Goal: Transaction & Acquisition: Book appointment/travel/reservation

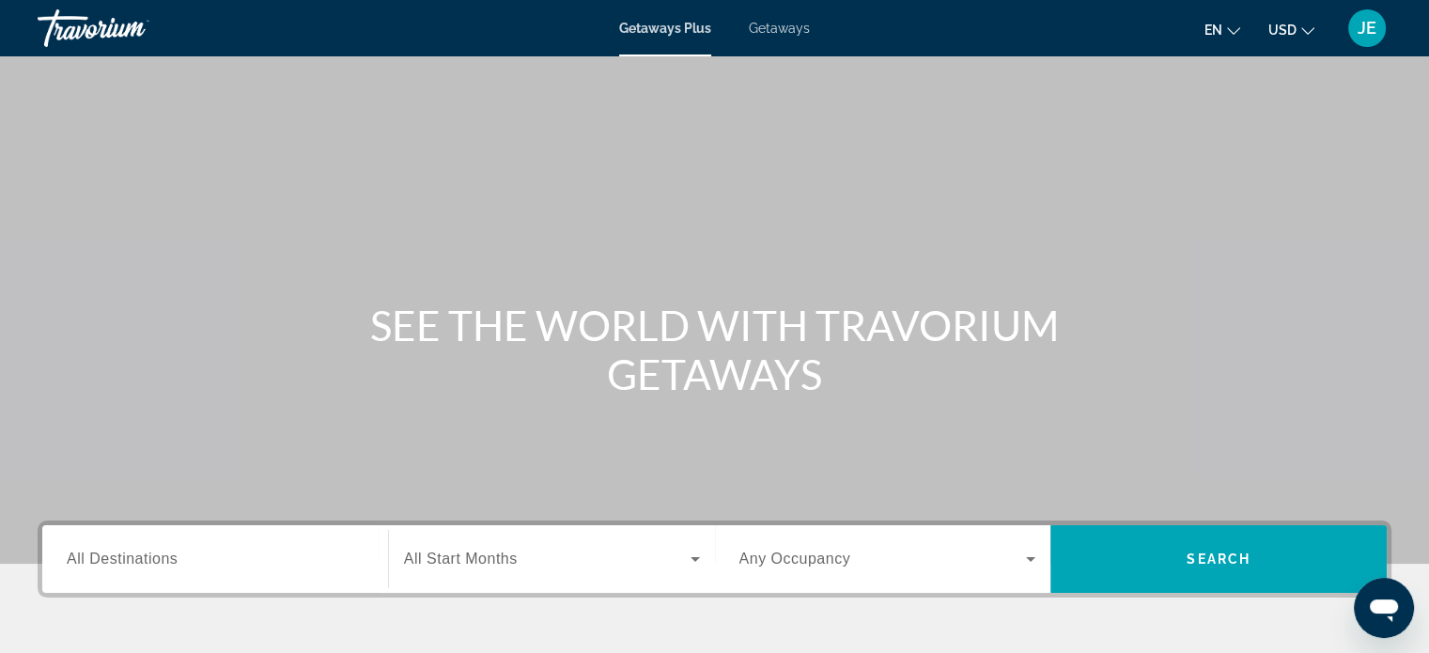
click at [168, 548] on input "Destination All Destinations" at bounding box center [215, 559] width 297 height 23
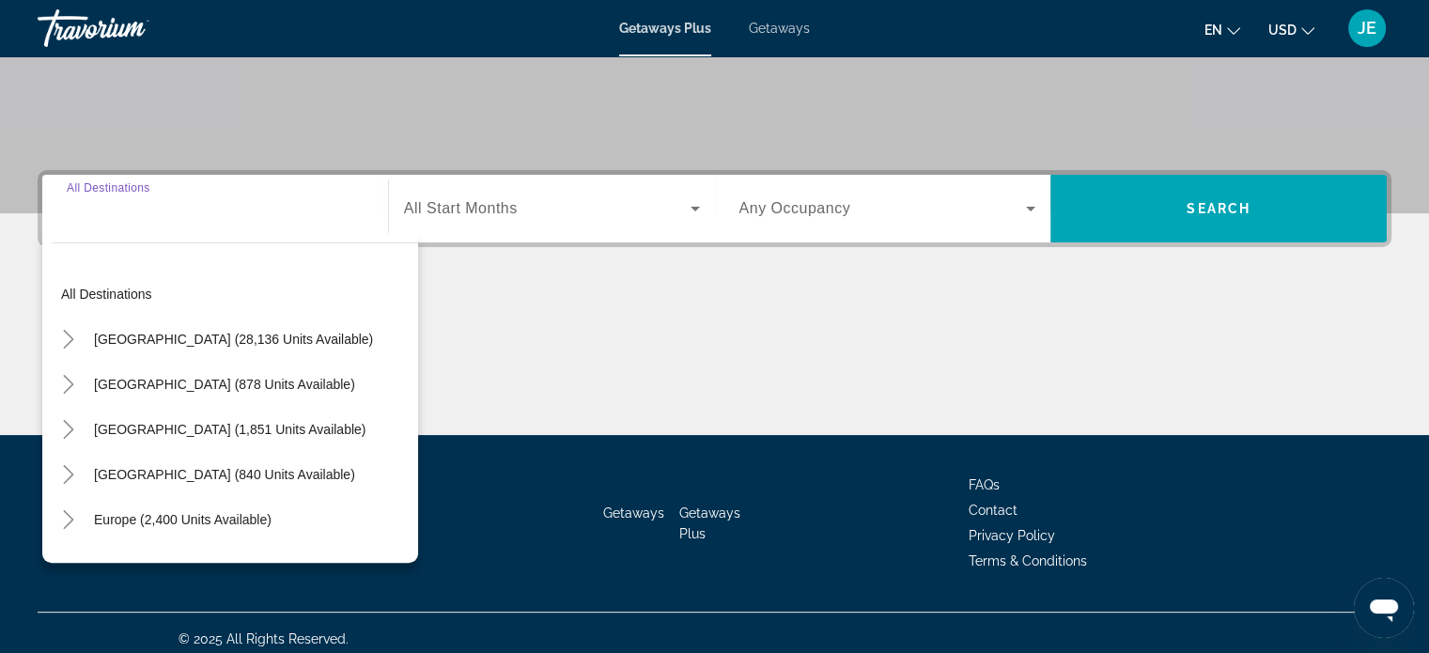
scroll to position [362, 0]
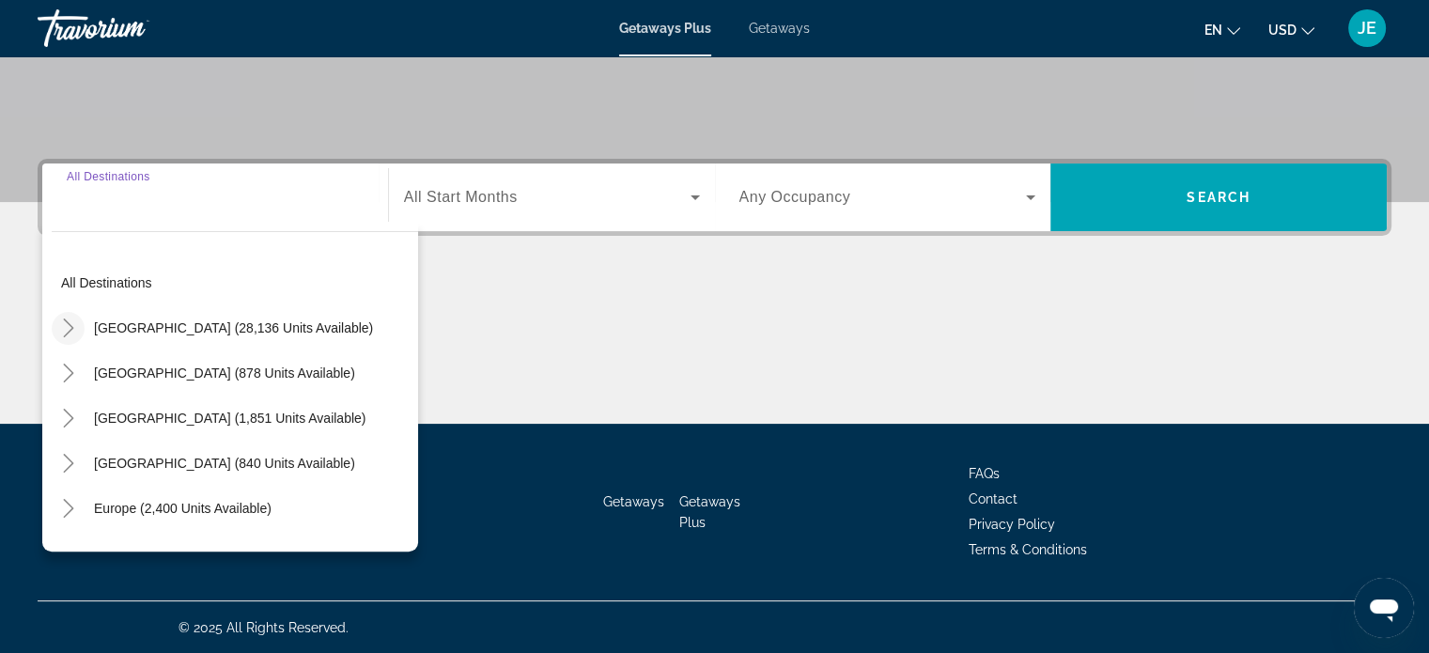
click at [71, 307] on span "Toggle United States (28,136 units available)" at bounding box center [68, 327] width 45 height 45
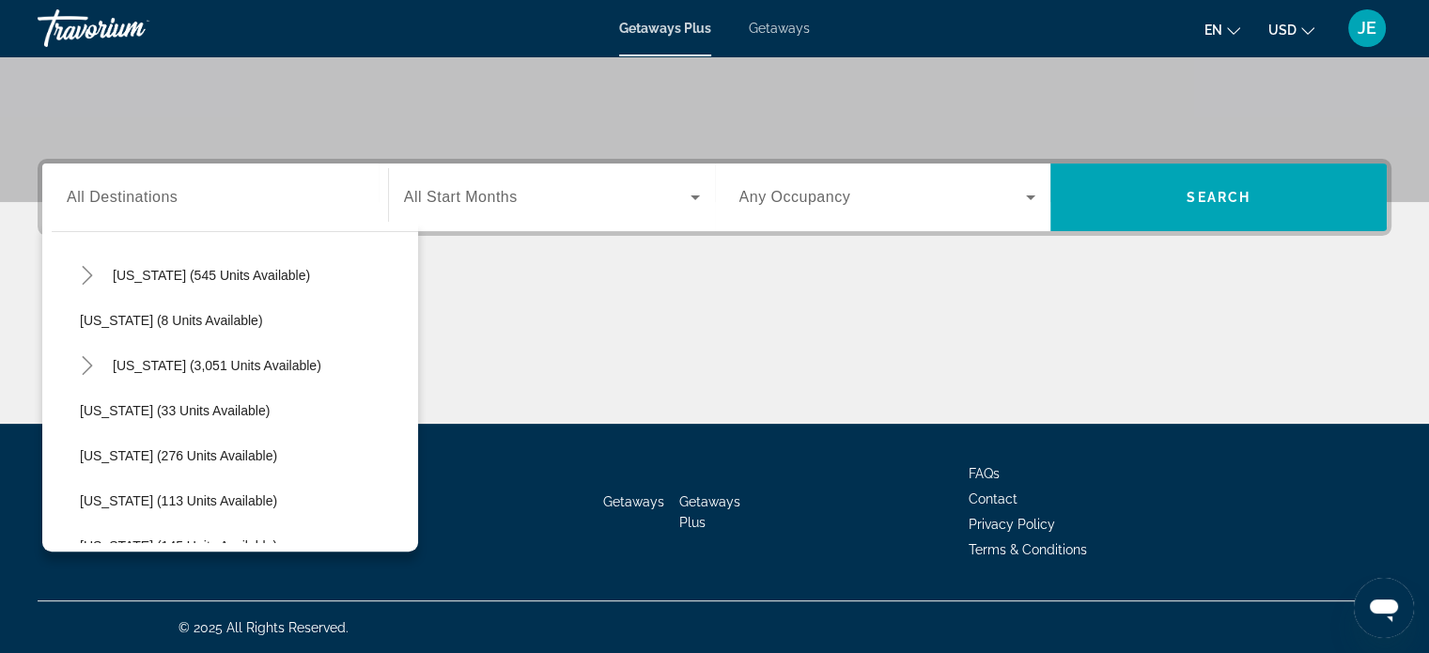
scroll to position [238, 0]
click at [71, 349] on mat-icon "Toggle Florida (3,051 units available)" at bounding box center [86, 361] width 33 height 33
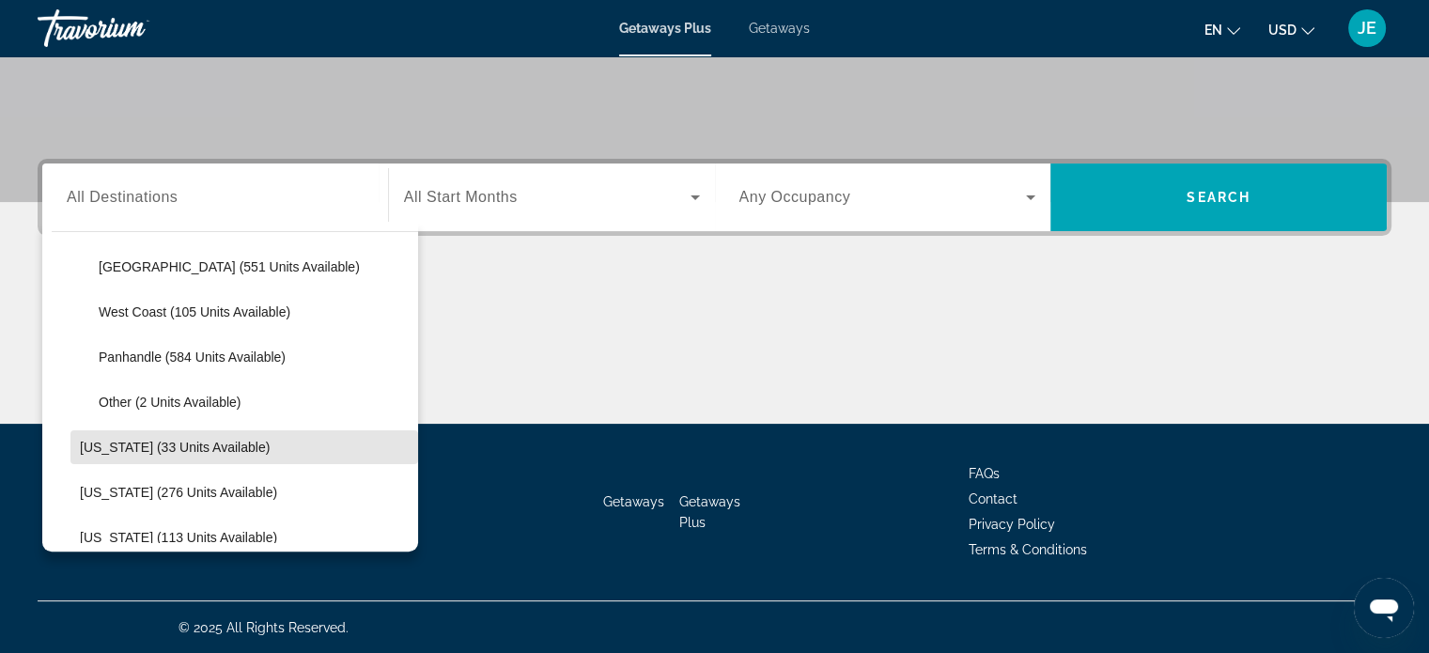
scroll to position [417, 0]
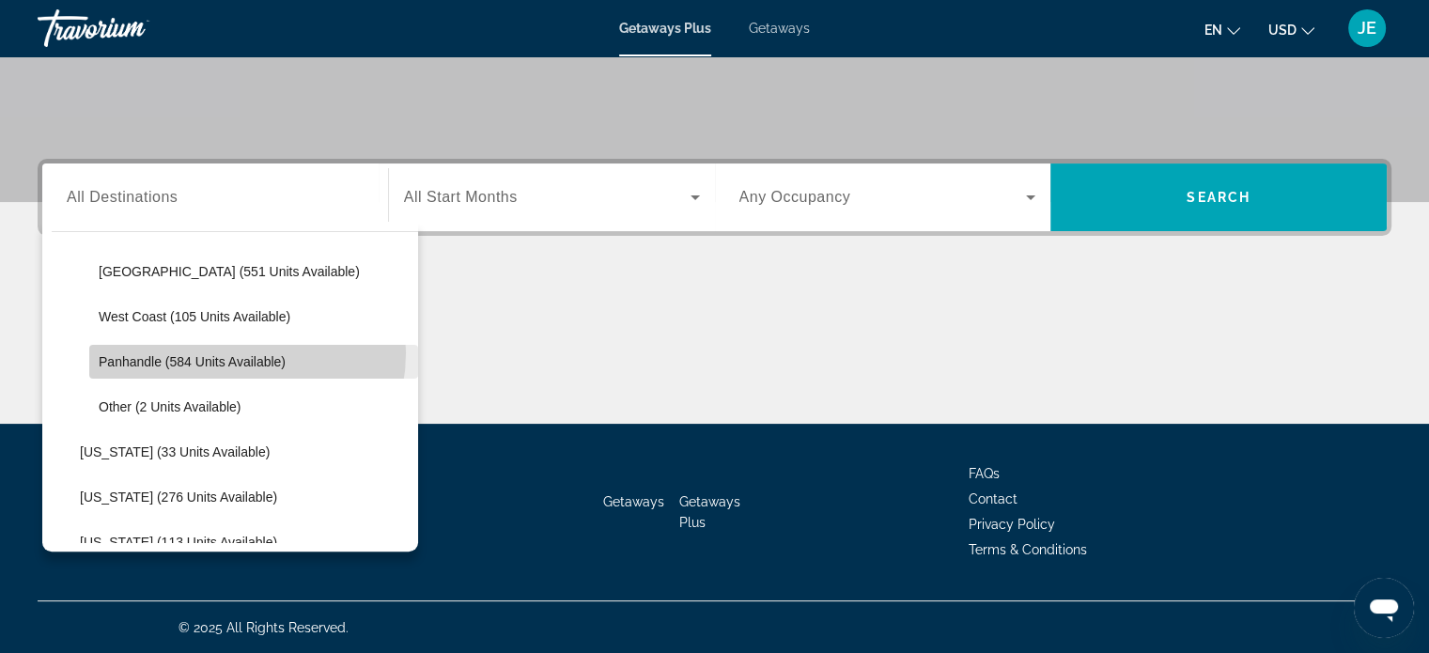
click at [235, 351] on span "Search widget" at bounding box center [253, 361] width 329 height 45
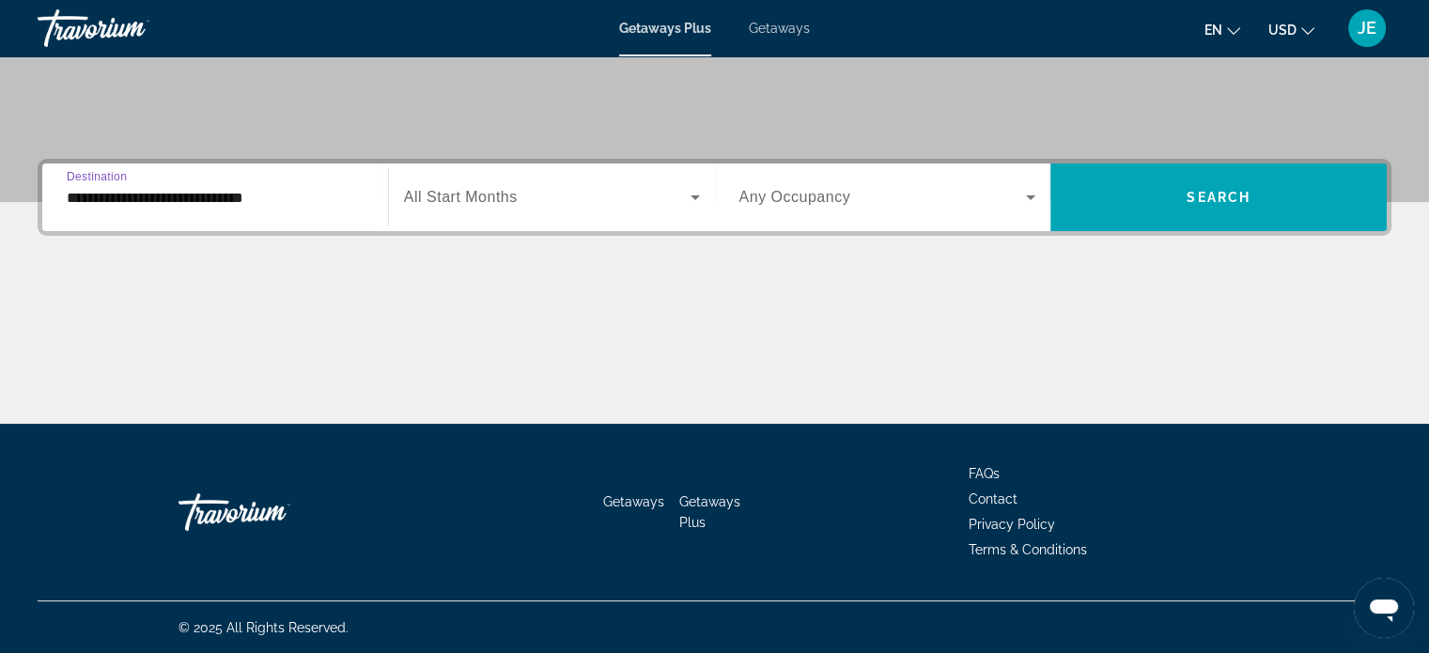
click at [665, 191] on span "Search widget" at bounding box center [547, 197] width 286 height 23
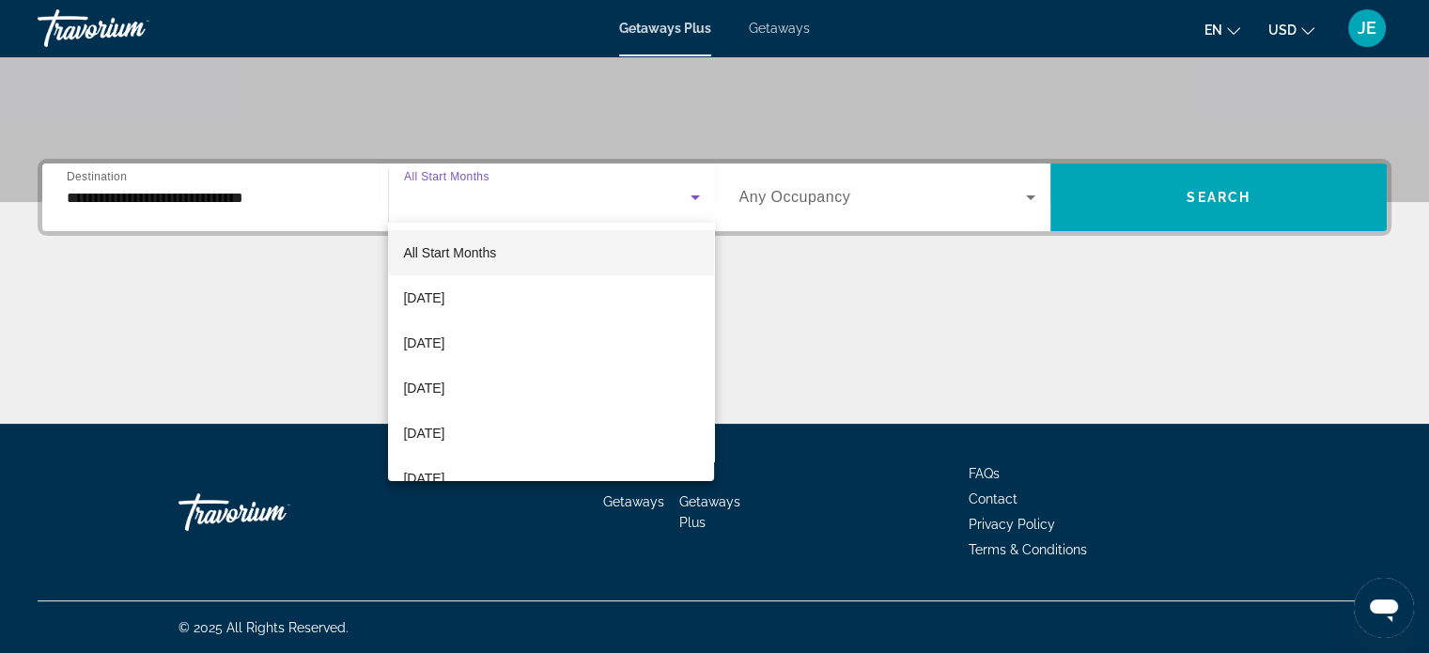
click at [239, 203] on div at bounding box center [714, 326] width 1429 height 653
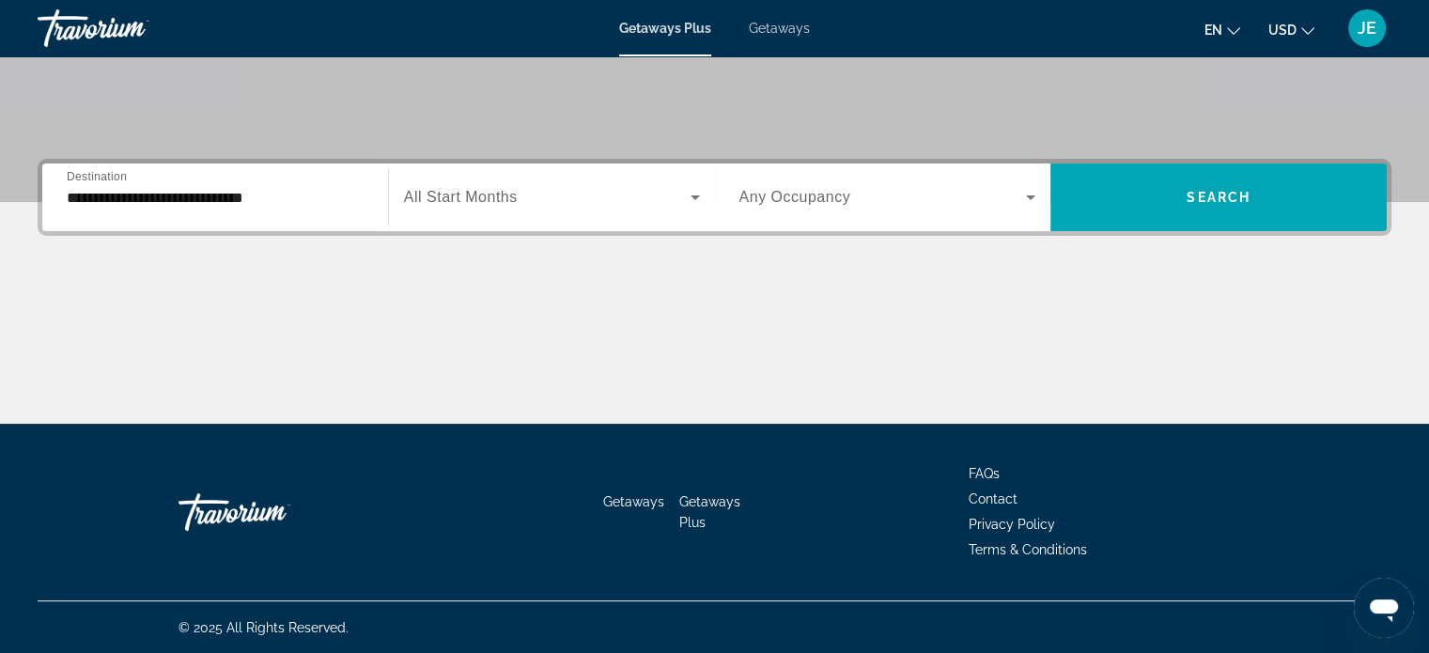
click at [257, 198] on input "**********" at bounding box center [215, 198] width 297 height 23
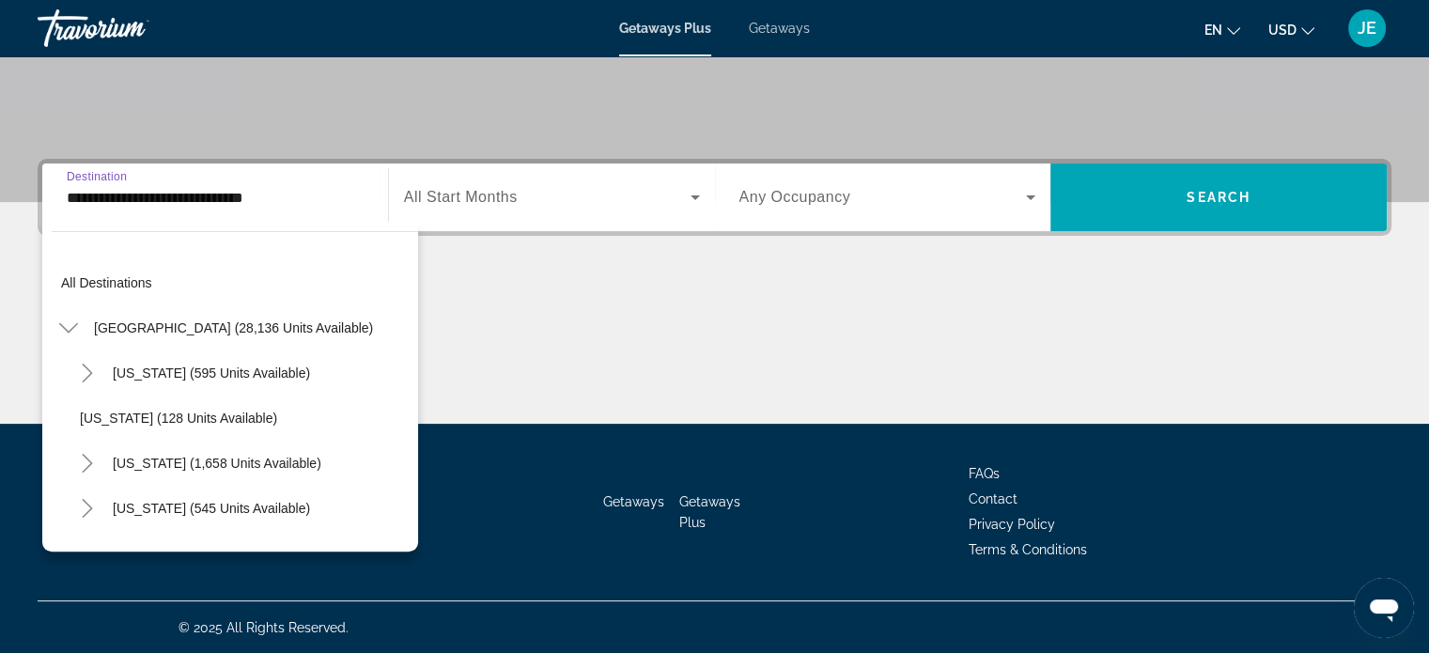
scroll to position [382, 0]
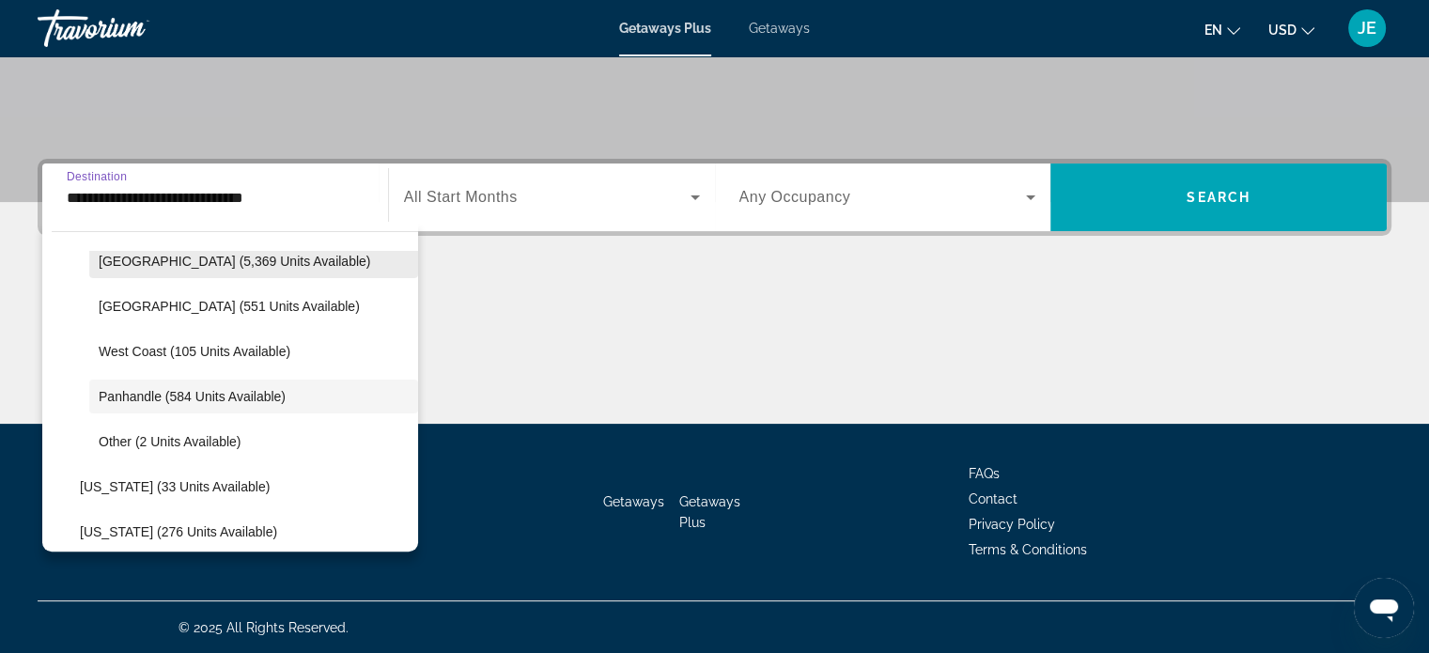
click at [268, 267] on span "Orlando & Disney Area (5,369 units available)" at bounding box center [234, 261] width 271 height 15
type input "**********"
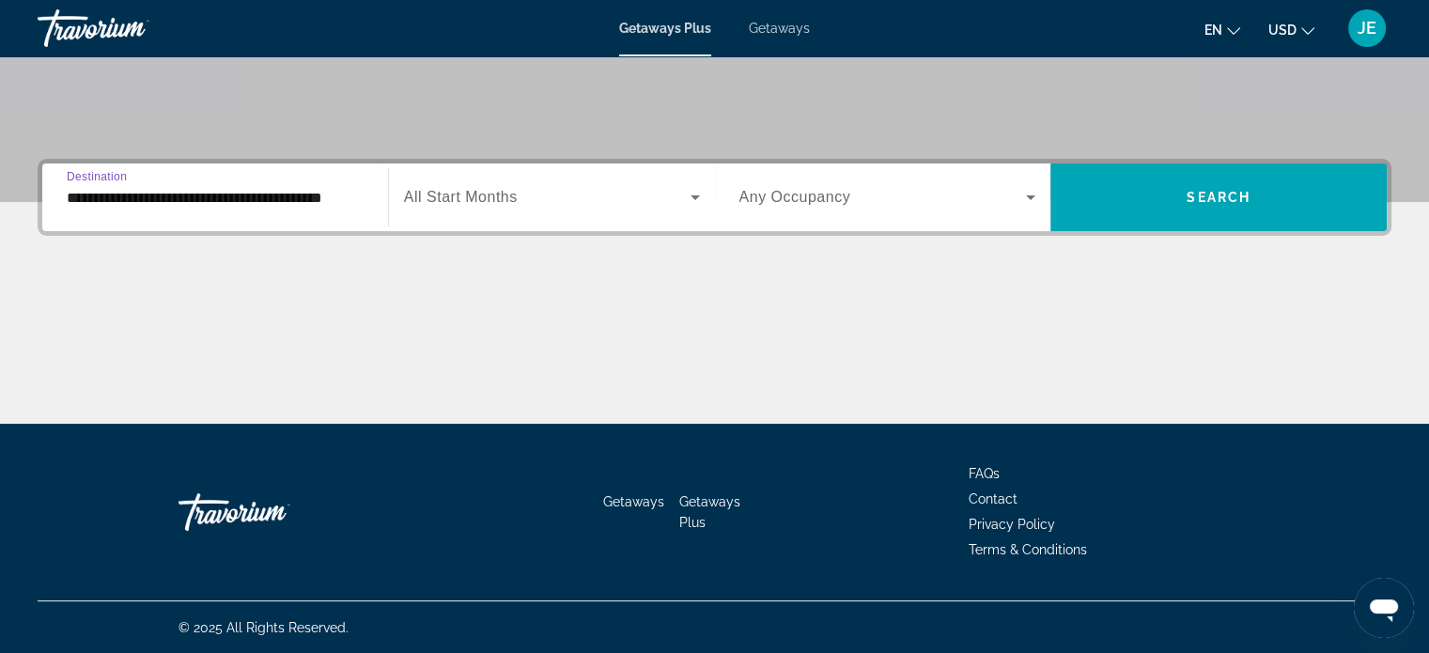
click at [666, 187] on span "Search widget" at bounding box center [547, 197] width 286 height 23
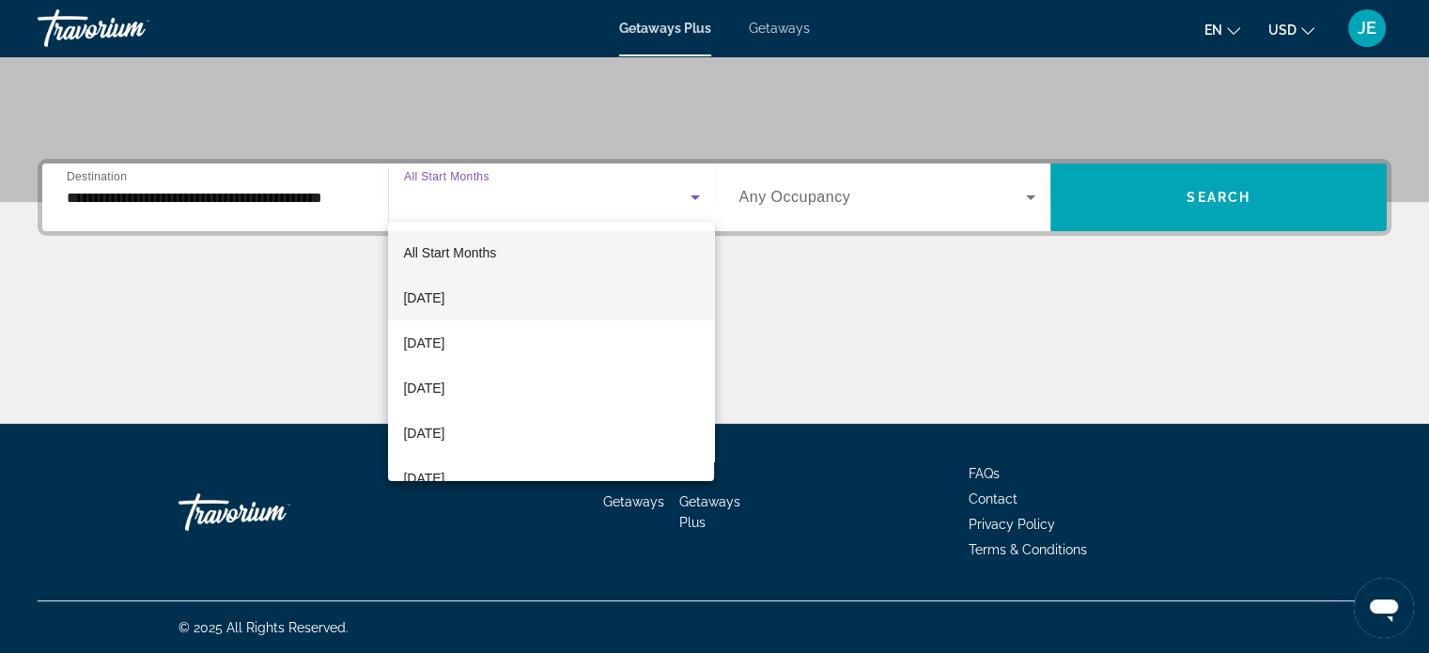
click at [444, 306] on span "[DATE]" at bounding box center [423, 297] width 41 height 23
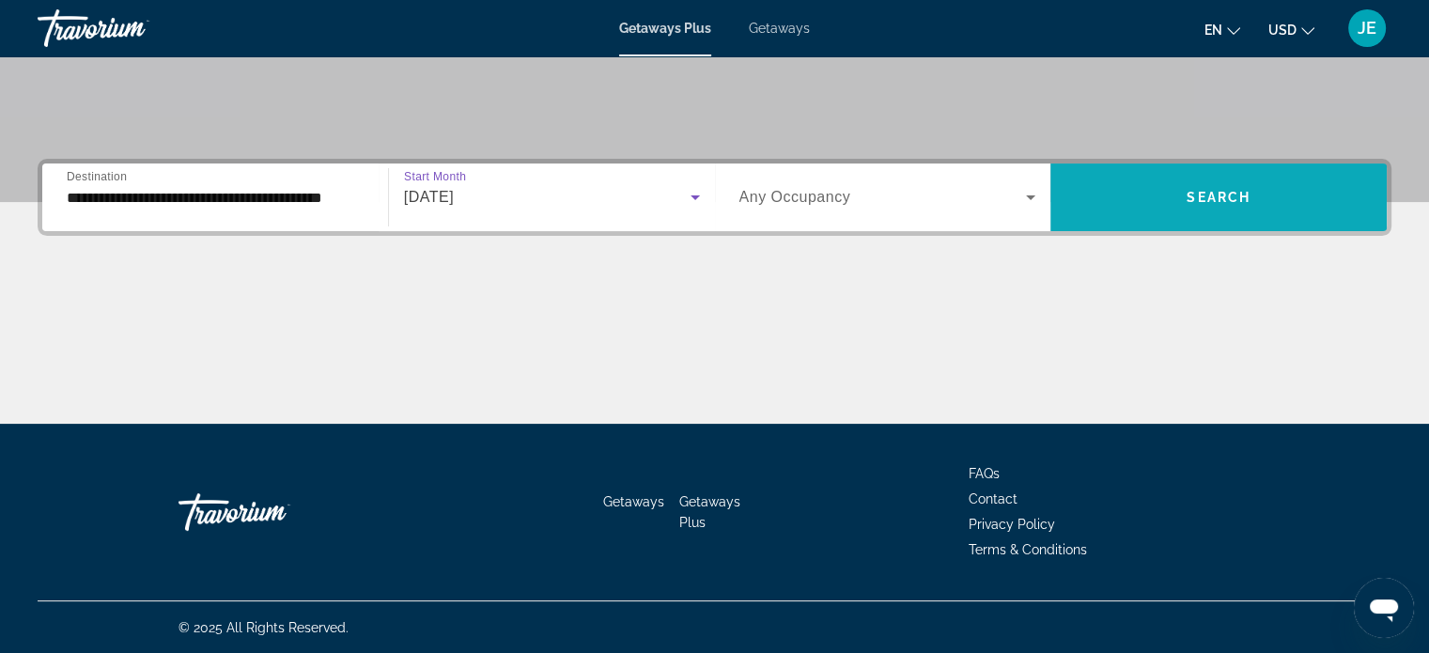
click at [1228, 202] on span "Search" at bounding box center [1218, 197] width 64 height 15
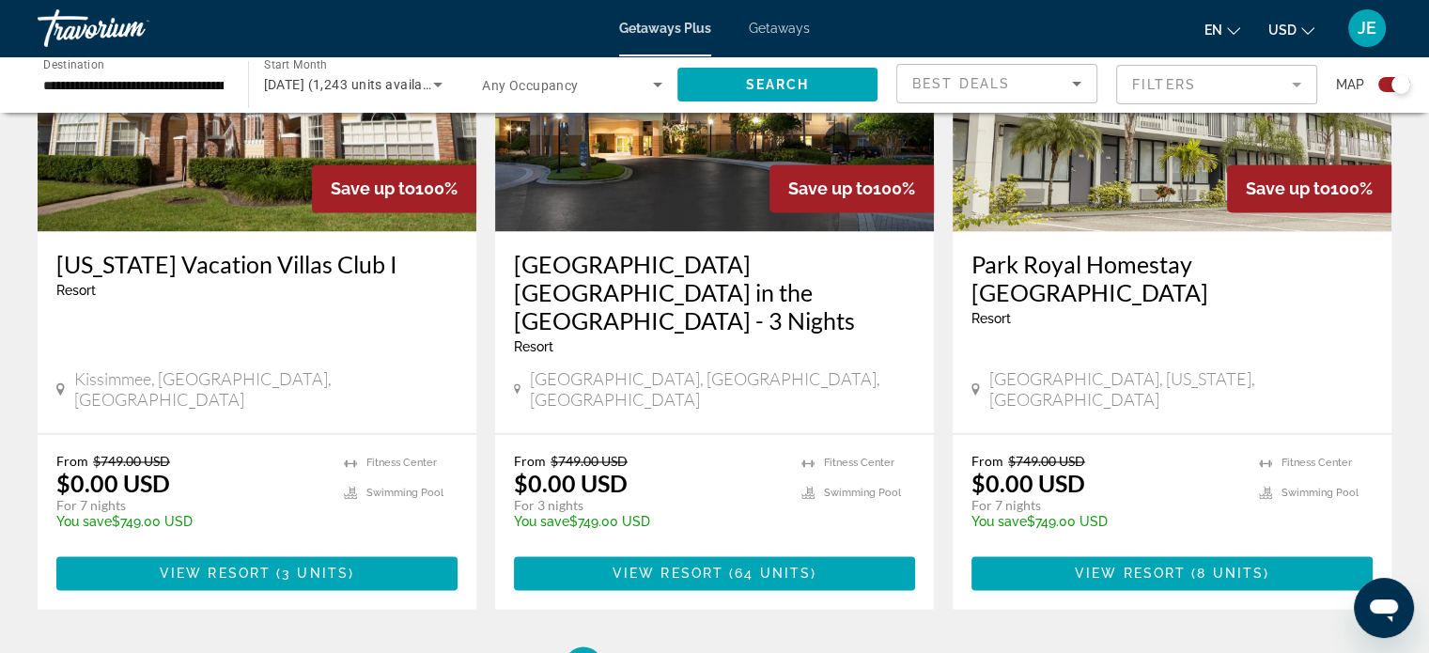
scroll to position [2934, 0]
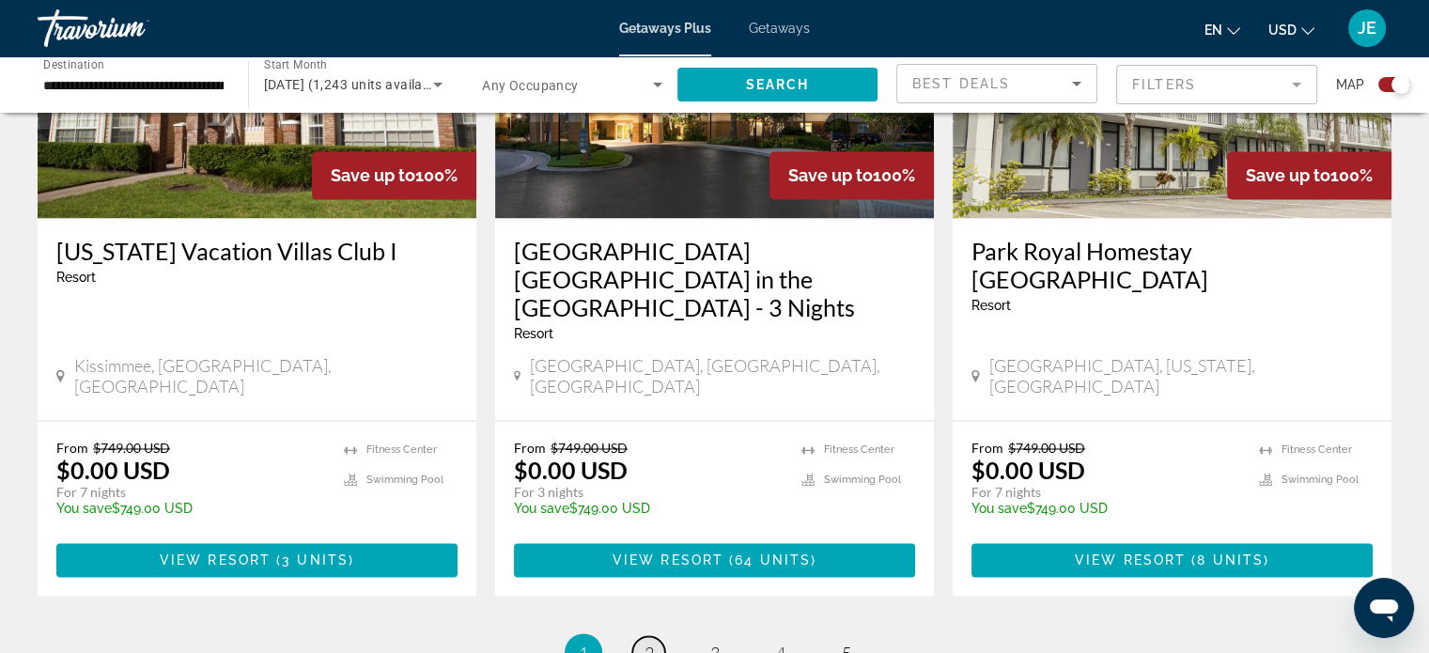
click at [645, 641] on span "2" at bounding box center [648, 651] width 9 height 21
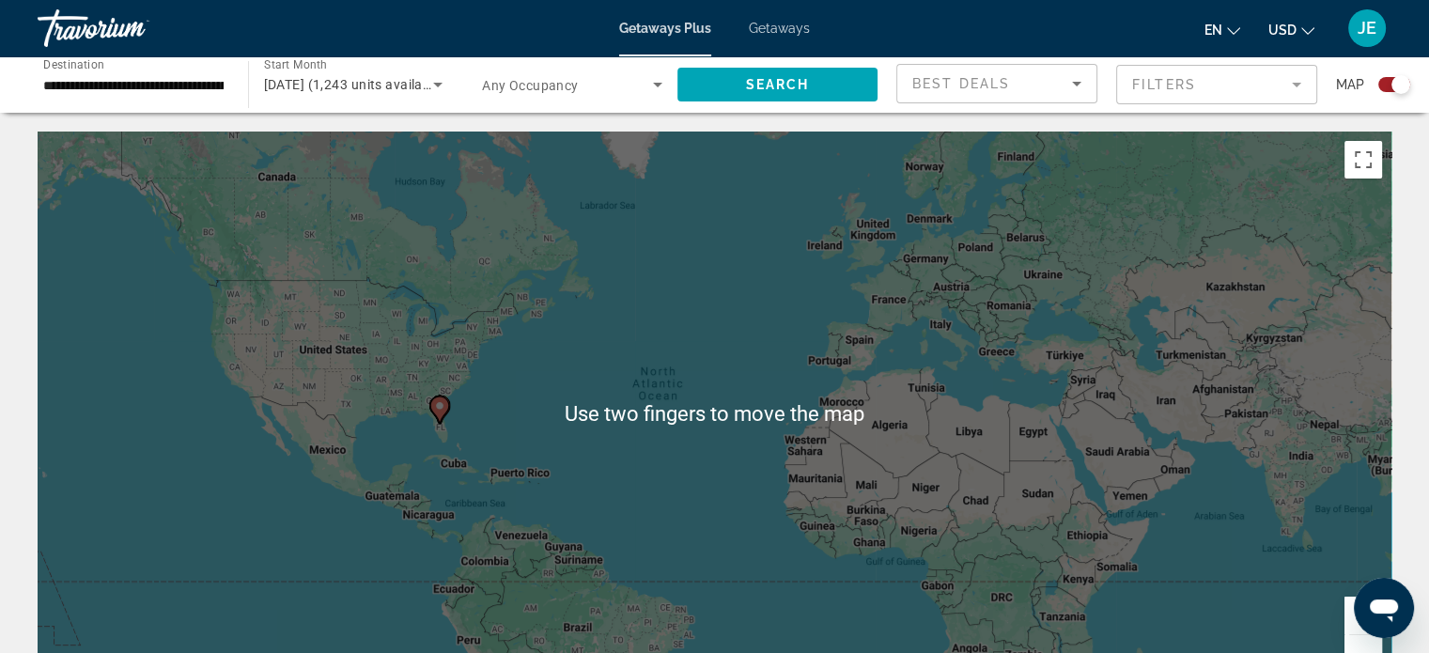
click at [1227, 74] on mat-form-field "Filters" at bounding box center [1216, 84] width 201 height 39
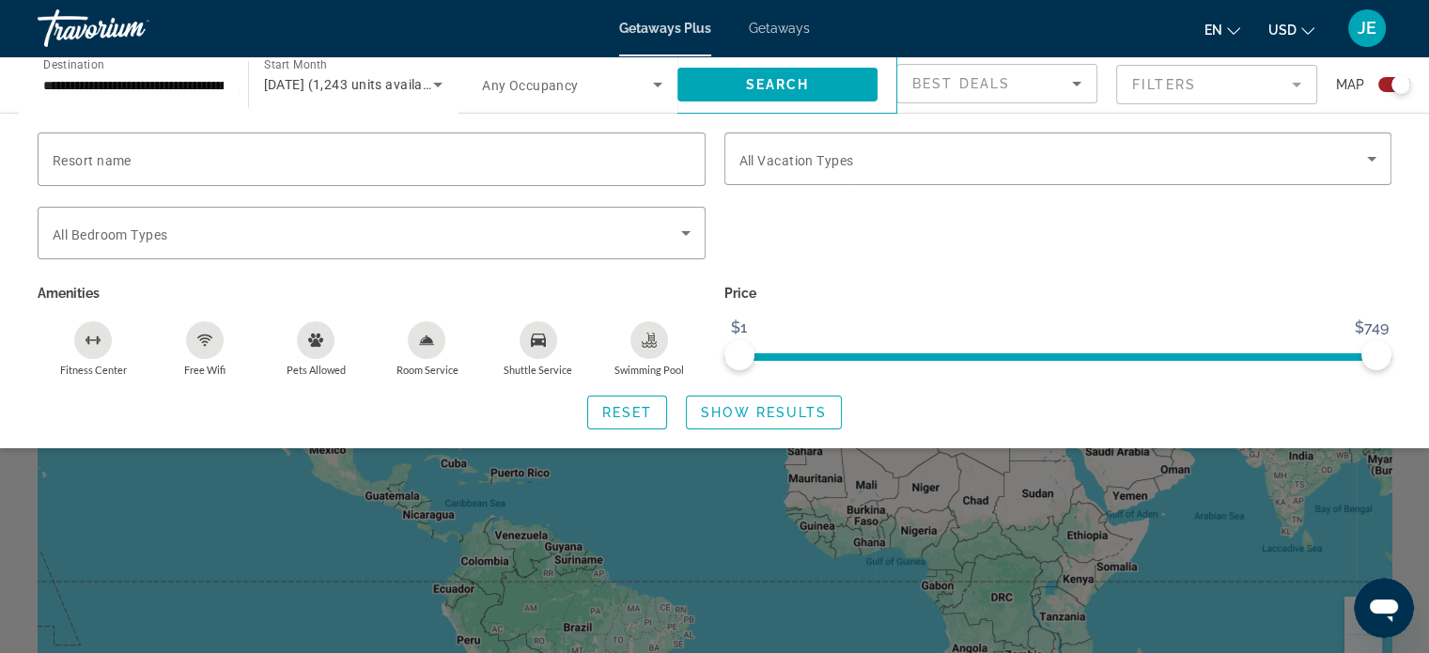
click at [1392, 82] on div "Search widget" at bounding box center [1400, 84] width 19 height 19
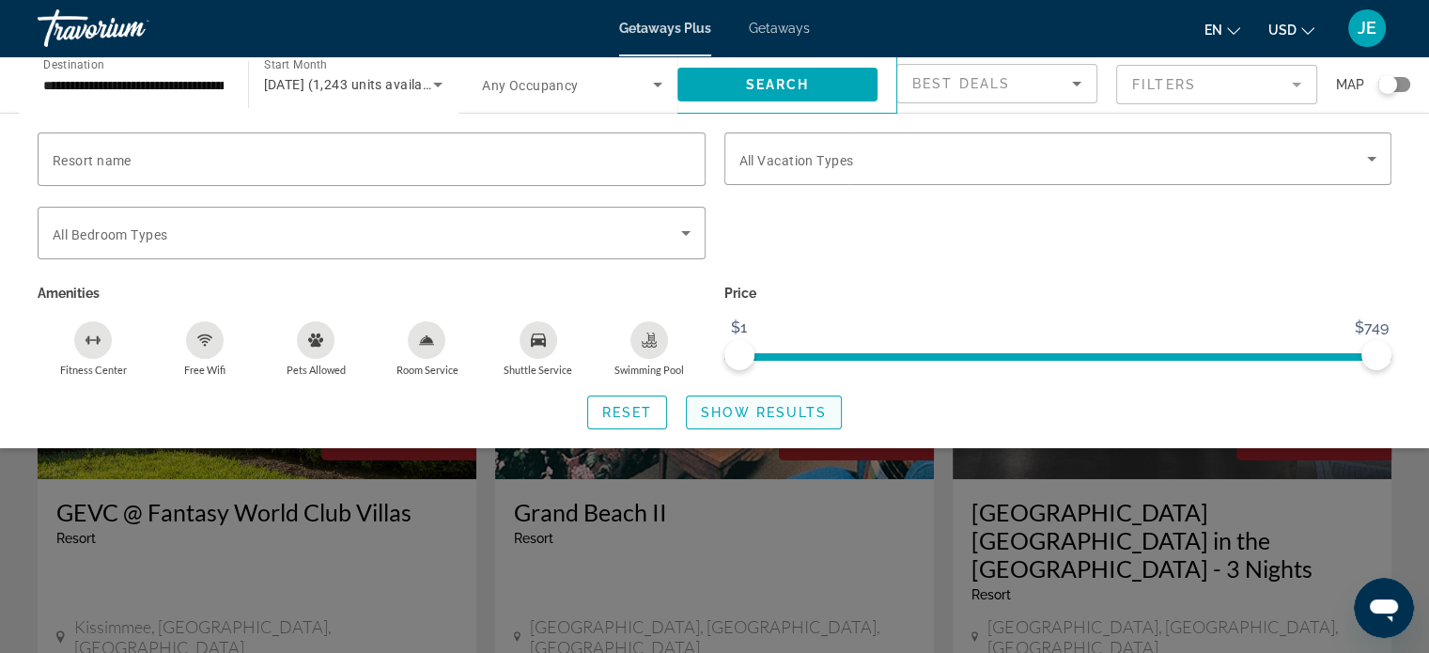
click at [791, 419] on span "Show Results" at bounding box center [764, 412] width 126 height 15
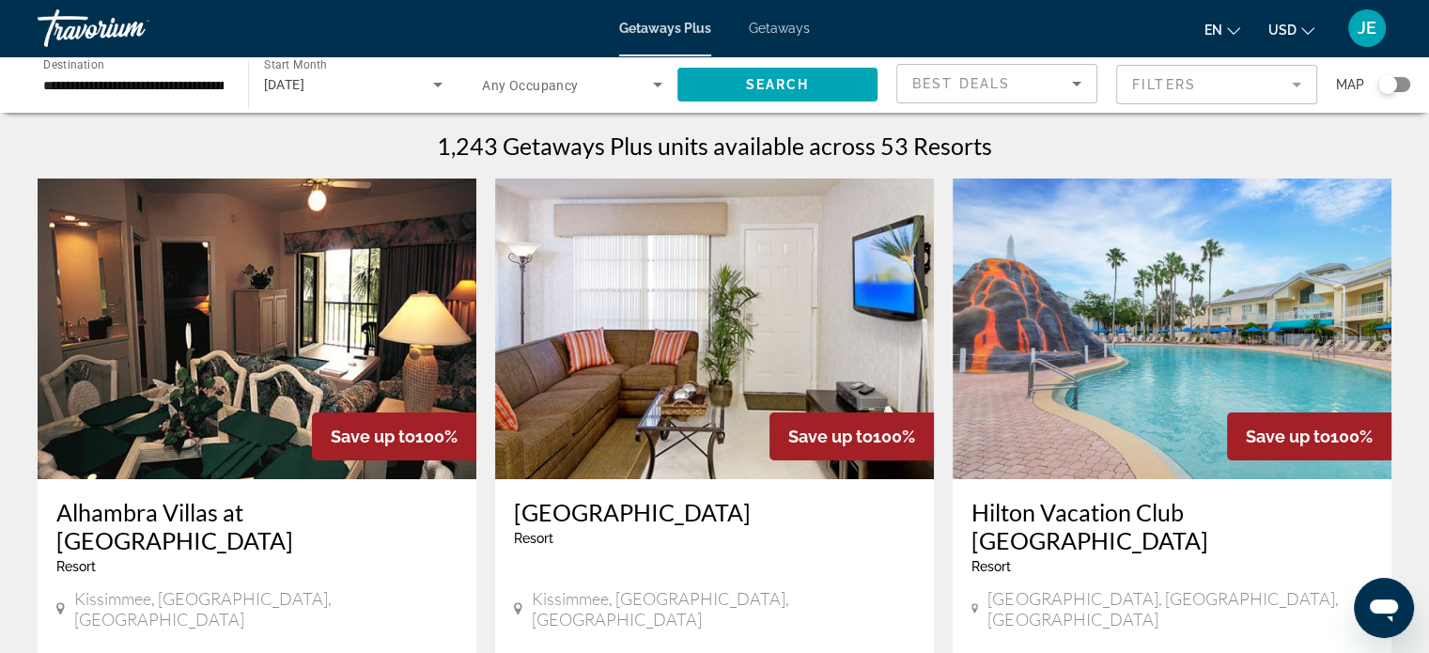
click at [1370, 87] on div "Search widget" at bounding box center [1387, 84] width 46 height 15
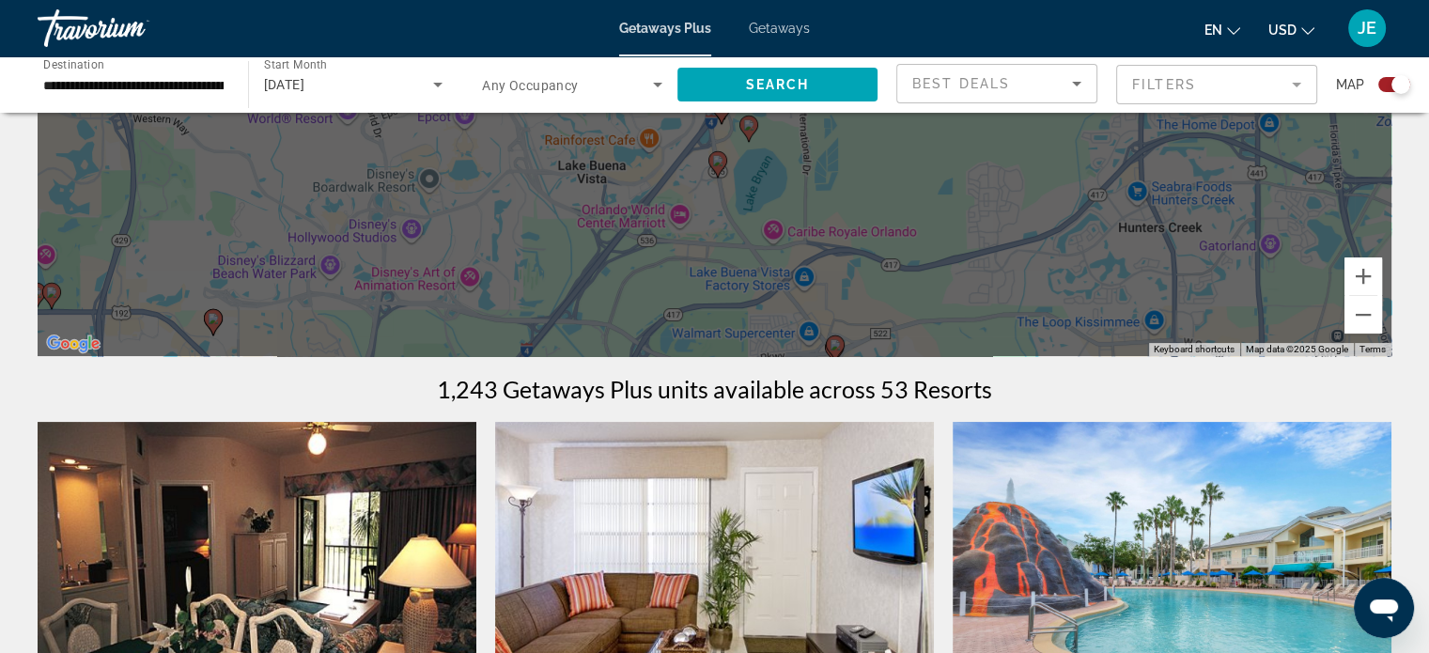
scroll to position [340, 0]
click at [212, 319] on div "To activate drag with keyboard, press Alt + Enter. Once in keyboard drag state,…" at bounding box center [714, 73] width 1353 height 564
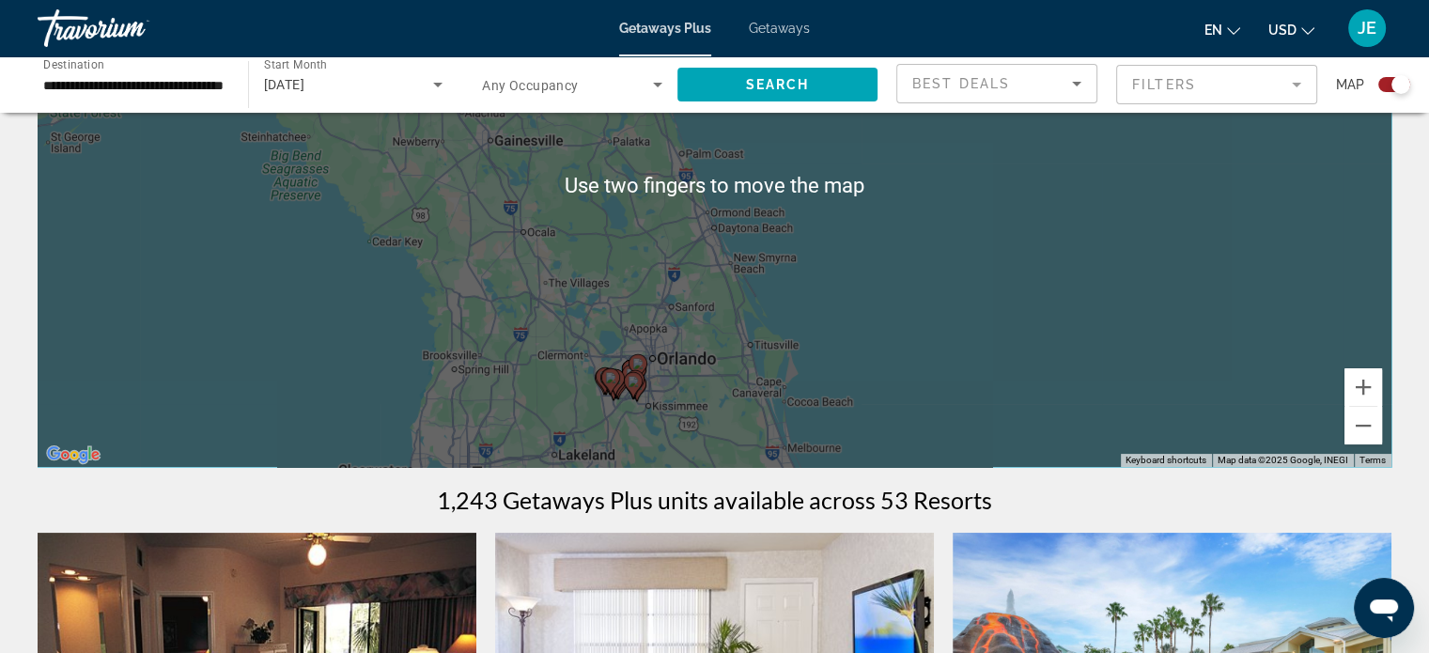
scroll to position [225, 0]
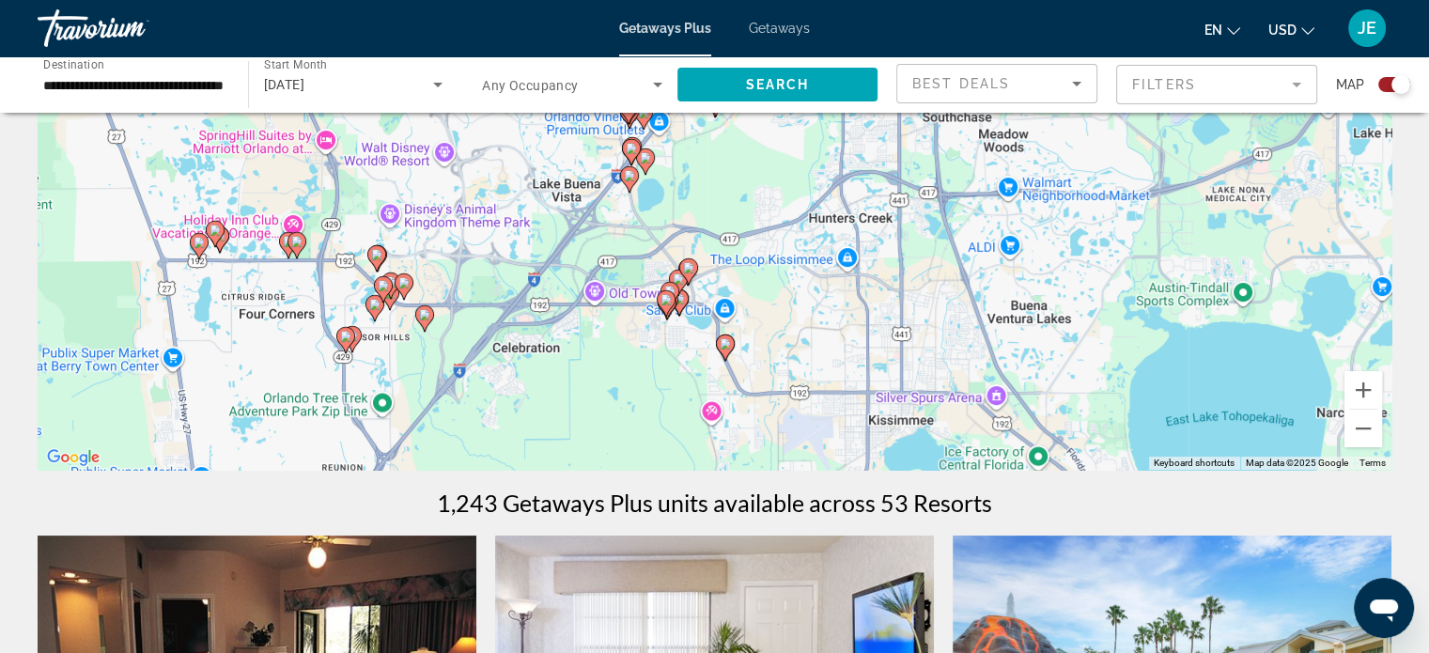
click at [376, 250] on image "Main content" at bounding box center [376, 254] width 11 height 11
type input "**********"
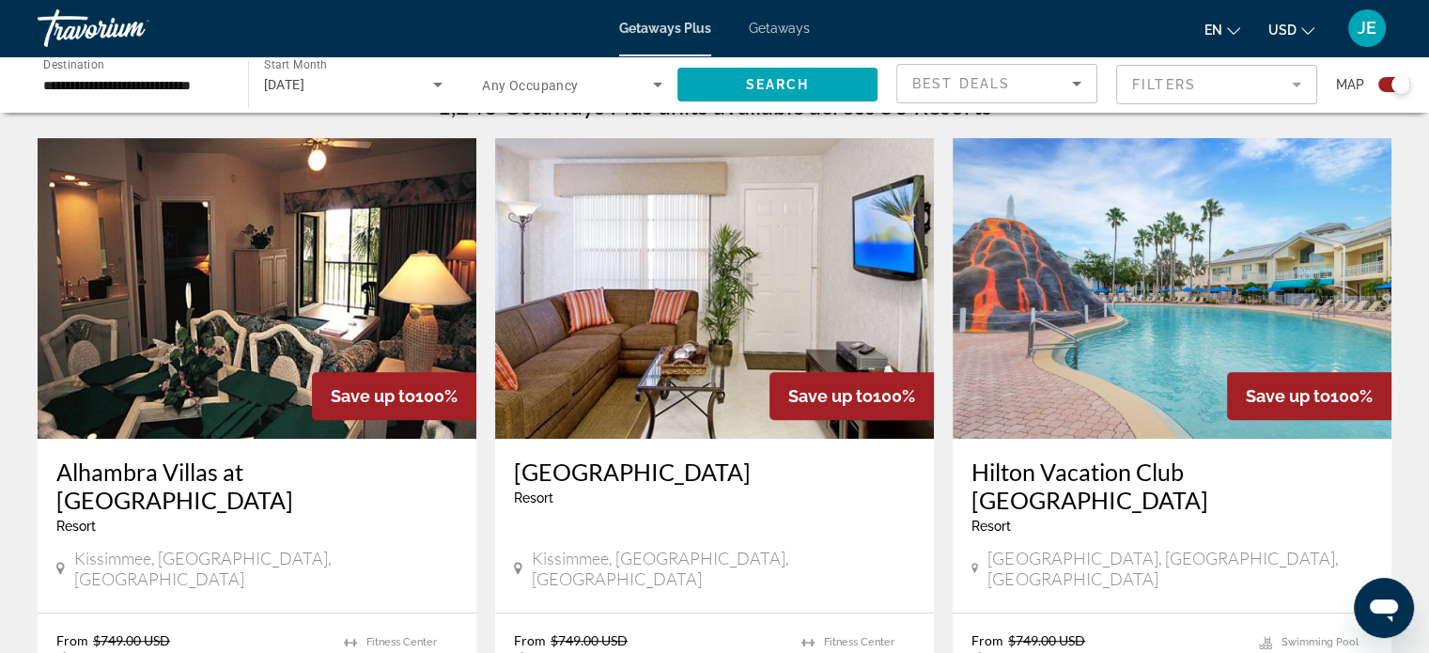
scroll to position [627, 0]
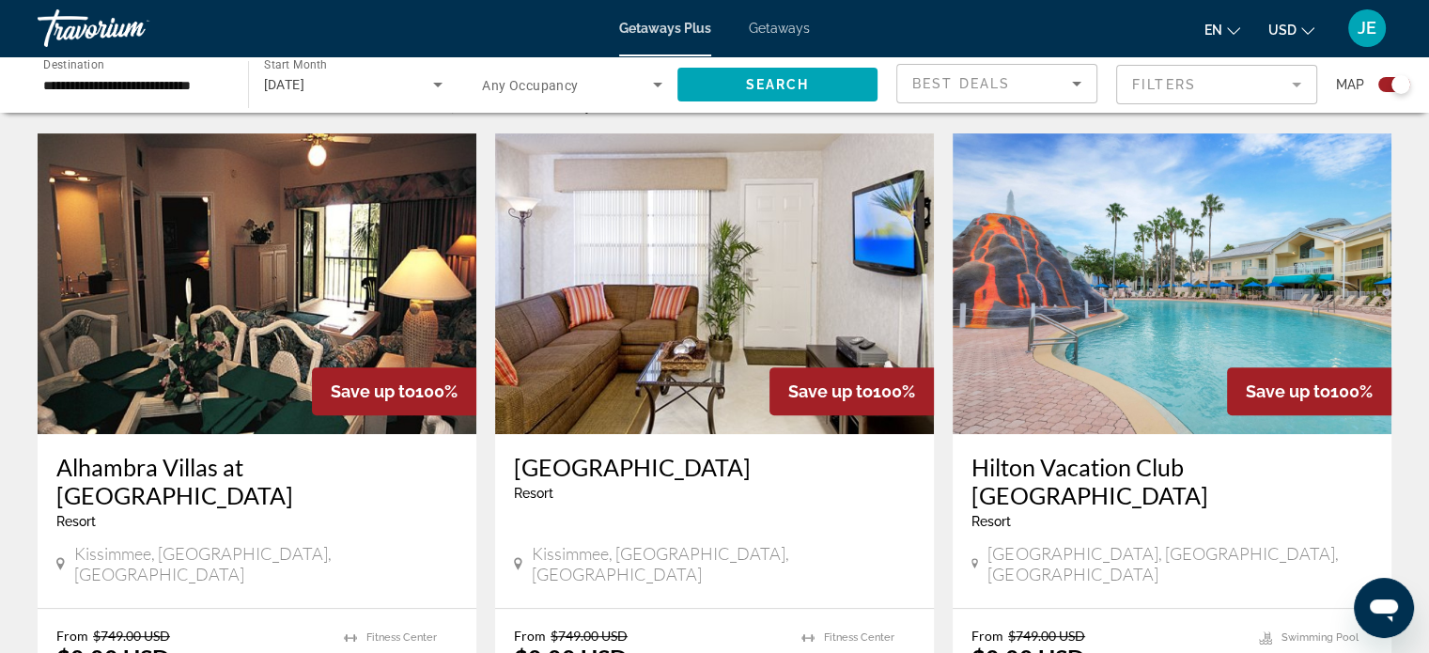
click at [1304, 470] on h3 "Hilton Vacation Club Cypress Pointe Orlando" at bounding box center [1171, 481] width 401 height 56
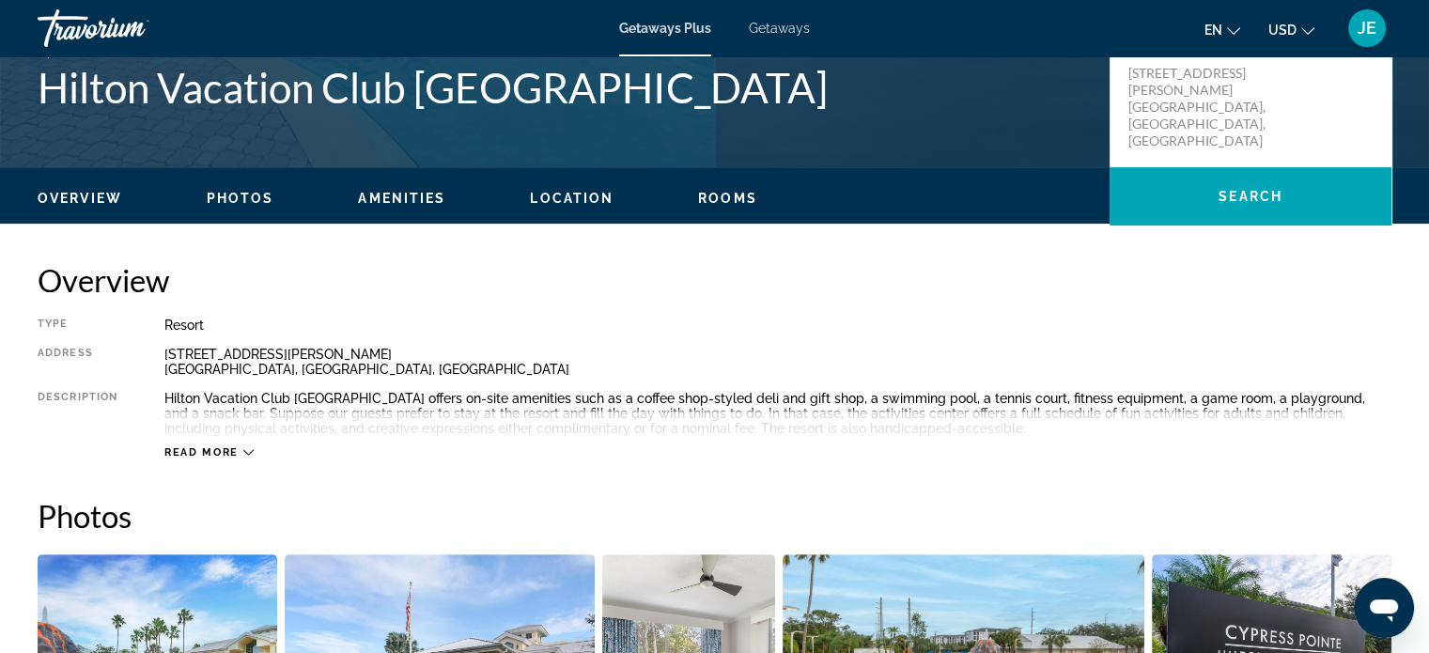
scroll to position [454, 0]
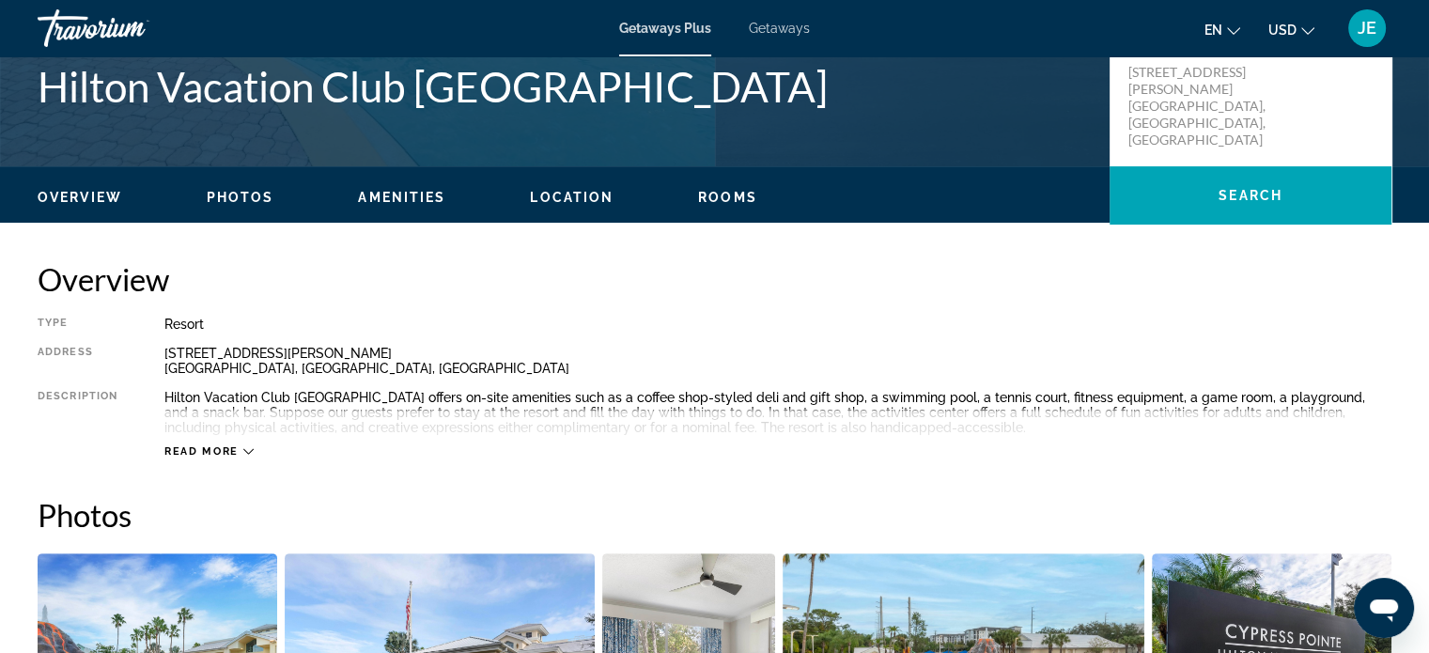
click at [234, 449] on span "Read more" at bounding box center [201, 451] width 74 height 12
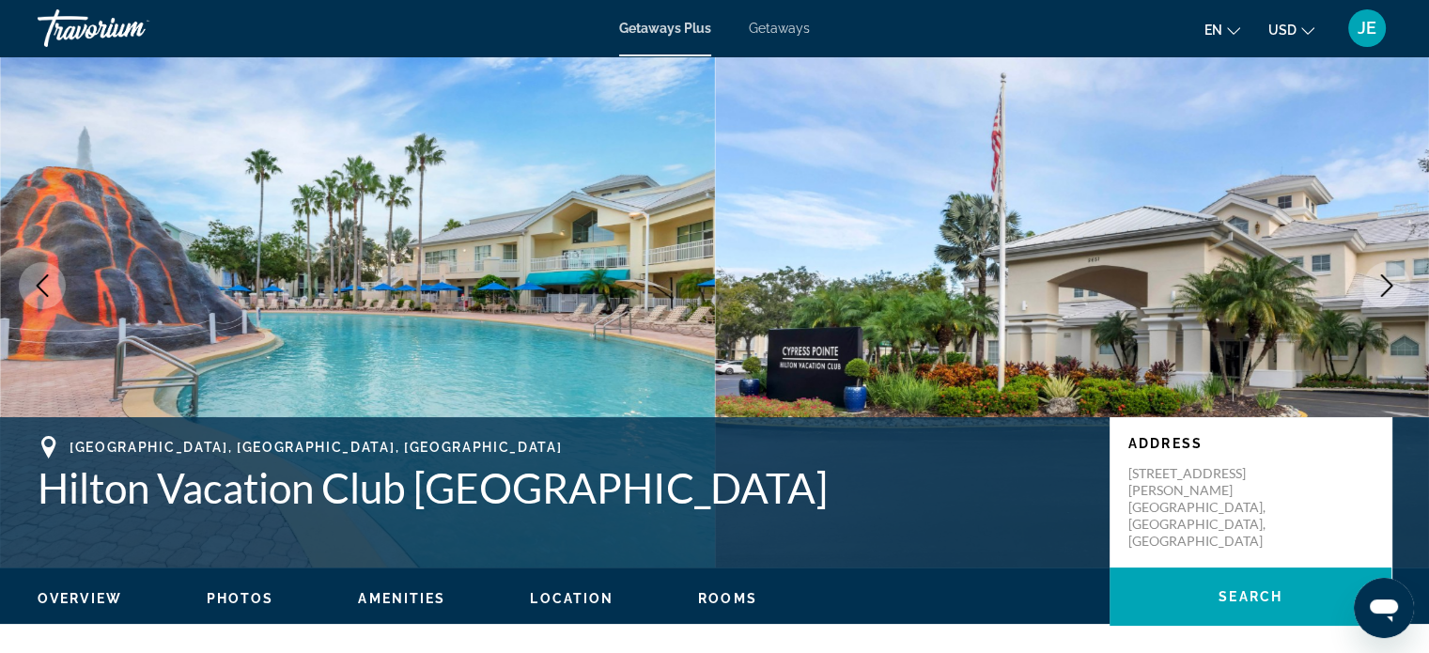
scroll to position [0, 0]
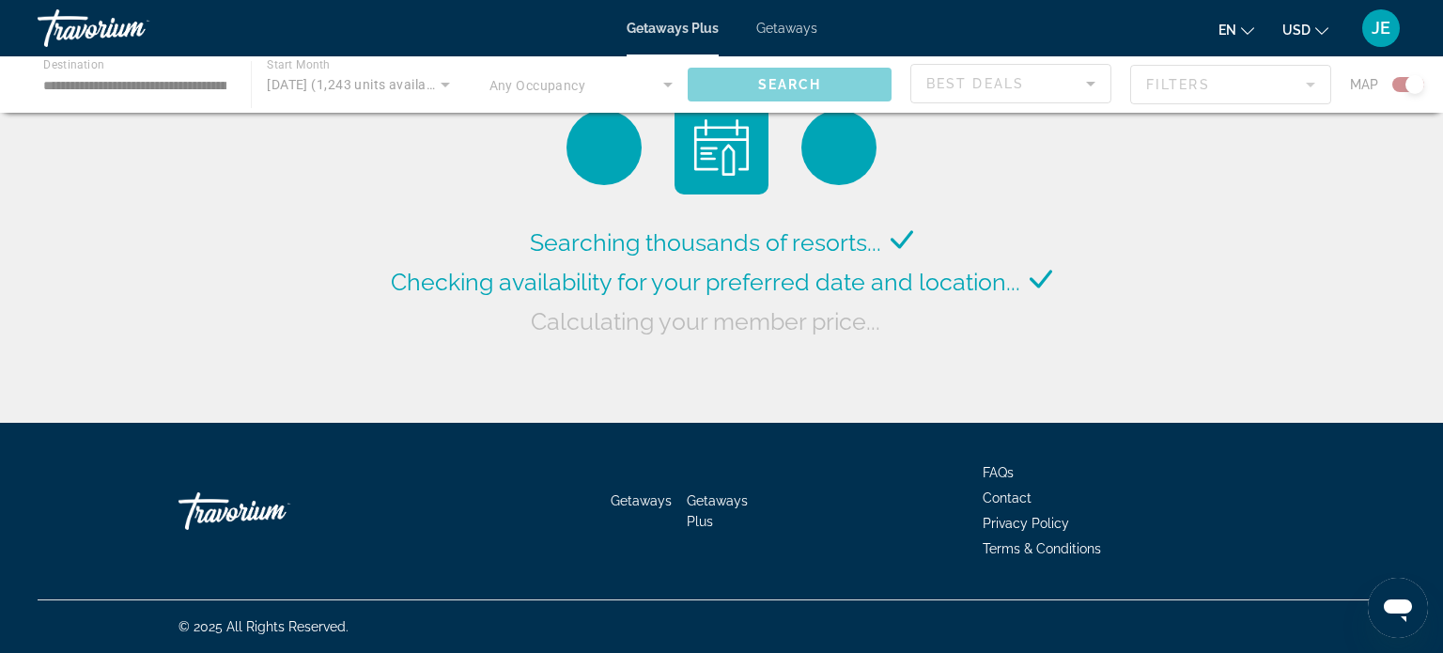
click at [1270, 91] on div "Main content" at bounding box center [721, 84] width 1443 height 56
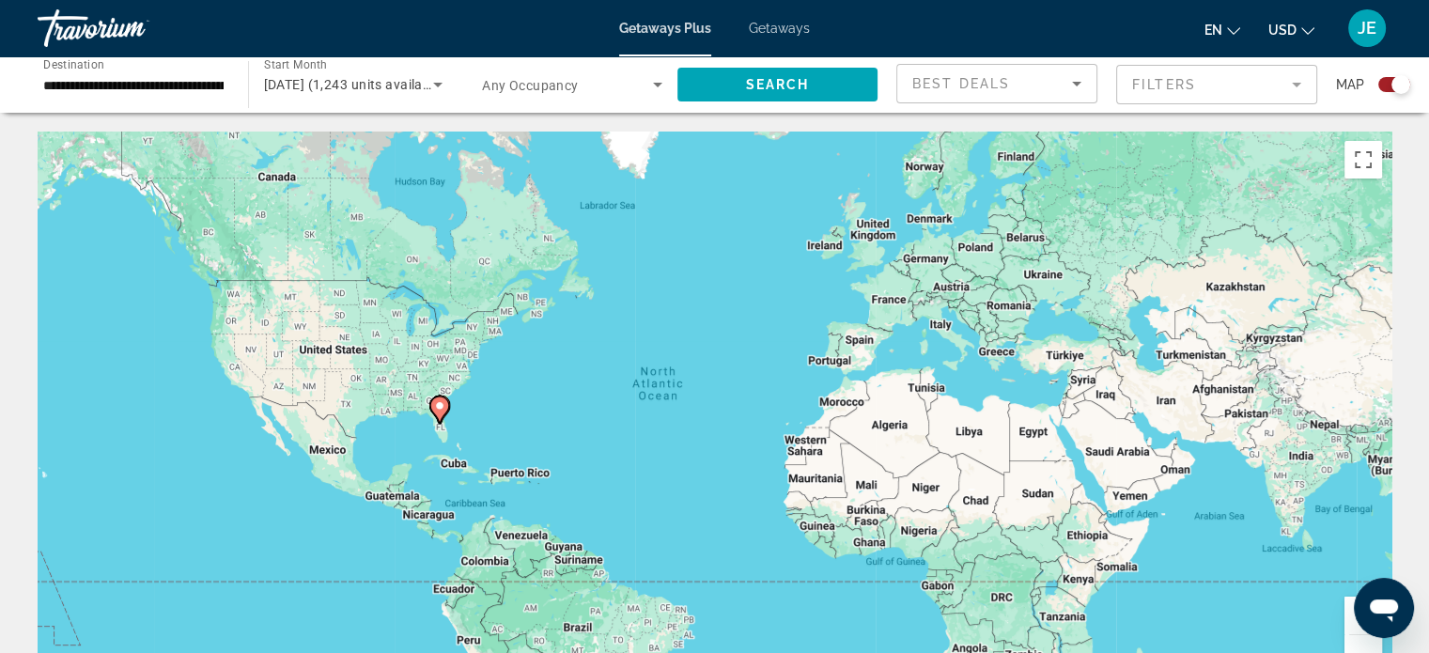
click at [642, 78] on span "Search widget" at bounding box center [567, 84] width 171 height 23
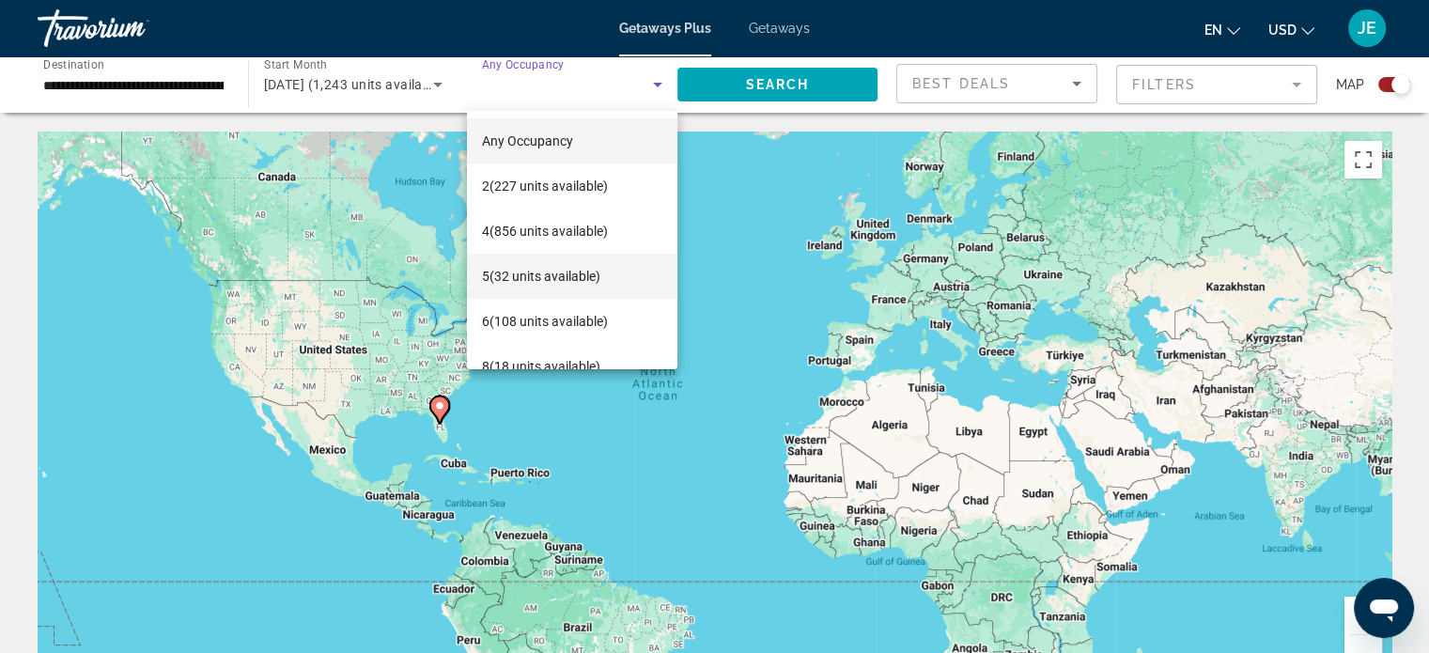
click at [575, 278] on span "5 (32 units available)" at bounding box center [541, 276] width 118 height 23
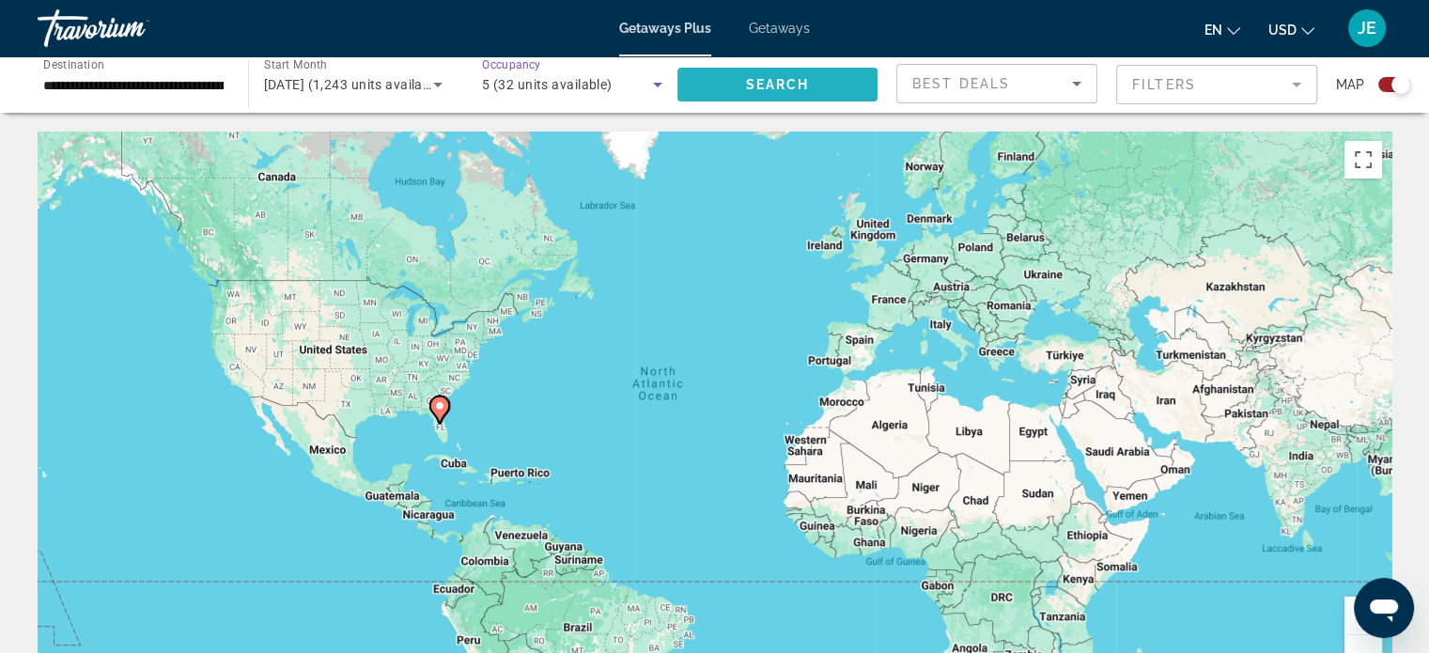
click at [794, 79] on span "Search" at bounding box center [777, 84] width 64 height 15
click at [802, 90] on span "Search" at bounding box center [777, 84] width 64 height 15
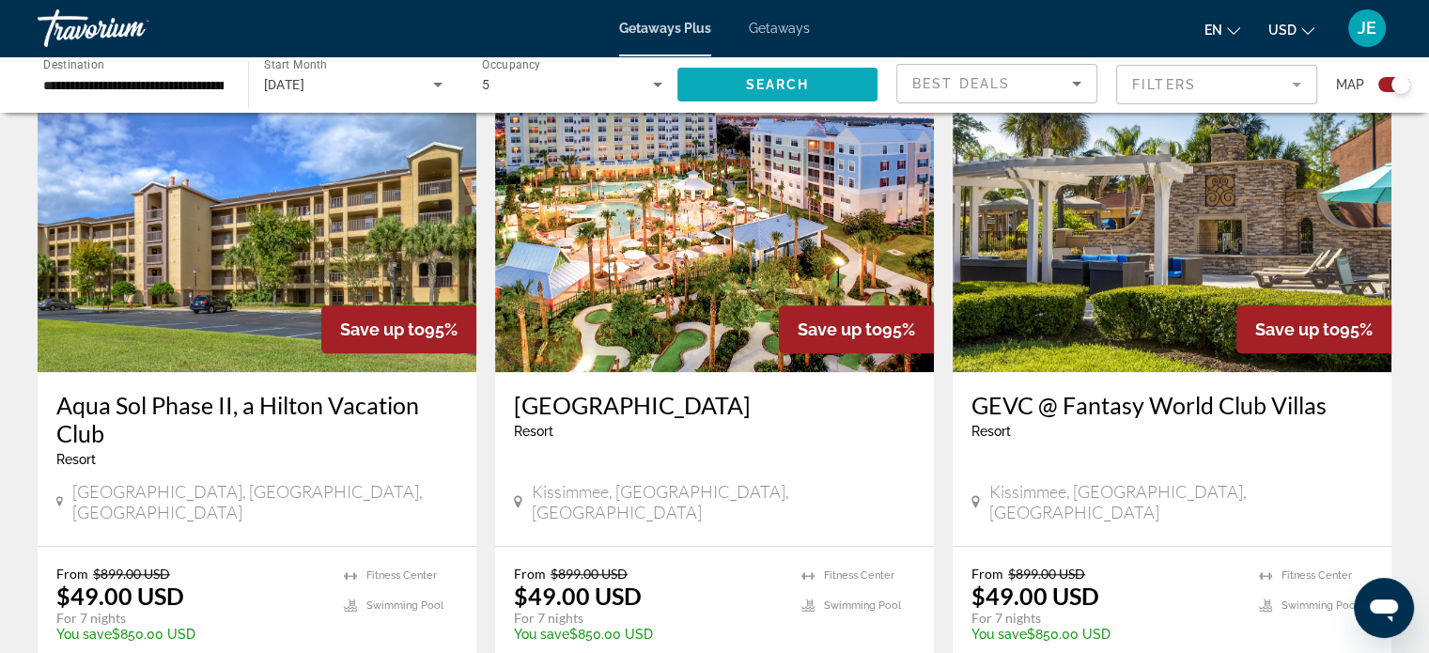
scroll to position [1410, 0]
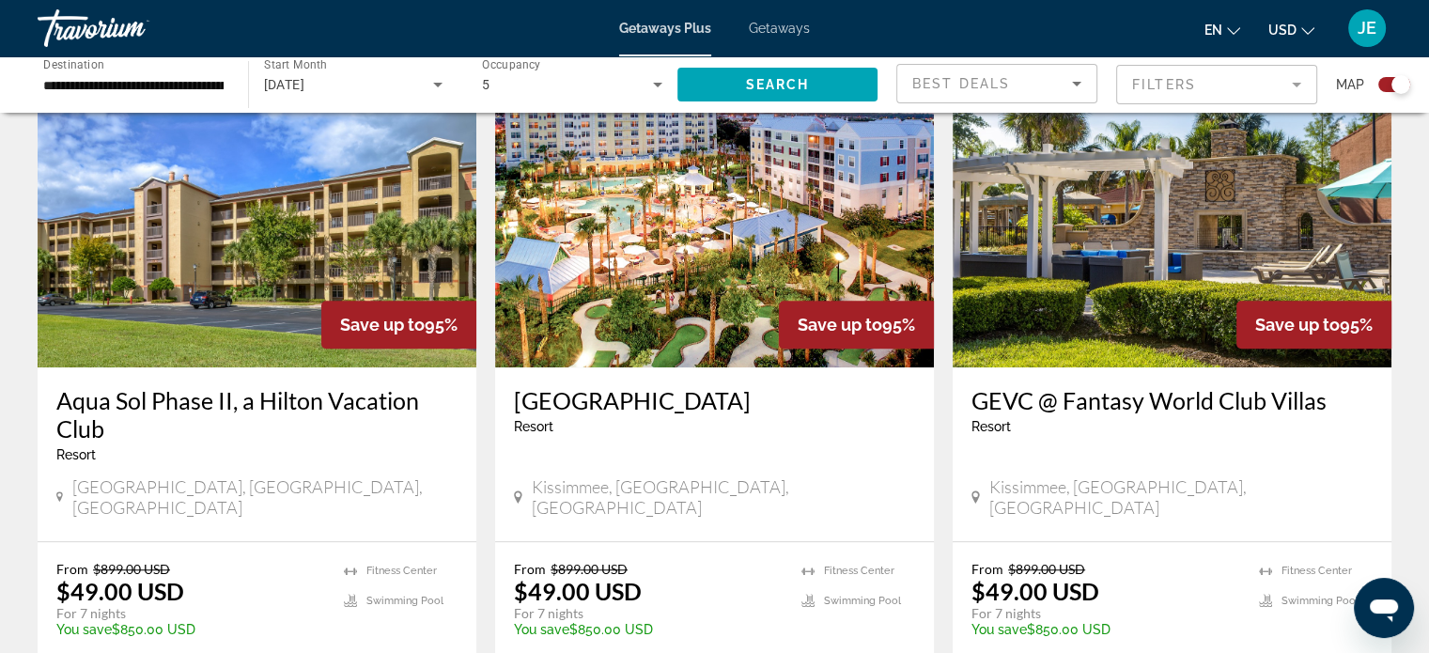
click at [372, 386] on h3 "Aqua Sol Phase II, a Hilton Vacation Club" at bounding box center [256, 414] width 401 height 56
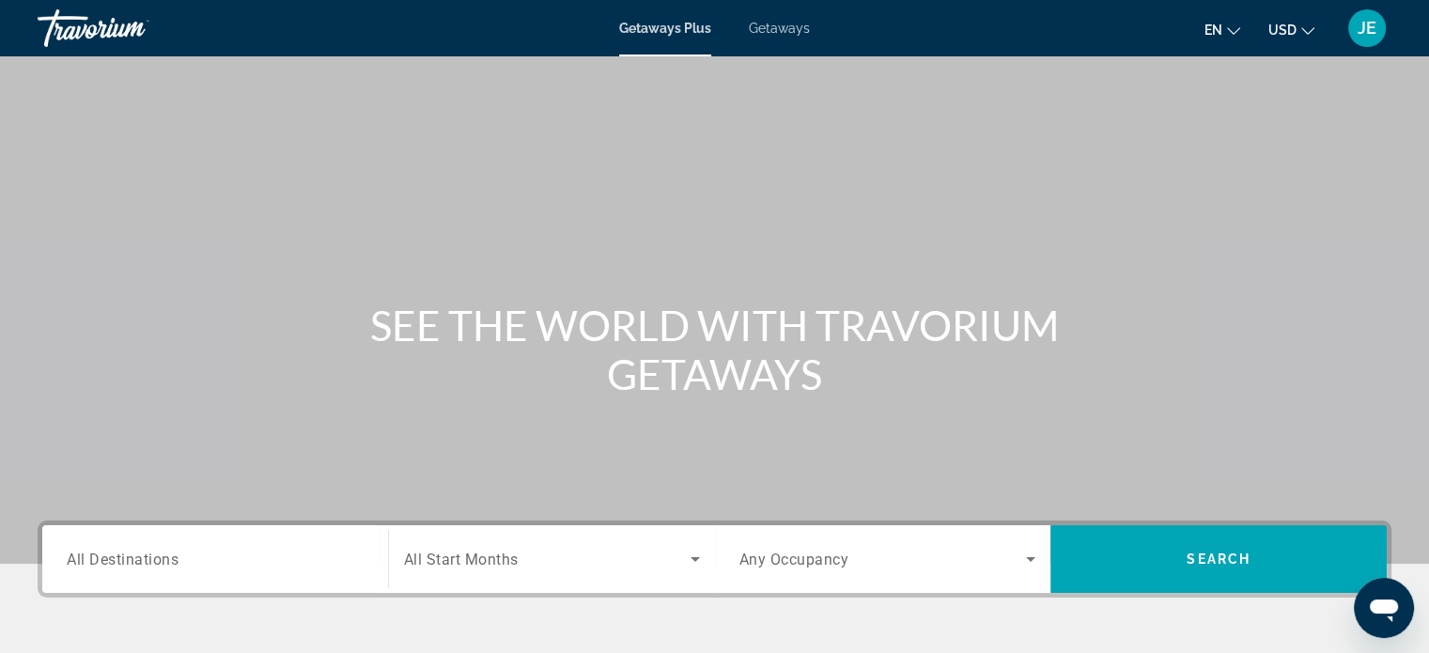
click at [186, 559] on input "Destination All Destinations" at bounding box center [215, 559] width 297 height 23
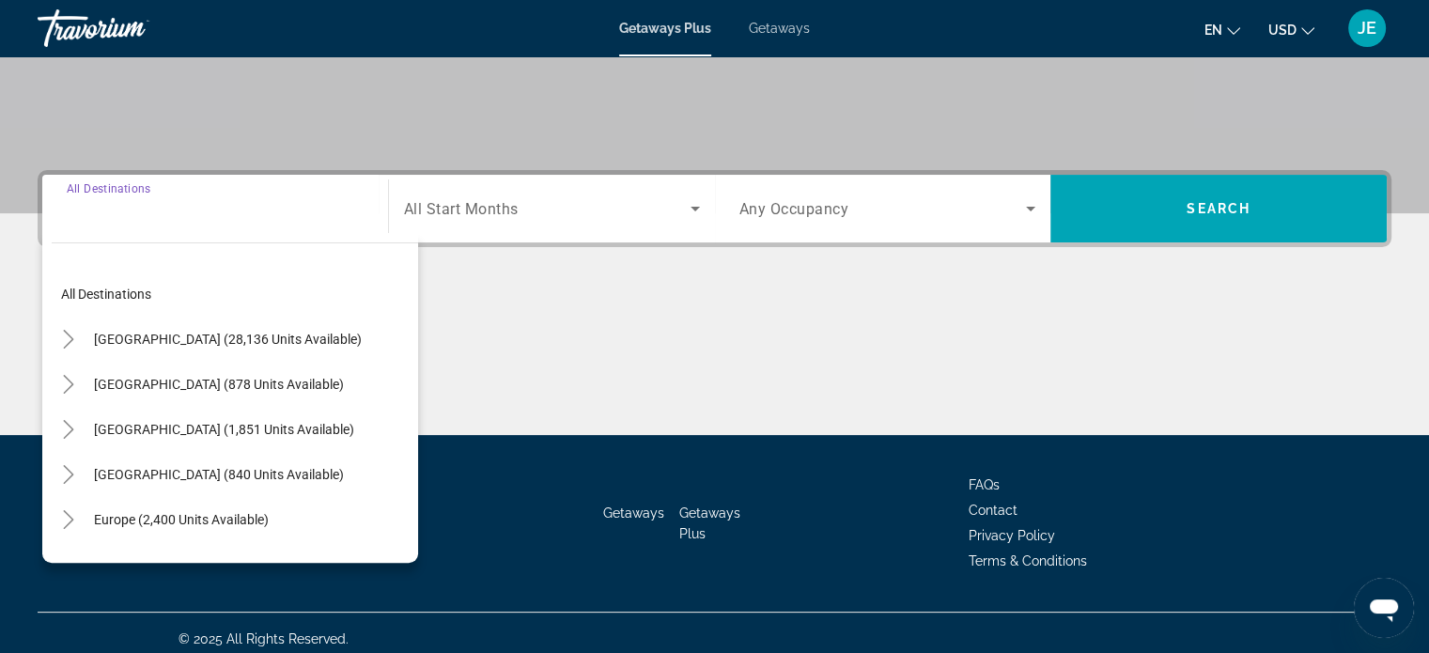
scroll to position [362, 0]
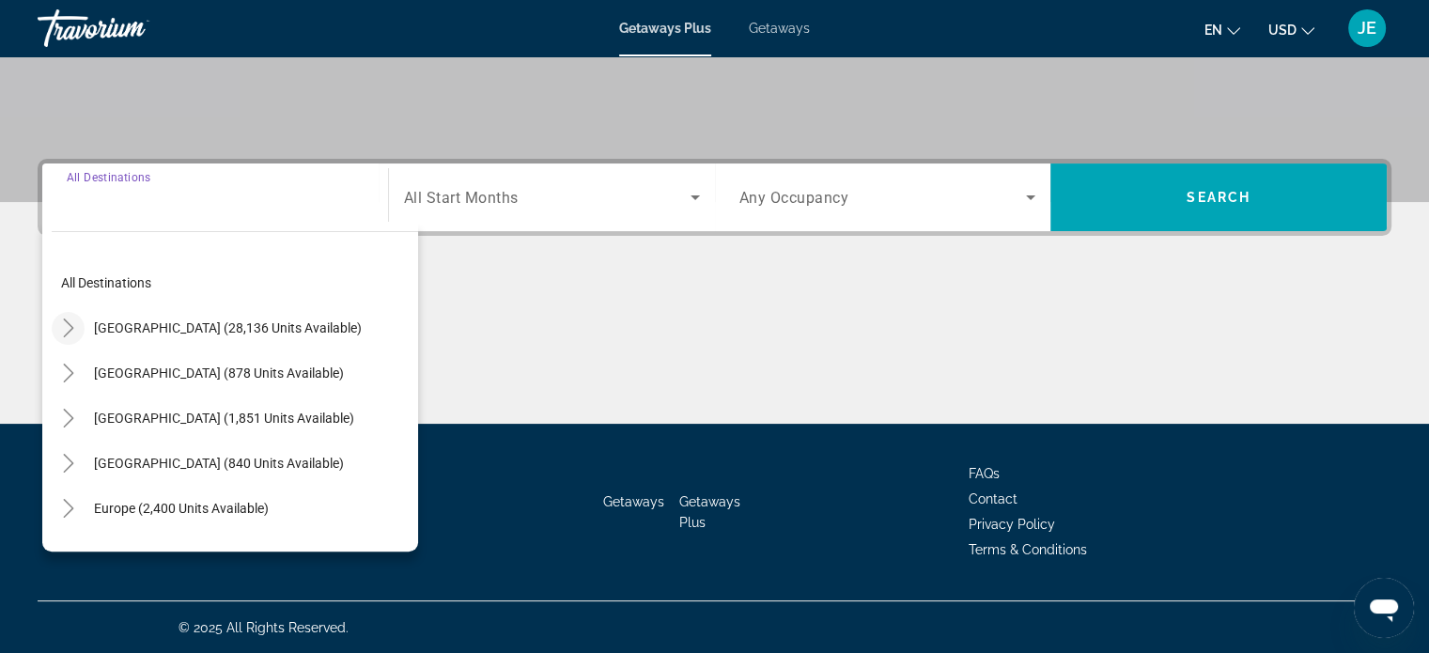
click at [59, 318] on icon "Toggle United States (28,136 units available)" at bounding box center [68, 327] width 19 height 19
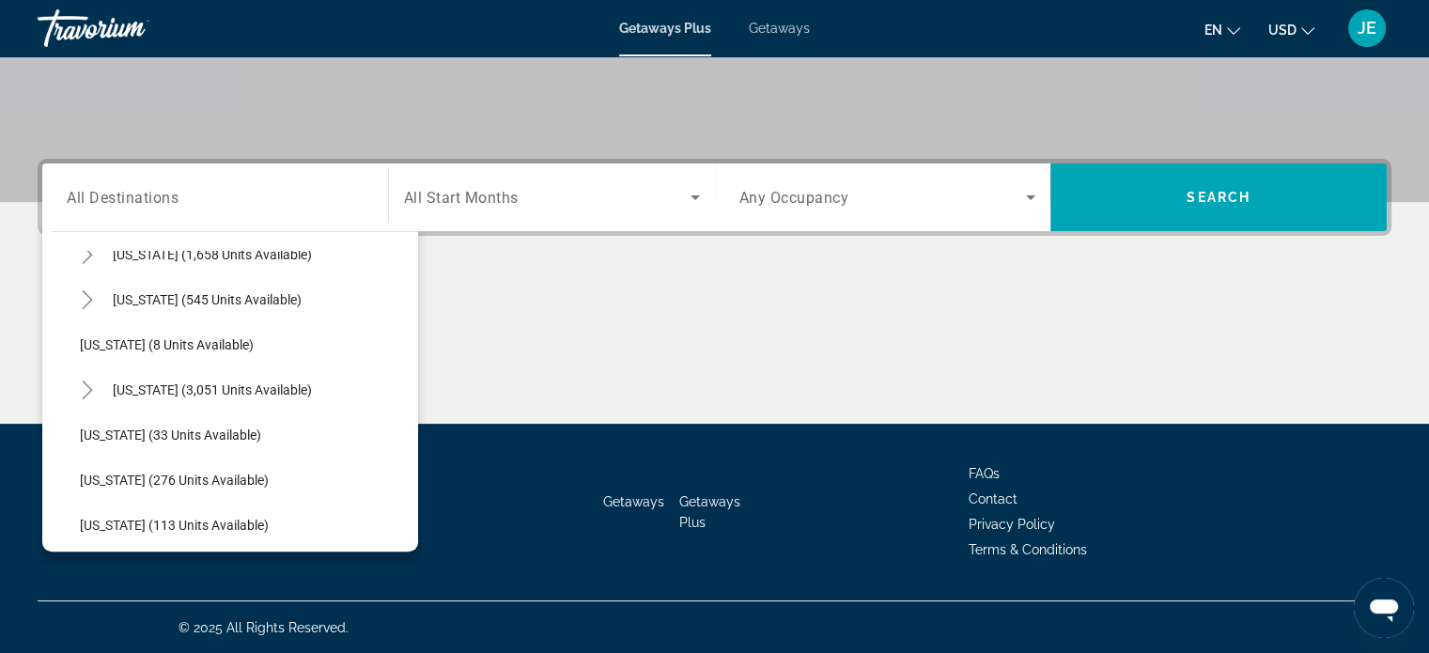
scroll to position [209, 0]
click at [72, 396] on mat-icon "Toggle Florida (3,051 units available)" at bounding box center [86, 389] width 33 height 33
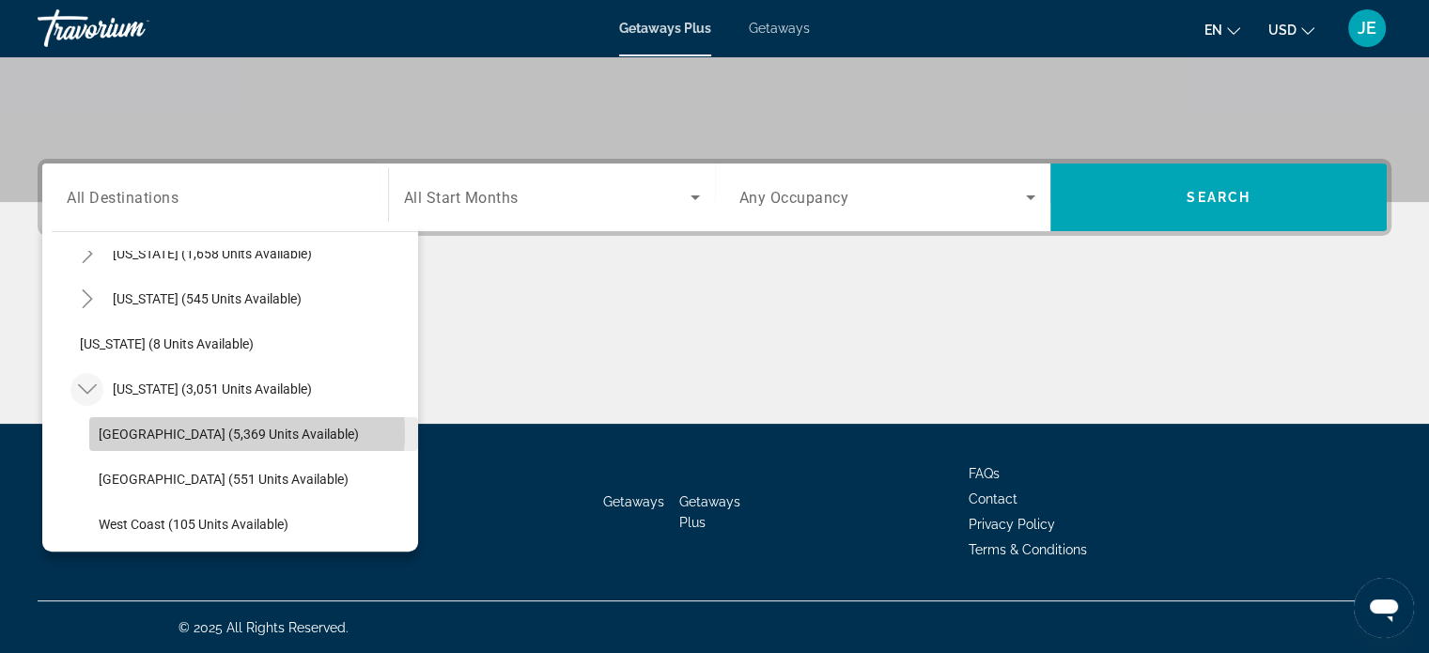
click at [225, 431] on span "Orlando & Disney Area (5,369 units available)" at bounding box center [229, 433] width 260 height 15
type input "**********"
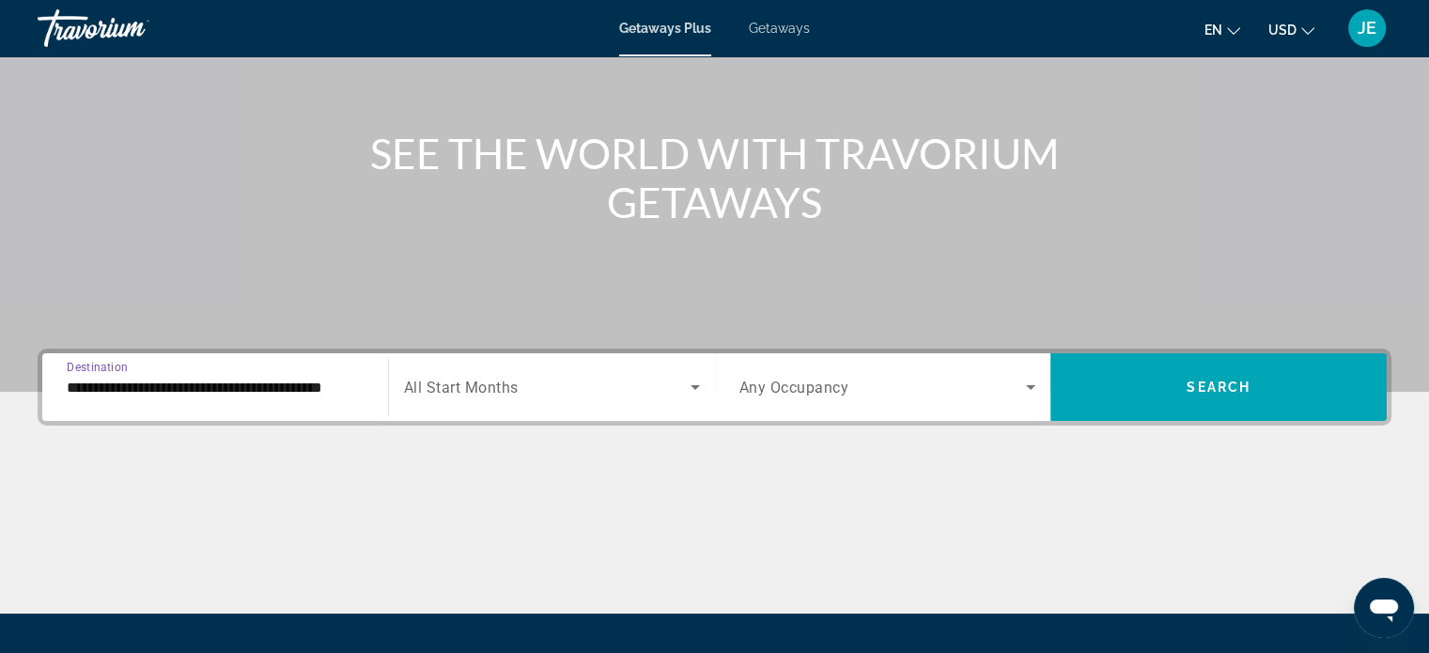
scroll to position [159, 0]
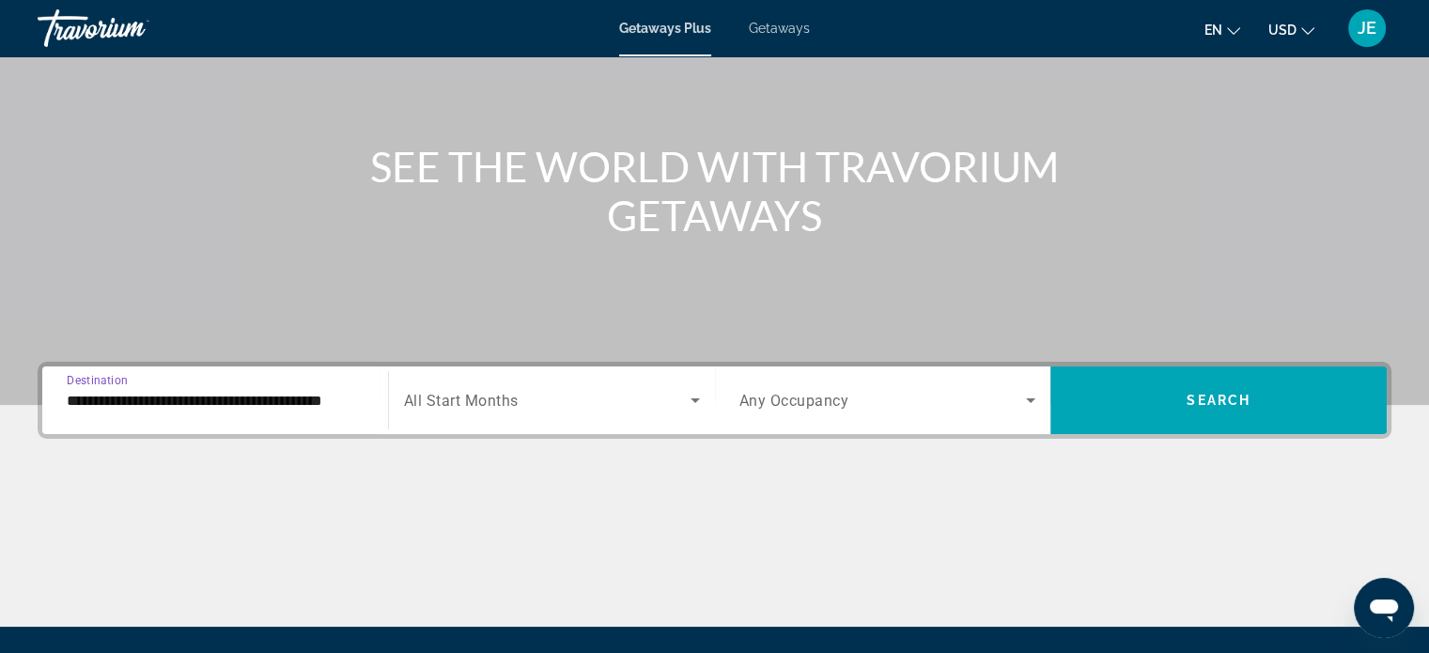
click at [774, 10] on div "Getaways Plus Getaways en English Español Français Italiano Português русский U…" at bounding box center [714, 28] width 1429 height 49
click at [781, 30] on span "Getaways" at bounding box center [779, 28] width 61 height 15
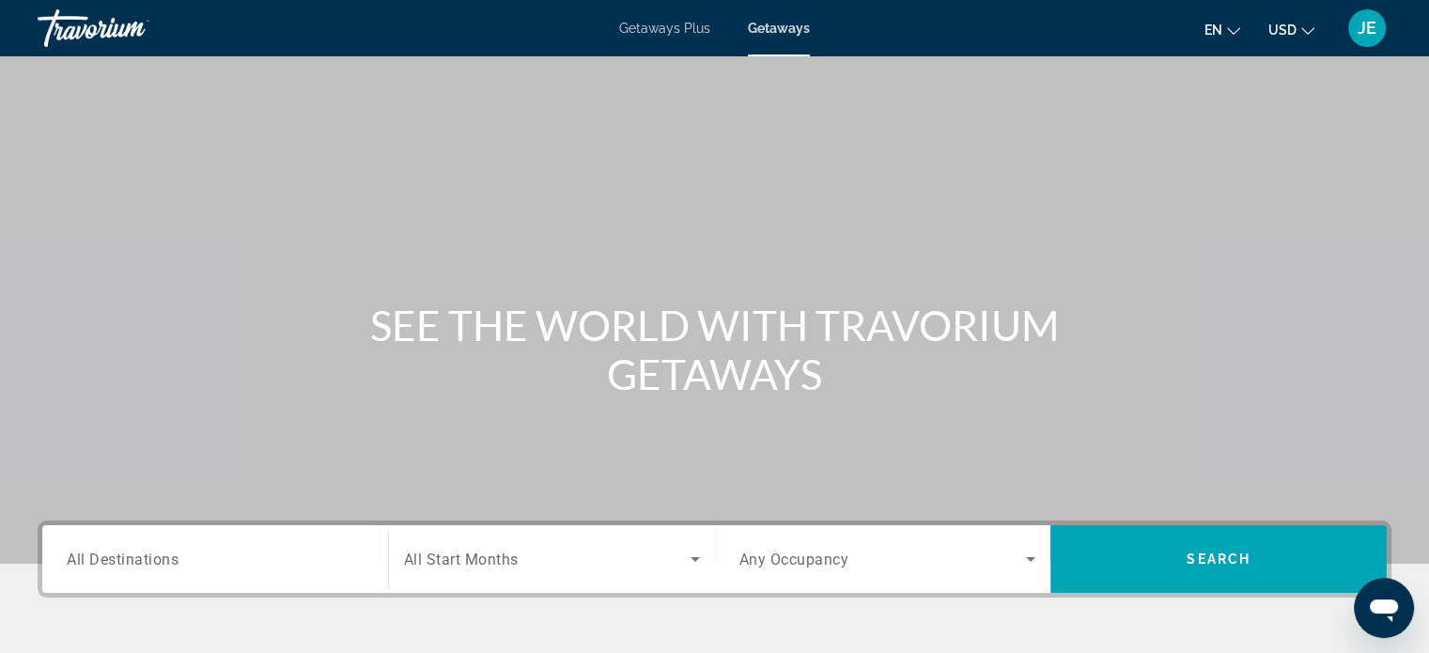
click at [275, 567] on input "Destination All Destinations" at bounding box center [215, 559] width 297 height 23
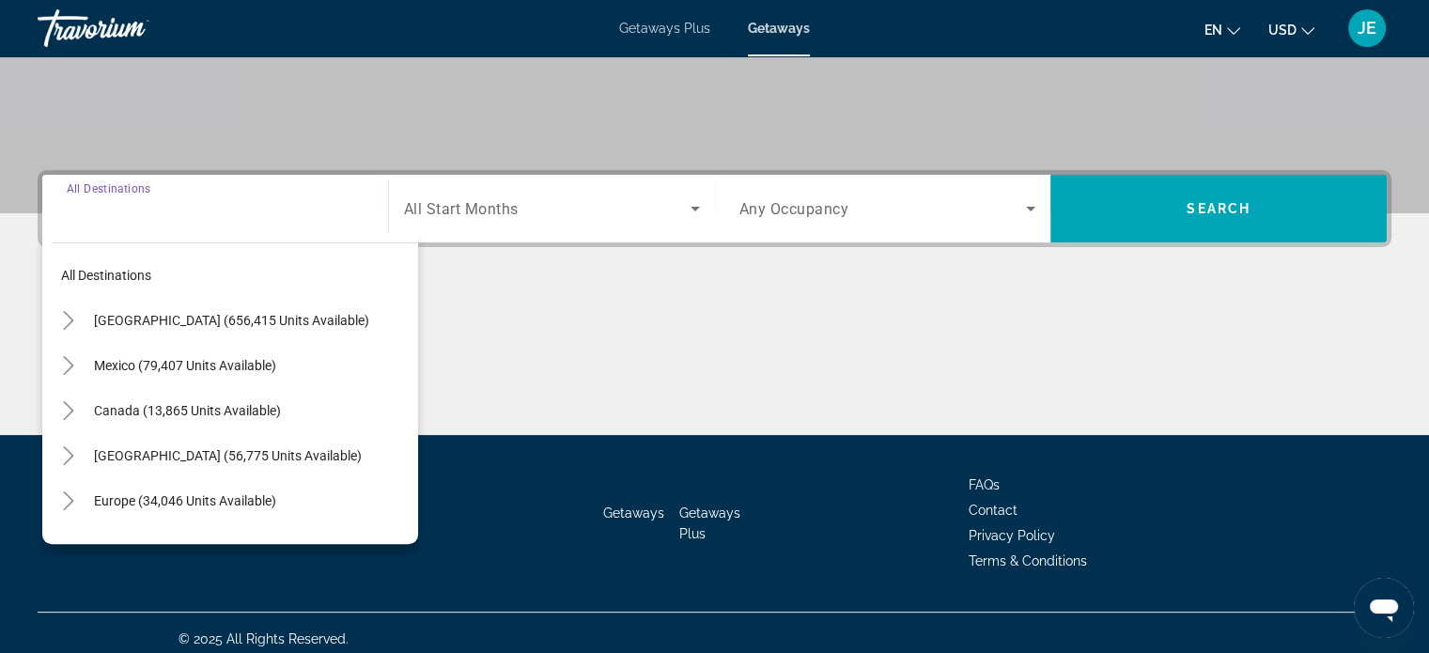
scroll to position [362, 0]
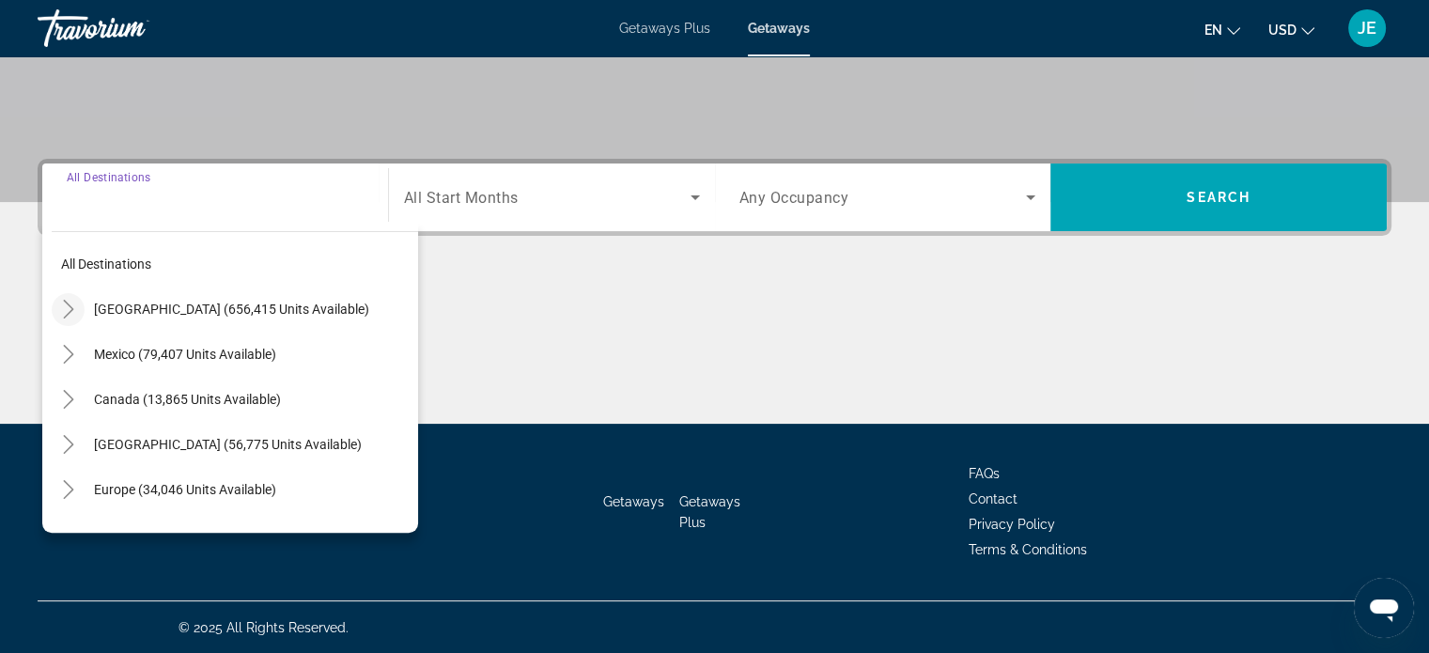
click at [64, 309] on icon "Toggle United States (656,415 units available)" at bounding box center [68, 309] width 19 height 19
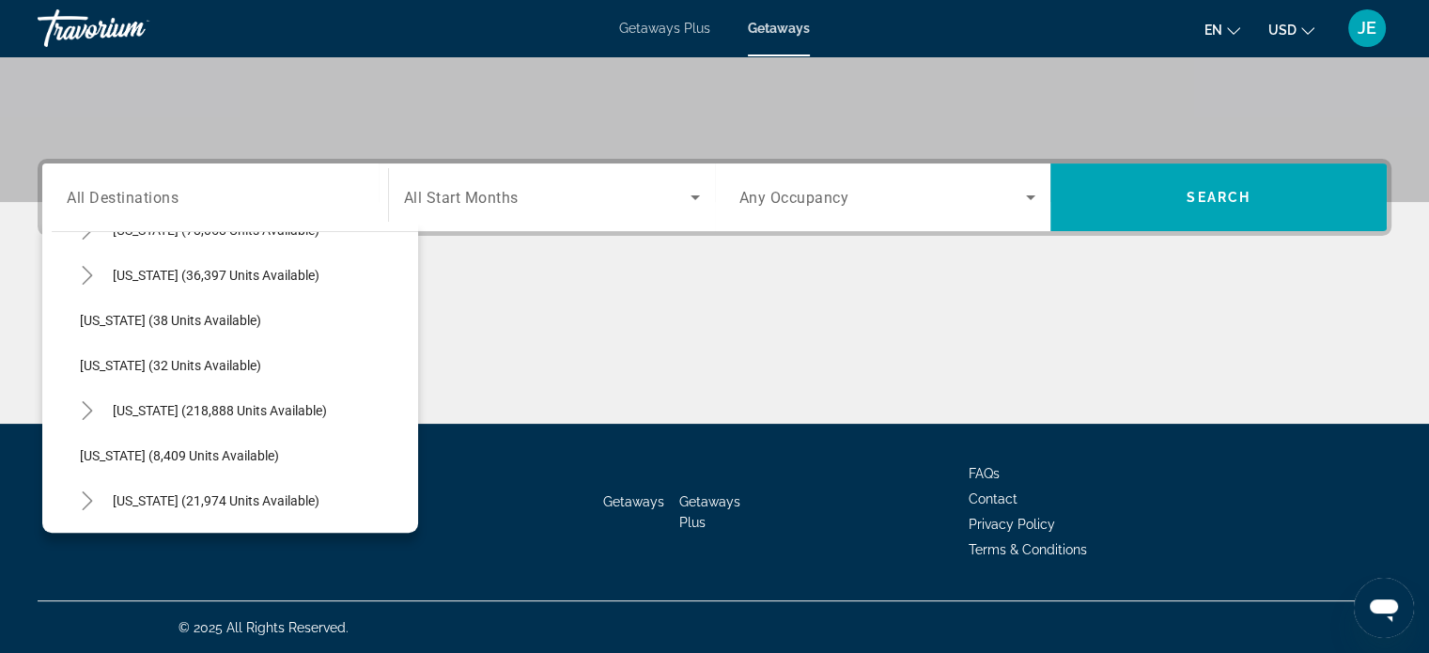
scroll to position [278, 0]
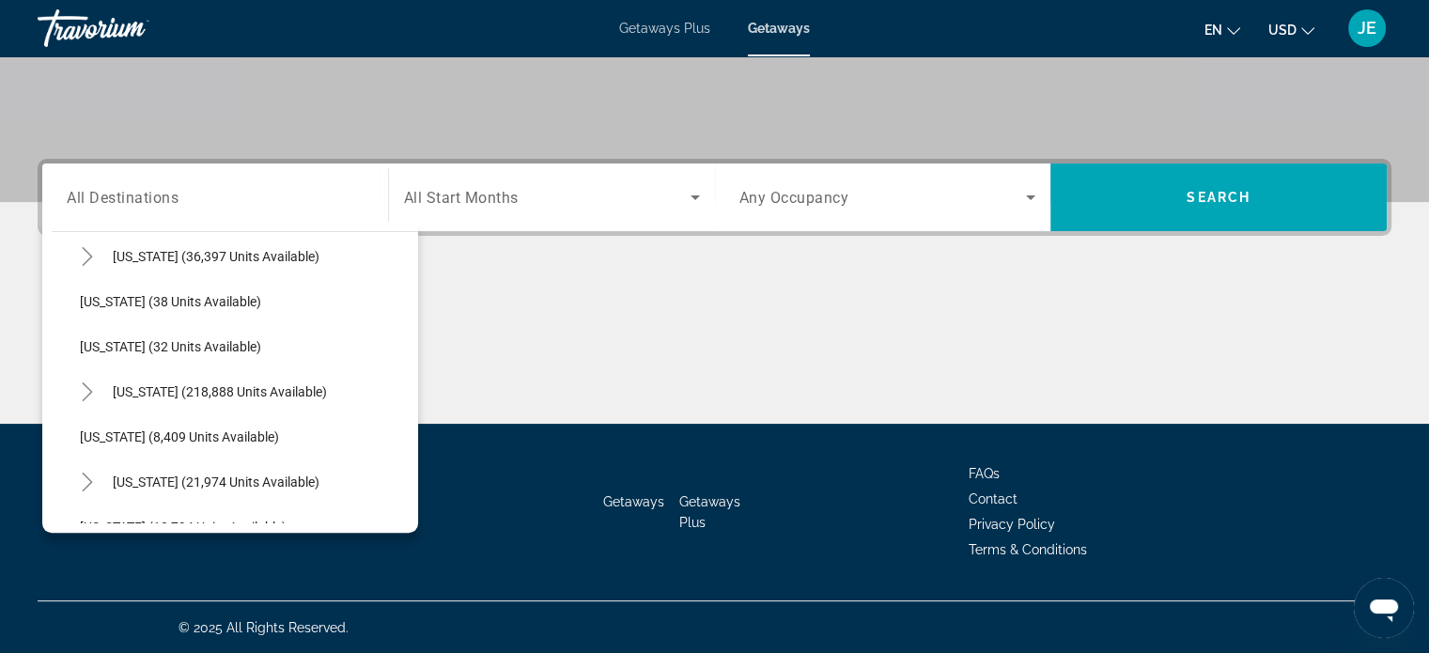
click at [97, 393] on mat-icon "Toggle Florida (218,888 units available)" at bounding box center [86, 392] width 33 height 33
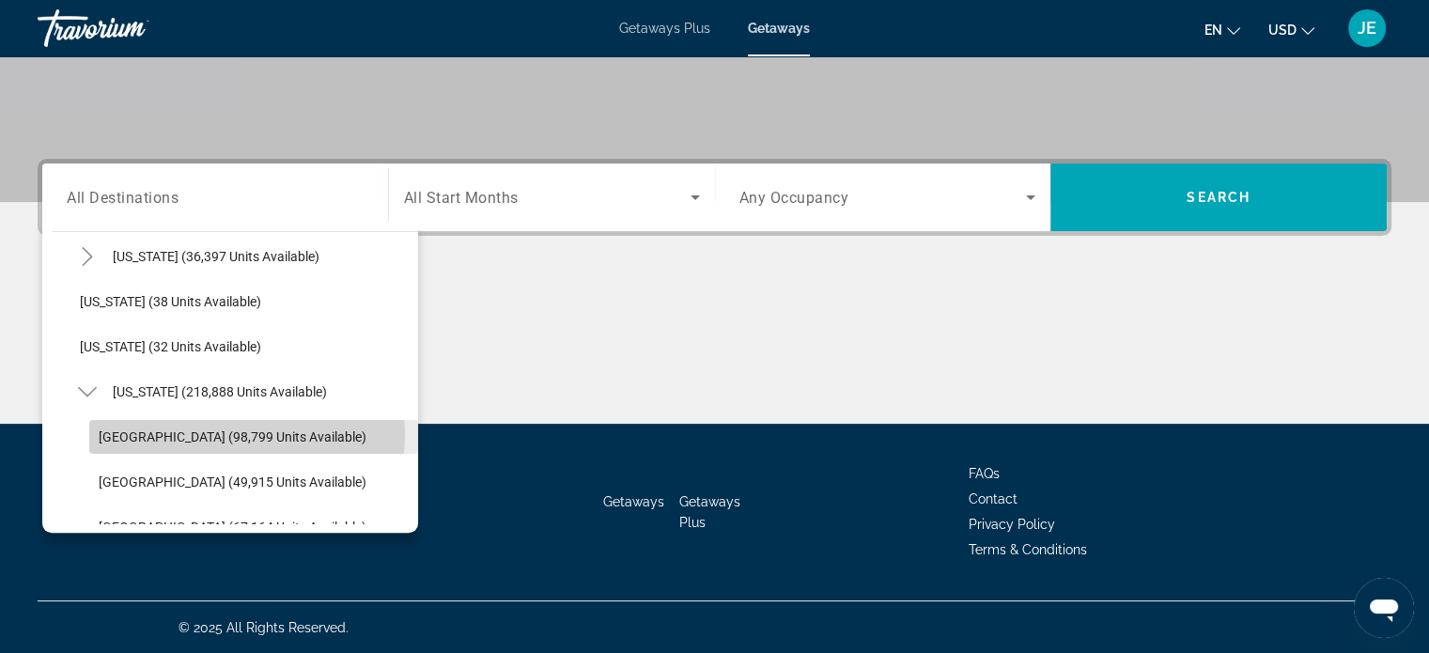
click at [240, 432] on span "Orlando & Disney Area (98,799 units available)" at bounding box center [233, 436] width 268 height 15
type input "**********"
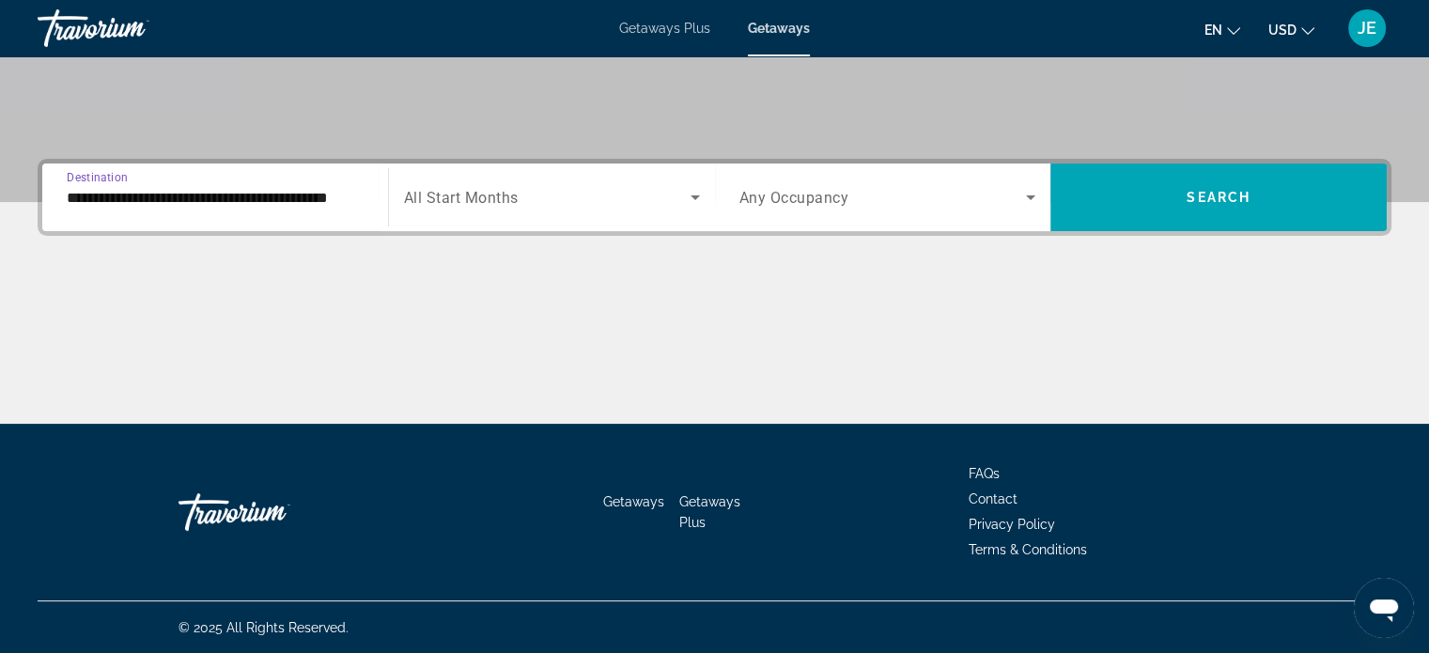
click at [675, 186] on span "Search widget" at bounding box center [547, 197] width 286 height 23
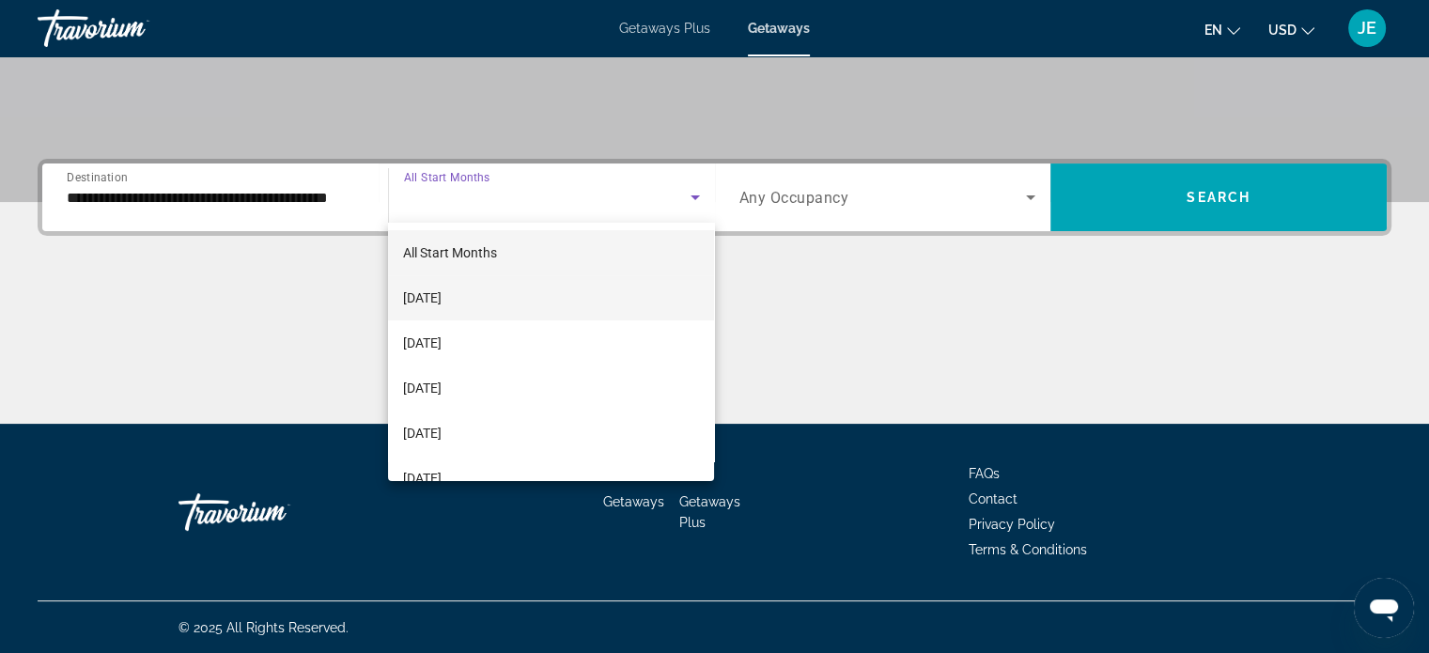
click at [441, 291] on span "[DATE]" at bounding box center [422, 297] width 39 height 23
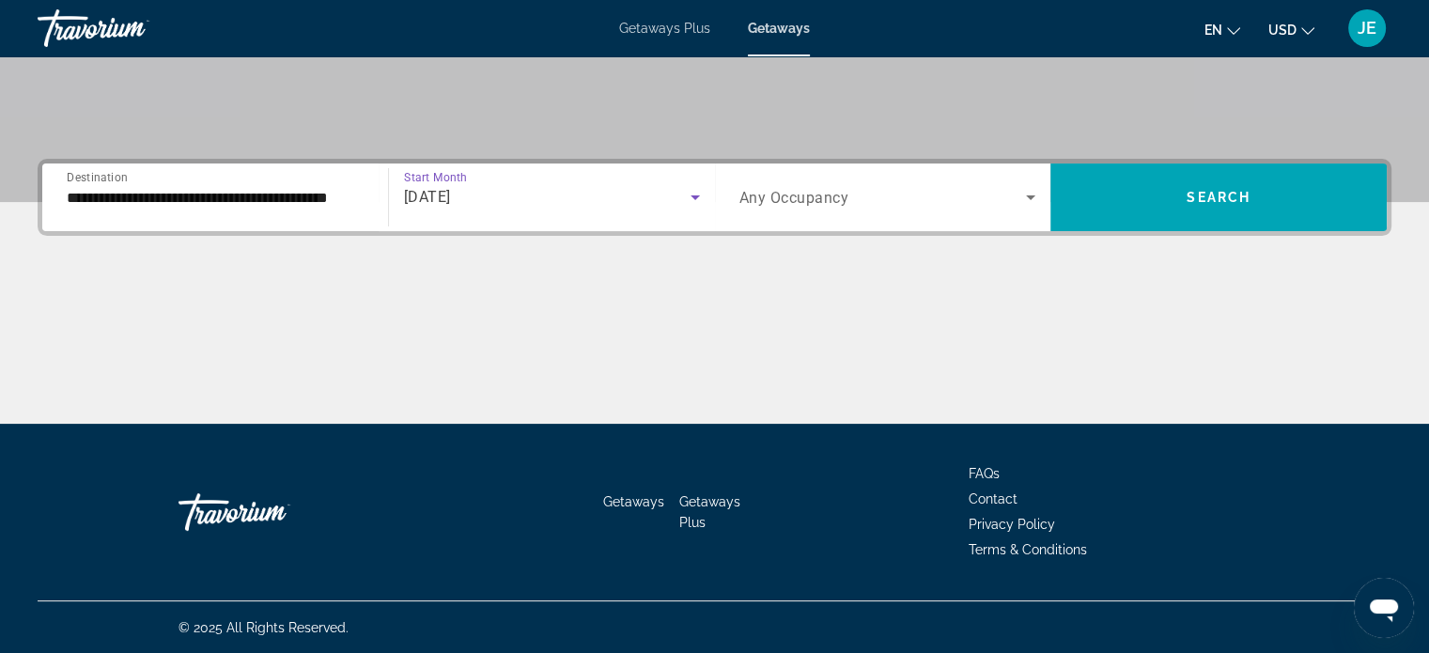
click at [1010, 187] on span "Search widget" at bounding box center [882, 197] width 287 height 23
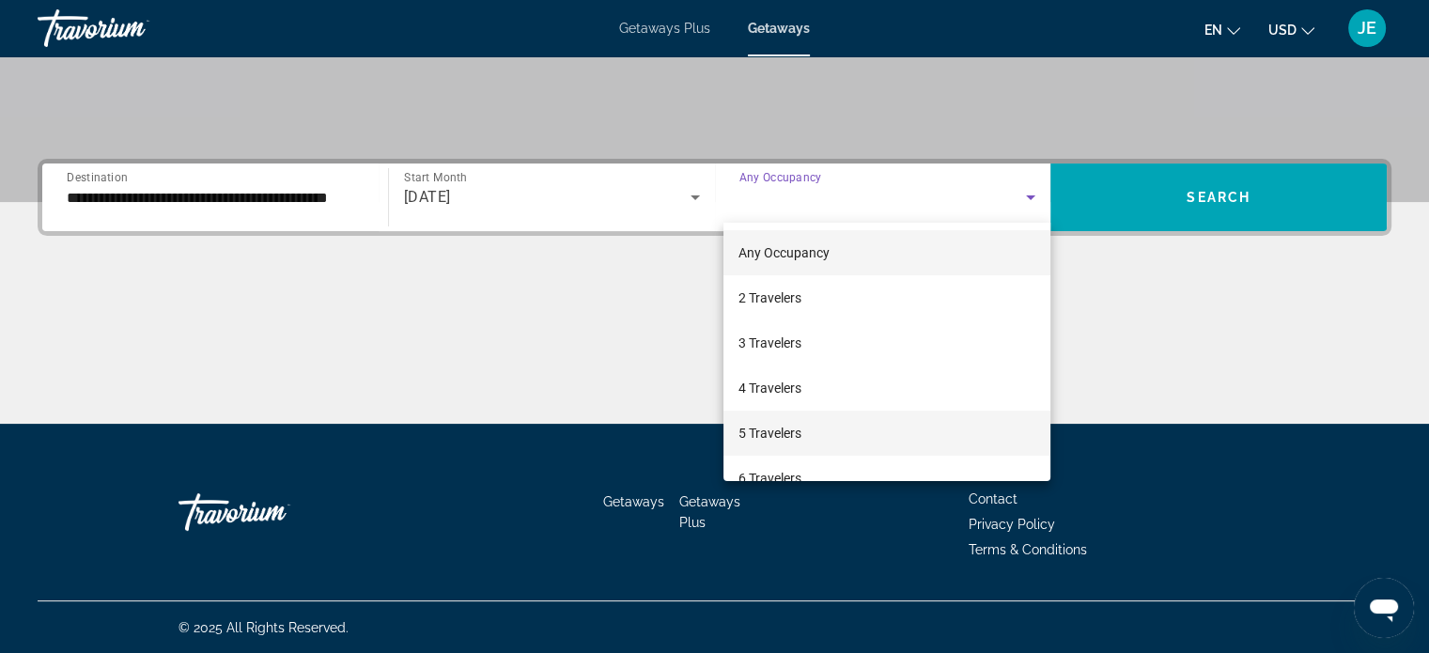
click at [770, 440] on span "5 Travelers" at bounding box center [769, 433] width 63 height 23
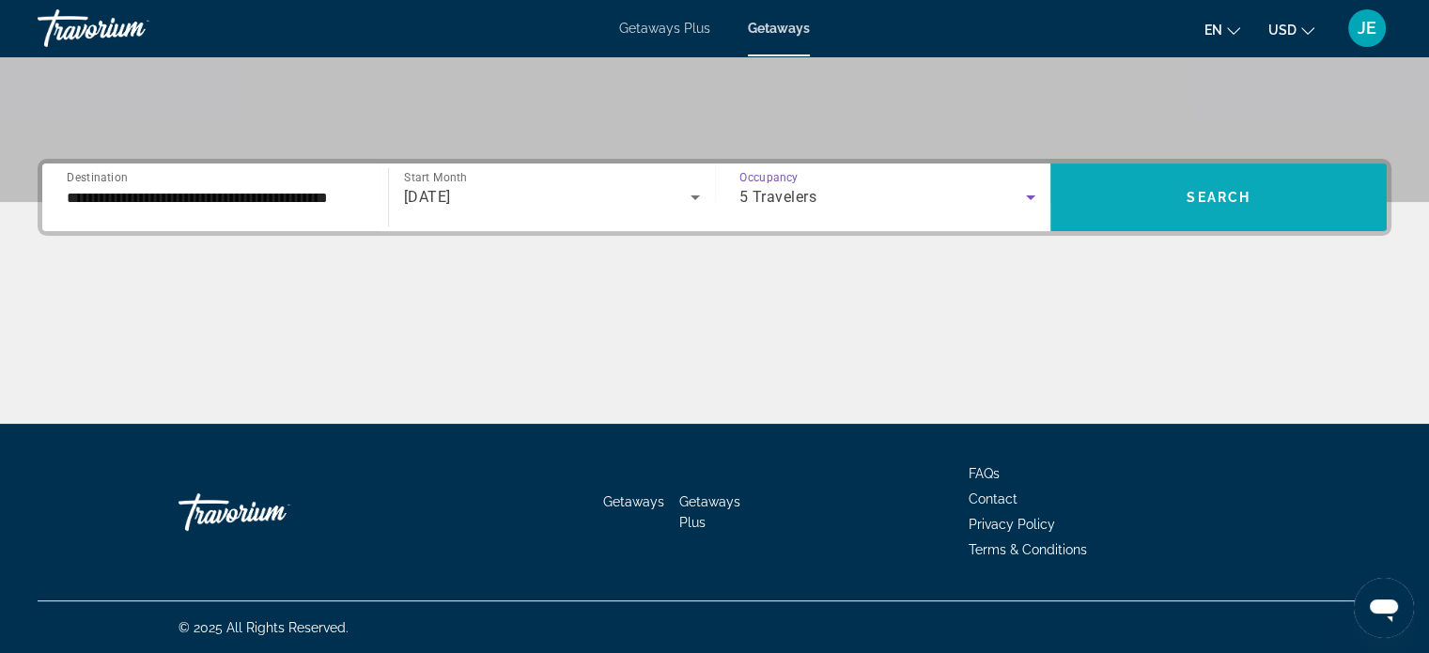
click at [1260, 209] on span "Search widget" at bounding box center [1218, 197] width 336 height 45
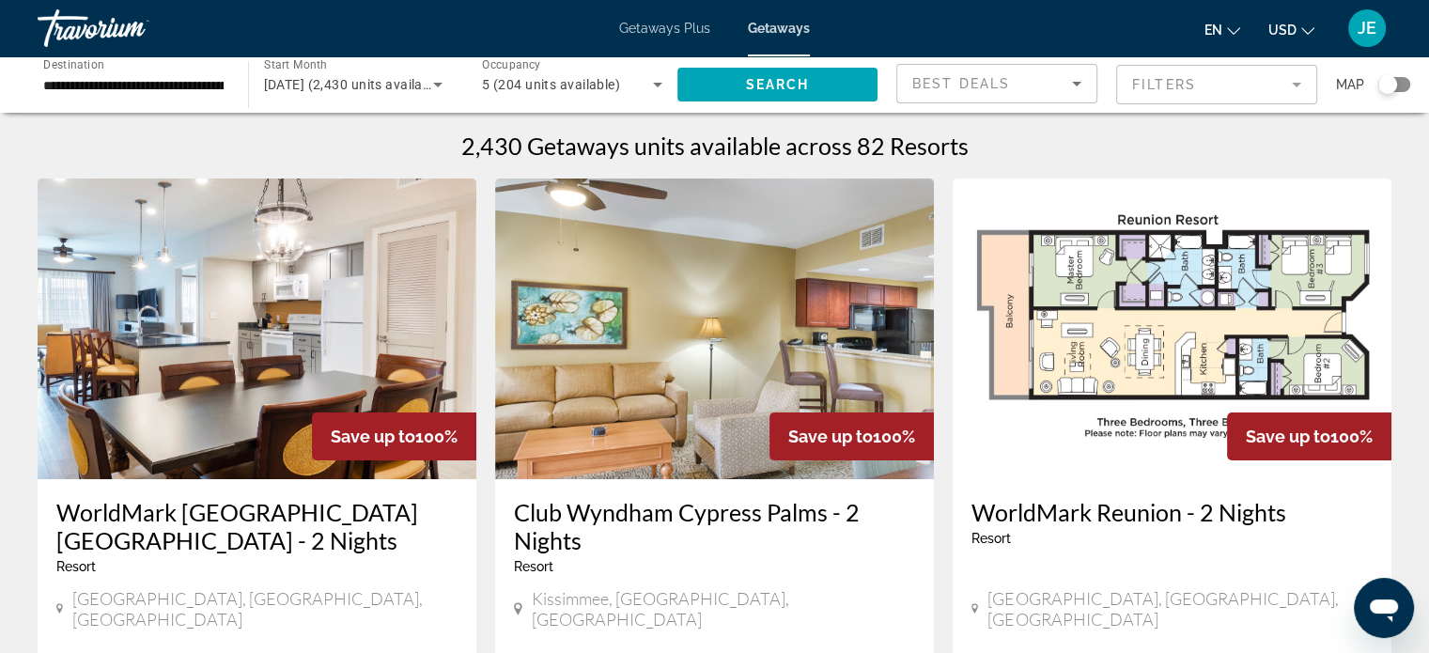
click at [1374, 88] on div "Search widget" at bounding box center [1387, 84] width 46 height 15
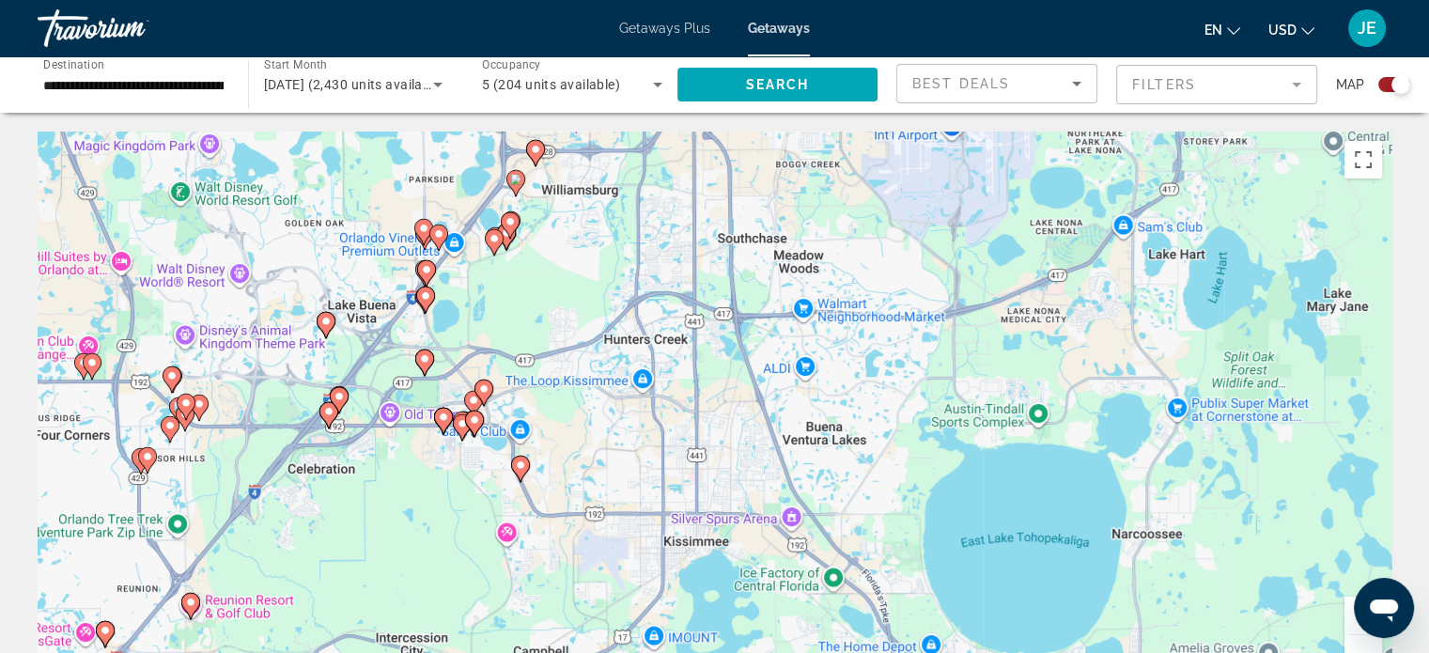
click at [326, 333] on div "To activate drag with keyboard, press Alt + Enter. Once in keyboard drag state,…" at bounding box center [714, 413] width 1353 height 564
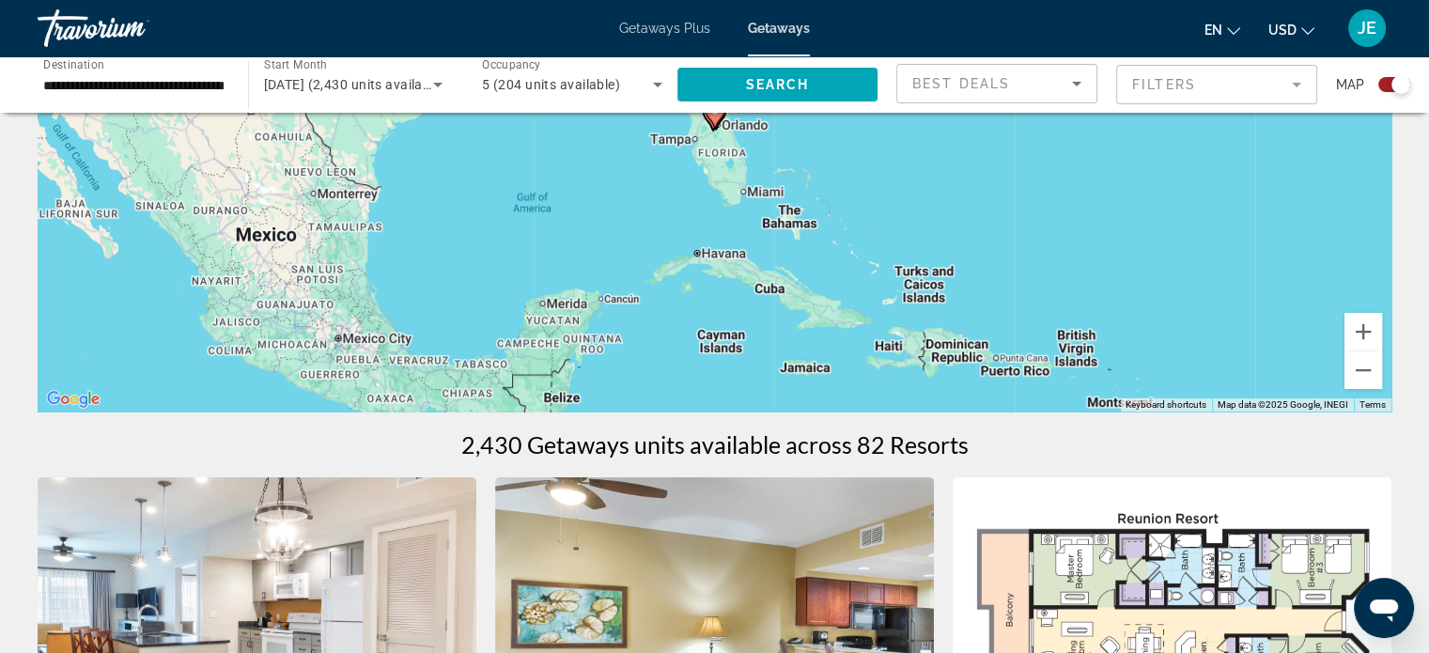
scroll to position [277, 0]
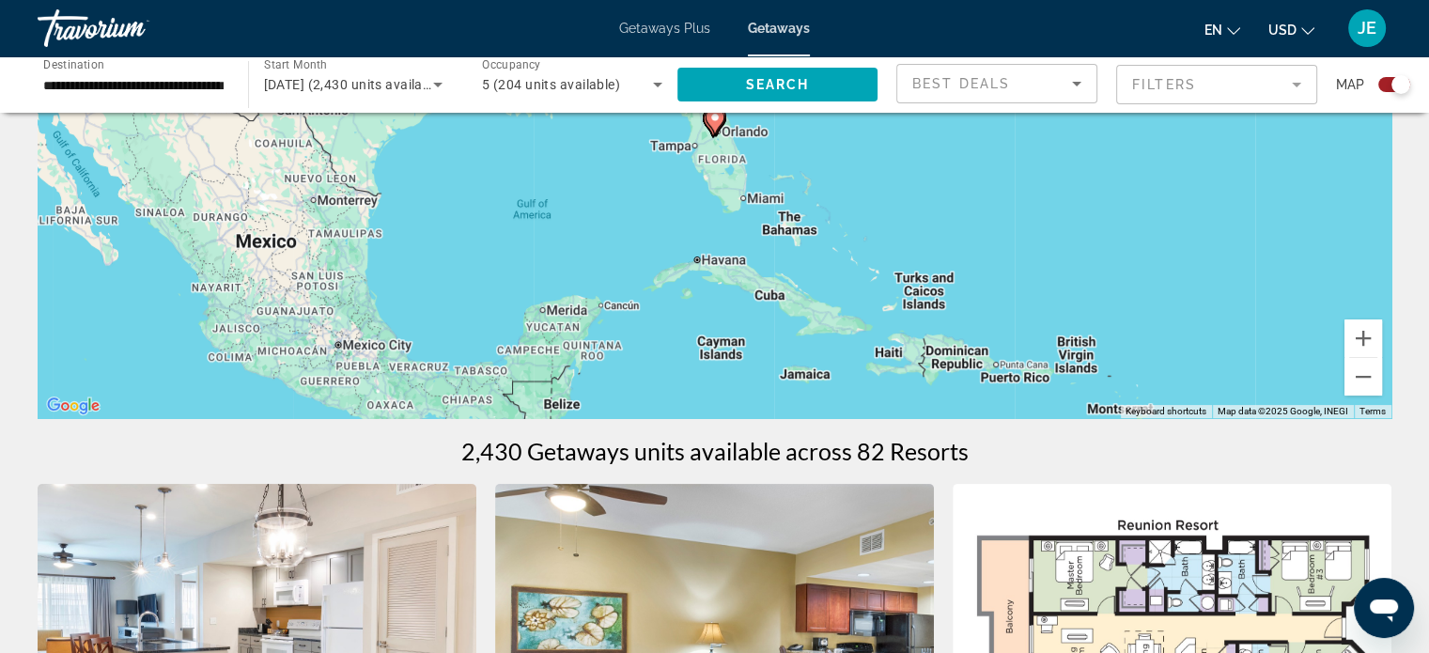
click at [1031, 84] on div "Best Deals" at bounding box center [992, 83] width 160 height 23
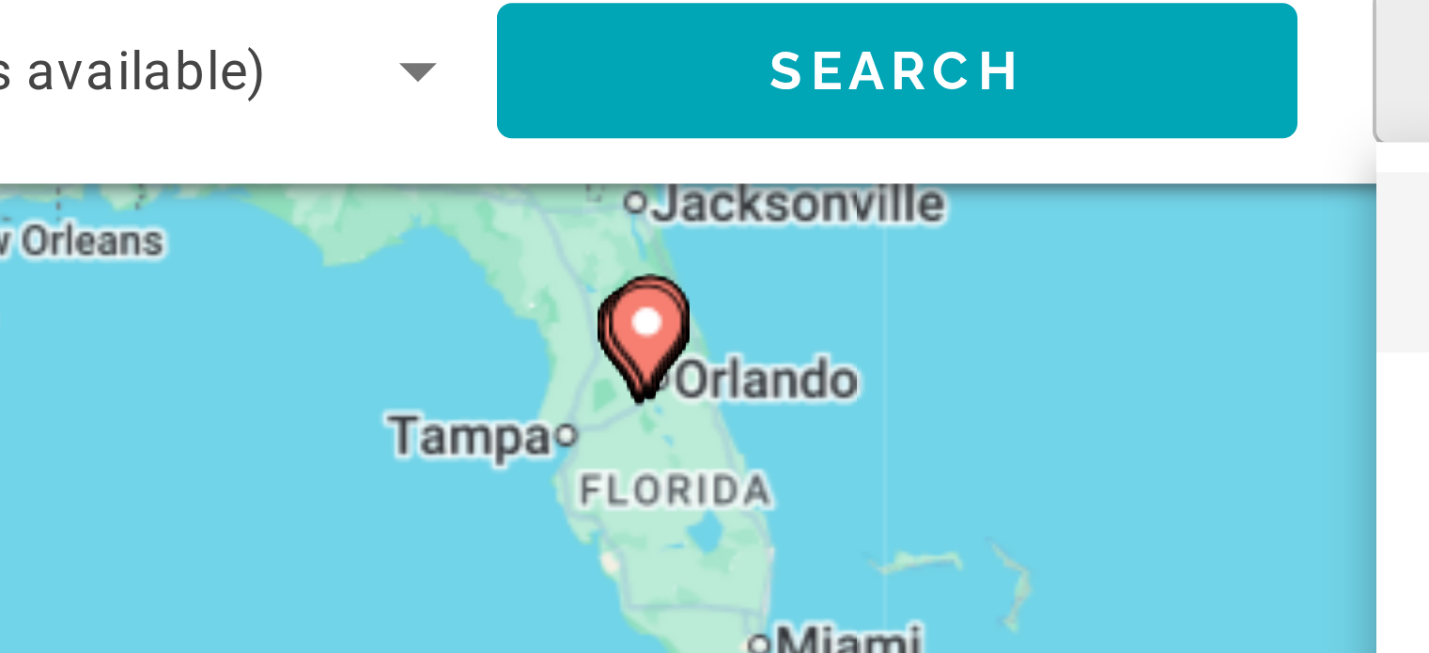
scroll to position [247, 0]
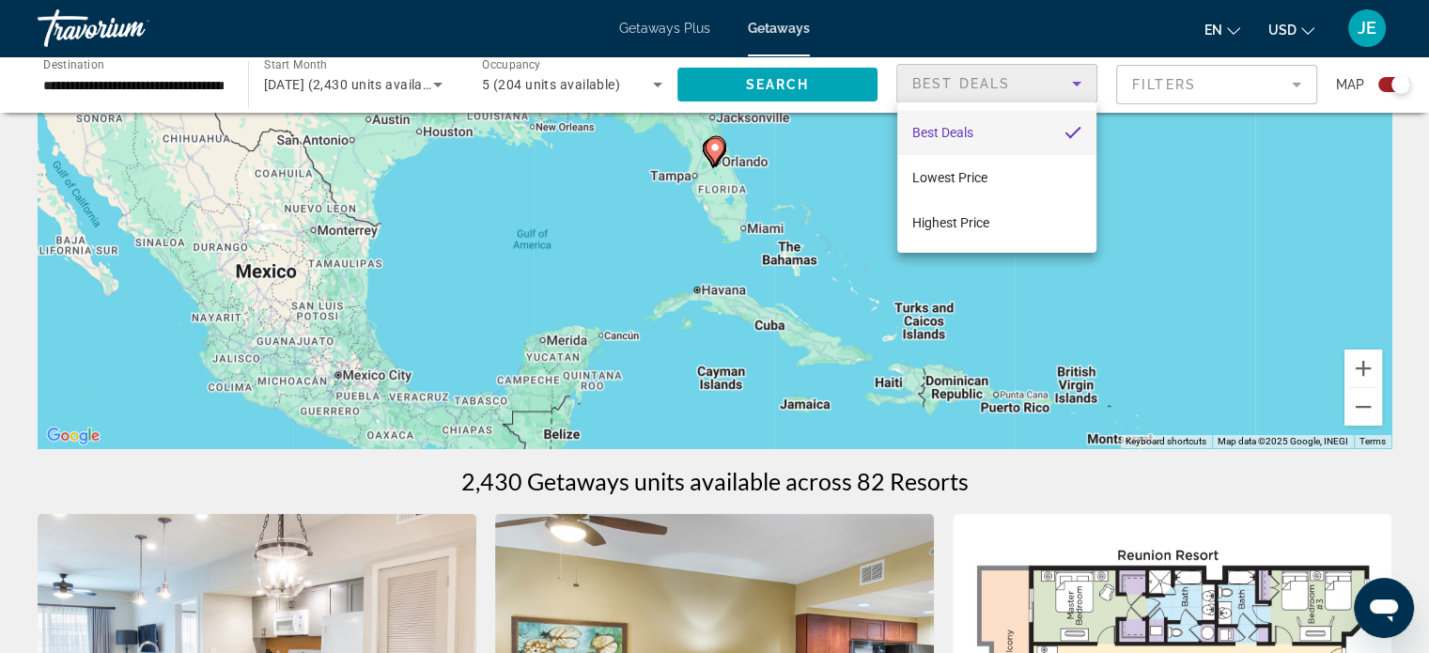
click at [1244, 243] on div at bounding box center [714, 326] width 1429 height 653
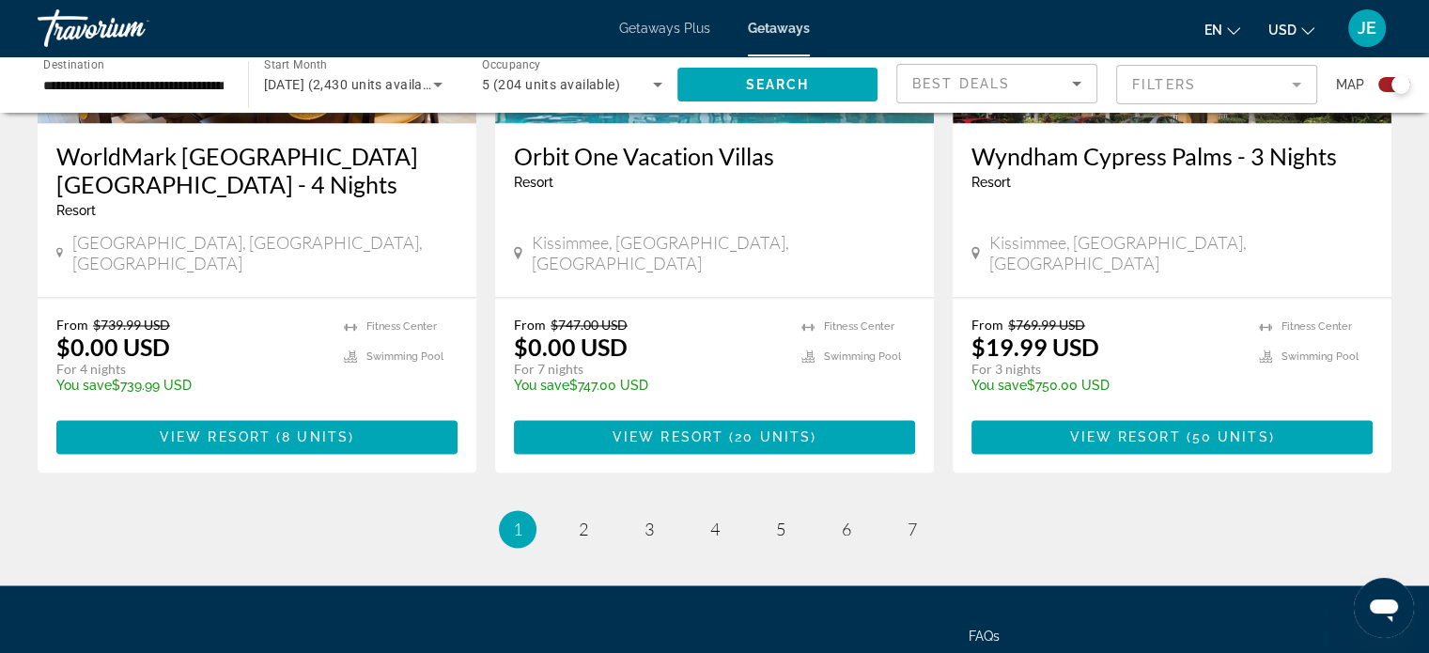
scroll to position [3033, 0]
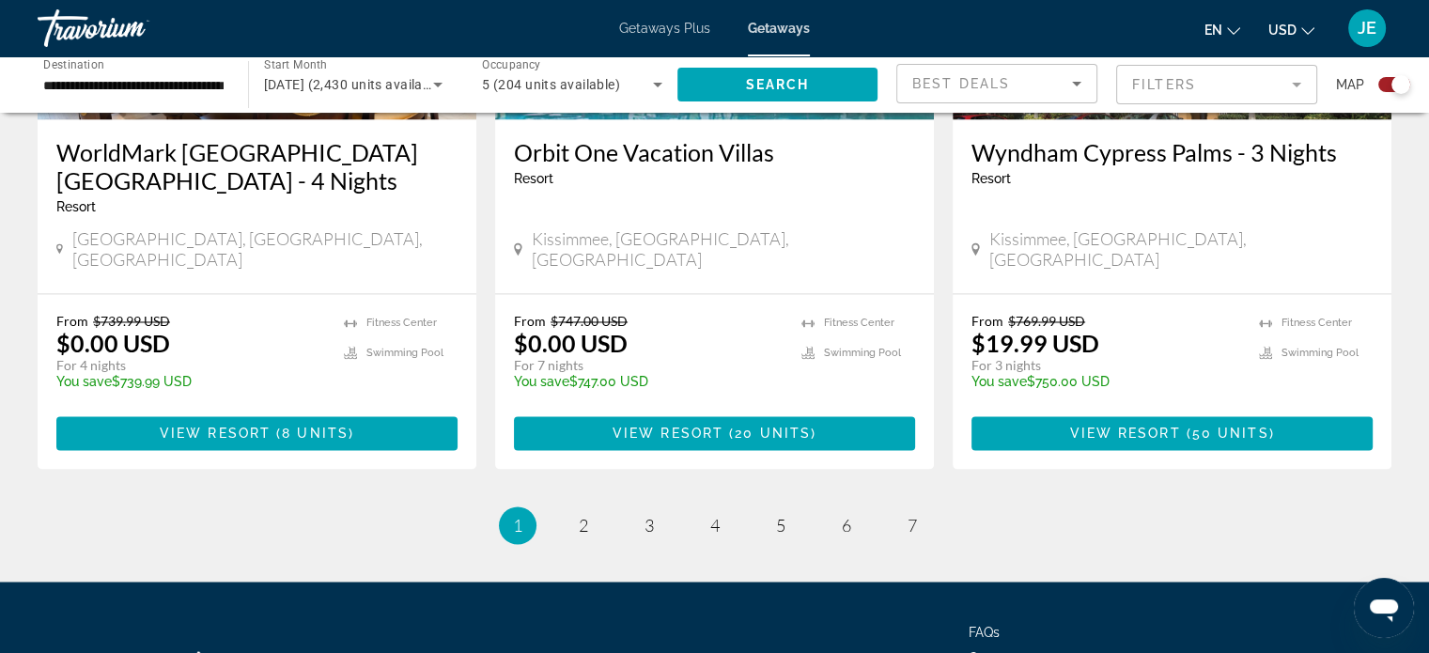
click at [582, 515] on span "2" at bounding box center [583, 525] width 9 height 21
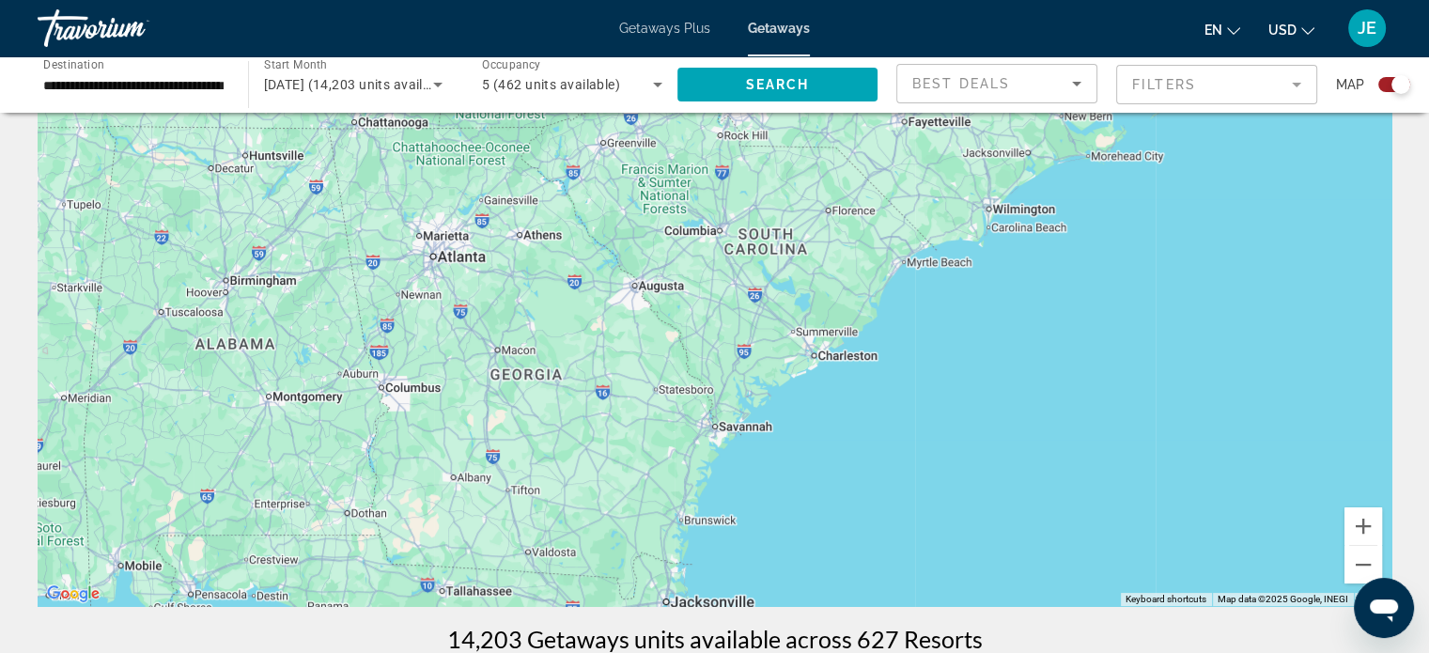
scroll to position [83, 0]
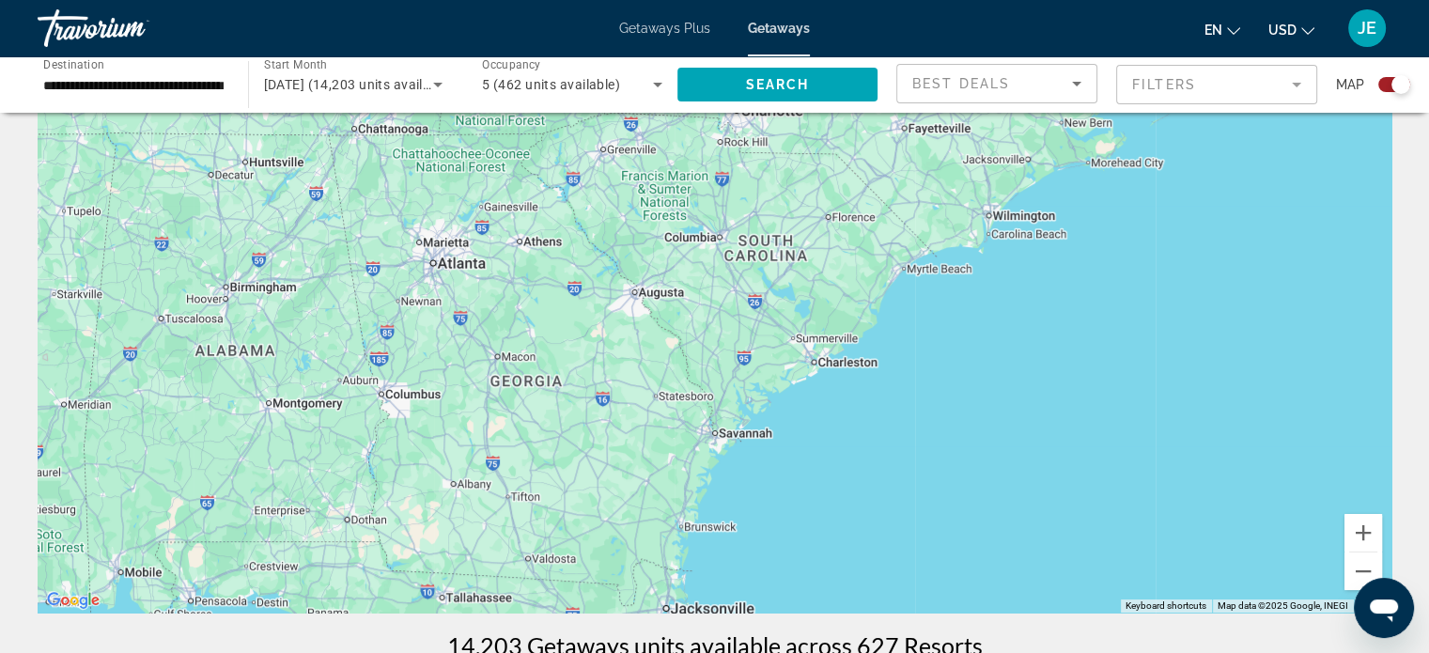
click at [177, 76] on input "**********" at bounding box center [133, 85] width 180 height 23
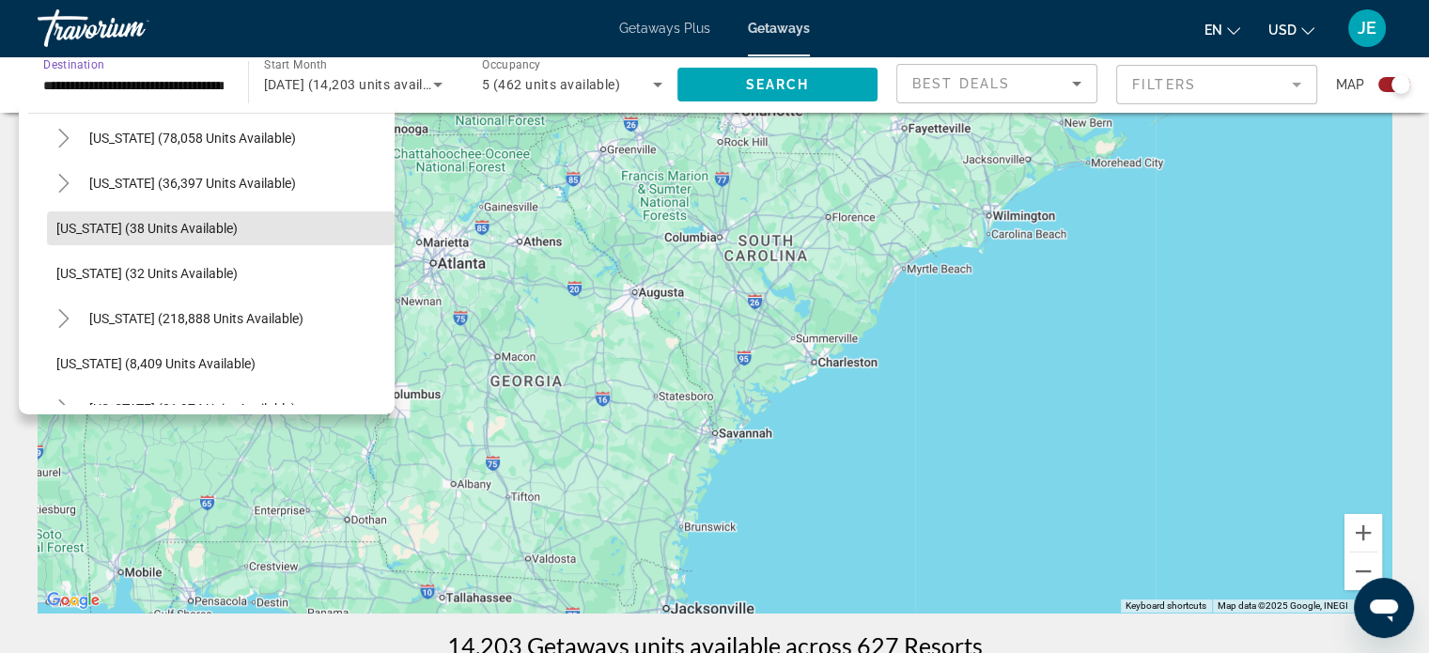
scroll to position [252, 0]
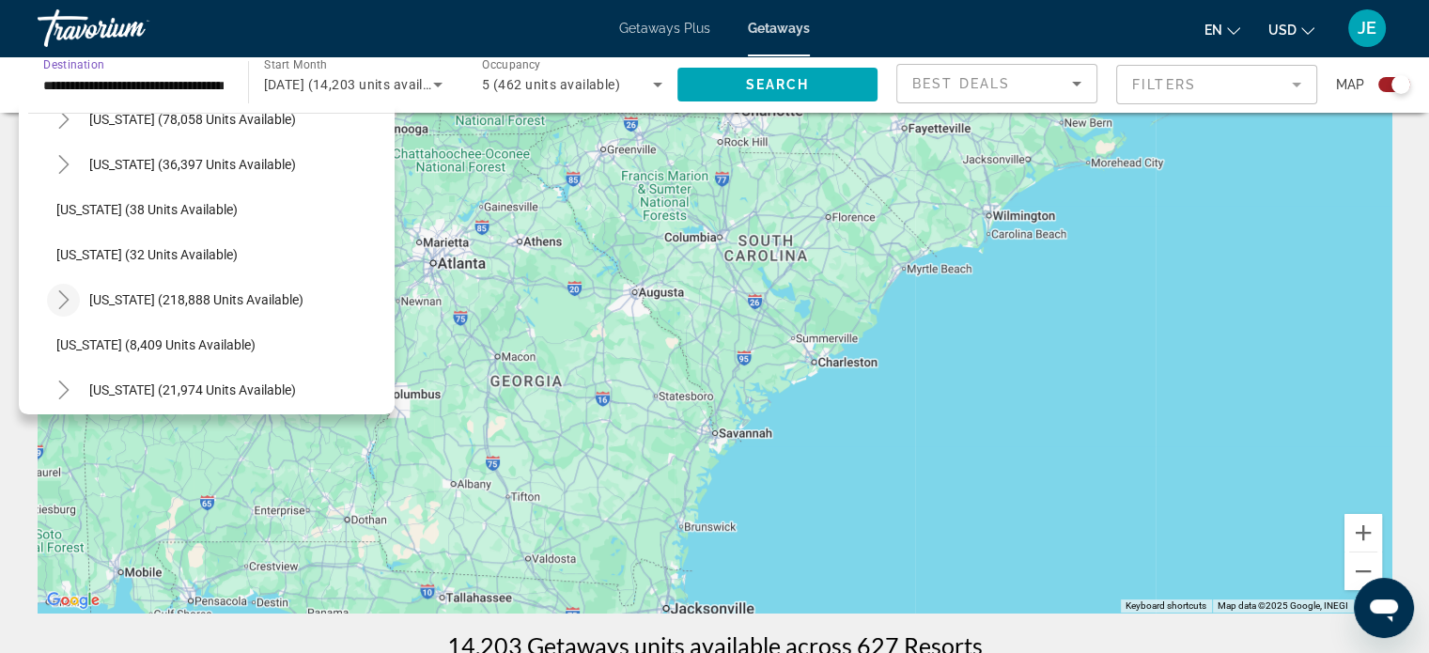
click at [56, 290] on icon "Toggle Florida (218,888 units available)" at bounding box center [63, 299] width 19 height 19
click at [218, 350] on span "Orlando & Disney Area (98,799 units available)" at bounding box center [209, 344] width 268 height 15
type input "**********"
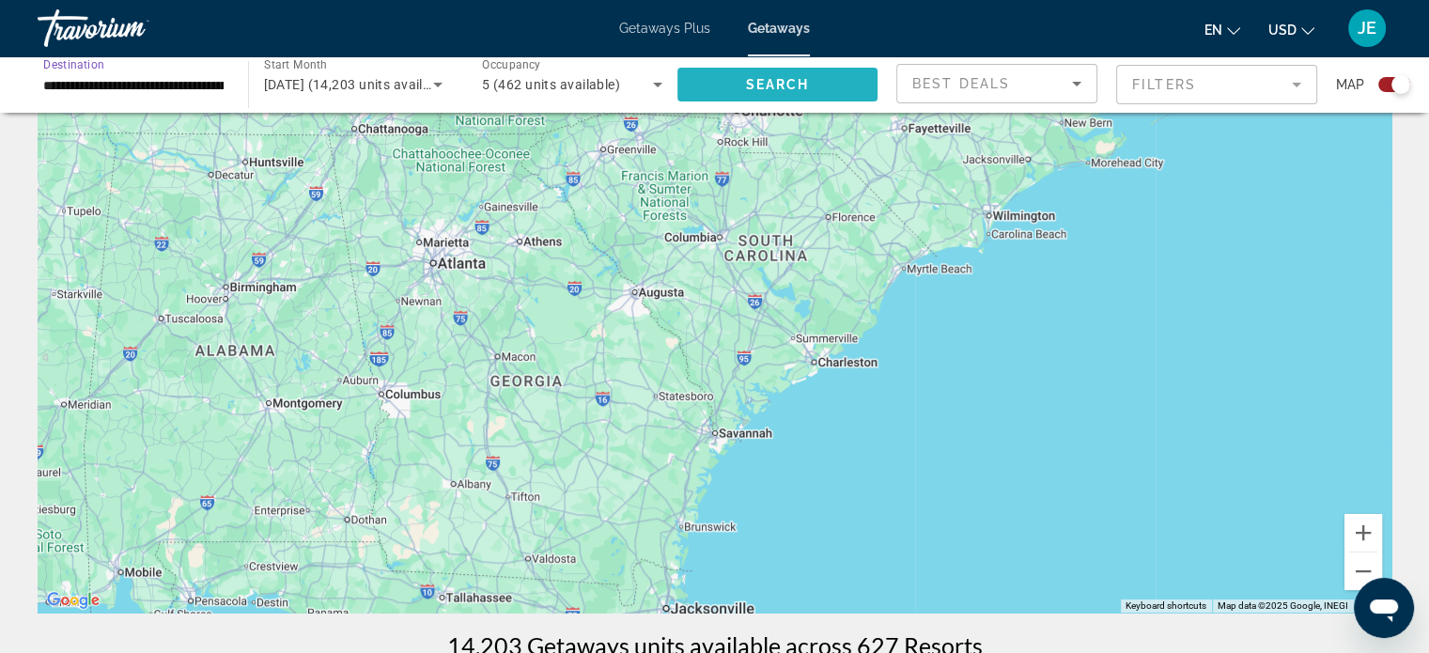
click at [762, 73] on span "Search widget" at bounding box center [777, 84] width 201 height 45
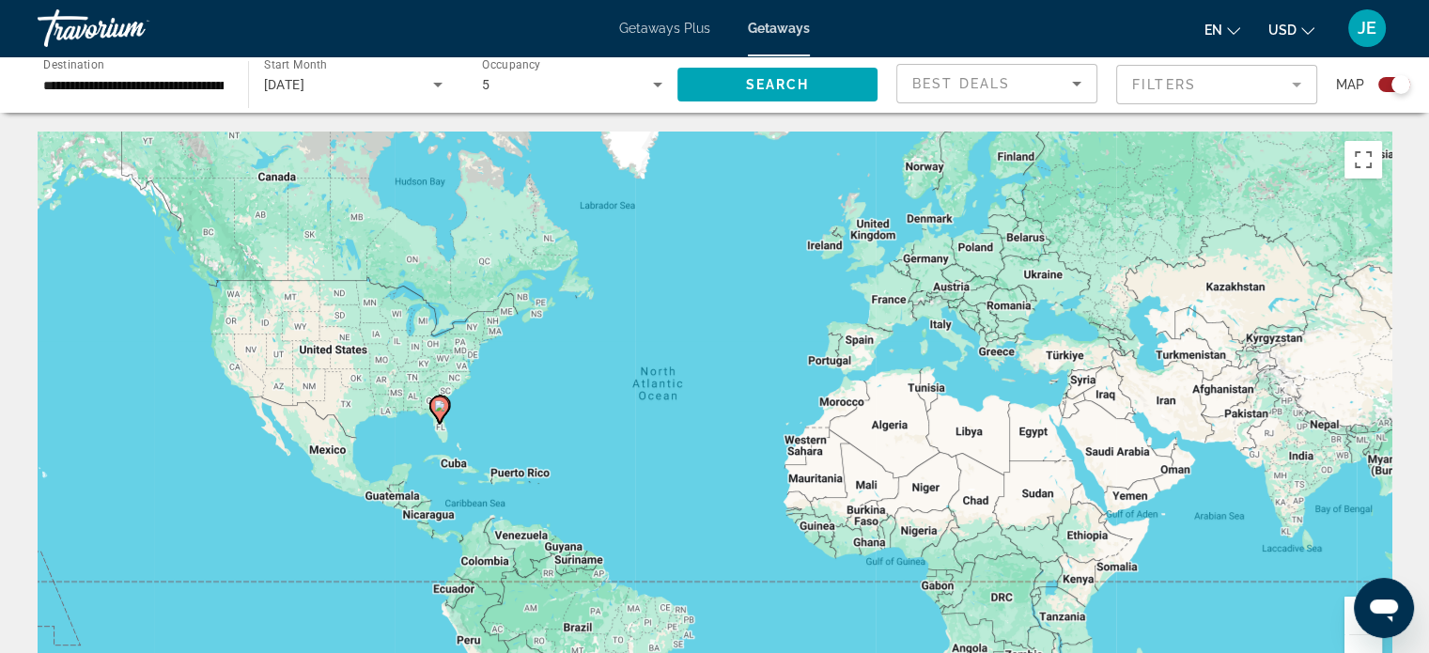
click at [439, 409] on image "Main content" at bounding box center [439, 405] width 11 height 11
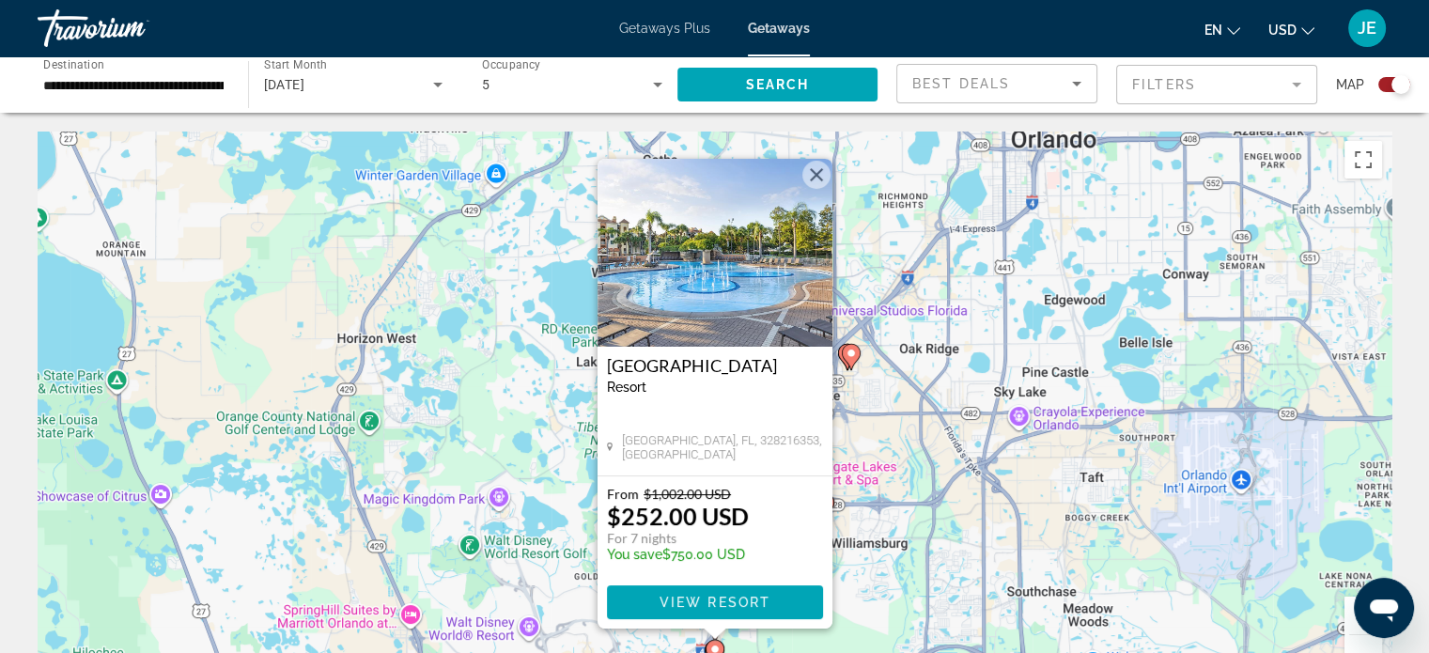
click at [1239, 251] on div "To activate drag with keyboard, press Alt + Enter. Once in keyboard drag state,…" at bounding box center [714, 413] width 1353 height 564
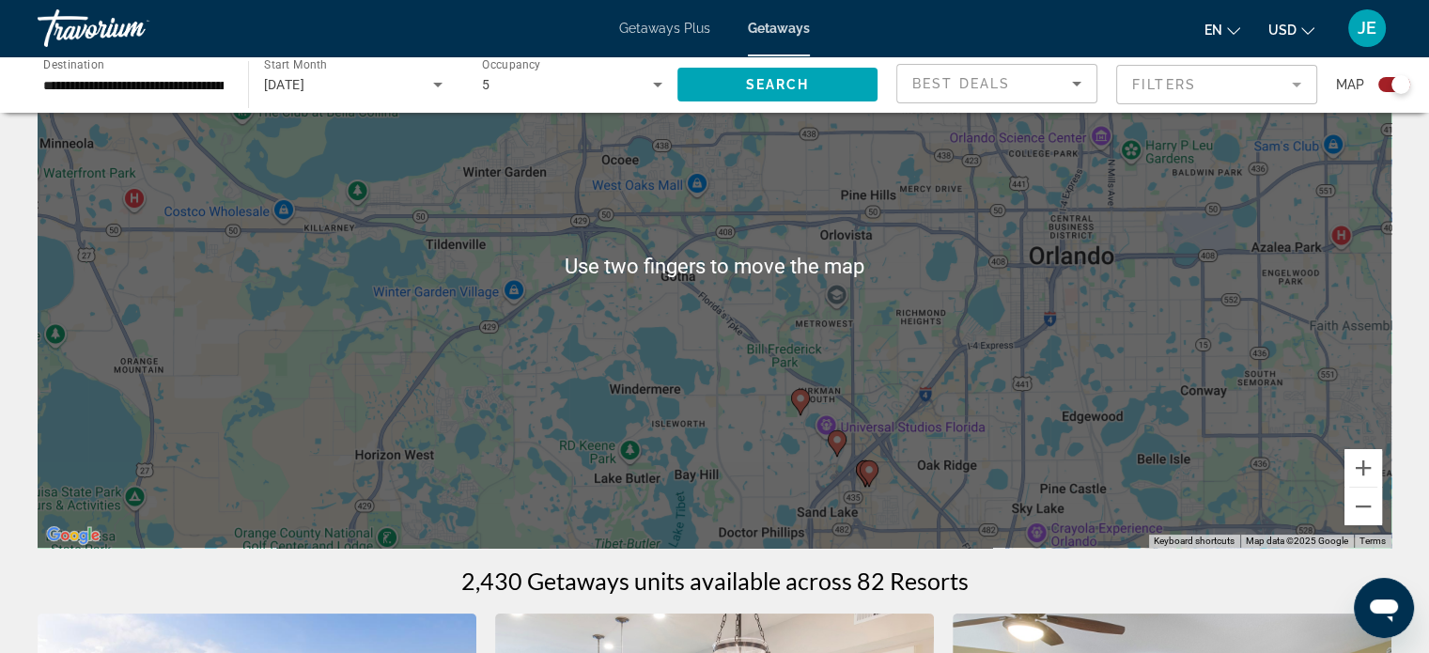
scroll to position [137, 0]
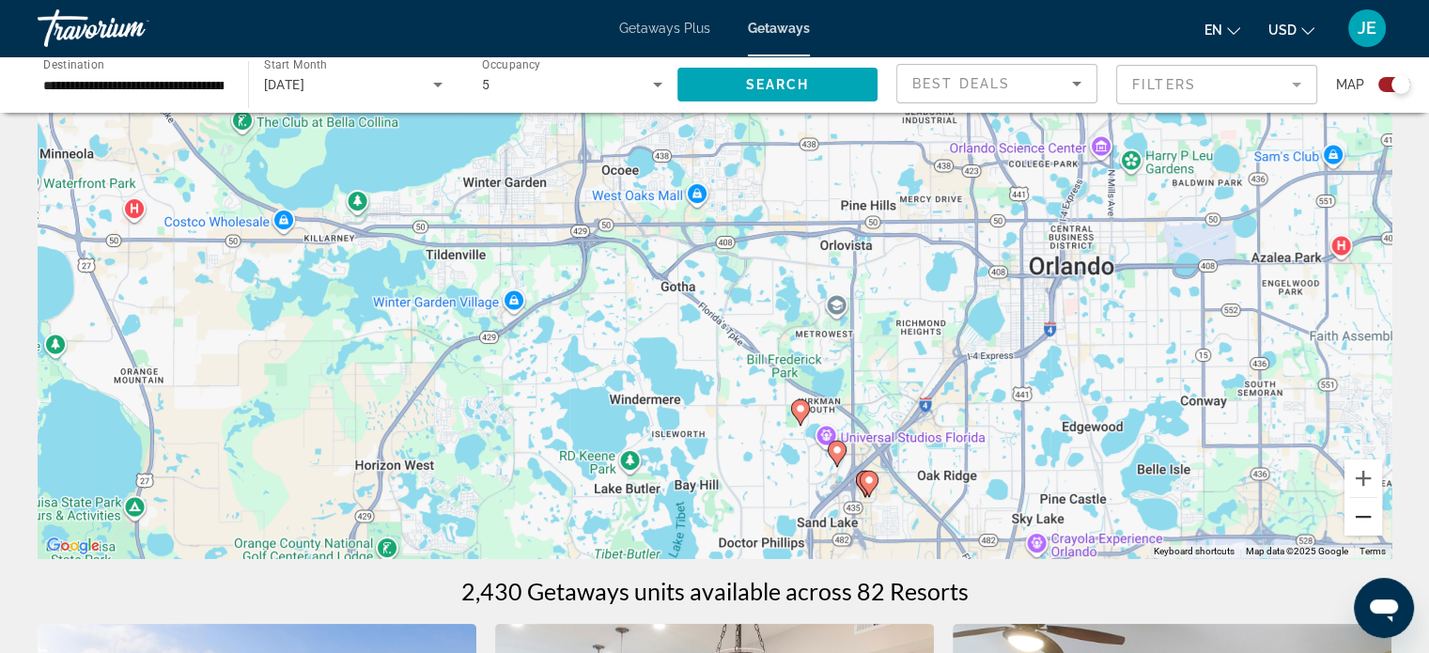
click at [1370, 529] on button "Zoom out" at bounding box center [1363, 517] width 38 height 38
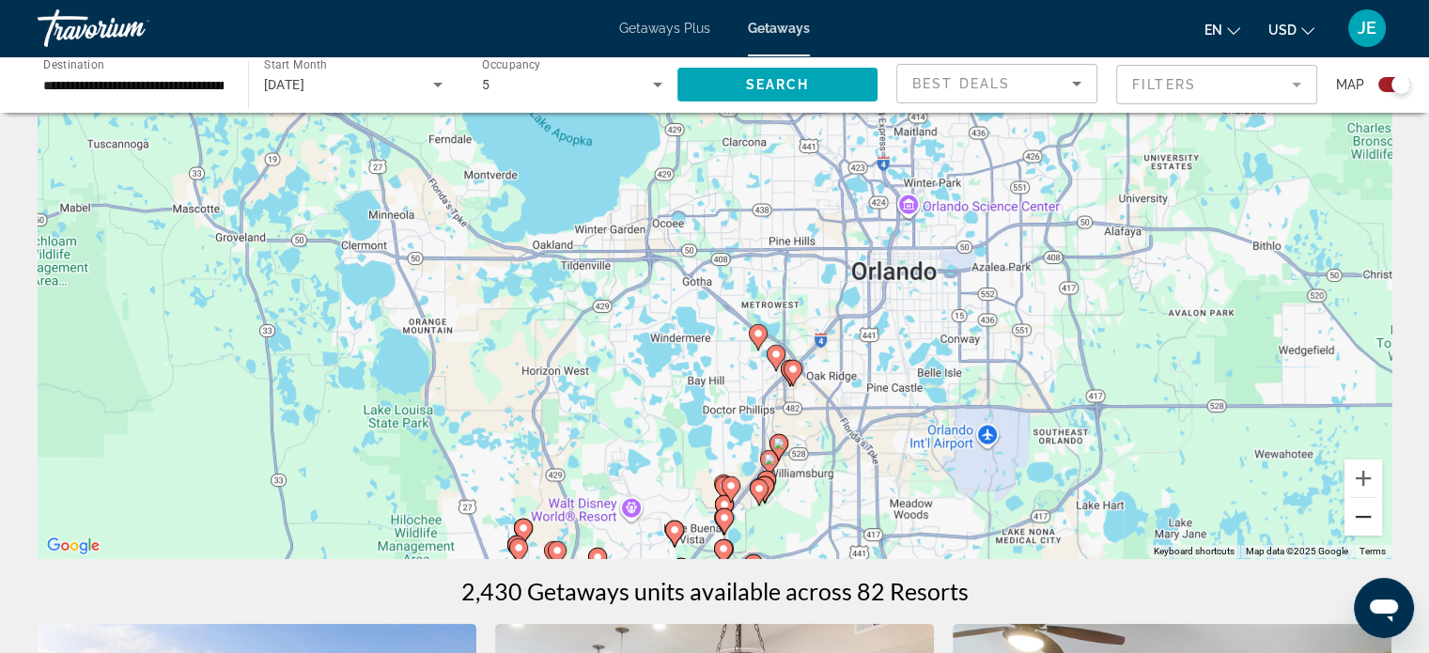
click at [1370, 529] on button "Zoom out" at bounding box center [1363, 517] width 38 height 38
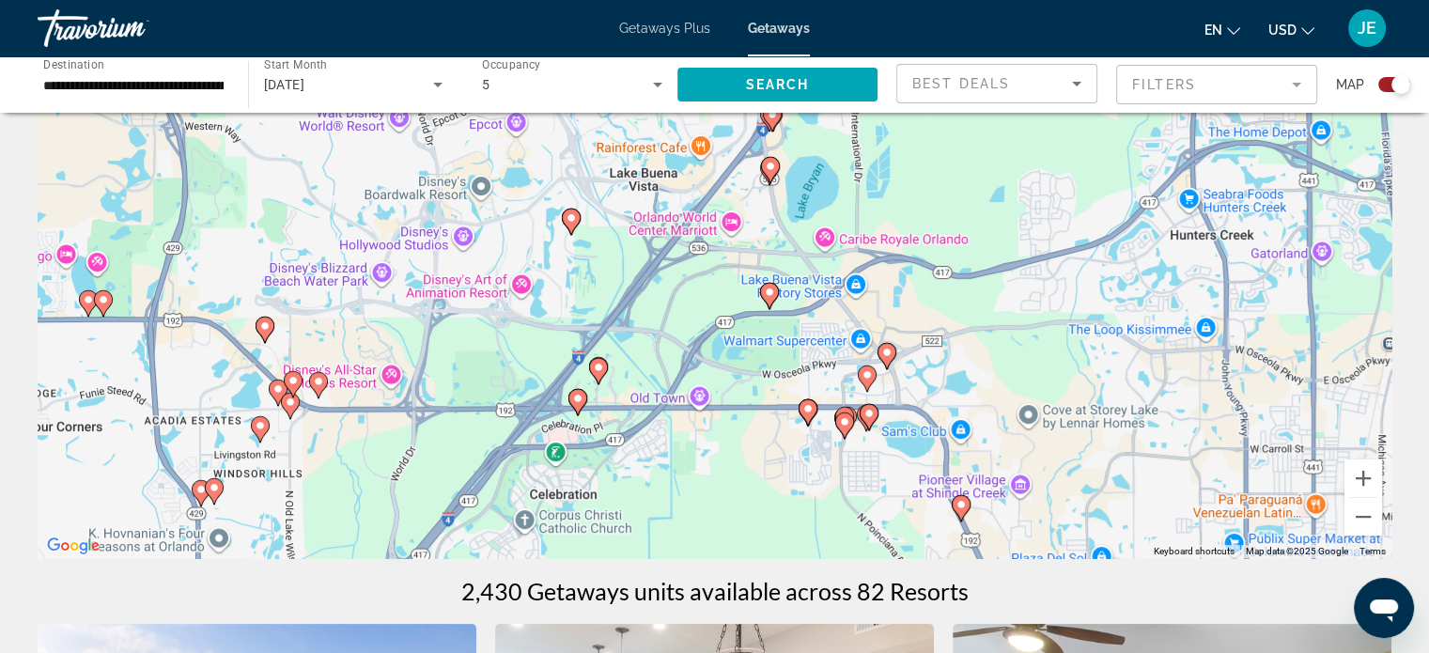
click at [266, 319] on icon "Main content" at bounding box center [263, 329] width 17 height 24
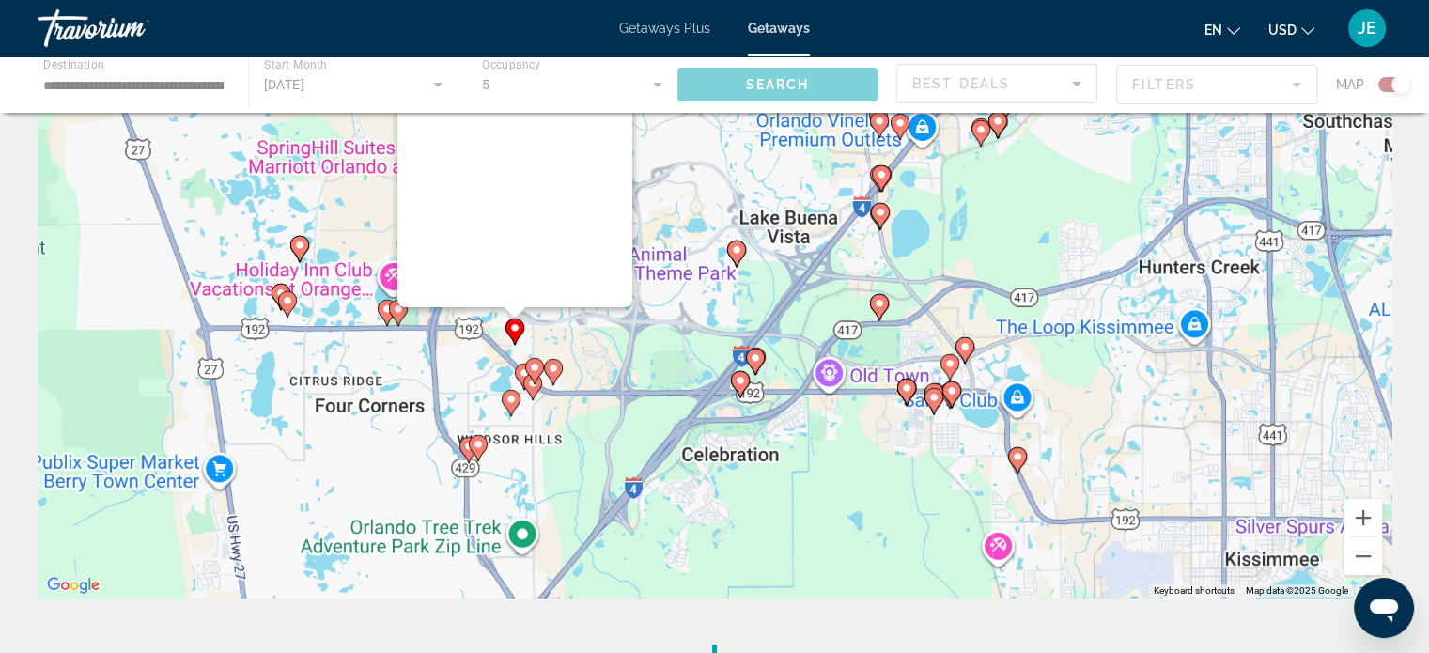
scroll to position [0, 0]
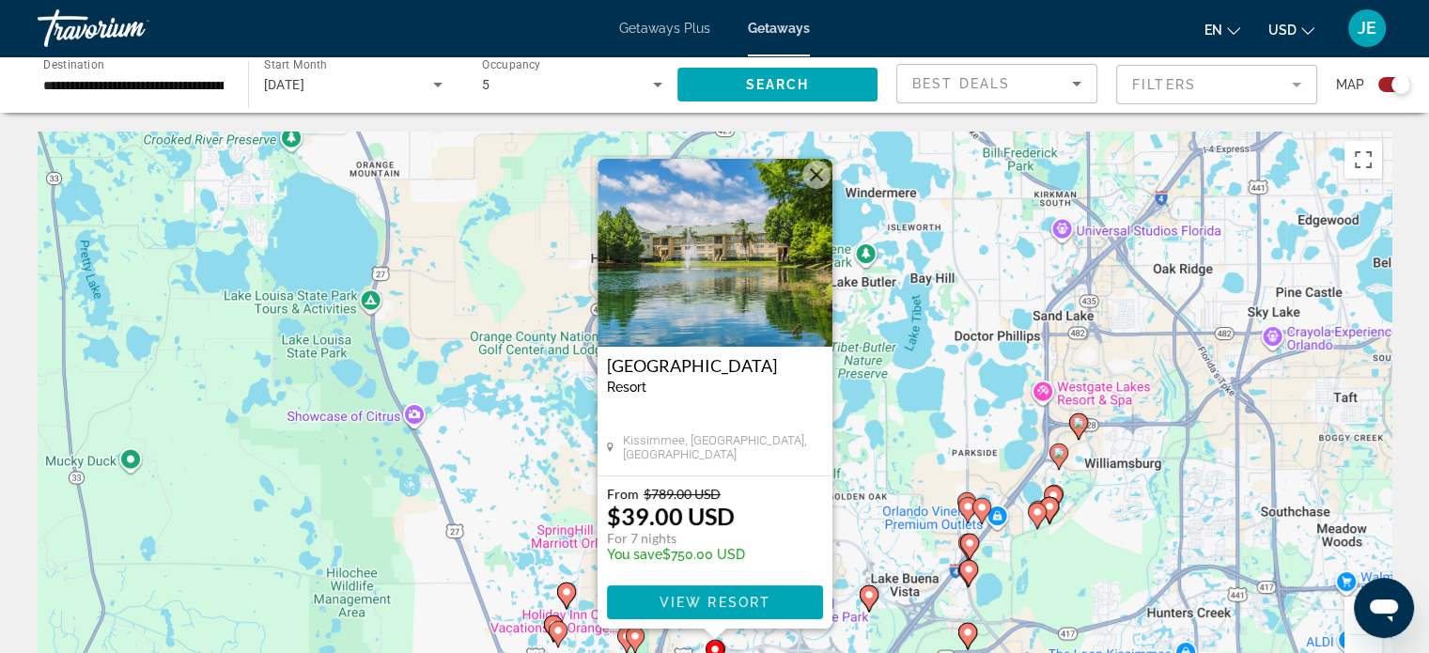
click at [812, 180] on button "Close" at bounding box center [816, 175] width 28 height 28
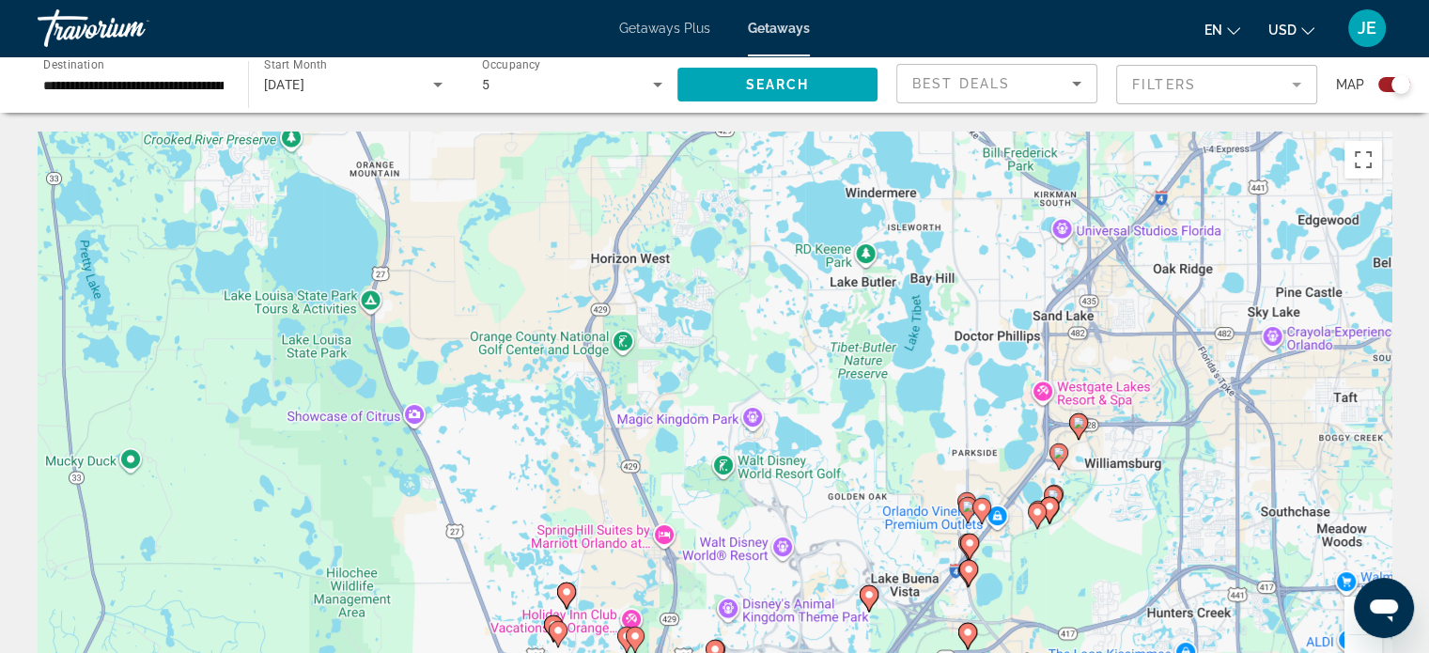
click at [1282, 86] on mat-form-field "Filters" at bounding box center [1216, 84] width 201 height 39
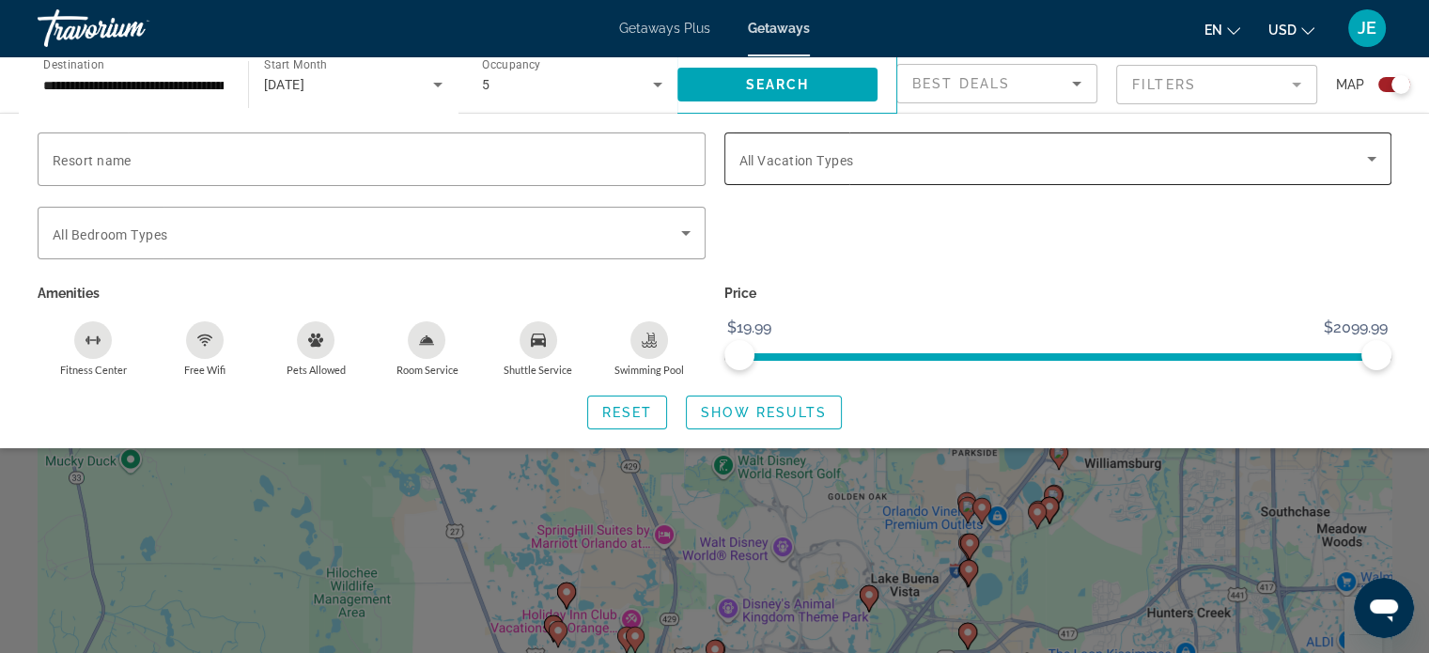
click at [1340, 154] on span "Search widget" at bounding box center [1053, 158] width 628 height 23
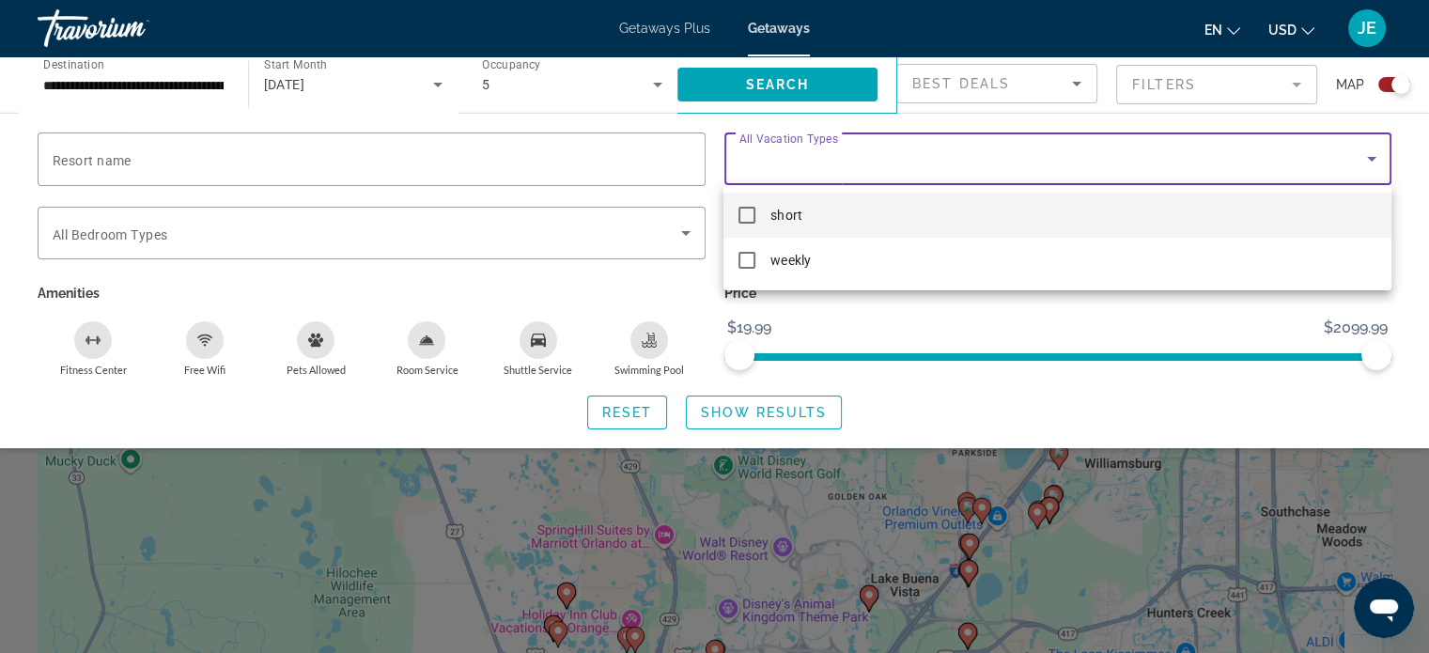
click at [746, 215] on mat-pseudo-checkbox at bounding box center [746, 215] width 17 height 17
click at [793, 413] on div at bounding box center [714, 326] width 1429 height 653
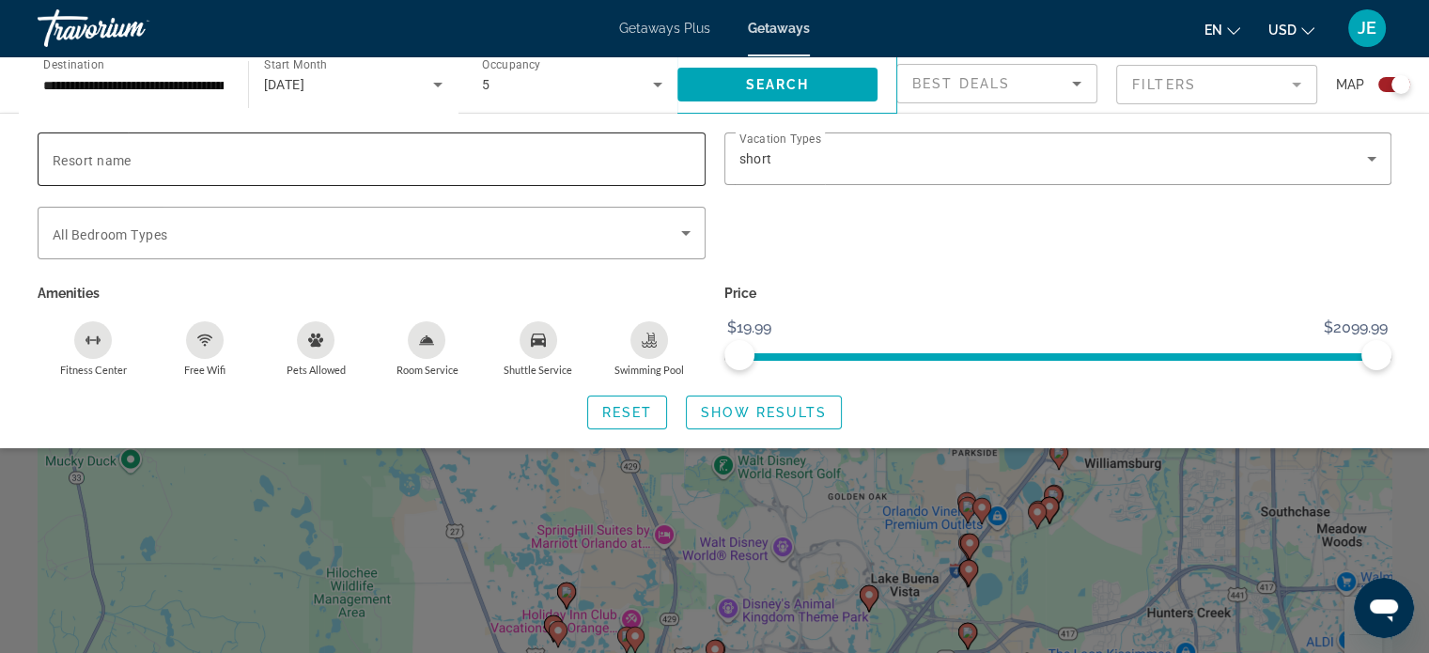
click at [163, 150] on input "Resort name" at bounding box center [372, 159] width 638 height 23
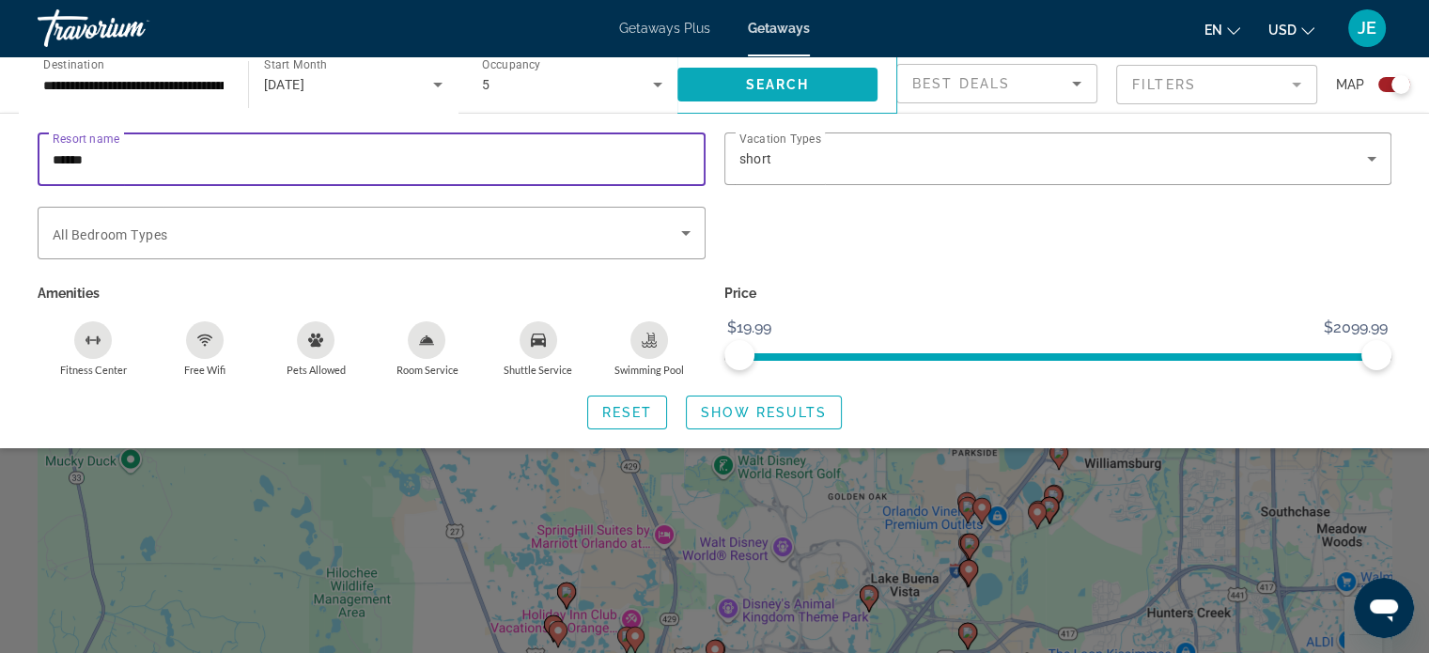
type input "******"
click at [789, 80] on span "Search" at bounding box center [777, 84] width 64 height 15
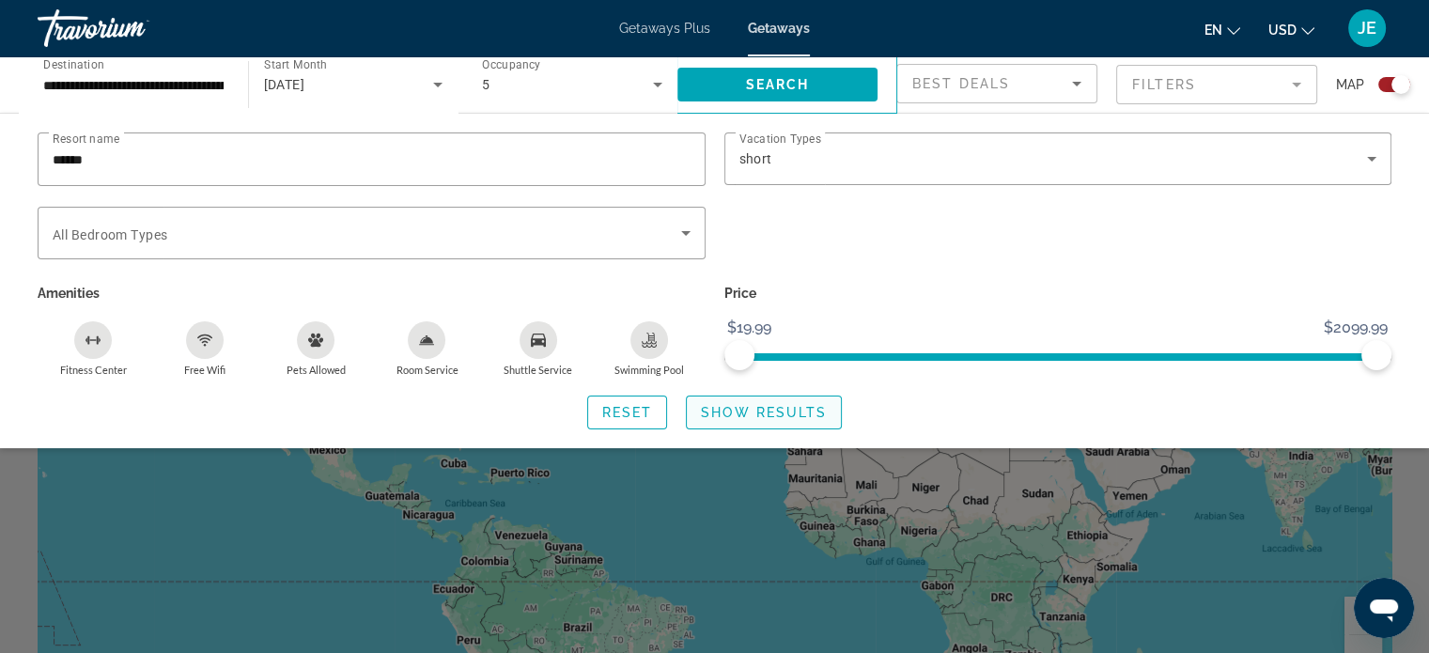
click at [789, 423] on span "Search widget" at bounding box center [764, 412] width 154 height 45
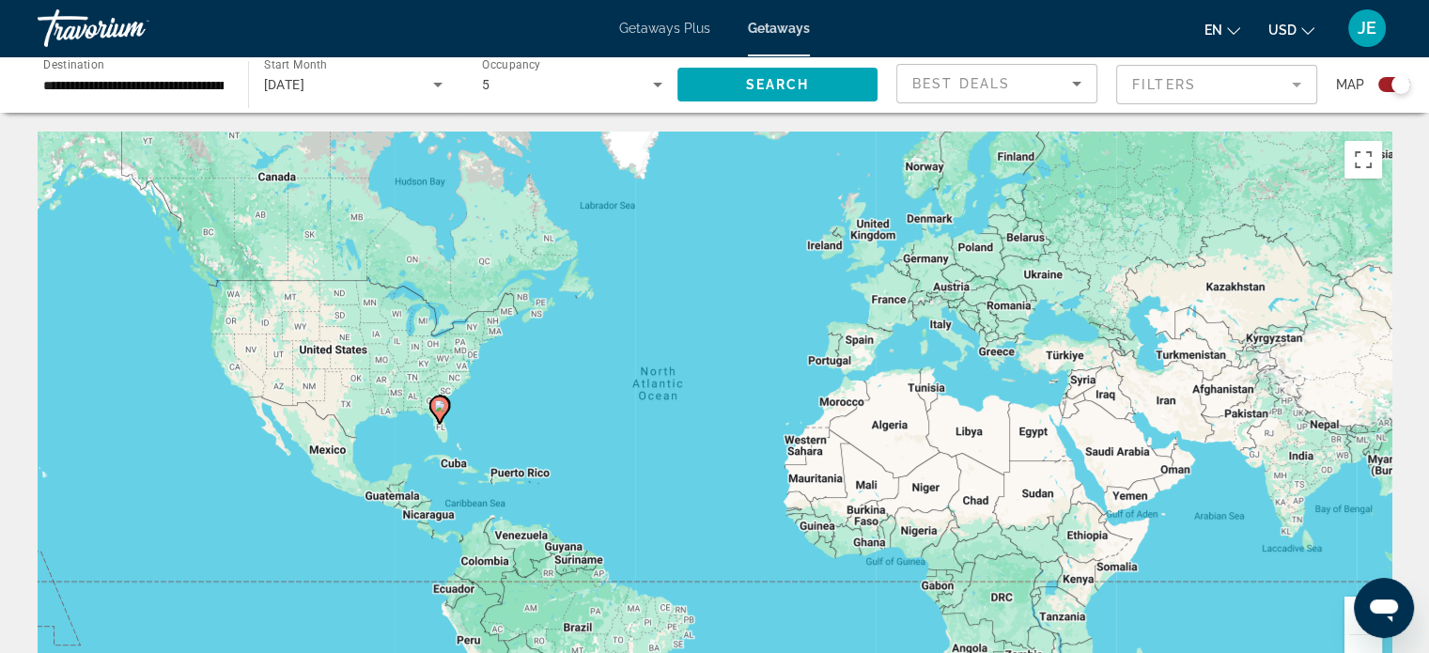
click at [440, 406] on div "To activate drag with keyboard, press Alt + Enter. Once in keyboard drag state,…" at bounding box center [714, 413] width 1353 height 564
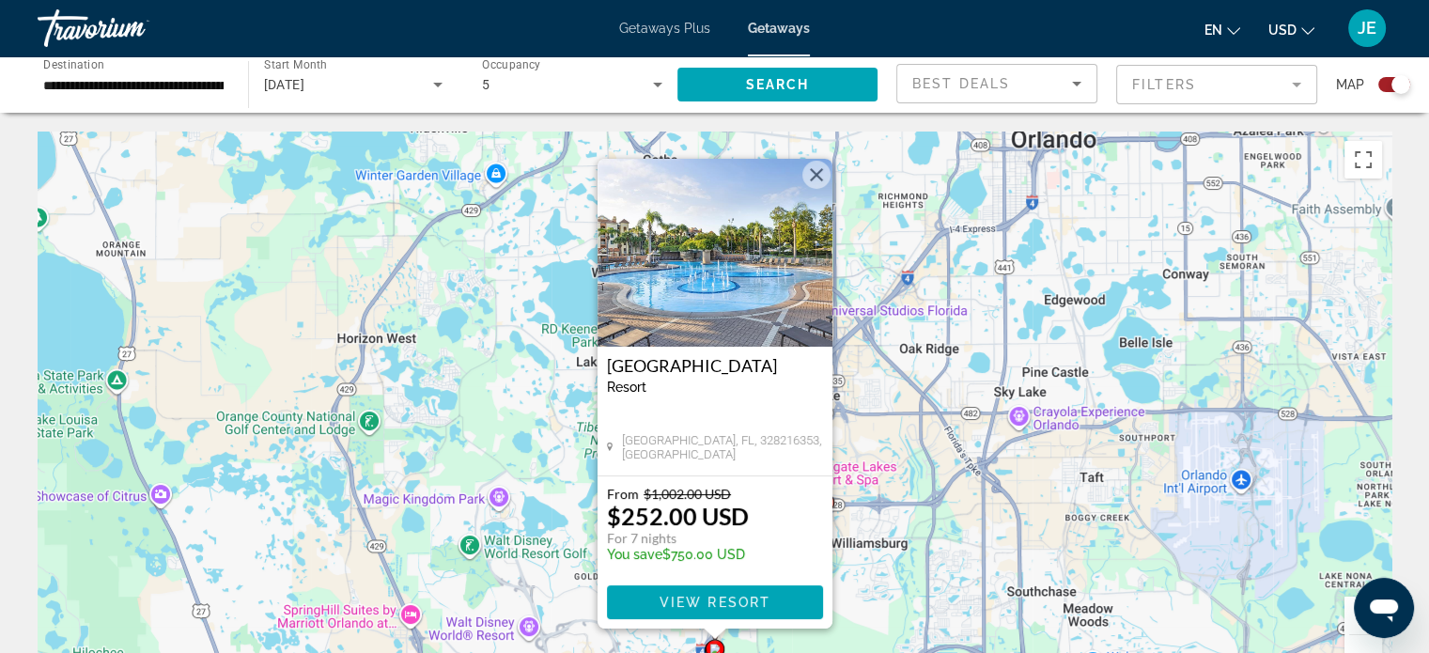
click at [718, 368] on h3 "Sheraton Vistana Resort" at bounding box center [715, 365] width 216 height 19
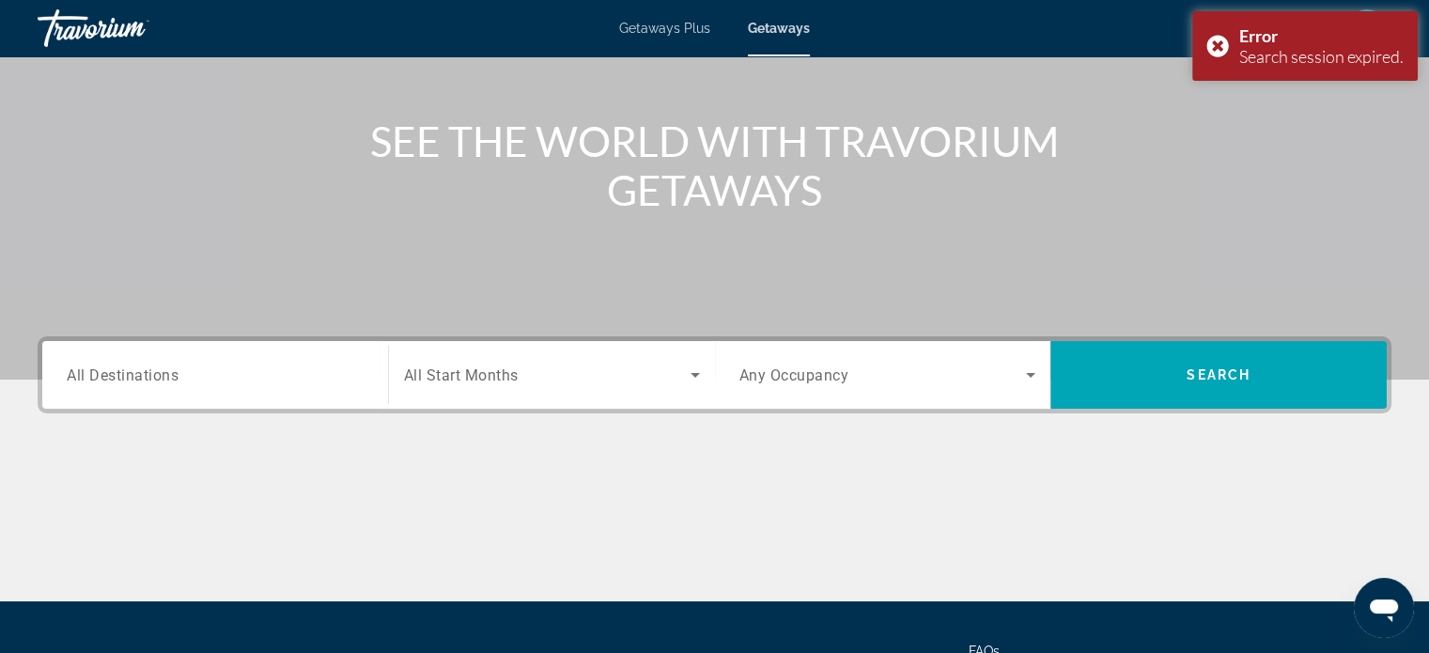
click at [308, 368] on input "Destination All Destinations" at bounding box center [215, 375] width 297 height 23
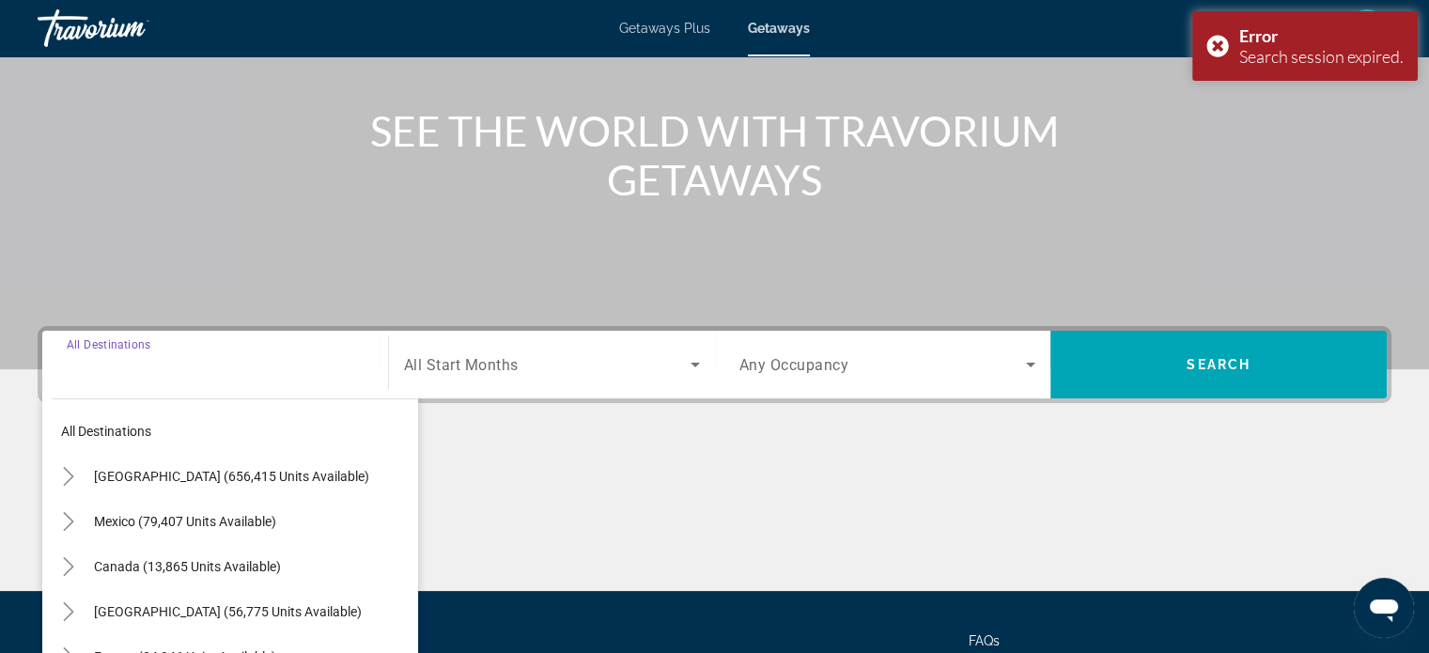
scroll to position [362, 0]
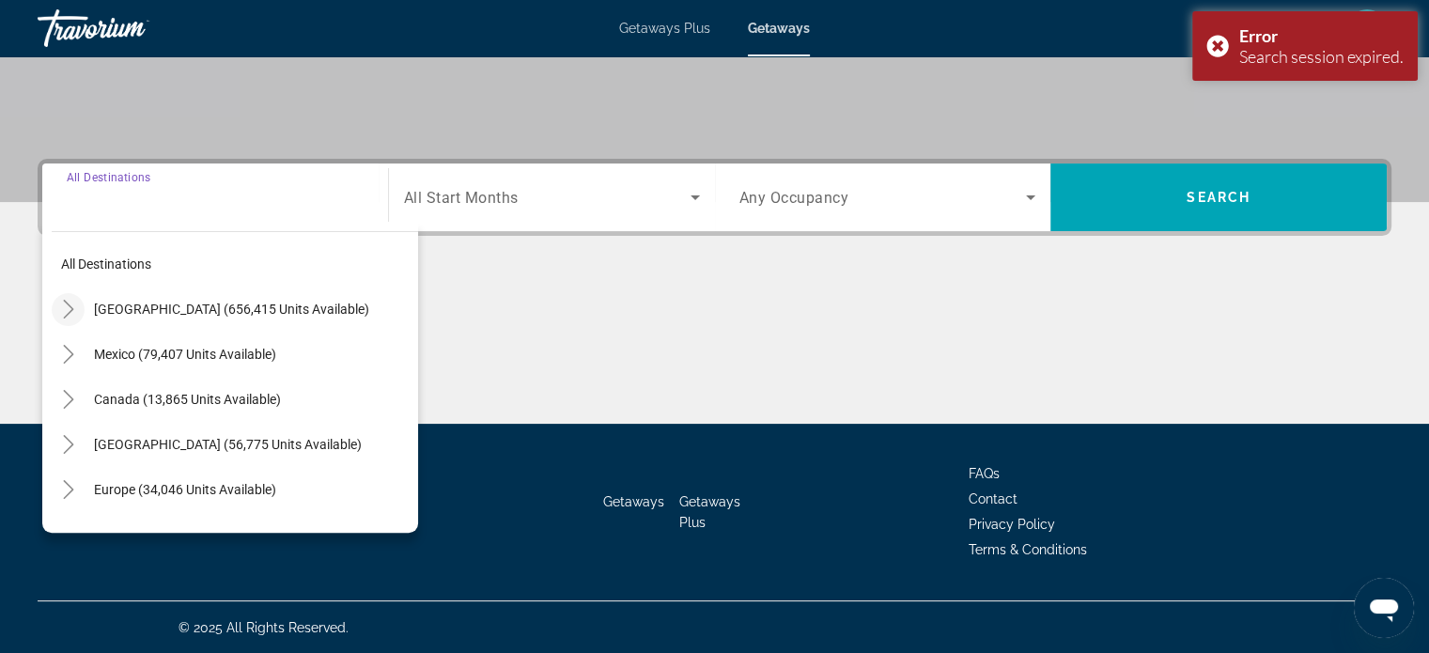
click at [57, 288] on span "Toggle United States (656,415 units available)" at bounding box center [68, 308] width 45 height 45
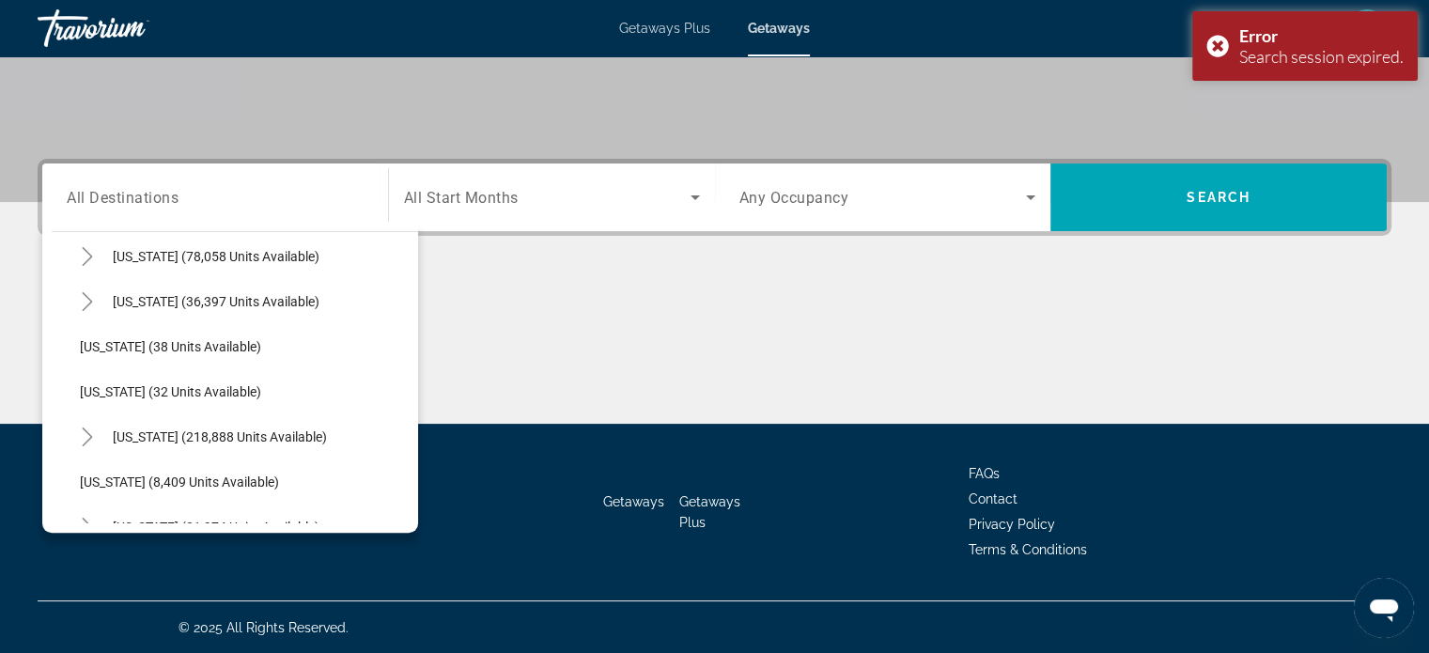
scroll to position [234, 0]
click at [79, 430] on icon "Toggle Florida (218,888 units available)" at bounding box center [87, 435] width 19 height 19
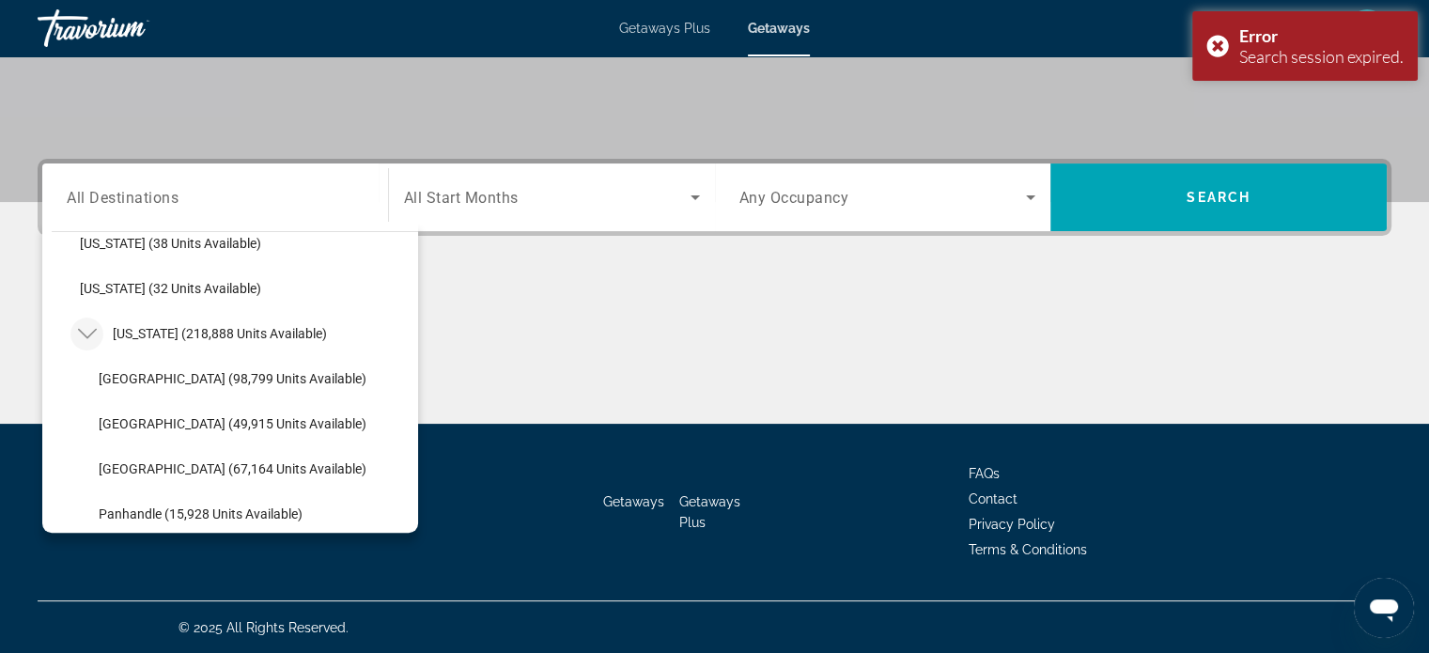
scroll to position [337, 0]
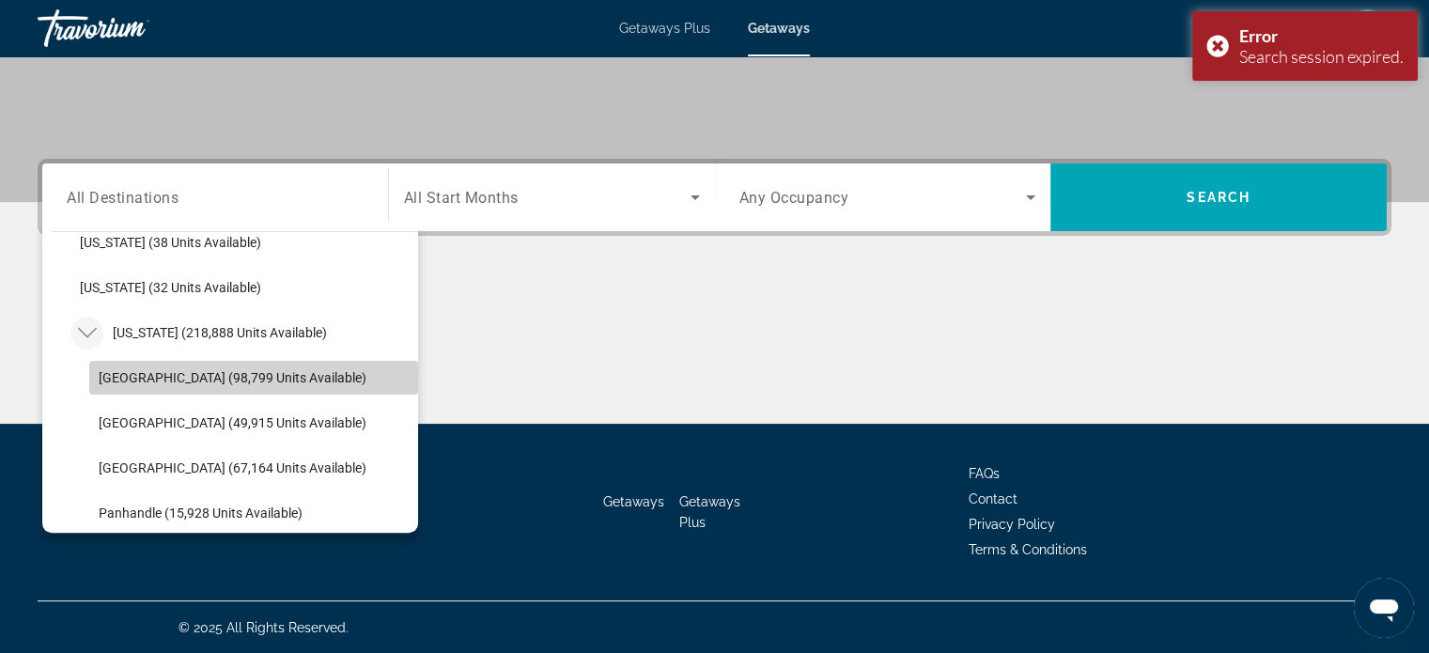
click at [262, 377] on span "Orlando & Disney Area (98,799 units available)" at bounding box center [233, 377] width 268 height 15
type input "**********"
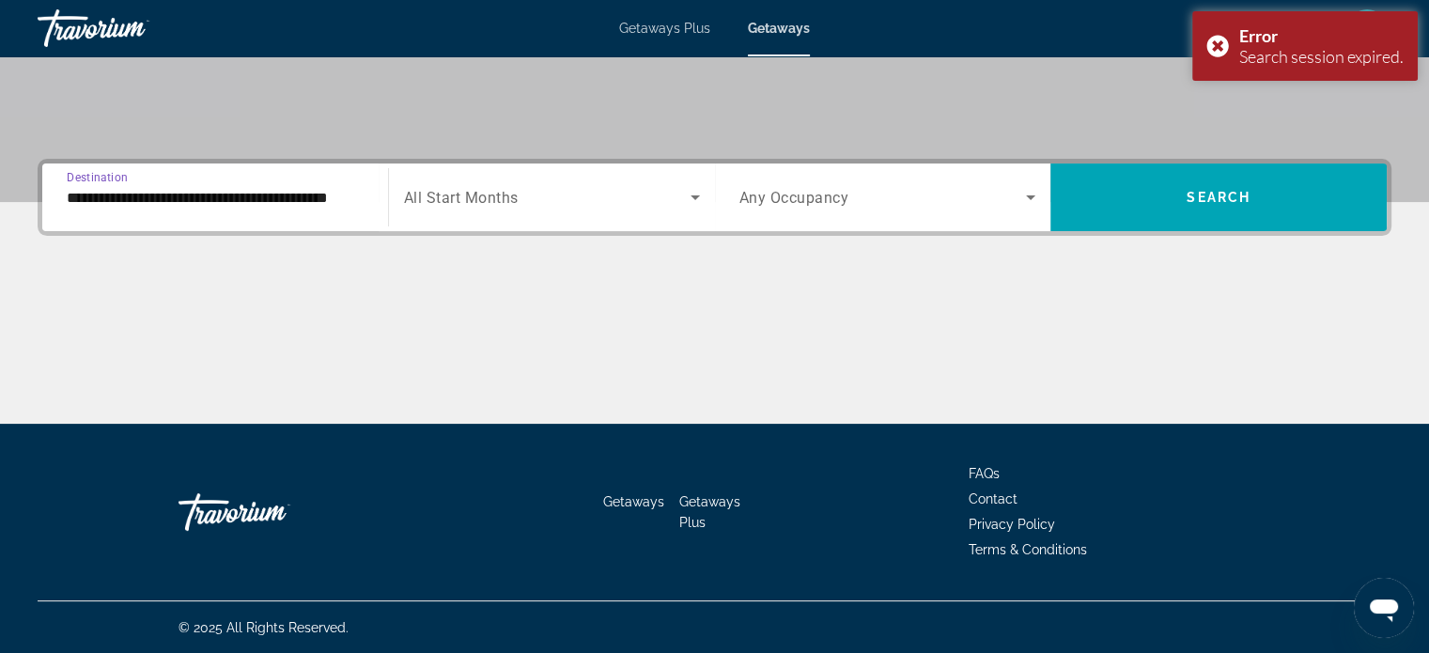
click at [666, 192] on span "Search widget" at bounding box center [547, 197] width 286 height 23
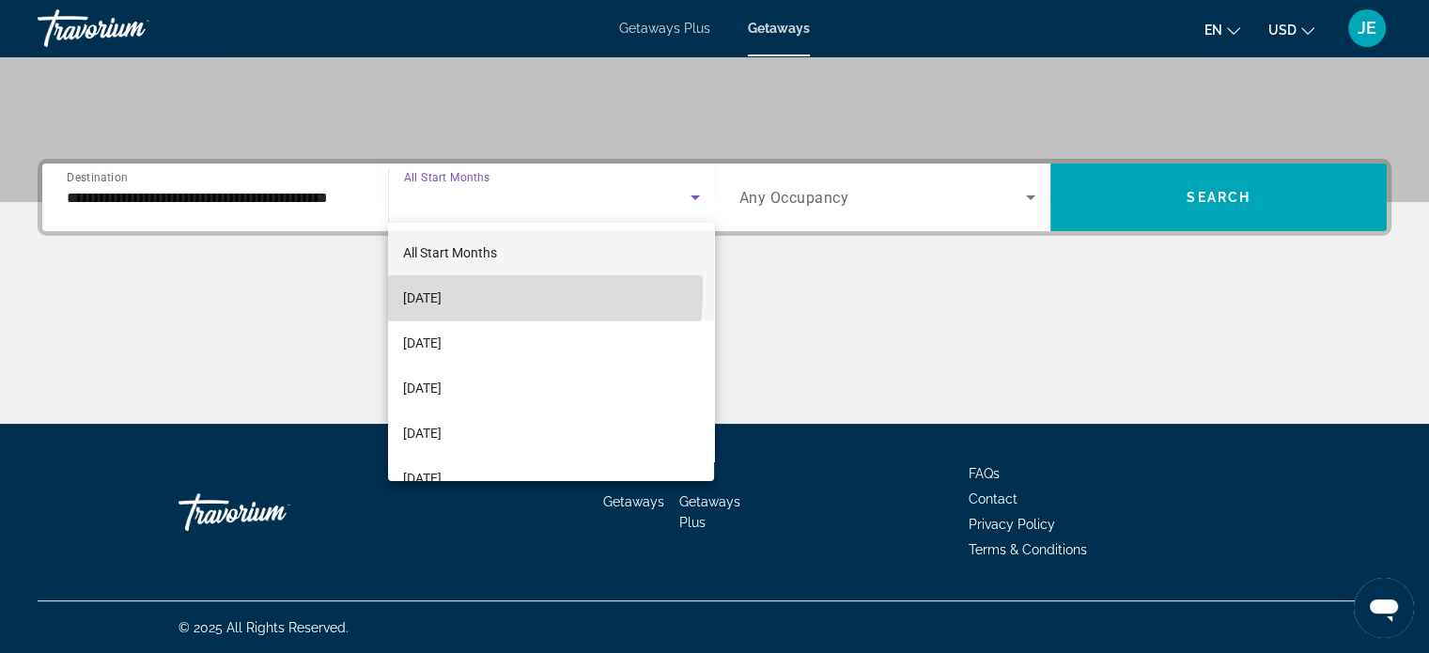
click at [441, 291] on span "[DATE]" at bounding box center [422, 297] width 39 height 23
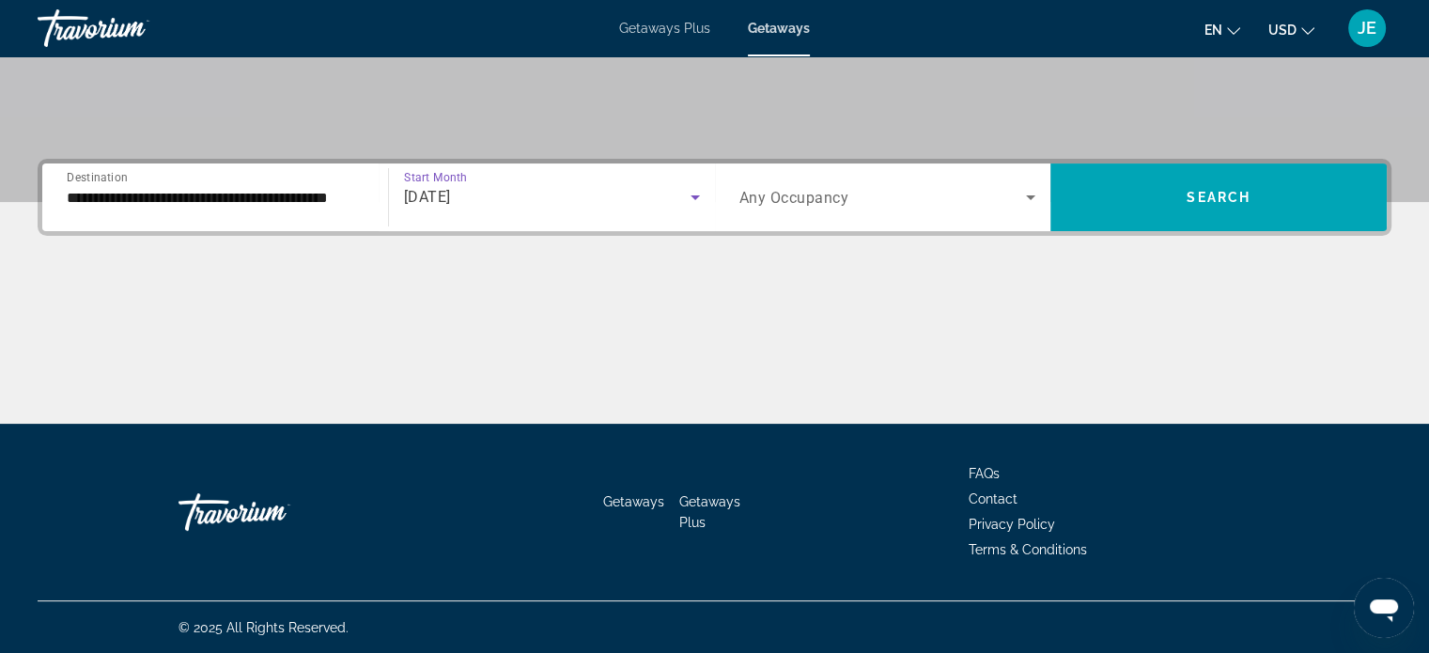
click at [1012, 193] on span "Search widget" at bounding box center [882, 197] width 287 height 23
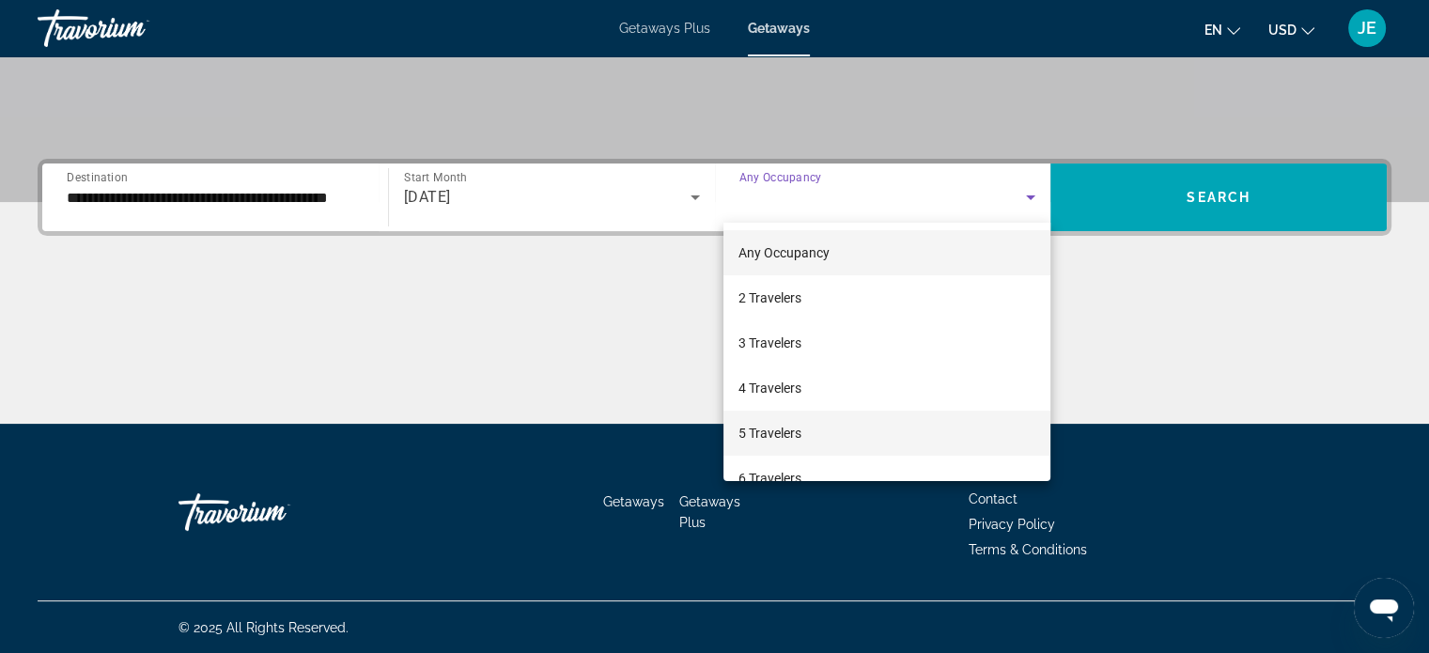
click at [787, 432] on span "5 Travelers" at bounding box center [769, 433] width 63 height 23
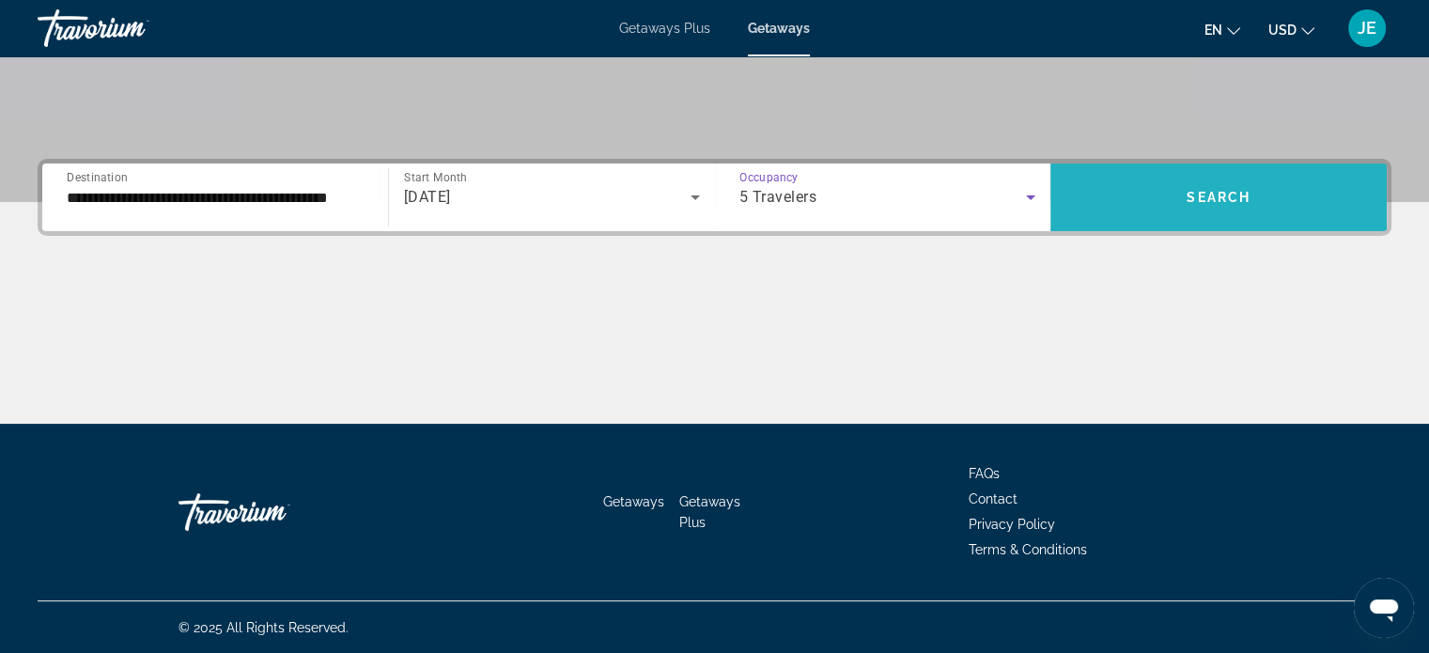
click at [1221, 199] on span "Search" at bounding box center [1218, 197] width 64 height 15
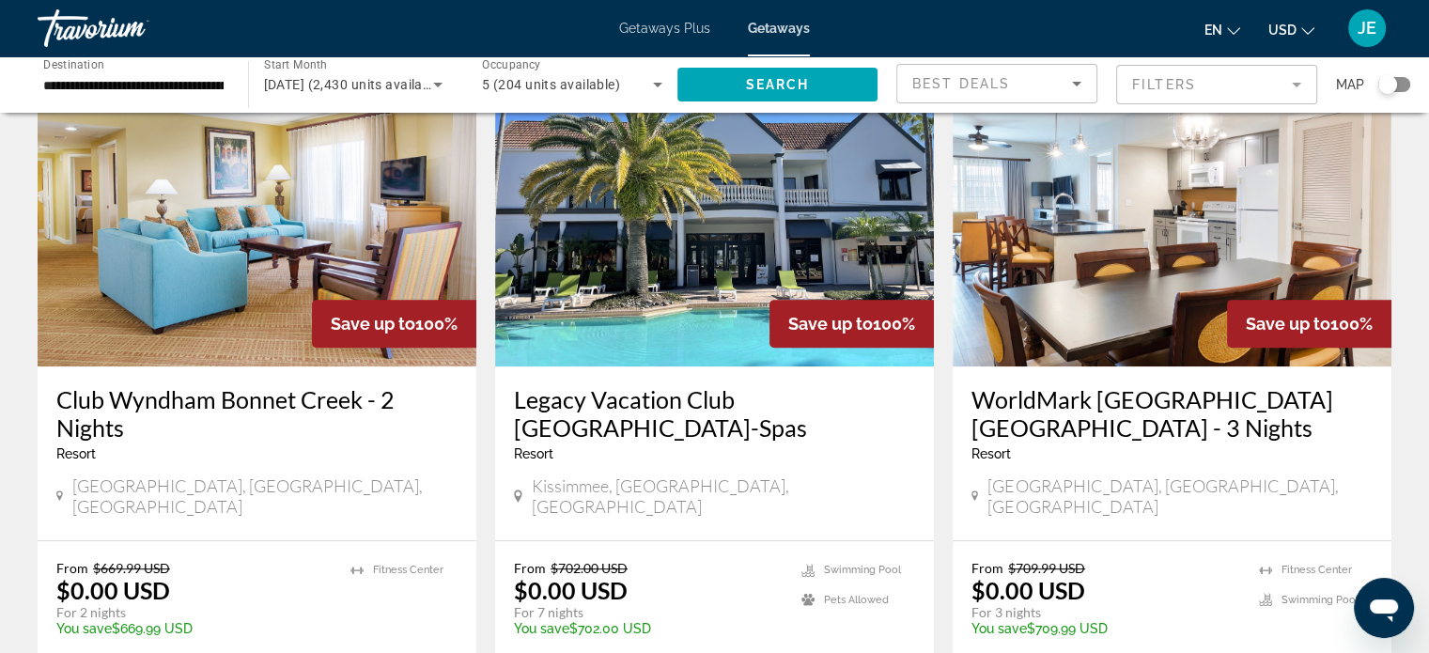
scroll to position [802, 0]
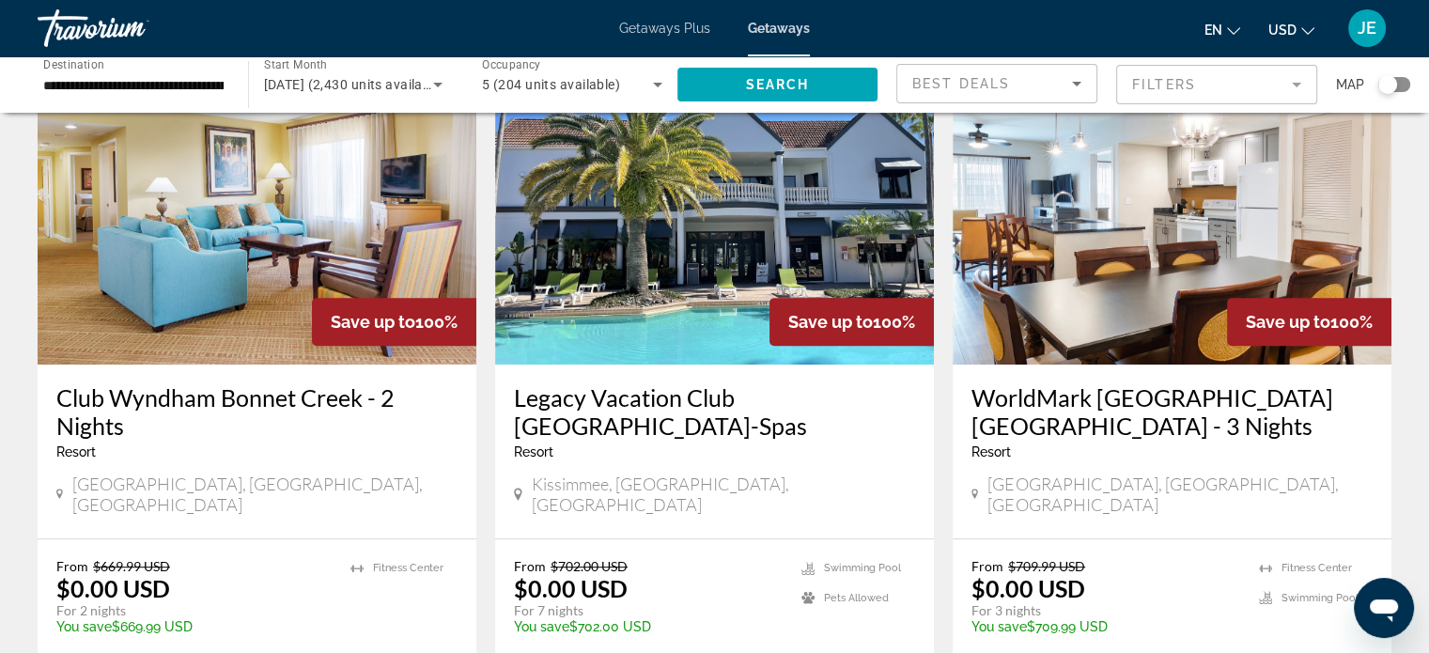
click at [238, 390] on h3 "Club Wyndham Bonnet Creek - 2 Nights" at bounding box center [256, 411] width 401 height 56
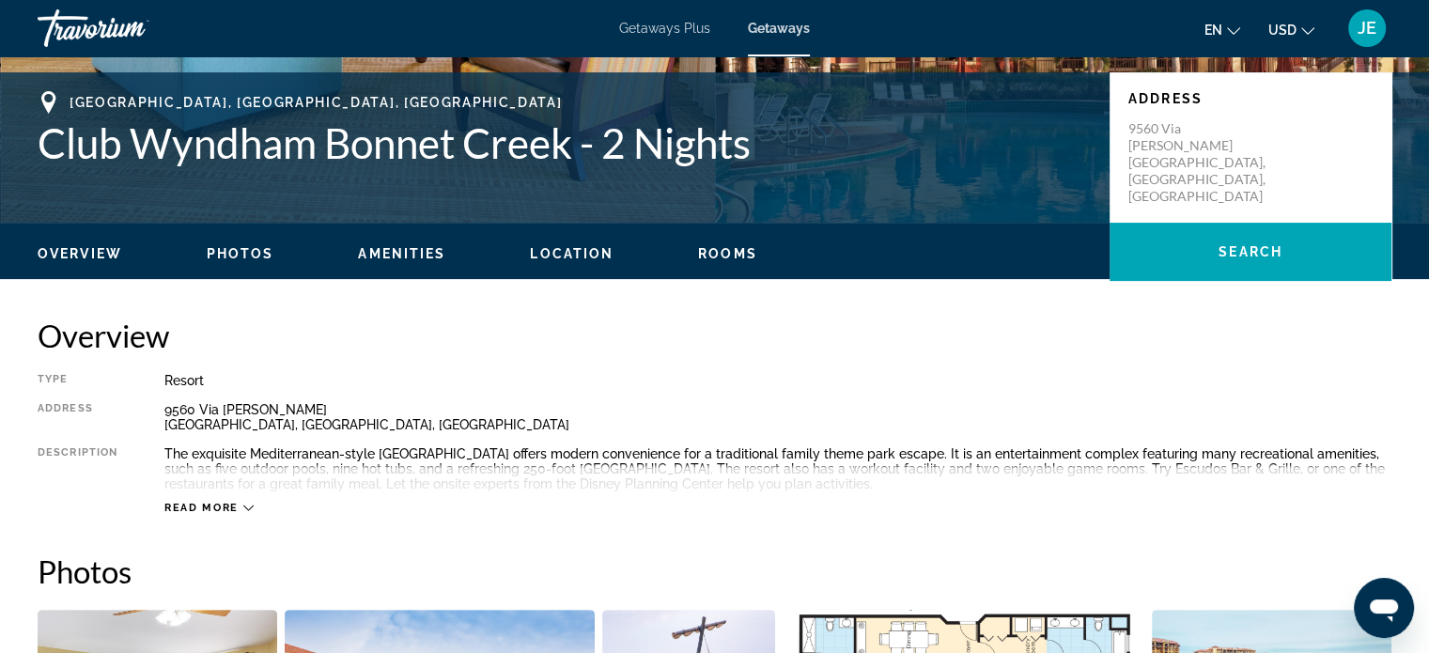
scroll to position [440, 0]
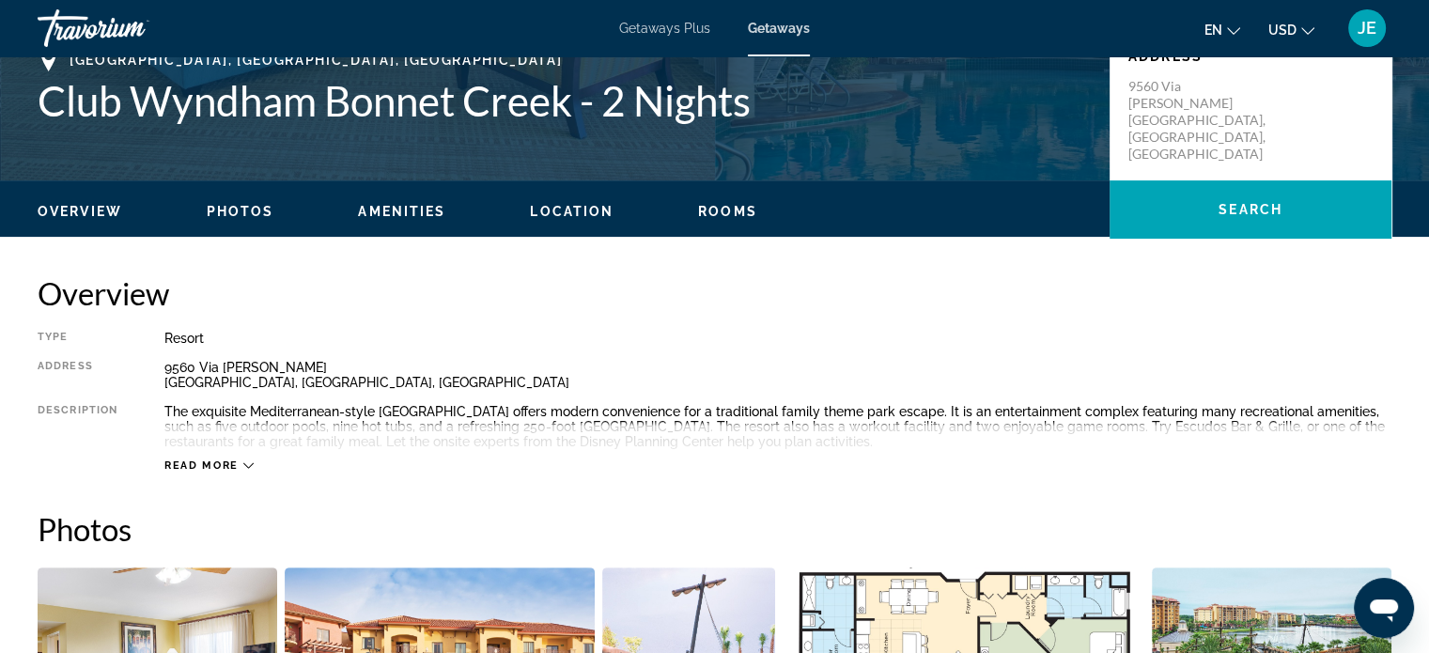
click at [233, 461] on span "Read more" at bounding box center [201, 465] width 74 height 12
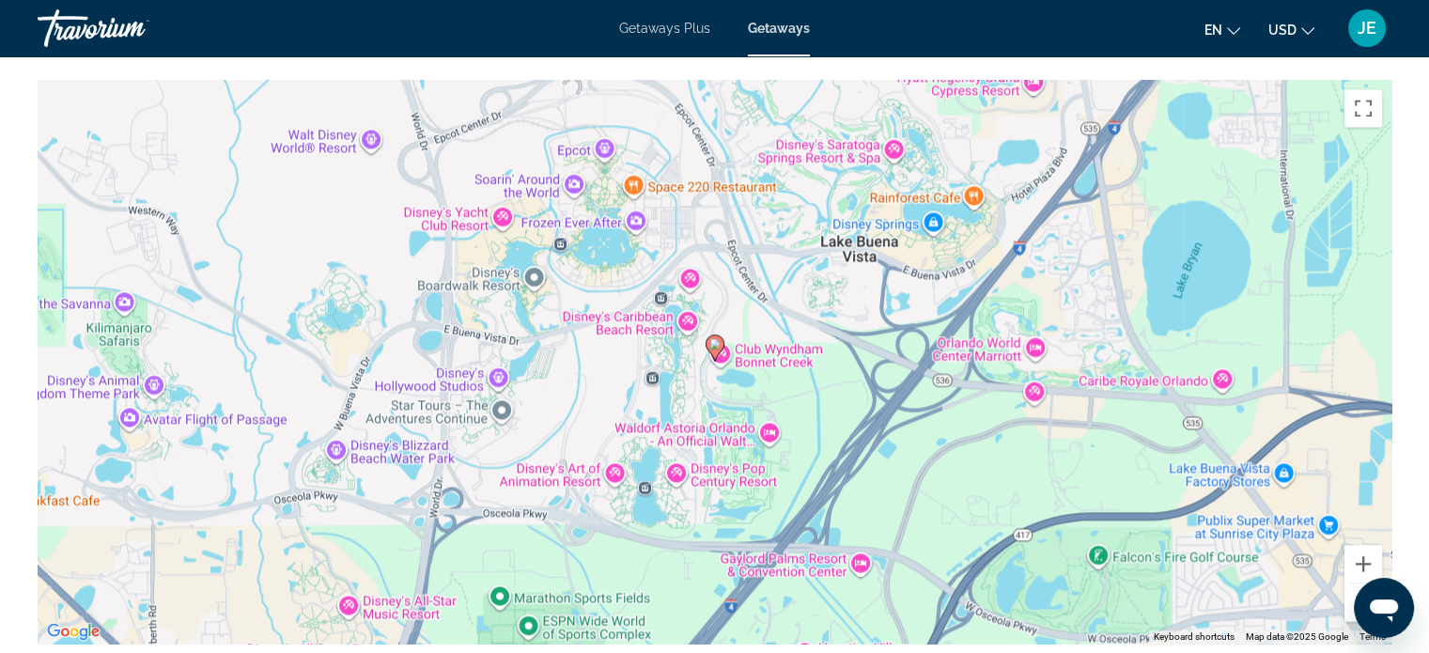
scroll to position [2650, 0]
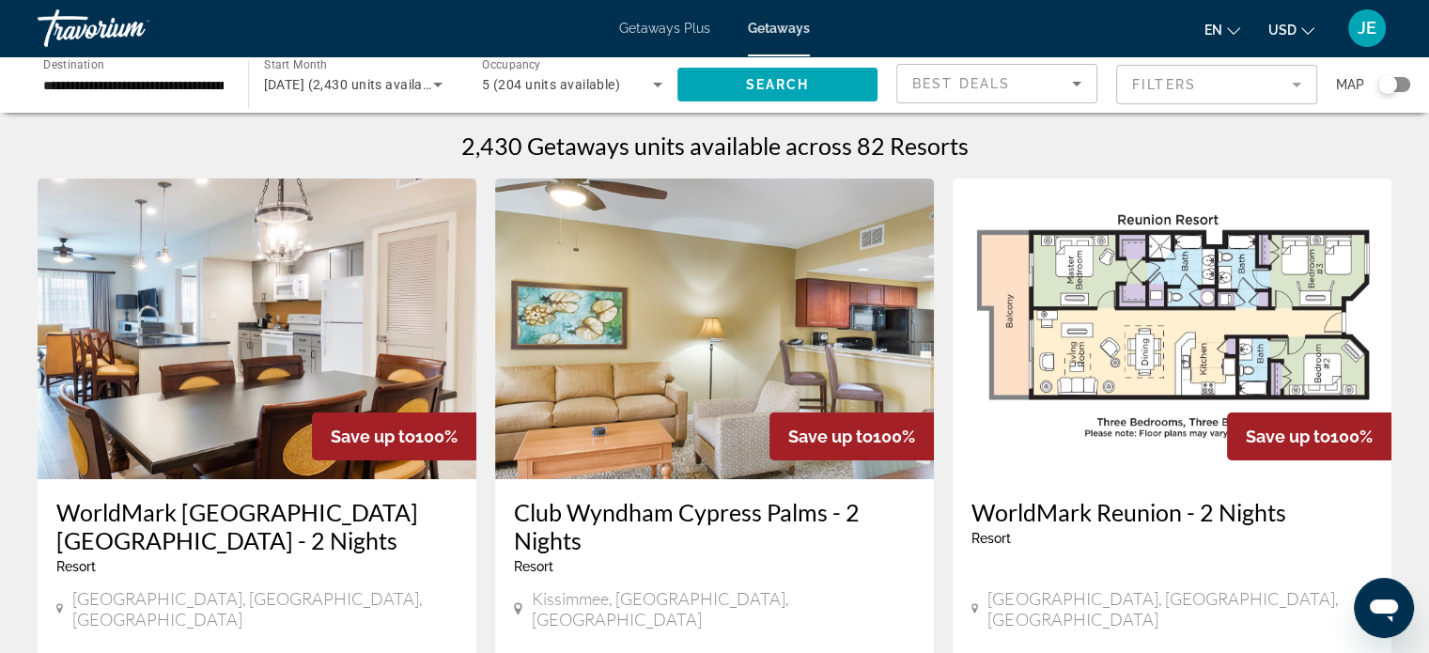
click at [340, 515] on h3 "WorldMark [GEOGRAPHIC_DATA] [GEOGRAPHIC_DATA] - 2 Nights" at bounding box center [256, 526] width 401 height 56
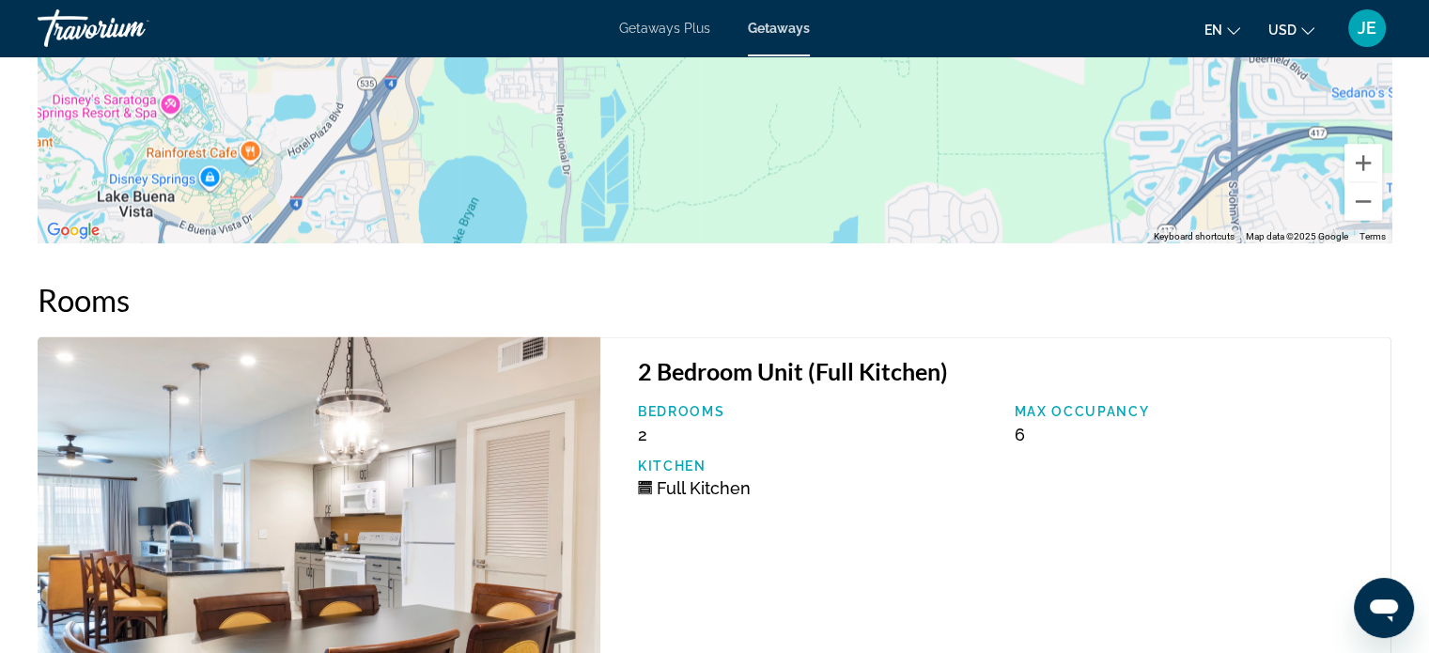
scroll to position [3345, 0]
click at [832, 357] on h3 "2 Bedroom Unit (Full Kitchen)" at bounding box center [1005, 371] width 734 height 28
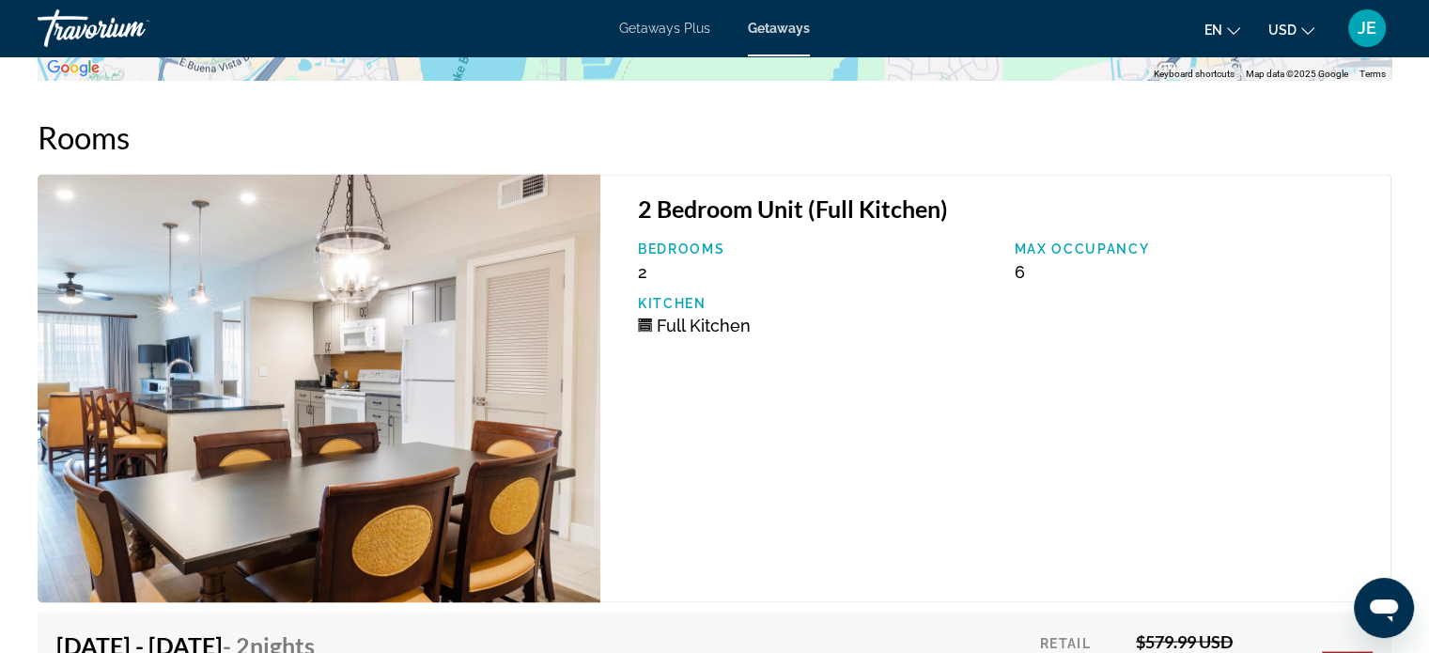
scroll to position [3511, 0]
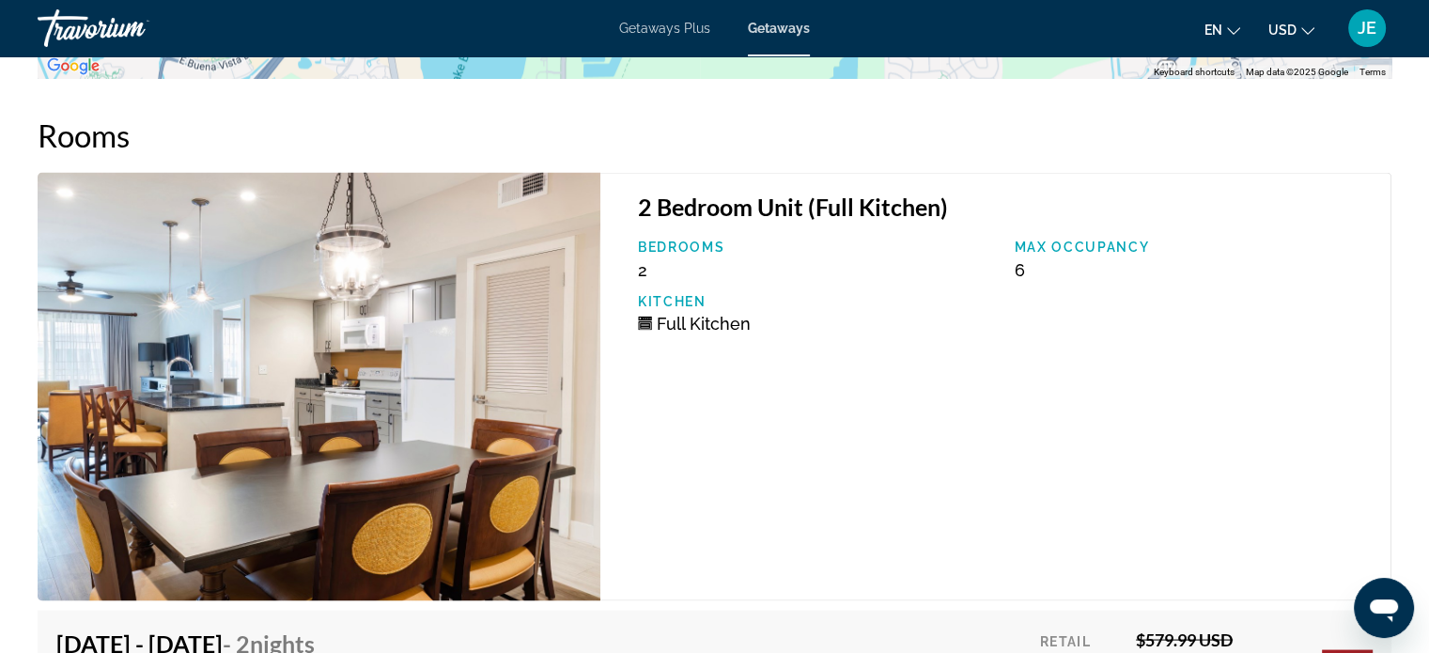
click at [426, 453] on img "Main content" at bounding box center [319, 386] width 563 height 428
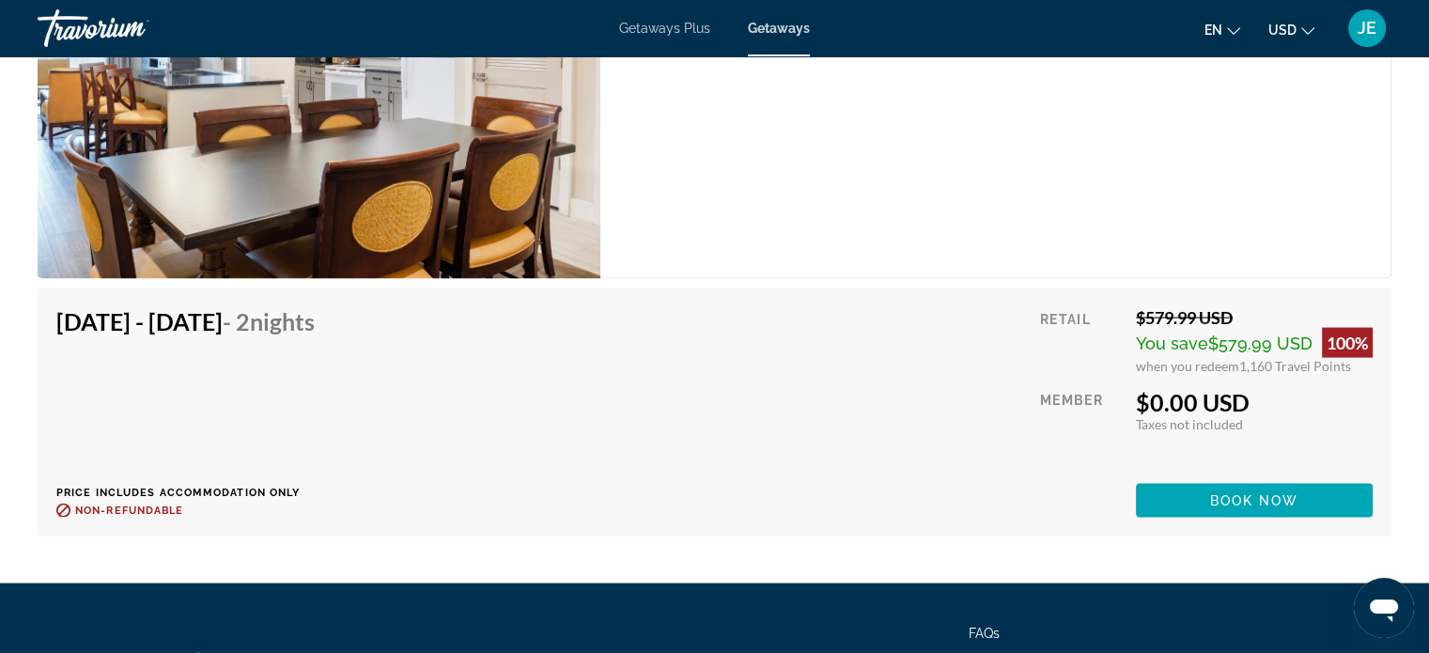
scroll to position [3858, 0]
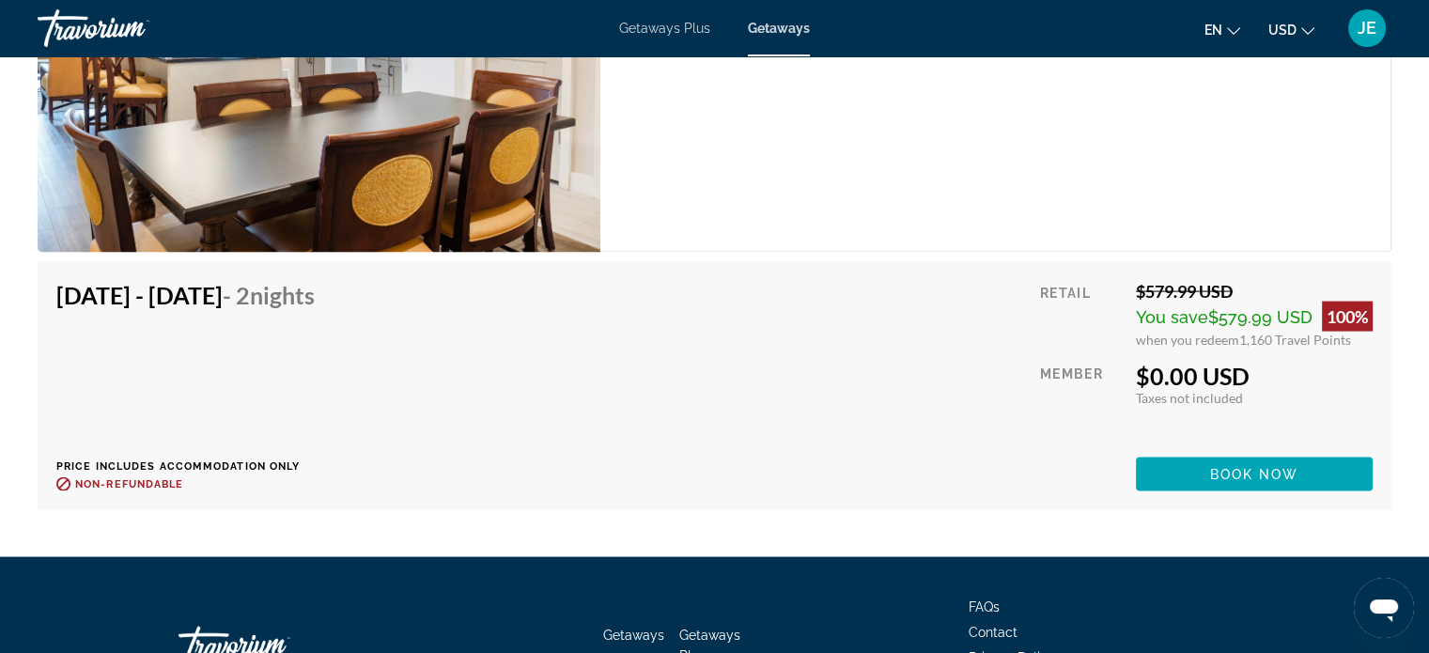
click at [1320, 609] on div "Getaways Getaways Plus FAQs Contact Privacy Policy Terms & Conditions" at bounding box center [714, 645] width 1353 height 177
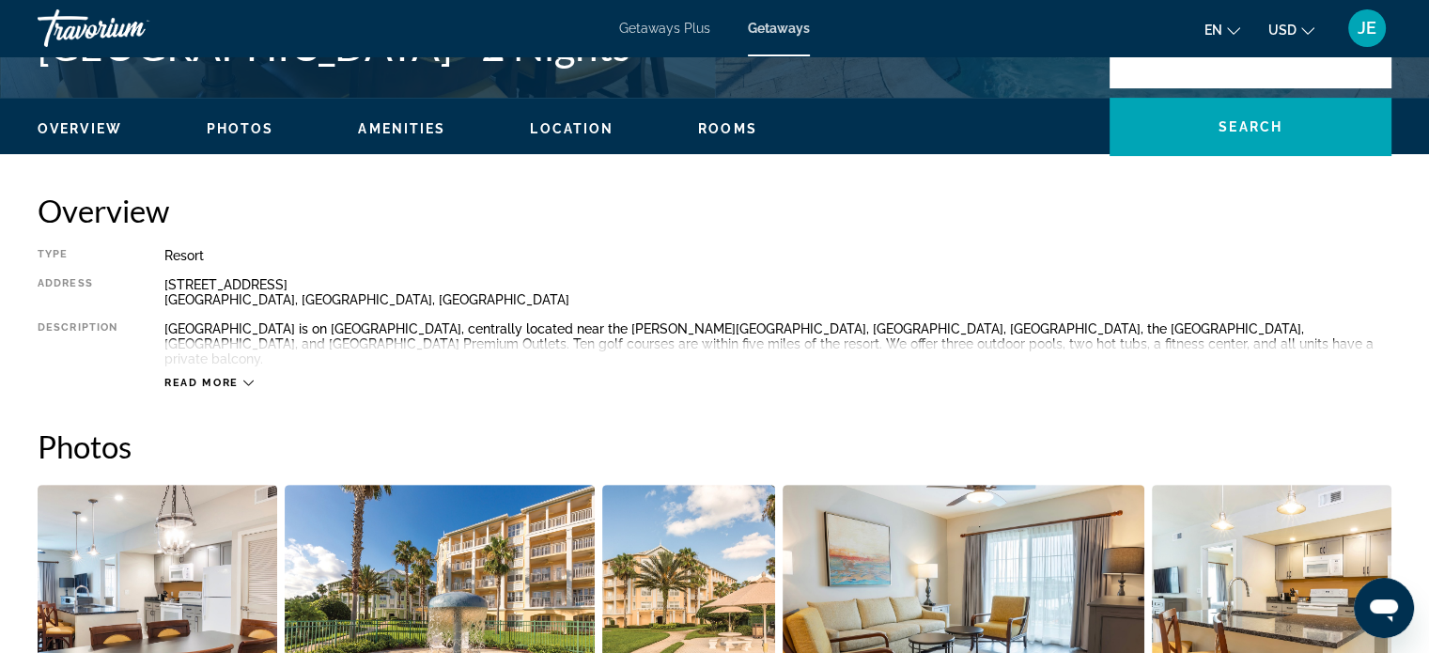
scroll to position [511, 0]
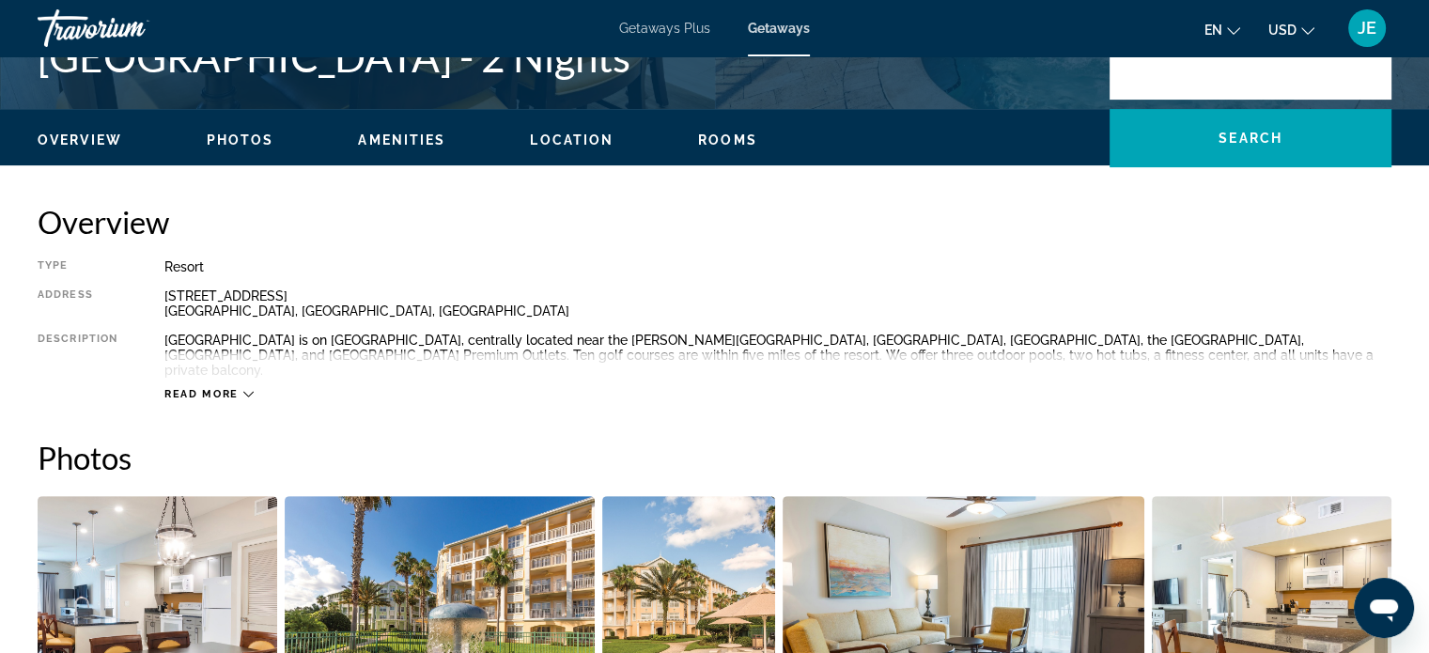
click at [236, 388] on span "Read more" at bounding box center [201, 394] width 74 height 12
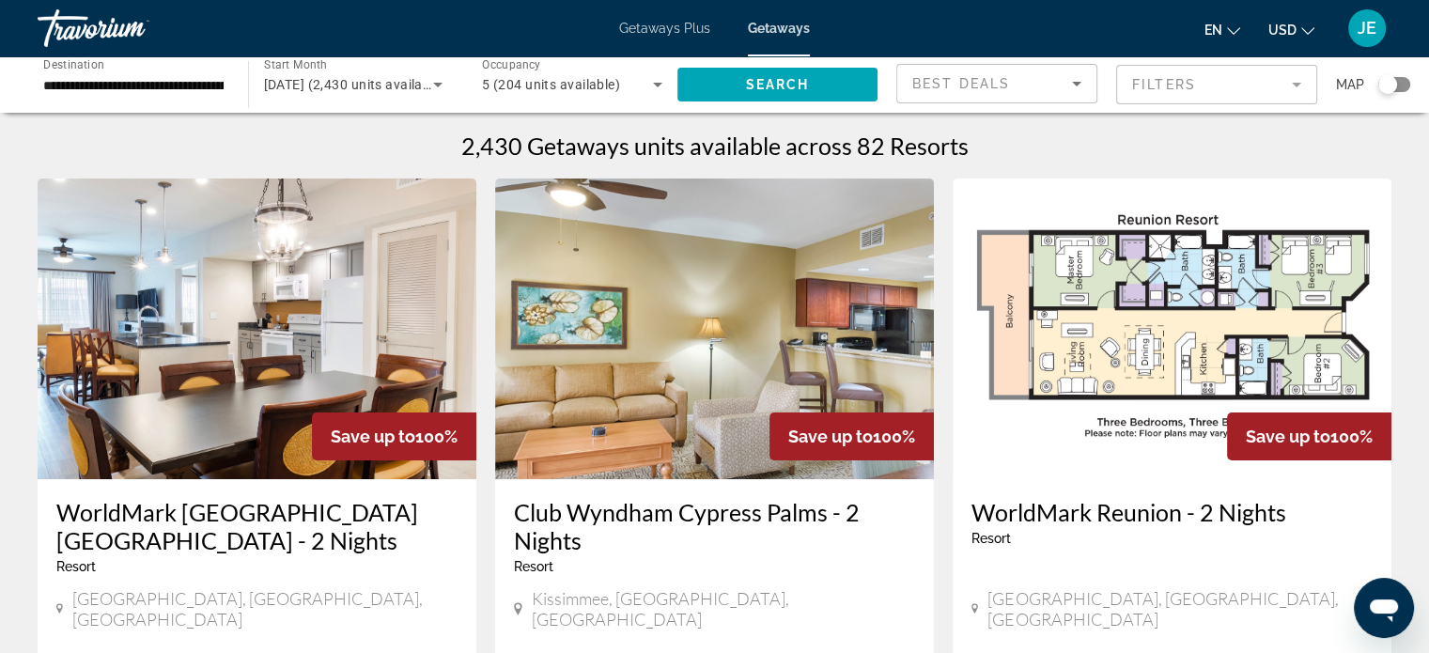
click at [744, 374] on img "Main content" at bounding box center [714, 328] width 439 height 301
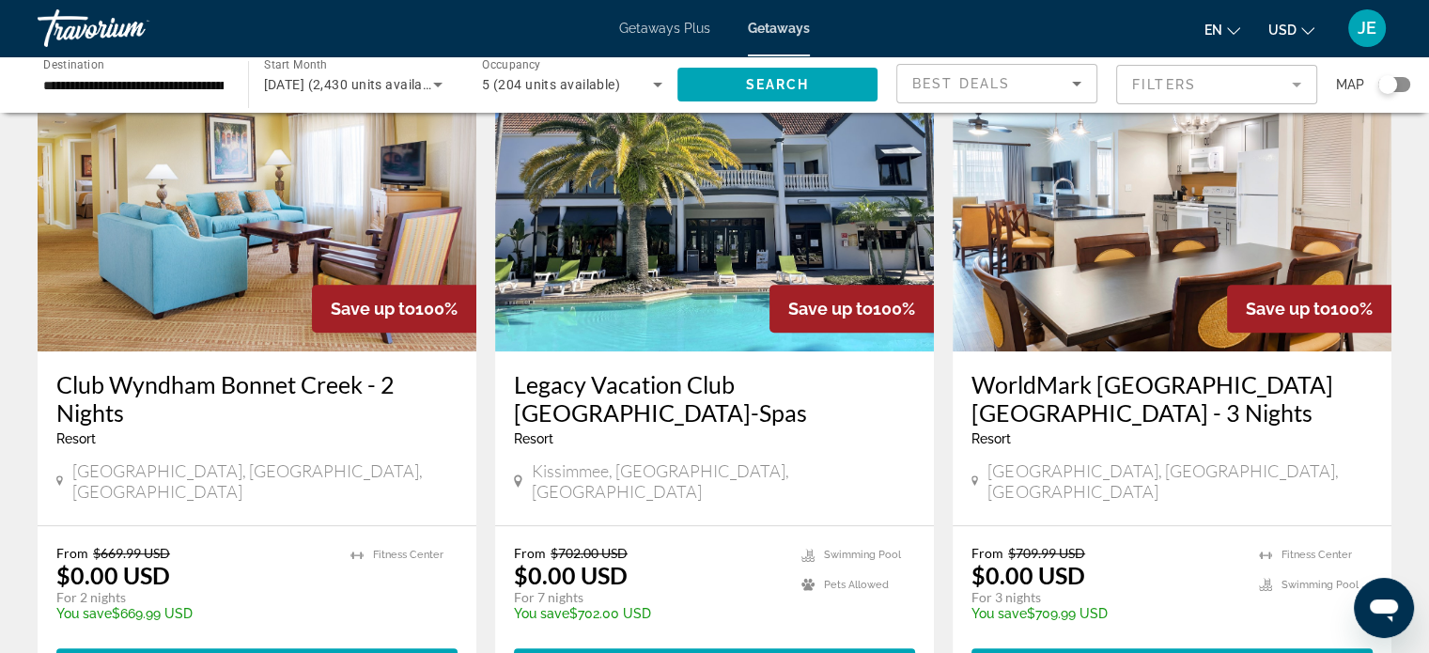
scroll to position [816, 0]
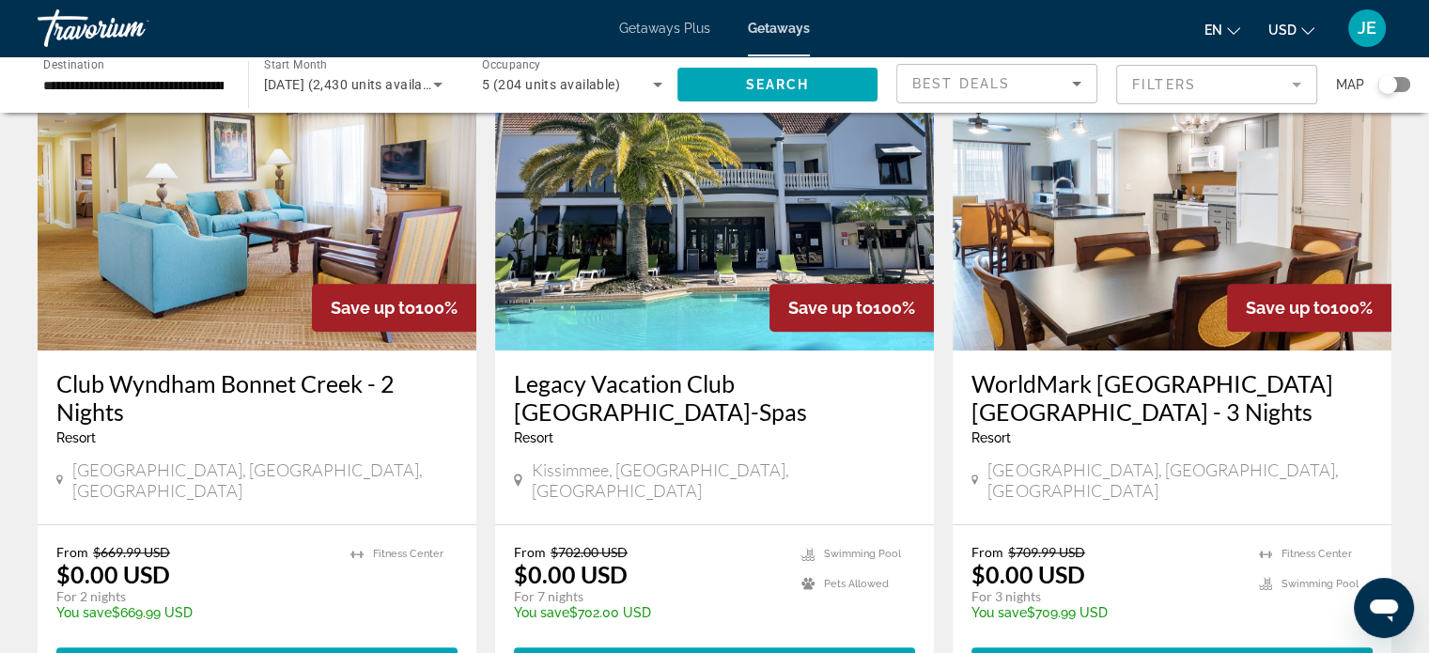
click at [341, 369] on h3 "Club Wyndham Bonnet Creek - 2 Nights" at bounding box center [256, 397] width 401 height 56
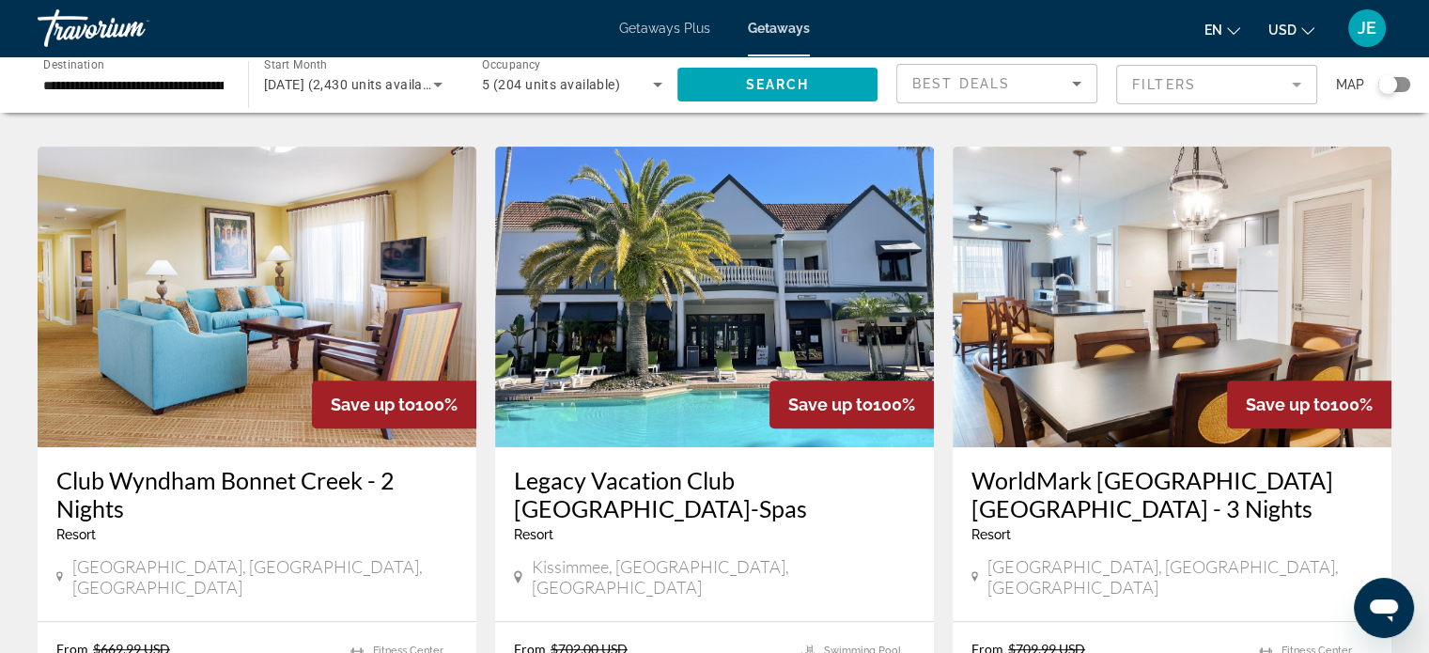
scroll to position [717, 0]
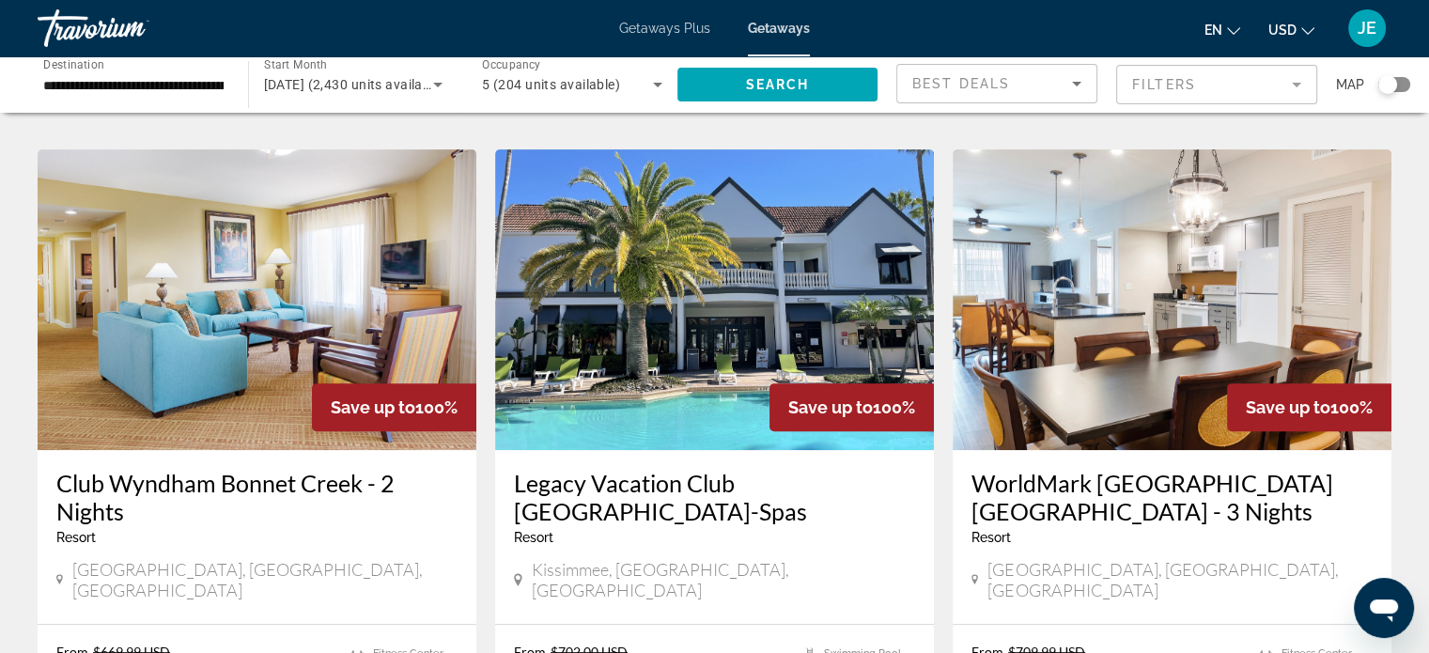
click at [1296, 477] on h3 "WorldMark [GEOGRAPHIC_DATA] [GEOGRAPHIC_DATA] - 3 Nights" at bounding box center [1171, 497] width 401 height 56
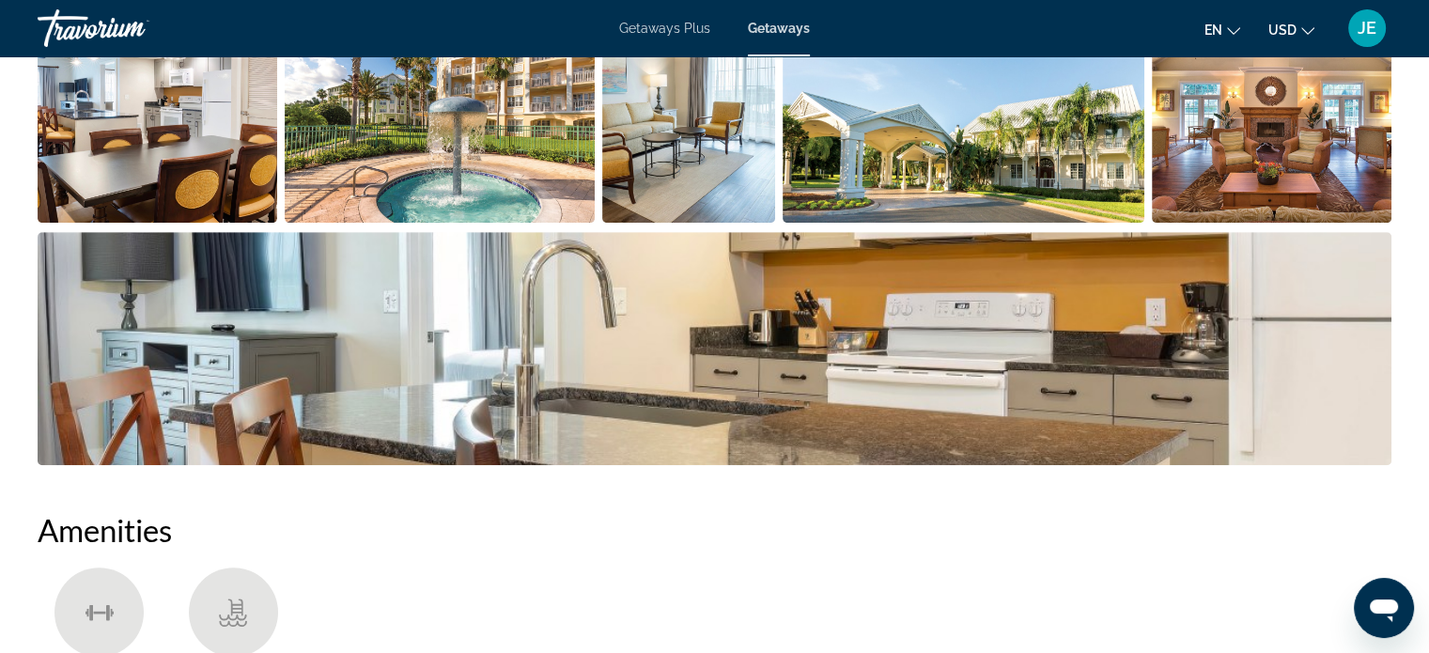
scroll to position [1013, 0]
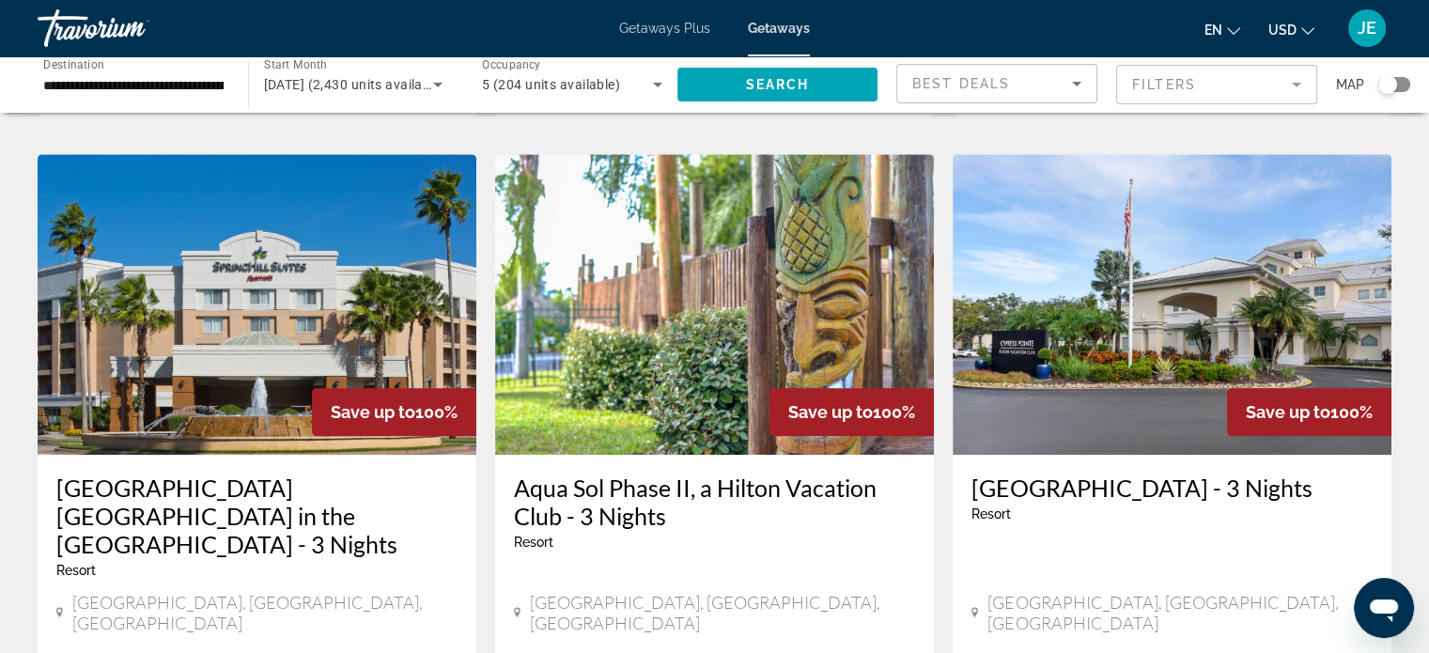
scroll to position [1401, 0]
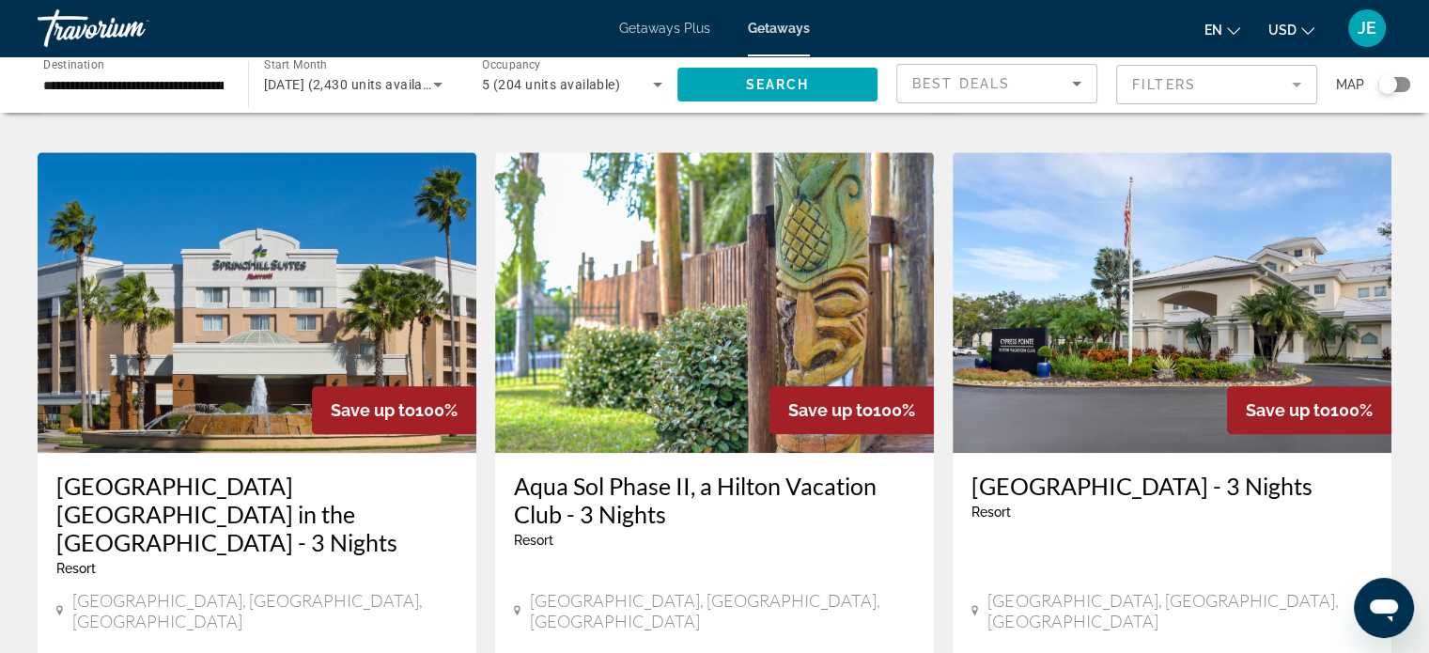
click at [262, 406] on img "Main content" at bounding box center [257, 302] width 439 height 301
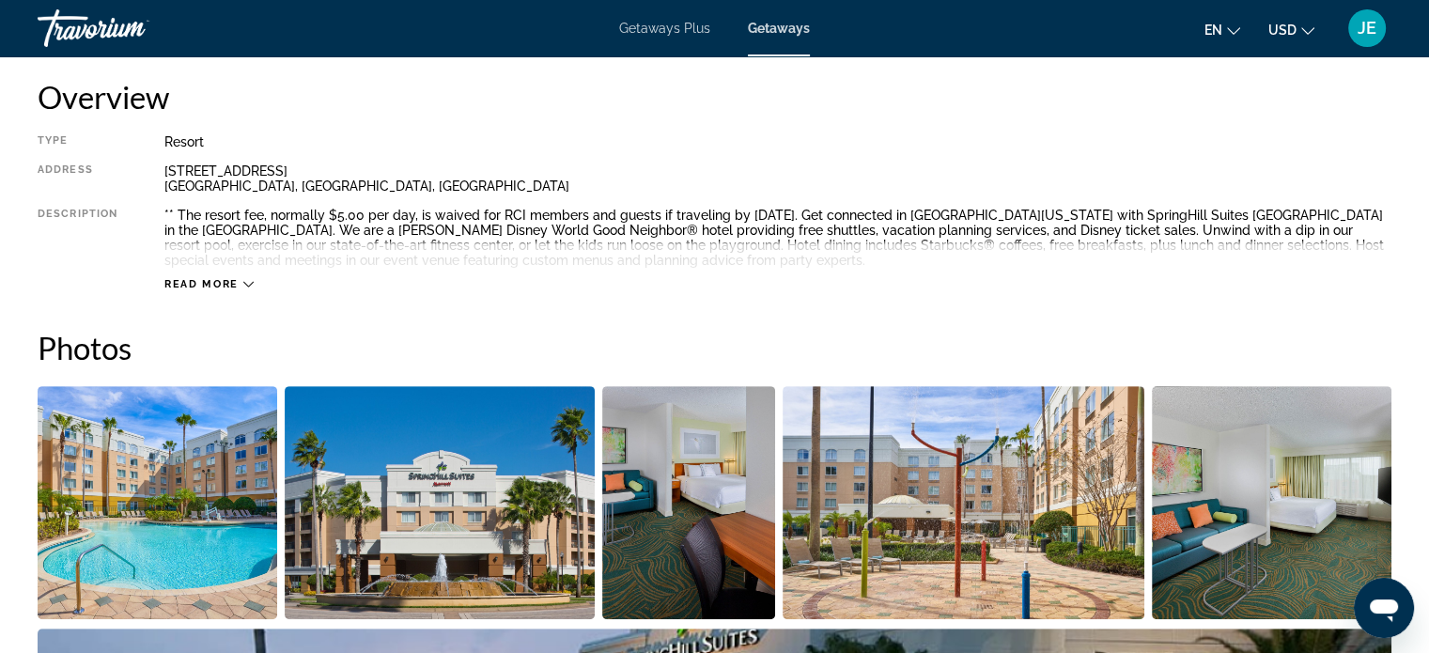
scroll to position [635, 0]
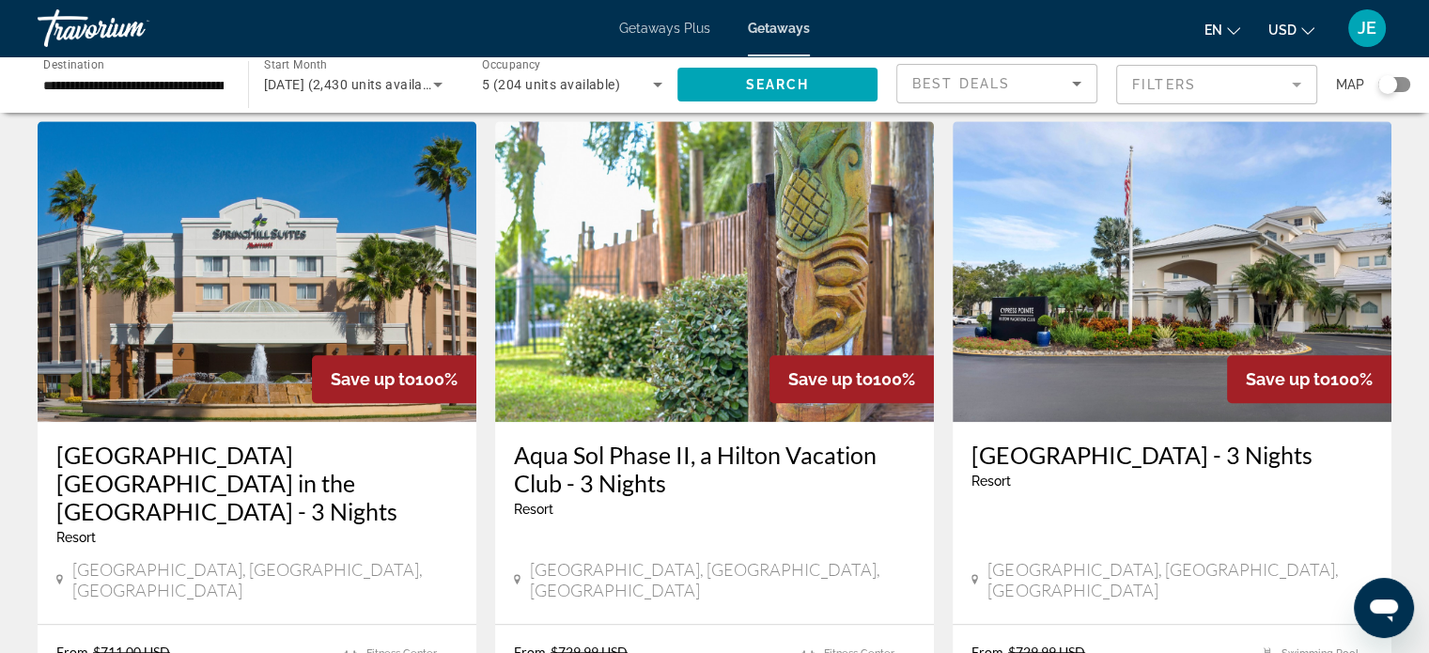
scroll to position [1434, 0]
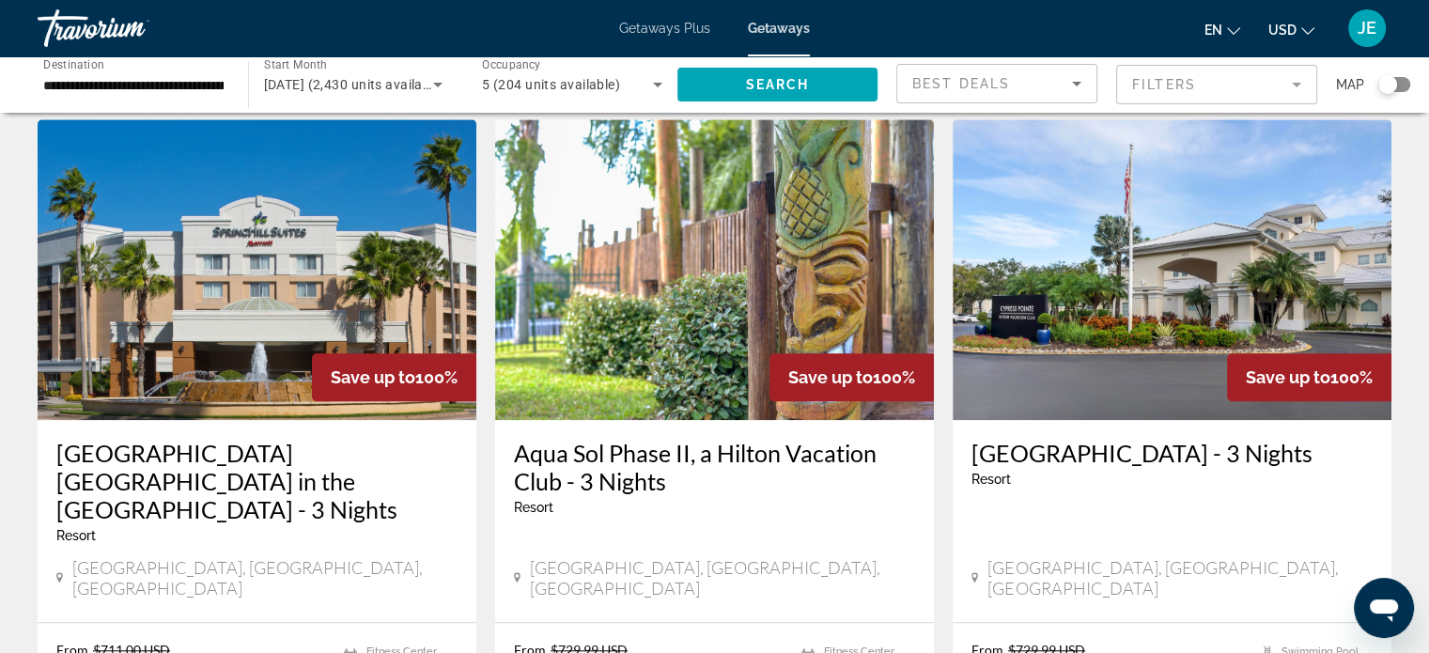
click at [744, 365] on img "Main content" at bounding box center [714, 269] width 439 height 301
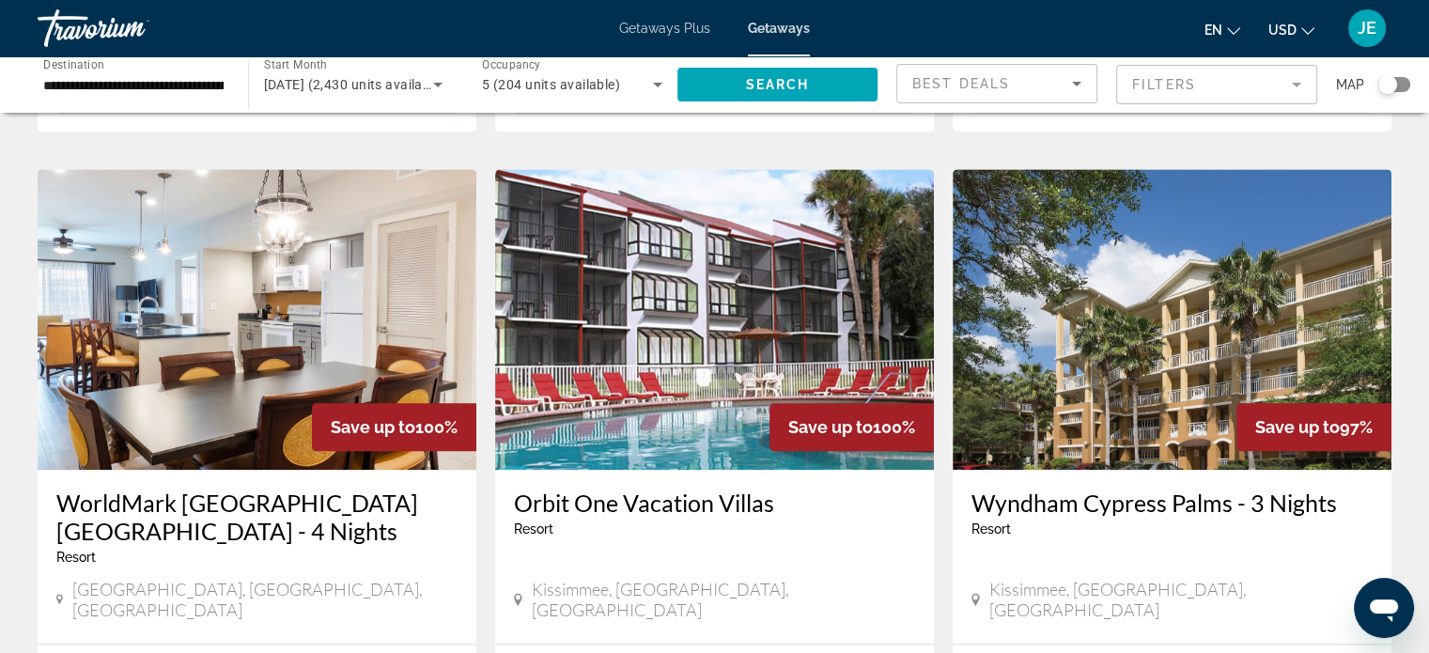
scroll to position [2101, 0]
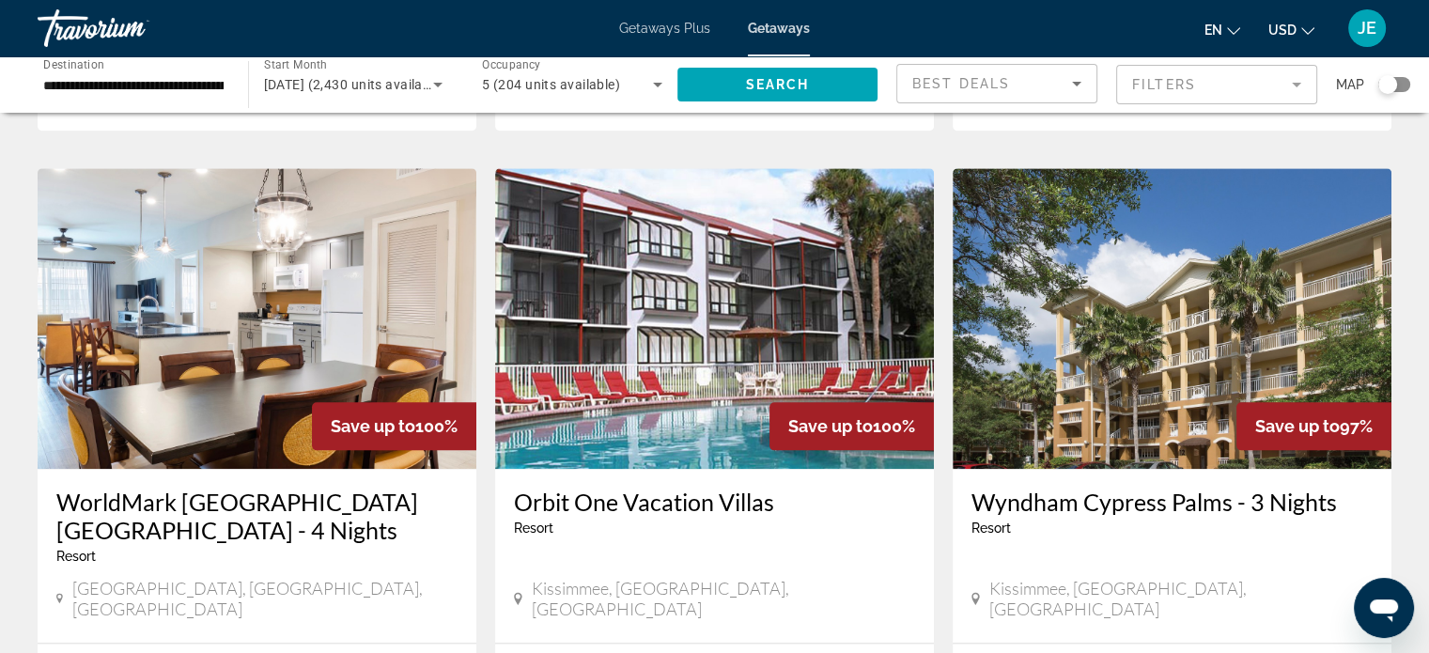
click at [1306, 487] on h3 "Wyndham Cypress Palms - 3 Nights" at bounding box center [1171, 501] width 401 height 28
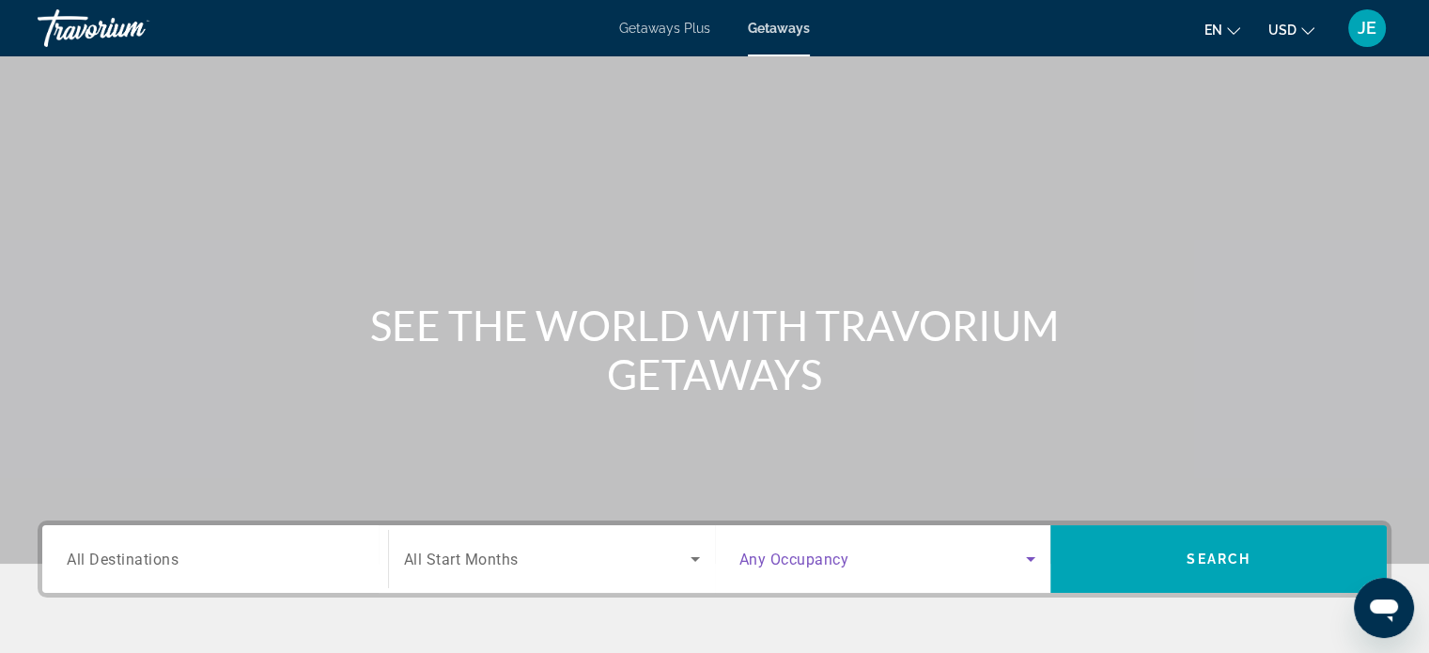
click at [1026, 552] on icon "Search widget" at bounding box center [1030, 559] width 23 height 23
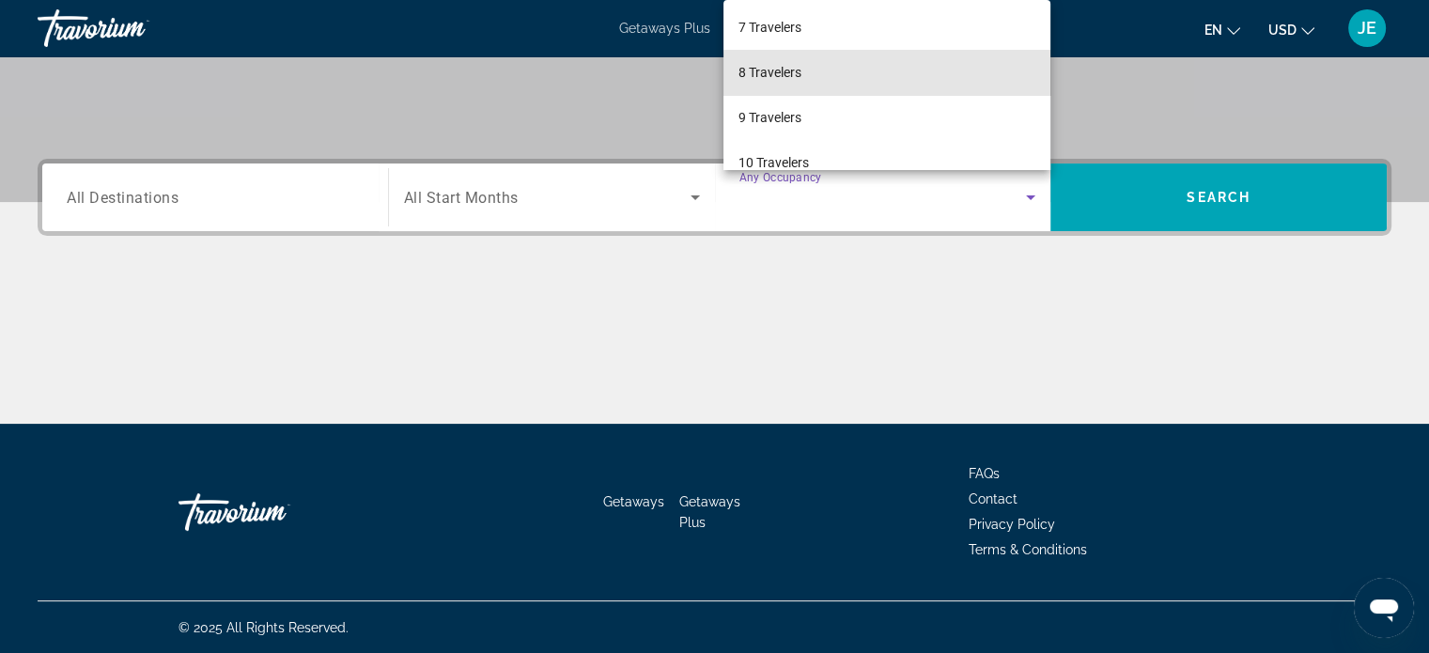
scroll to position [276, 0]
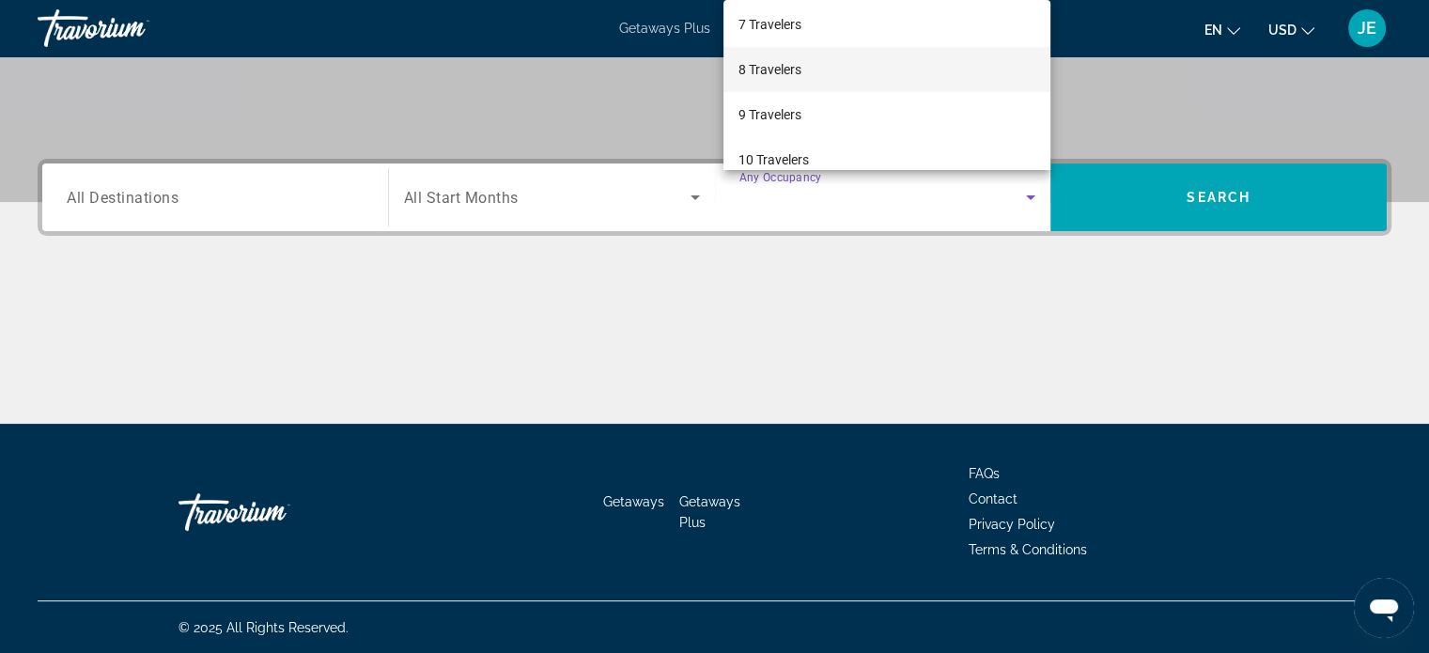
click at [801, 76] on span "8 Travelers" at bounding box center [769, 69] width 63 height 23
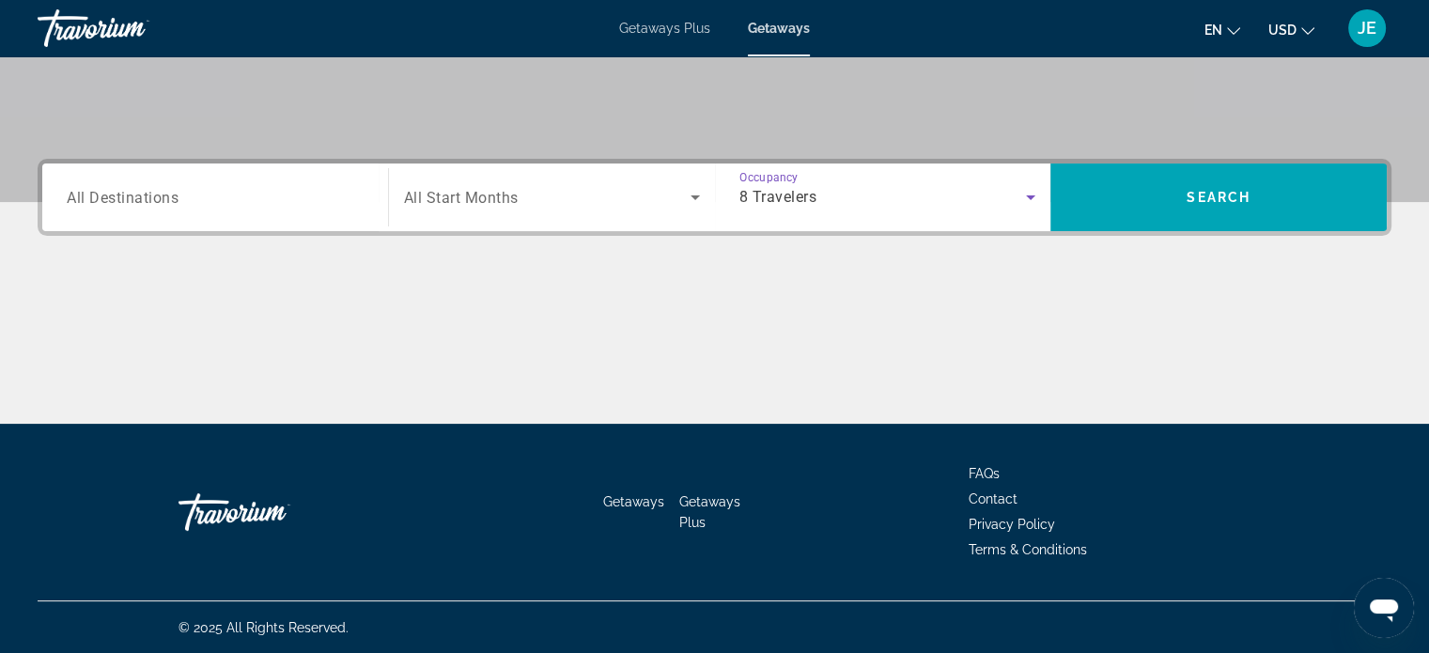
click at [185, 189] on input "Destination All Destinations" at bounding box center [215, 198] width 297 height 23
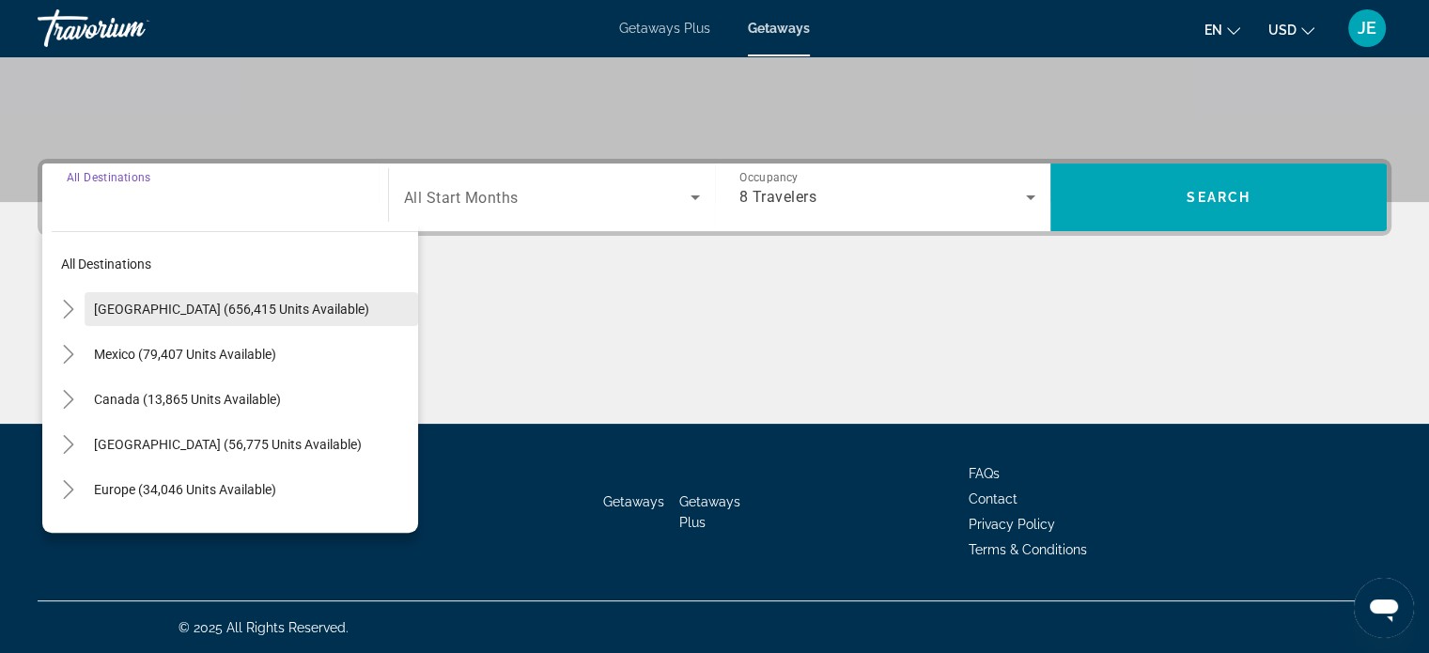
click at [286, 304] on span "United States (656,415 units available)" at bounding box center [231, 308] width 275 height 15
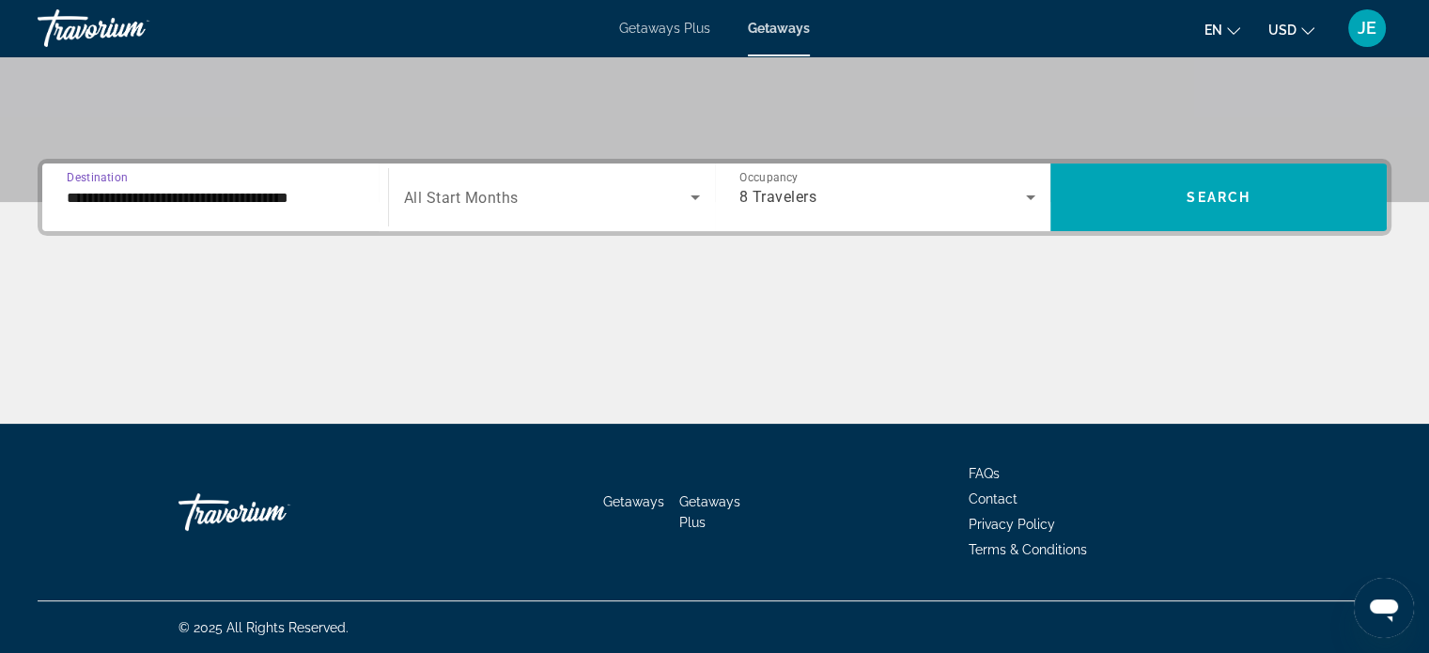
click at [149, 190] on input "**********" at bounding box center [215, 198] width 297 height 23
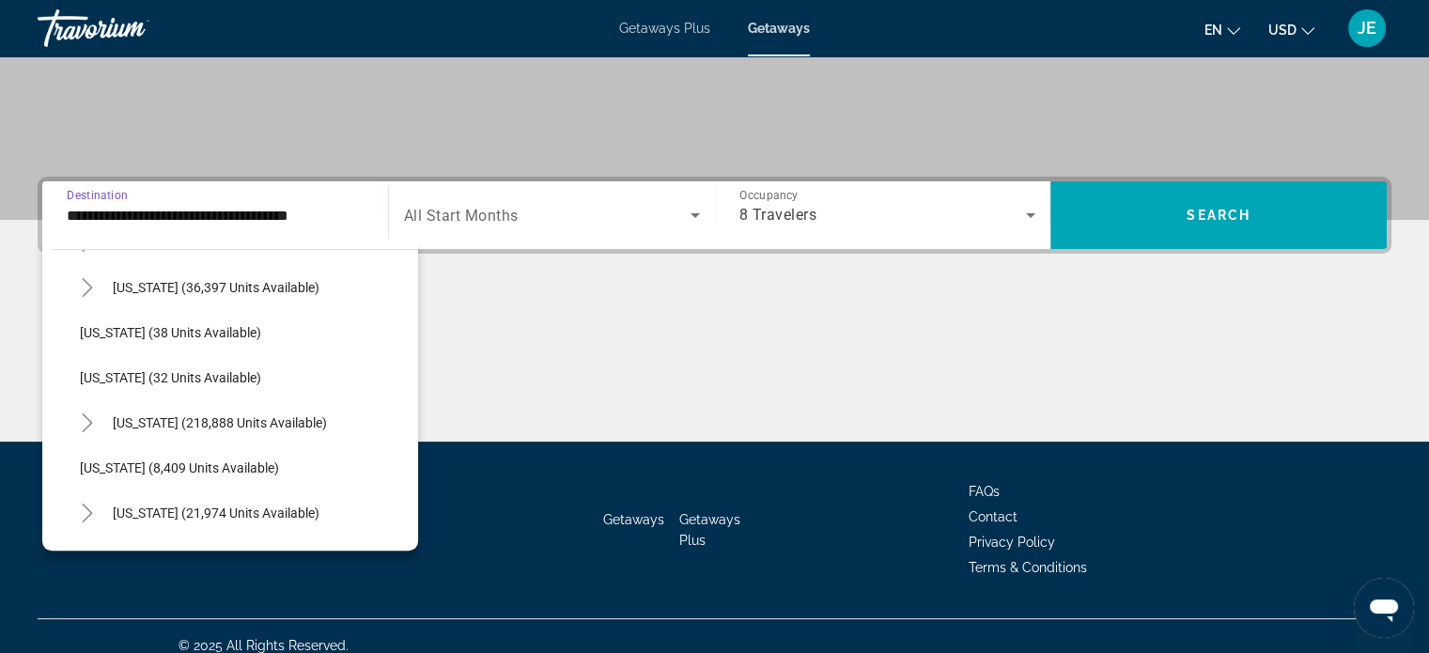
scroll to position [270, 0]
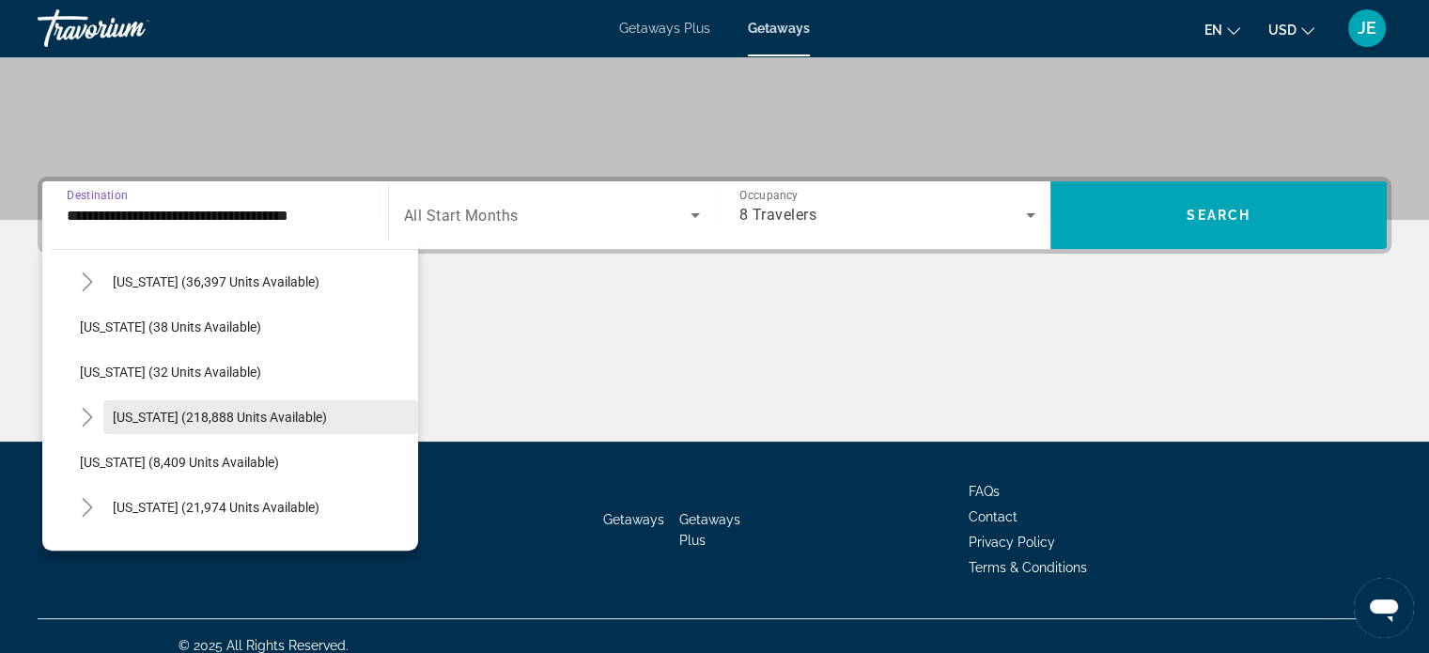
click at [151, 420] on span "Florida (218,888 units available)" at bounding box center [220, 416] width 214 height 15
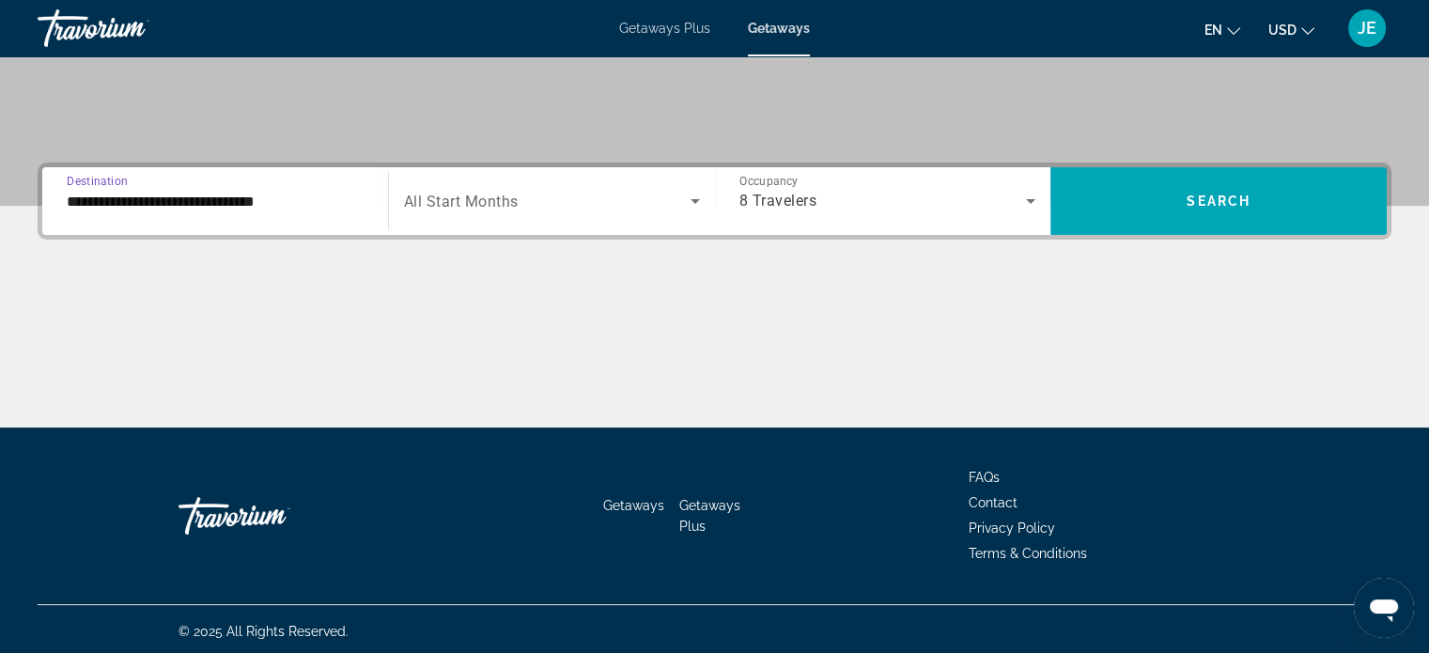
scroll to position [362, 0]
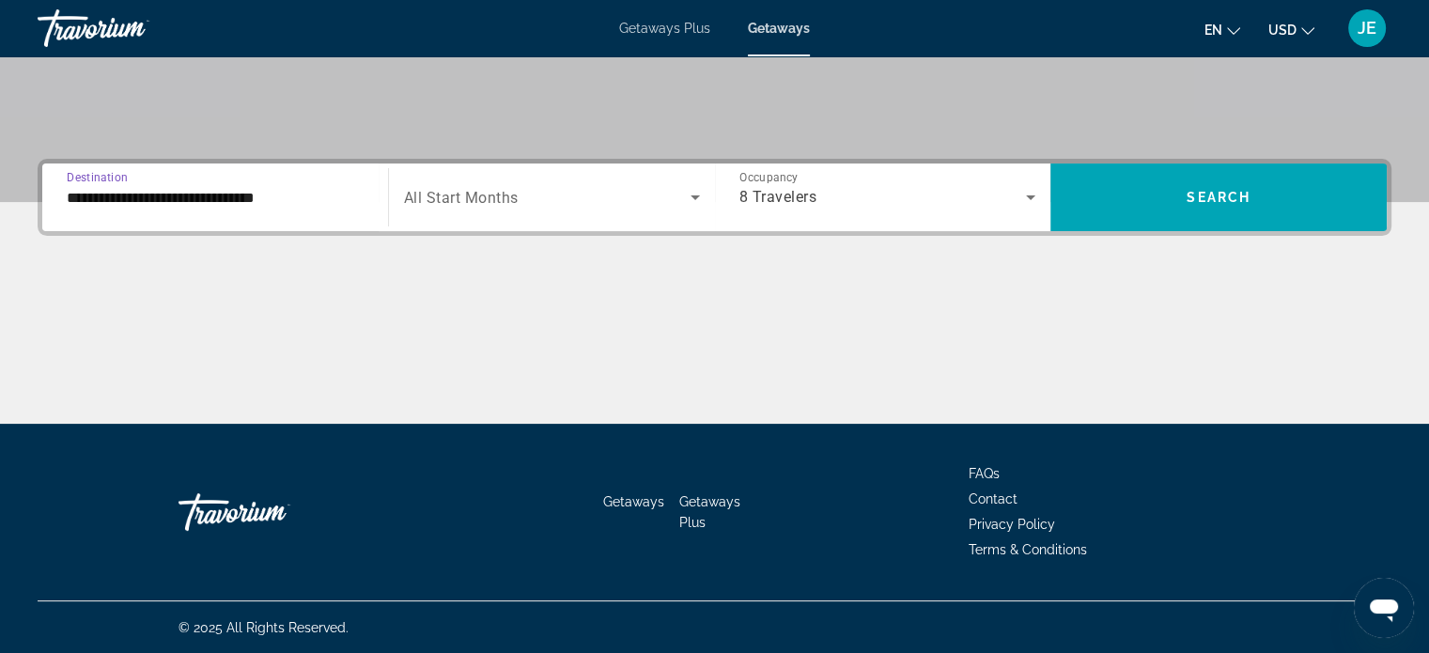
click at [274, 189] on input "**********" at bounding box center [215, 198] width 297 height 23
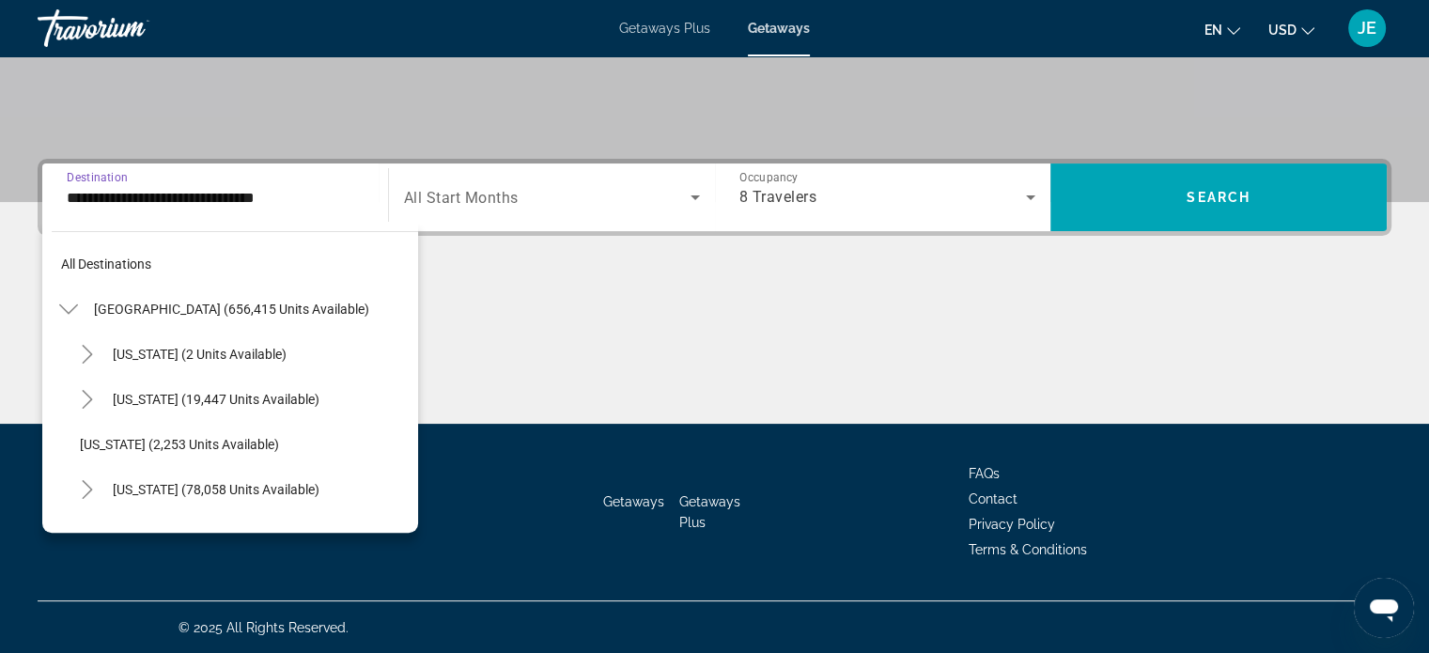
scroll to position [292, 0]
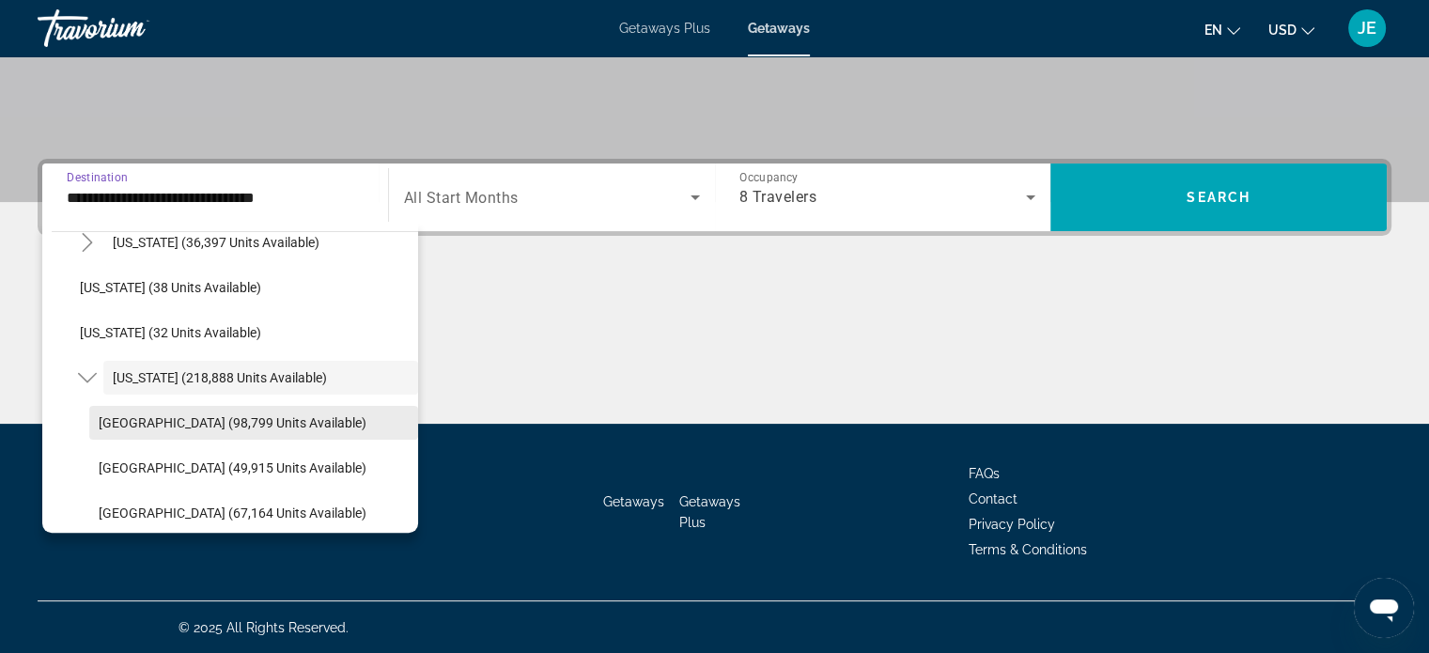
click at [244, 422] on span "Orlando & Disney Area (98,799 units available)" at bounding box center [233, 422] width 268 height 15
type input "**********"
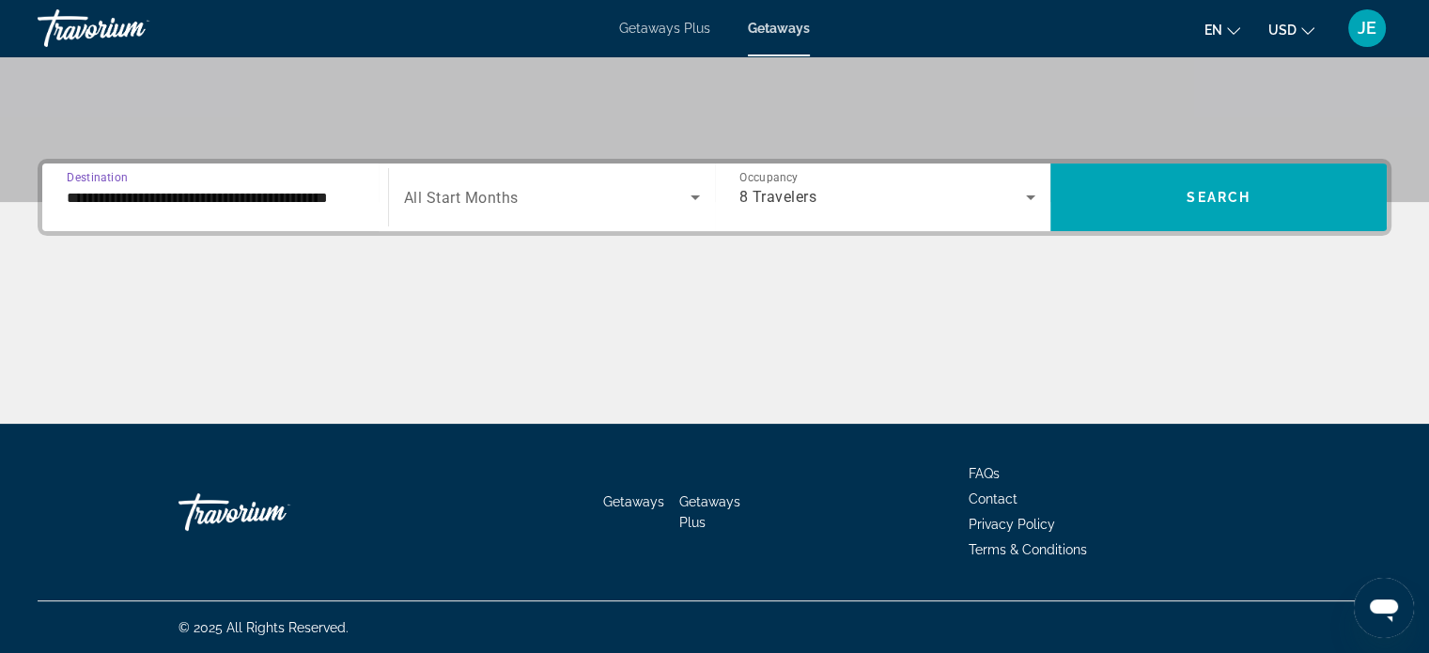
click at [671, 186] on span "Search widget" at bounding box center [547, 197] width 286 height 23
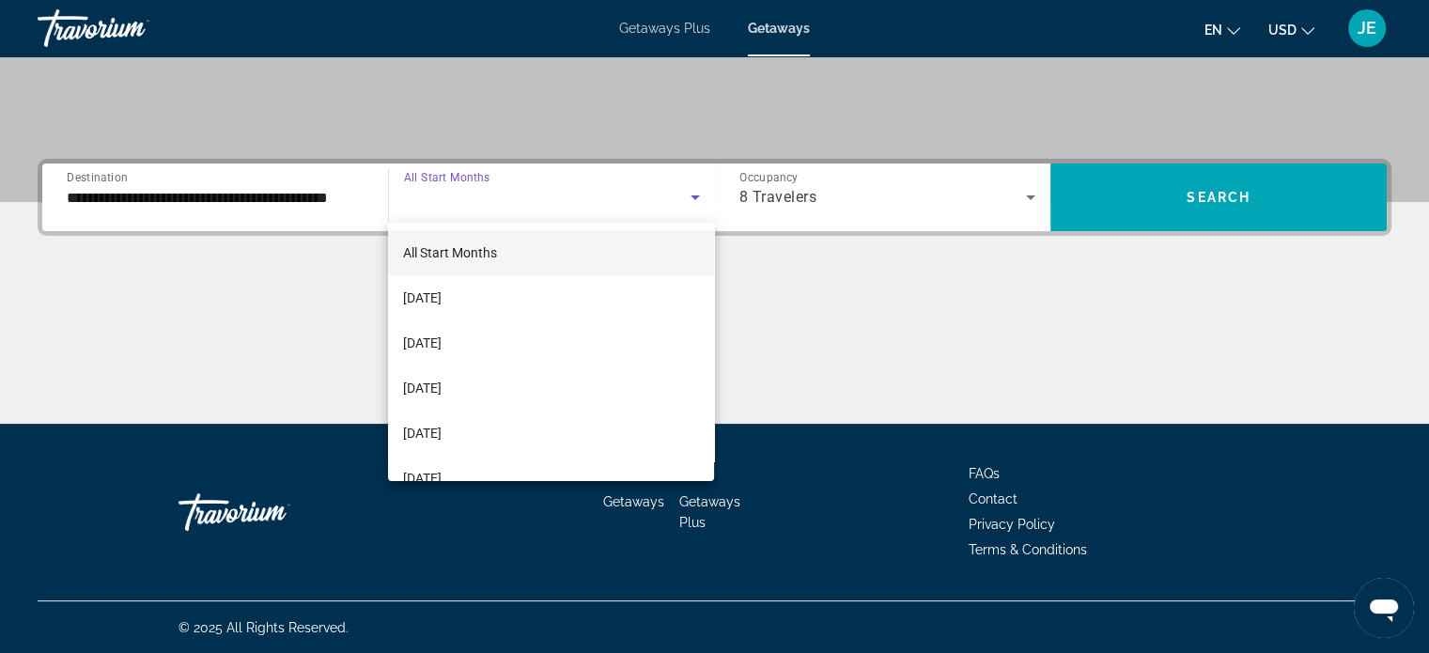
click at [441, 295] on span "[DATE]" at bounding box center [422, 297] width 39 height 23
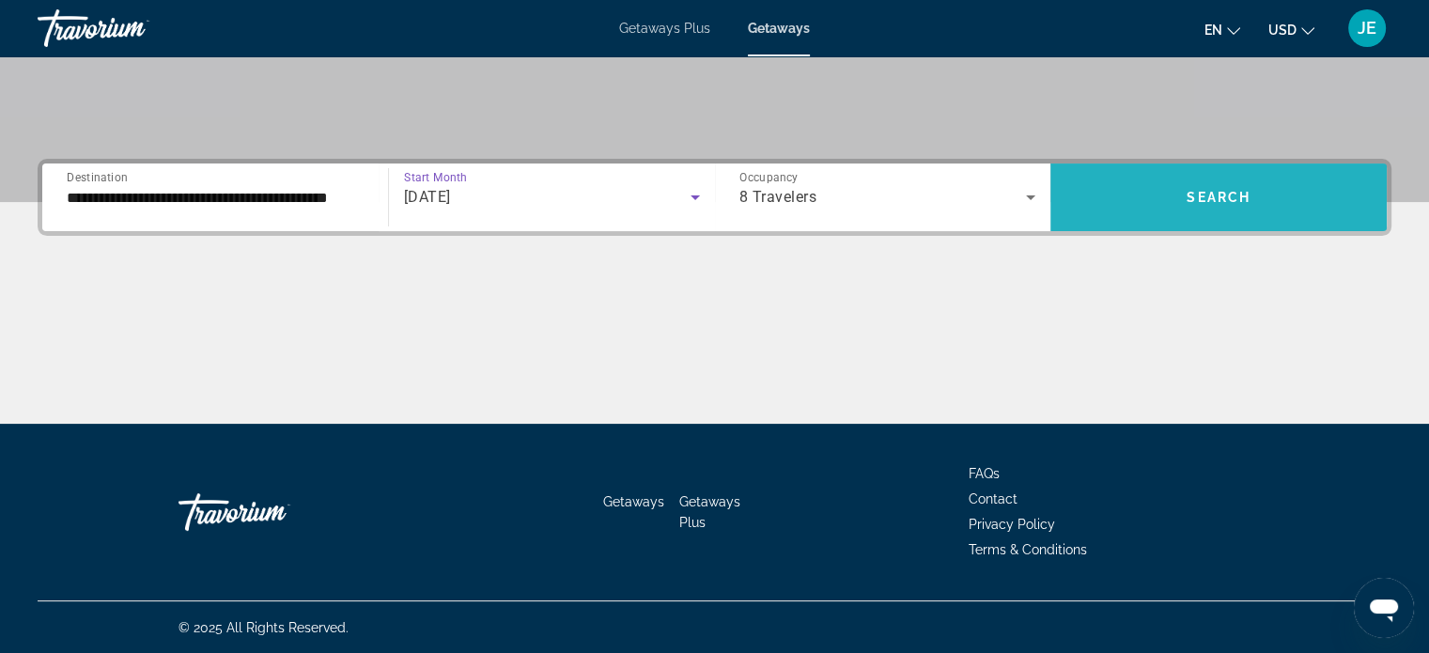
click at [1244, 208] on span "Search widget" at bounding box center [1218, 197] width 336 height 45
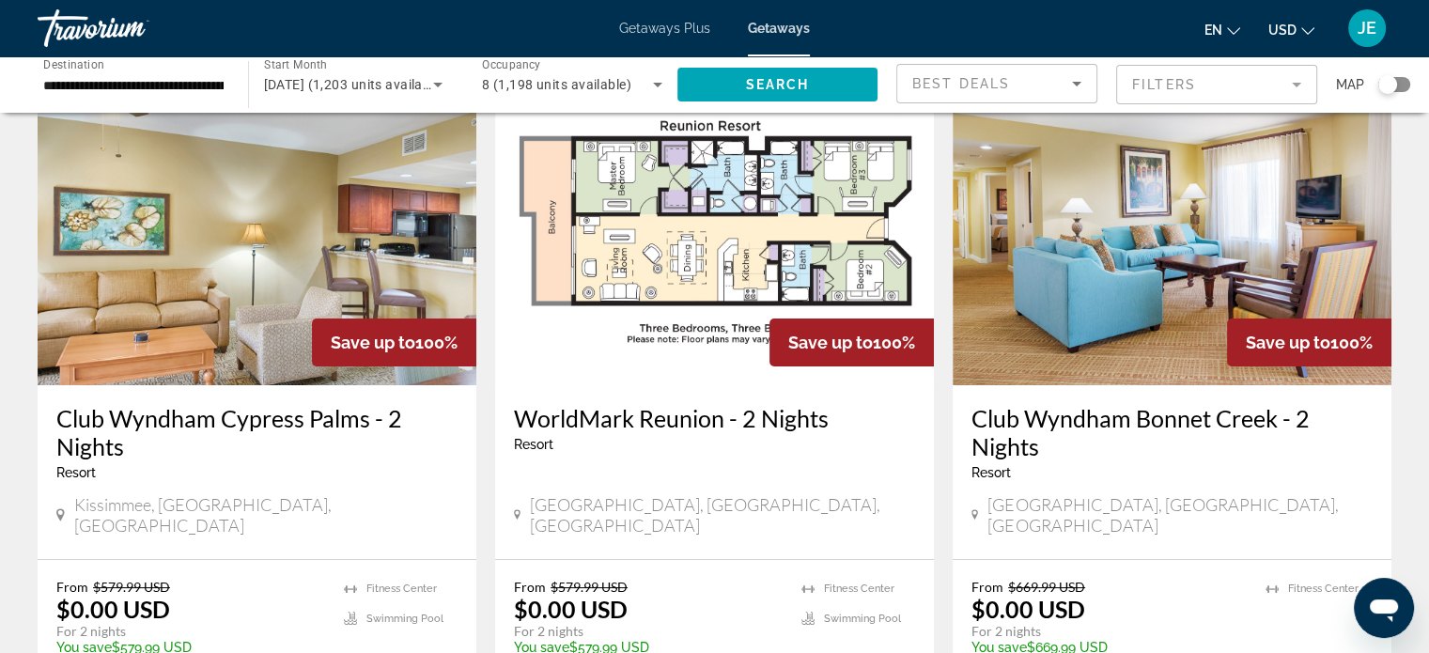
scroll to position [113, 0]
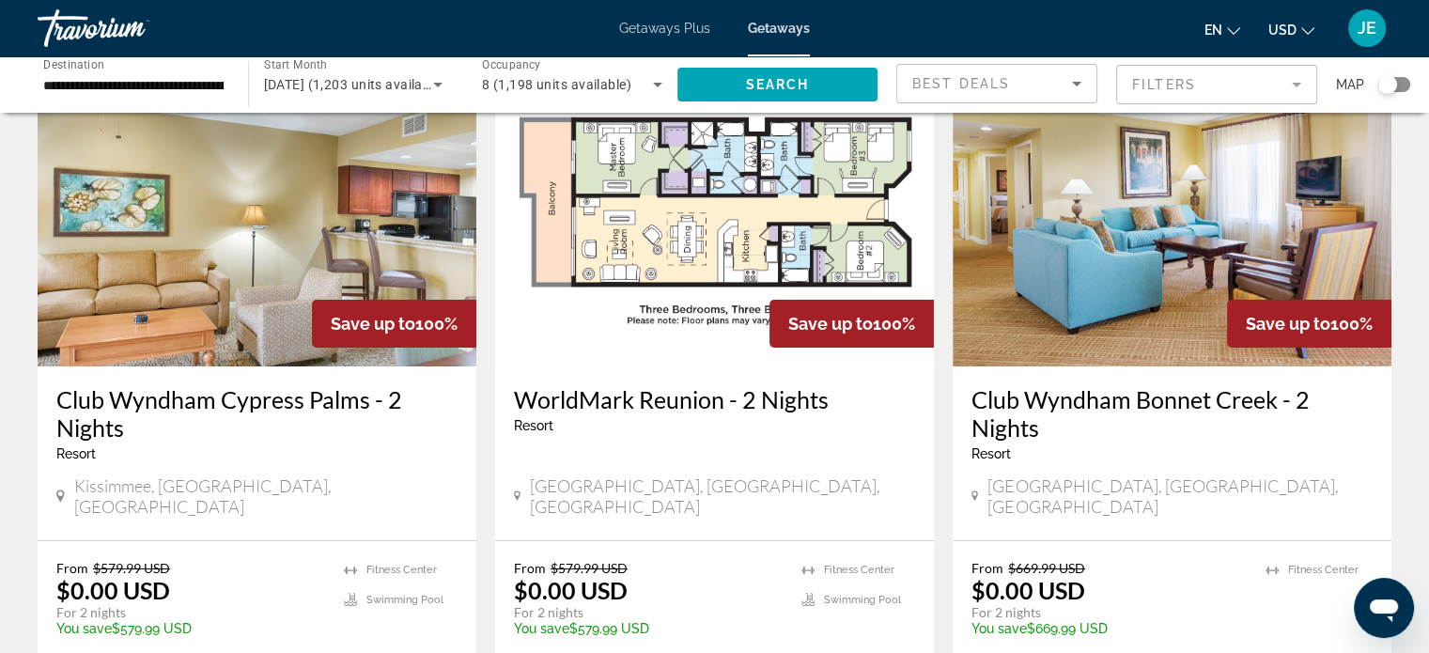
click at [334, 398] on h3 "Club Wyndham Cypress Palms - 2 Nights" at bounding box center [256, 413] width 401 height 56
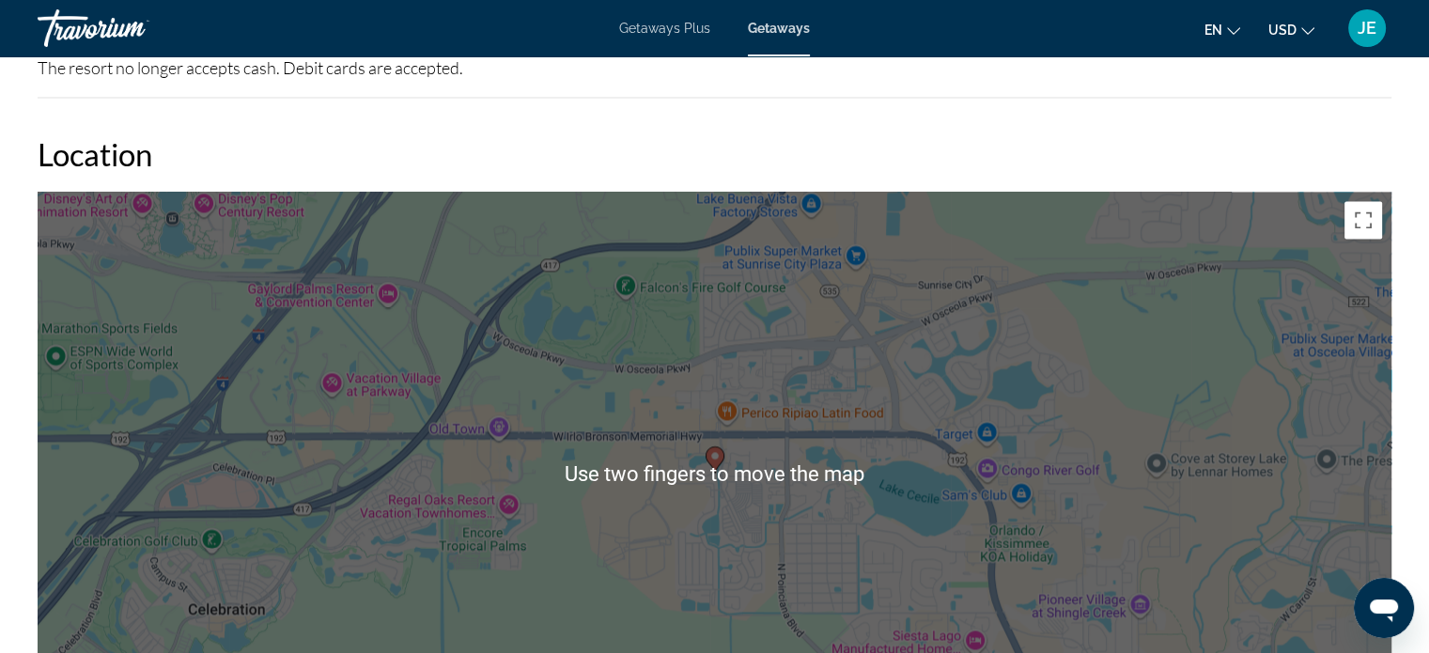
scroll to position [2630, 0]
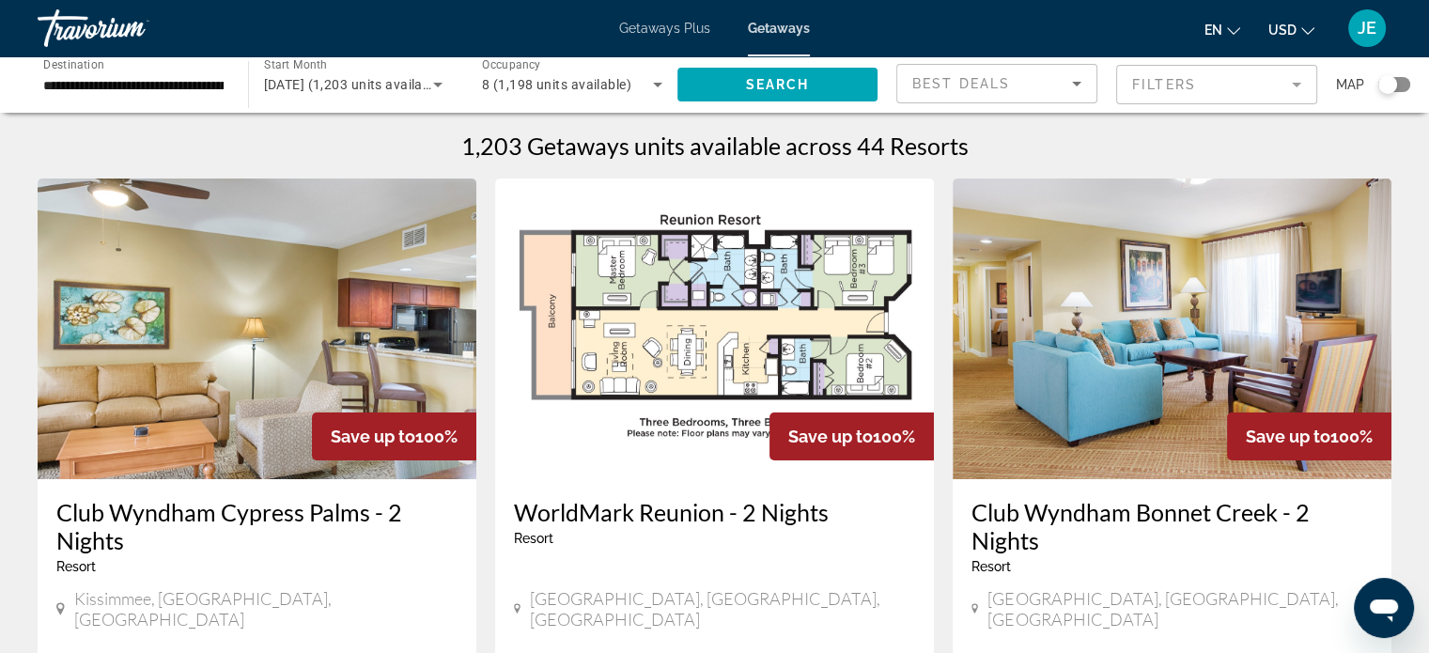
click at [732, 362] on img "Main content" at bounding box center [714, 328] width 439 height 301
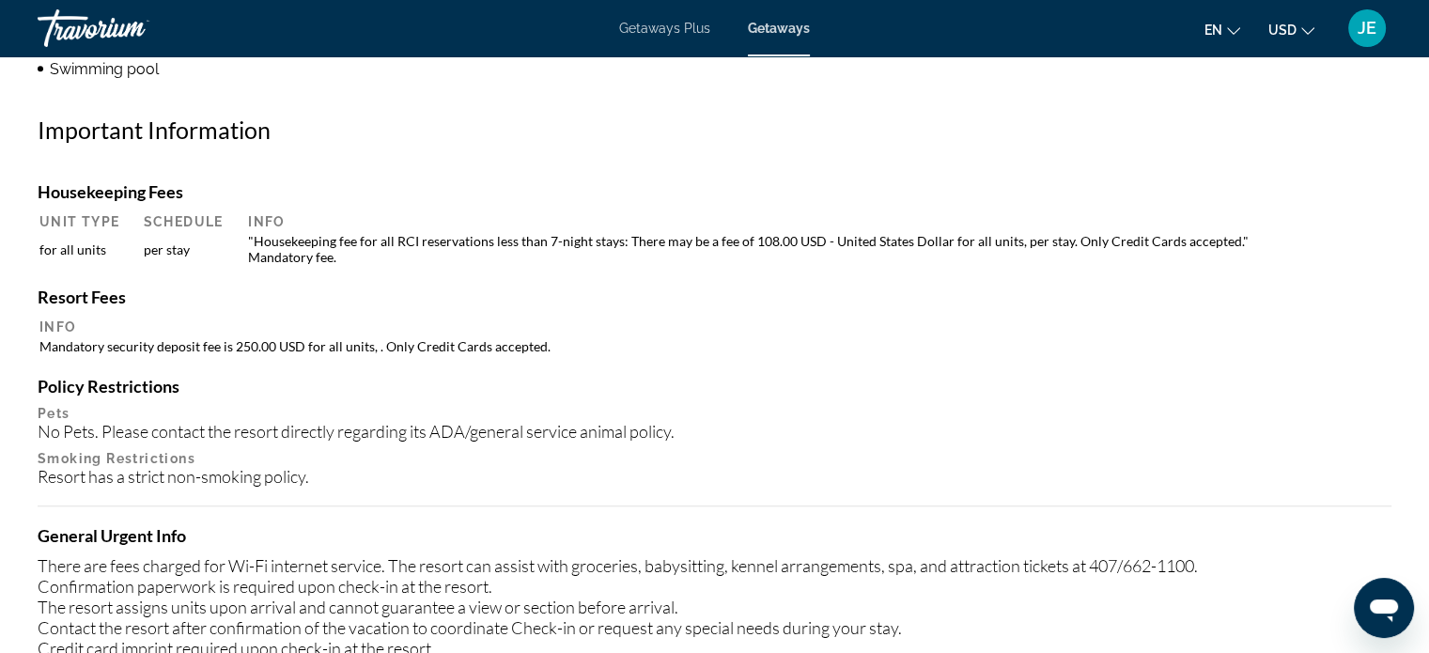
scroll to position [1721, 0]
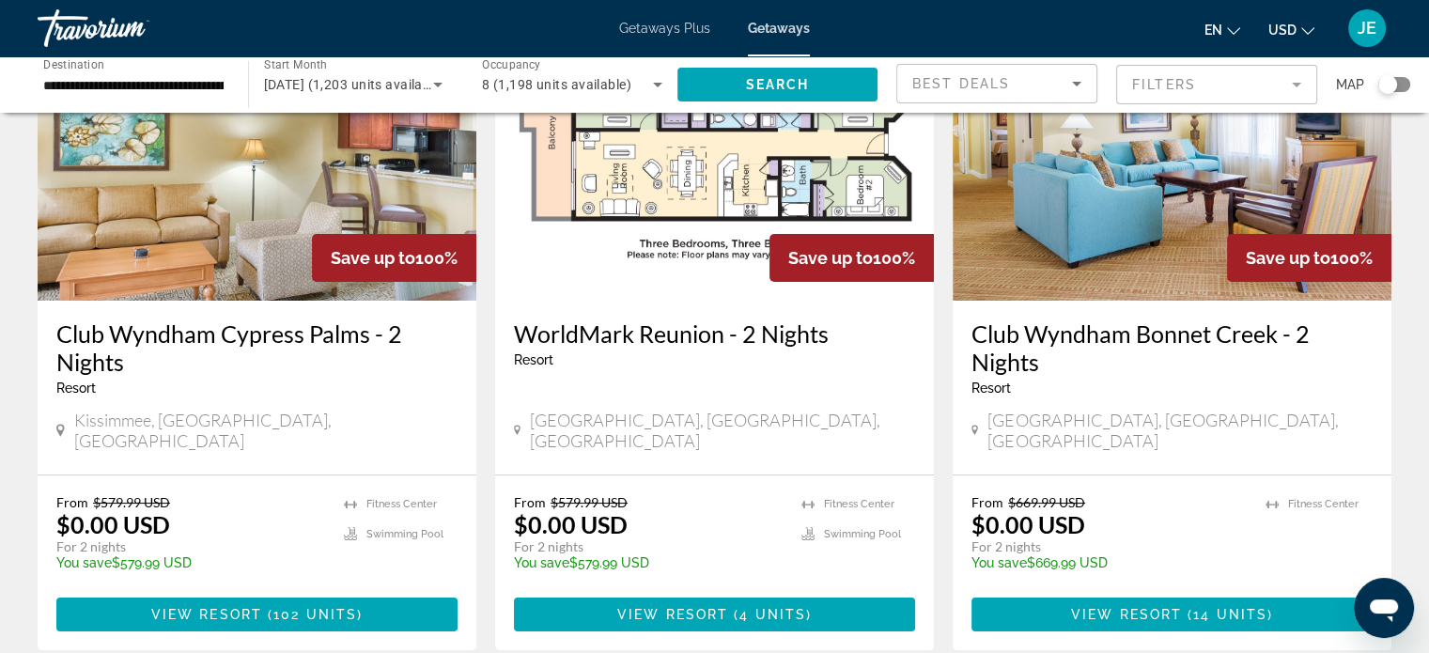
scroll to position [179, 0]
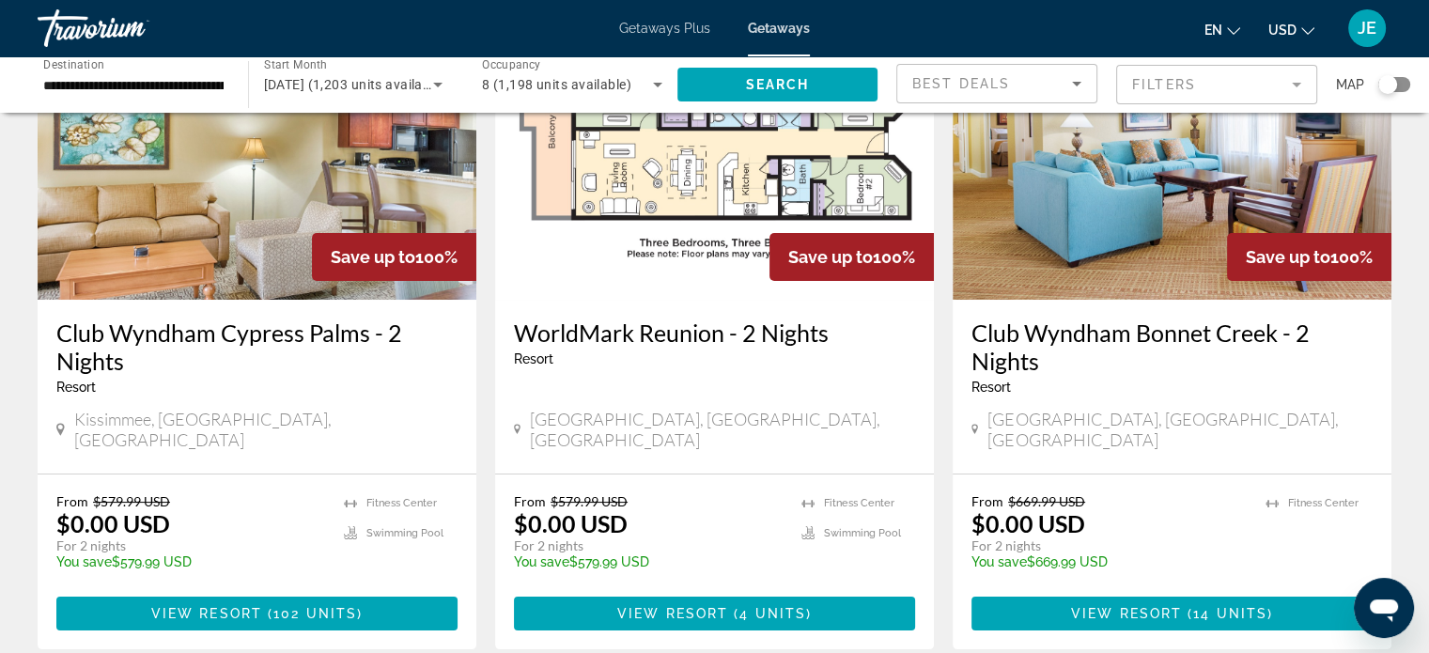
click at [1255, 356] on h3 "Club Wyndham Bonnet Creek - 2 Nights" at bounding box center [1171, 346] width 401 height 56
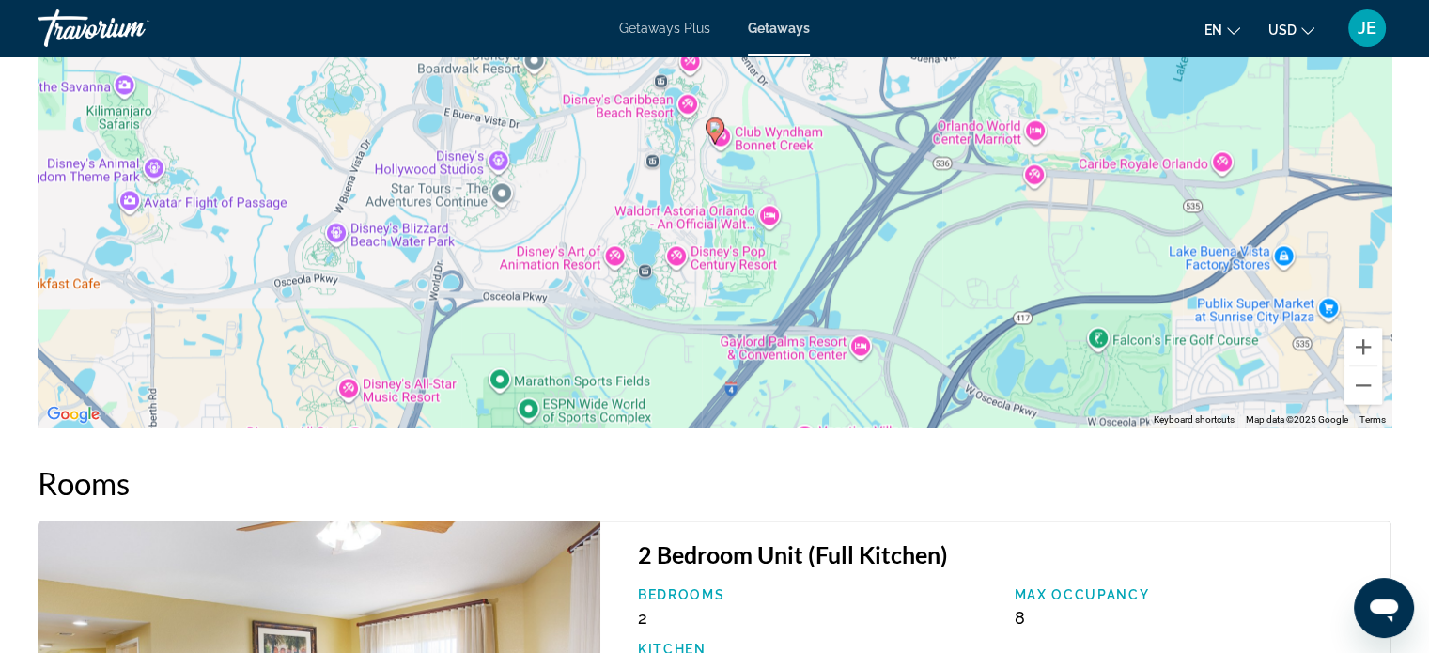
scroll to position [2851, 0]
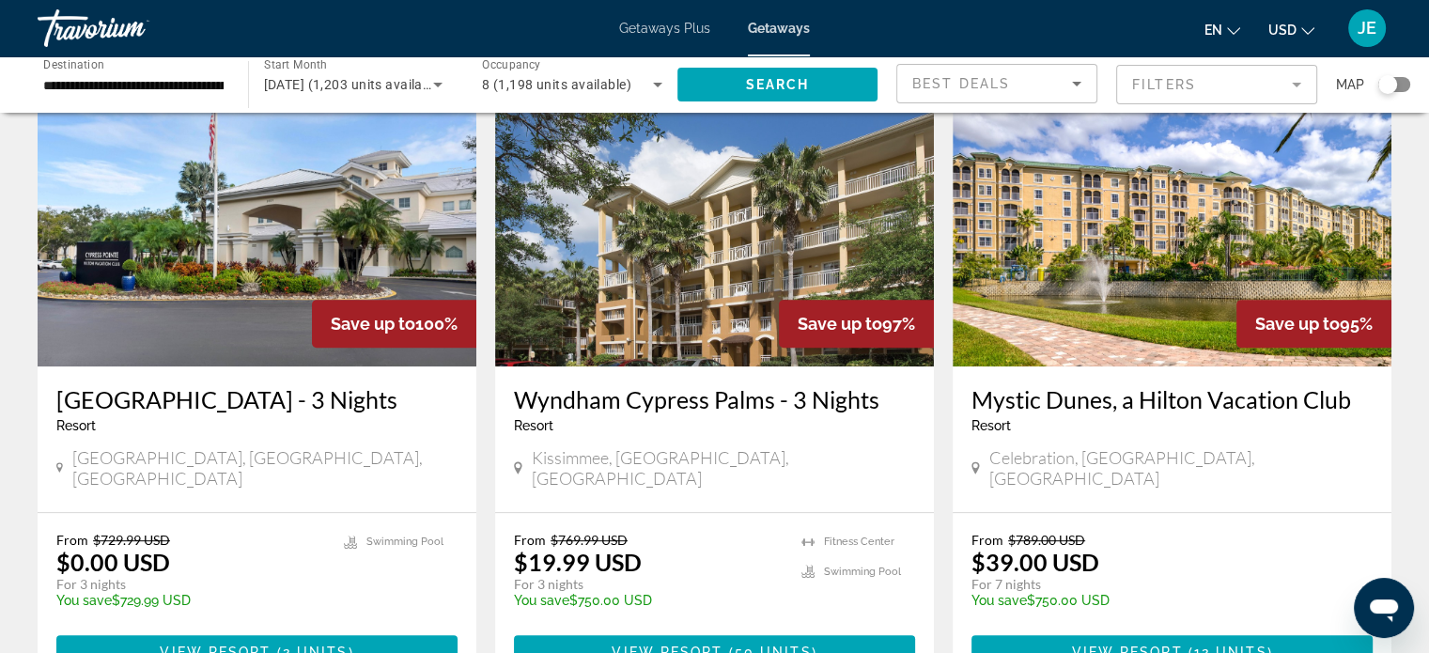
scroll to position [809, 0]
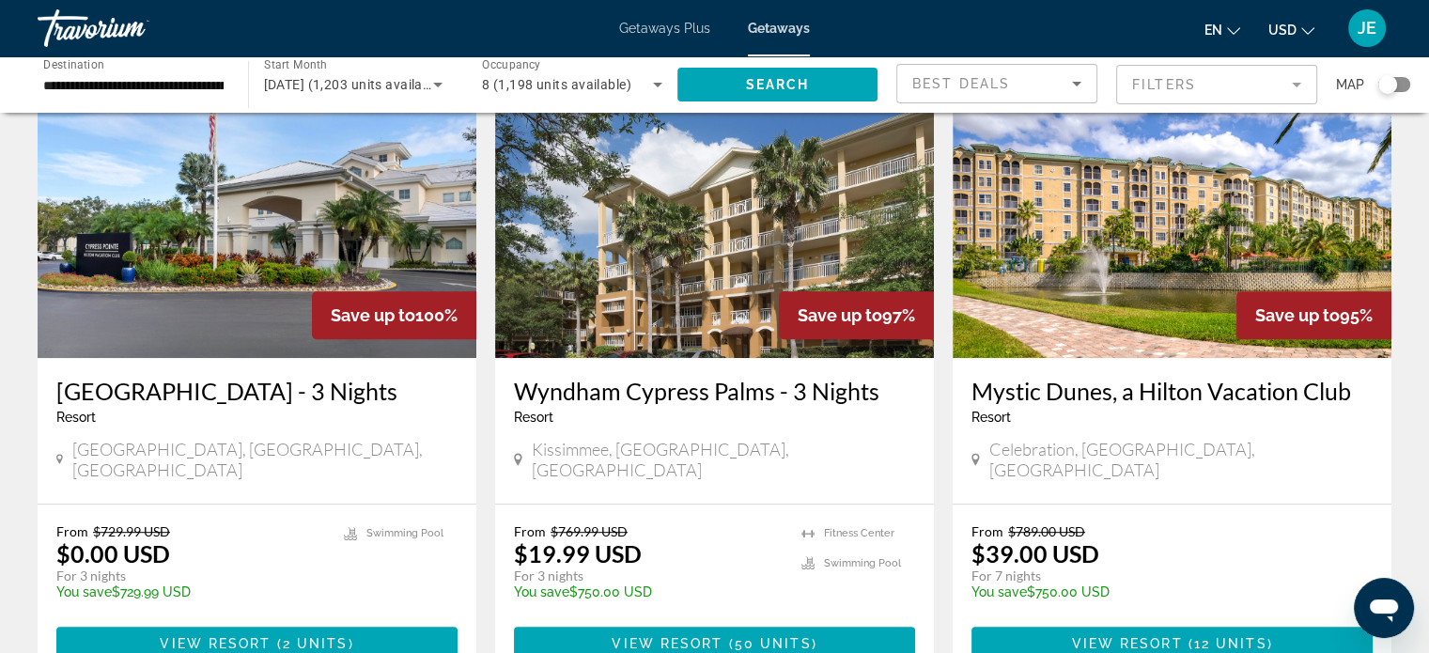
click at [1306, 377] on h3 "Mystic Dunes, a Hilton Vacation Club" at bounding box center [1171, 391] width 401 height 28
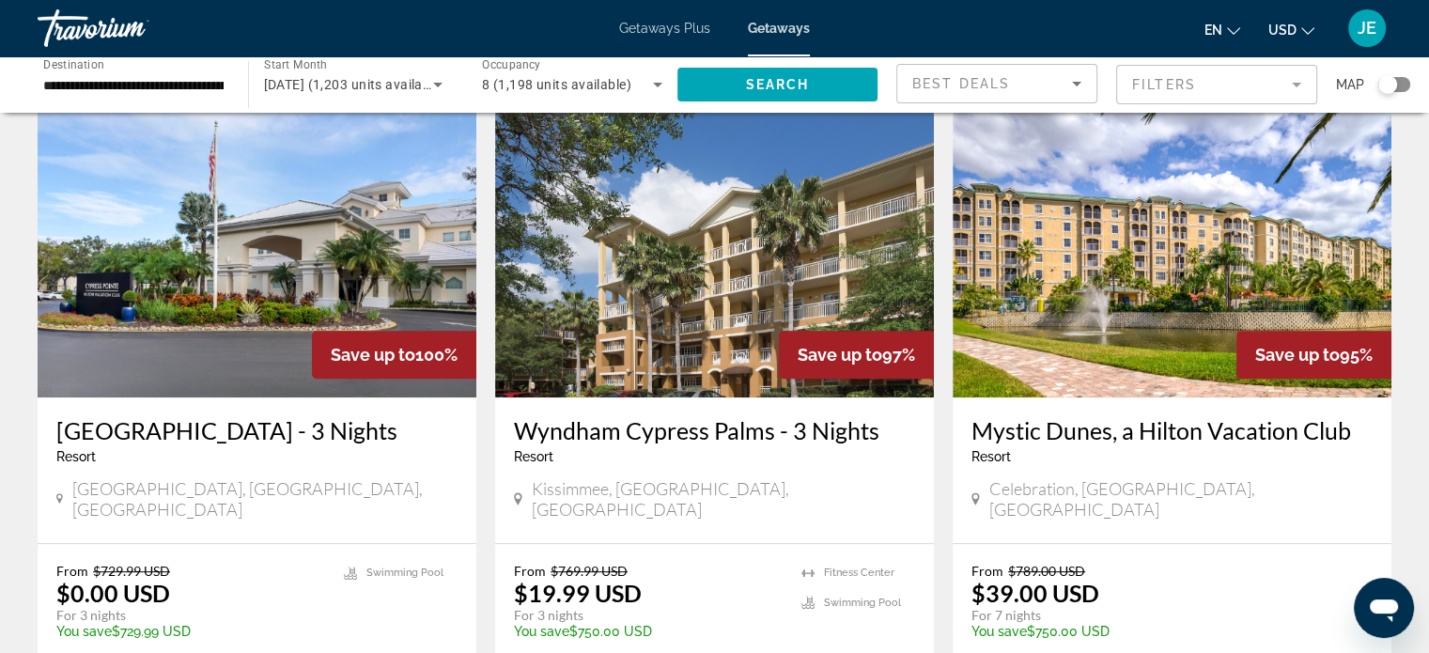
scroll to position [775, 0]
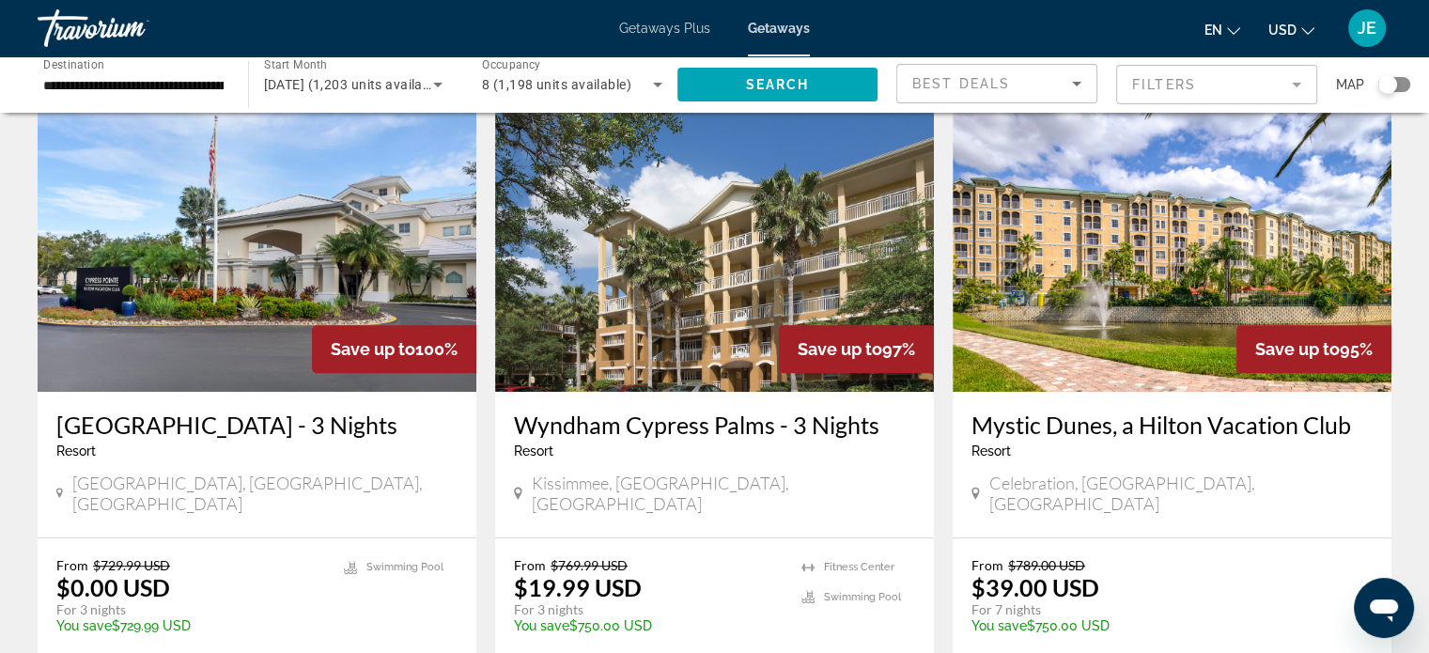
click at [327, 410] on h3 "[GEOGRAPHIC_DATA] - 3 Nights" at bounding box center [256, 424] width 401 height 28
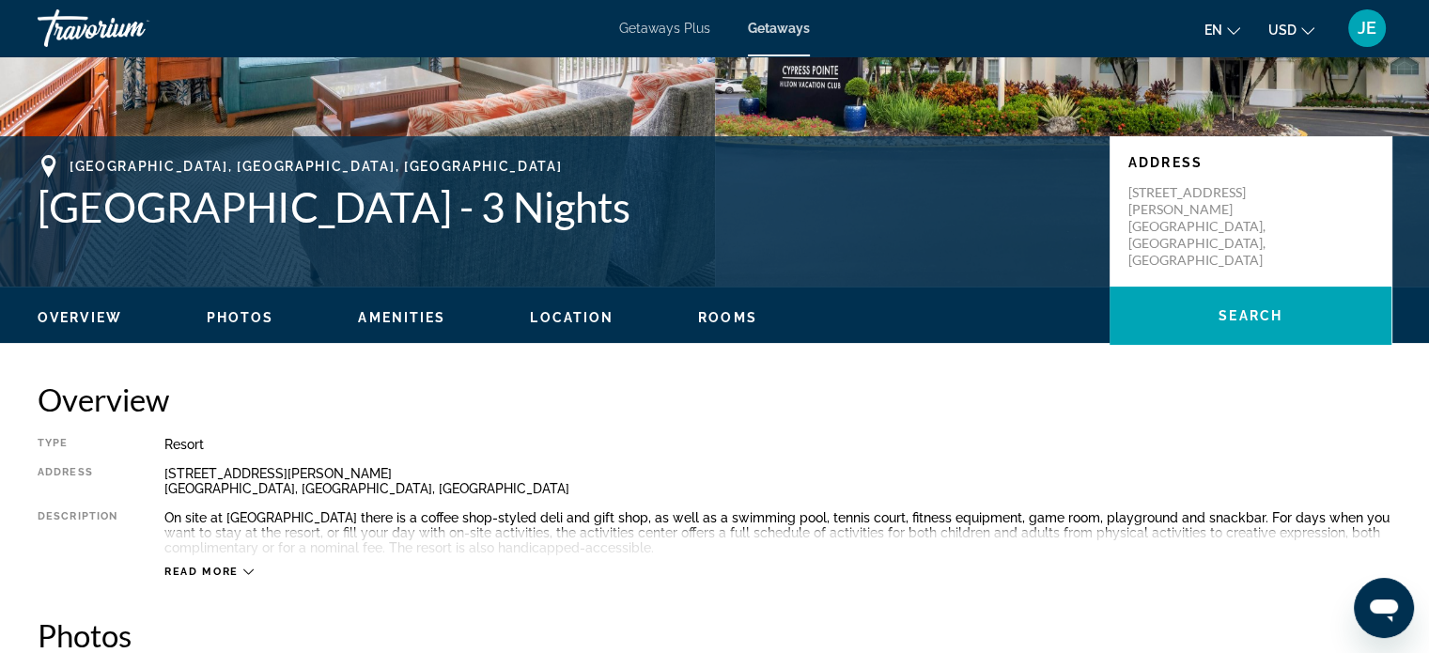
scroll to position [332, 0]
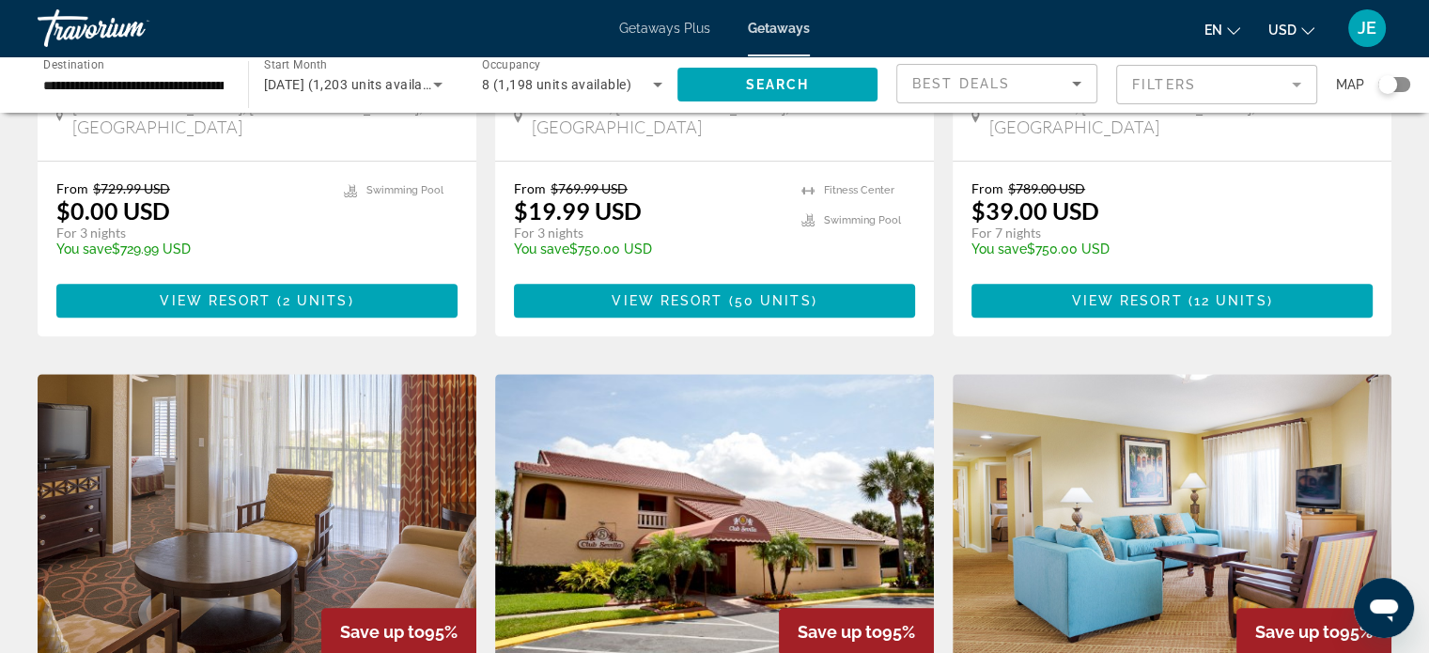
scroll to position [1206, 0]
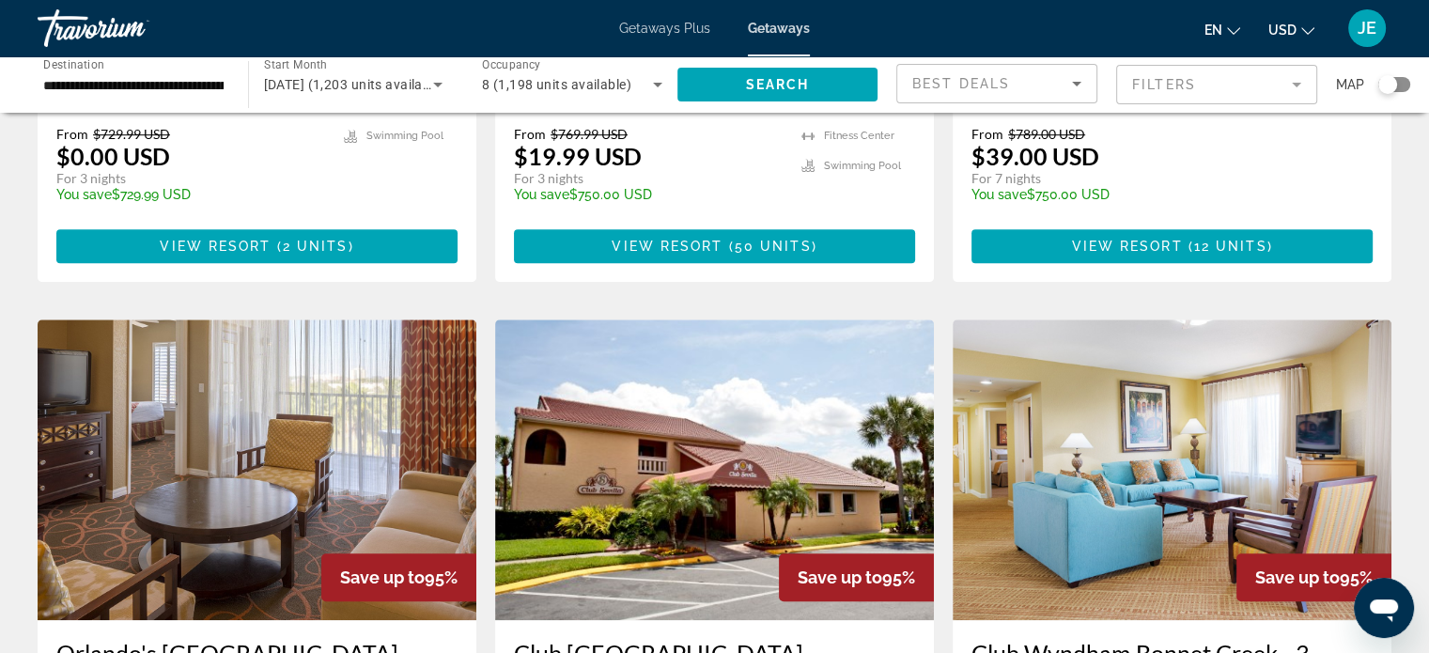
click at [1393, 612] on icon "Open messaging window" at bounding box center [1384, 608] width 34 height 34
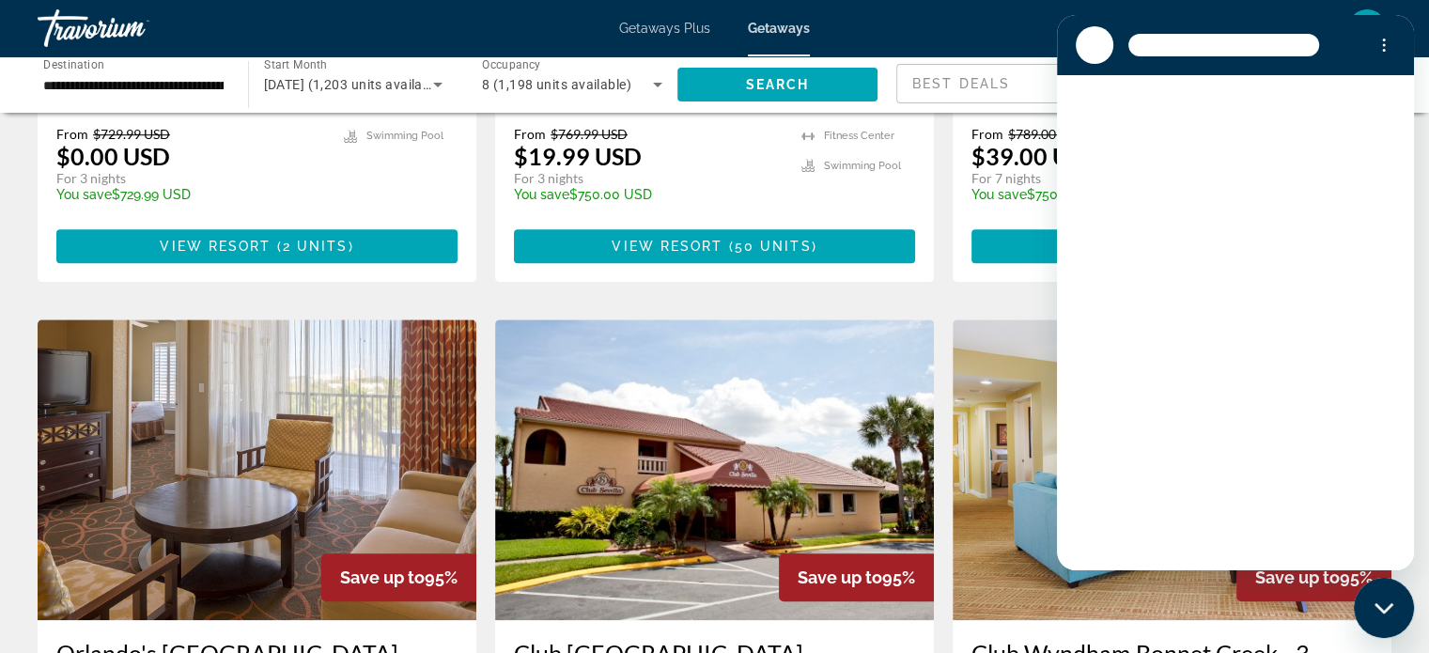
scroll to position [0, 0]
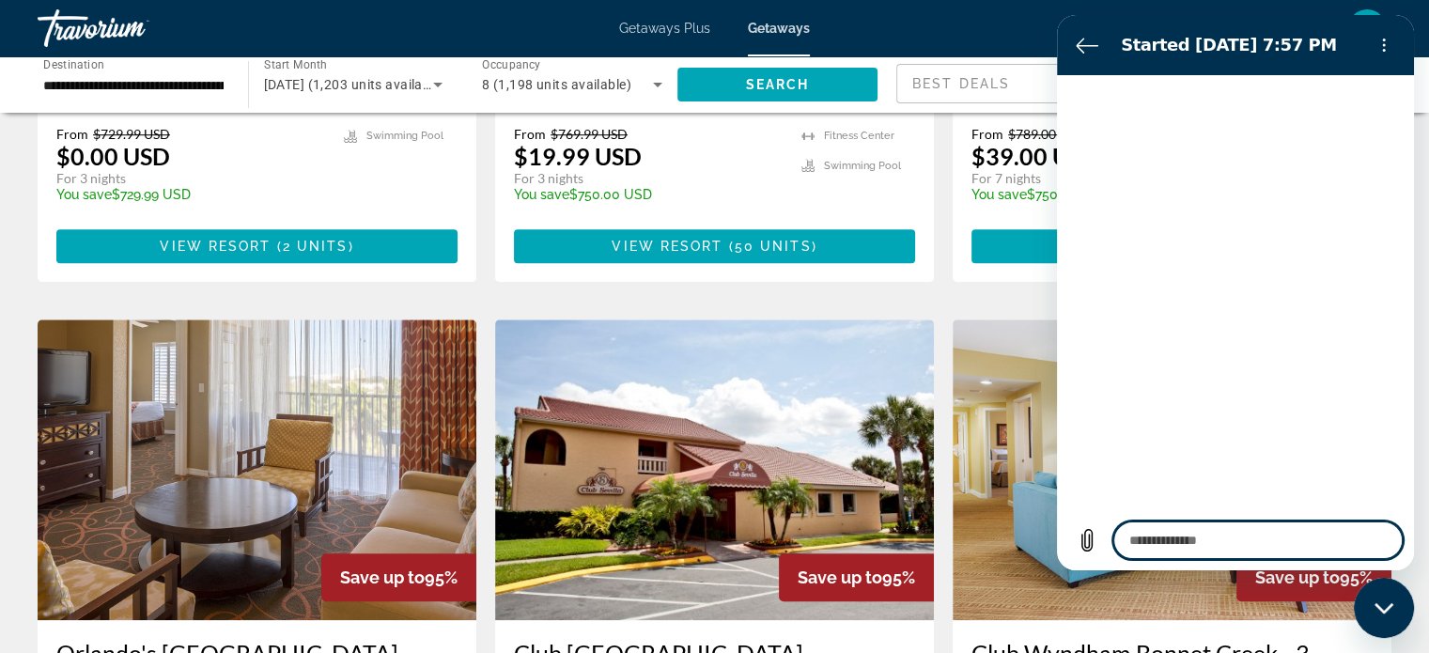
type textarea "*"
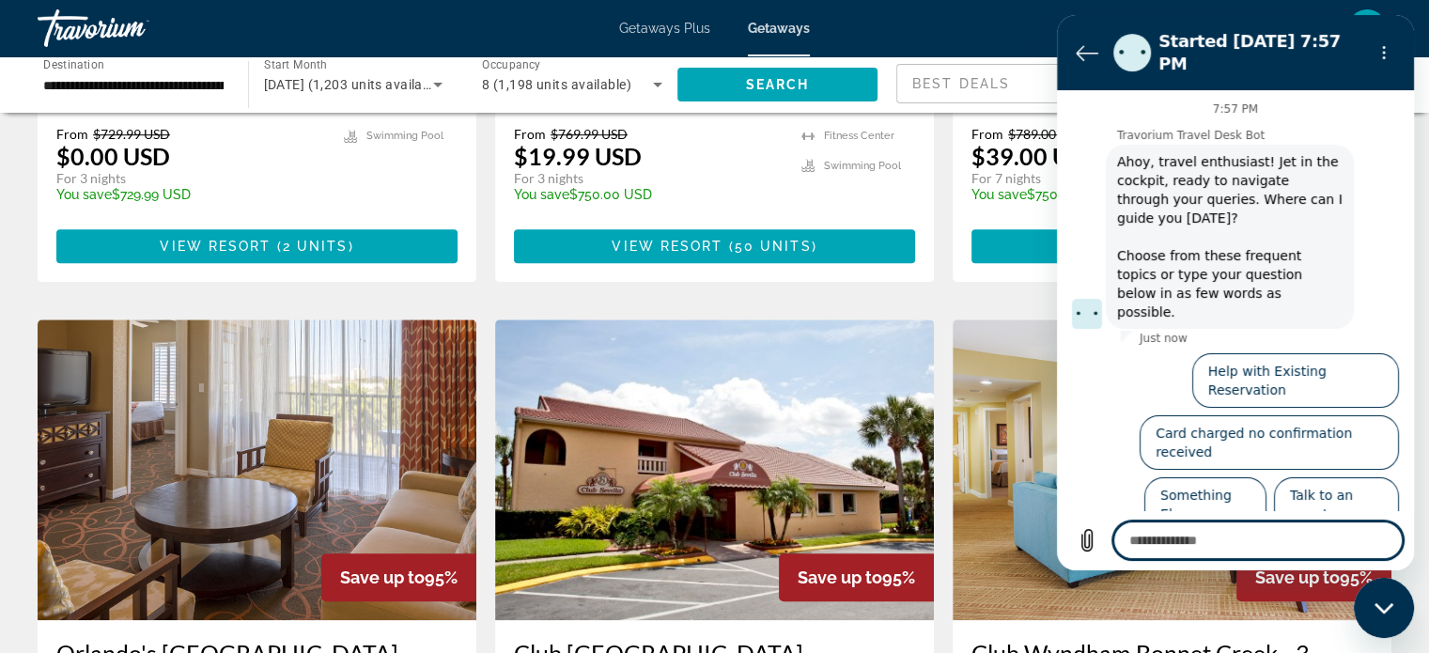
type textarea "*"
type textarea "**"
type textarea "*"
type textarea "**"
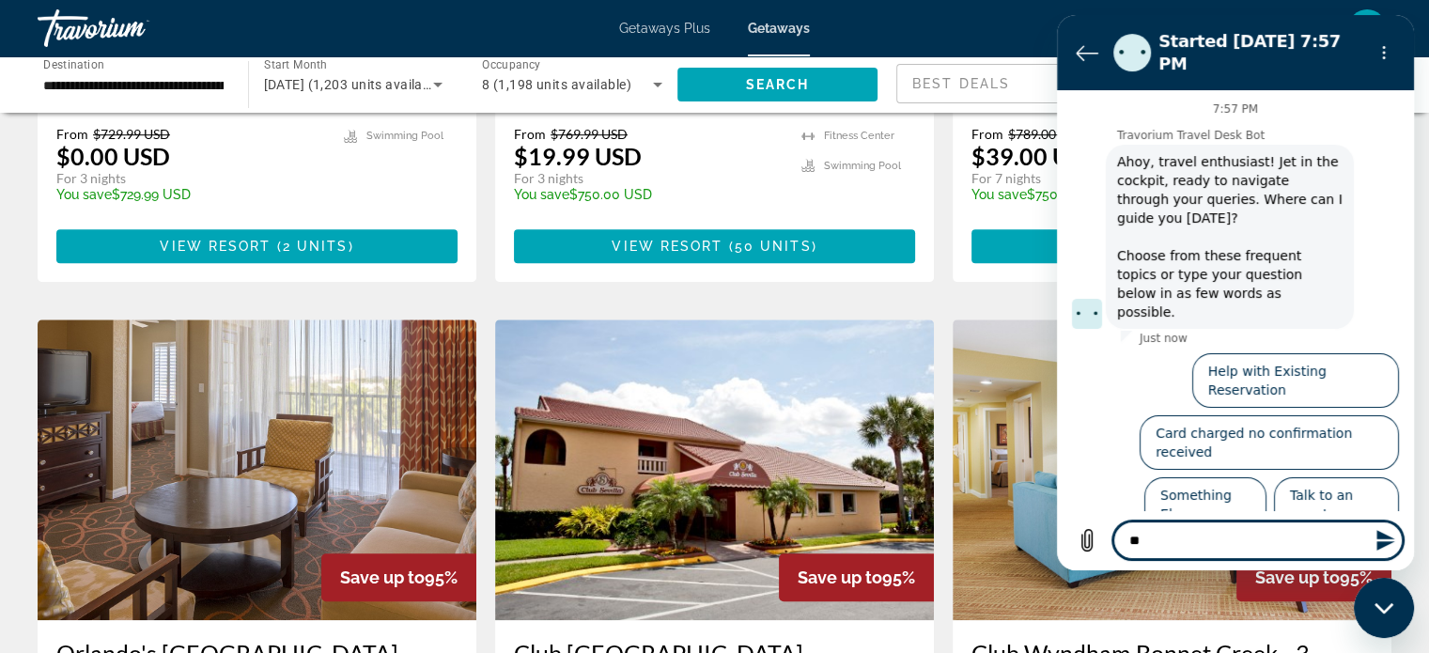
type textarea "*"
type textarea "****"
type textarea "*"
type textarea "*****"
type textarea "*"
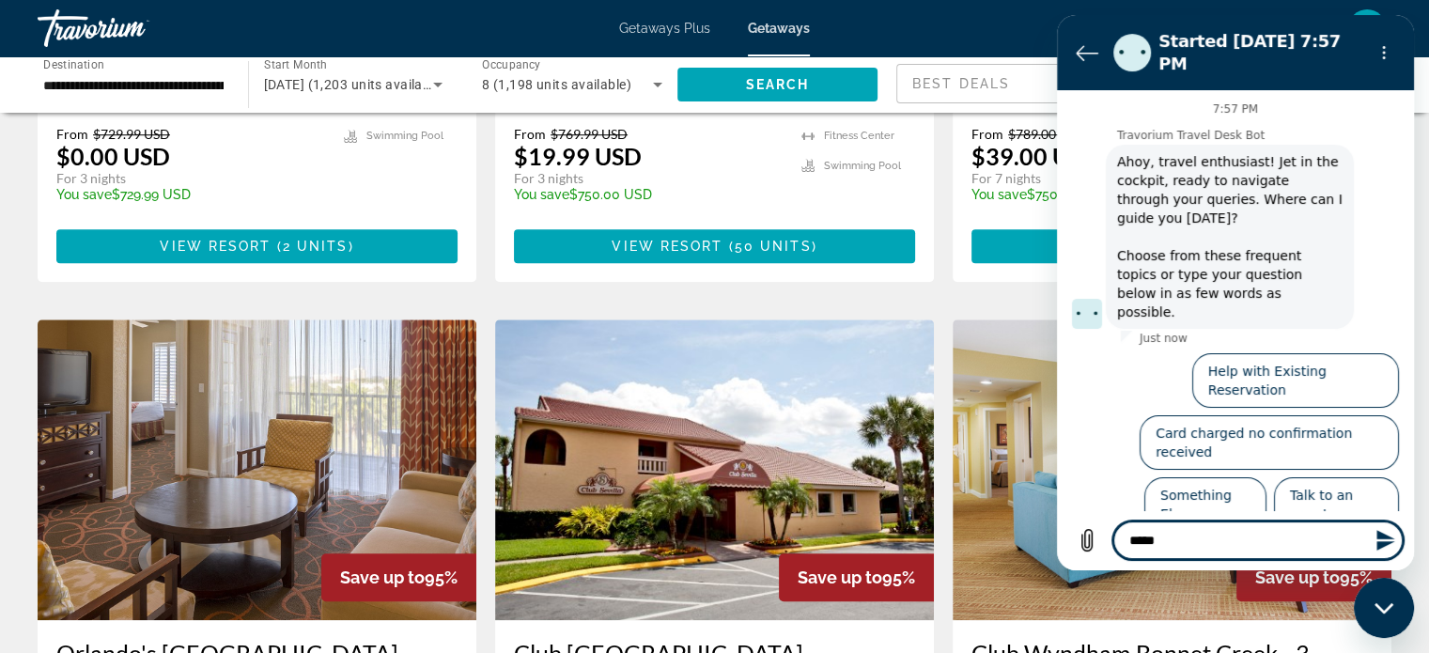
type textarea "******"
type textarea "*"
type textarea "*******"
type textarea "*"
type textarea "********"
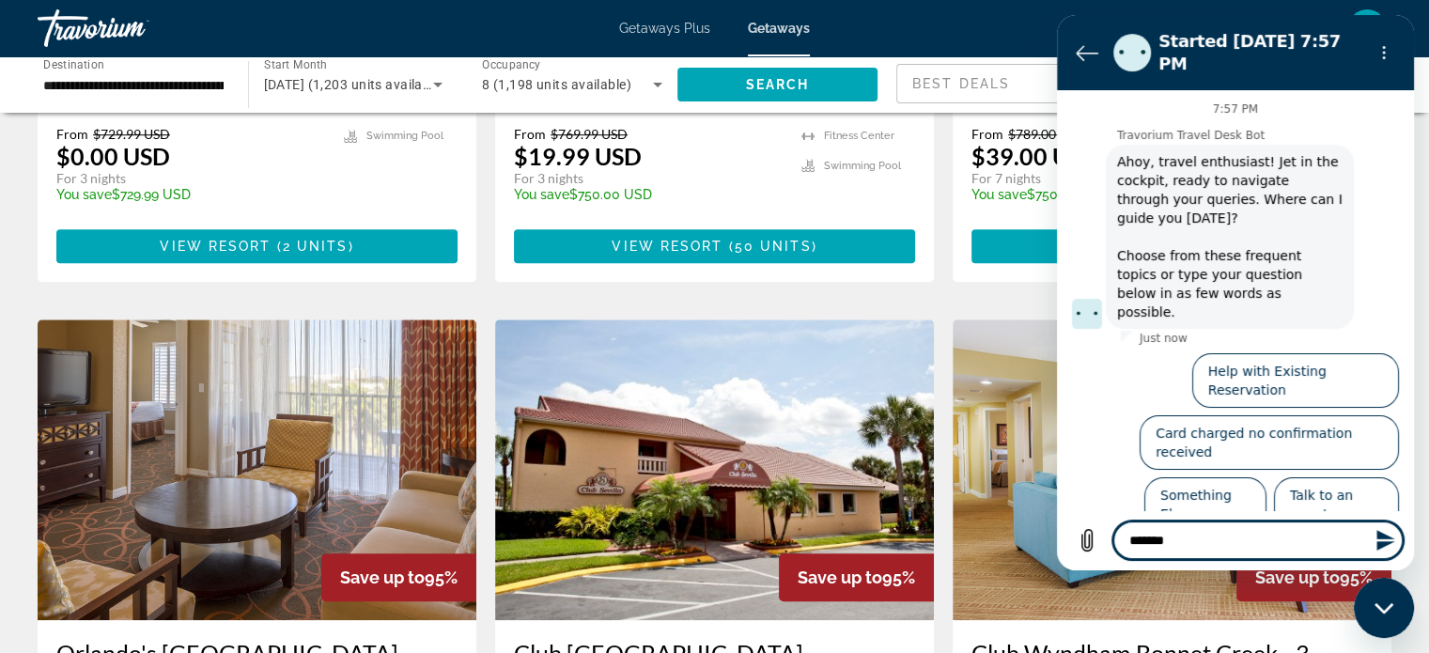
type textarea "*"
type textarea "********"
type textarea "*"
type textarea "**********"
type textarea "*"
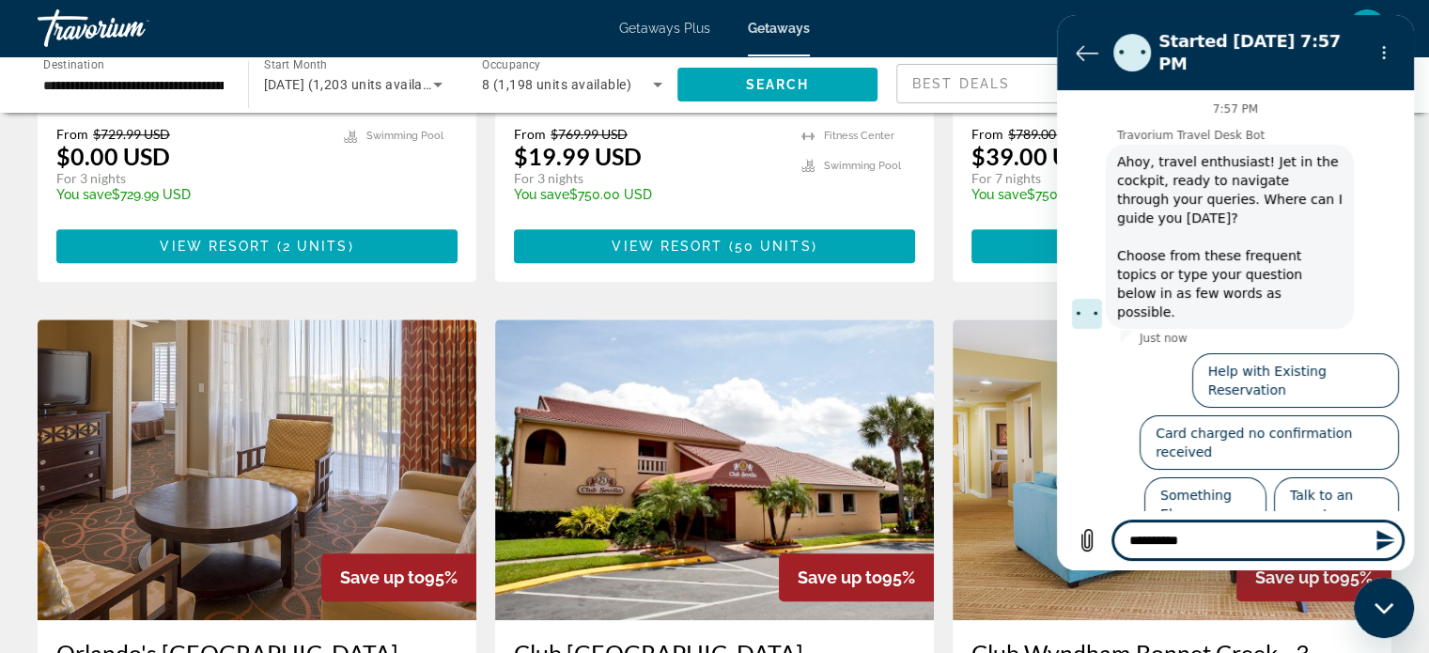
type textarea "**********"
type textarea "*"
type textarea "**********"
type textarea "*"
type textarea "**********"
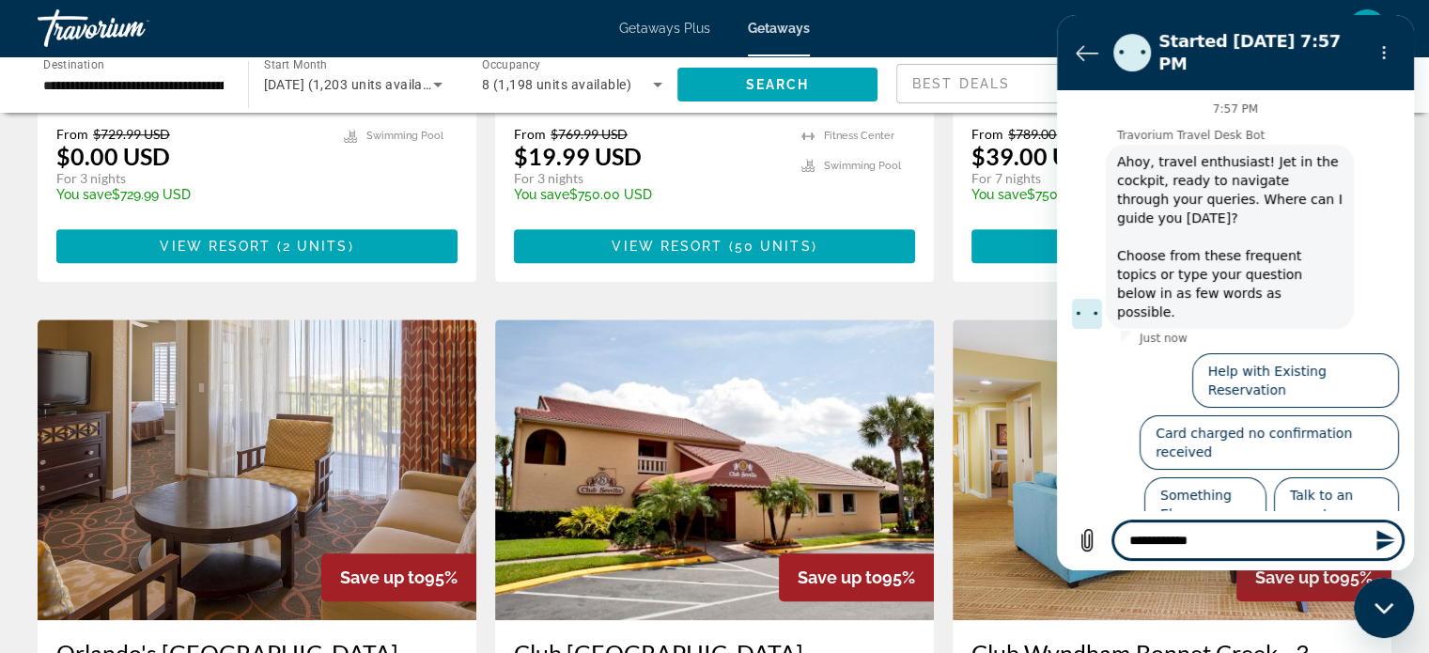
type textarea "*"
type textarea "**********"
type textarea "*"
type textarea "**********"
type textarea "*"
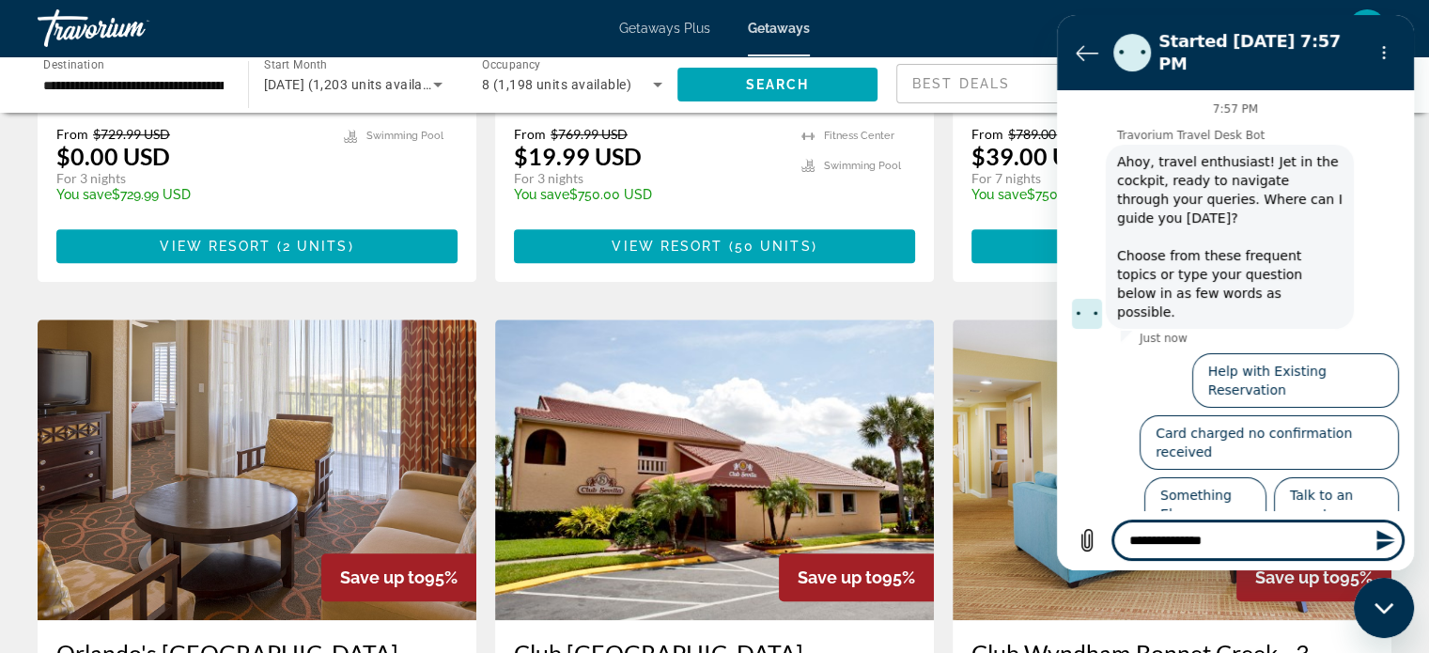
type textarea "**********"
type textarea "*"
type textarea "**********"
type textarea "*"
type textarea "**********"
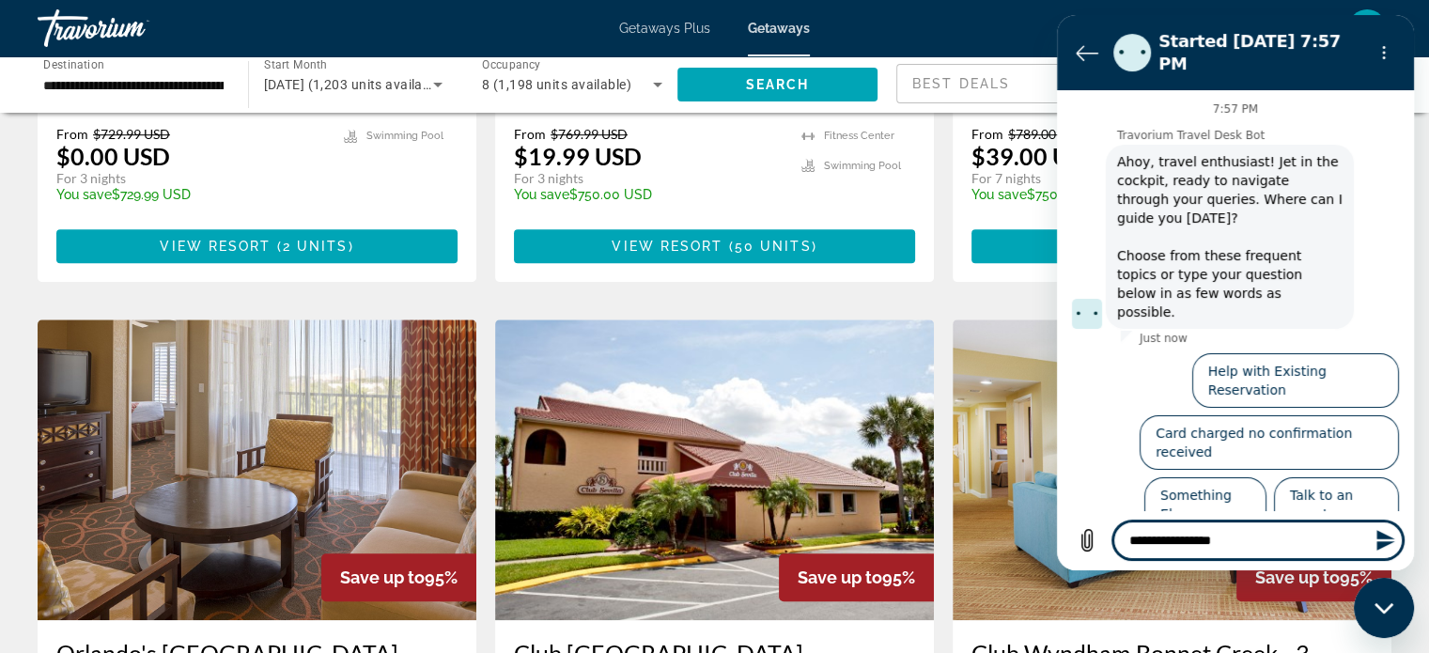
type textarea "*"
type textarea "**********"
type textarea "*"
type textarea "**********"
type textarea "*"
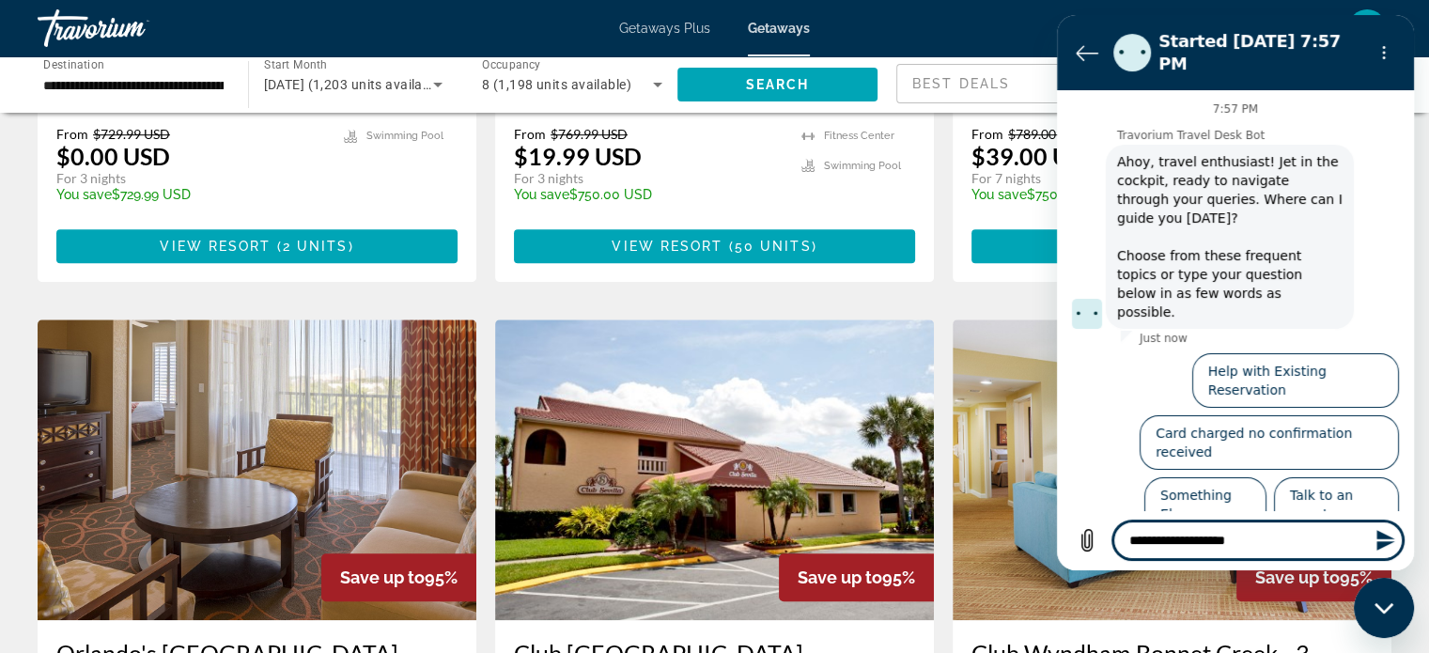
type textarea "**********"
type textarea "*"
type textarea "**********"
type textarea "*"
type textarea "**********"
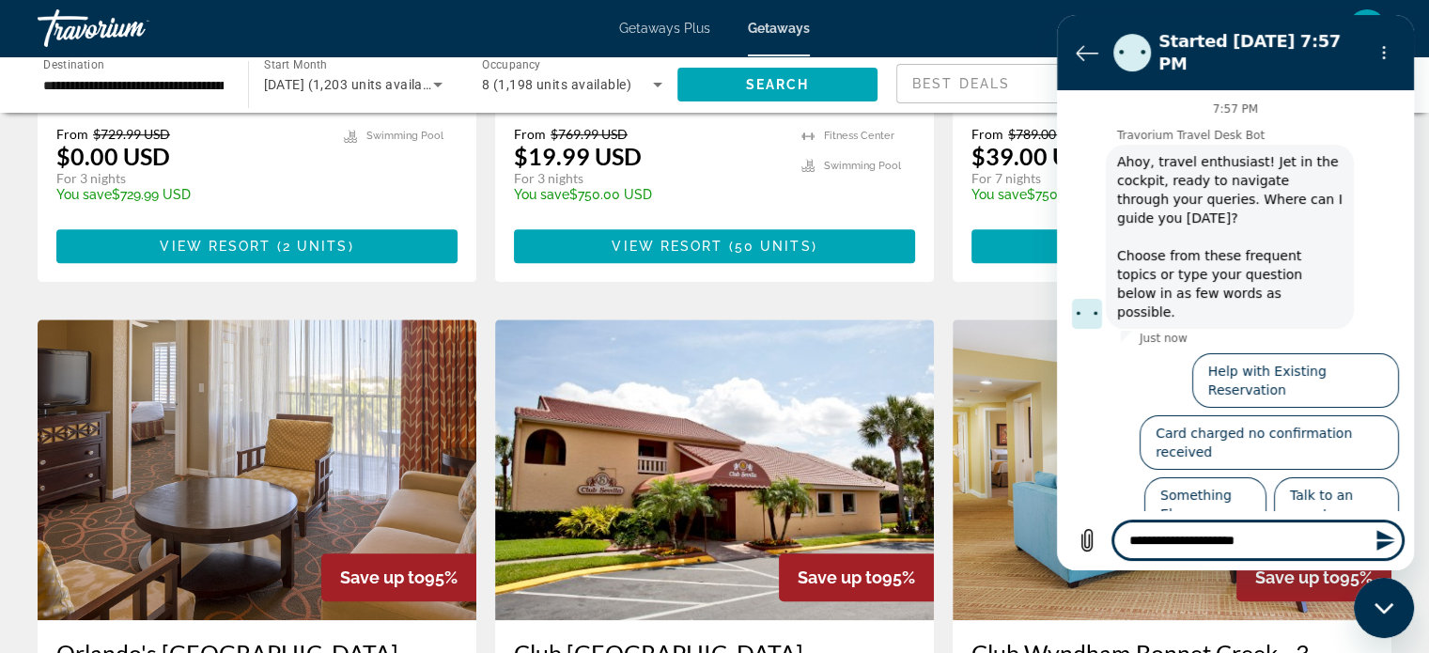
type textarea "*"
type textarea "**********"
type textarea "*"
type textarea "**********"
type textarea "*"
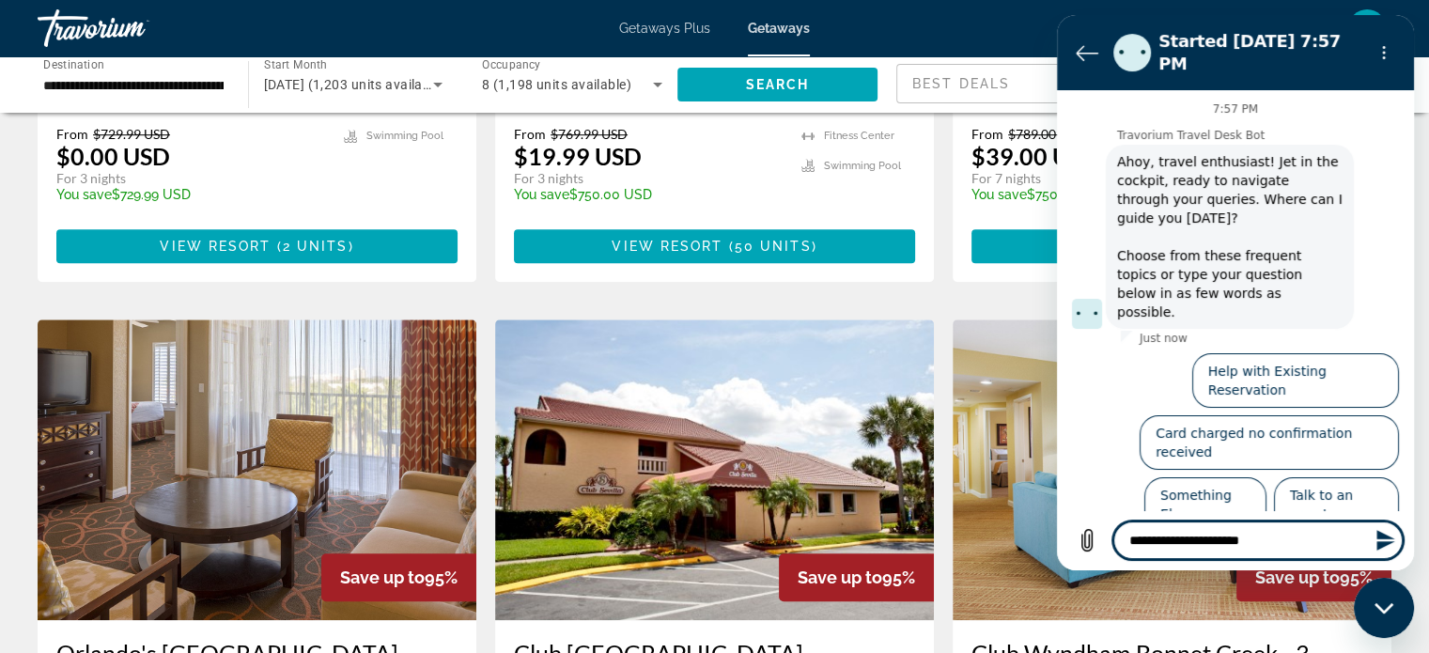
type textarea "**********"
type textarea "*"
type textarea "**********"
type textarea "*"
type textarea "**********"
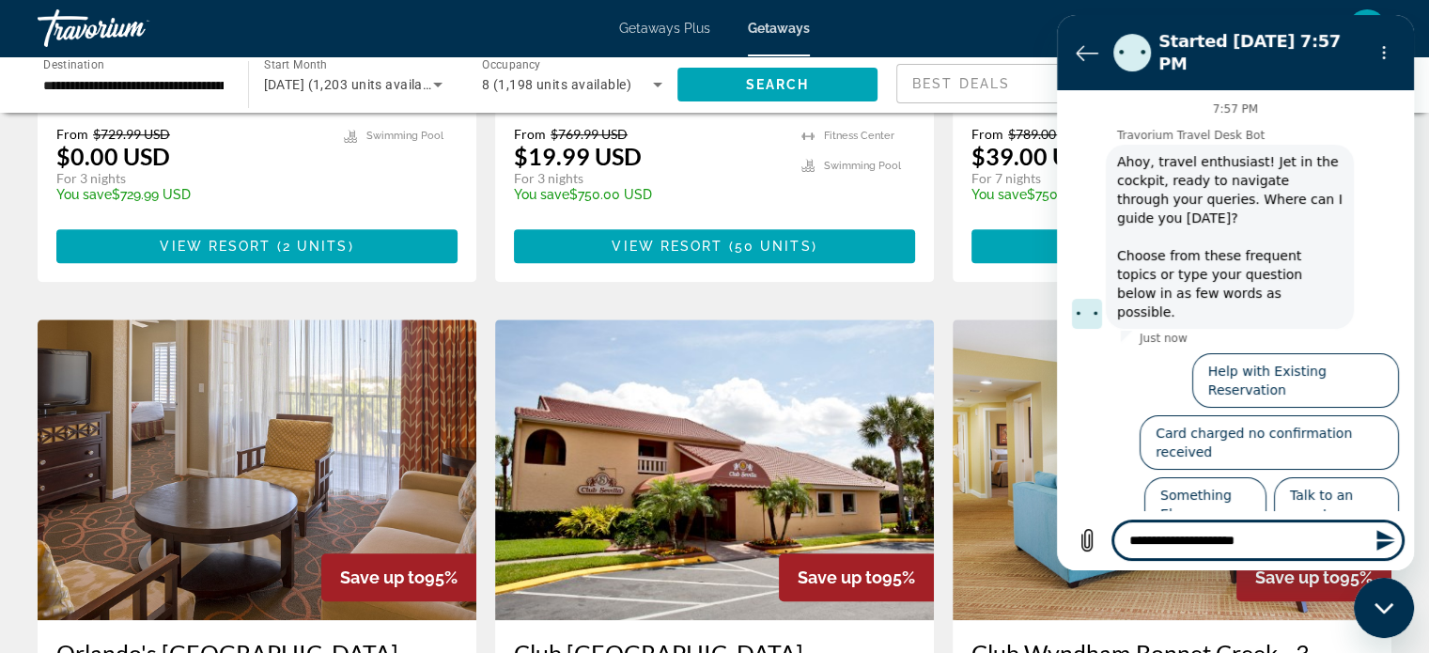
type textarea "*"
type textarea "**********"
type textarea "*"
type textarea "**********"
type textarea "*"
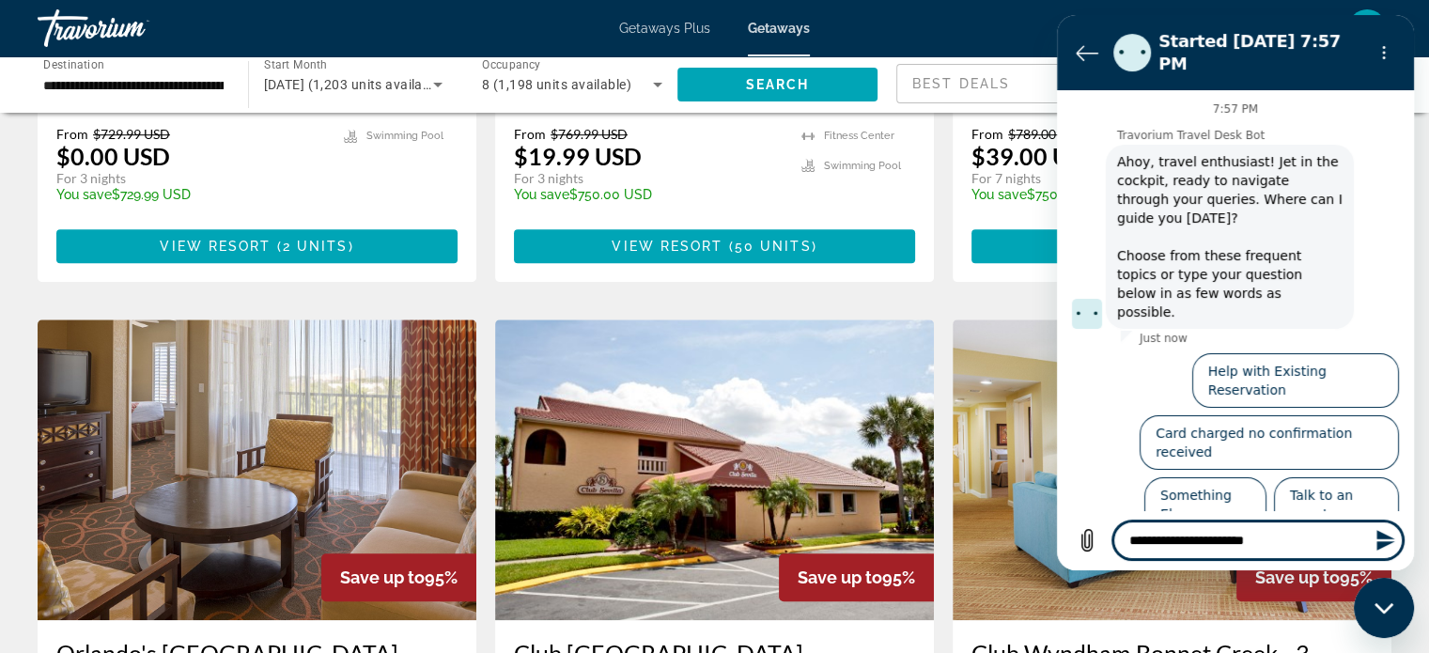
type textarea "**********"
type textarea "*"
type textarea "**********"
type textarea "*"
type textarea "**********"
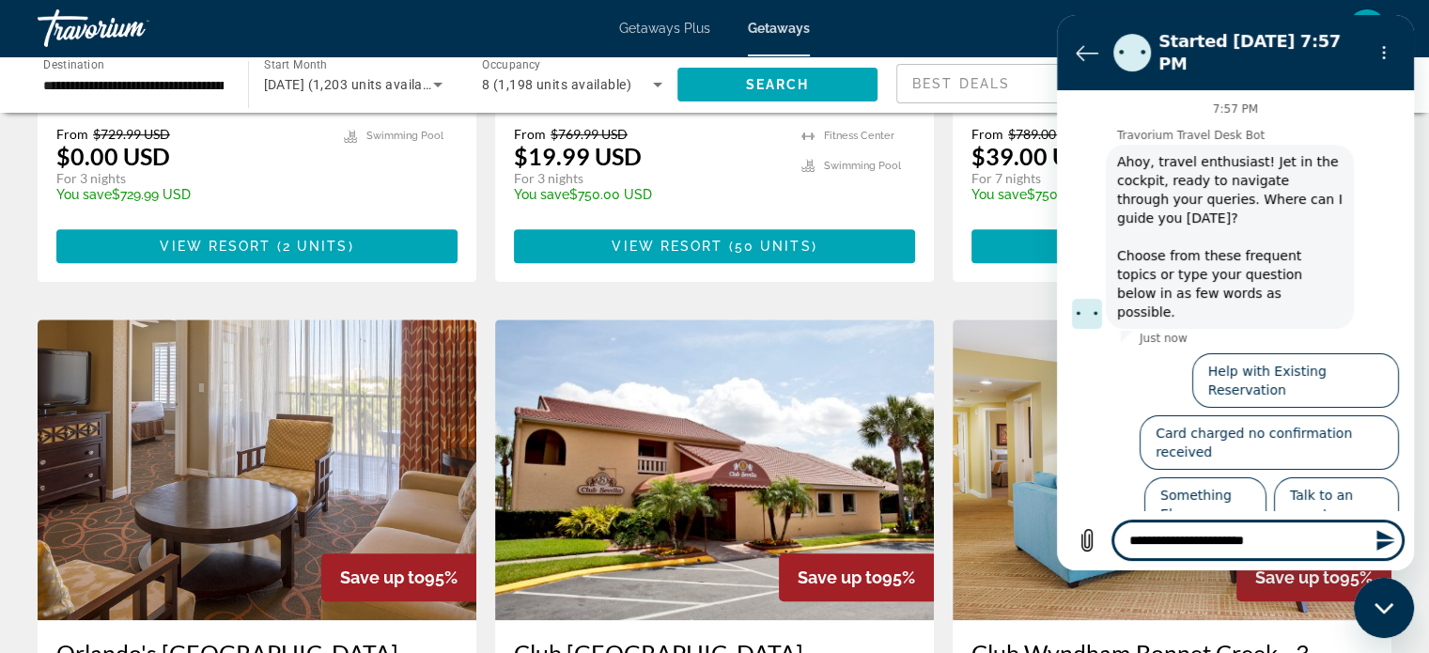
type textarea "*"
type textarea "**********"
type textarea "*"
type textarea "**********"
type textarea "*"
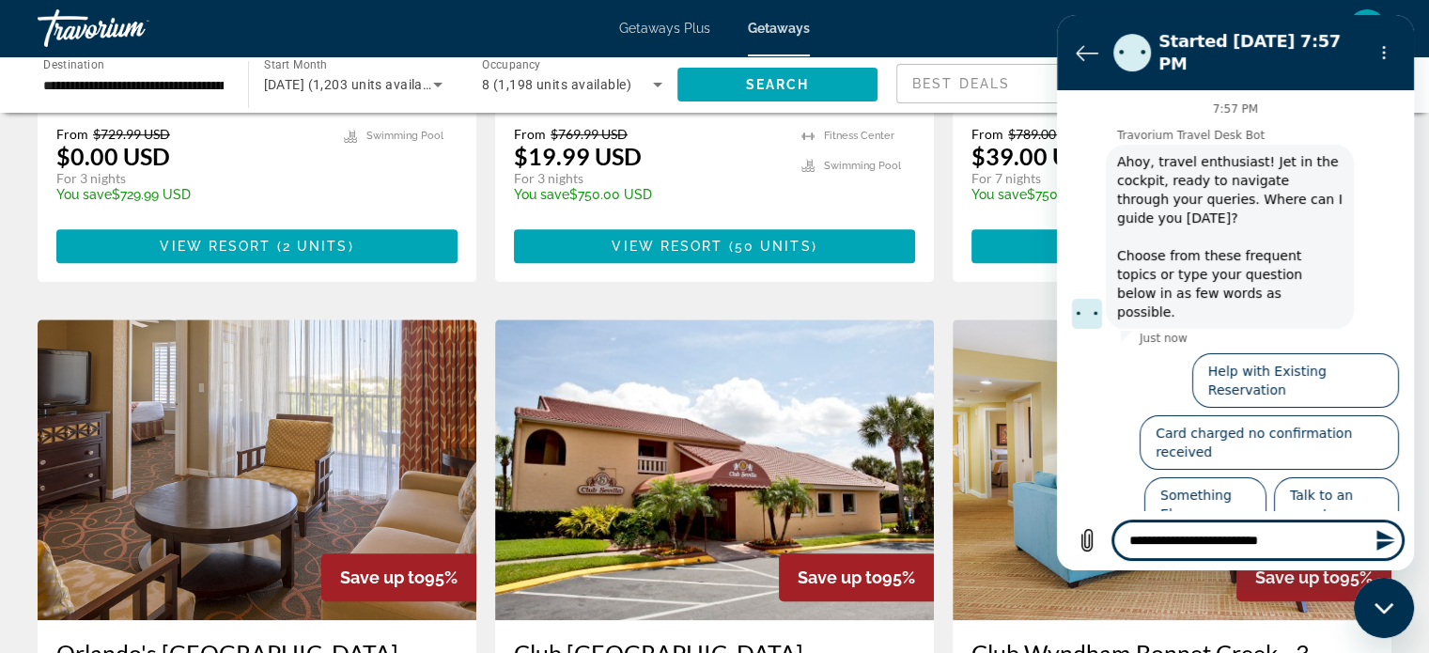
type textarea "**********"
type textarea "*"
type textarea "**********"
type textarea "*"
type textarea "**********"
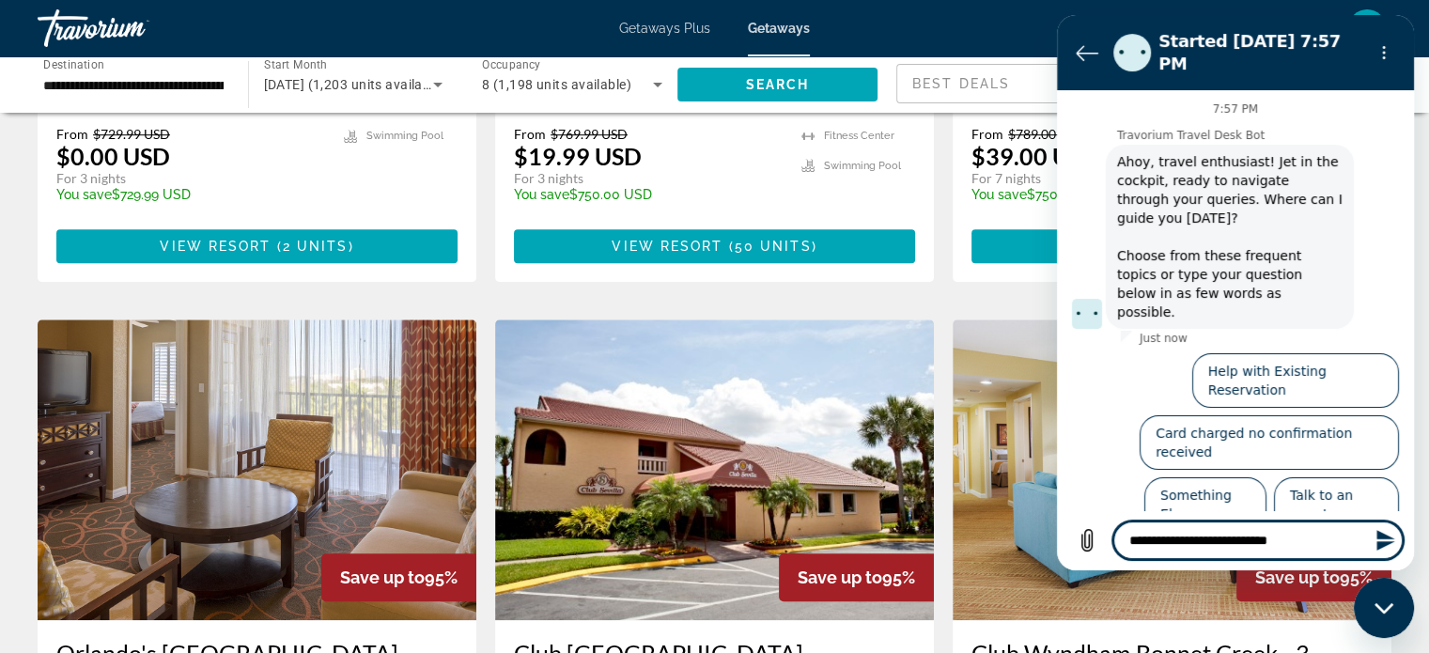
type textarea "*"
type textarea "**********"
type textarea "*"
type textarea "**********"
type textarea "*"
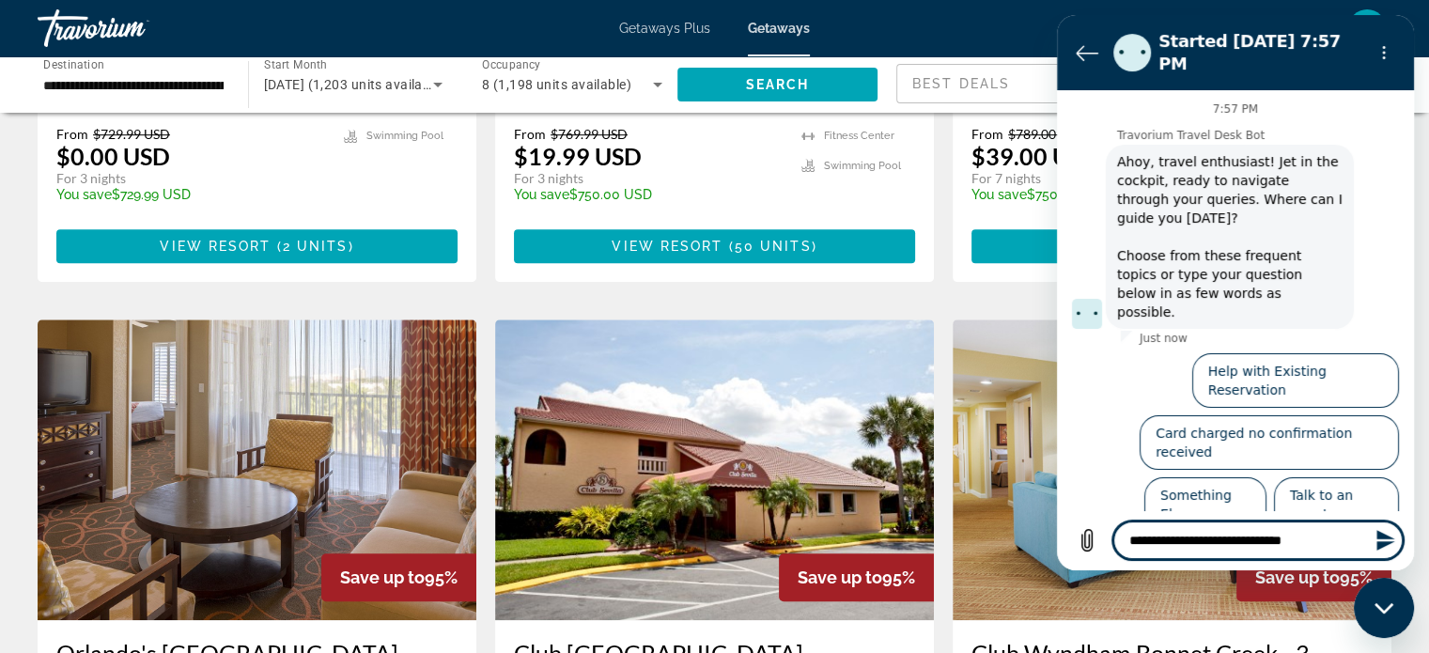
type textarea "**********"
type textarea "*"
type textarea "**********"
type textarea "*"
type textarea "**********"
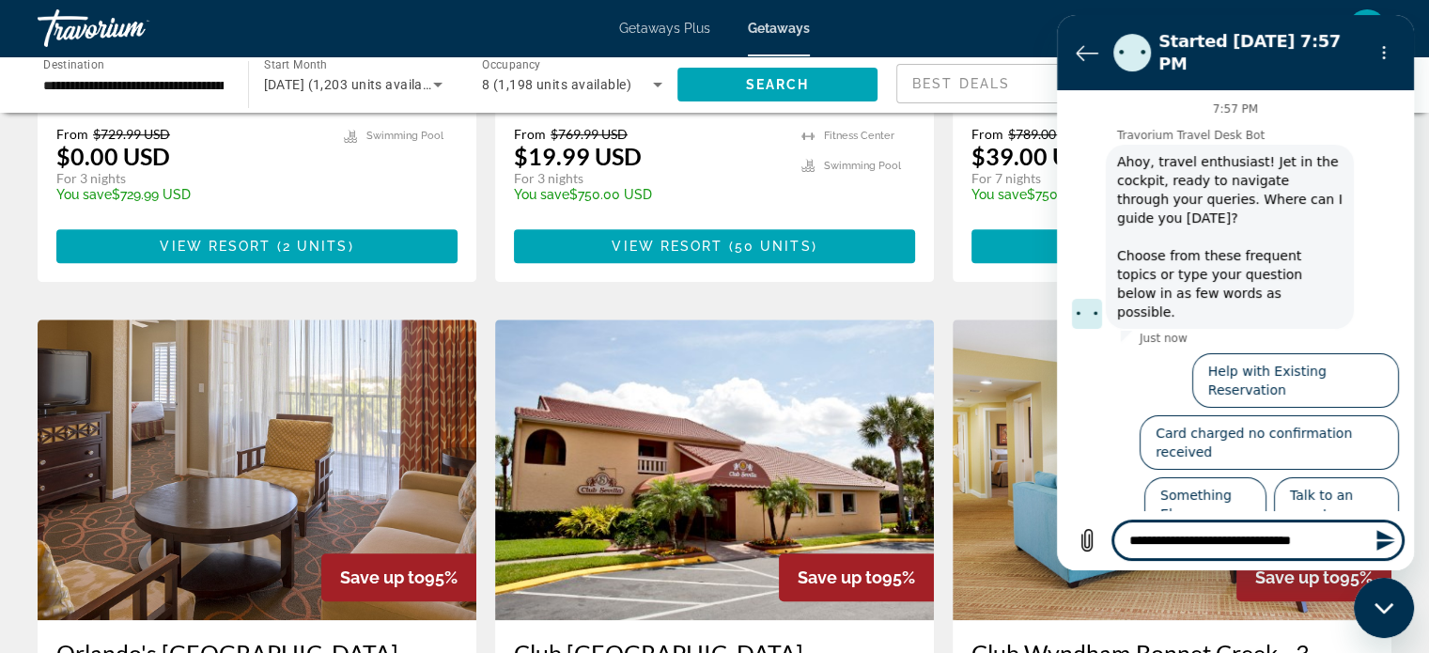
type textarea "*"
type textarea "**********"
type textarea "*"
type textarea "**********"
type textarea "*"
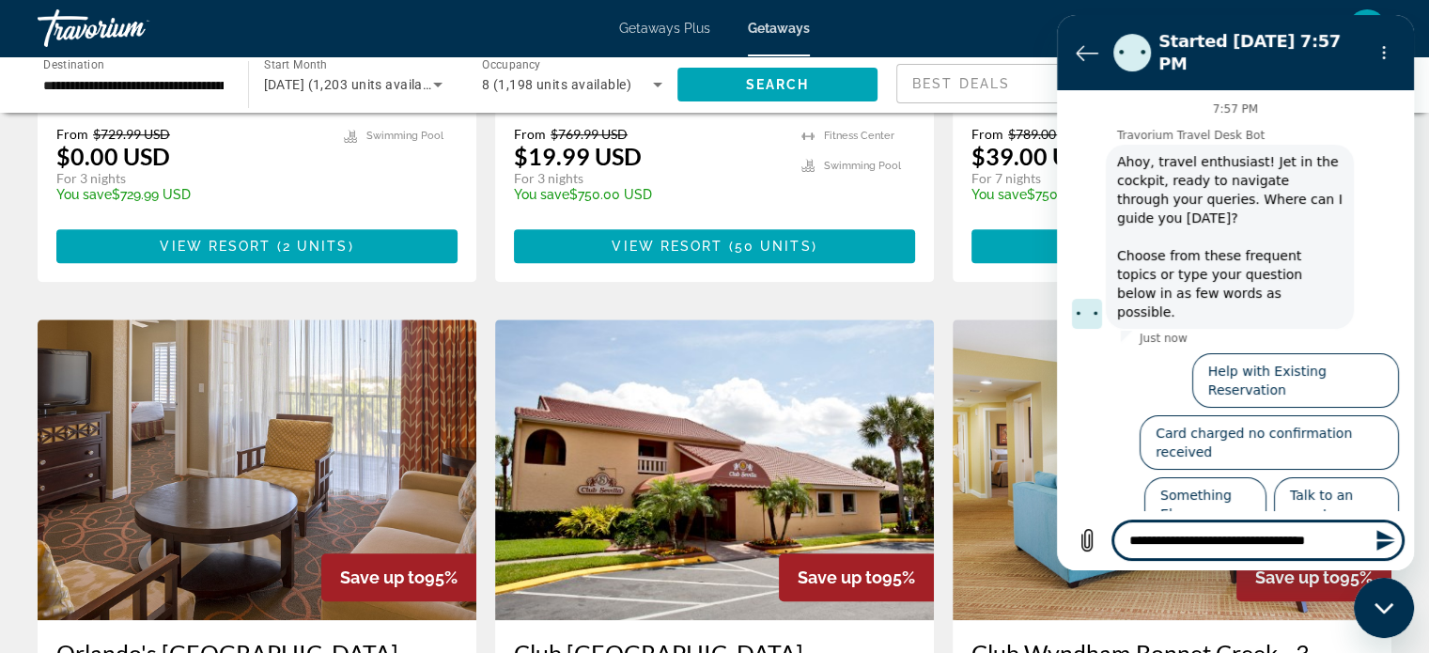
type textarea "**********"
type textarea "*"
type textarea "**********"
type textarea "*"
type textarea "**********"
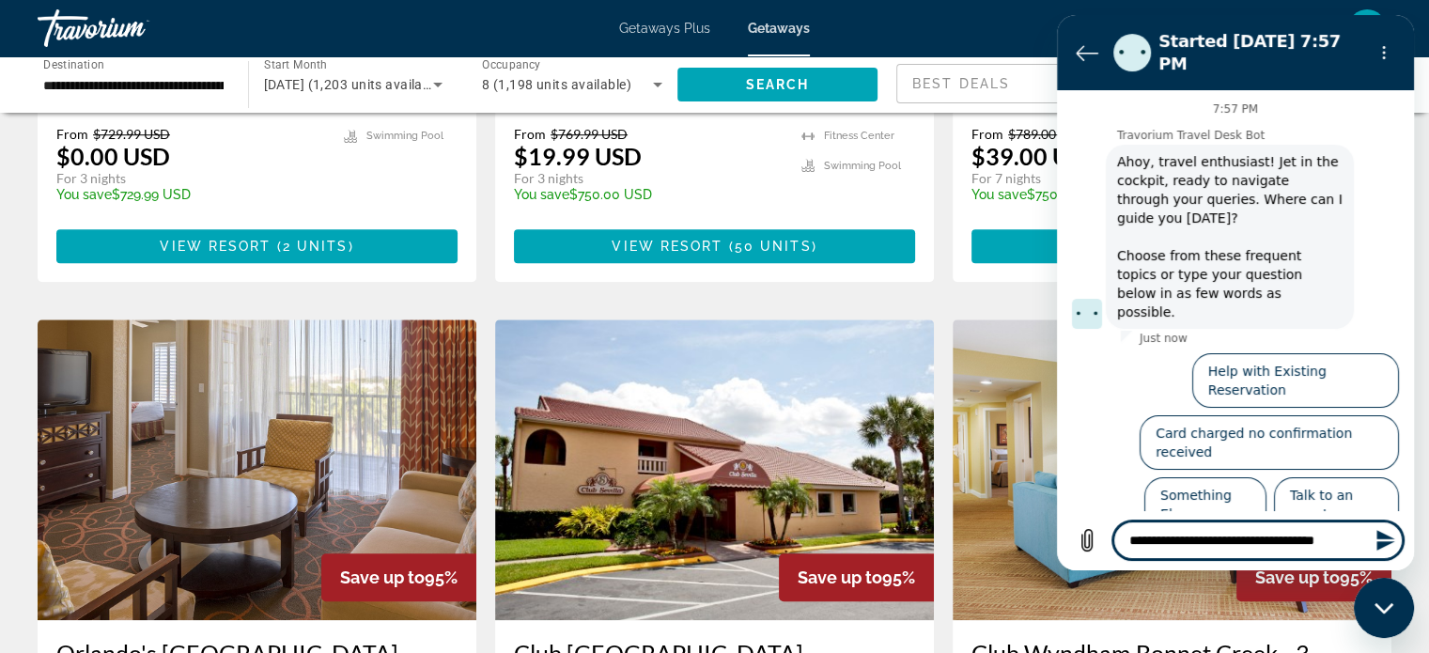
type textarea "*"
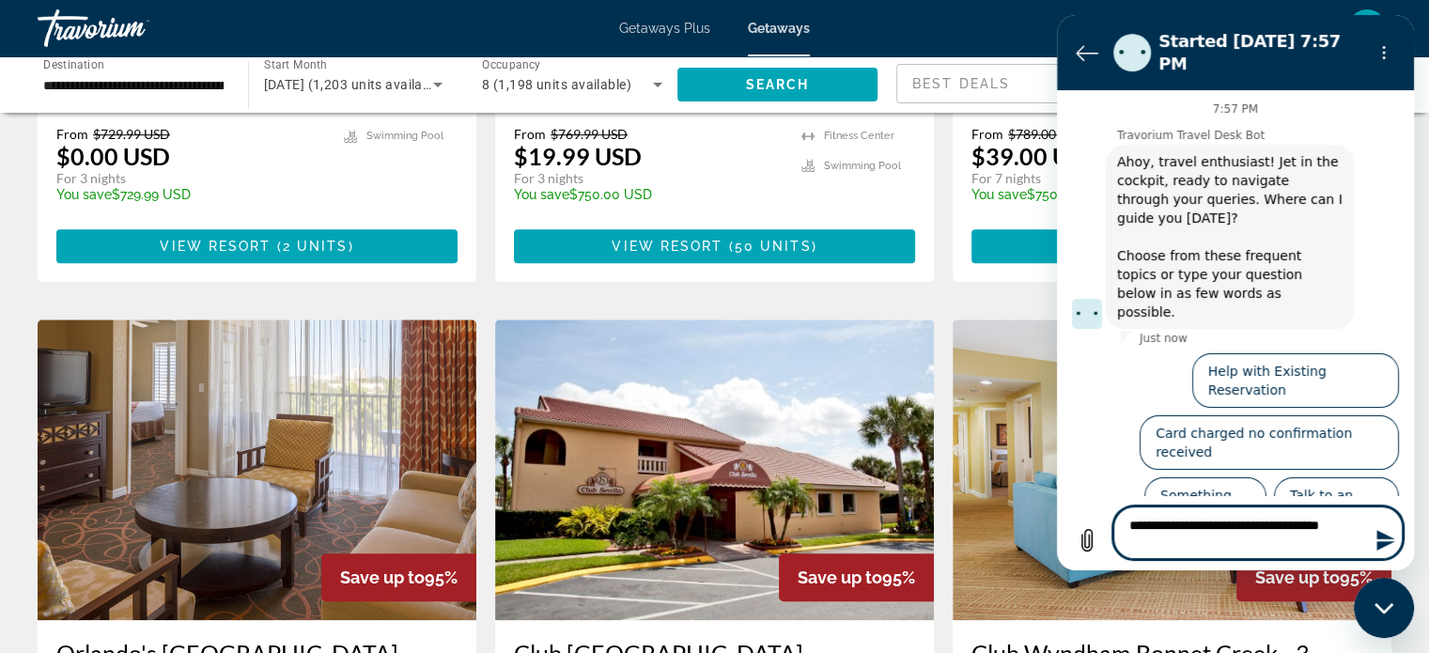
type textarea "**********"
type textarea "*"
type textarea "**********"
type textarea "*"
type textarea "**********"
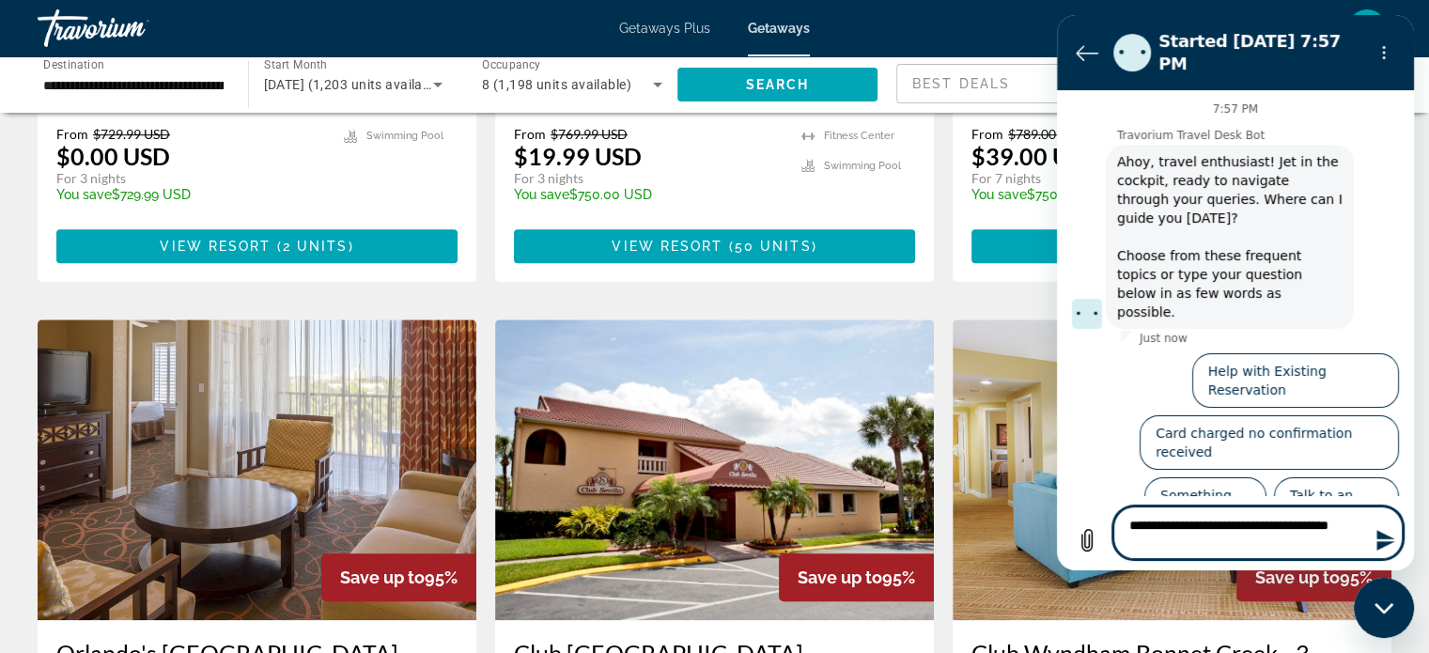
type textarea "*"
type textarea "**********"
type textarea "*"
type textarea "**********"
type textarea "*"
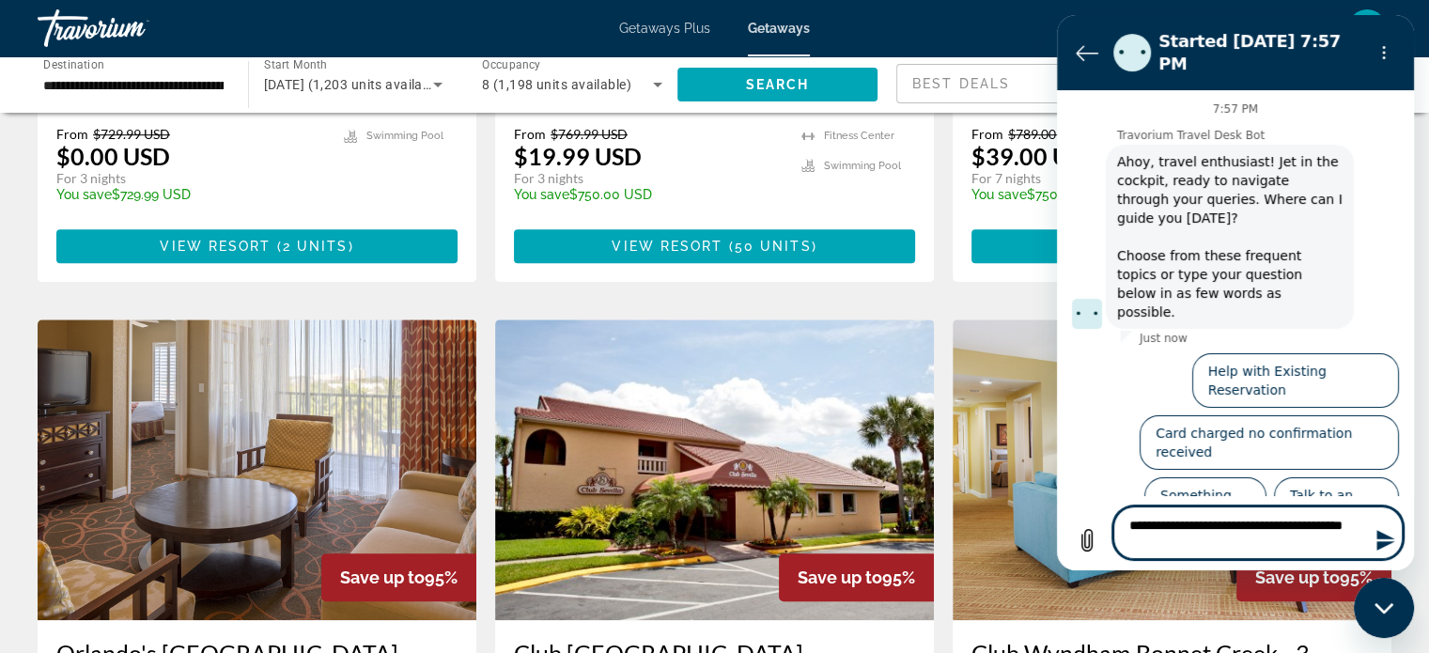
type textarea "**********"
type textarea "*"
type textarea "**********"
type textarea "*"
type textarea "**********"
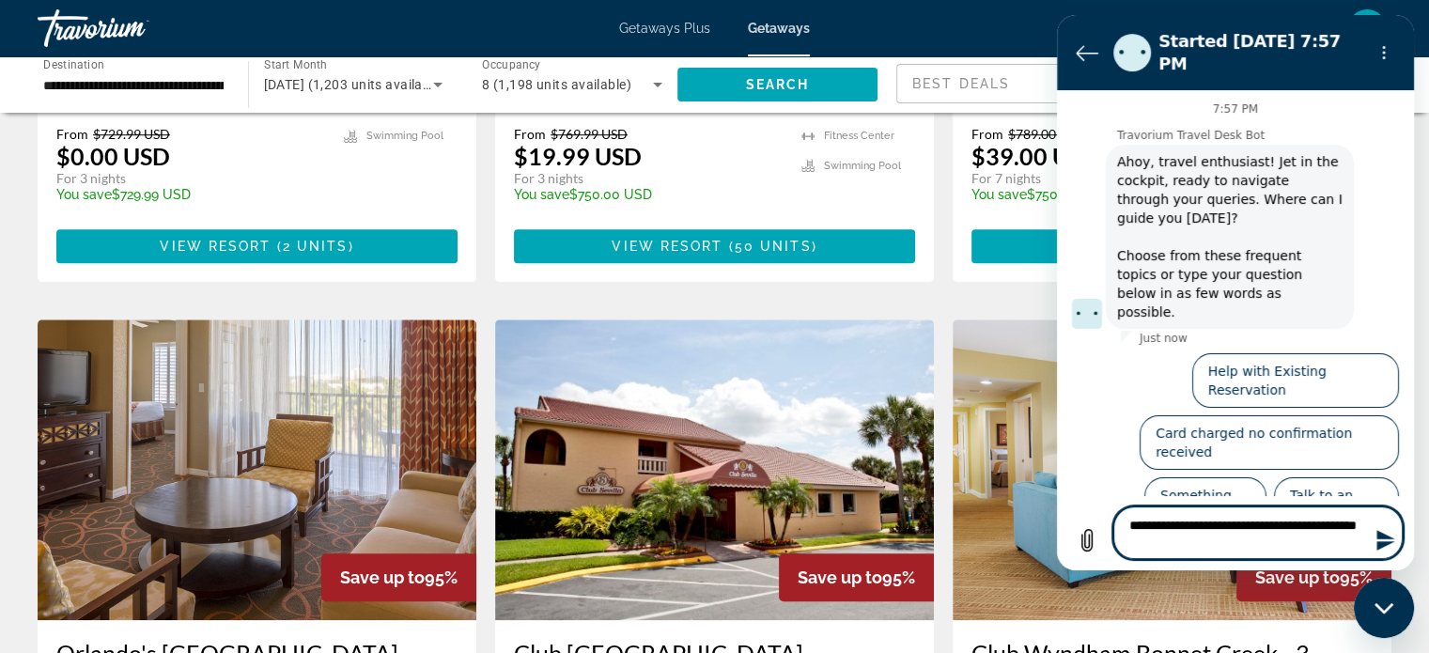
type textarea "*"
type textarea "**********"
type textarea "*"
type textarea "**********"
type textarea "*"
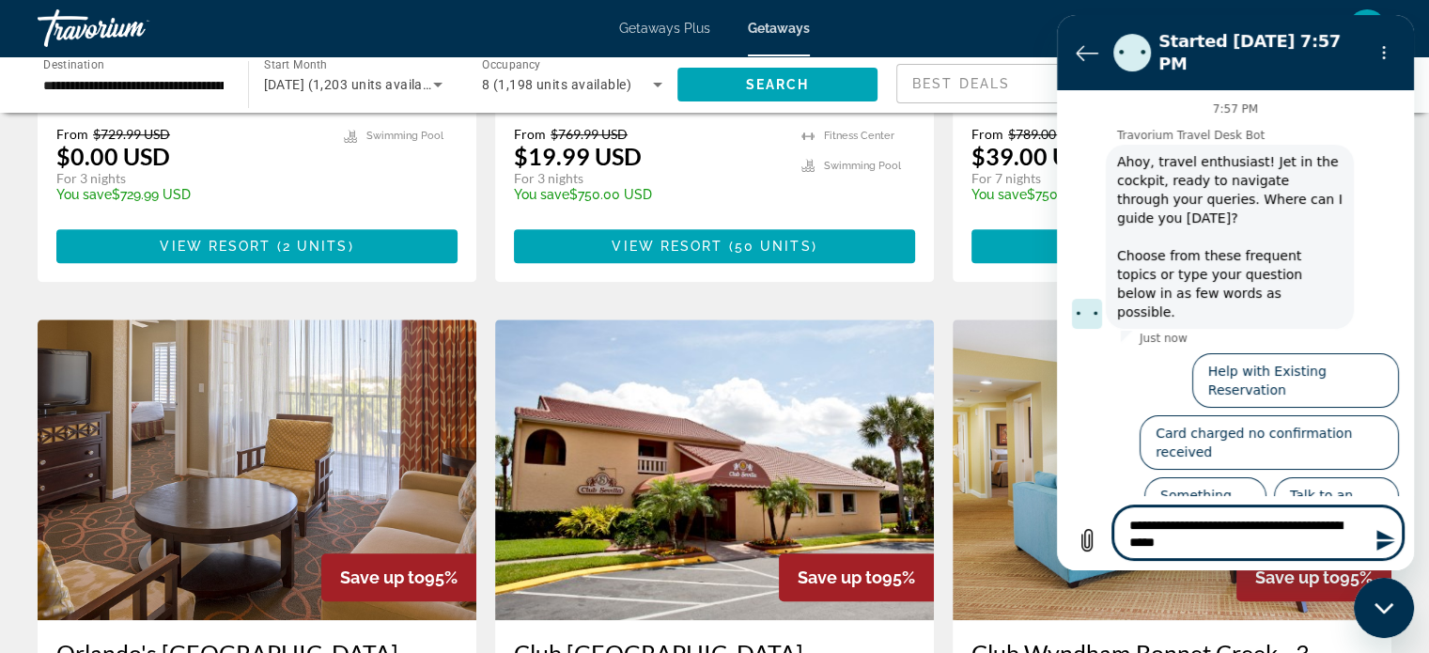
type textarea "**********"
type textarea "*"
type textarea "**********"
type textarea "*"
type textarea "**********"
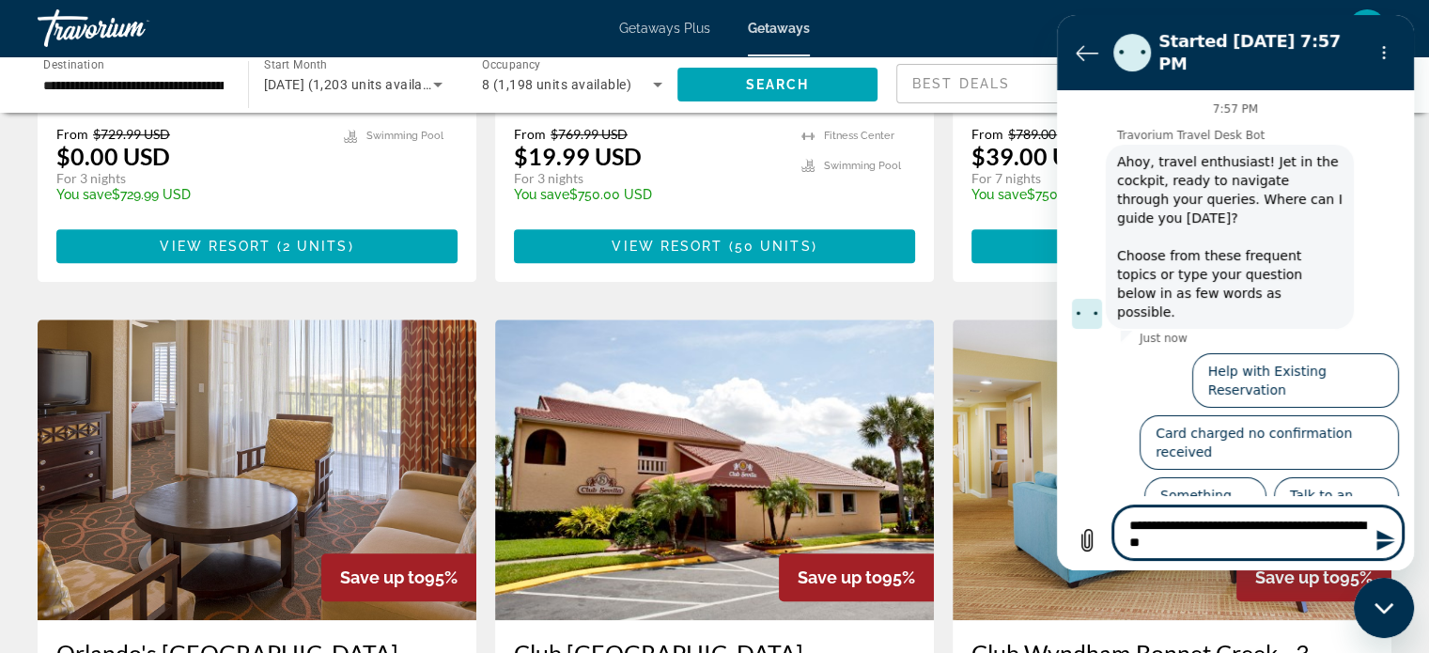
type textarea "*"
type textarea "**********"
type textarea "*"
type textarea "**********"
type textarea "*"
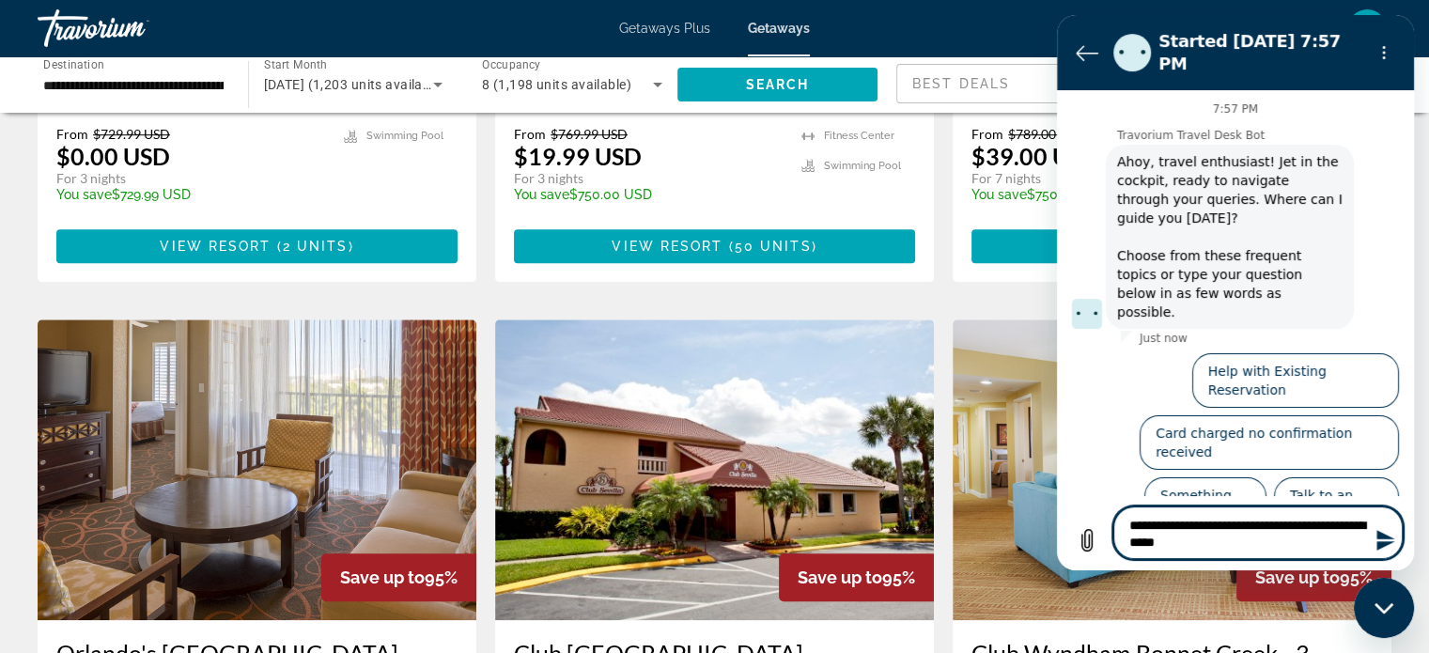
type textarea "**********"
type textarea "*"
type textarea "**********"
type textarea "*"
type textarea "**********"
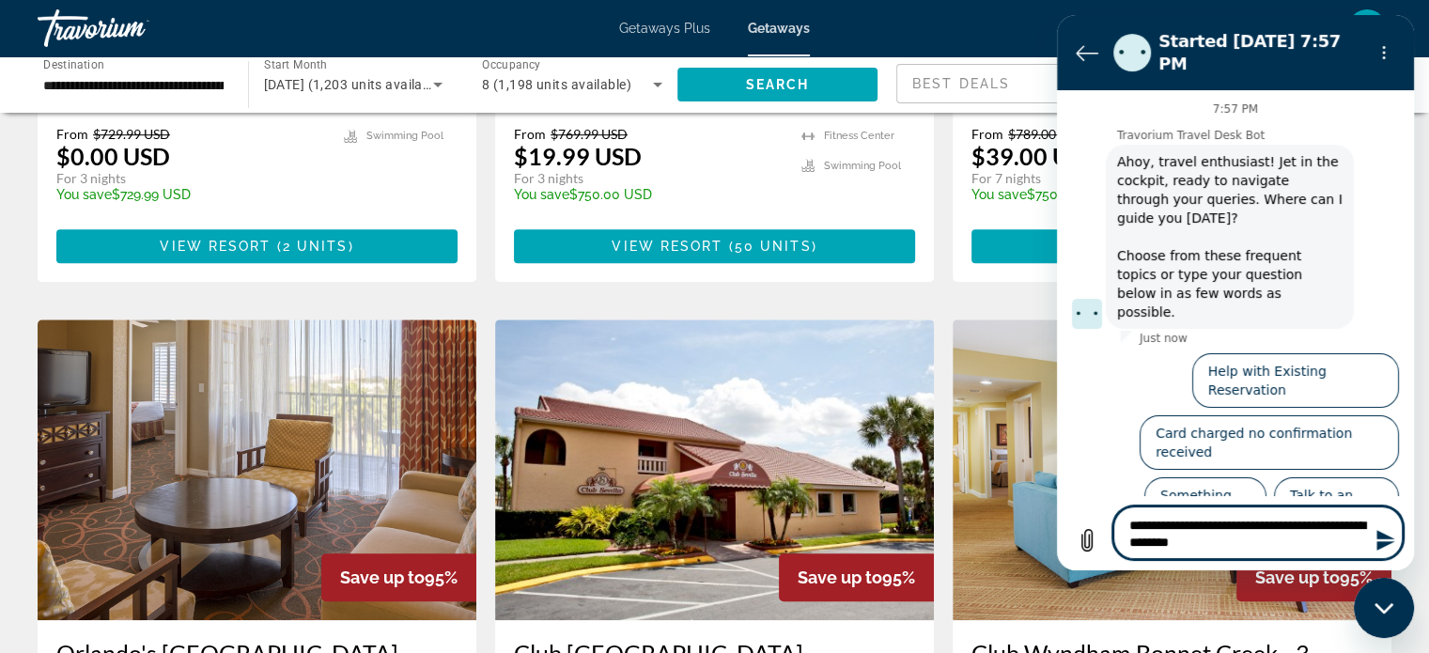
type textarea "*"
type textarea "**********"
type textarea "*"
type textarea "**********"
click at [1385, 544] on icon "Send message" at bounding box center [1385, 540] width 18 height 21
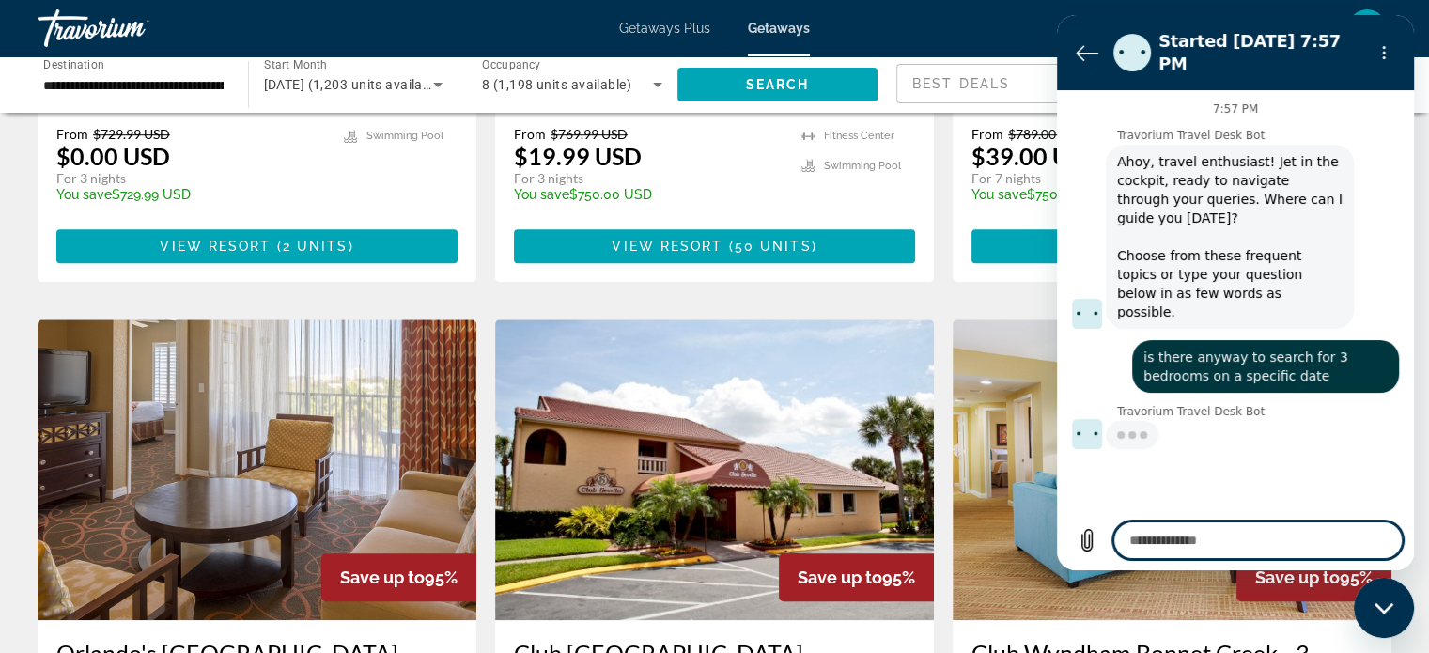
type textarea "*"
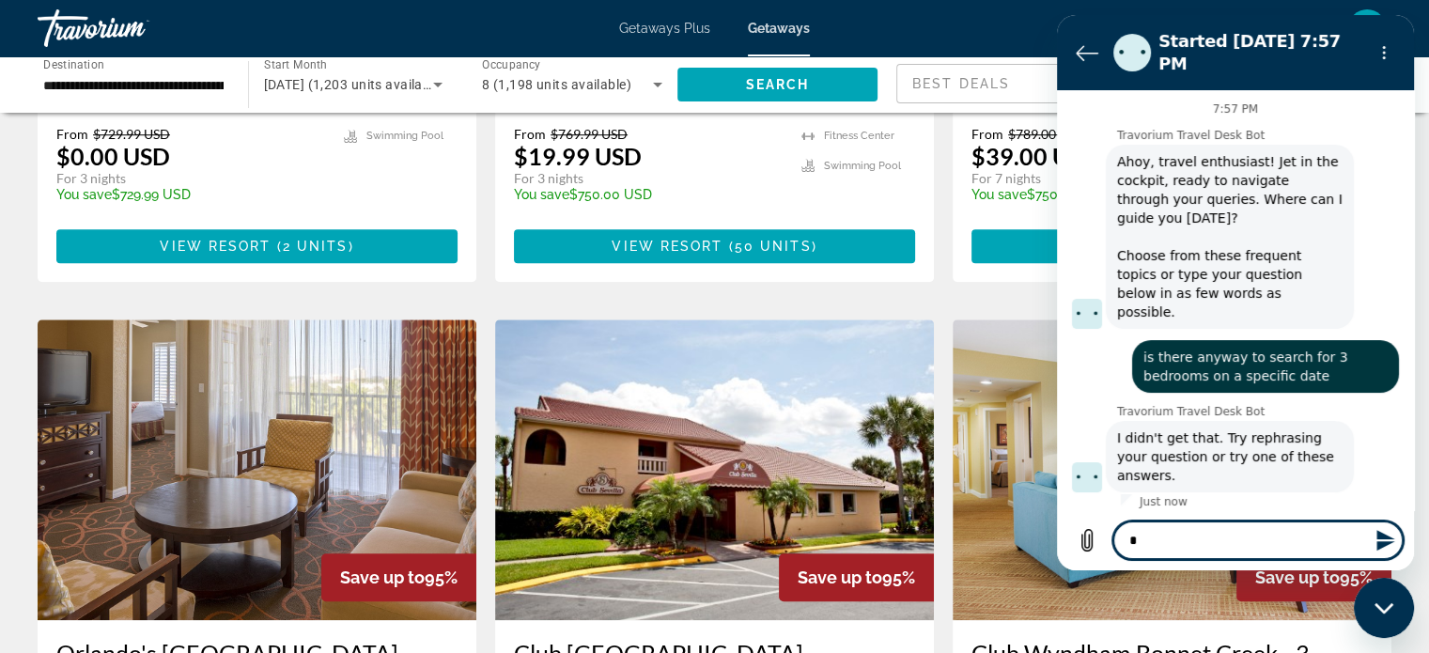
type textarea "**"
type textarea "*"
type textarea "***"
type textarea "*"
type textarea "***"
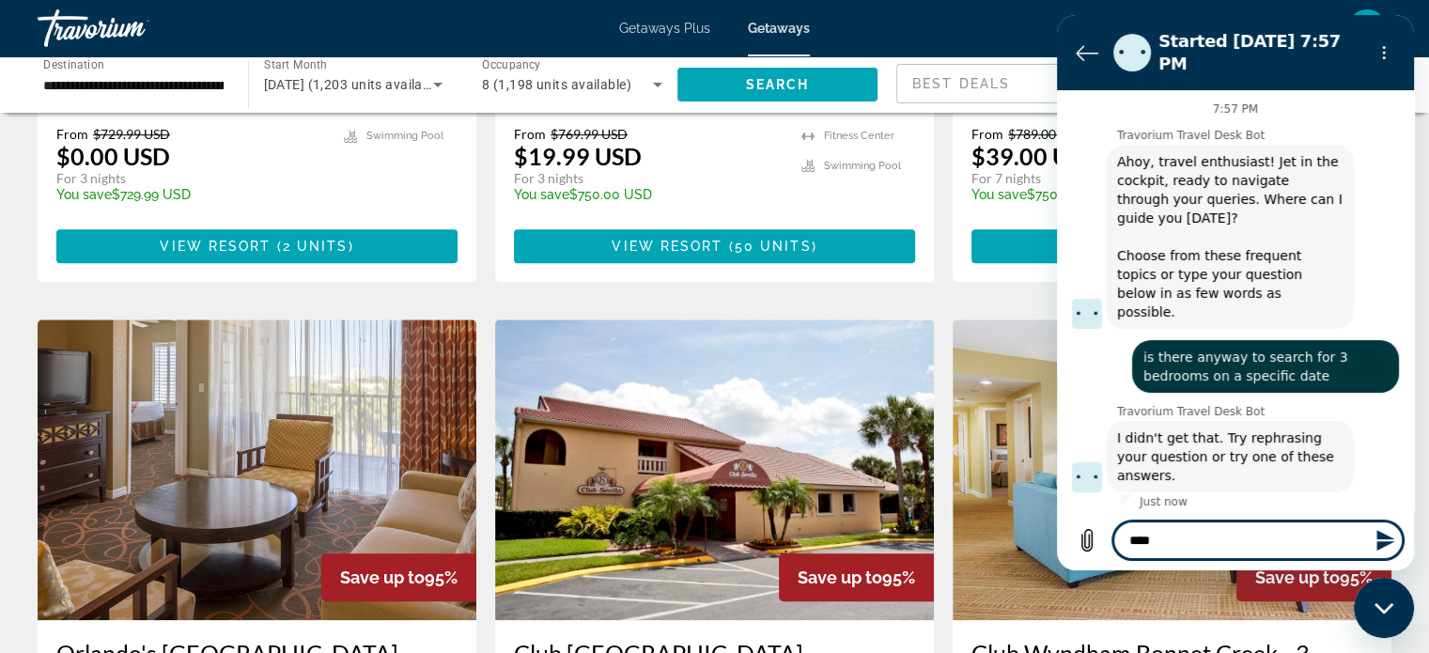
type textarea "*"
type textarea "*****"
type textarea "*"
type textarea "******"
type textarea "*"
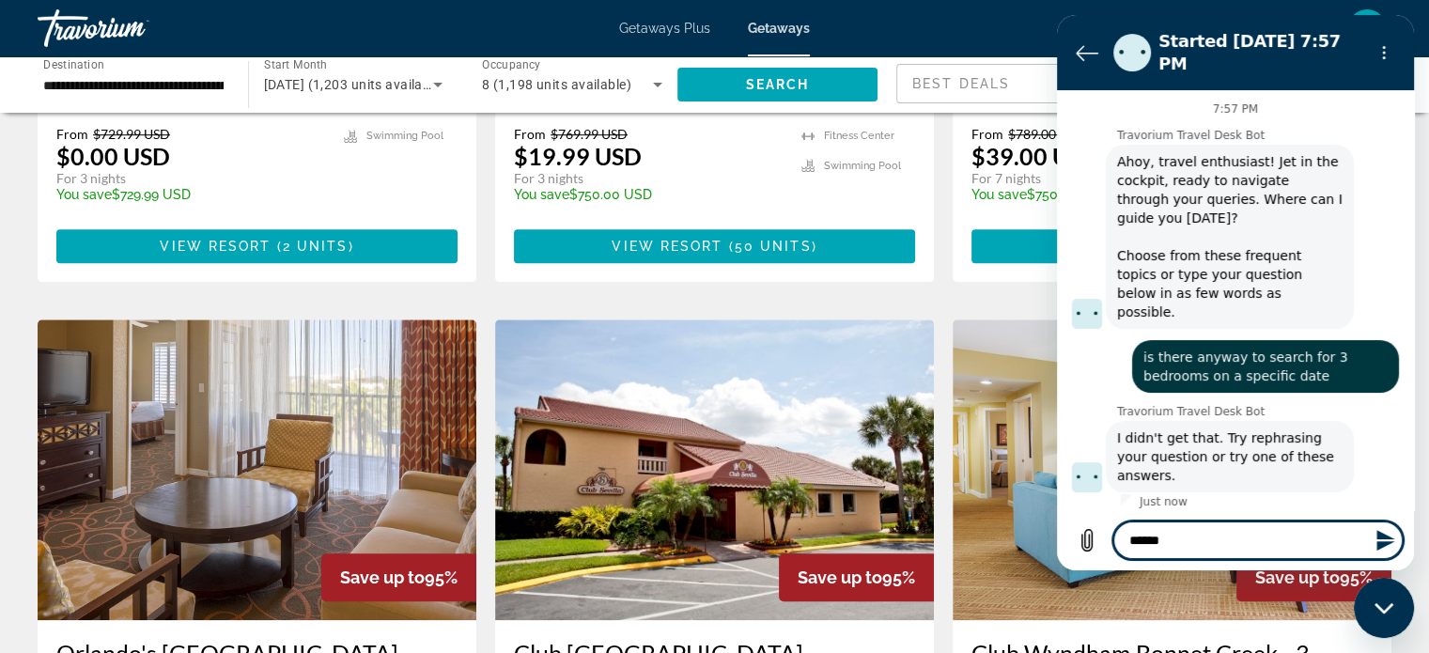
type textarea "******"
type textarea "*"
type textarea "********"
type textarea "*"
type textarea "*********"
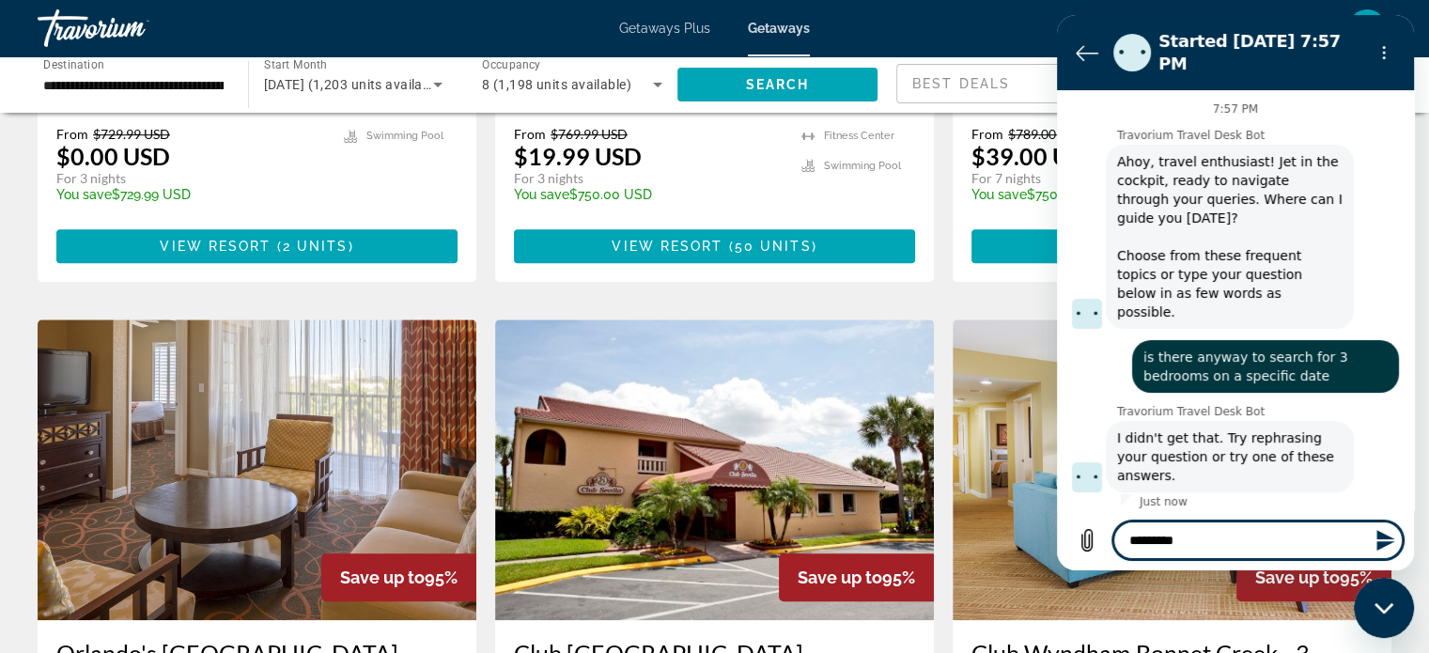
type textarea "*"
type textarea "**********"
type textarea "*"
type textarea "**********"
type textarea "*"
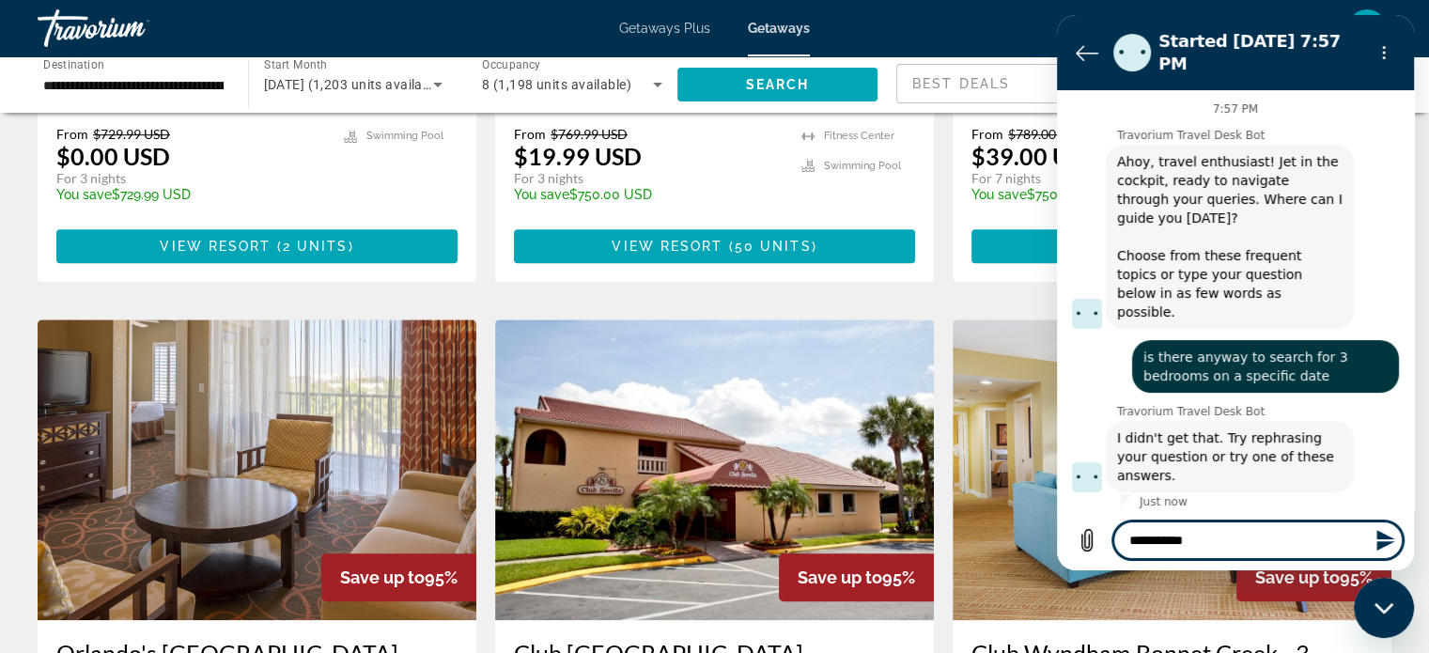
type textarea "**********"
type textarea "*"
type textarea "**********"
type textarea "*"
type textarea "**********"
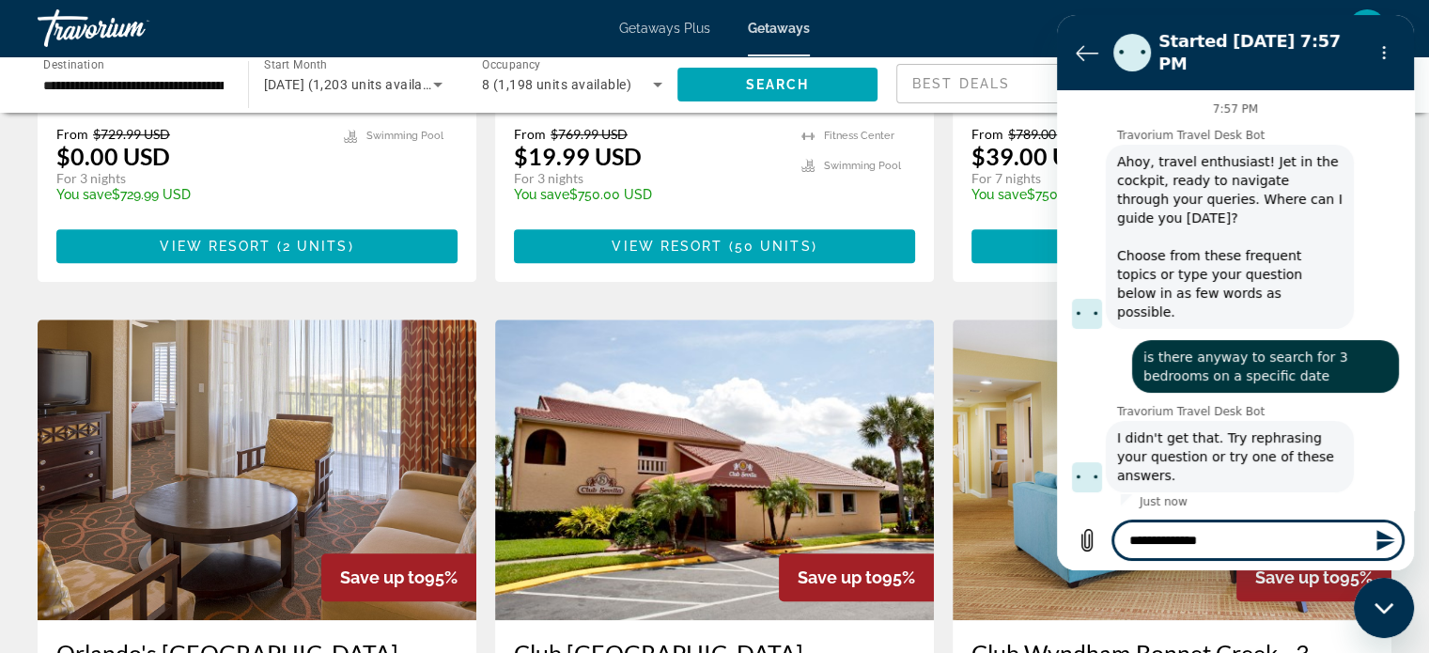
type textarea "*"
type textarea "**********"
type textarea "*"
type textarea "**********"
type textarea "*"
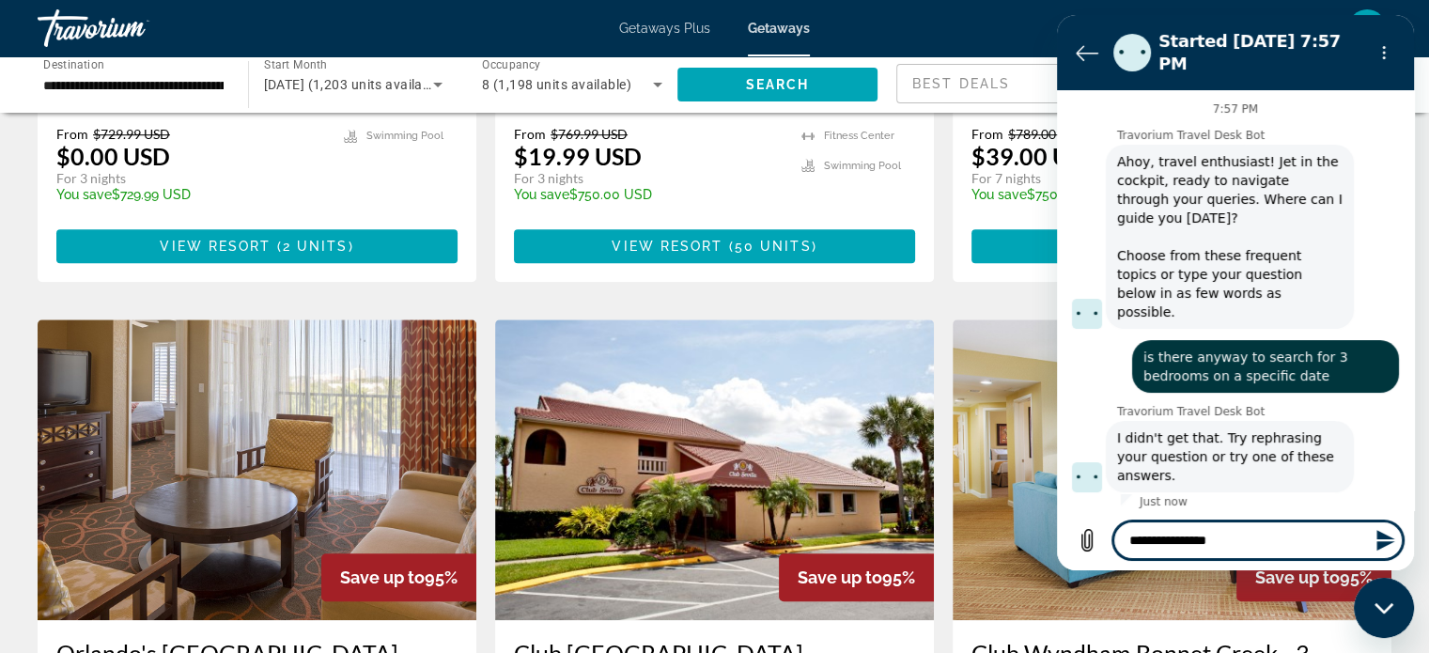
type textarea "**********"
type textarea "*"
type textarea "**********"
type textarea "*"
type textarea "**********"
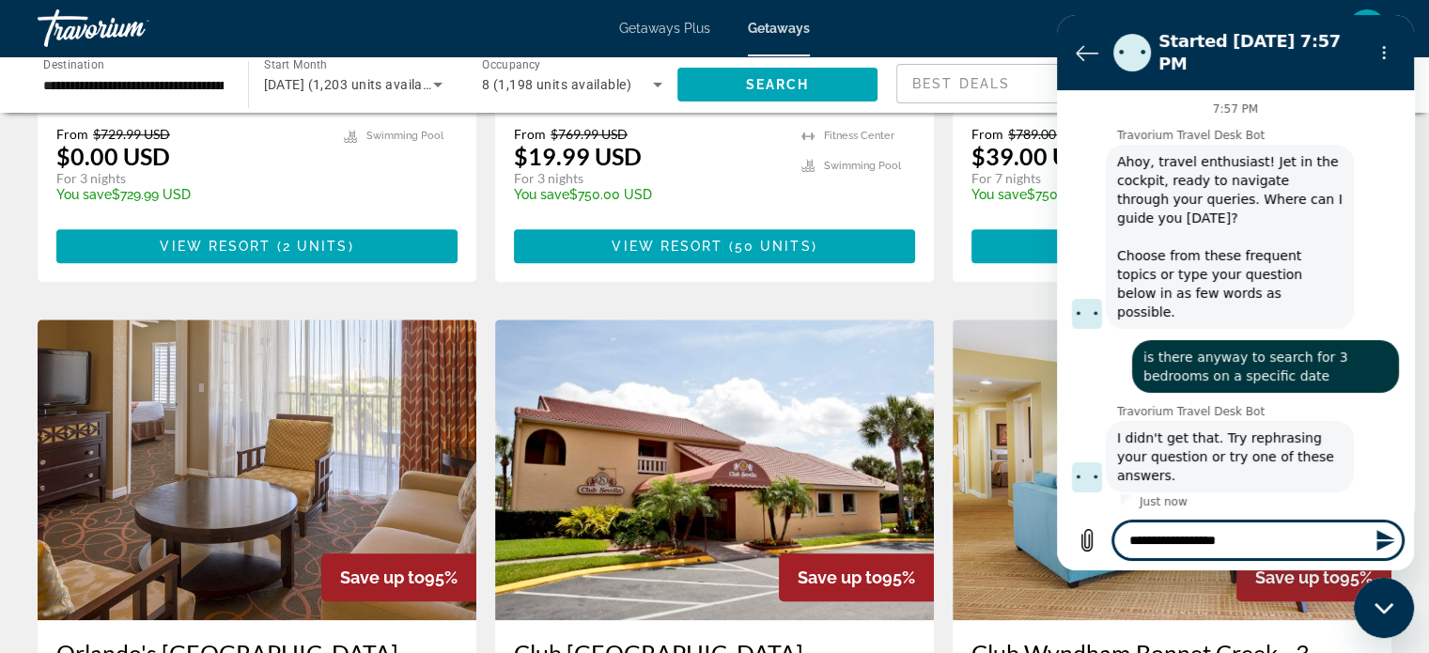
type textarea "*"
type textarea "**********"
type textarea "*"
type textarea "**********"
type textarea "*"
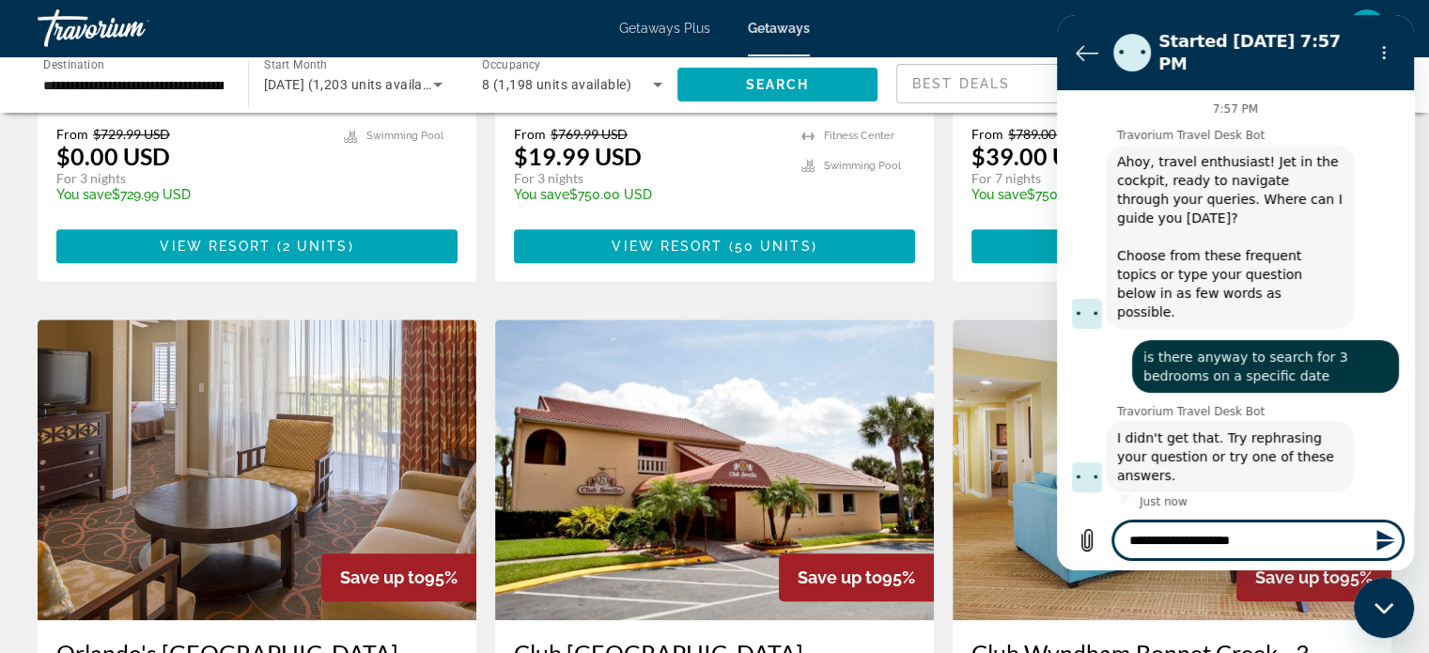
type textarea "**********"
type textarea "*"
type textarea "**********"
type textarea "*"
type textarea "**********"
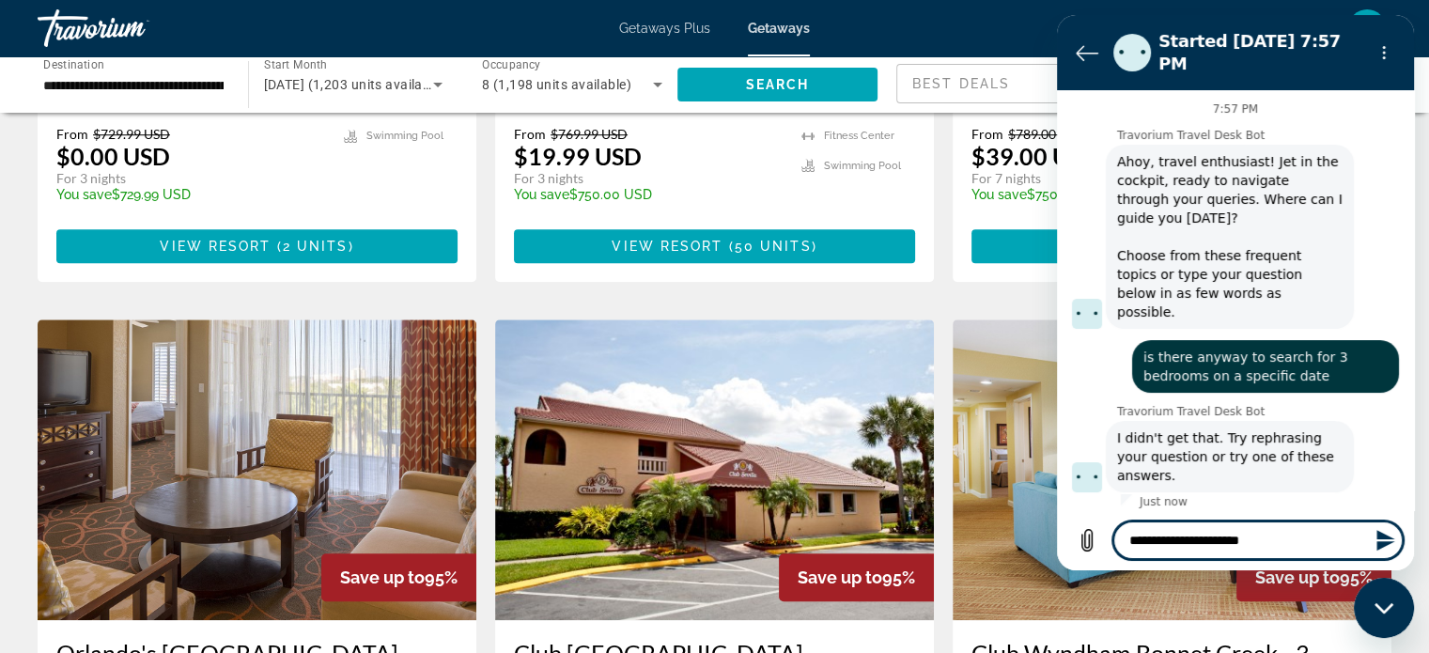
type textarea "*"
type textarea "**********"
type textarea "*"
type textarea "**********"
type textarea "*"
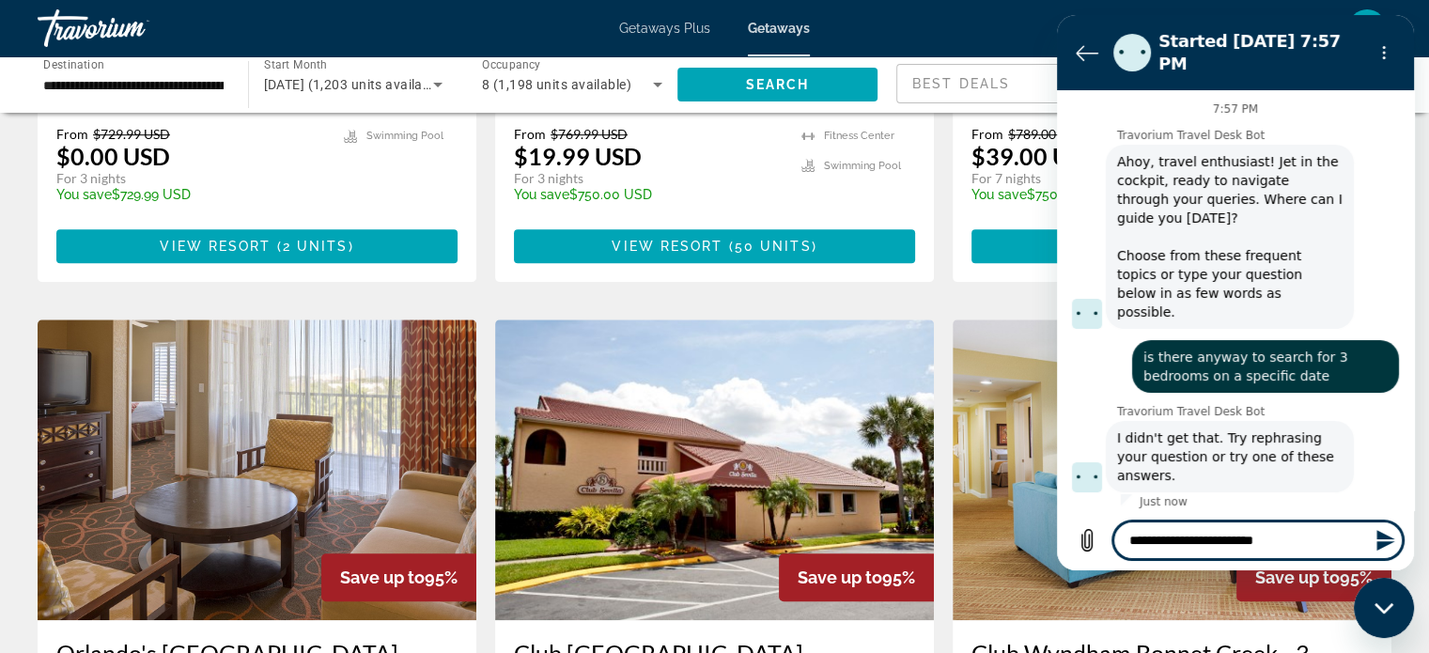
type textarea "**********"
click at [1400, 540] on button "Send message" at bounding box center [1384, 540] width 38 height 38
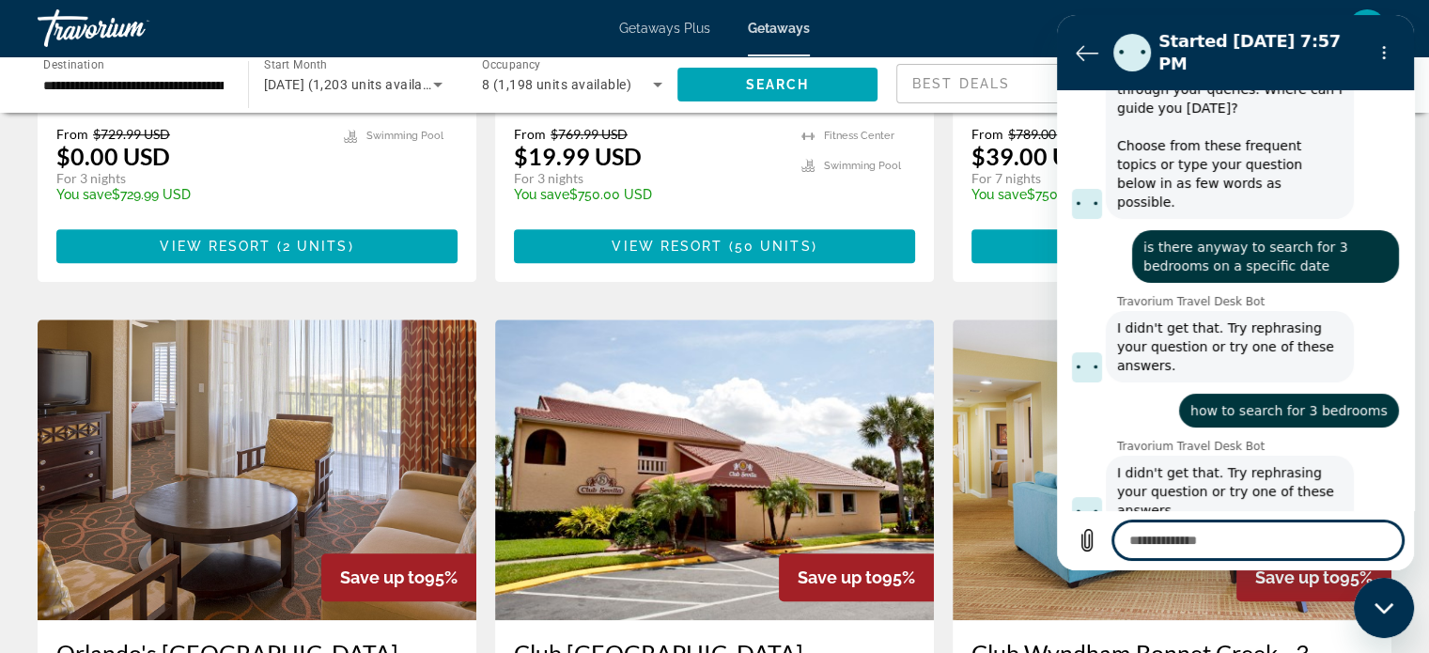
scroll to position [114, 0]
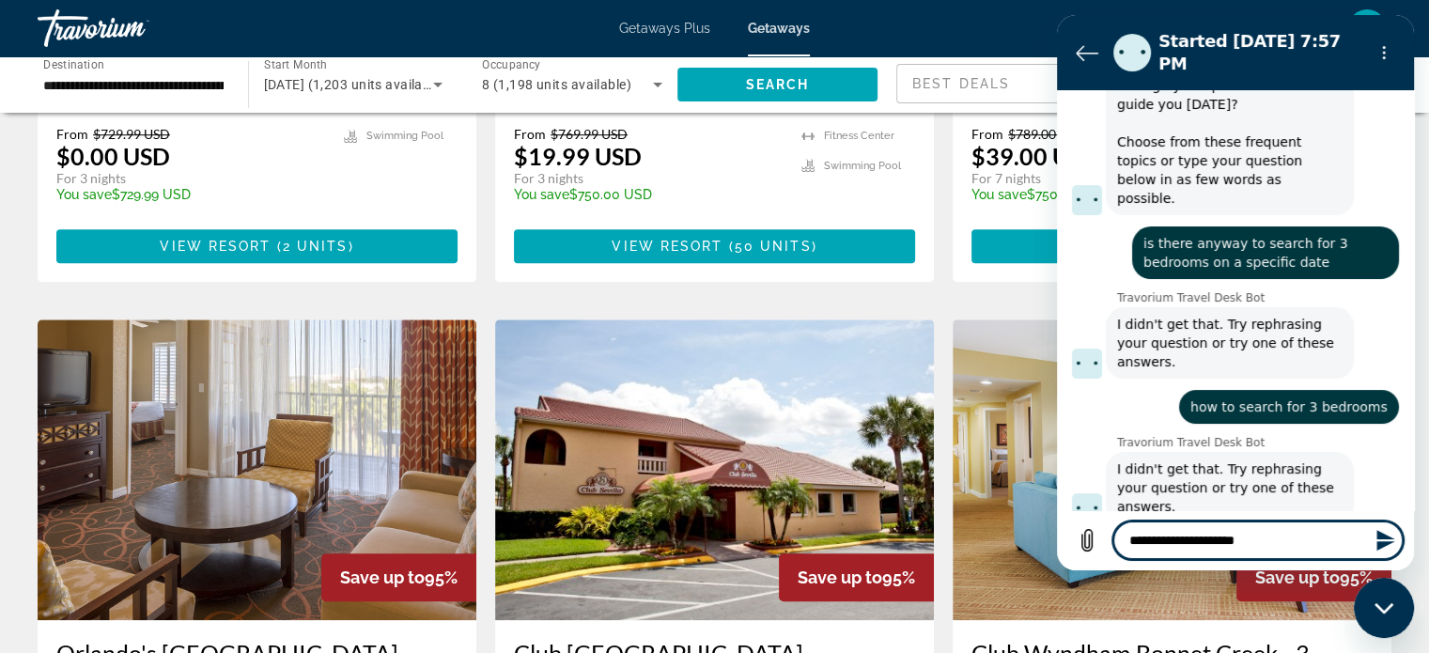
click at [1385, 549] on icon "Send message" at bounding box center [1385, 540] width 23 height 23
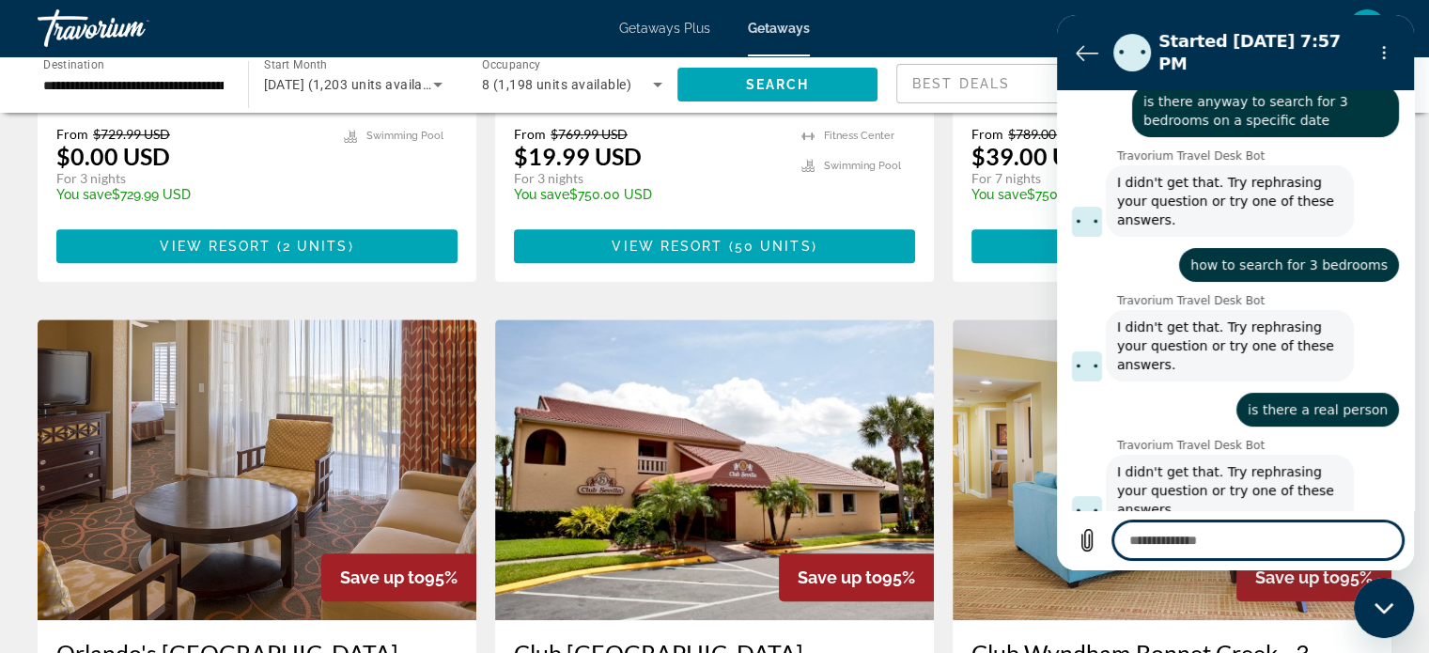
scroll to position [259, 0]
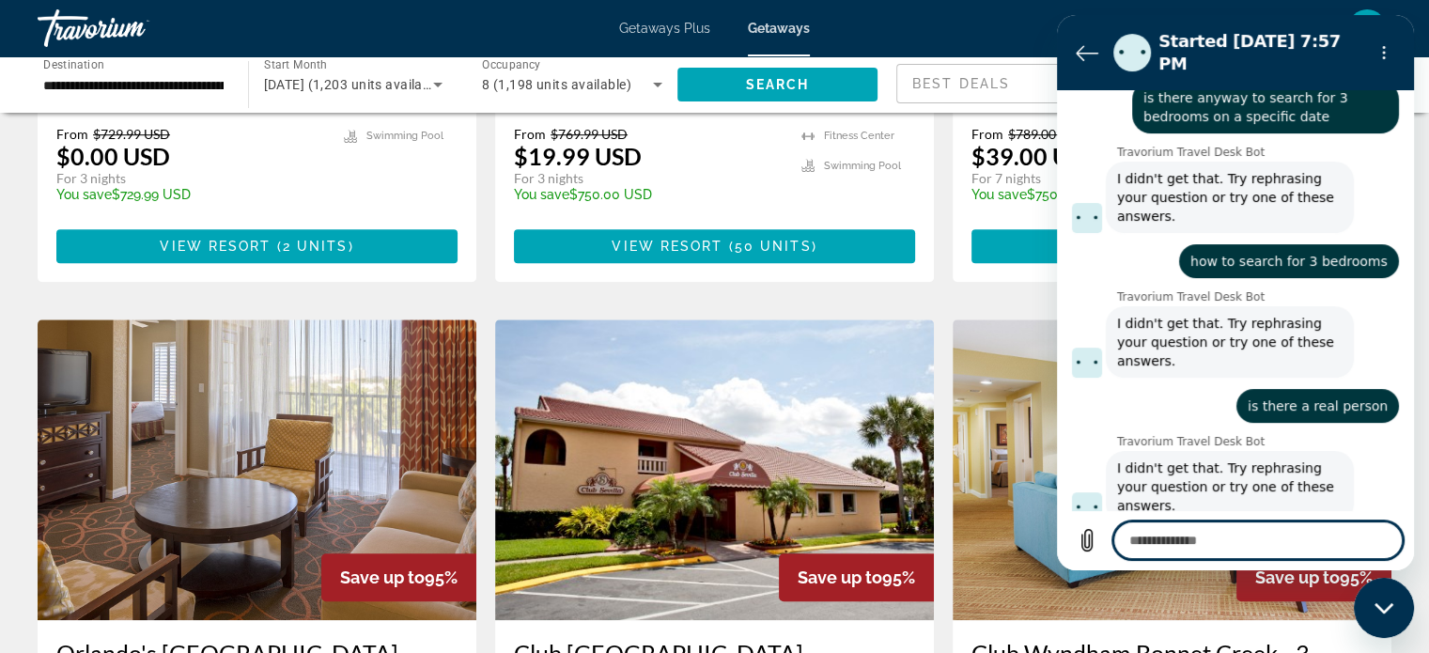
click at [1388, 609] on icon "Close messaging window" at bounding box center [1384, 608] width 20 height 12
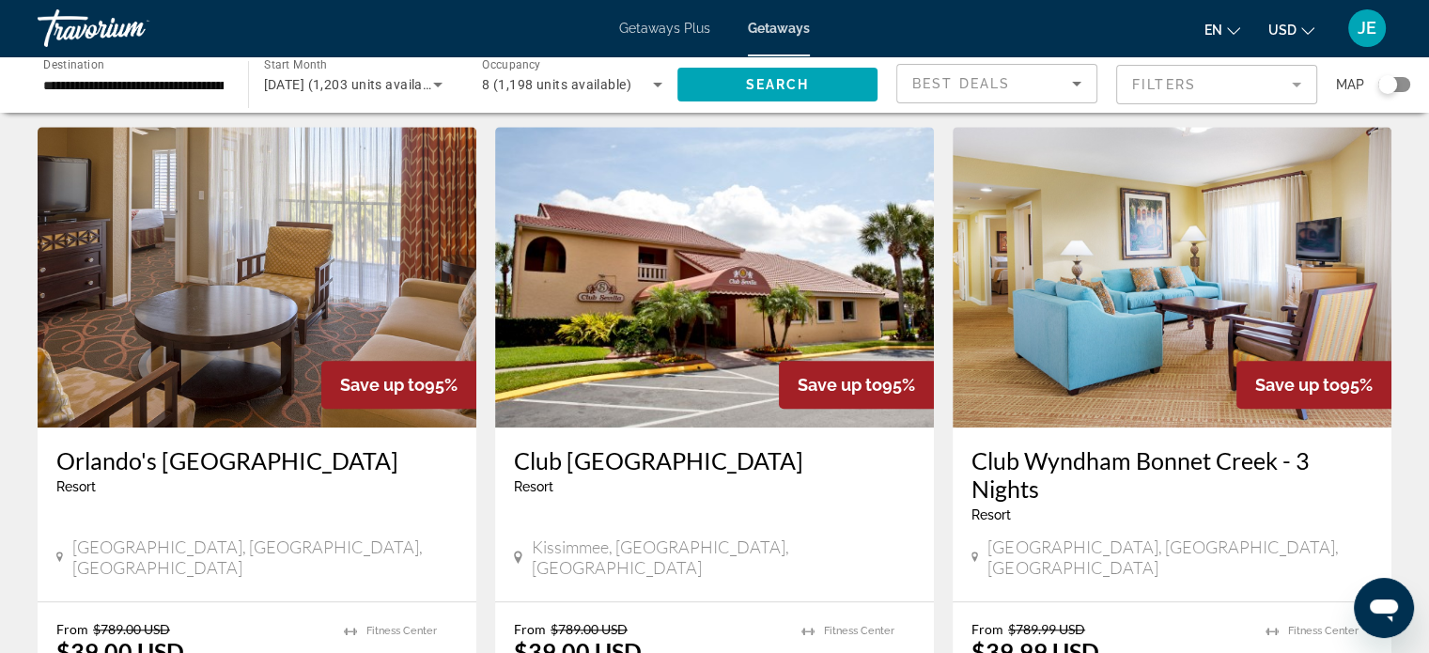
scroll to position [1408, 0]
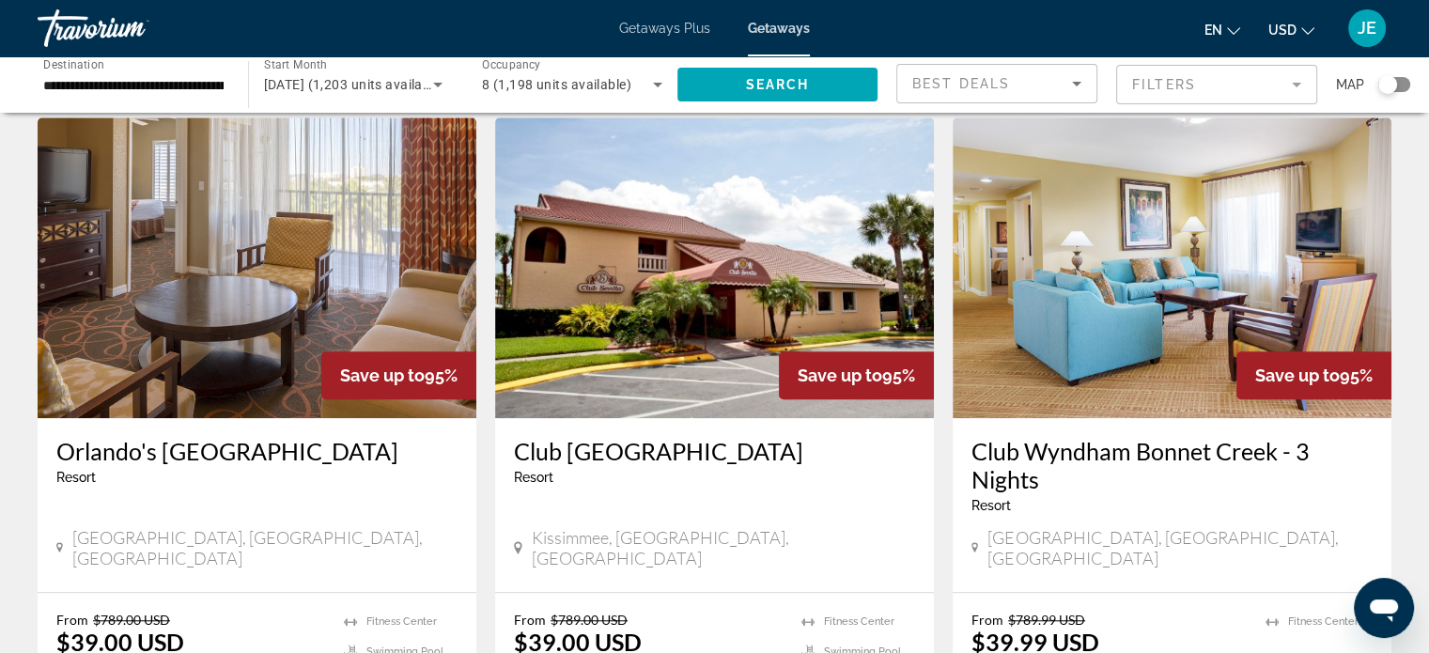
click at [1259, 437] on h3 "Club Wyndham Bonnet Creek - 3 Nights" at bounding box center [1171, 465] width 401 height 56
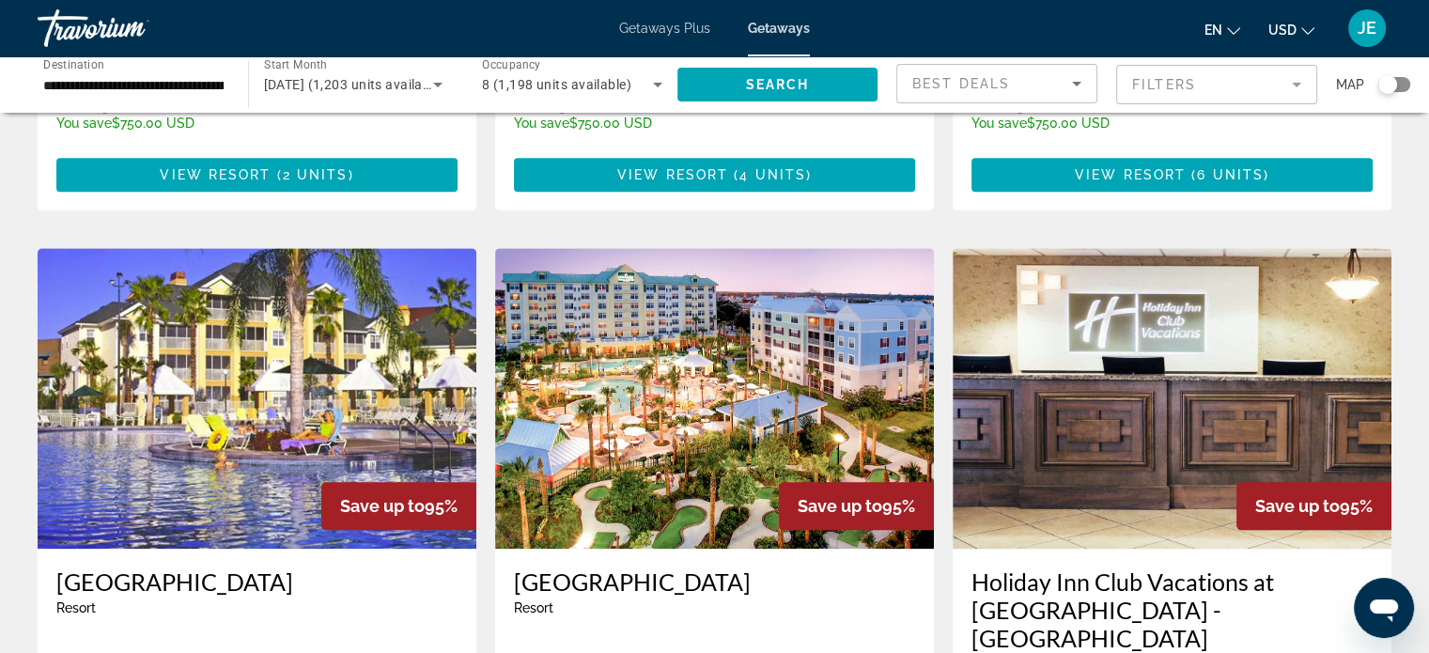
scroll to position [1972, 0]
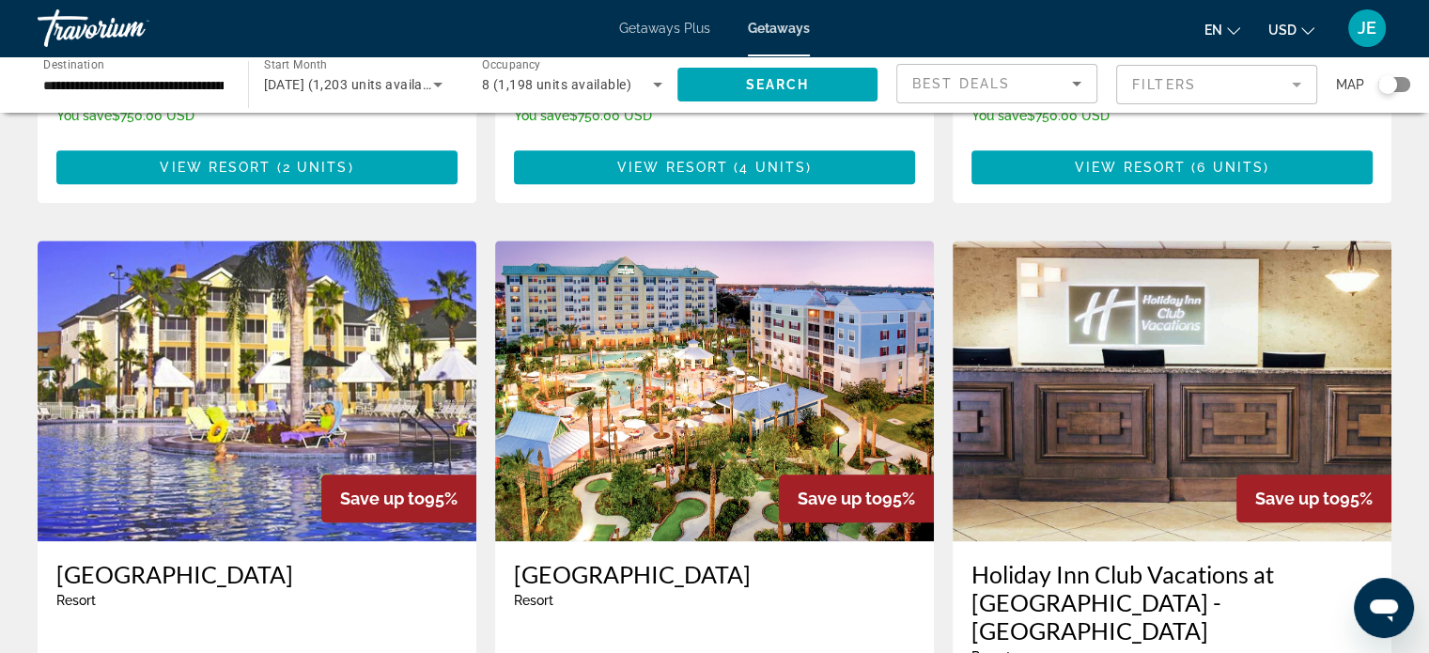
click at [669, 560] on h3 "[GEOGRAPHIC_DATA]" at bounding box center [714, 574] width 401 height 28
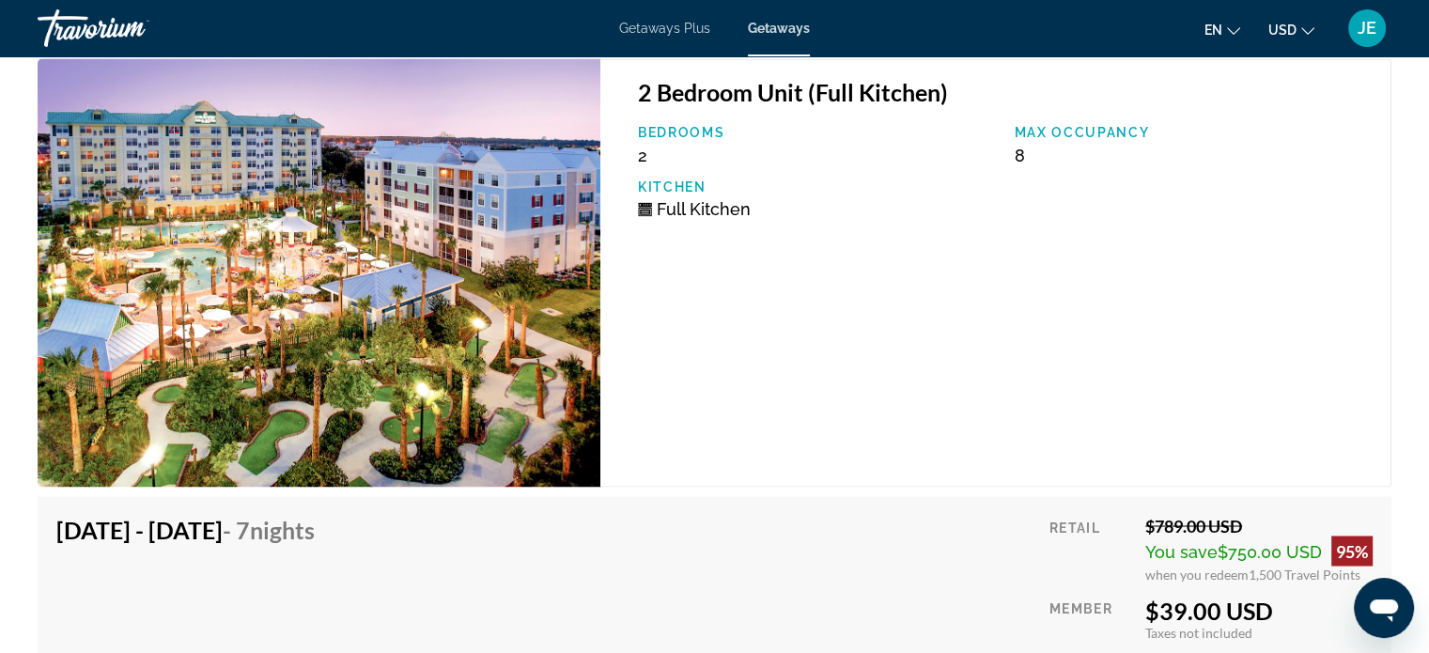
scroll to position [3158, 0]
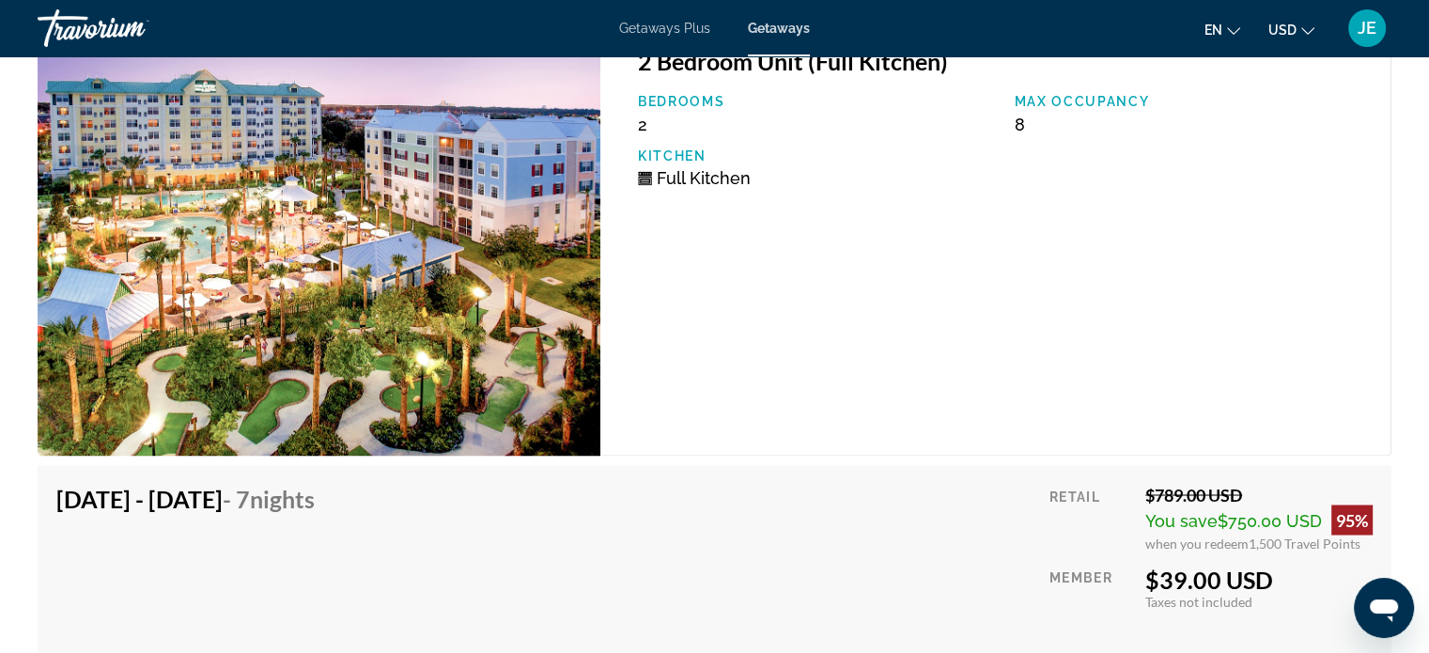
click at [413, 314] on img "Main content" at bounding box center [319, 241] width 563 height 428
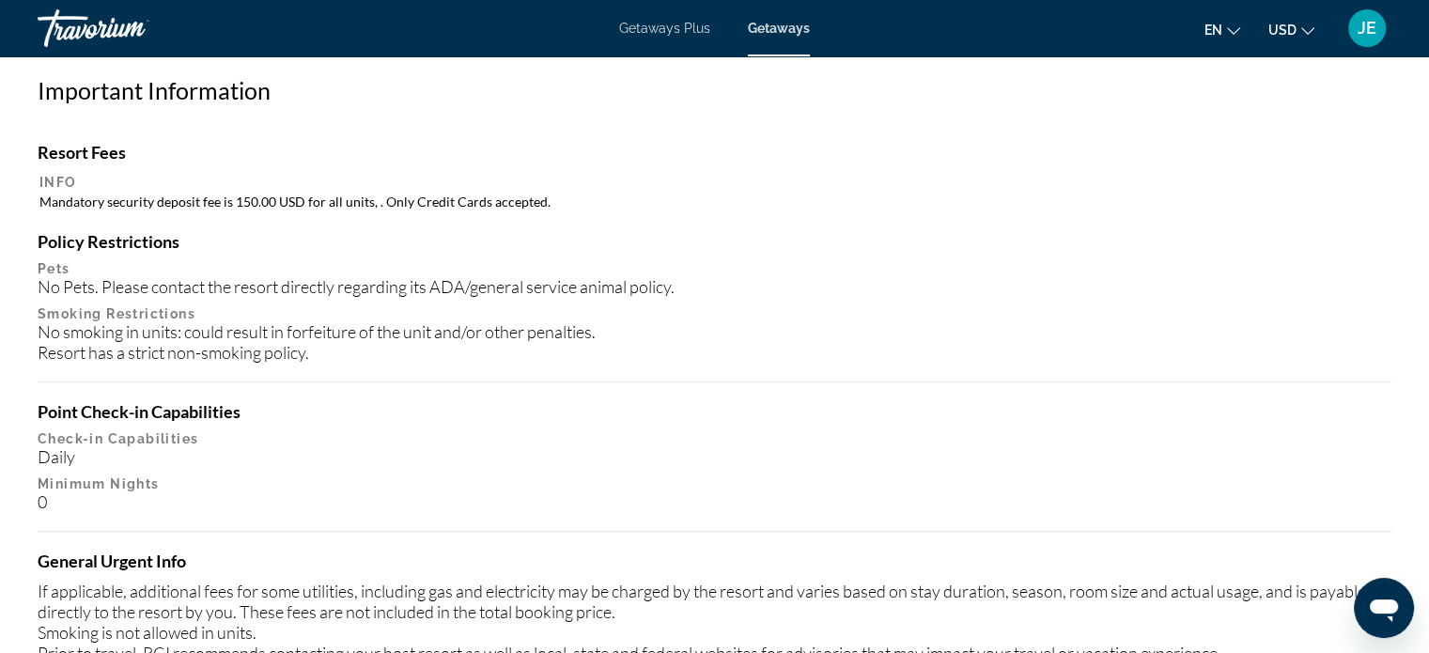
scroll to position [1733, 0]
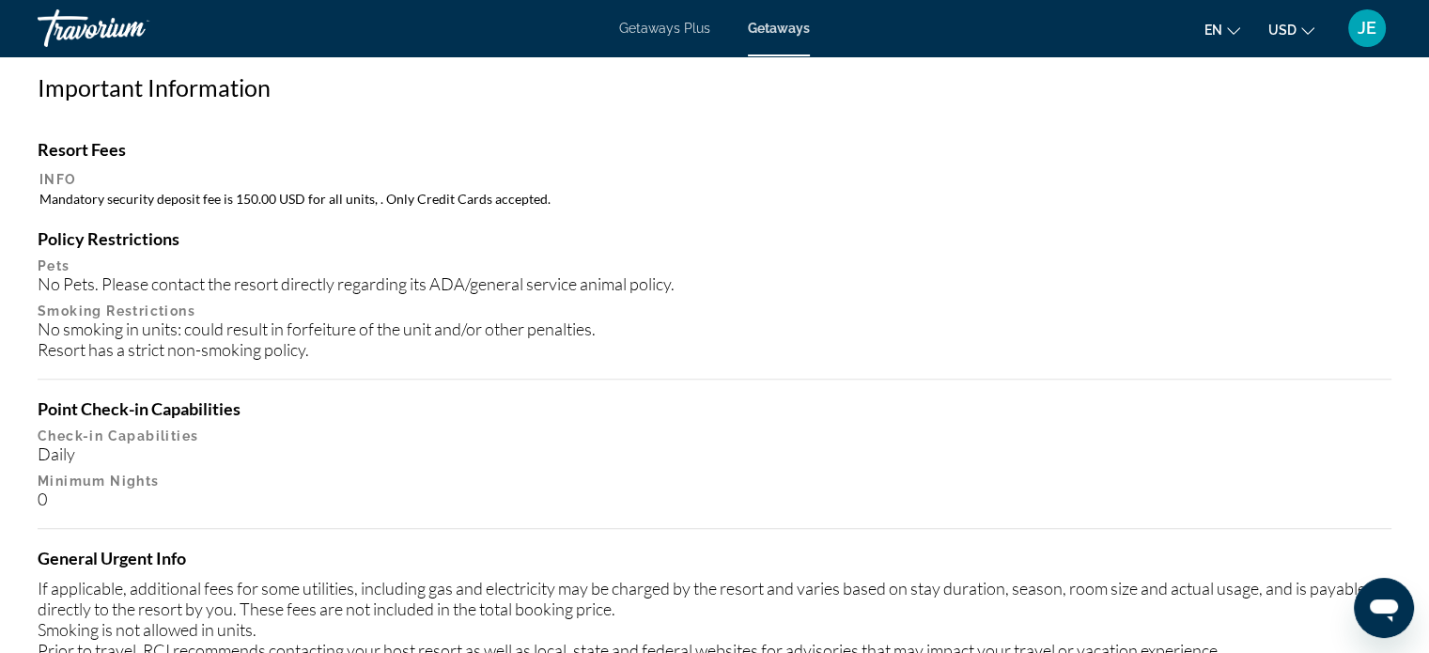
click at [9, 627] on div "Overview Type Resort All-Inclusive No All-Inclusive Address 3000 Bonfire Beach …" at bounding box center [714, 583] width 1429 height 3204
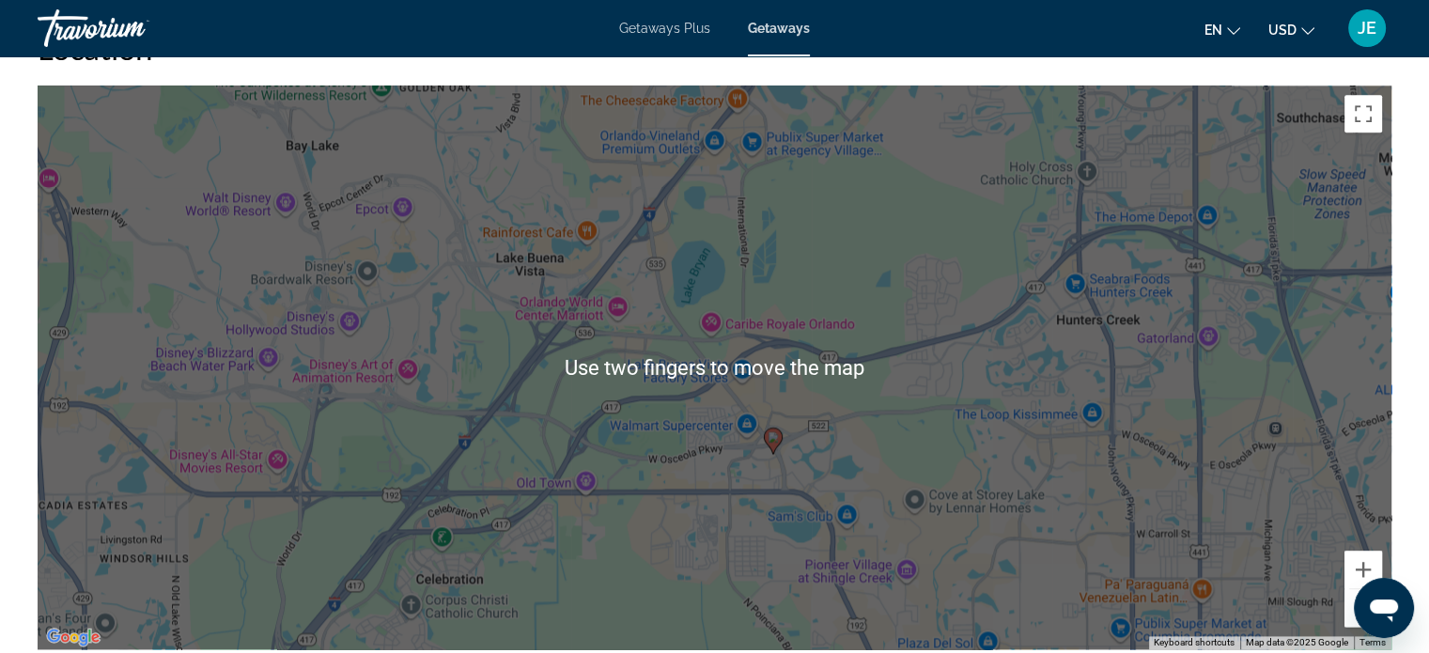
scroll to position [2451, 0]
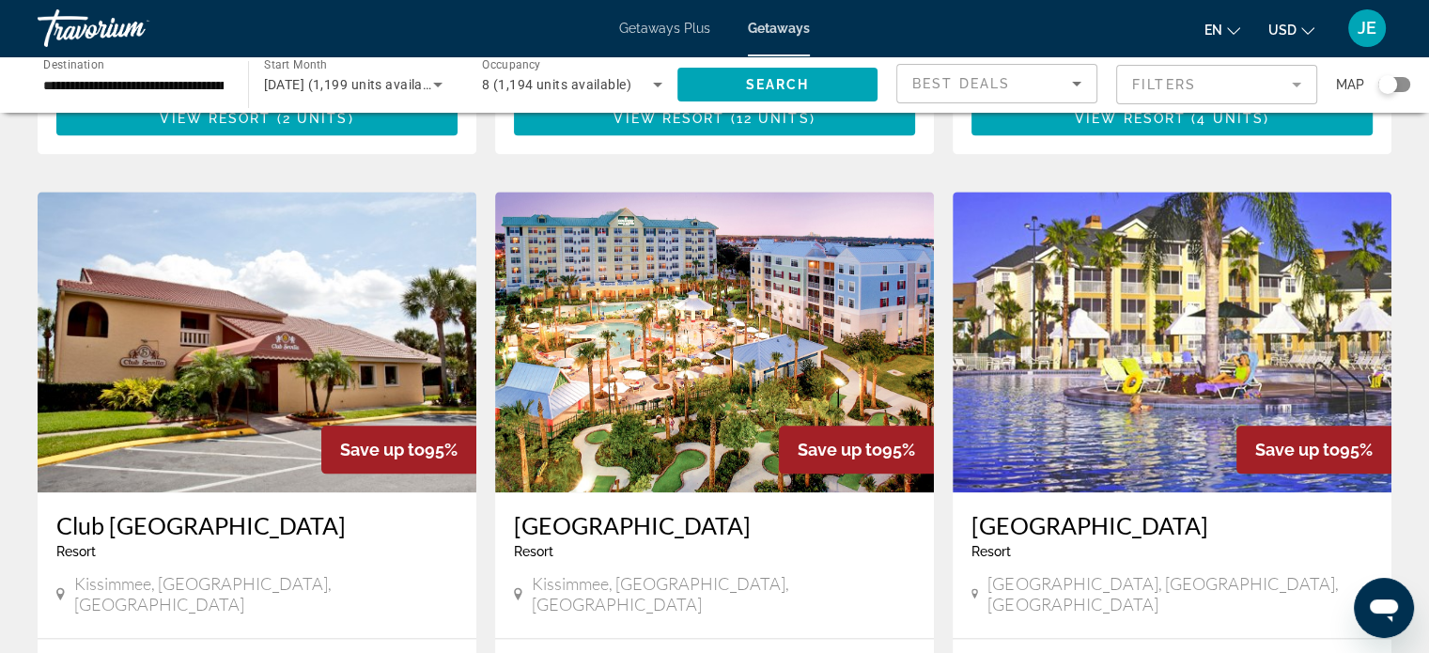
scroll to position [2078, 0]
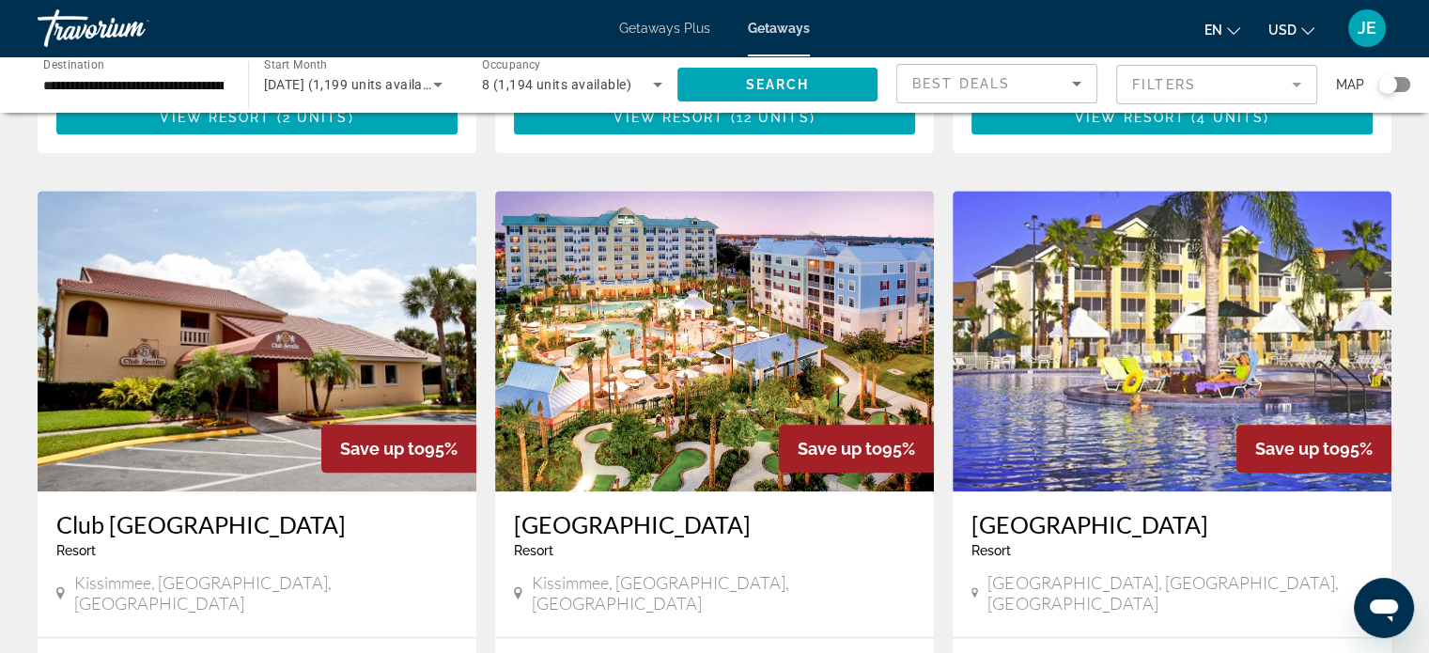
click at [1224, 510] on h3 "Sheraton Vistana Resort" at bounding box center [1171, 524] width 401 height 28
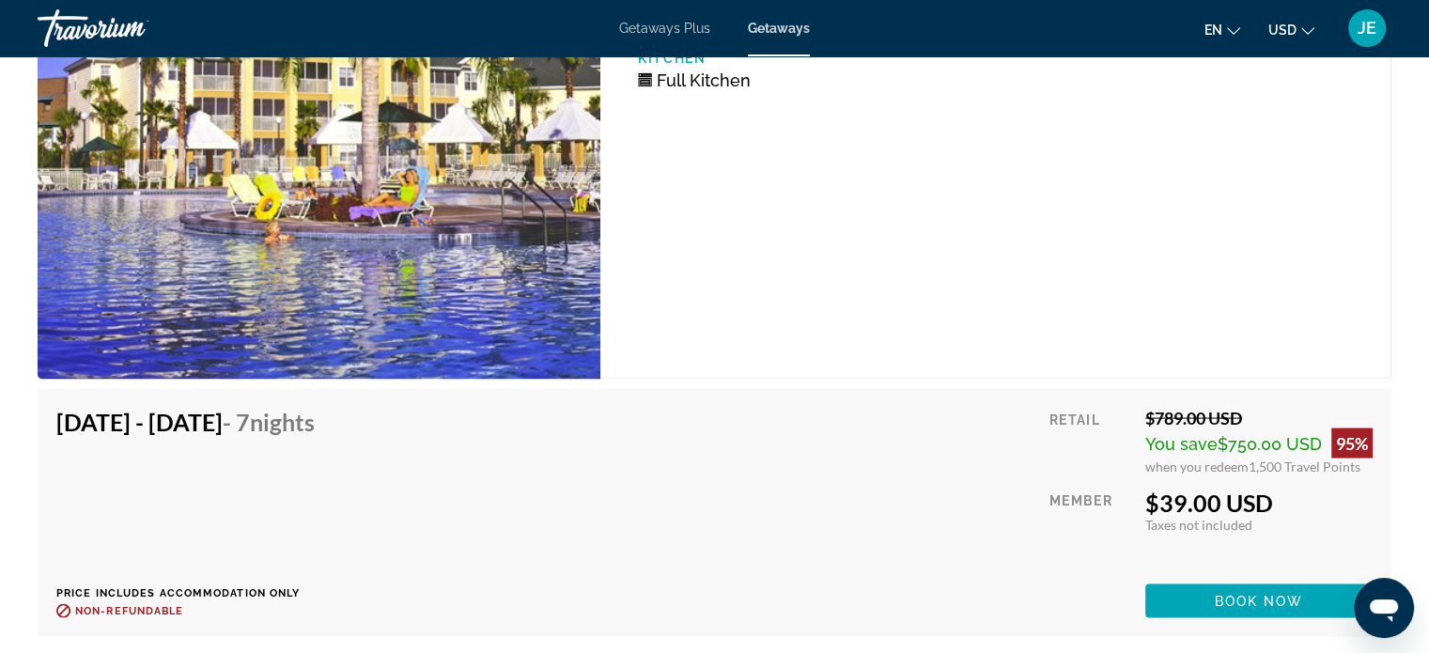
scroll to position [3608, 0]
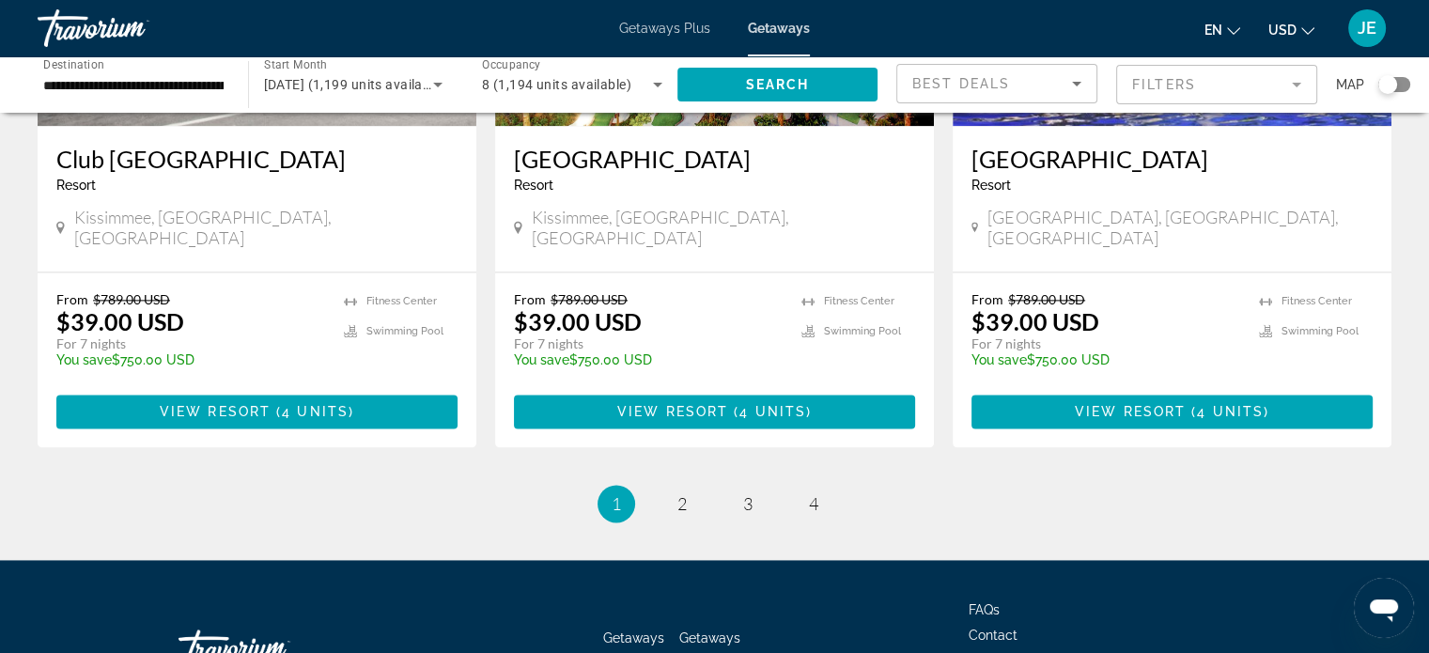
scroll to position [2449, 0]
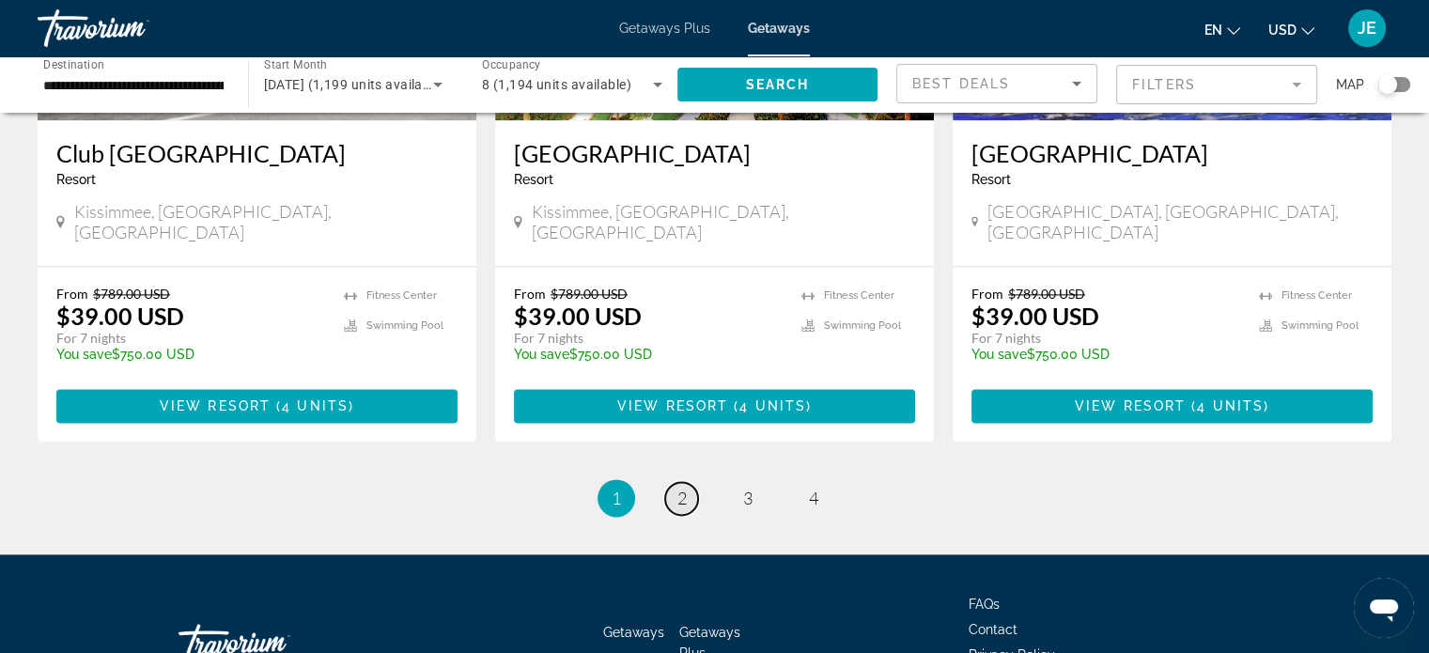
click at [678, 482] on link "page 2" at bounding box center [681, 498] width 33 height 33
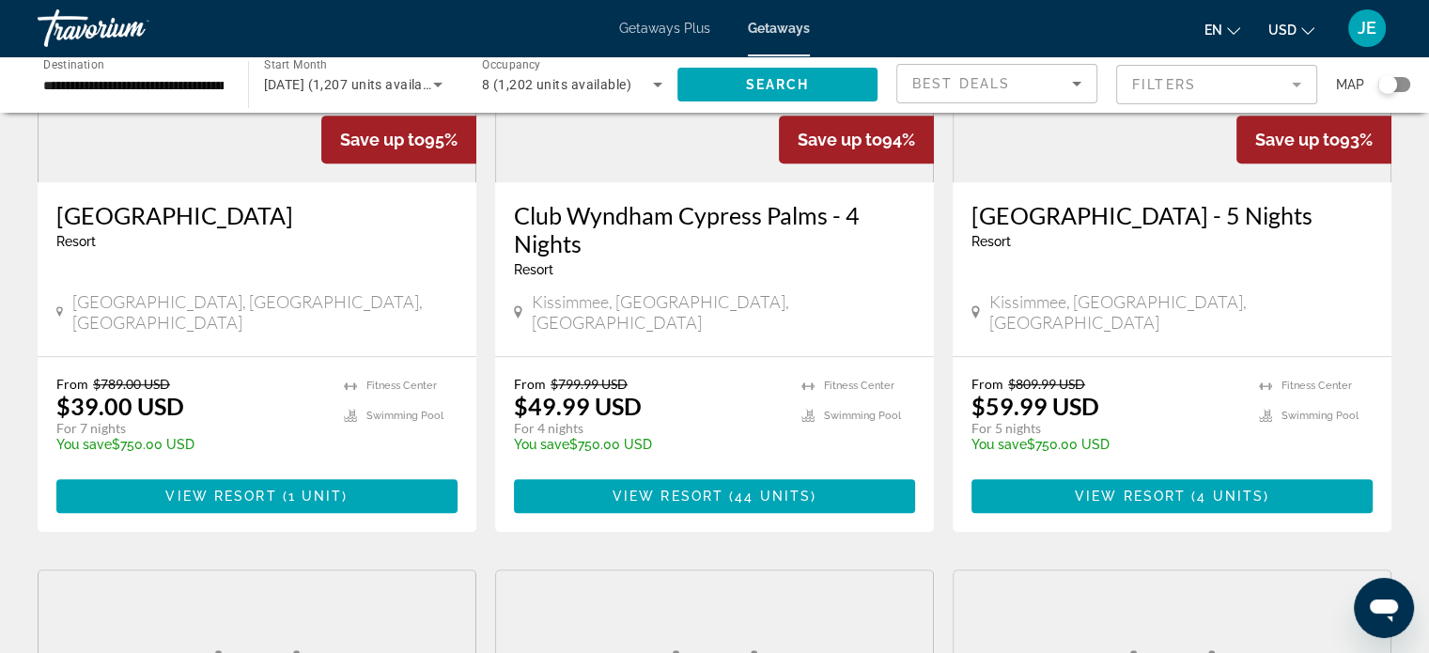
scroll to position [989, 0]
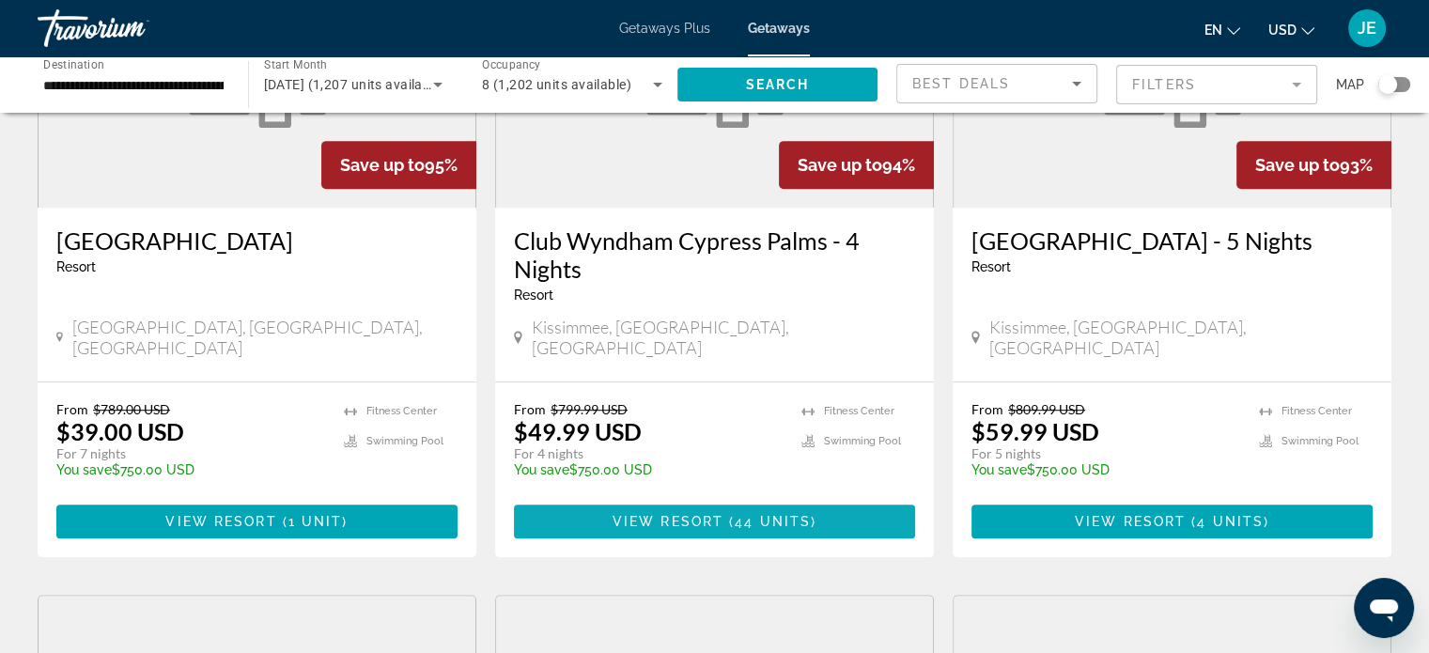
click at [811, 499] on span "Main content" at bounding box center [714, 521] width 401 height 45
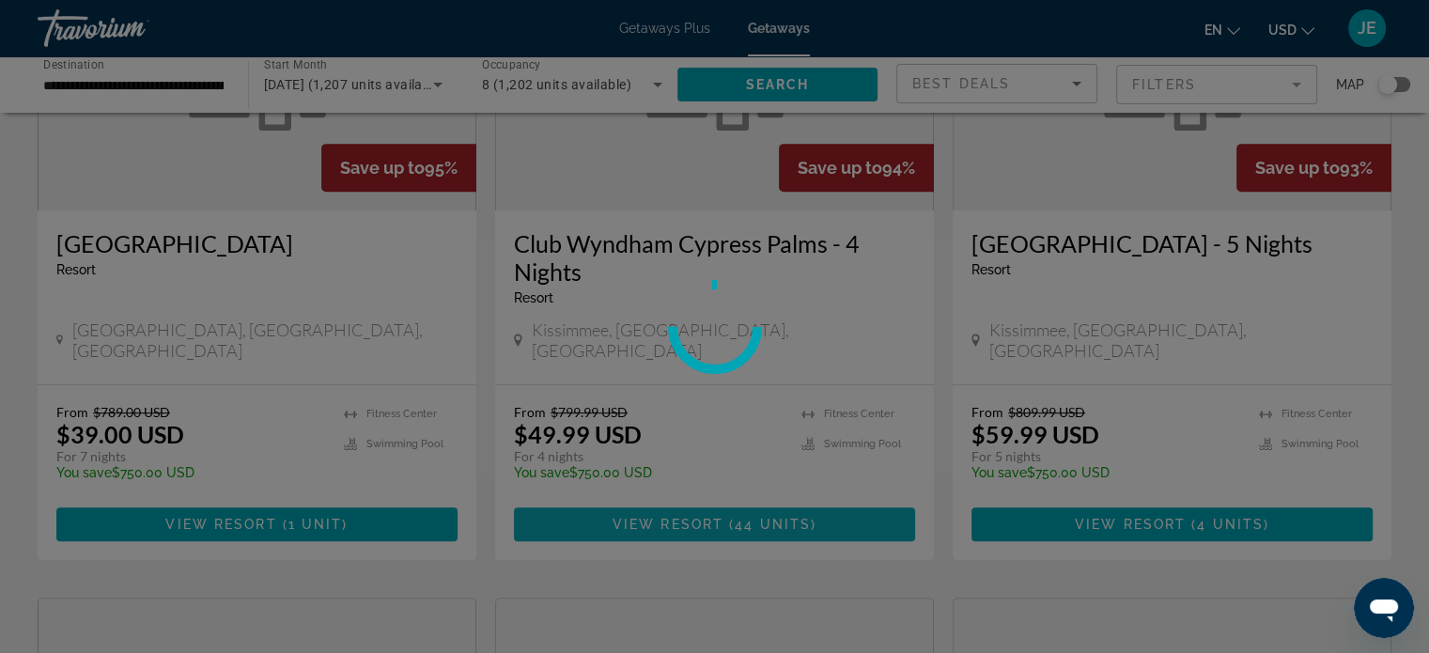
scroll to position [981, 0]
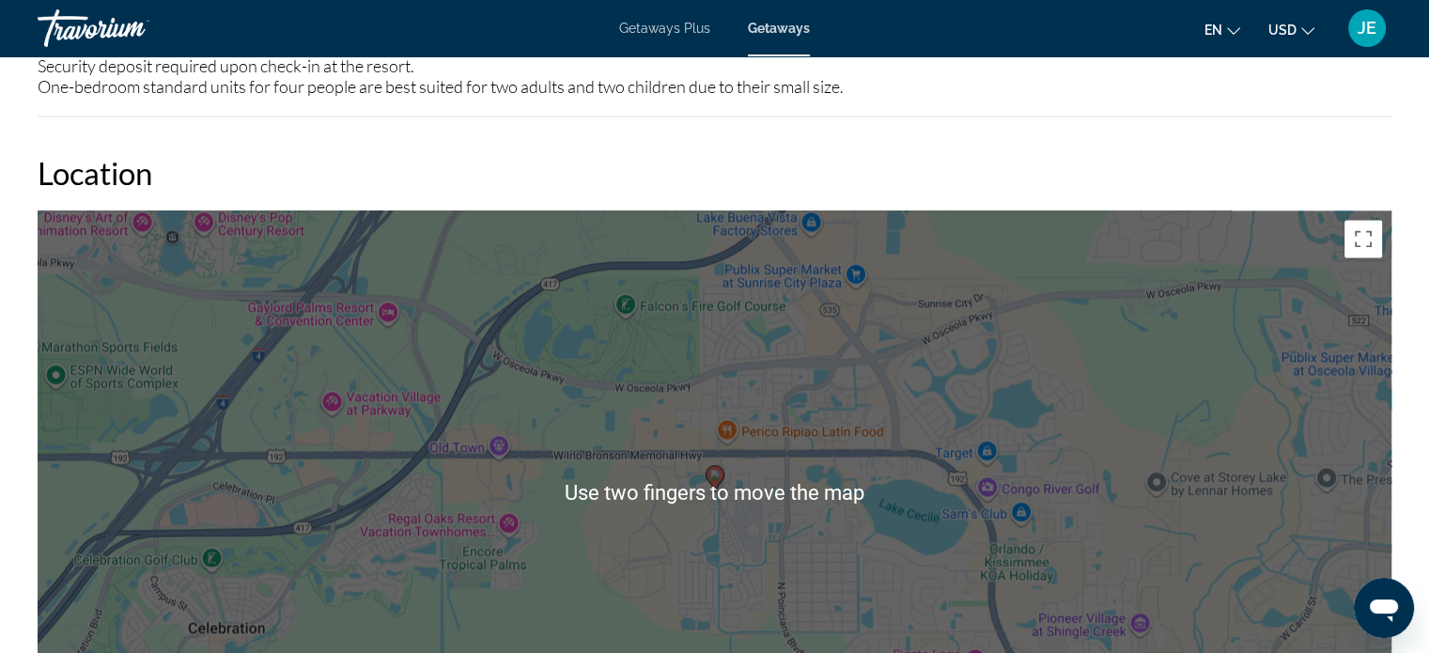
scroll to position [2588, 0]
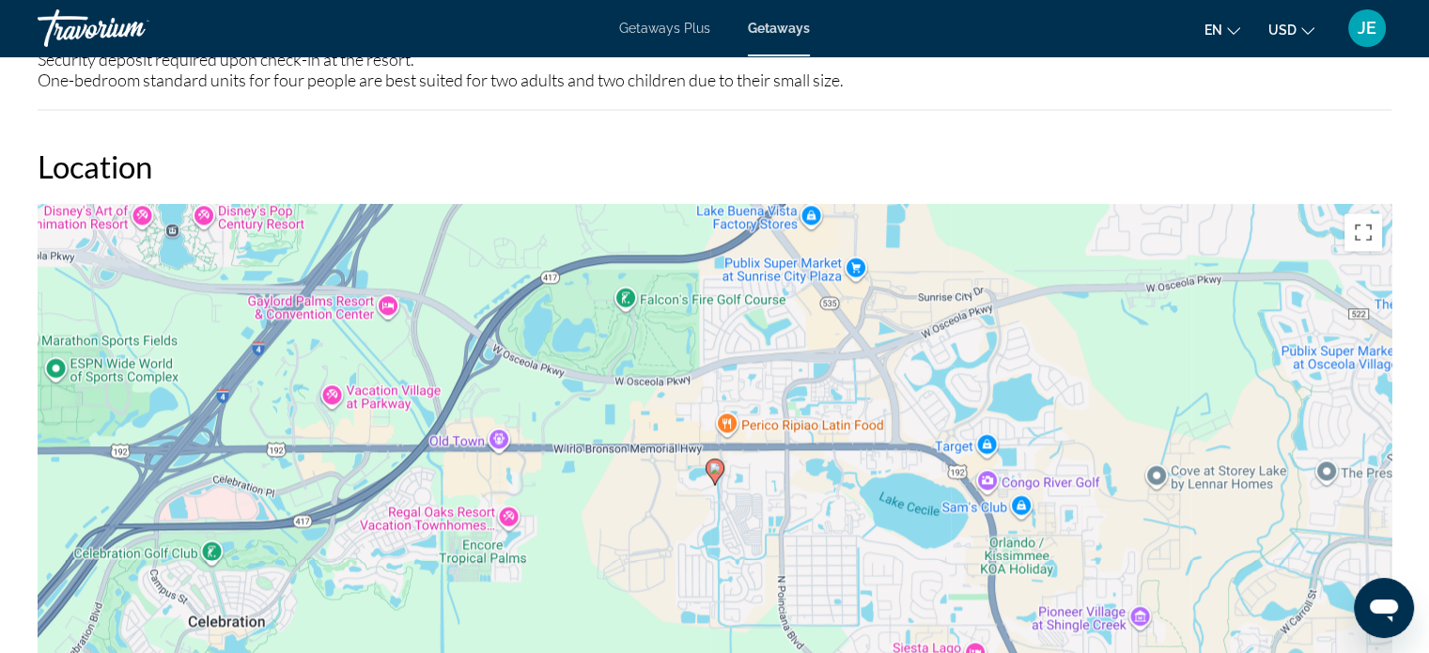
click at [1199, 504] on div "To activate drag with keyboard, press Alt + Enter. Once in keyboard drag state,…" at bounding box center [714, 486] width 1353 height 564
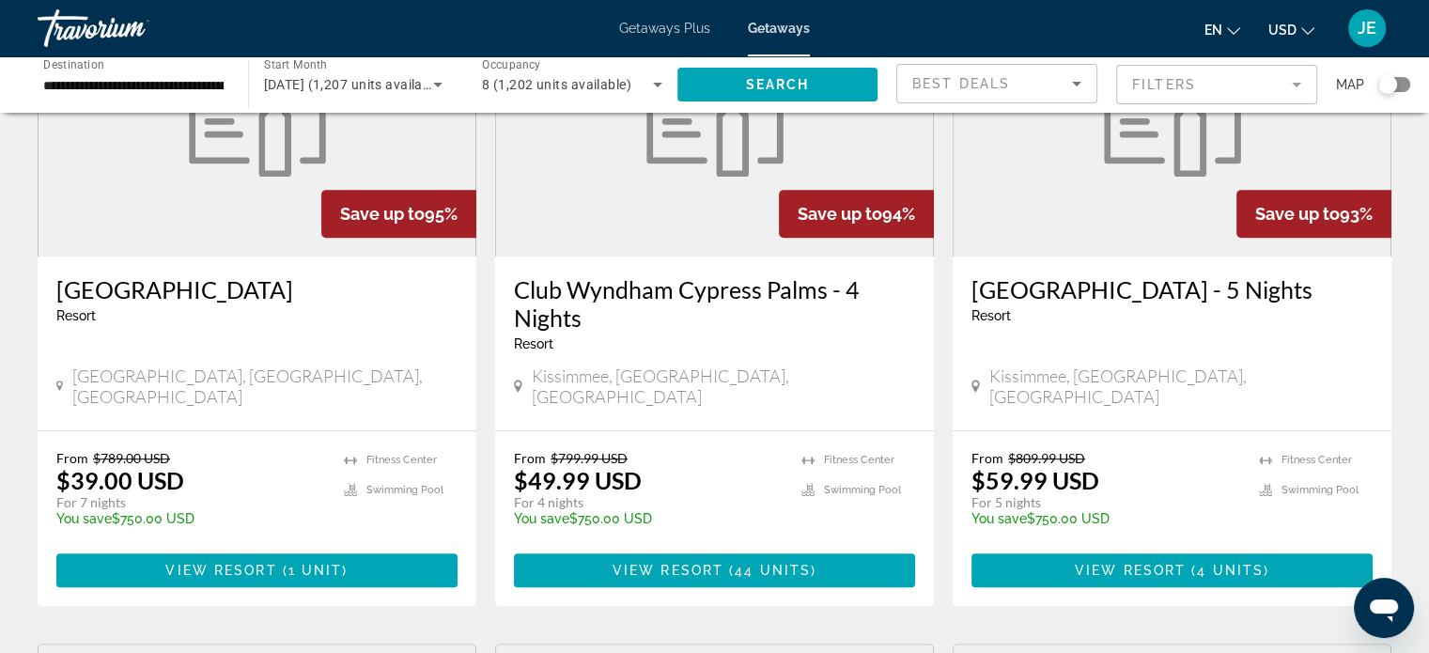
scroll to position [945, 0]
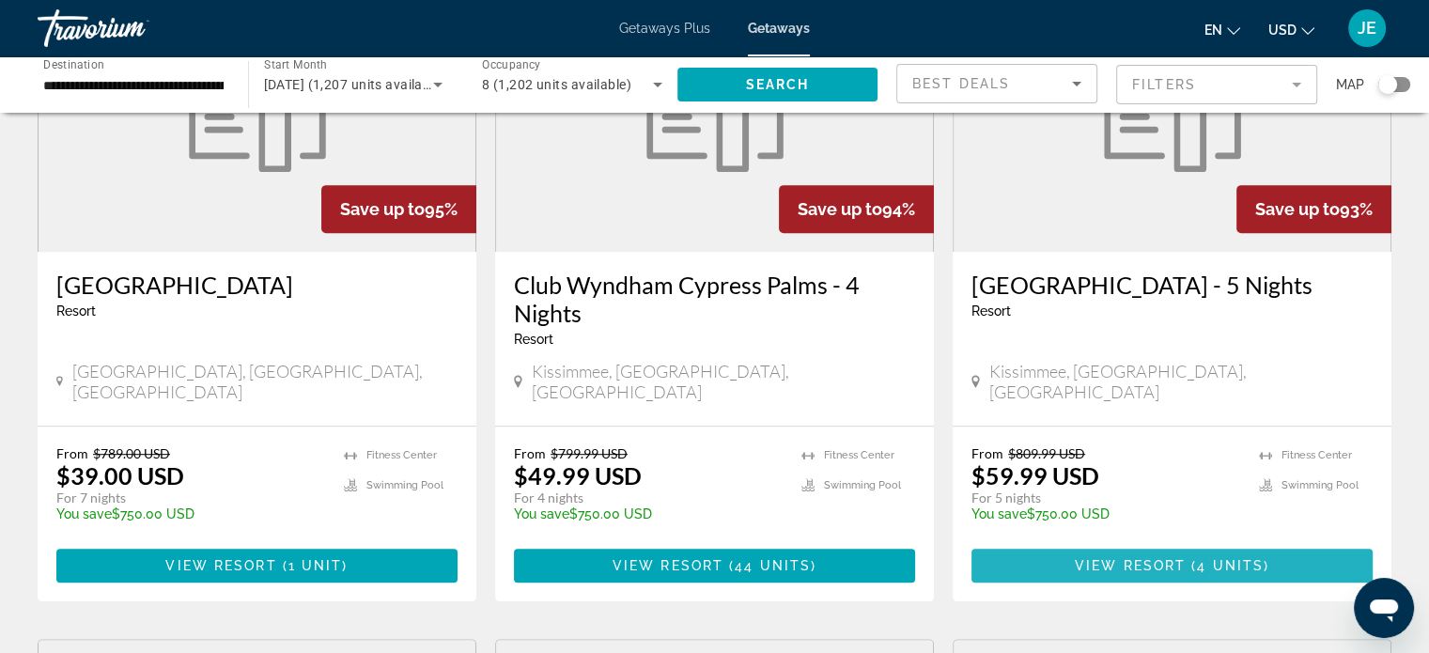
click at [1221, 558] on span "4 units" at bounding box center [1230, 565] width 67 height 15
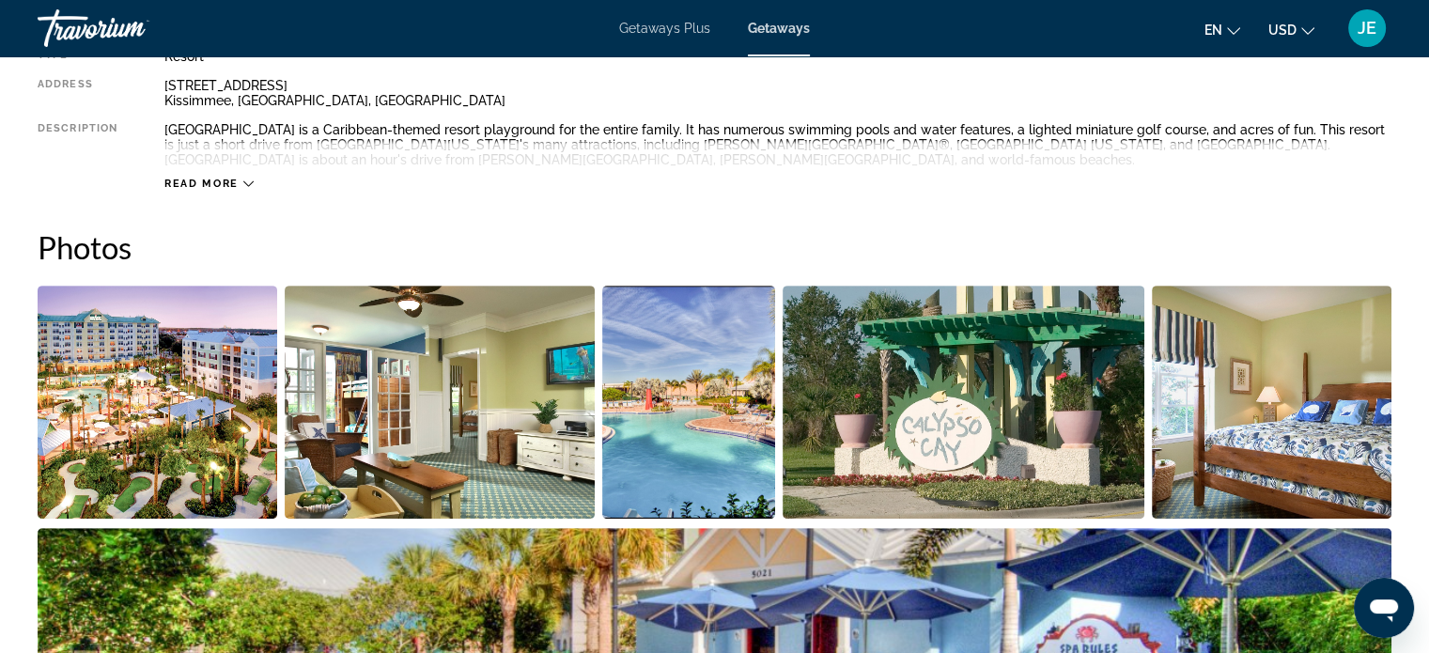
scroll to position [620, 0]
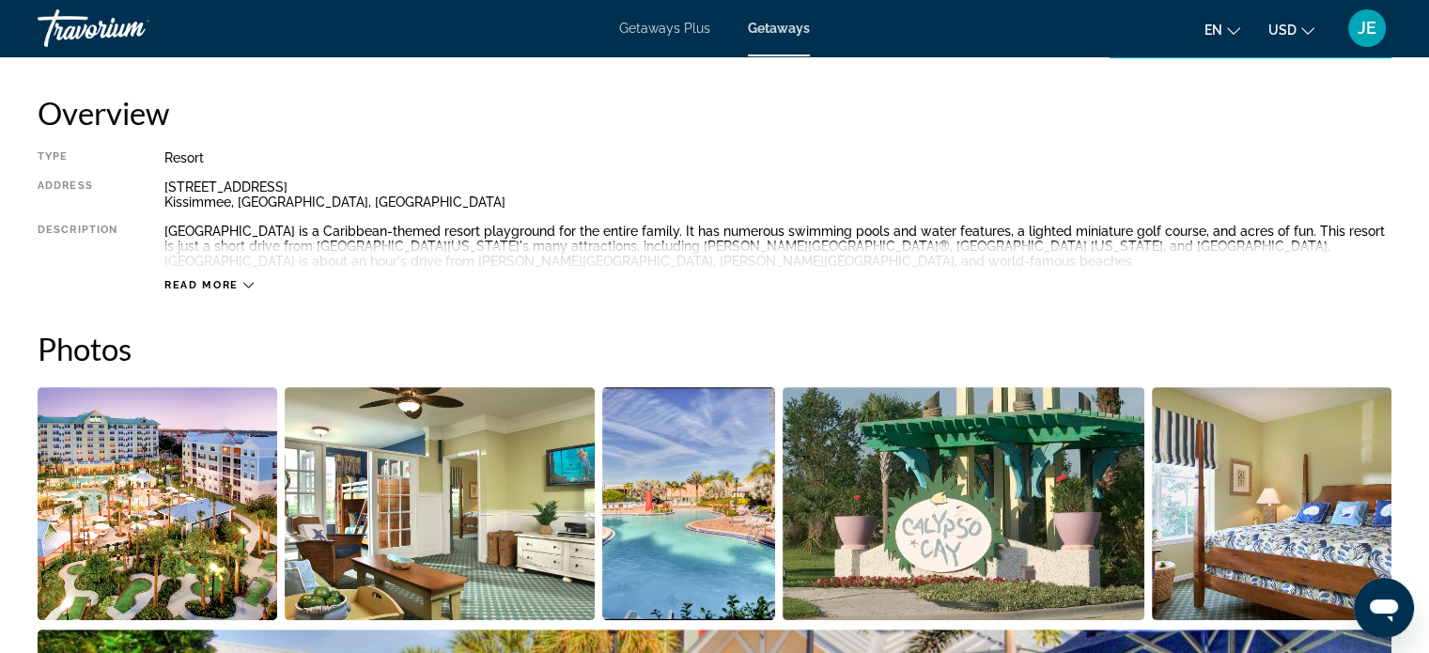
click at [233, 289] on span "Read more" at bounding box center [201, 285] width 74 height 12
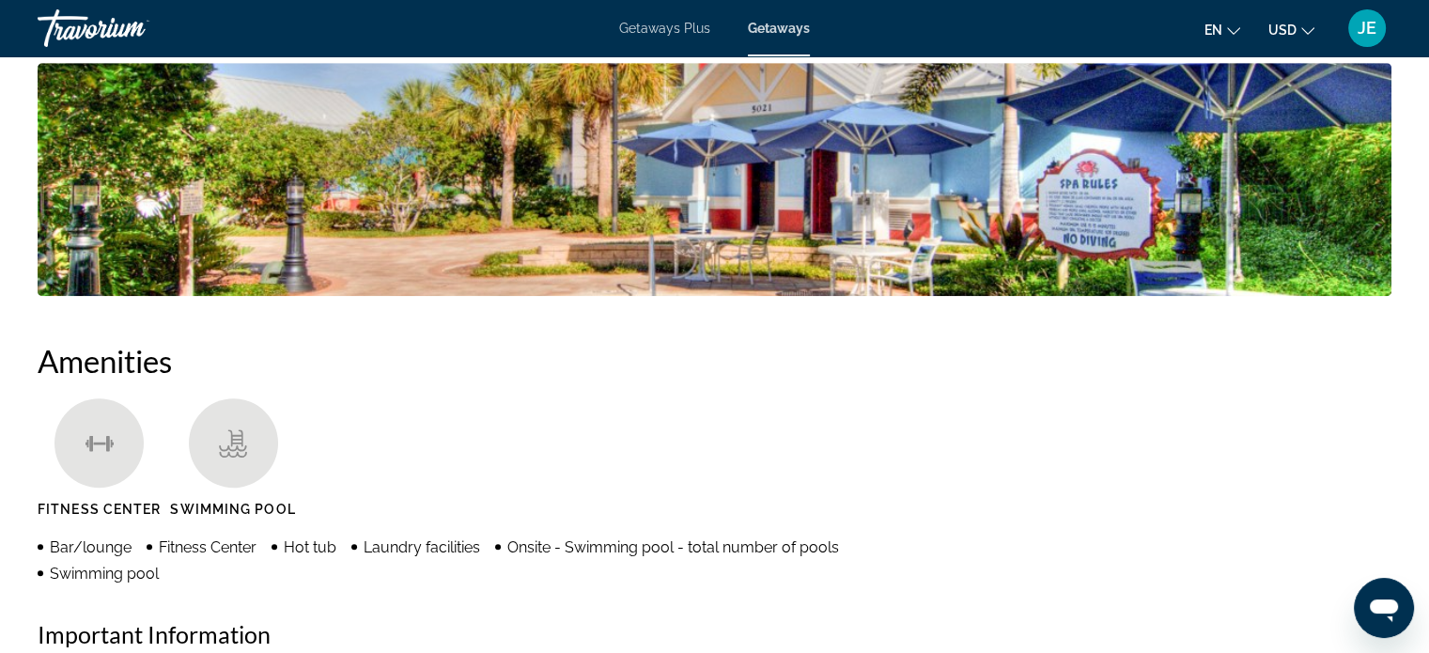
scroll to position [1185, 0]
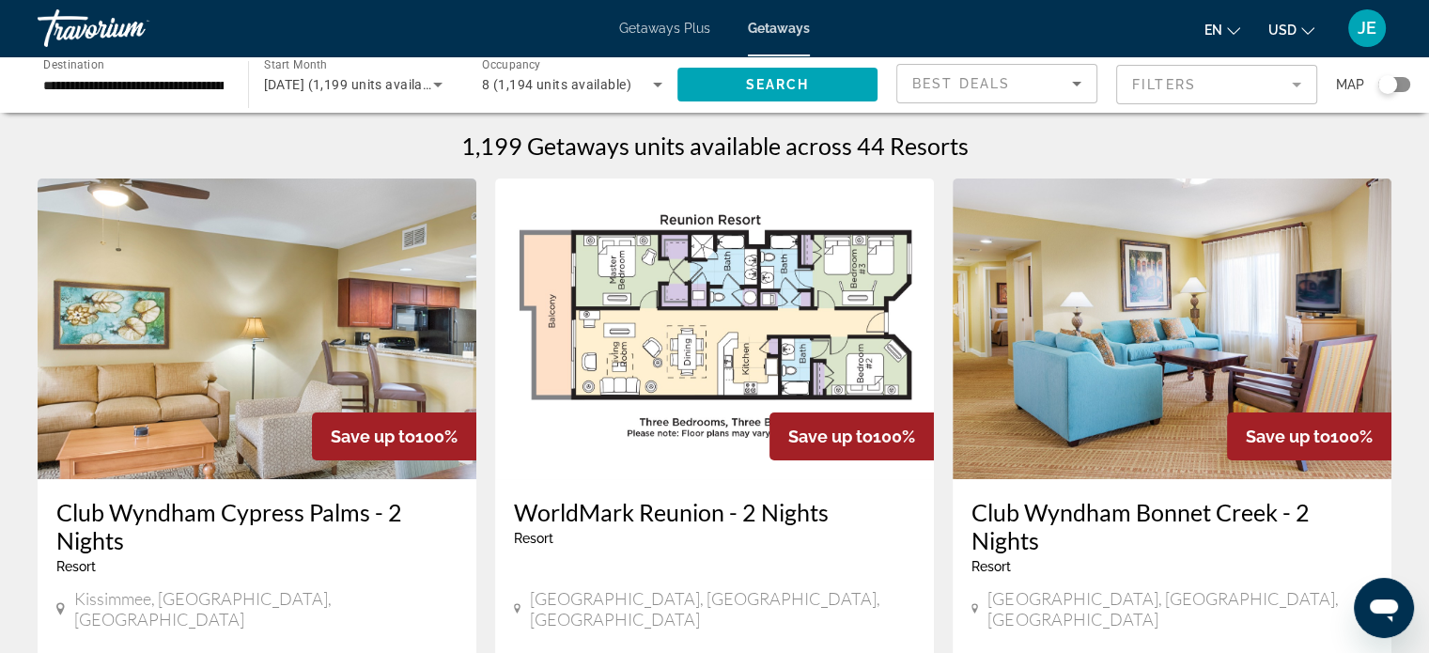
click at [1292, 84] on mat-form-field "Filters" at bounding box center [1216, 84] width 201 height 39
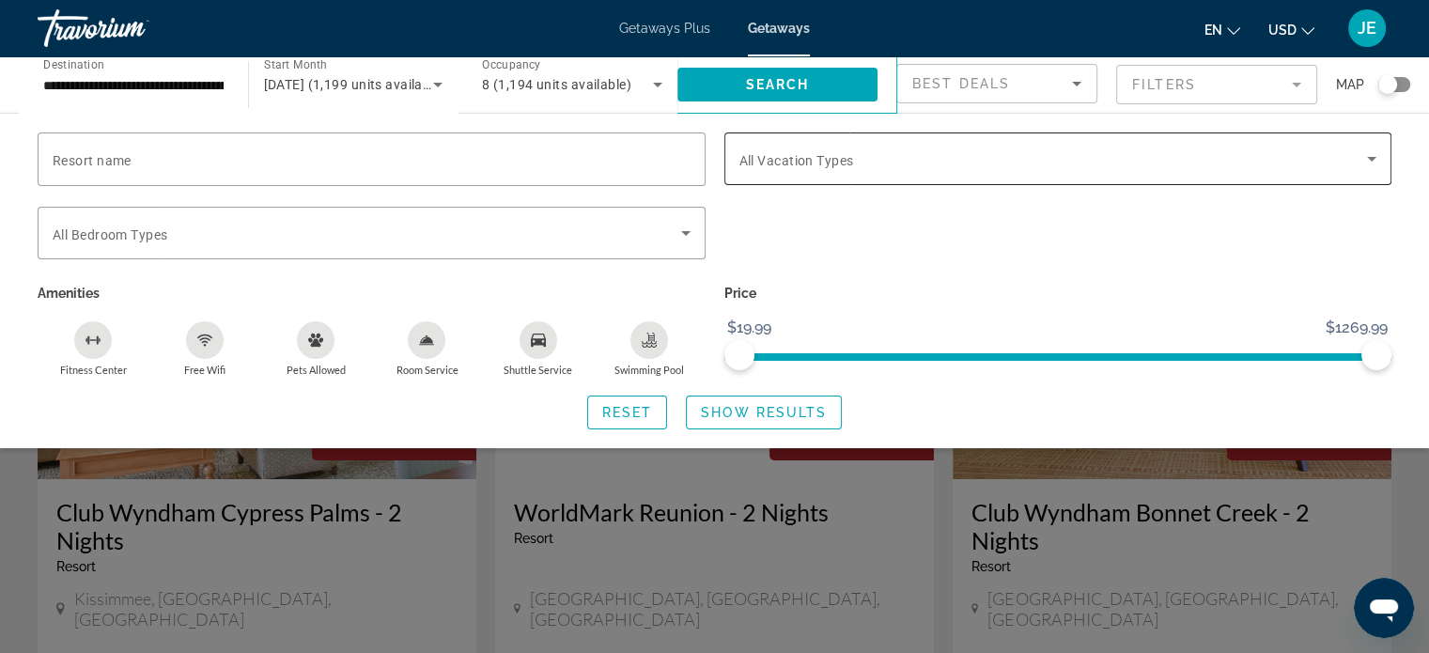
click at [1337, 154] on span "Search widget" at bounding box center [1053, 158] width 628 height 23
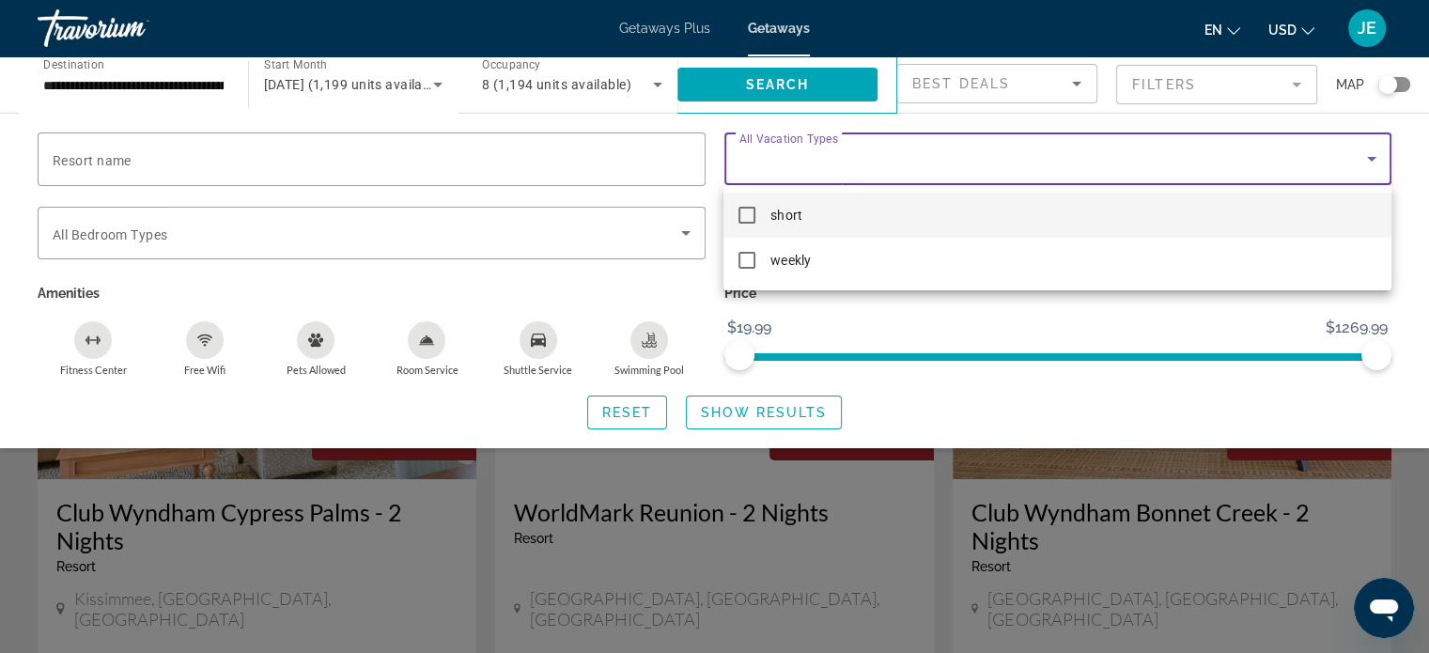
click at [750, 217] on mat-pseudo-checkbox at bounding box center [746, 215] width 17 height 17
click at [672, 225] on div at bounding box center [714, 326] width 1429 height 653
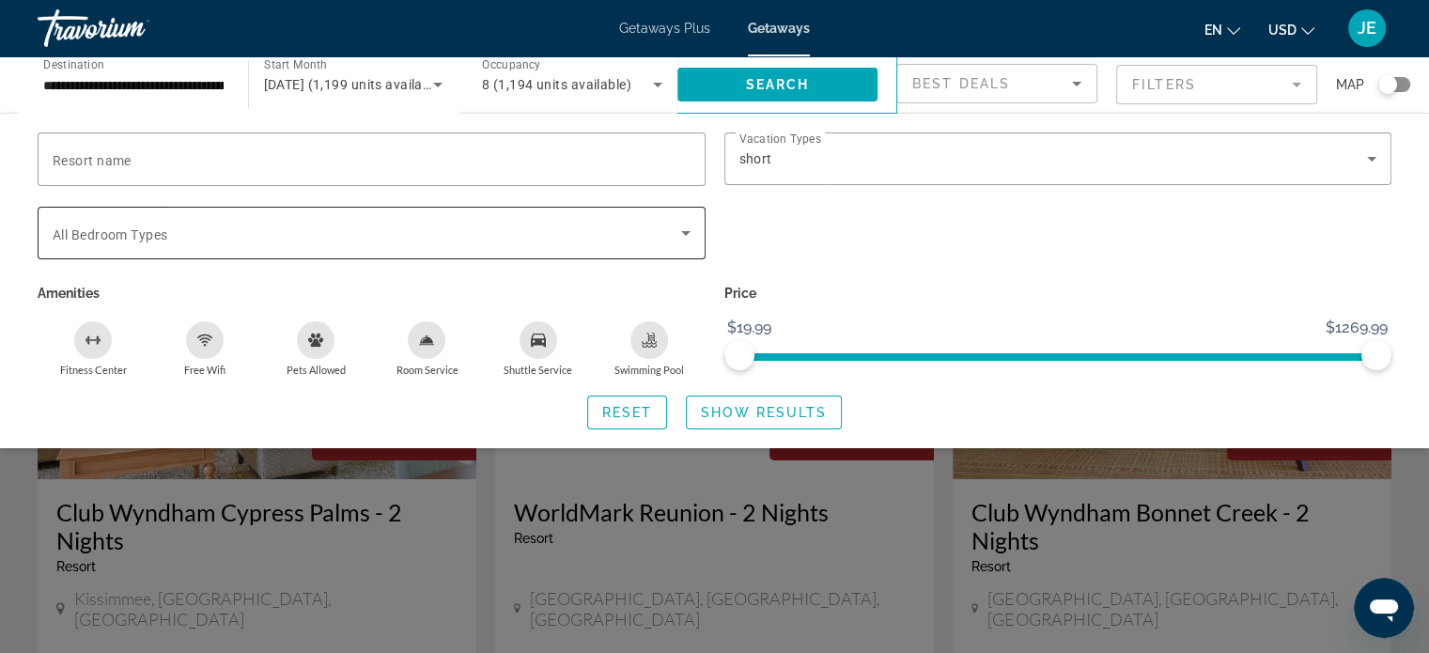
click at [672, 225] on span "Search widget" at bounding box center [367, 233] width 628 height 23
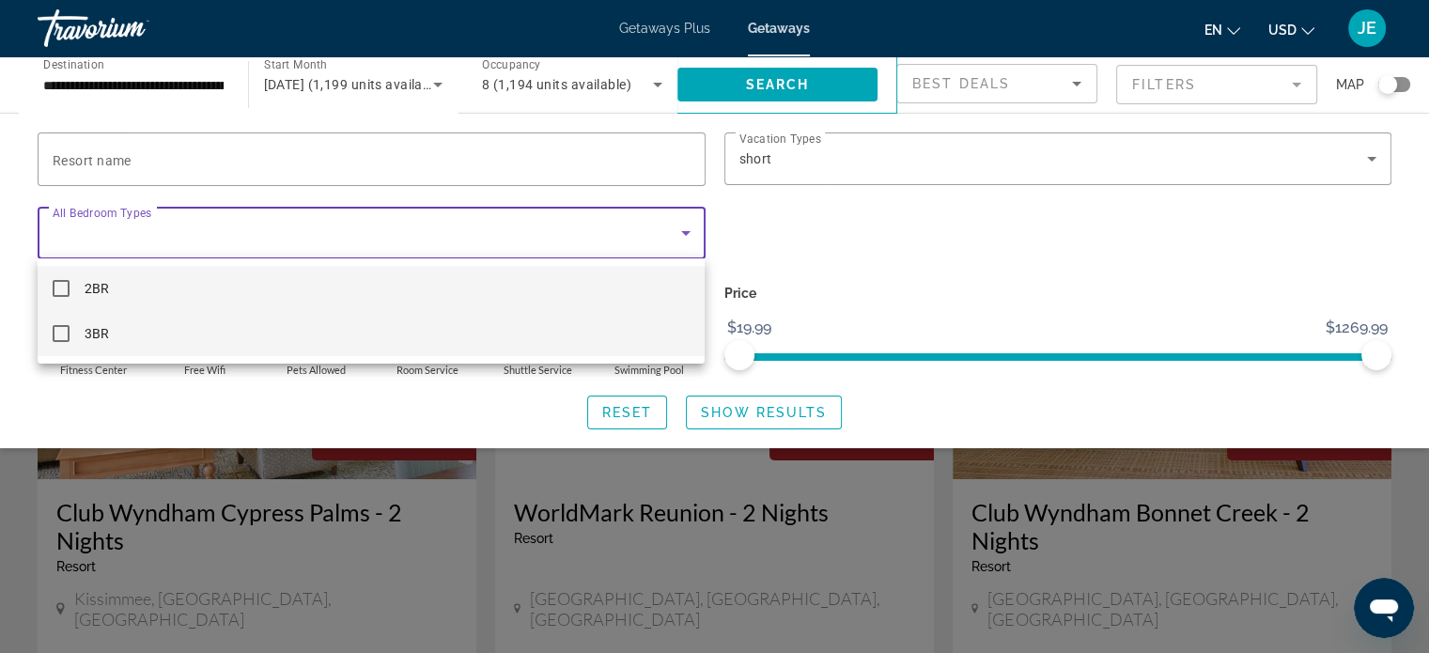
click at [58, 333] on mat-pseudo-checkbox at bounding box center [61, 333] width 17 height 17
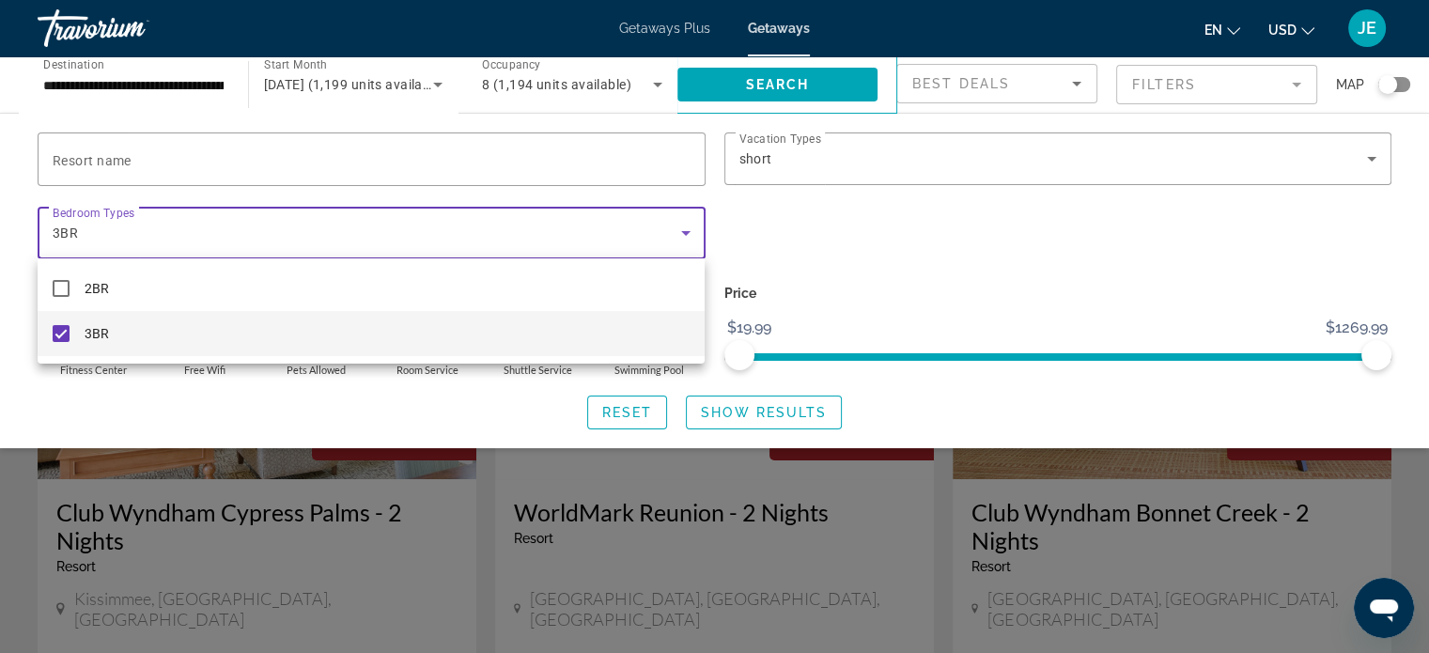
click at [758, 421] on div at bounding box center [714, 326] width 1429 height 653
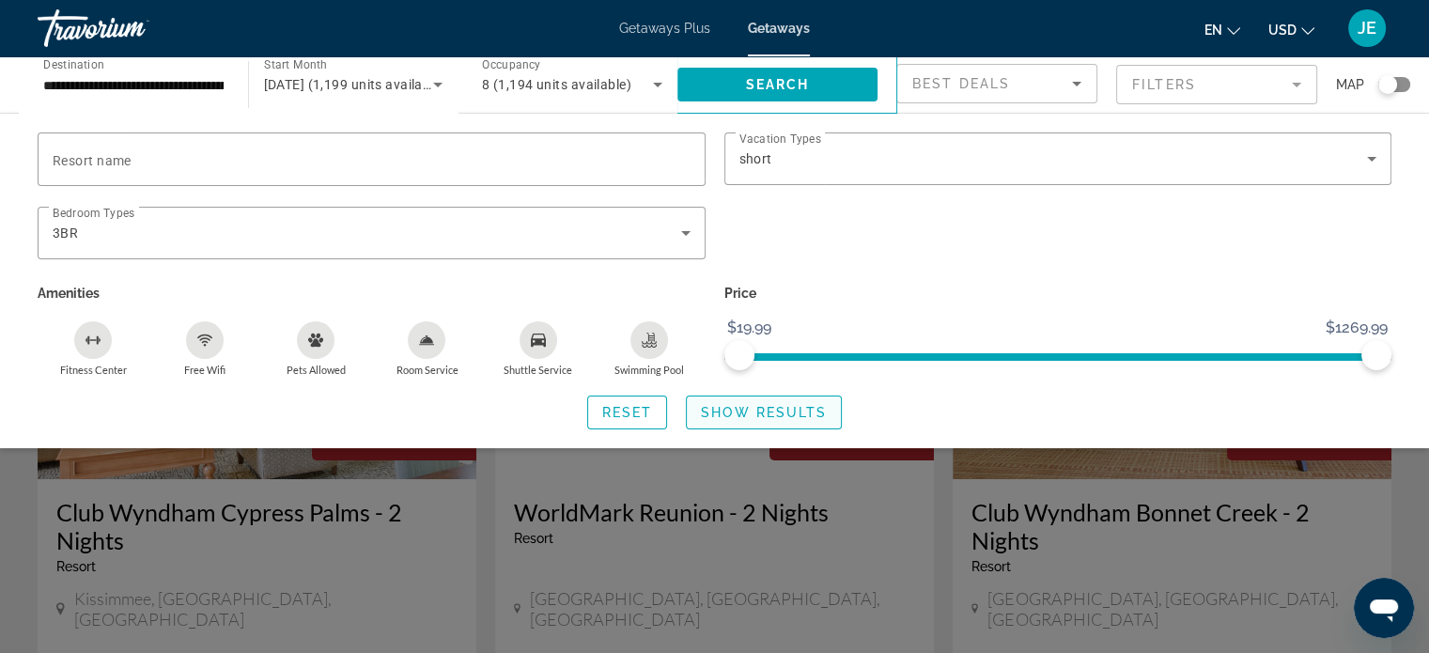
click at [794, 418] on span "Show Results" at bounding box center [764, 412] width 126 height 15
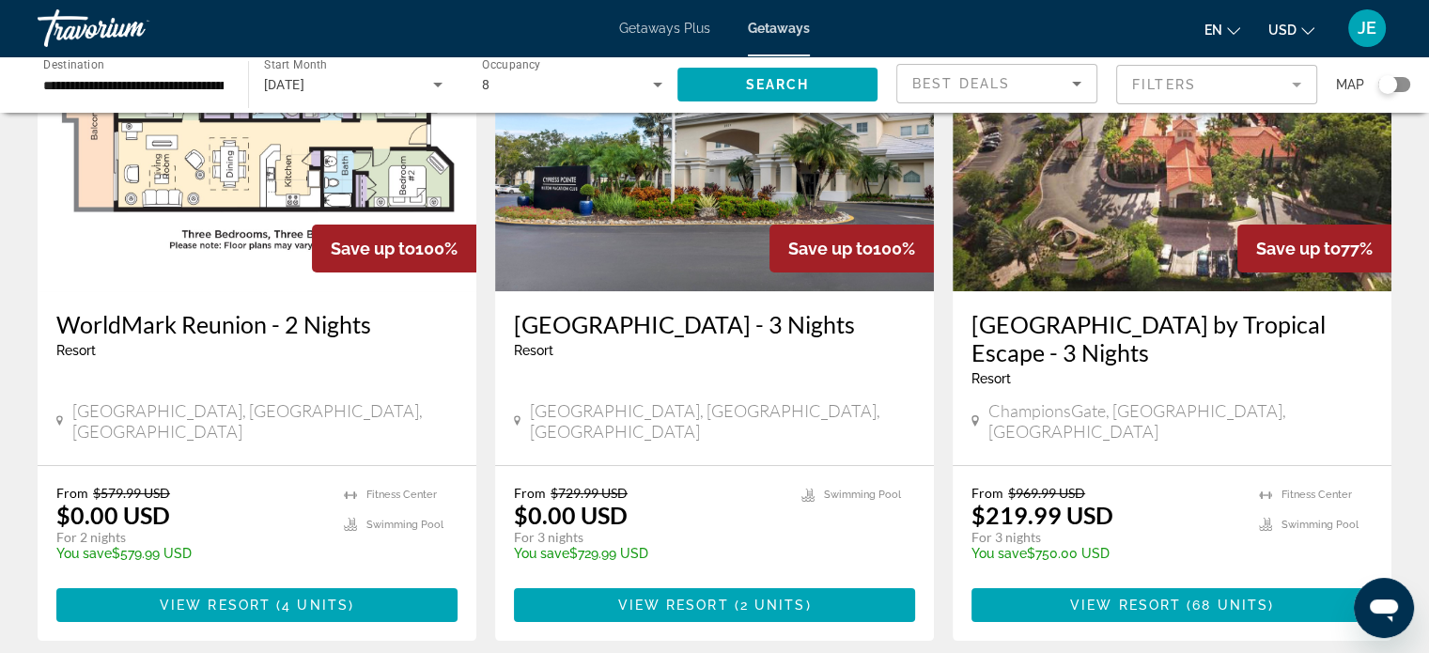
scroll to position [193, 0]
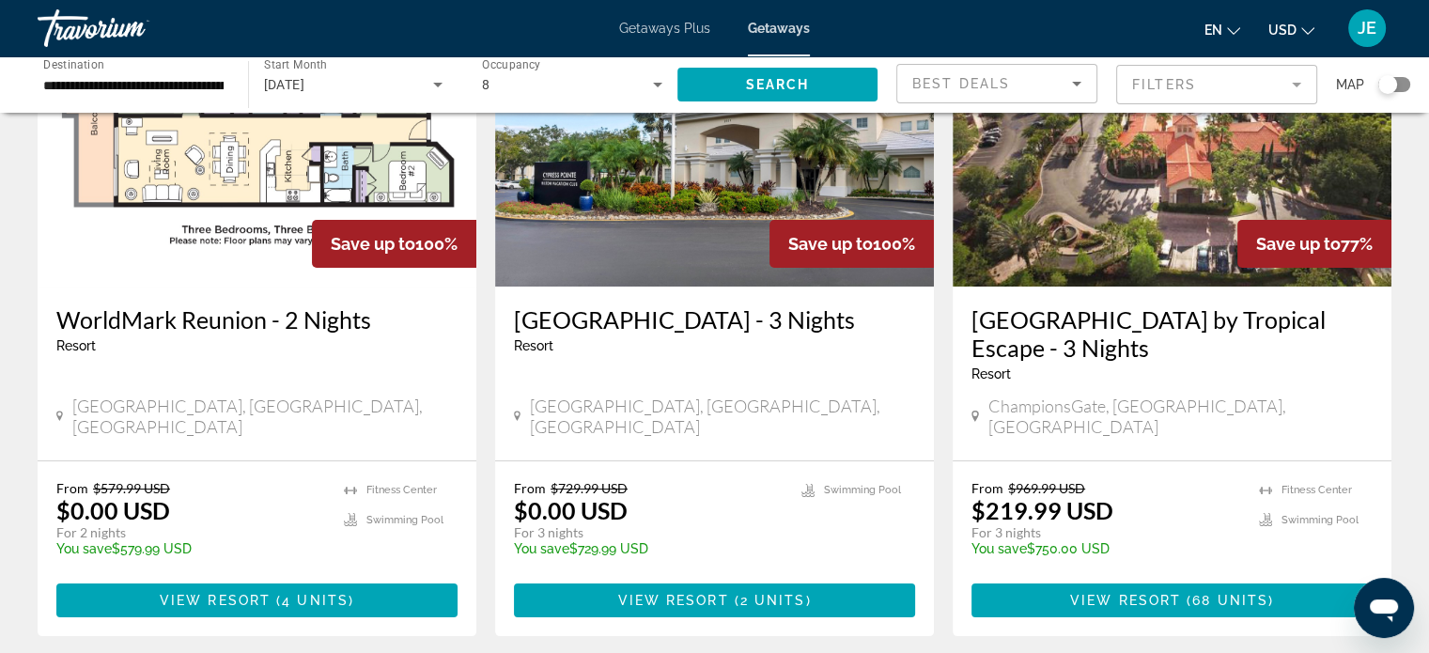
click at [1249, 330] on h3 "[GEOGRAPHIC_DATA] by Tropical Escape - 3 Nights" at bounding box center [1171, 333] width 401 height 56
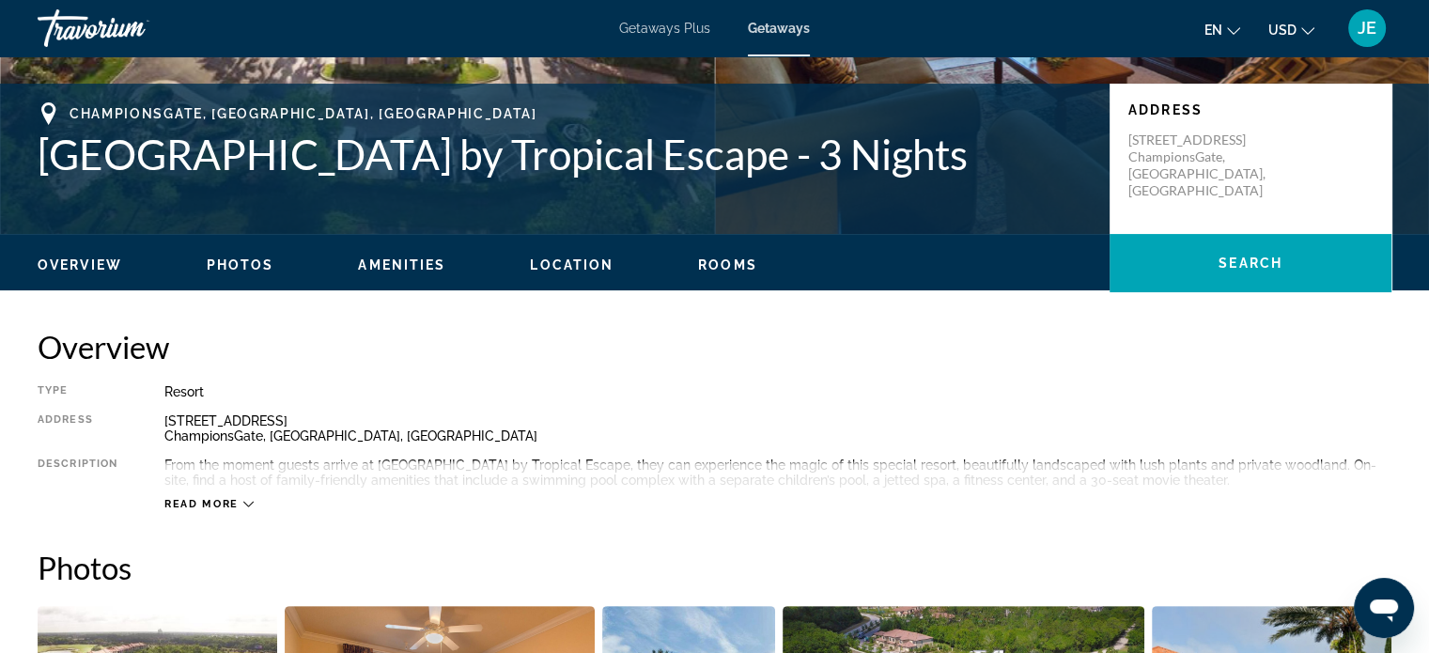
scroll to position [408, 0]
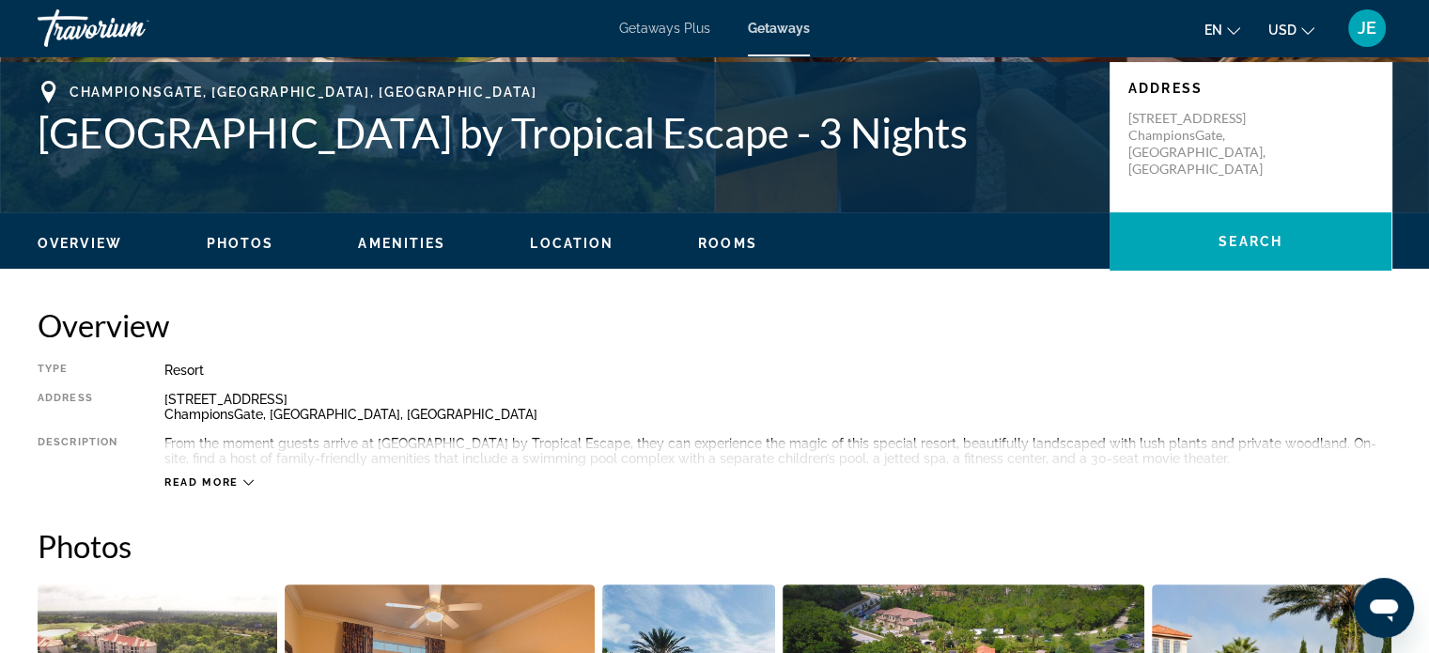
click at [218, 477] on span "Read more" at bounding box center [201, 482] width 74 height 12
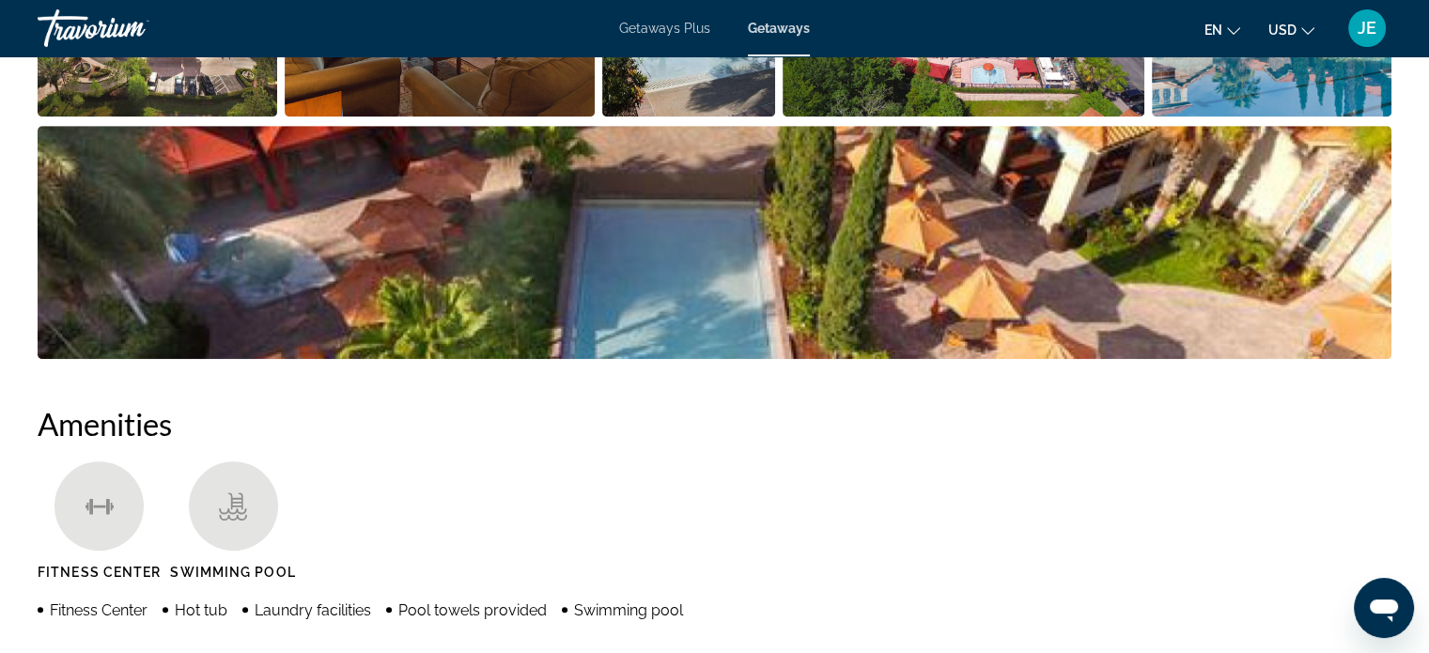
scroll to position [1105, 0]
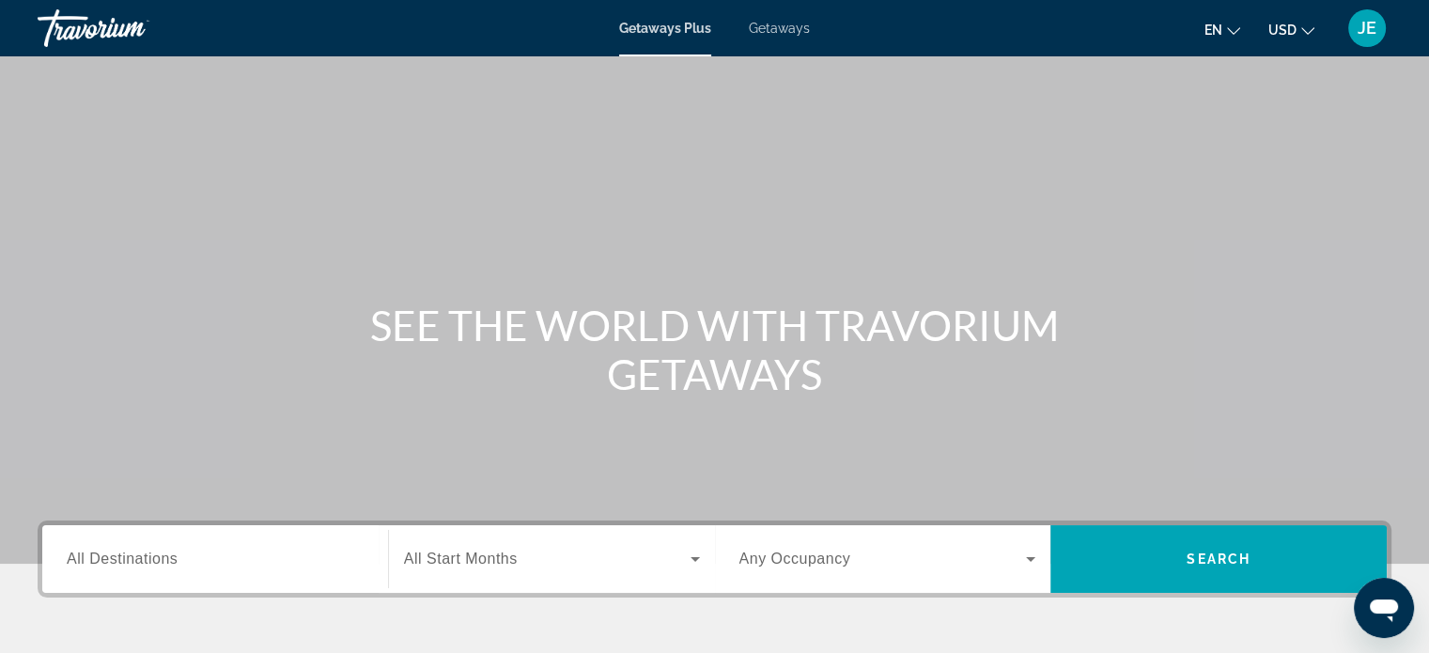
click at [81, 565] on span "All Destinations" at bounding box center [122, 558] width 111 height 16
click at [81, 565] on input "Destination All Destinations" at bounding box center [215, 559] width 297 height 23
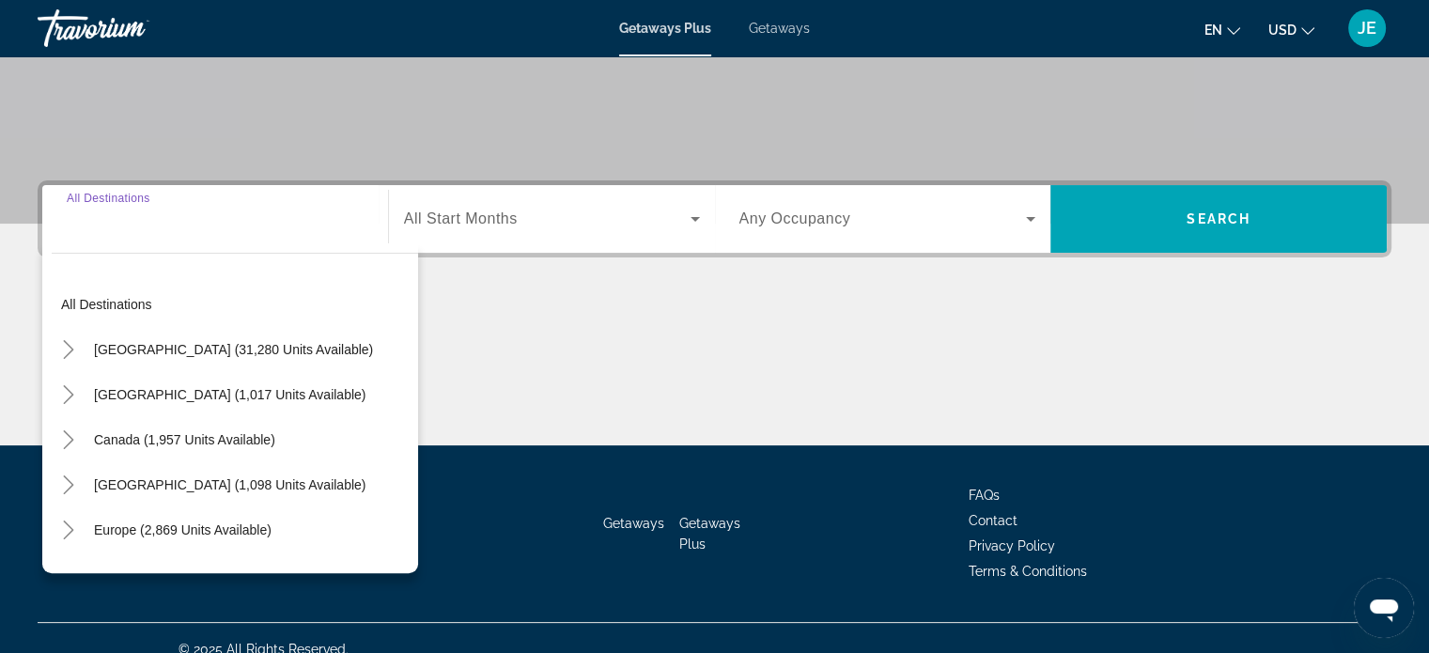
scroll to position [362, 0]
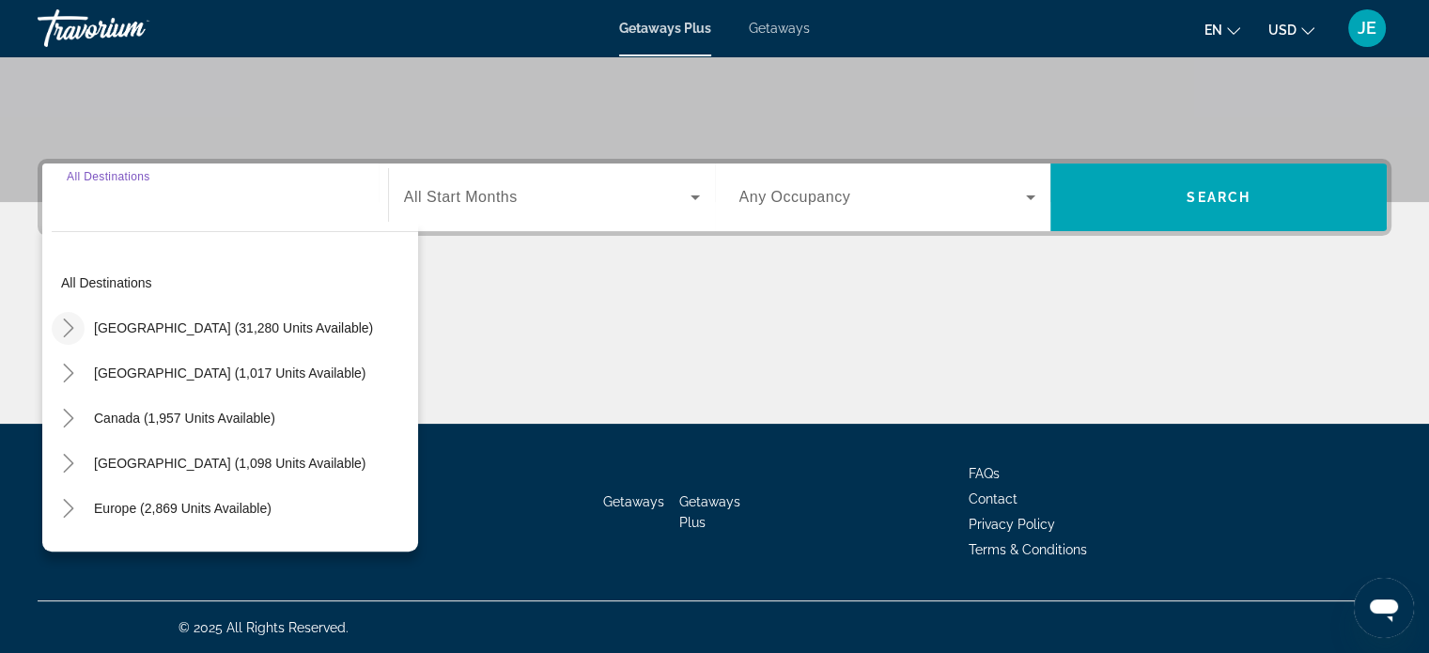
click at [70, 326] on icon "Toggle United States (31,280 units available)" at bounding box center [68, 327] width 10 height 19
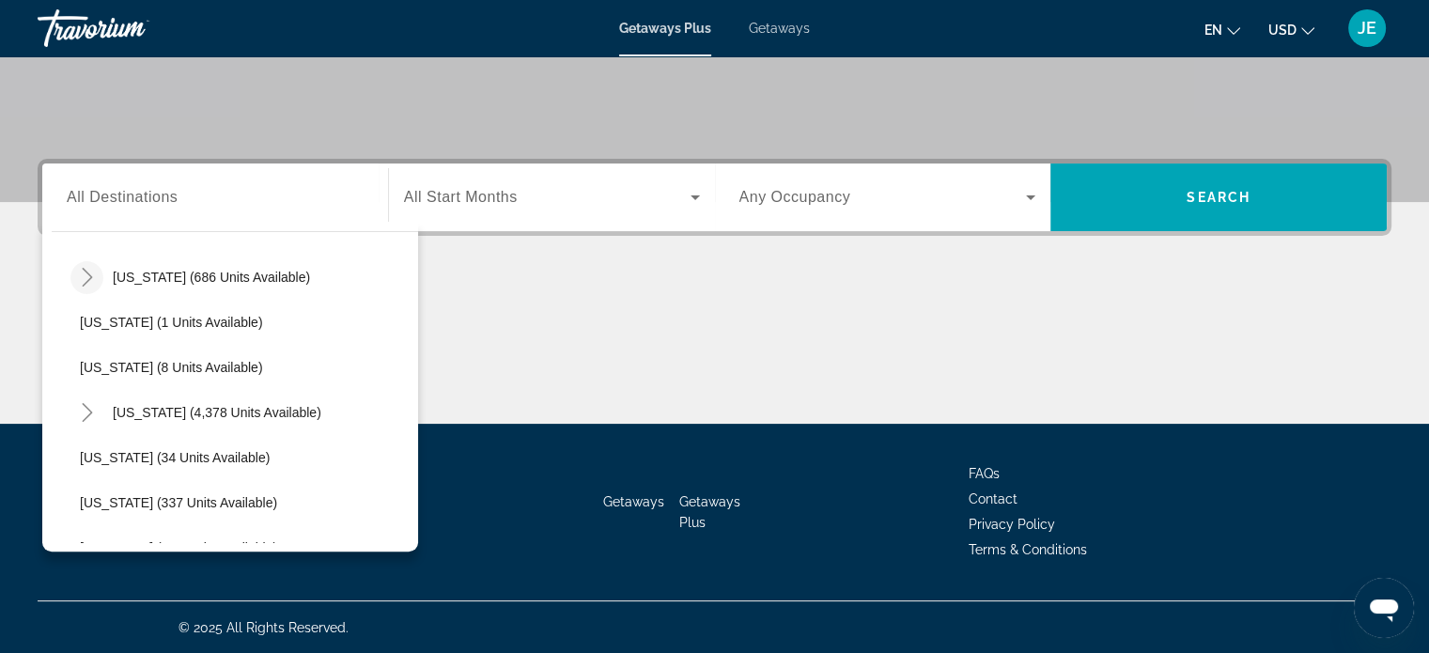
scroll to position [239, 0]
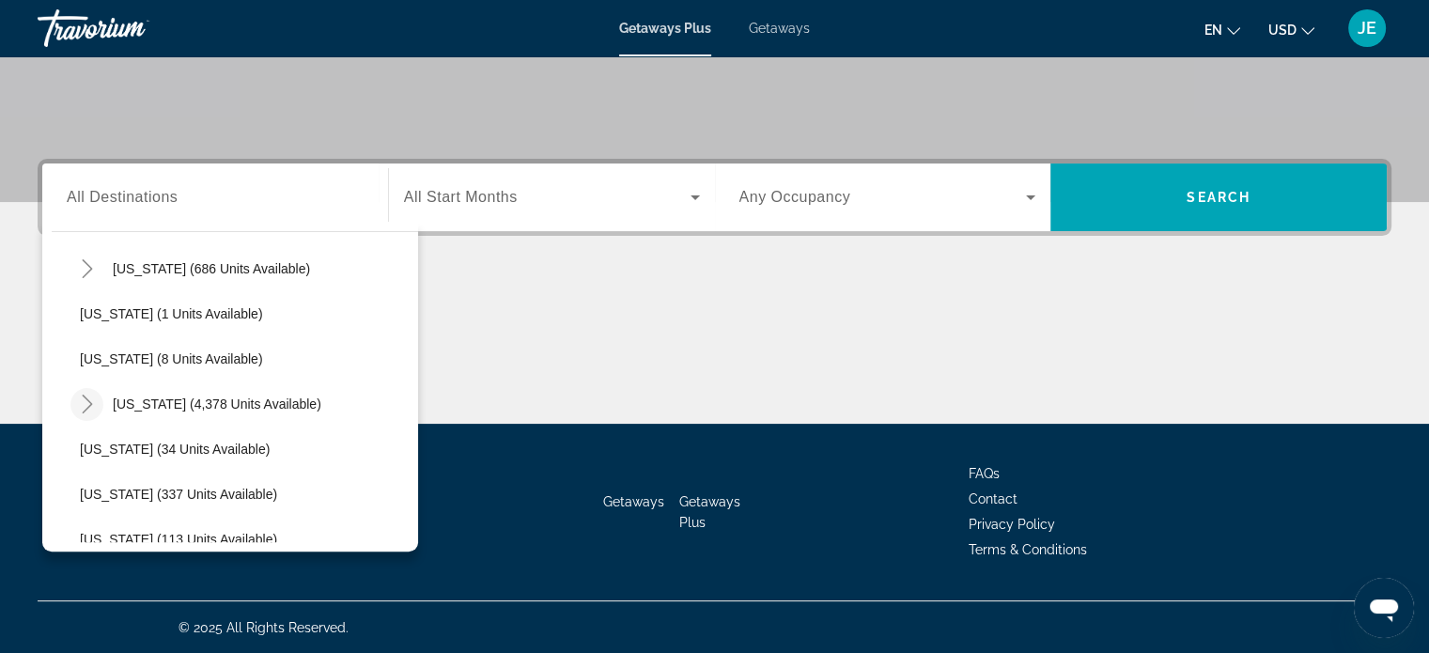
click at [90, 411] on icon "Toggle Florida (4,378 units available)" at bounding box center [87, 403] width 19 height 19
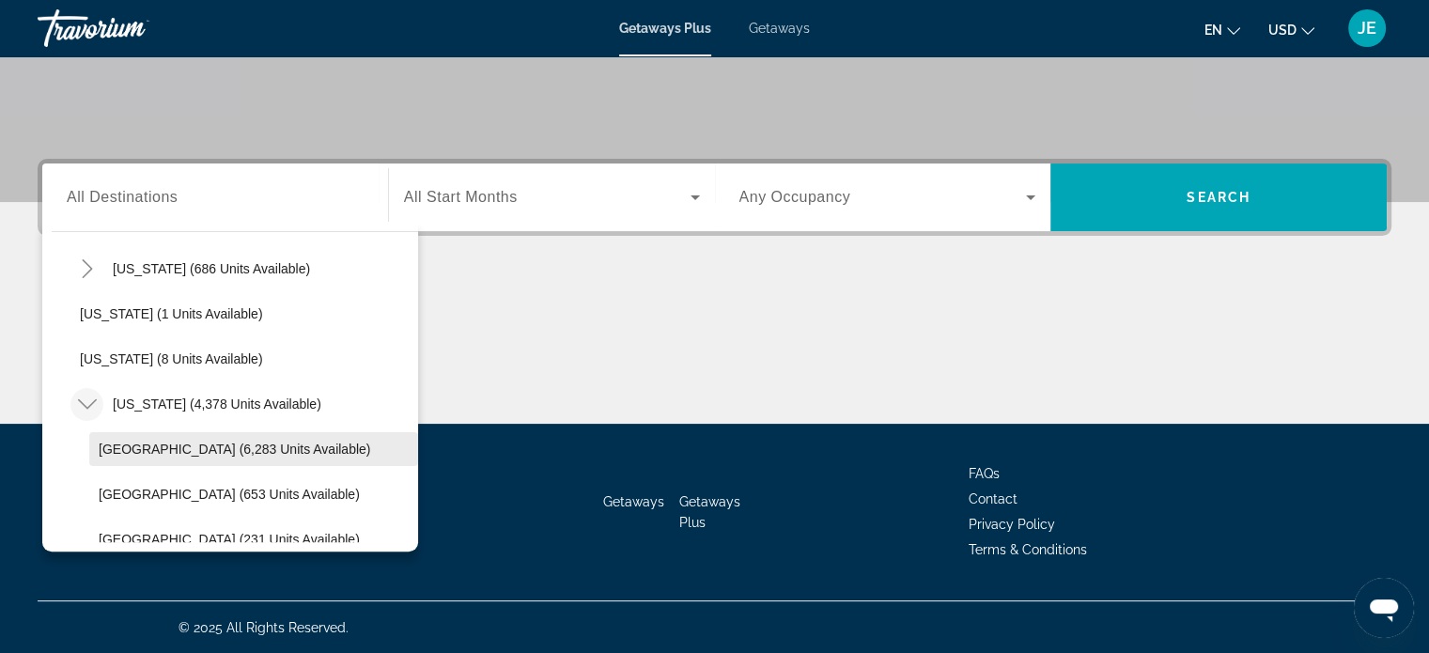
click at [254, 457] on span "Search widget" at bounding box center [253, 448] width 329 height 45
type input "**********"
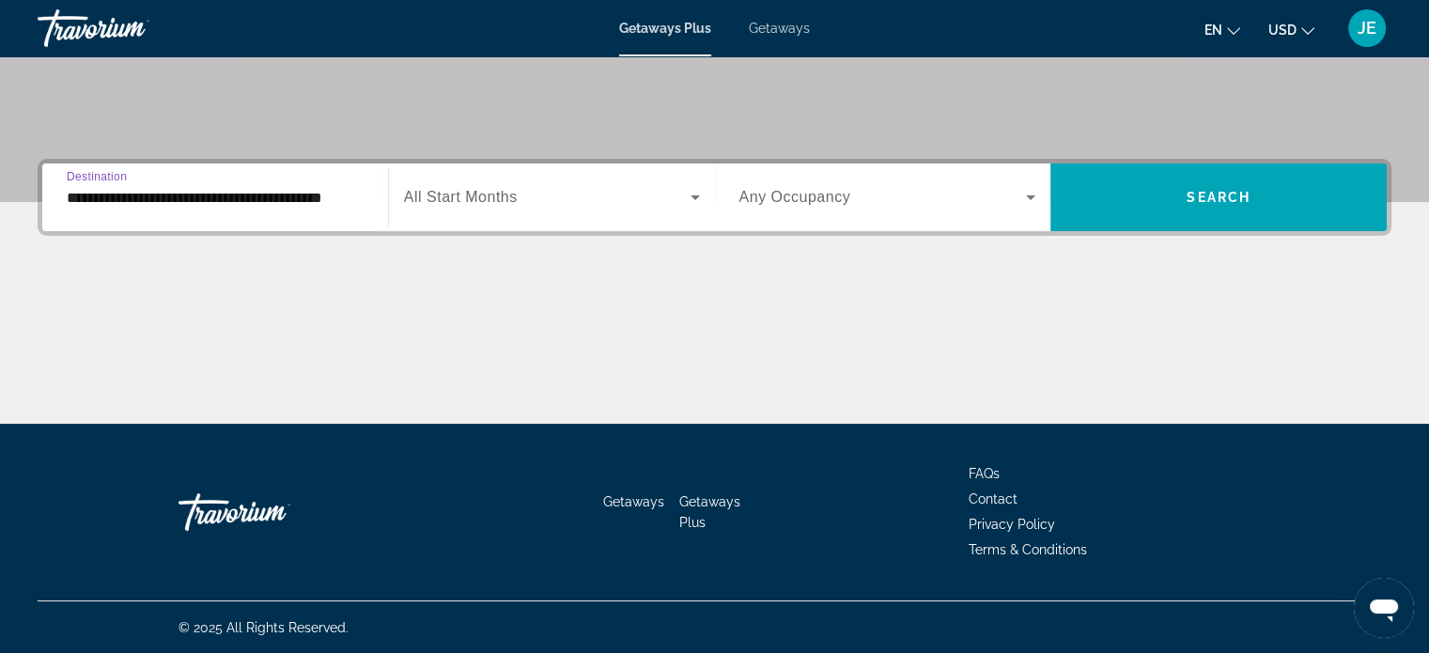
click at [662, 188] on span "Search widget" at bounding box center [547, 197] width 286 height 23
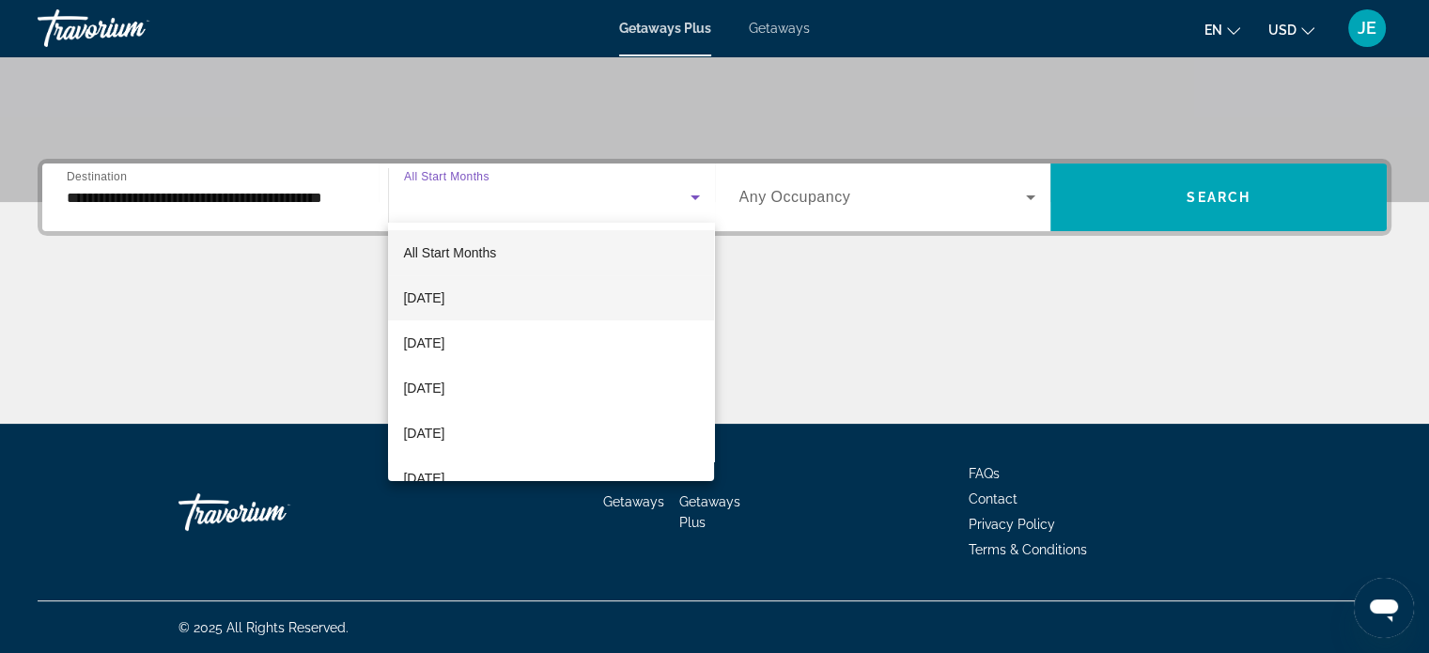
click at [444, 299] on span "[DATE]" at bounding box center [423, 297] width 41 height 23
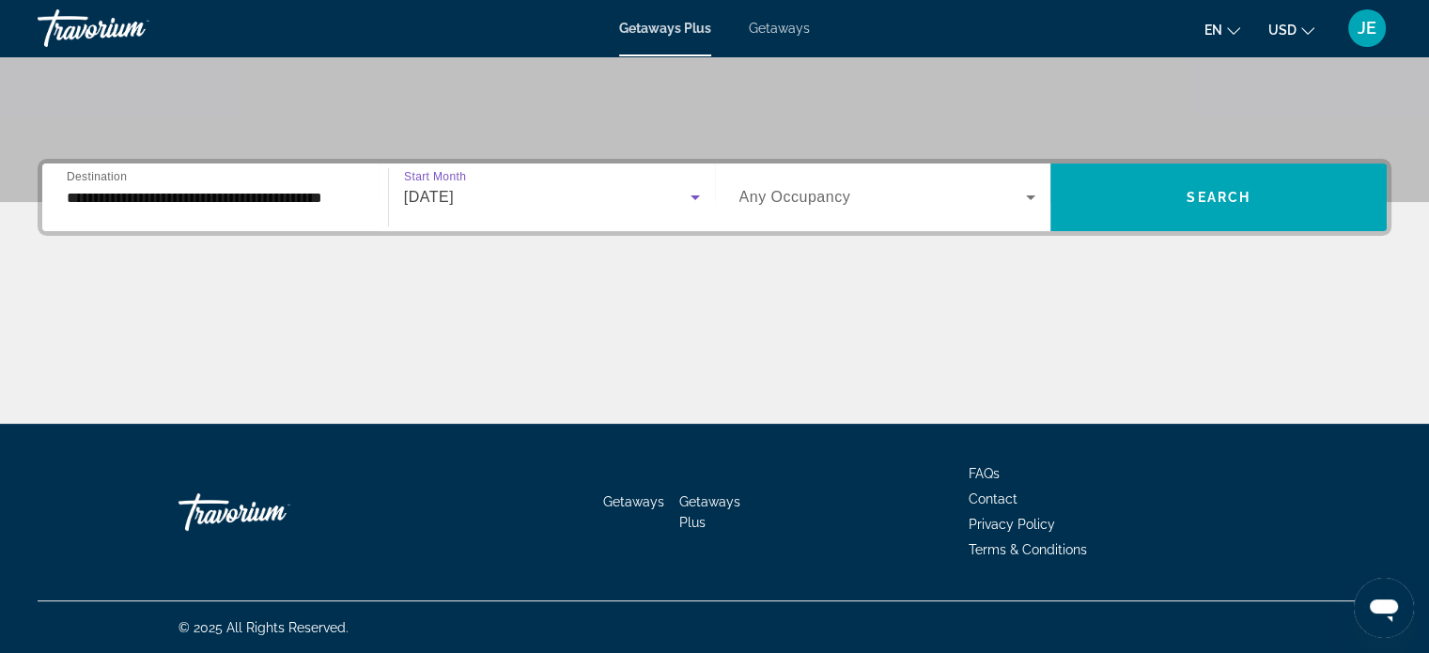
click at [1014, 192] on span "Search widget" at bounding box center [882, 197] width 287 height 23
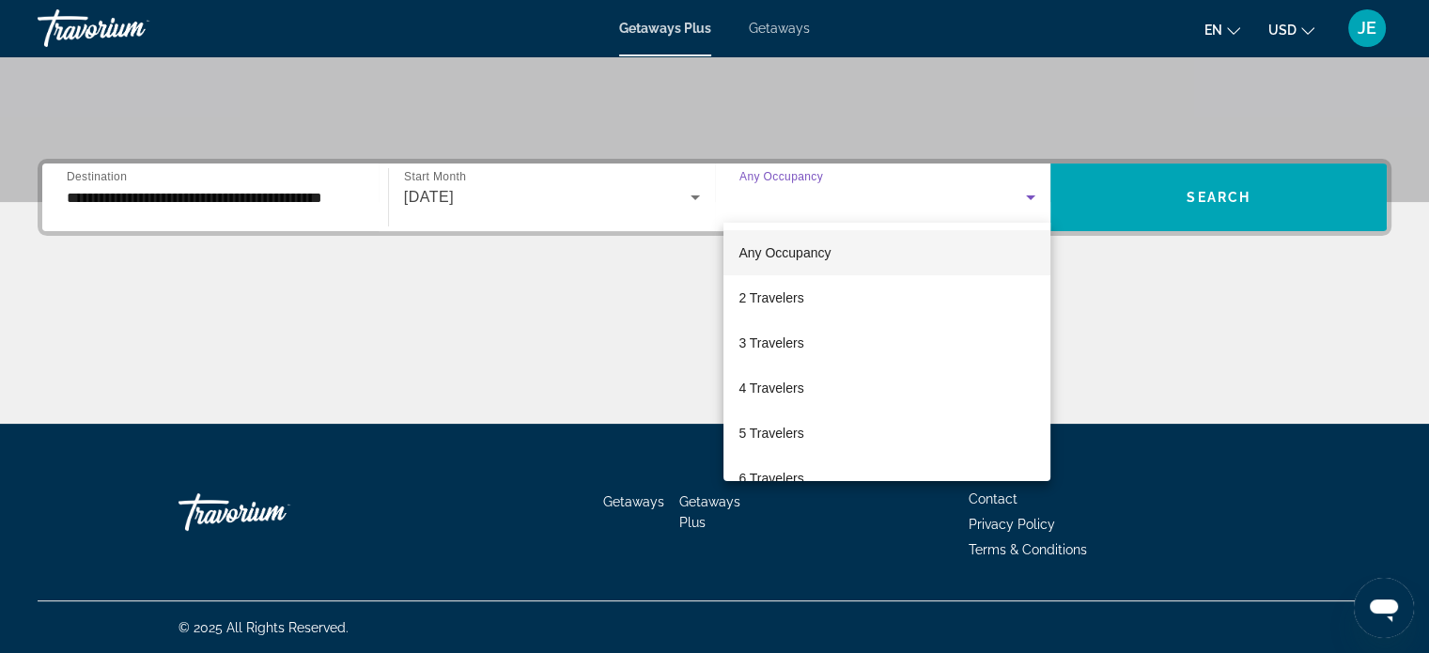
click at [780, 45] on div at bounding box center [714, 326] width 1429 height 653
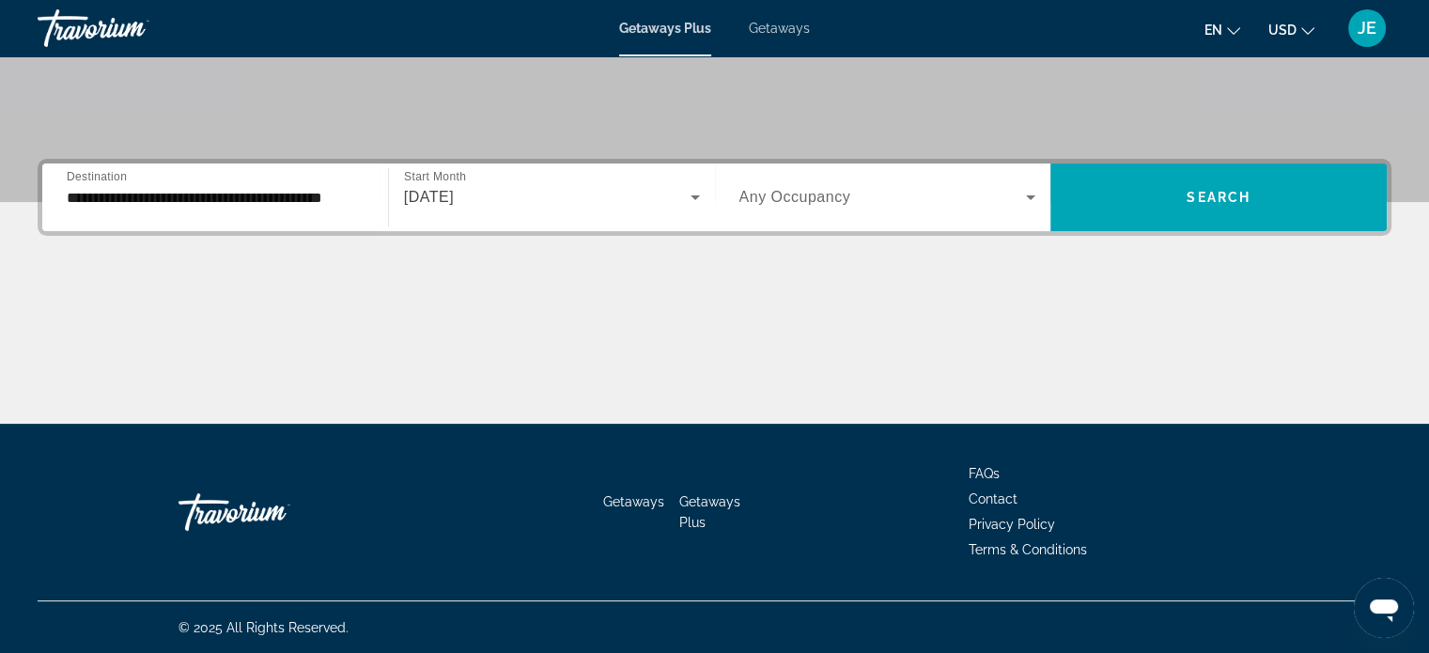
click at [785, 21] on span "Getaways" at bounding box center [779, 28] width 61 height 15
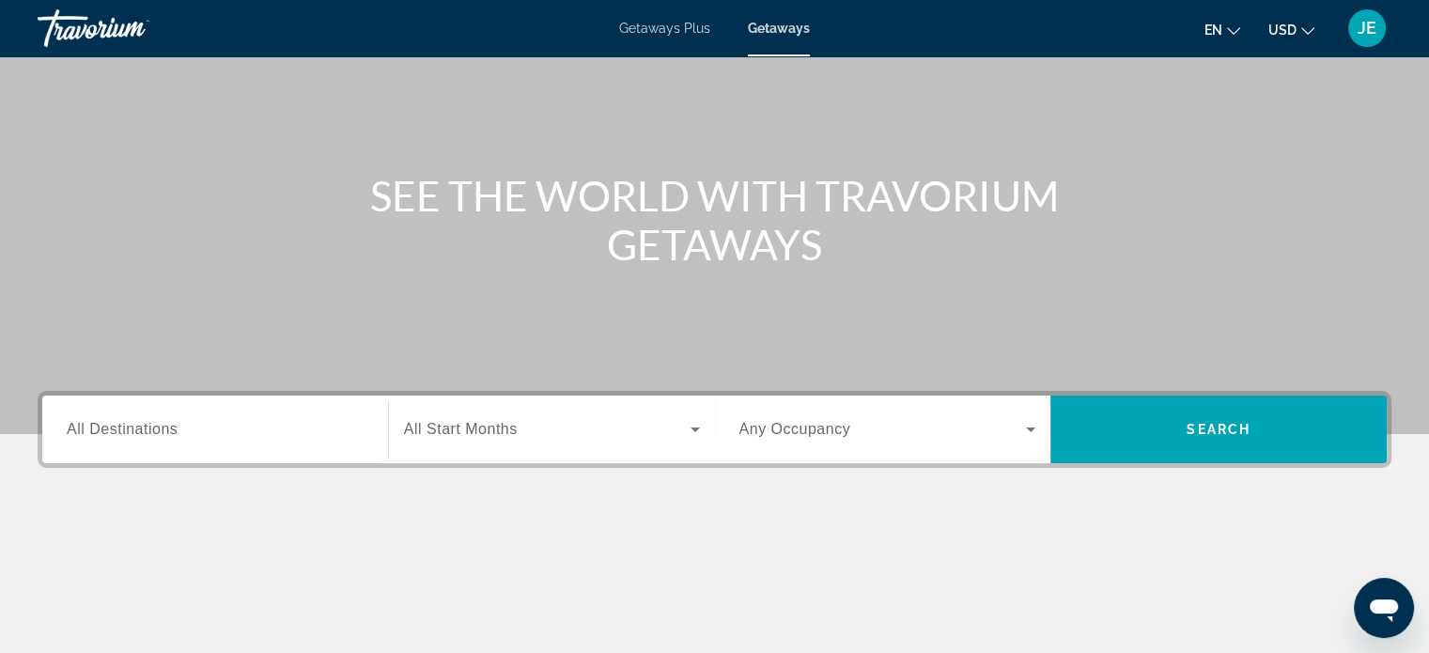
click at [307, 432] on input "Destination All Destinations" at bounding box center [215, 430] width 297 height 23
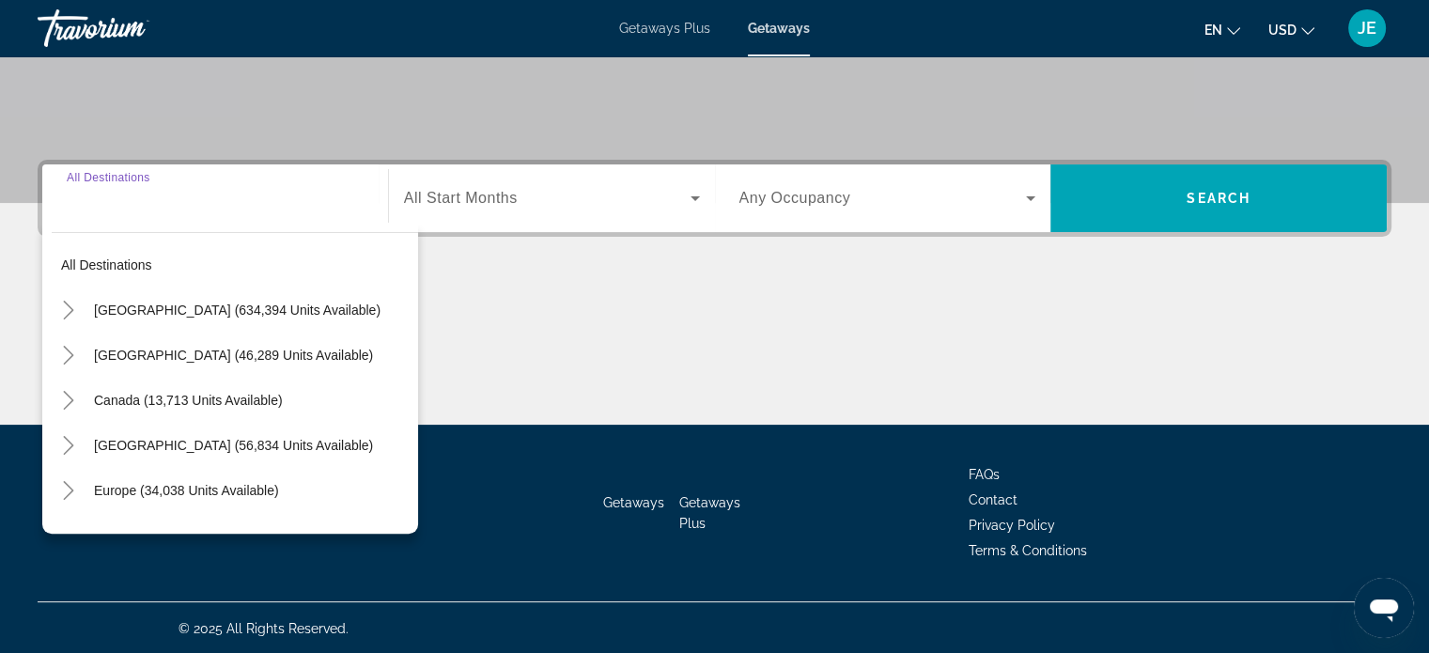
scroll to position [362, 0]
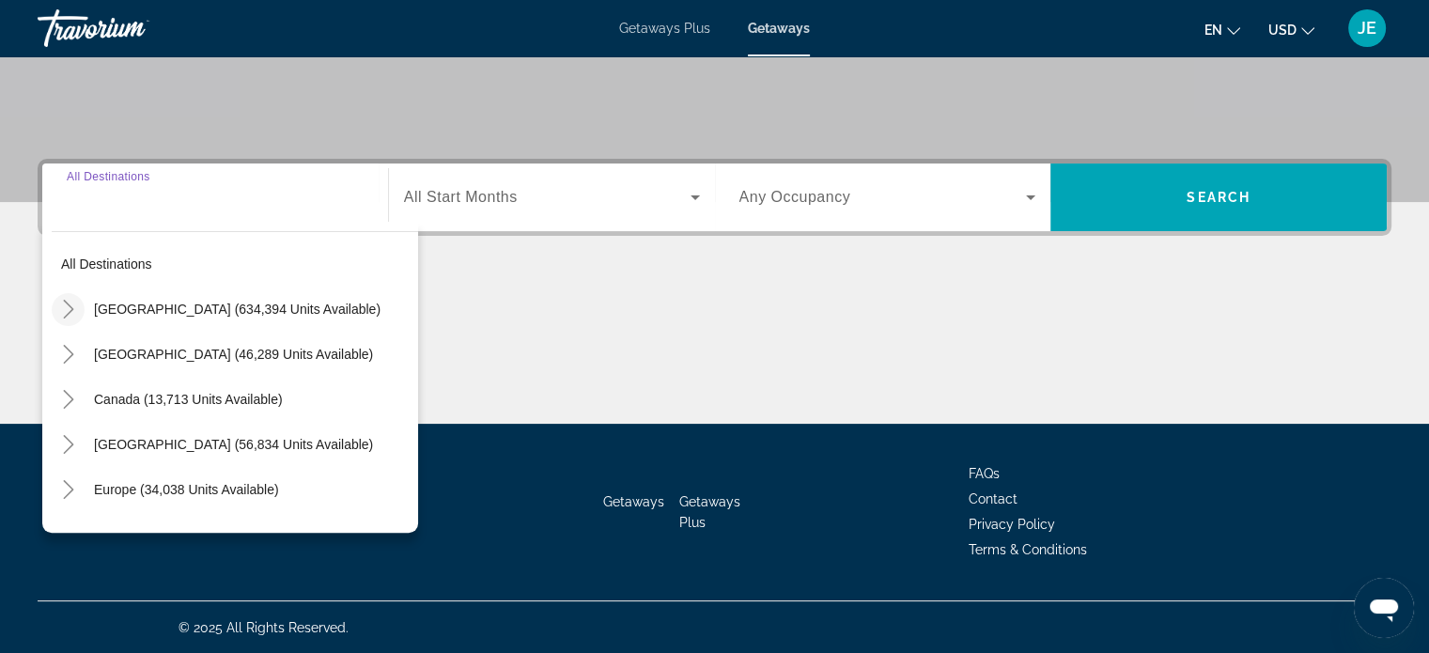
click at [59, 300] on icon "Toggle United States (634,394 units available)" at bounding box center [68, 309] width 19 height 19
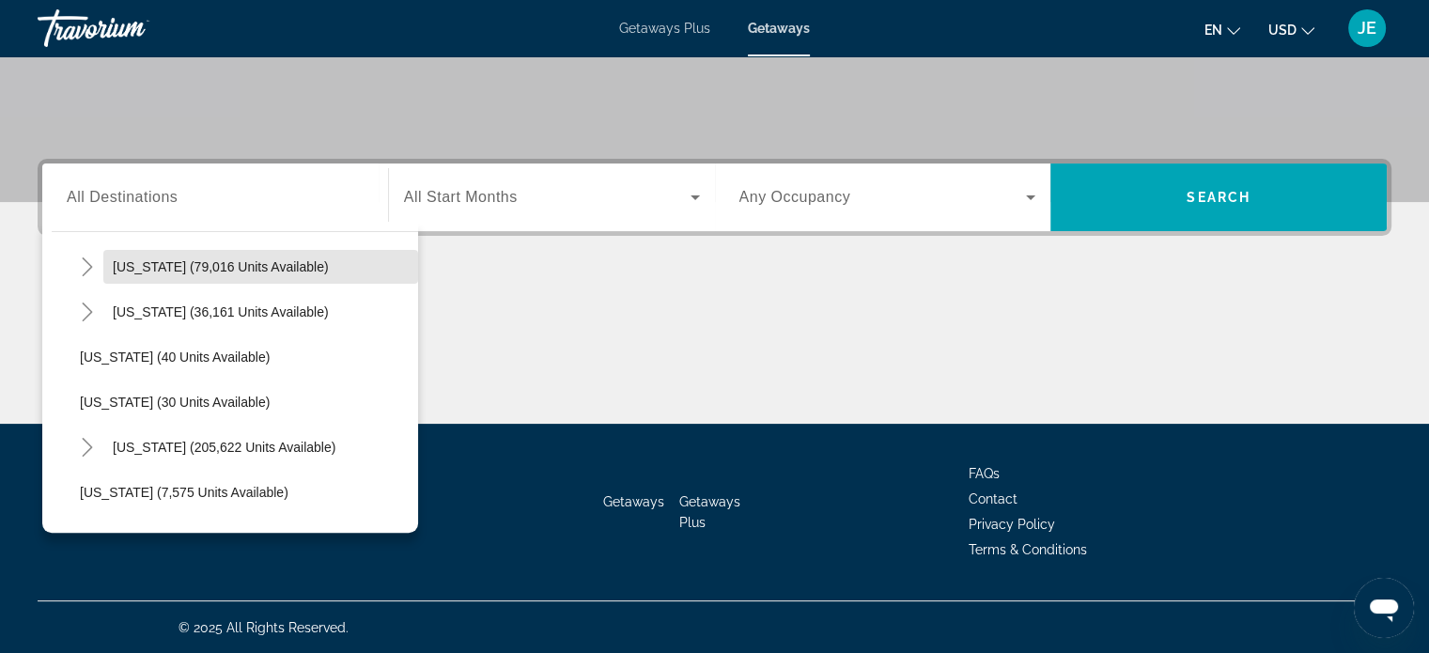
scroll to position [180, 0]
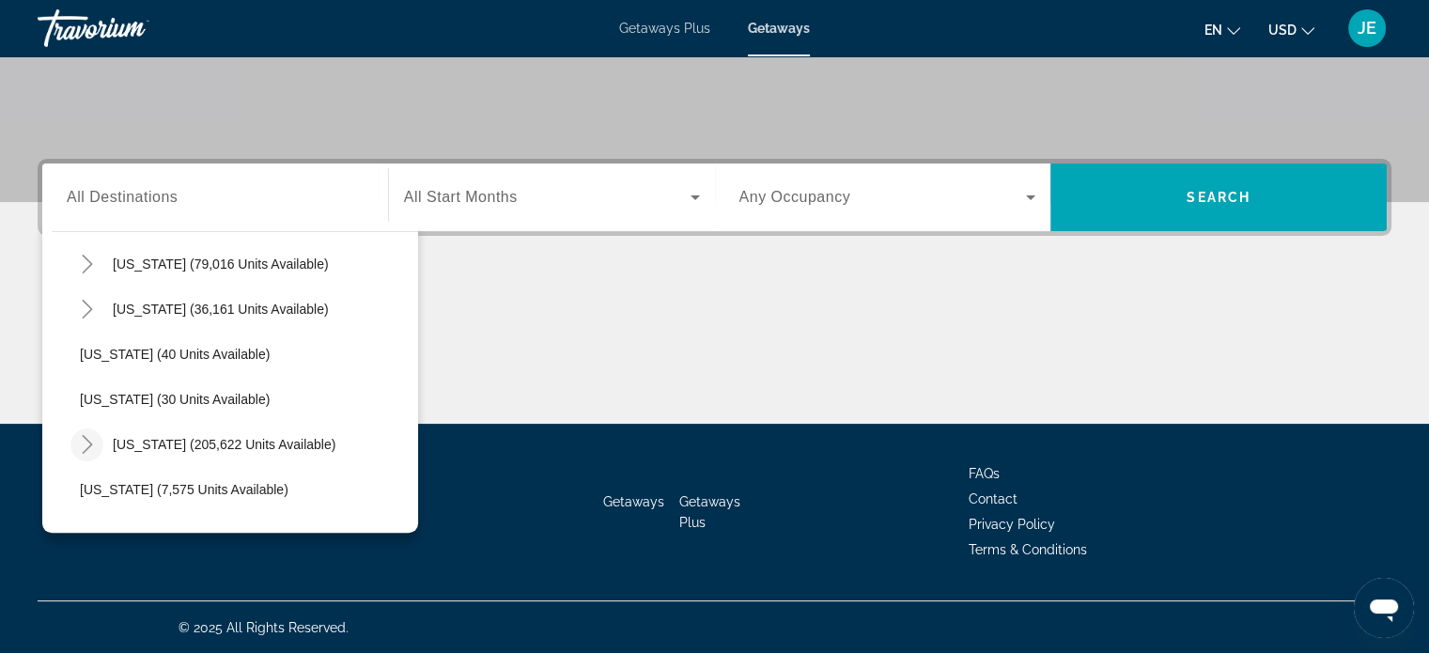
click at [86, 442] on icon "Toggle Florida (205,622 units available)" at bounding box center [87, 444] width 19 height 19
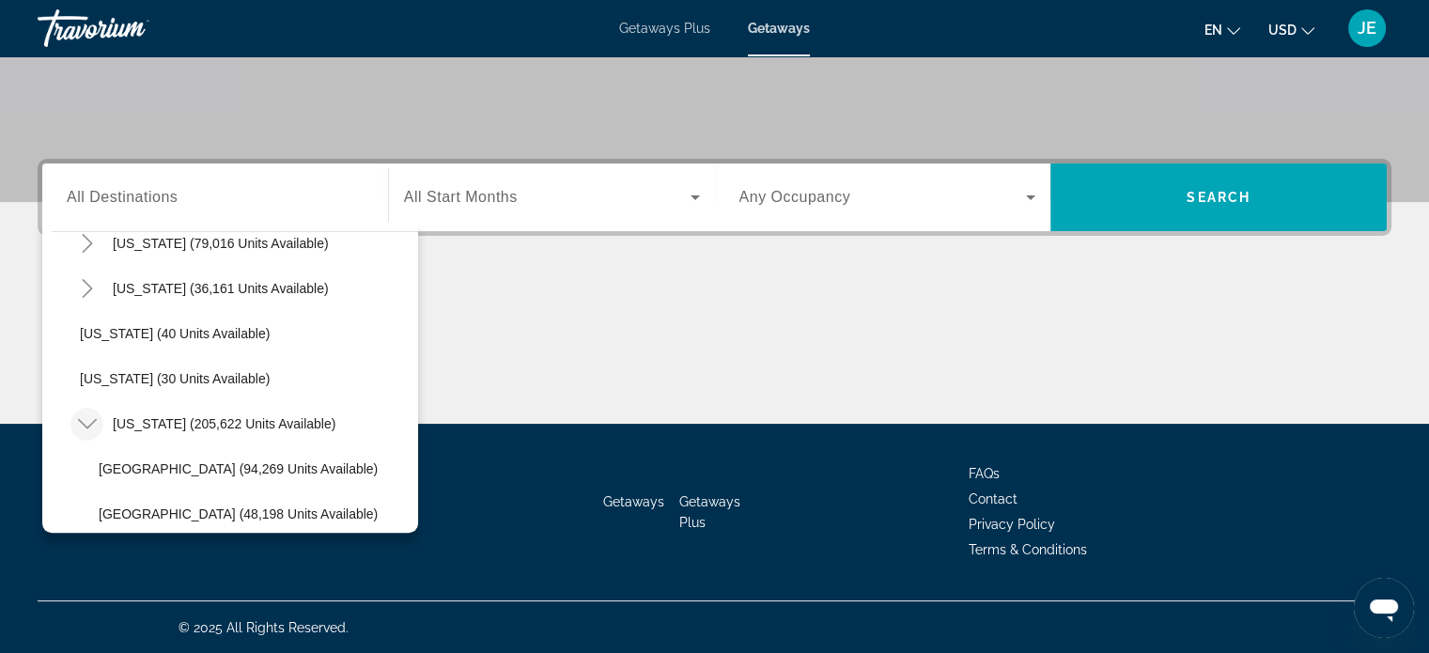
scroll to position [204, 0]
click at [308, 464] on span "[GEOGRAPHIC_DATA] (94,269 units available)" at bounding box center [238, 465] width 279 height 15
type input "**********"
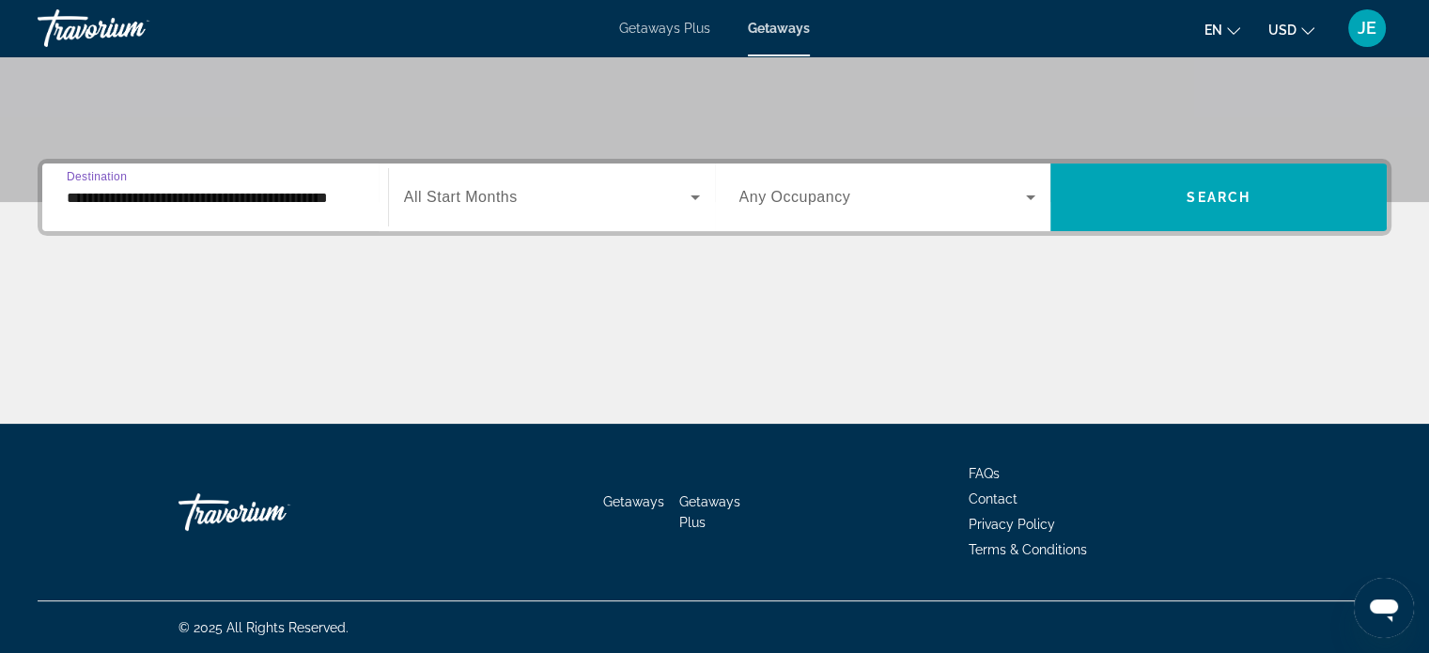
click at [672, 188] on span "Search widget" at bounding box center [547, 197] width 286 height 23
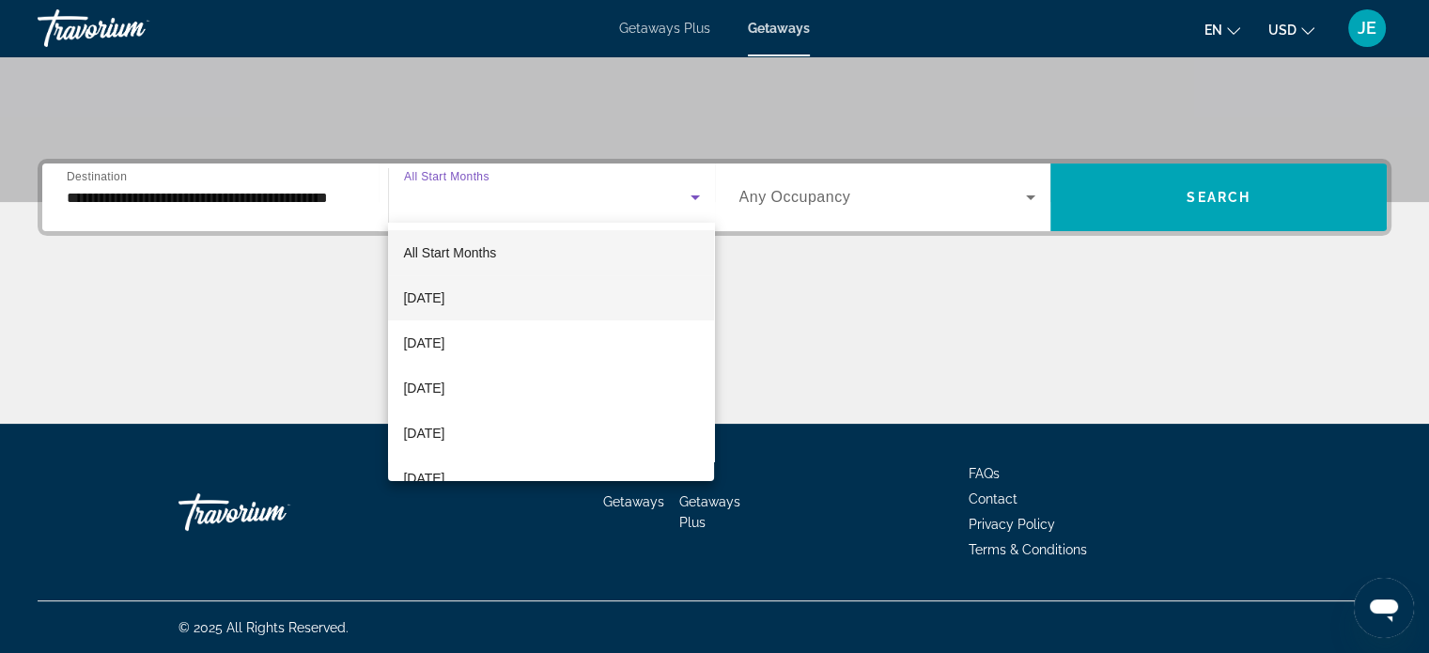
click at [444, 307] on span "[DATE]" at bounding box center [423, 297] width 41 height 23
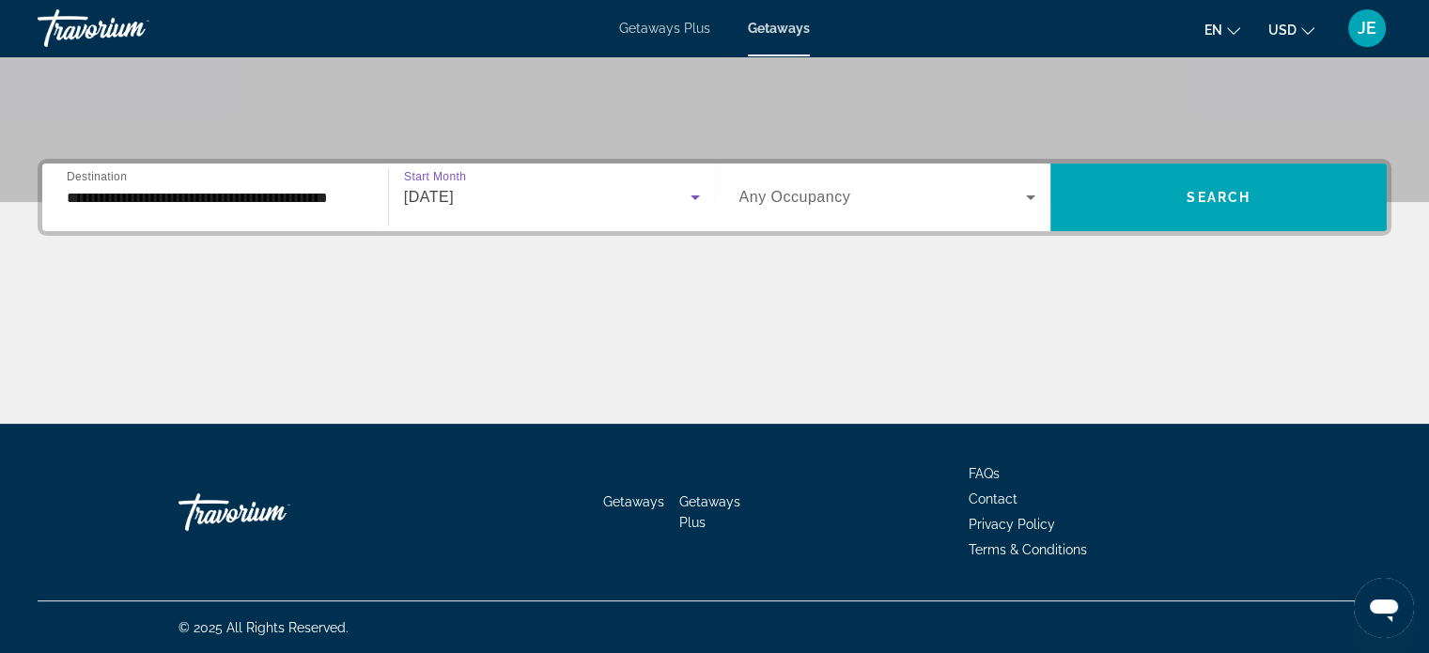
click at [1011, 186] on span "Search widget" at bounding box center [882, 197] width 287 height 23
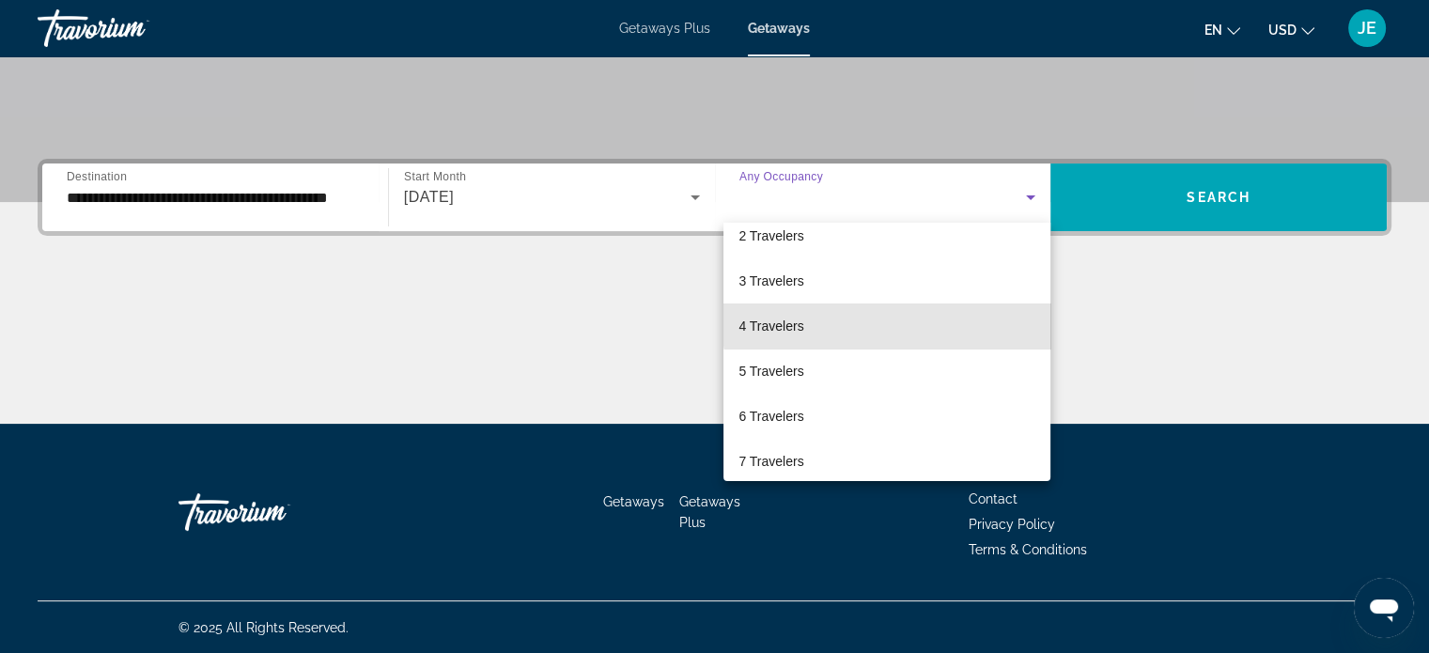
scroll to position [86, 0]
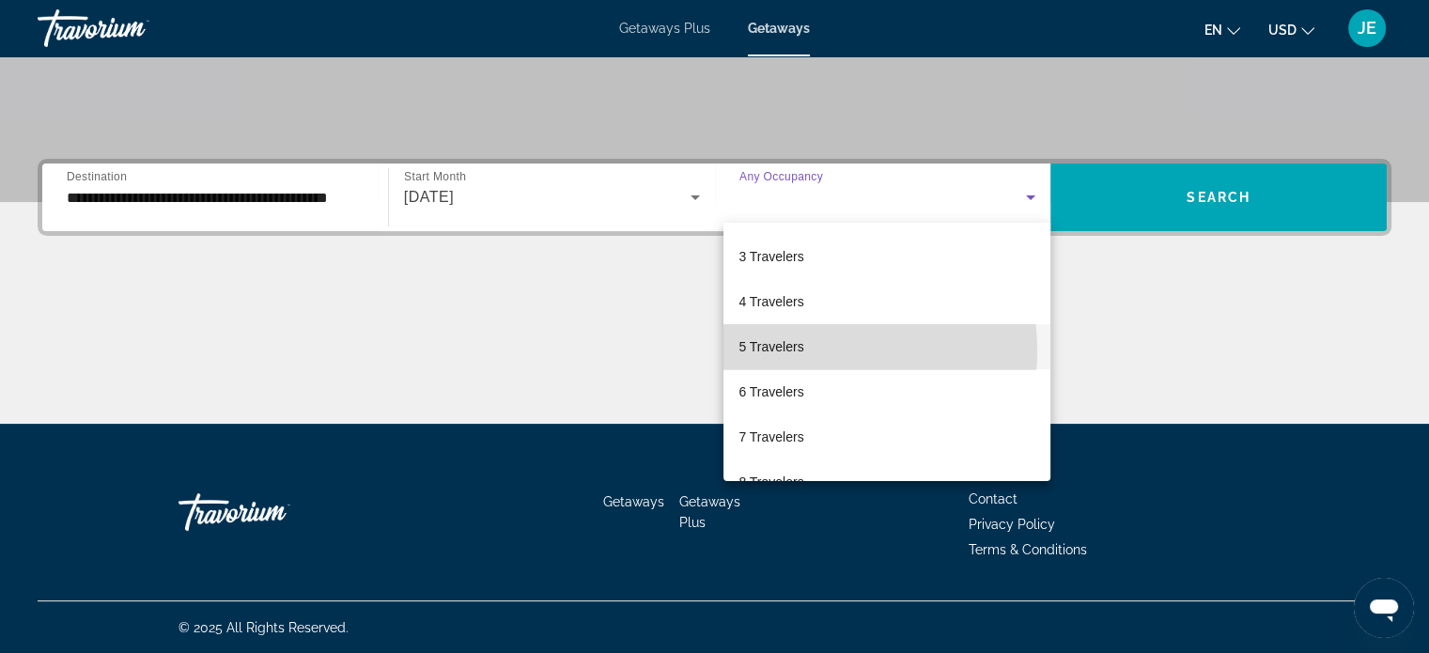
click at [787, 349] on span "5 Travelers" at bounding box center [770, 346] width 65 height 23
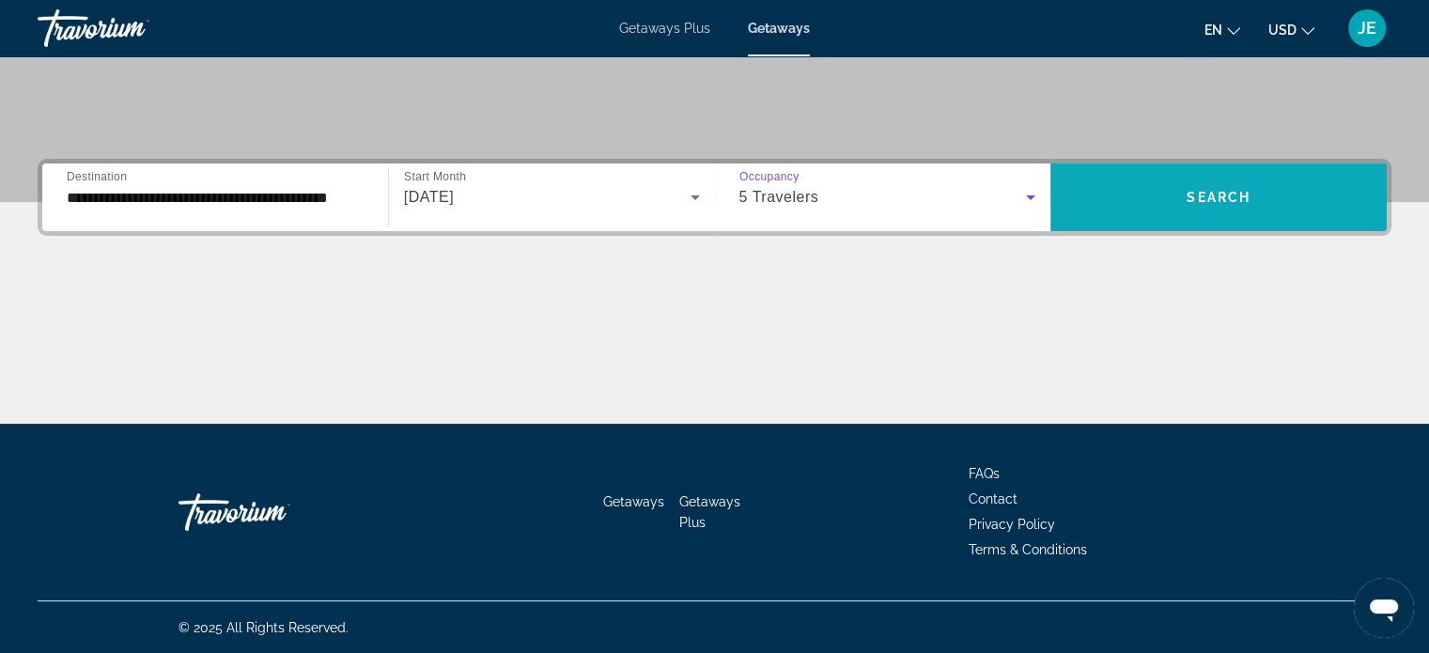
click at [1247, 194] on span "Search" at bounding box center [1218, 197] width 64 height 15
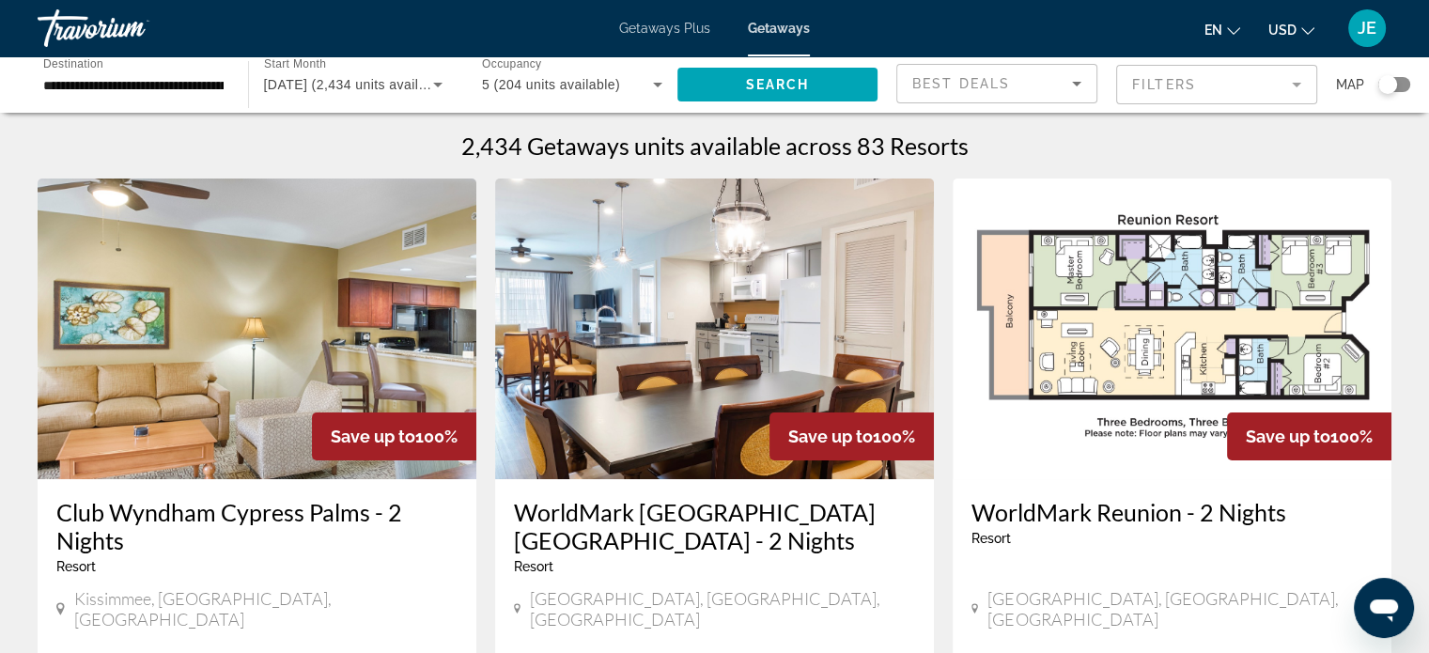
click at [1262, 83] on mat-form-field "Filters" at bounding box center [1216, 84] width 201 height 39
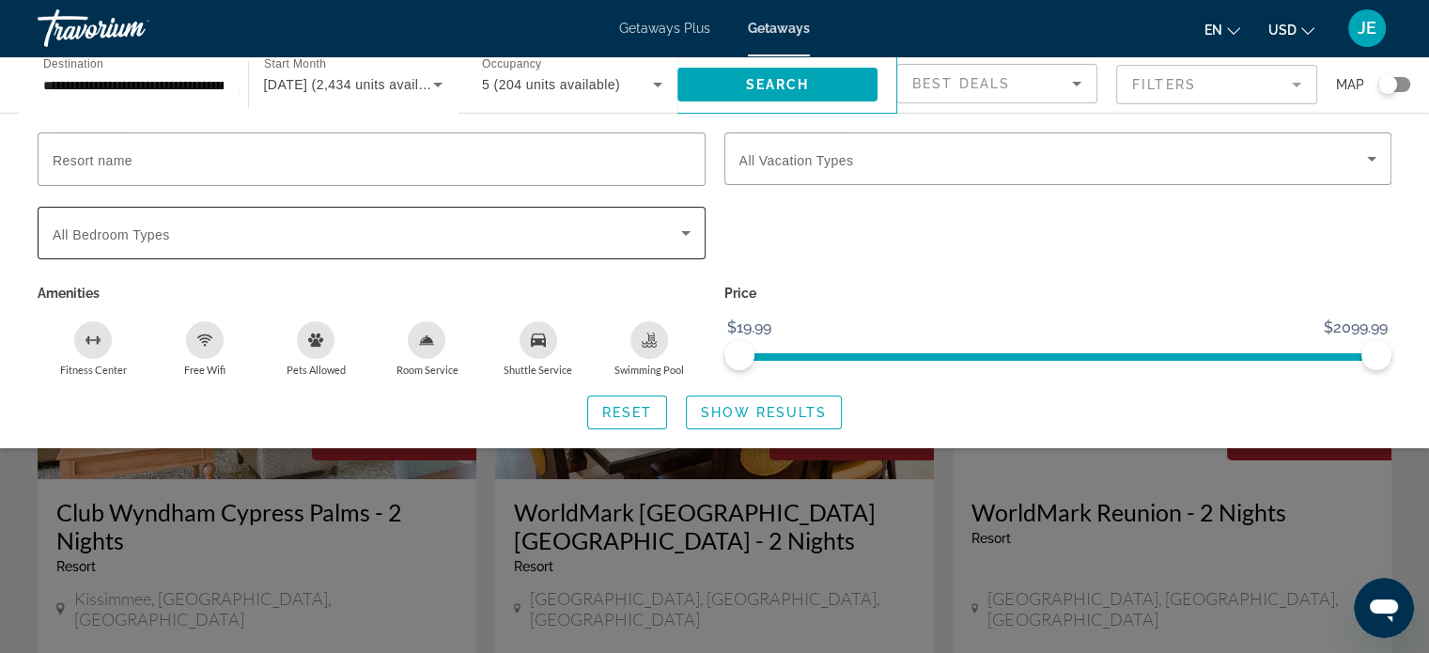
click at [666, 237] on span "Search widget" at bounding box center [367, 233] width 628 height 23
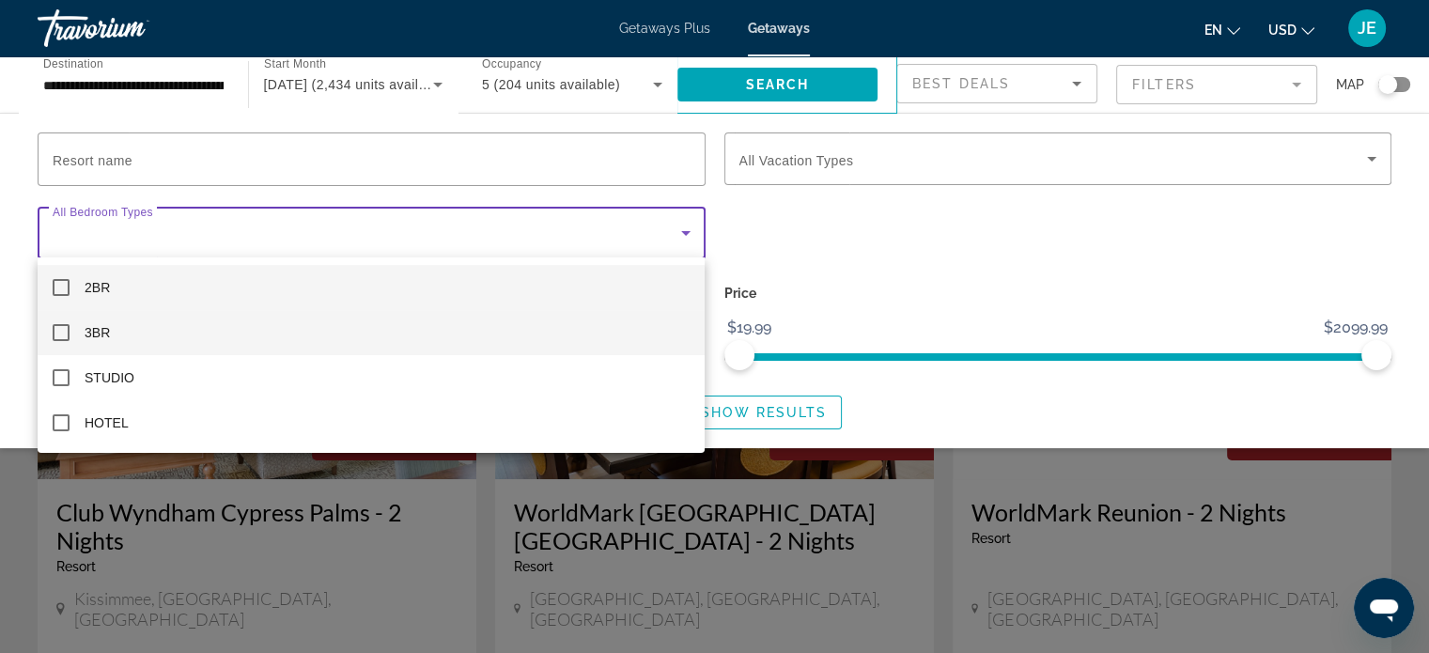
click at [53, 333] on mat-pseudo-checkbox at bounding box center [61, 332] width 17 height 17
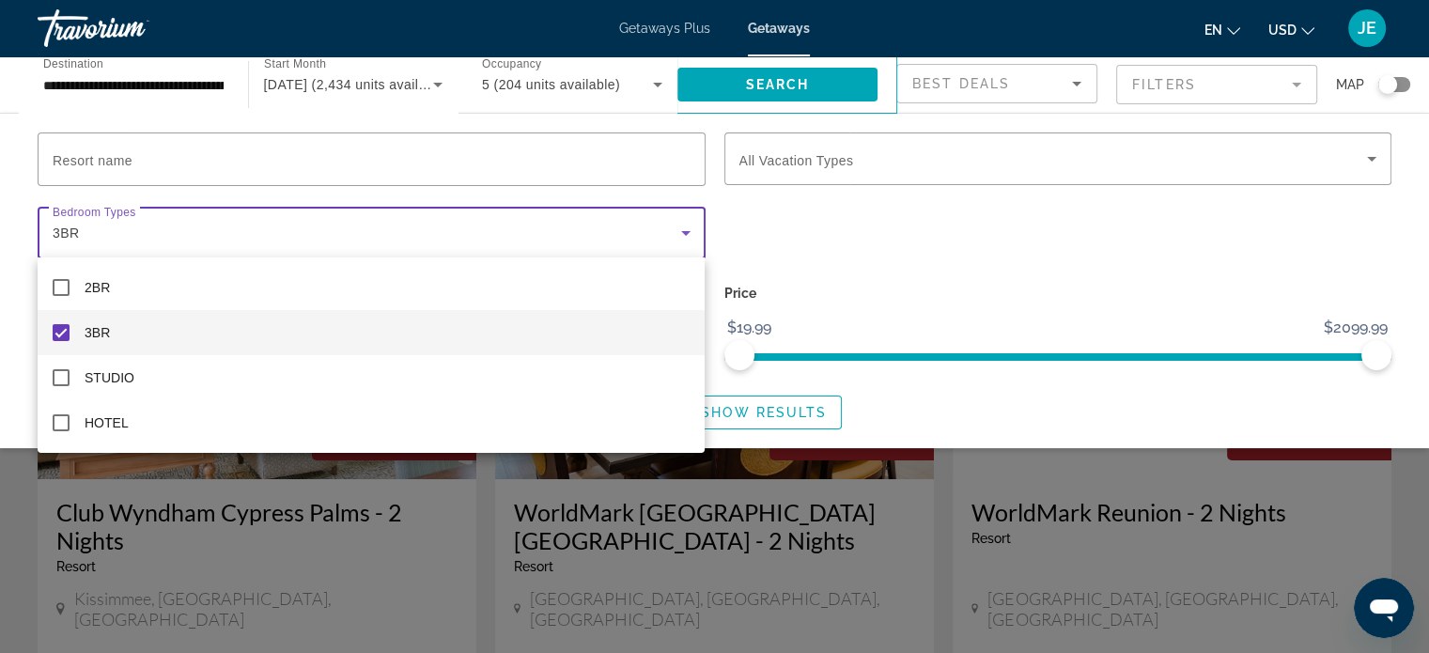
scroll to position [571, 0]
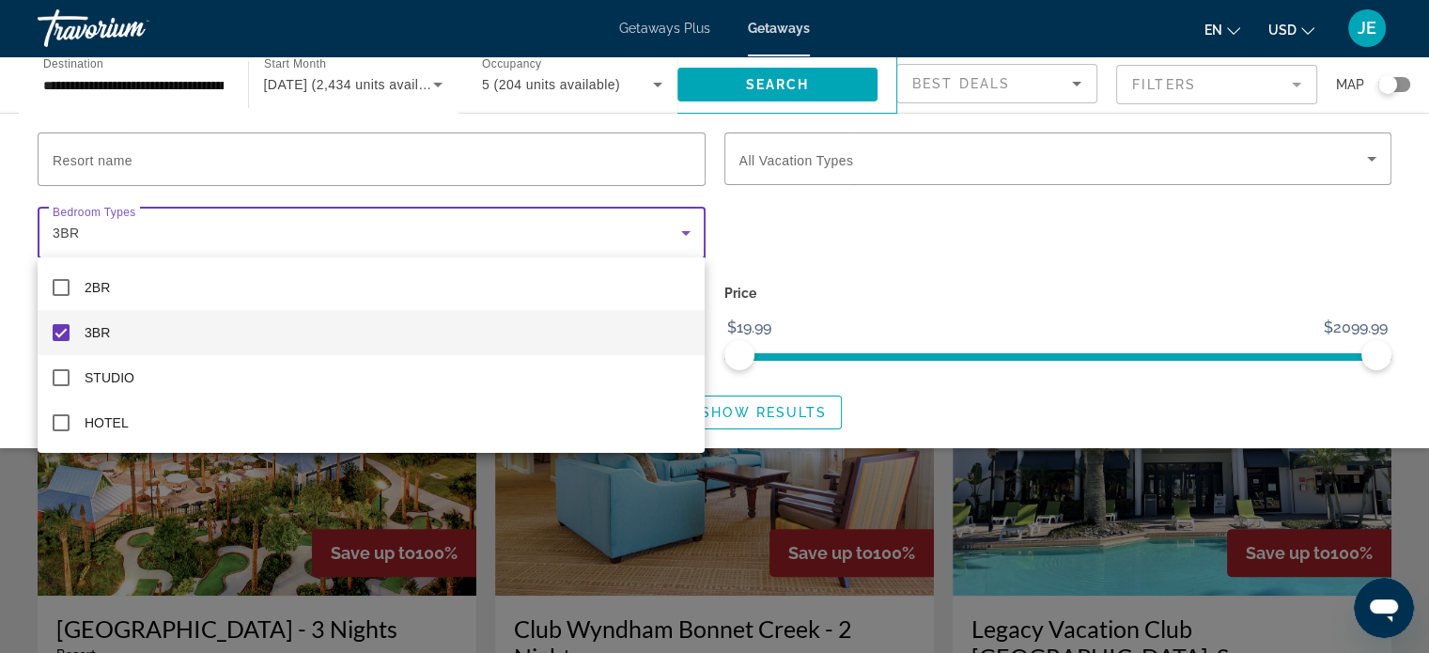
click at [1393, 262] on div at bounding box center [714, 326] width 1429 height 653
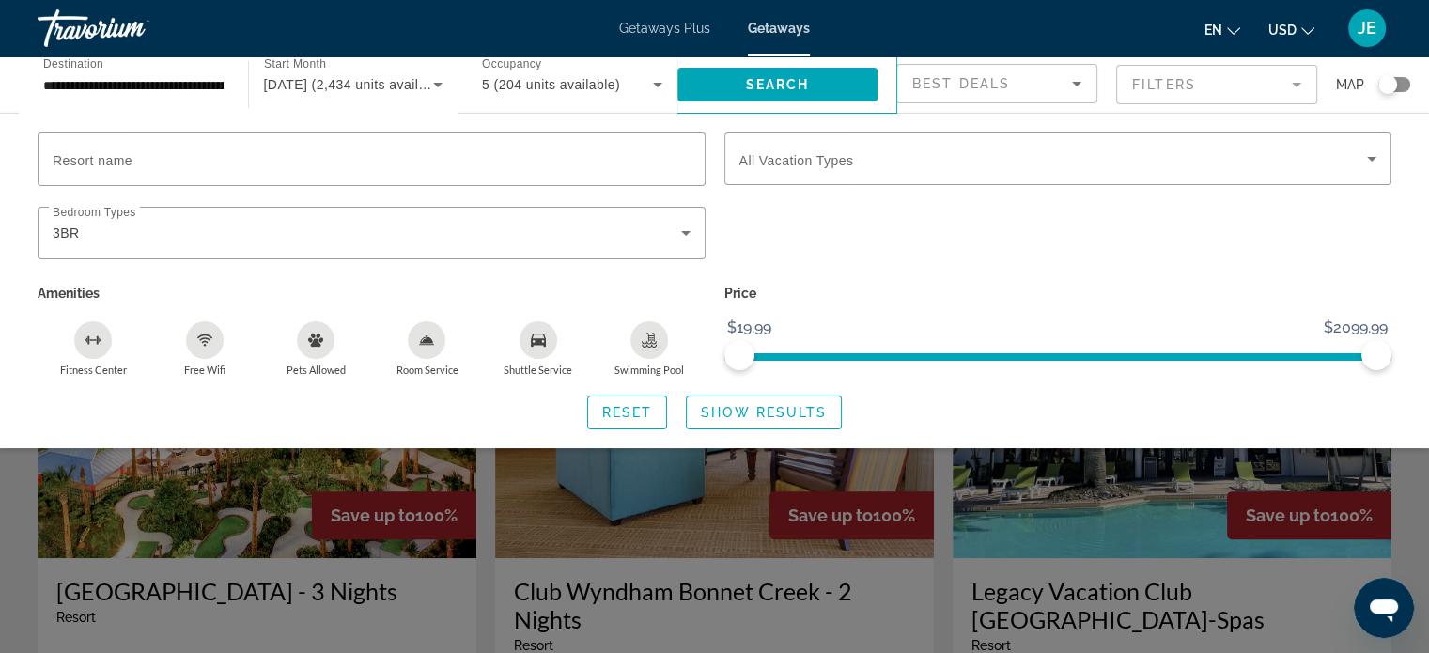
scroll to position [606, 0]
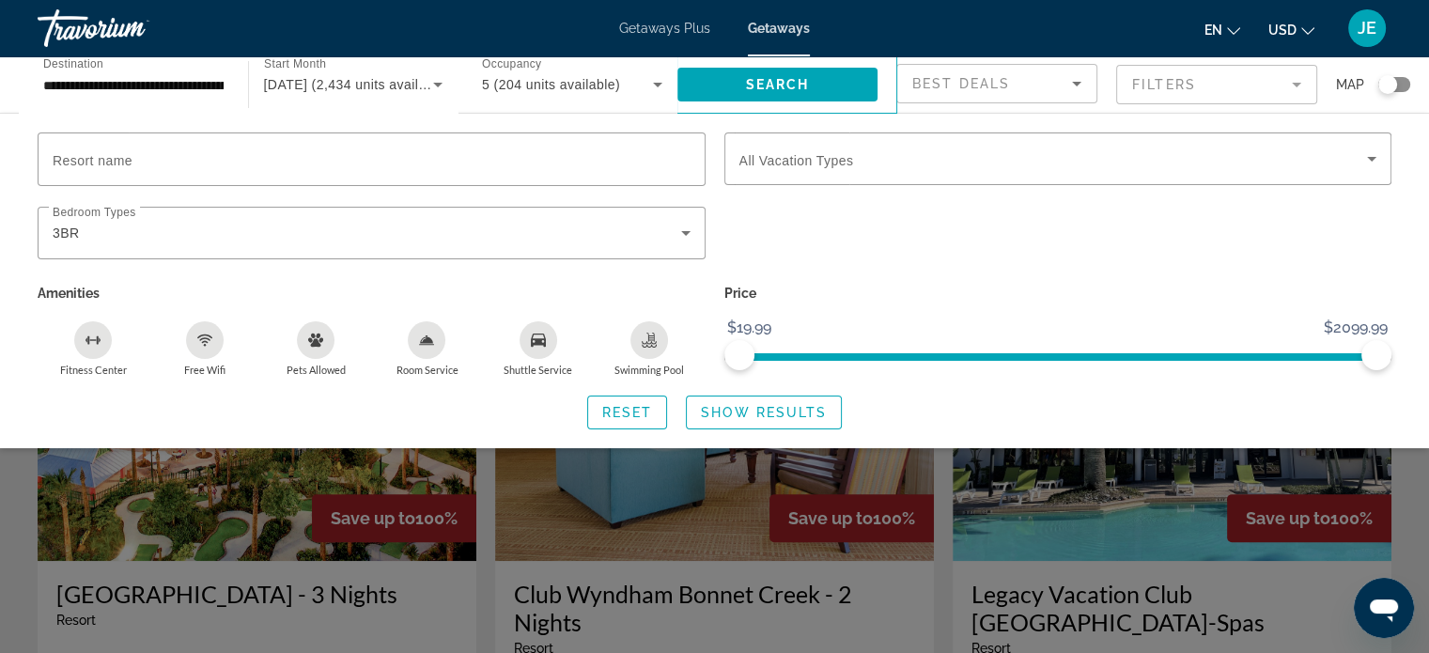
click at [743, 557] on div "Search widget" at bounding box center [714, 467] width 1429 height 371
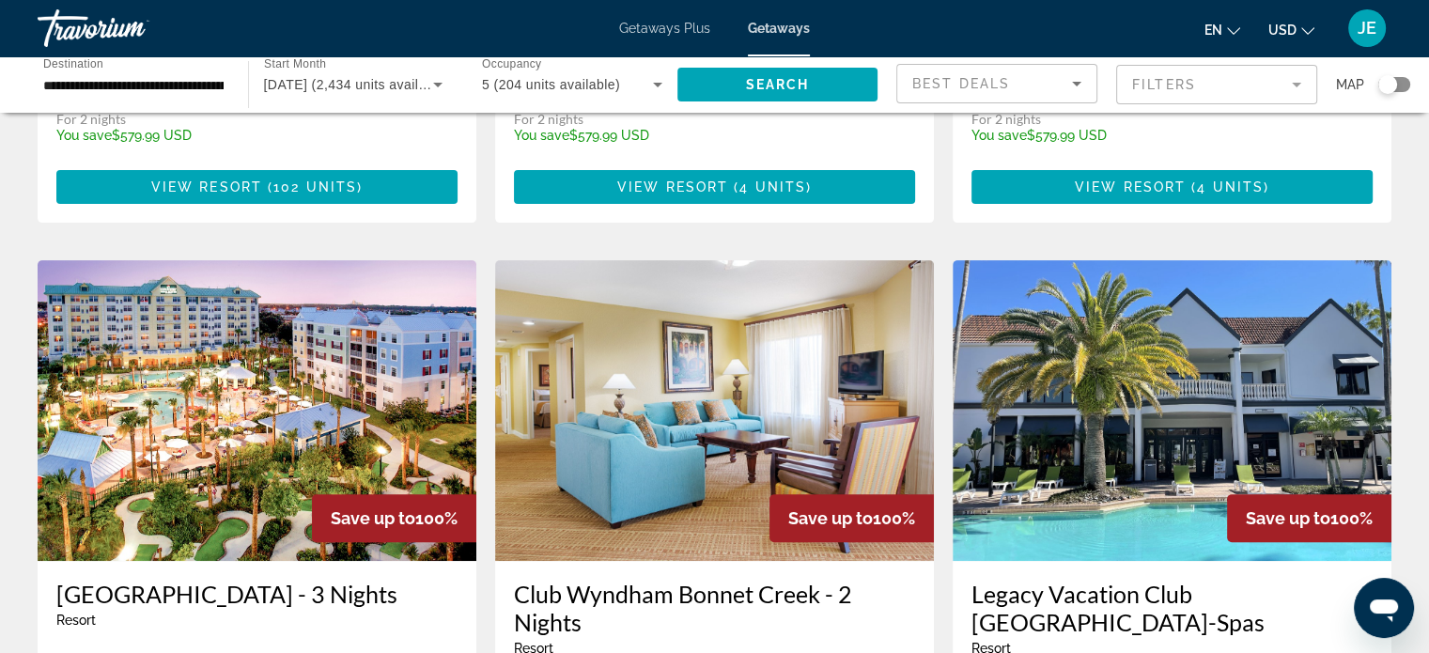
click at [716, 594] on h3 "Club Wyndham Bonnet Creek - 2 Nights" at bounding box center [714, 607] width 401 height 56
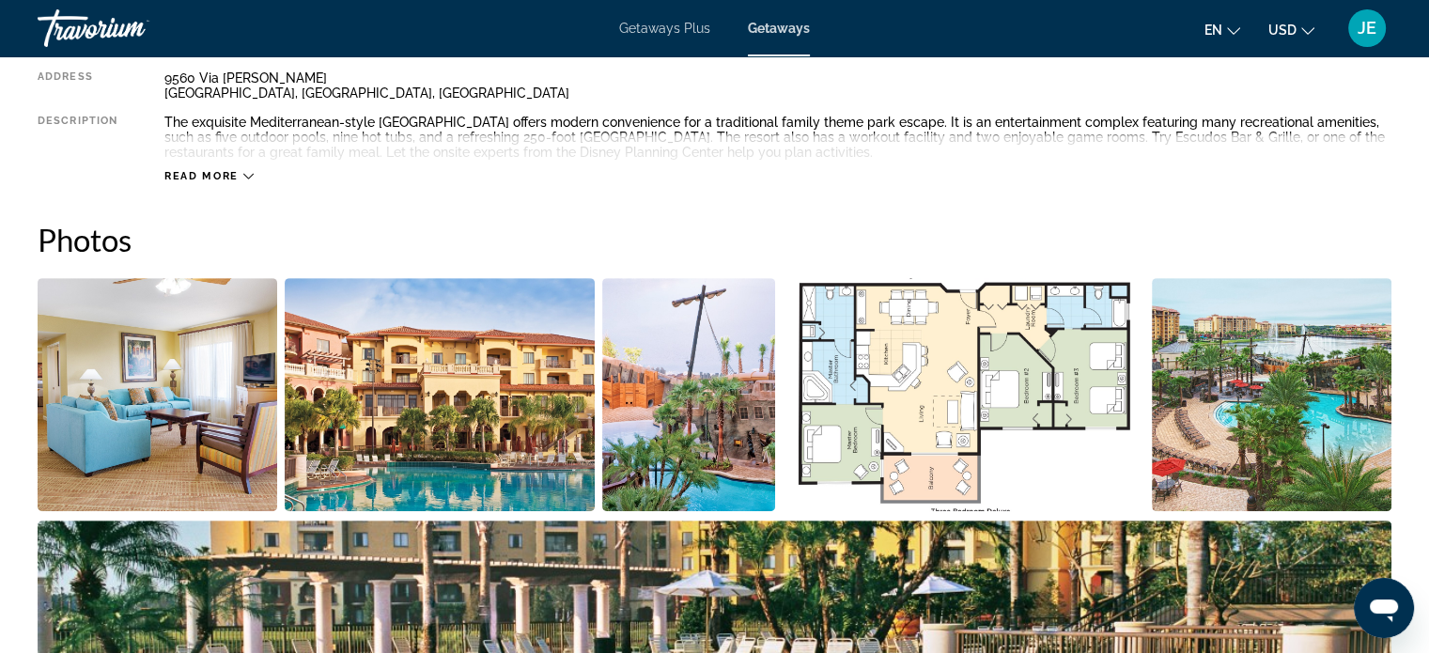
scroll to position [728, 0]
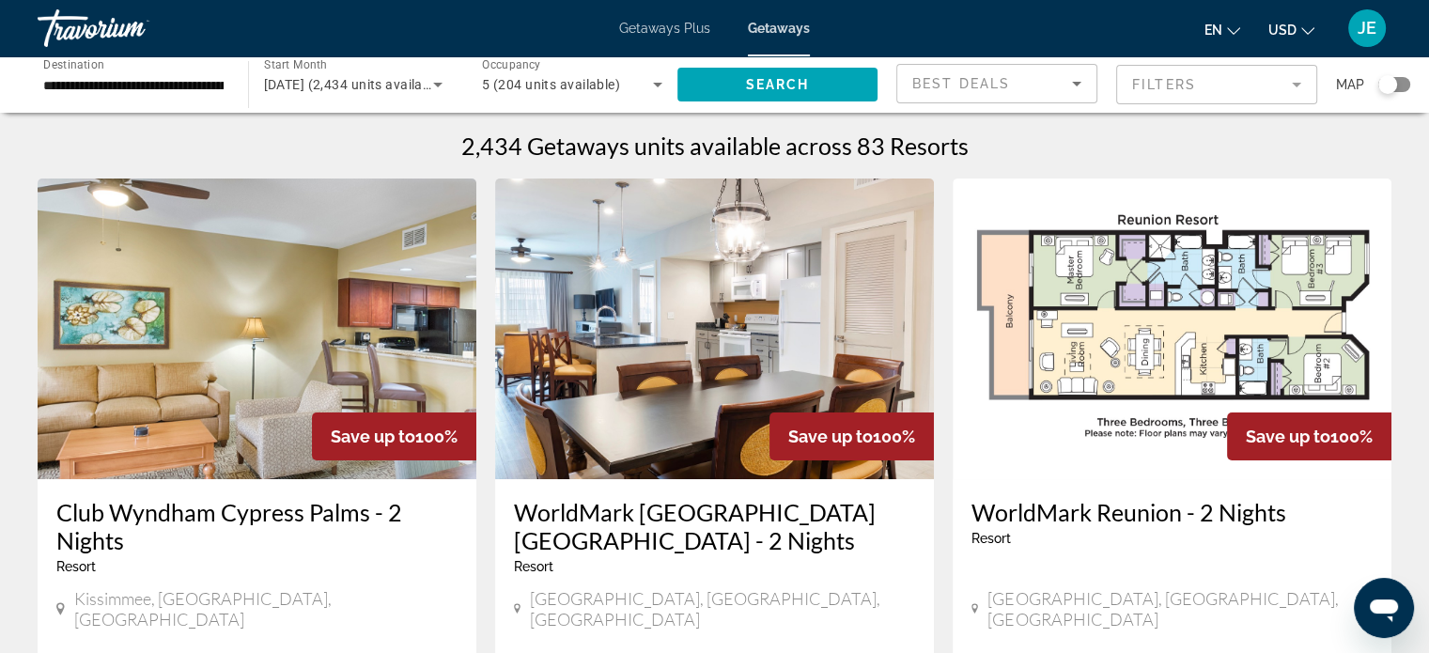
click at [1277, 77] on mat-form-field "Filters" at bounding box center [1216, 84] width 201 height 39
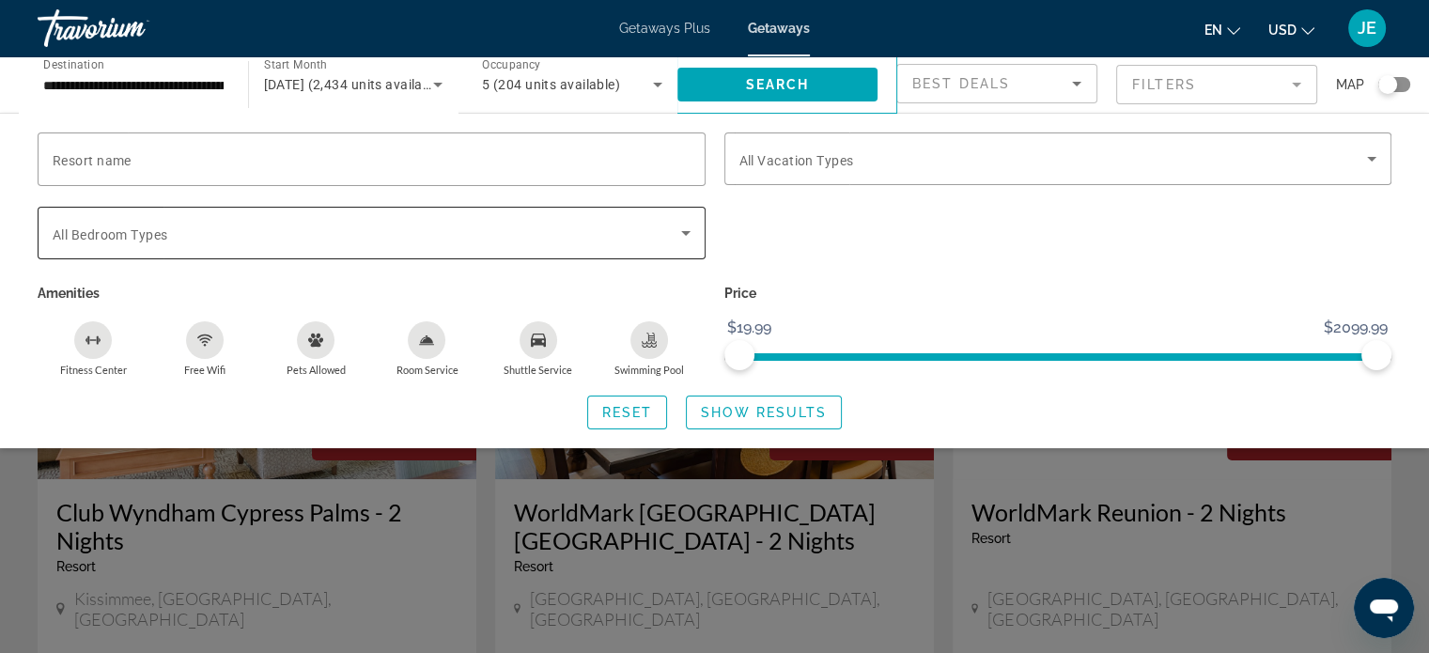
click at [670, 224] on span "Search widget" at bounding box center [367, 233] width 628 height 23
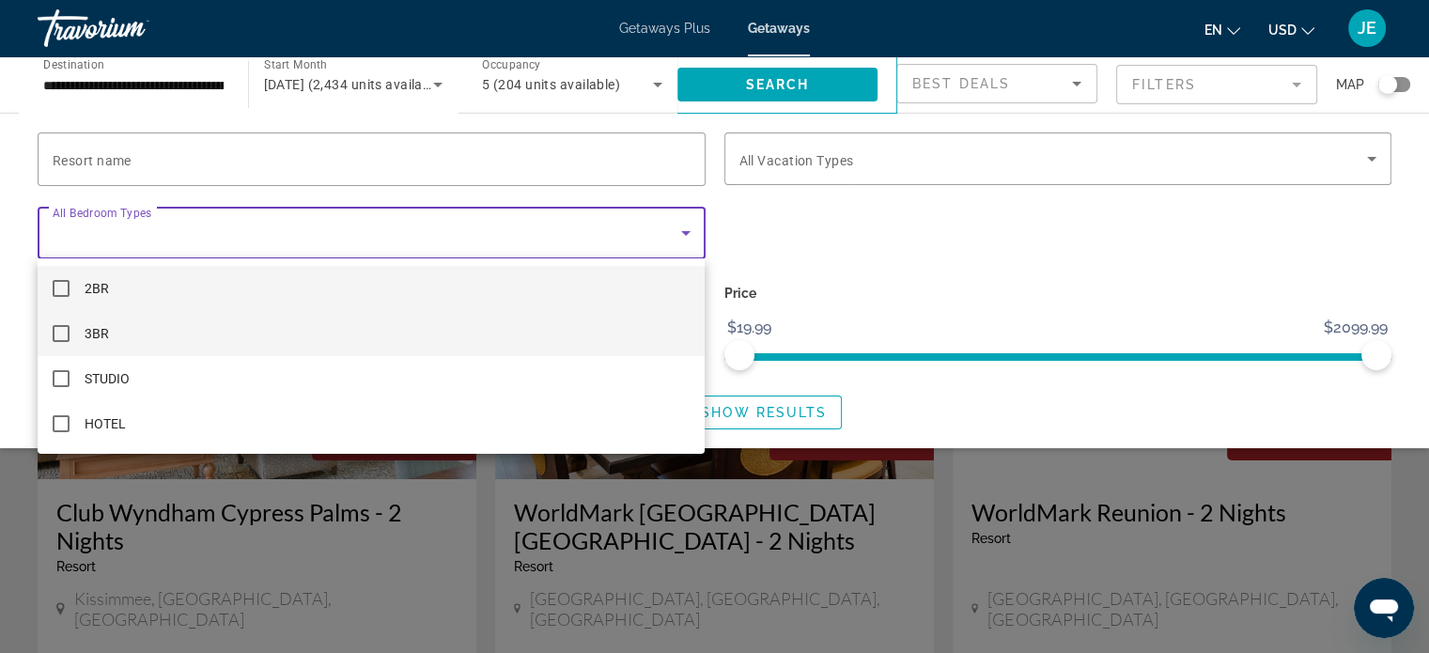
click at [63, 329] on mat-pseudo-checkbox at bounding box center [61, 333] width 17 height 17
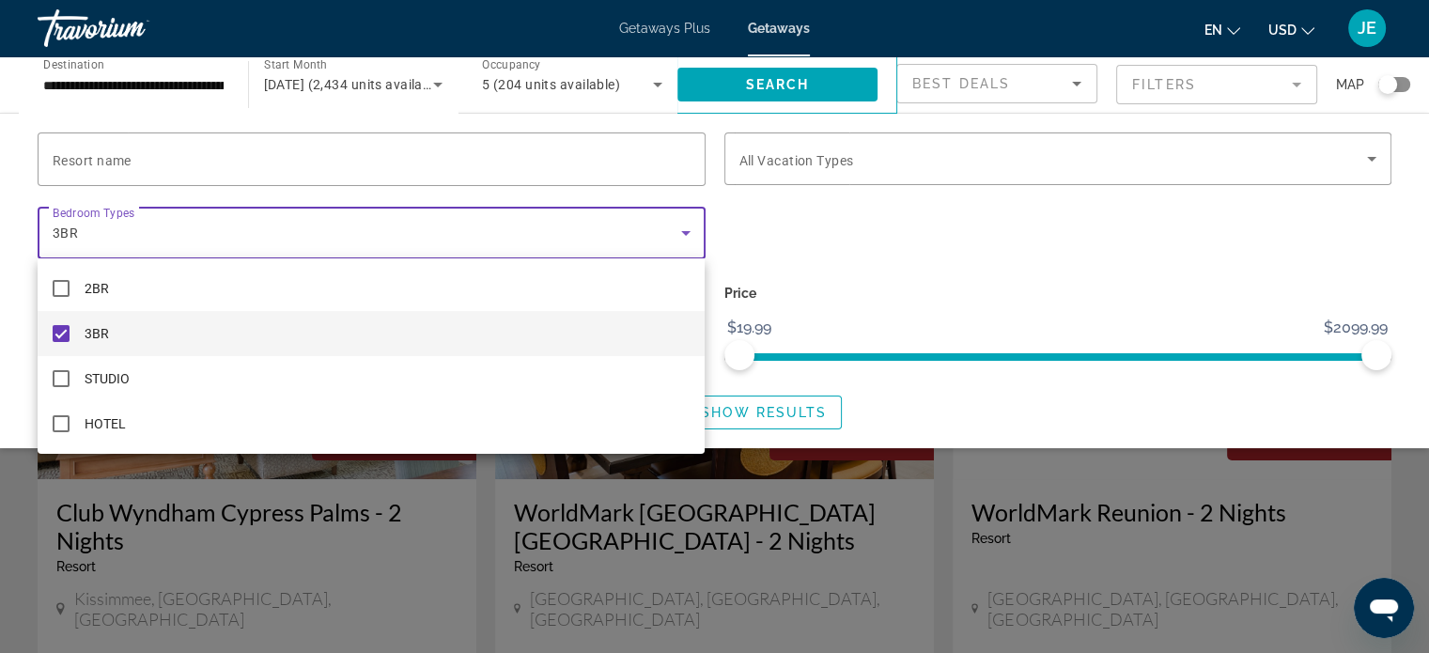
click at [184, 151] on div at bounding box center [714, 326] width 1429 height 653
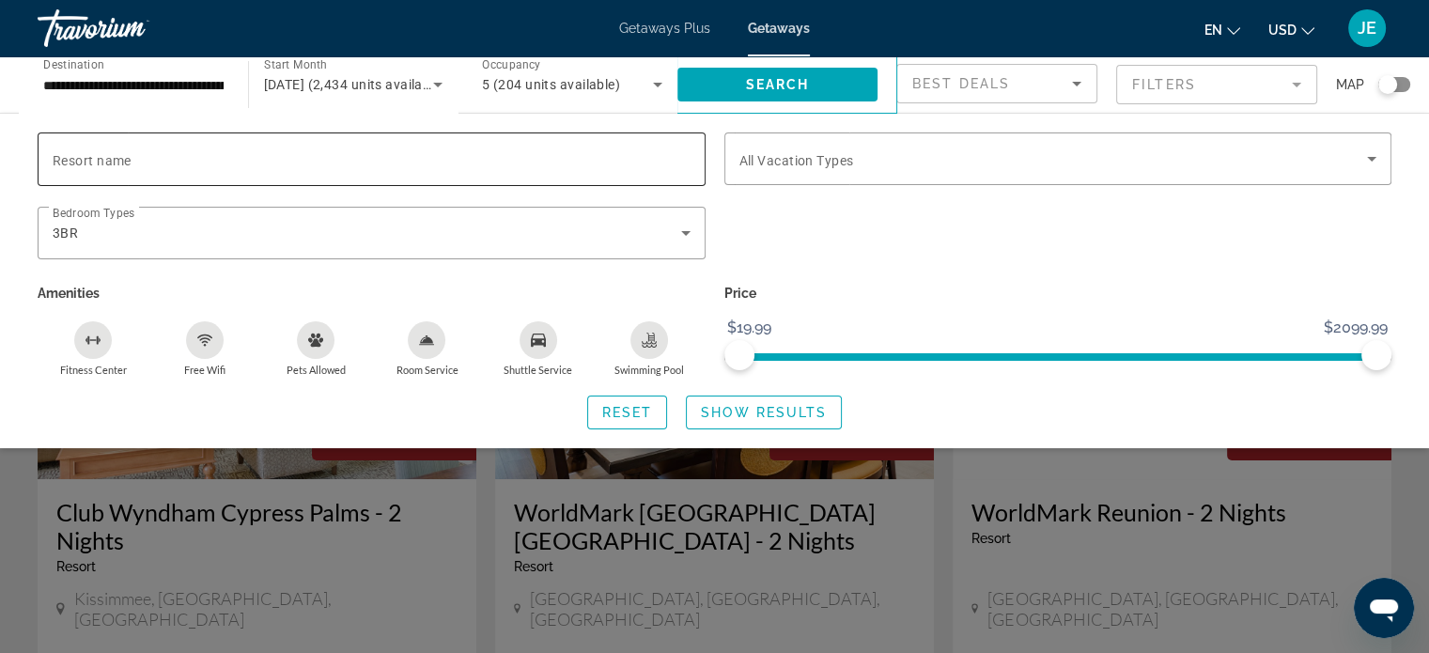
click at [126, 153] on span "Resort name" at bounding box center [92, 160] width 79 height 15
click at [126, 151] on input "Resort name" at bounding box center [372, 159] width 638 height 23
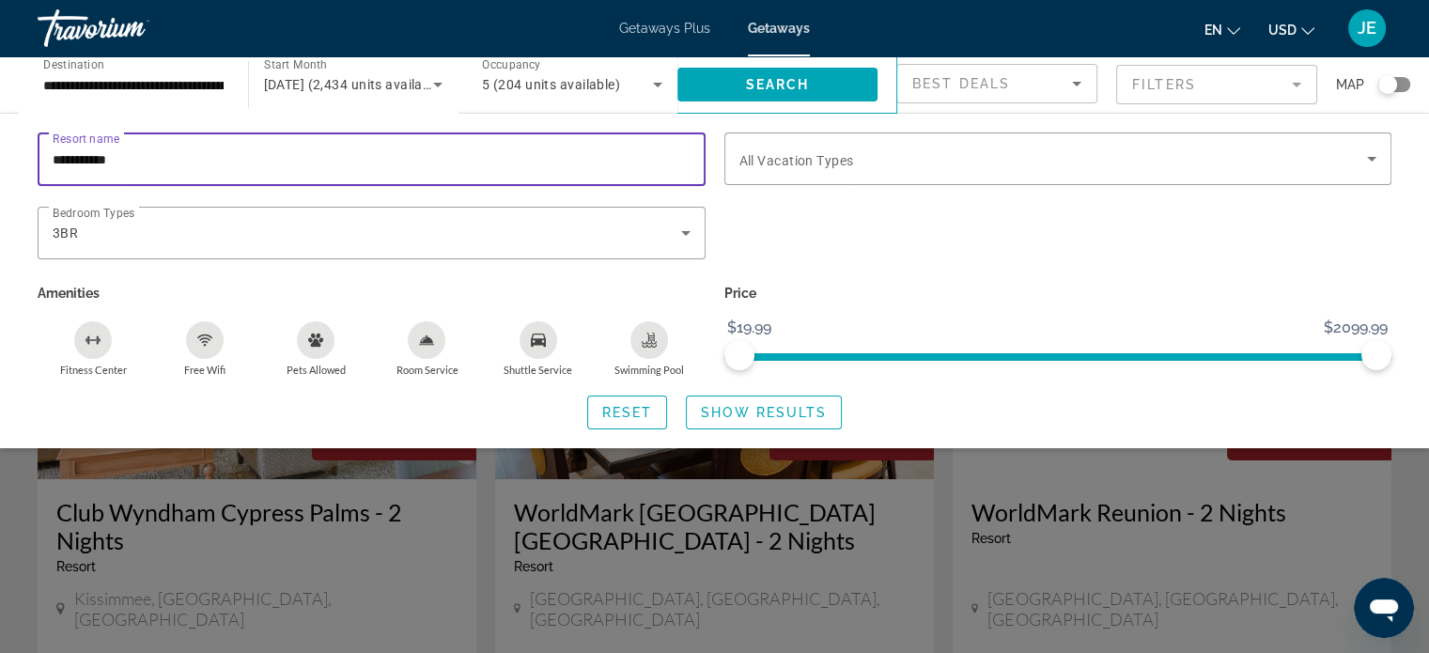
type input "**********"
click at [791, 413] on span "Show Results" at bounding box center [764, 412] width 126 height 15
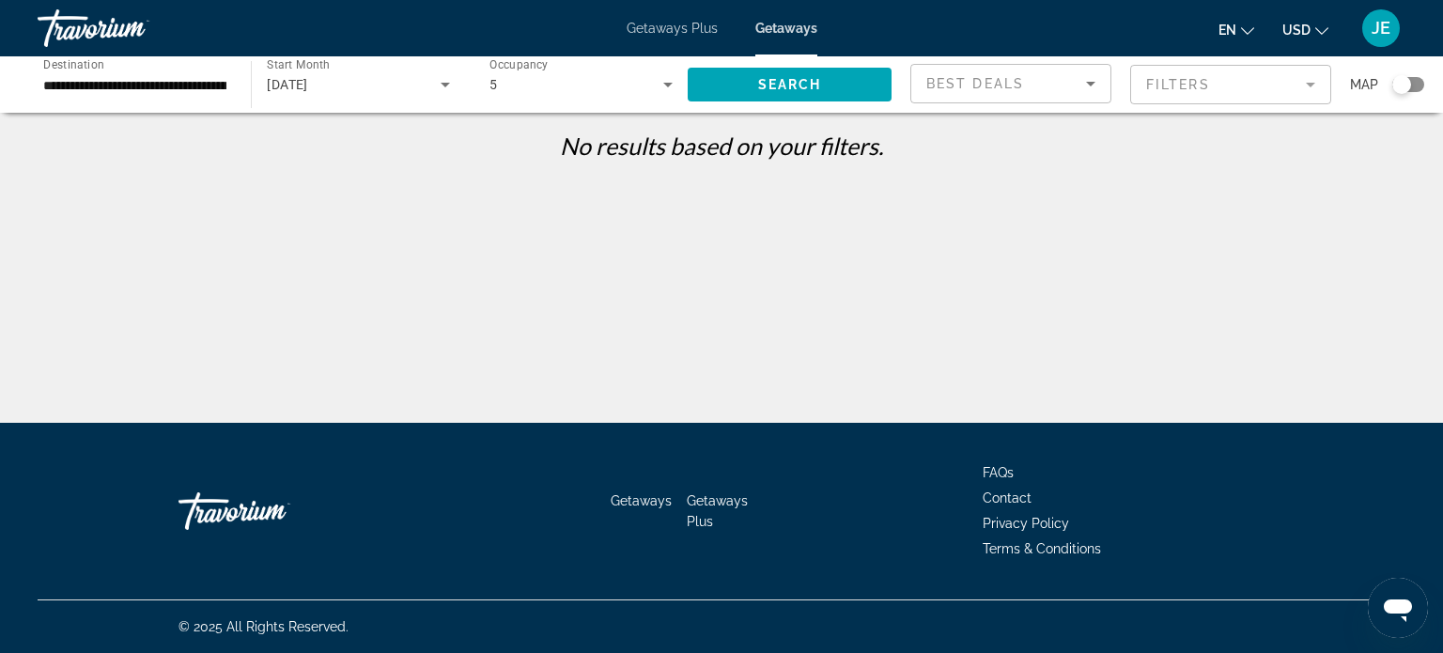
click at [1296, 70] on mat-form-field "Filters" at bounding box center [1230, 84] width 201 height 39
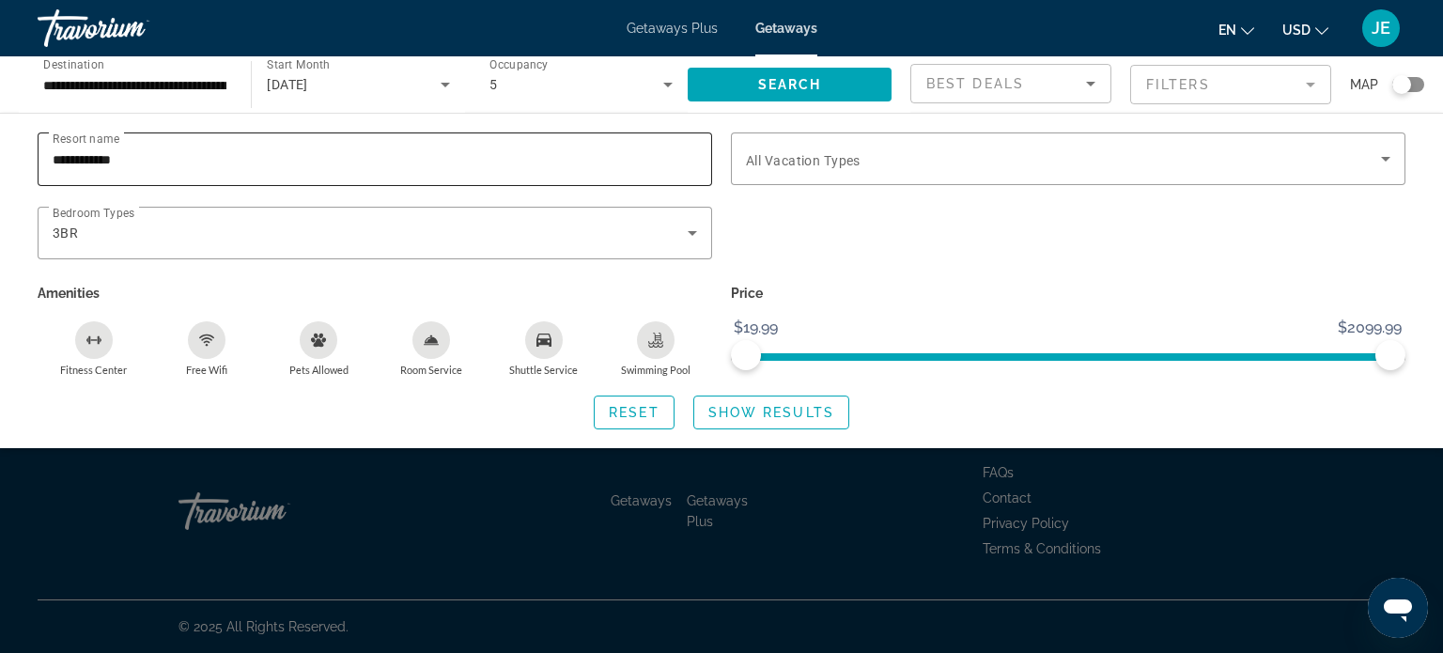
click at [269, 161] on input "**********" at bounding box center [375, 159] width 644 height 23
type input "*"
click at [1364, 164] on span "Search widget" at bounding box center [1063, 158] width 635 height 23
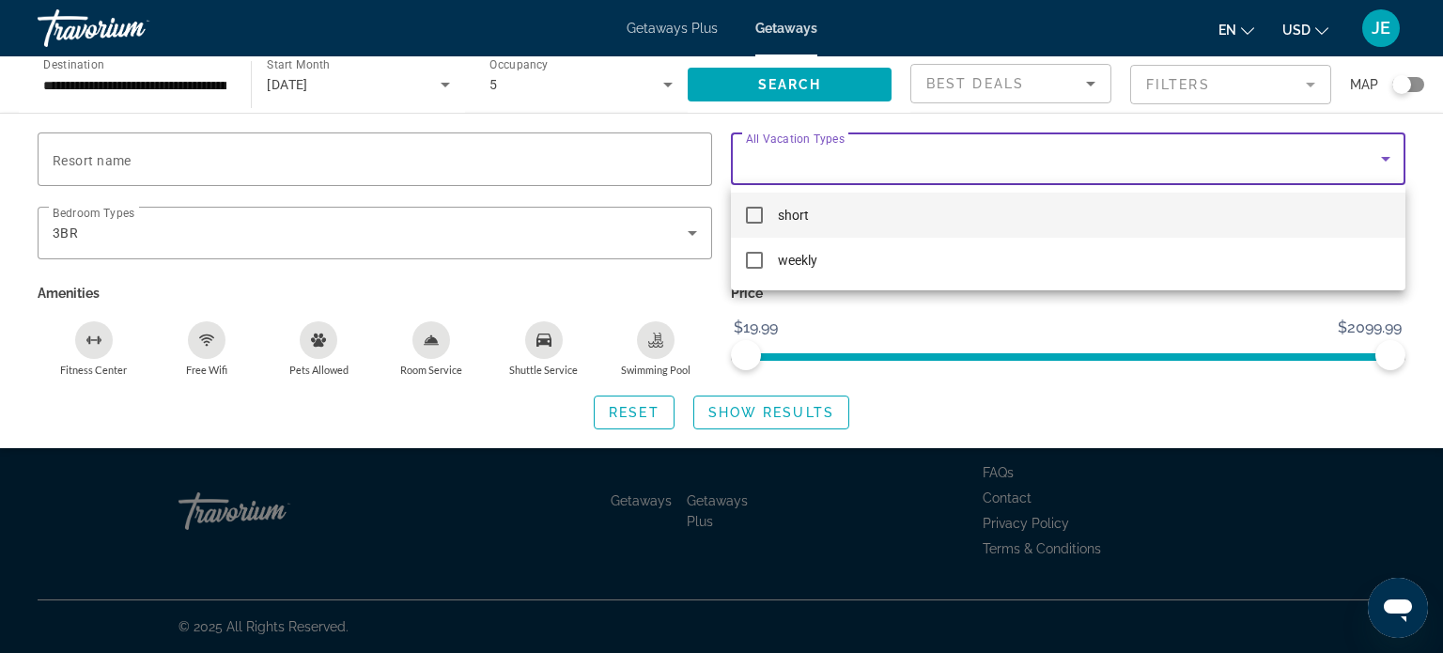
click at [737, 210] on mat-option "short" at bounding box center [1068, 215] width 674 height 45
click at [797, 417] on div at bounding box center [721, 326] width 1443 height 653
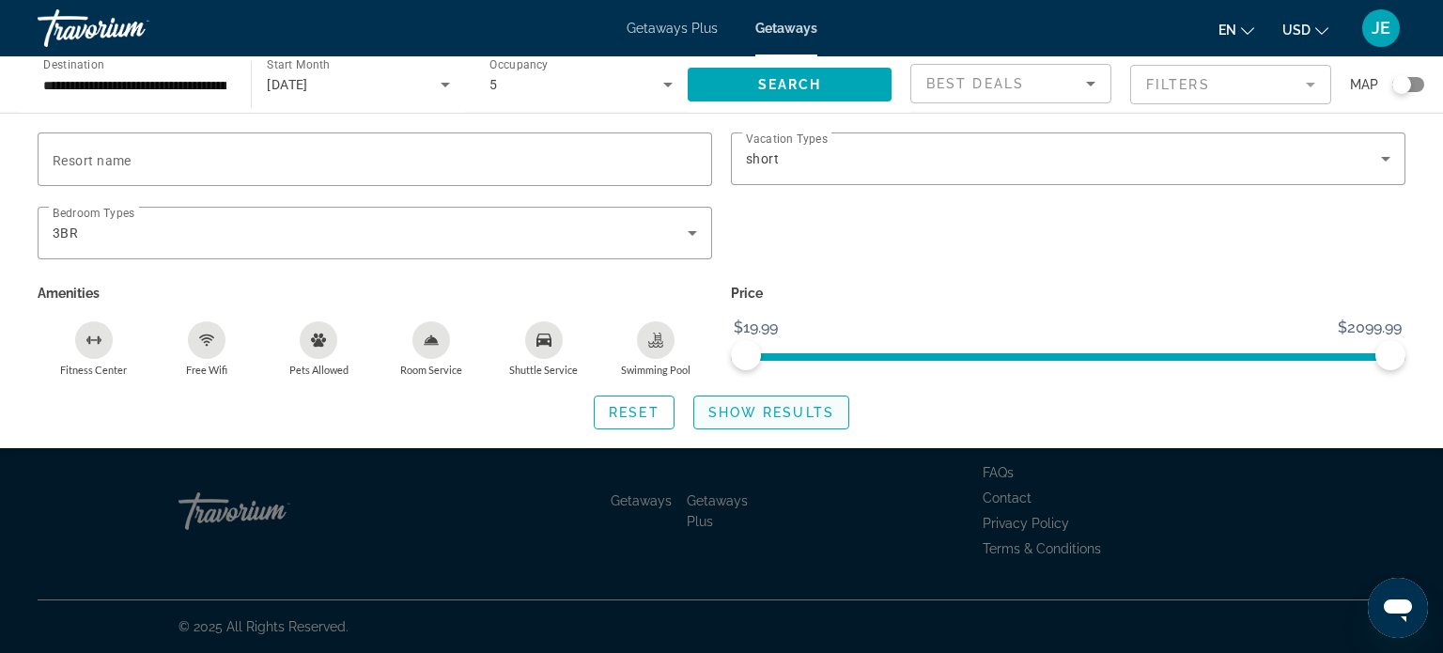
click at [797, 417] on span "Show Results" at bounding box center [771, 412] width 126 height 15
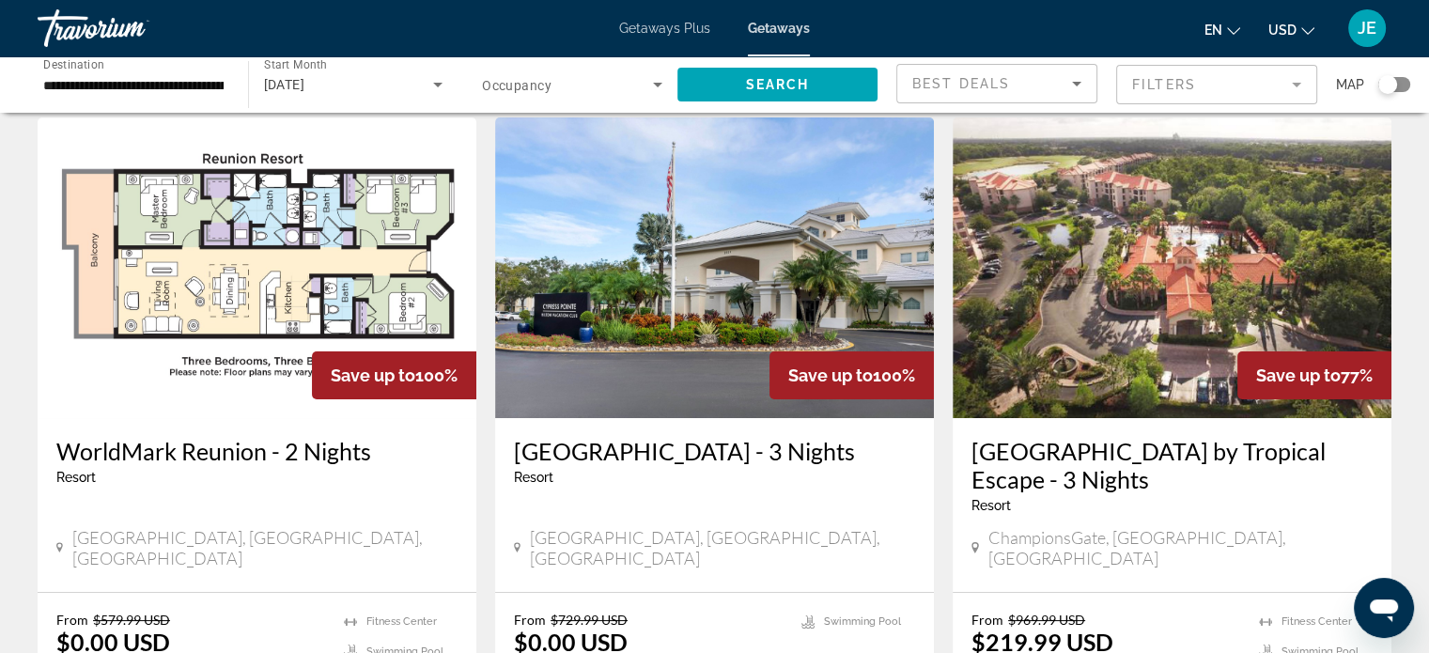
scroll to position [80, 0]
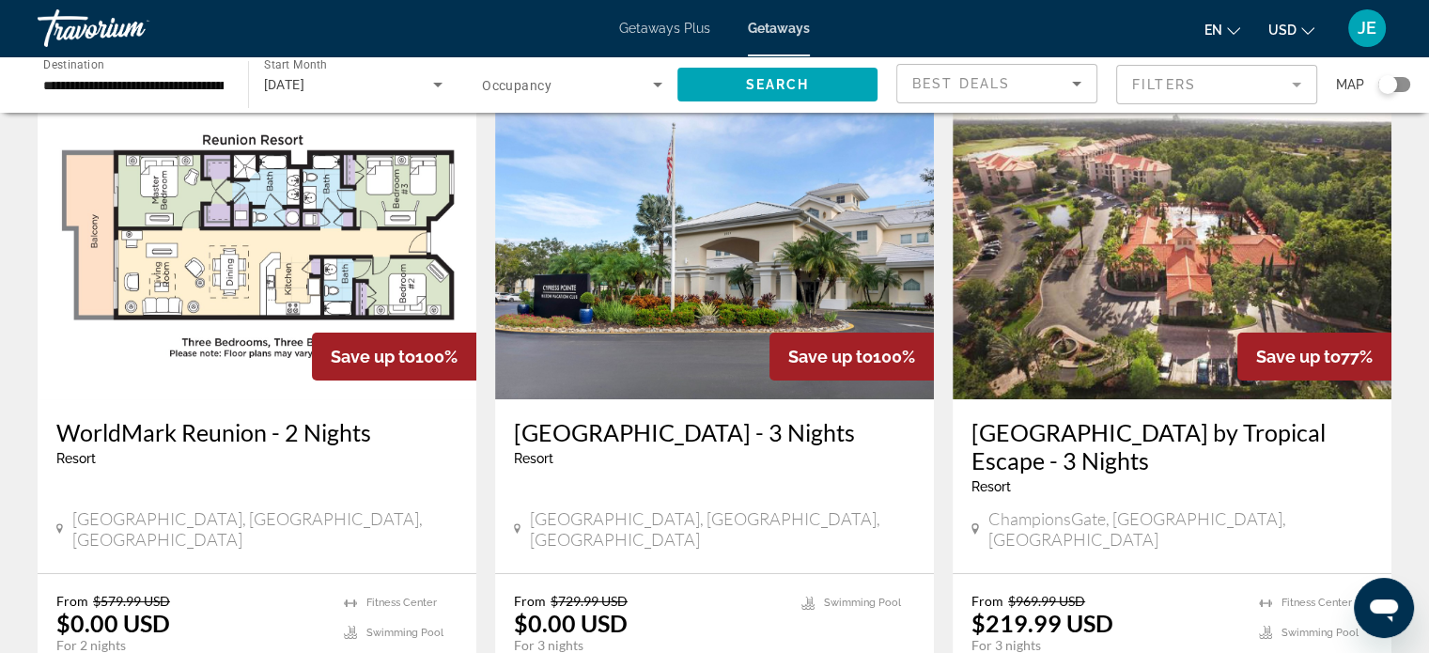
click at [337, 441] on h3 "WorldMark Reunion - 2 Nights" at bounding box center [256, 432] width 401 height 28
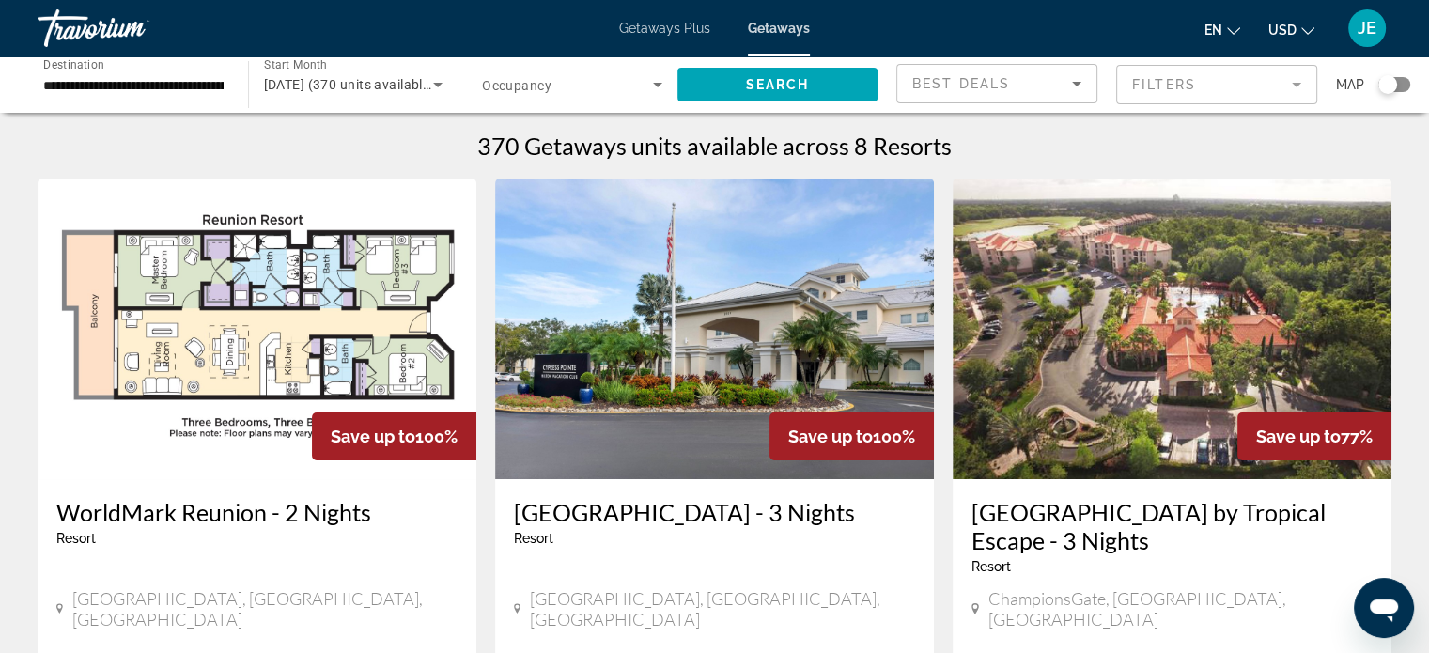
click at [1281, 78] on mat-form-field "Filters" at bounding box center [1216, 84] width 201 height 39
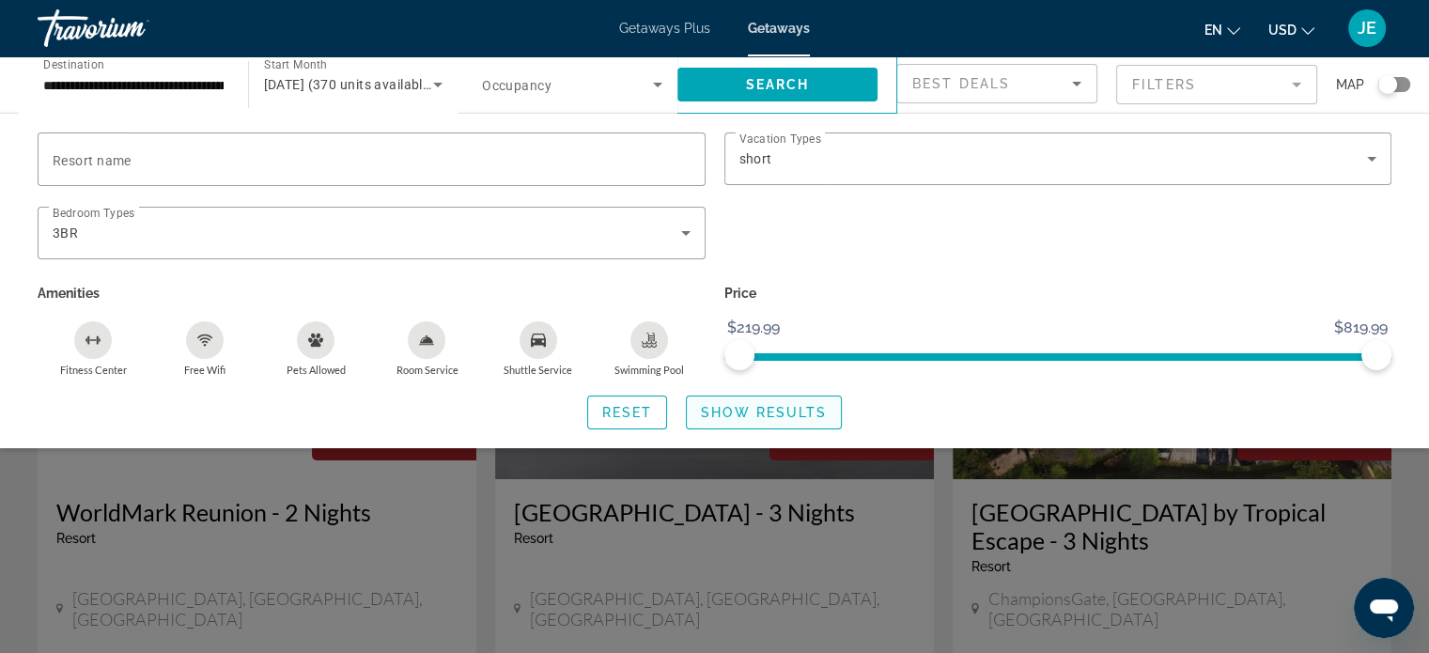
click at [736, 408] on span "Show Results" at bounding box center [764, 412] width 126 height 15
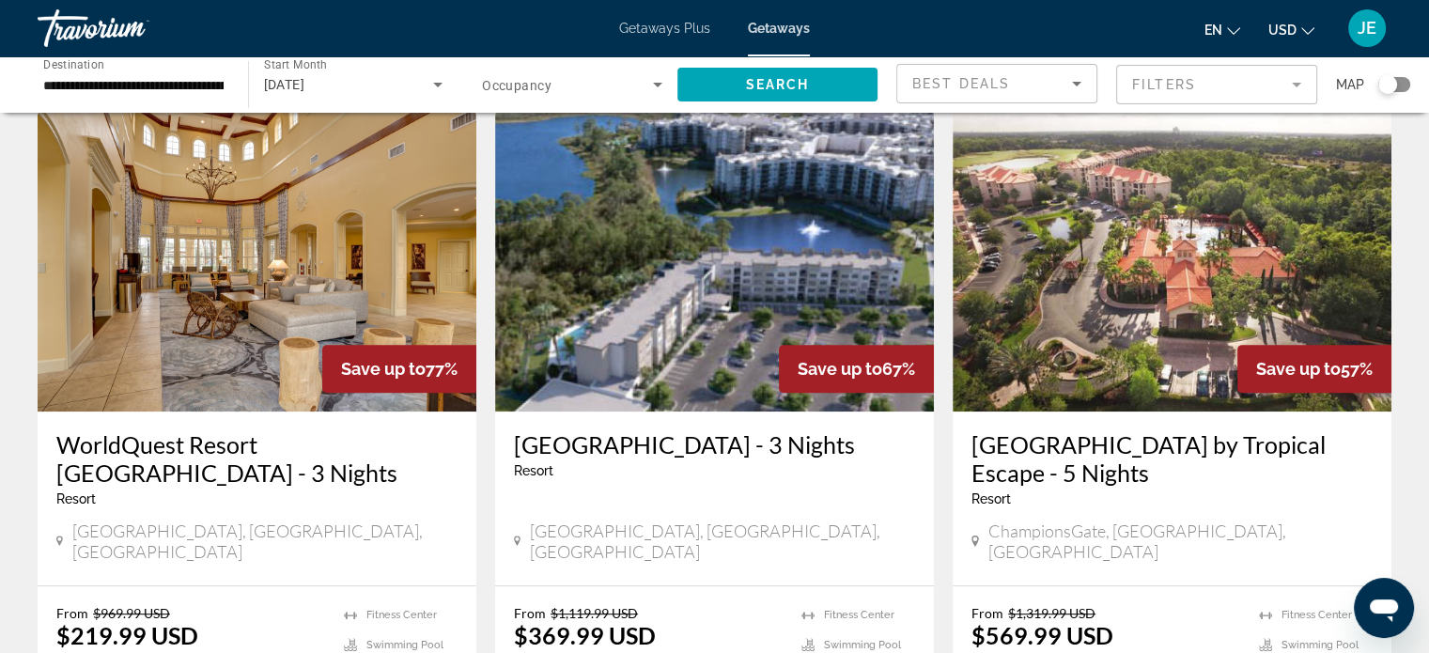
scroll to position [749, 0]
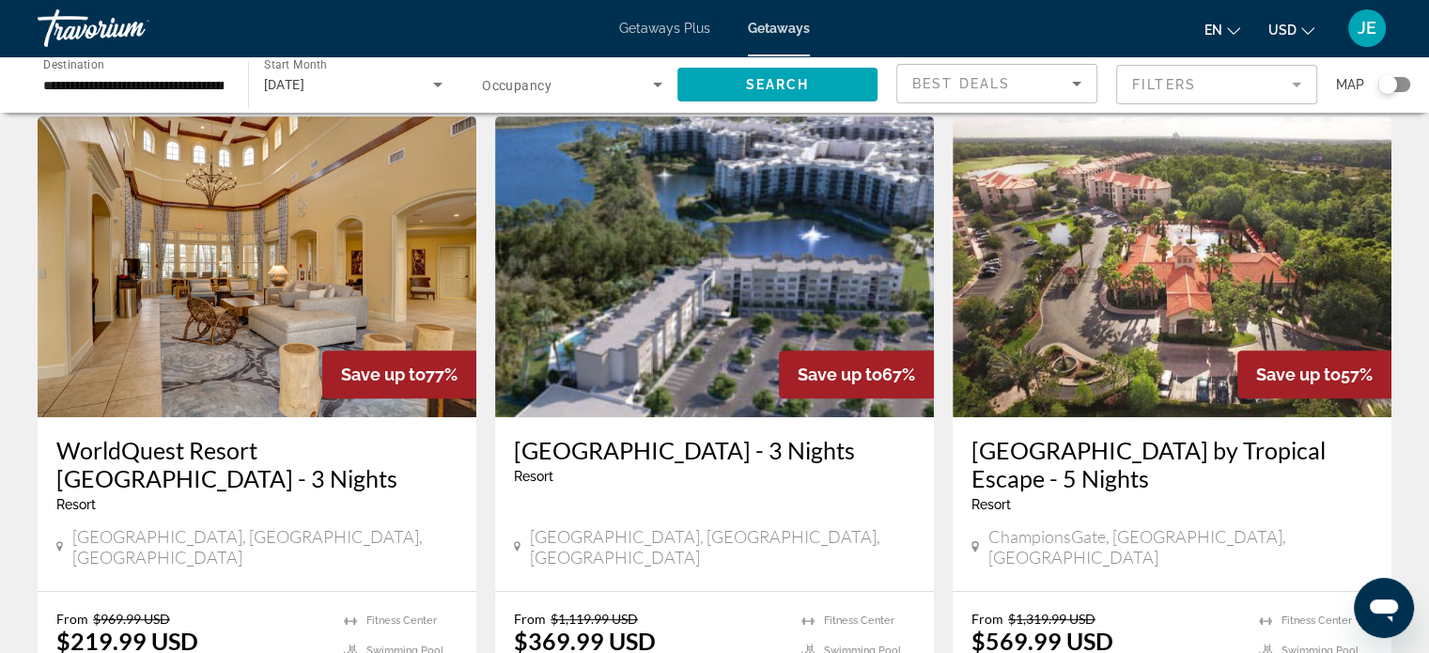
click at [289, 440] on h3 "WorldQuest Resort [GEOGRAPHIC_DATA] - 3 Nights" at bounding box center [256, 464] width 401 height 56
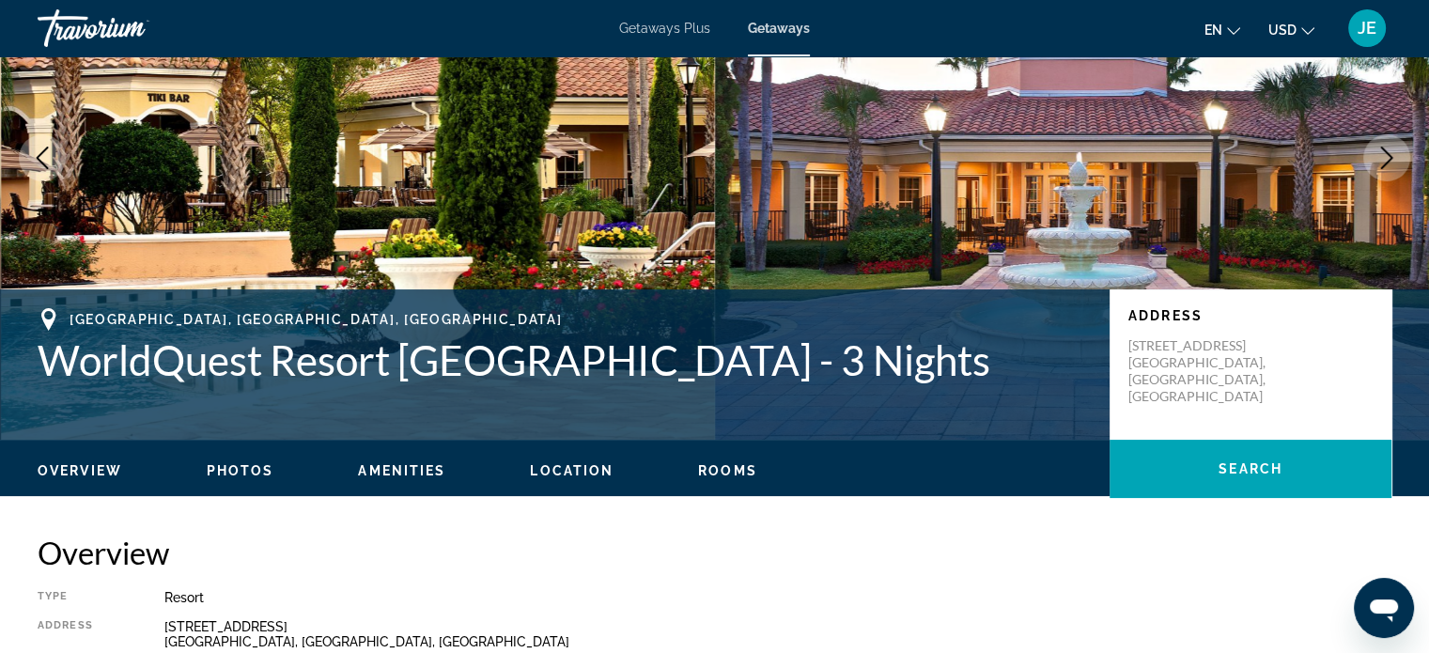
scroll to position [165, 0]
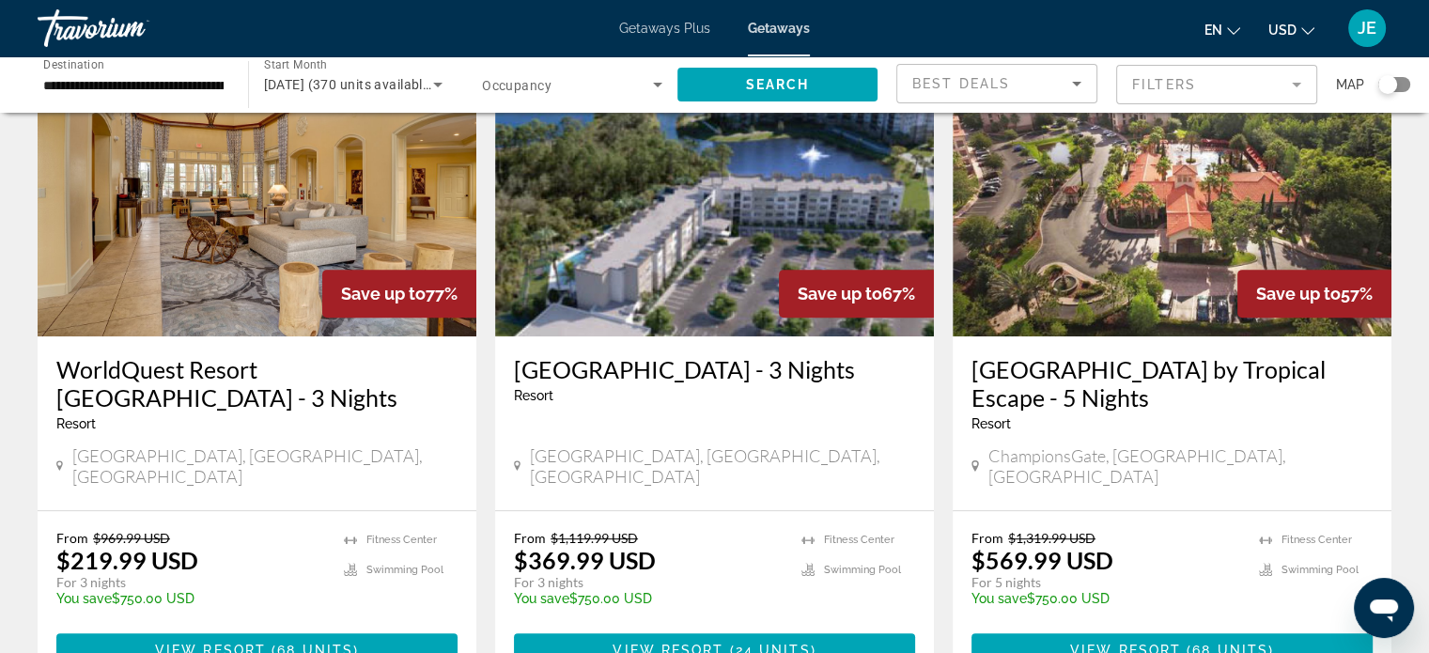
scroll to position [841, 0]
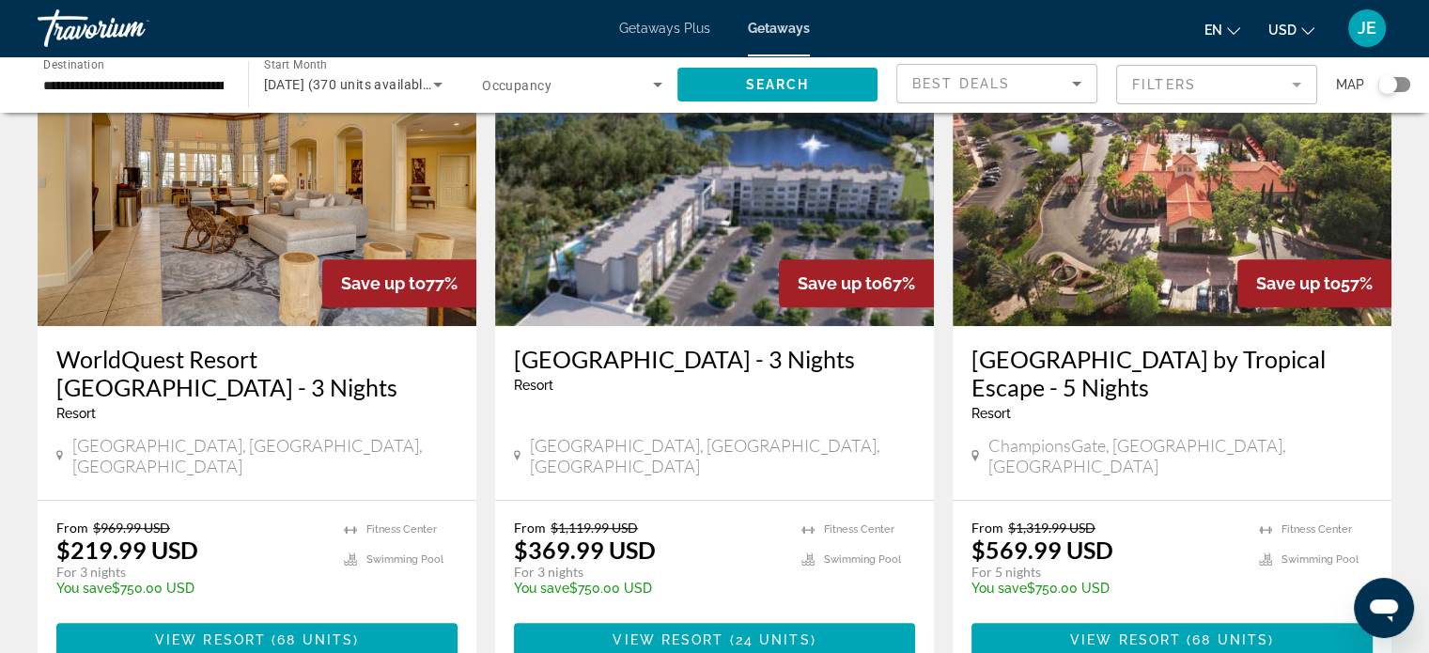
click at [730, 277] on img "Main content" at bounding box center [714, 175] width 439 height 301
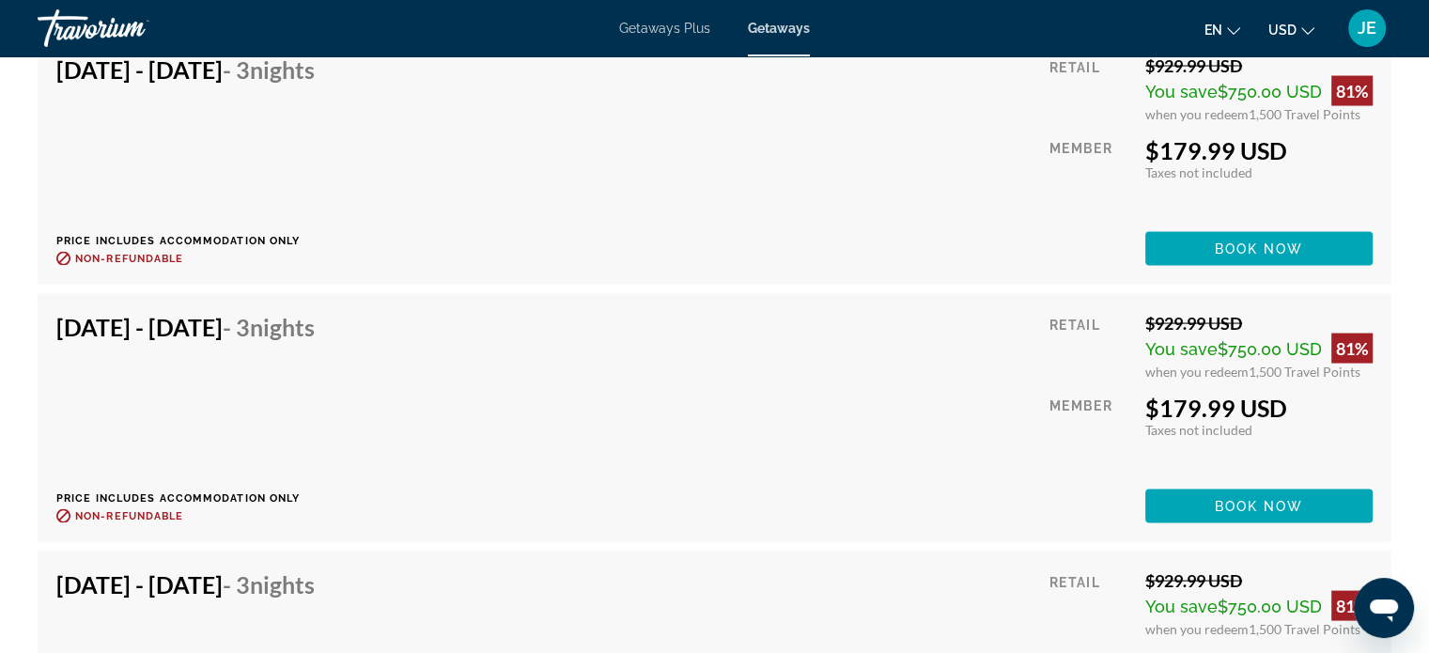
scroll to position [3712, 0]
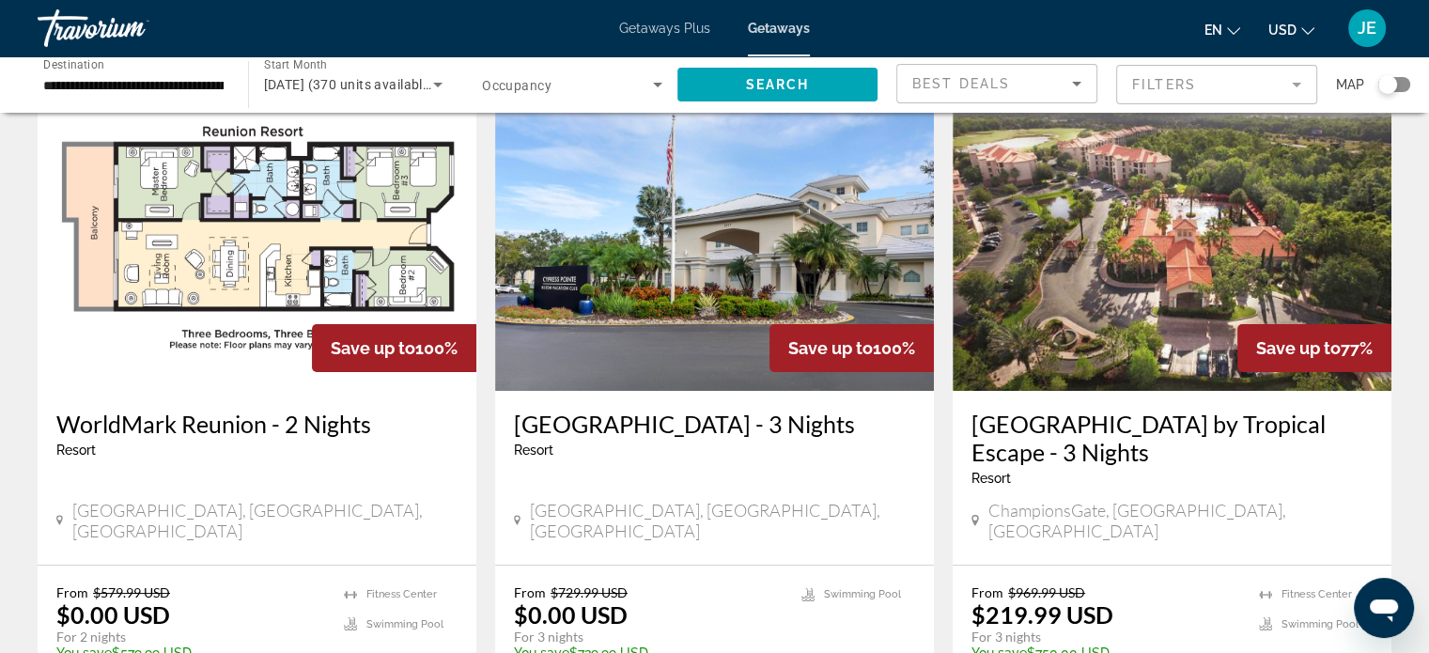
scroll to position [86, 0]
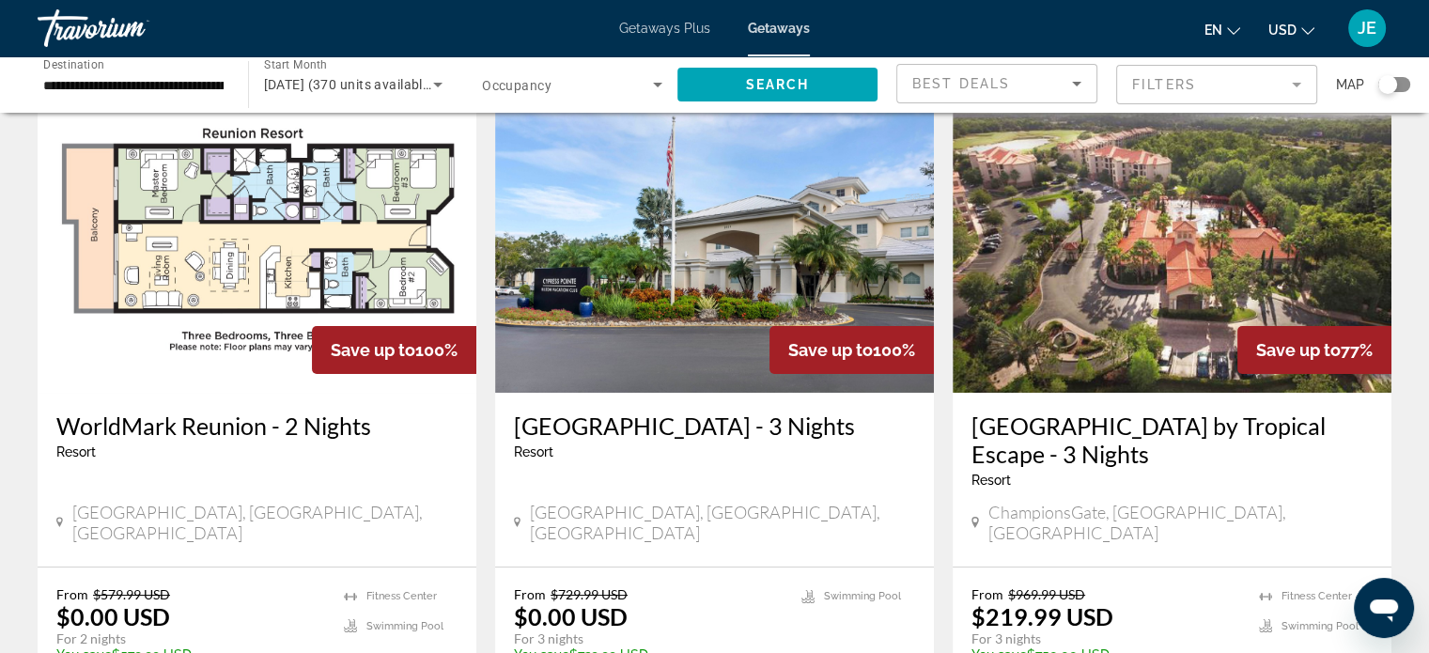
click at [1259, 431] on h3 "[GEOGRAPHIC_DATA] by Tropical Escape - 3 Nights" at bounding box center [1171, 439] width 401 height 56
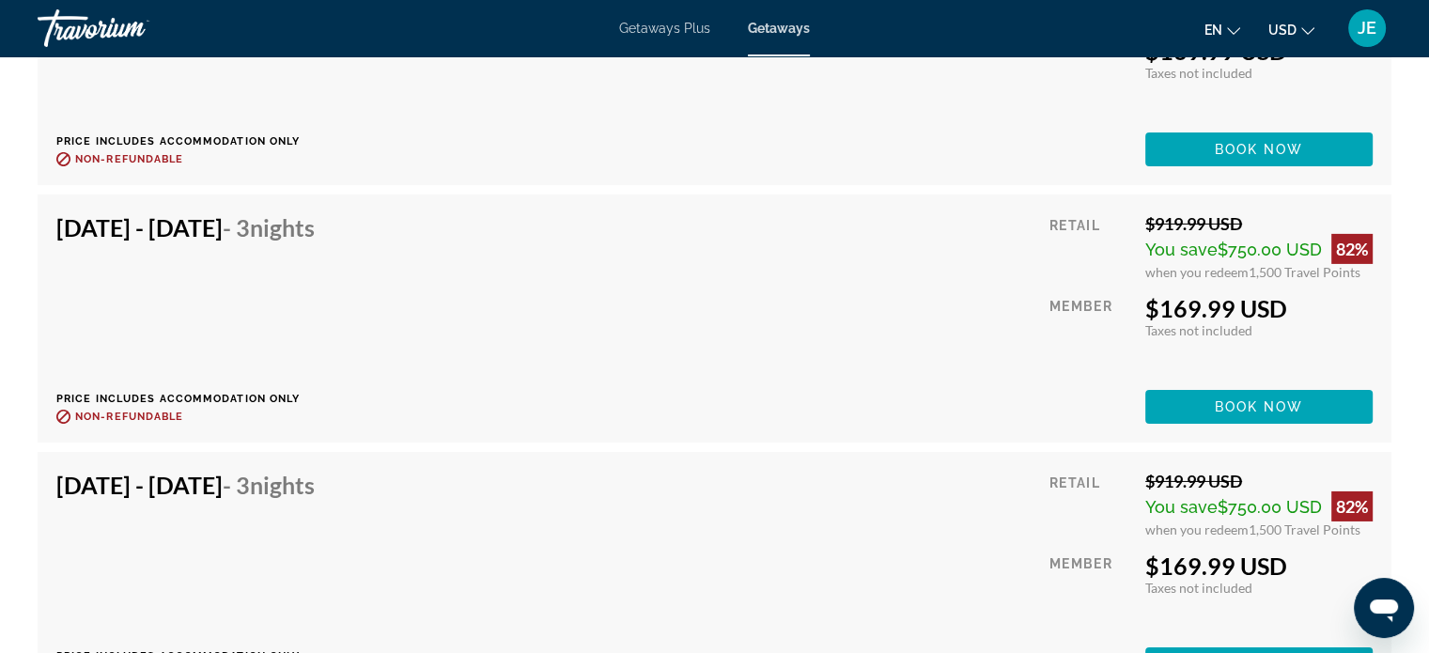
scroll to position [6114, 0]
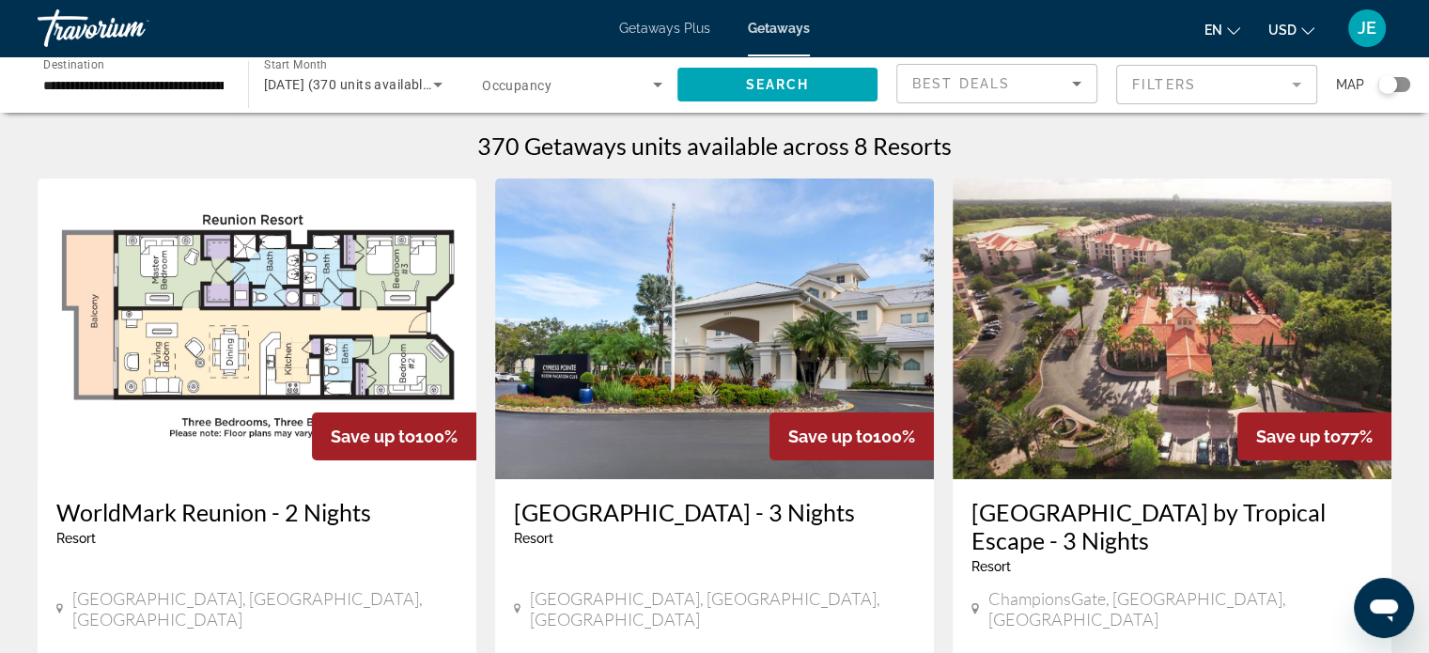
click at [1255, 89] on mat-form-field "Filters" at bounding box center [1216, 84] width 201 height 39
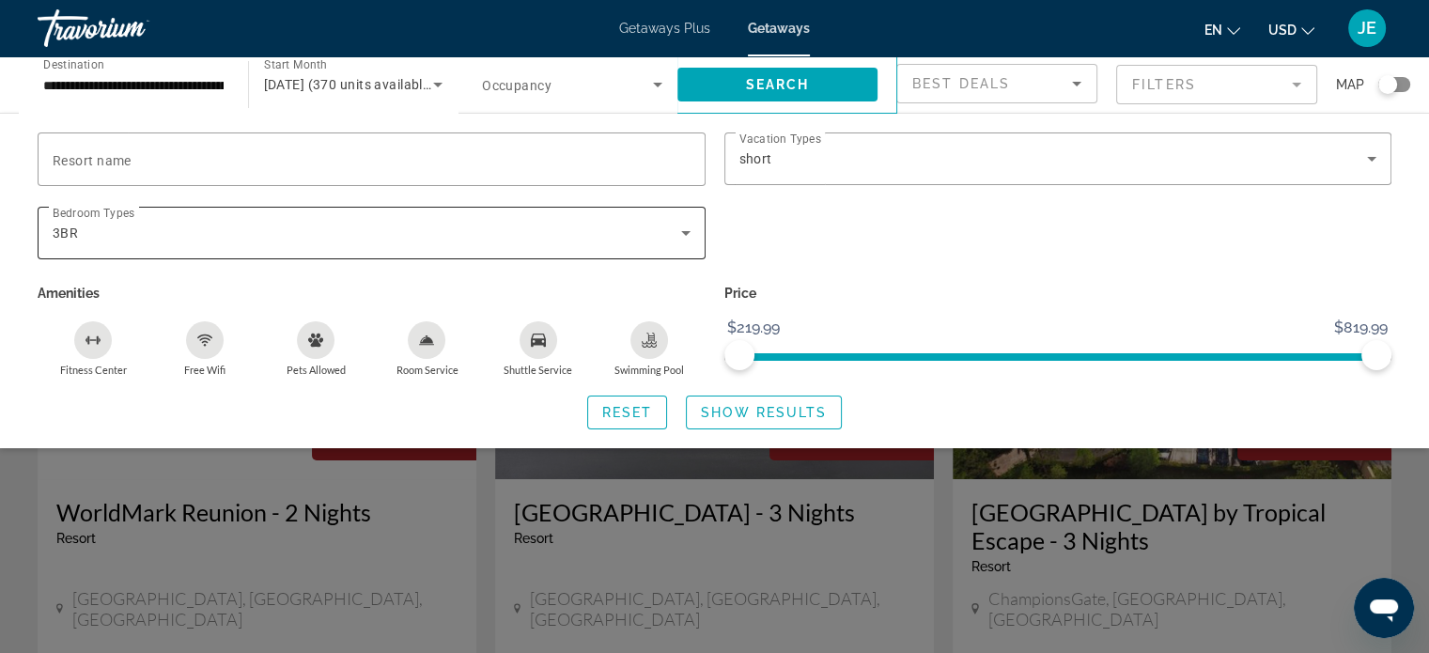
click at [671, 227] on div "3BR" at bounding box center [367, 233] width 628 height 23
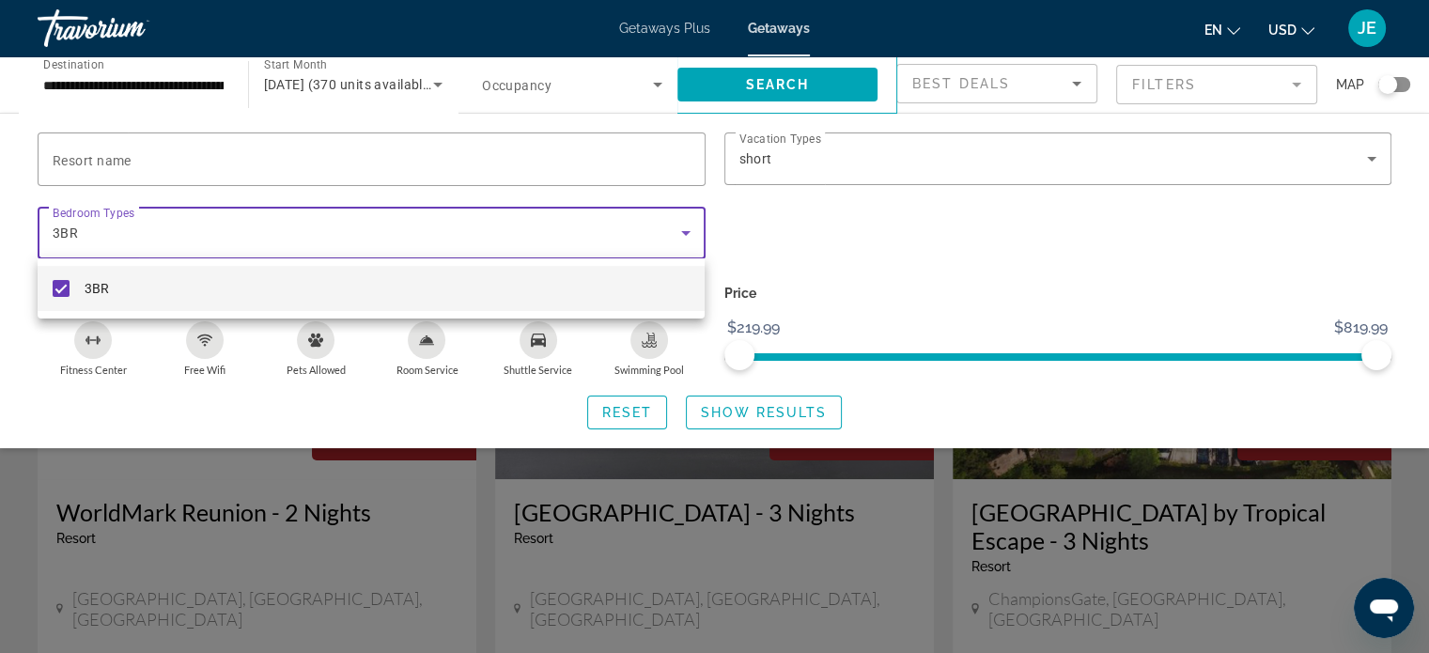
click at [60, 288] on mat-pseudo-checkbox at bounding box center [61, 288] width 17 height 17
click at [239, 162] on div at bounding box center [714, 326] width 1429 height 653
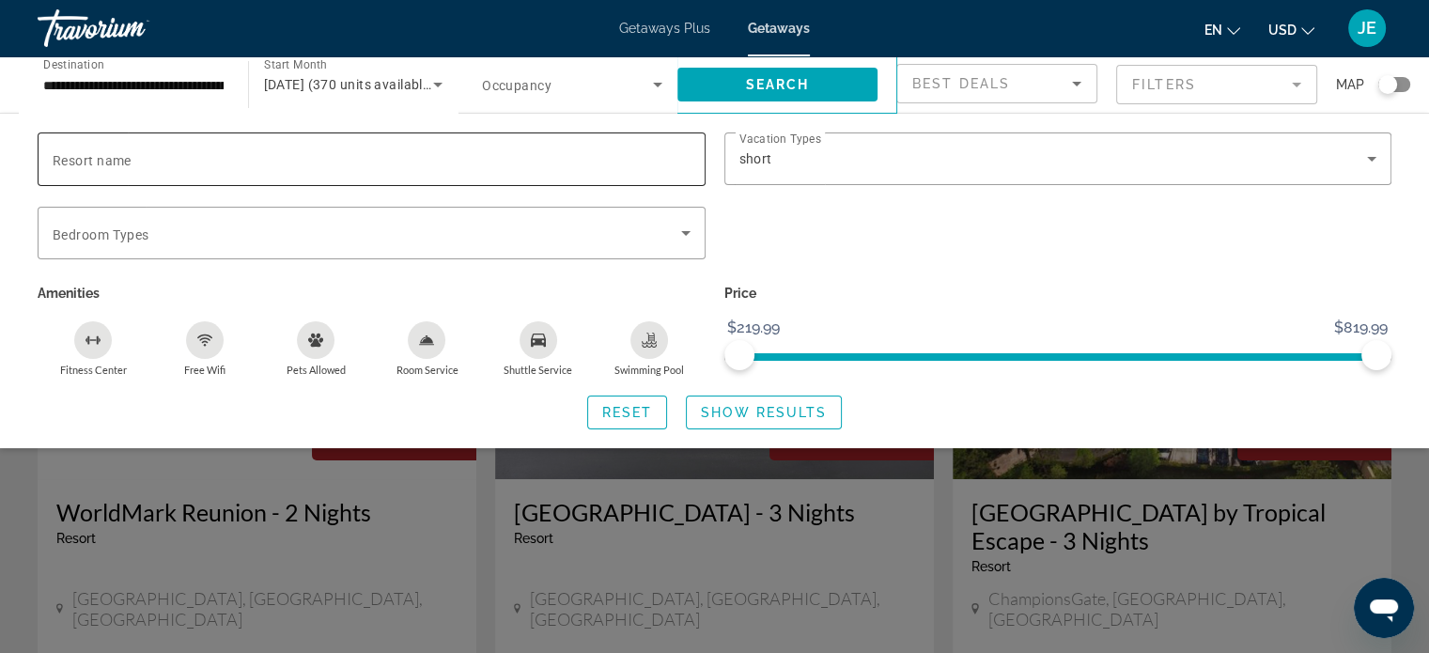
click at [162, 148] on input "Resort name" at bounding box center [372, 159] width 638 height 23
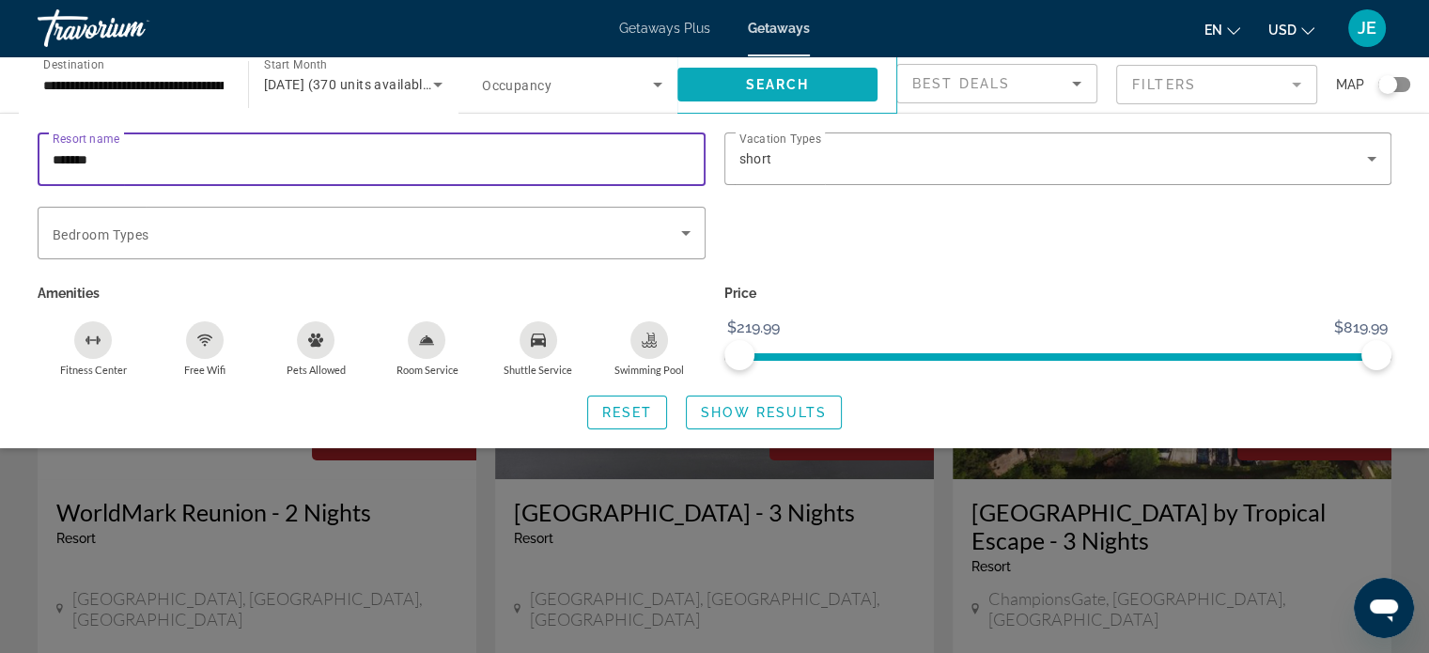
type input "*******"
click at [790, 84] on span "Search" at bounding box center [777, 84] width 64 height 15
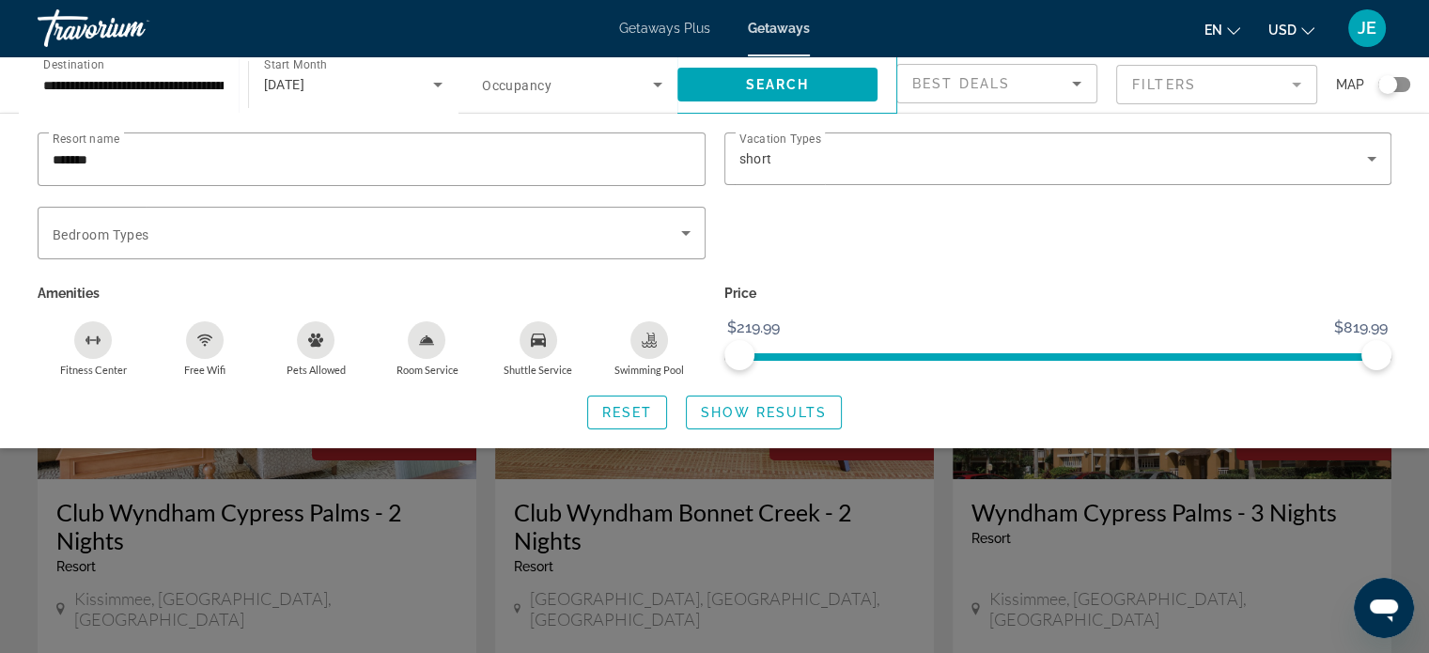
click at [1254, 254] on div "Search widget" at bounding box center [1058, 243] width 687 height 73
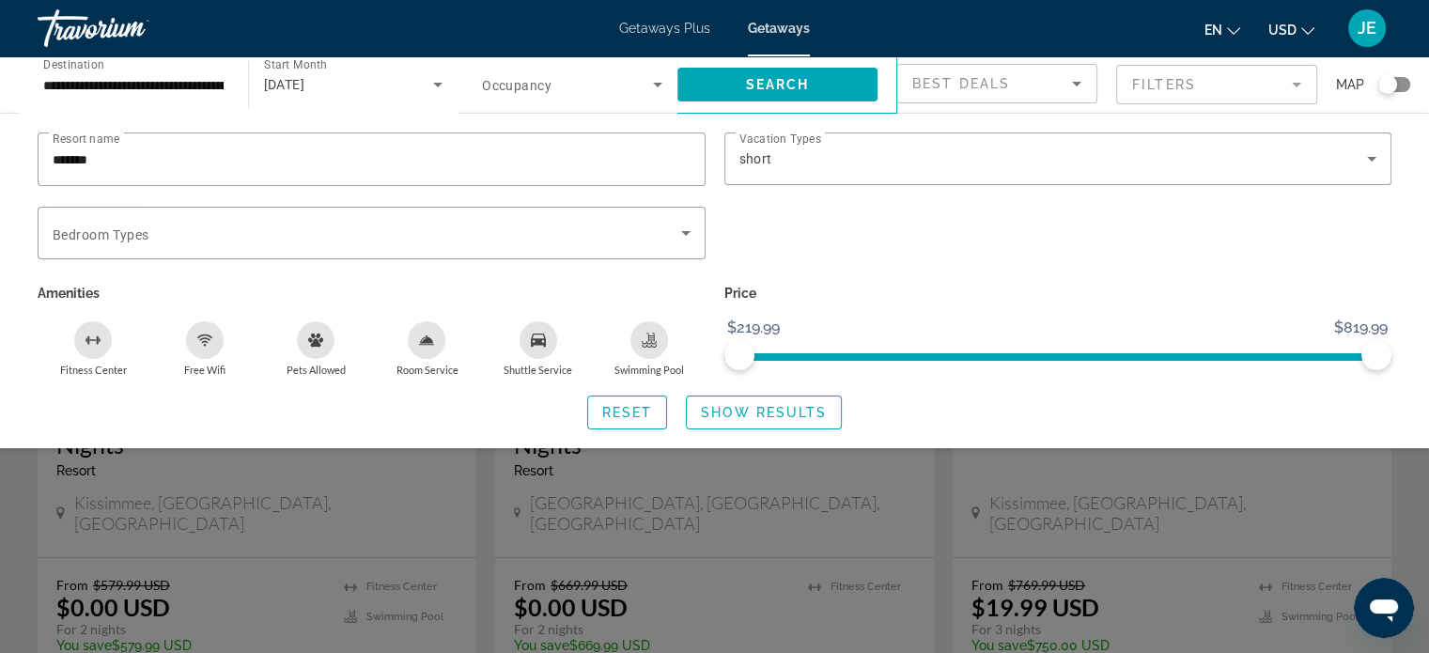
scroll to position [97, 0]
click at [800, 516] on div "Search widget" at bounding box center [714, 467] width 1429 height 371
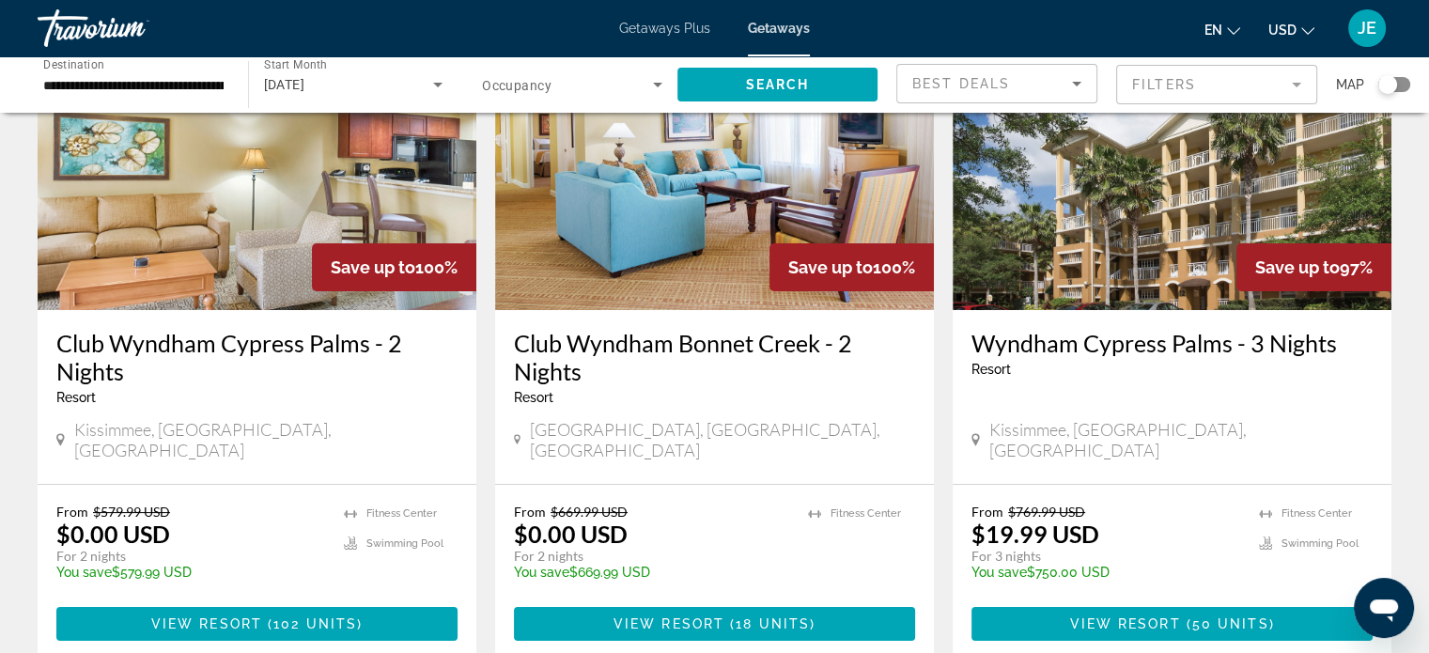
scroll to position [204, 0]
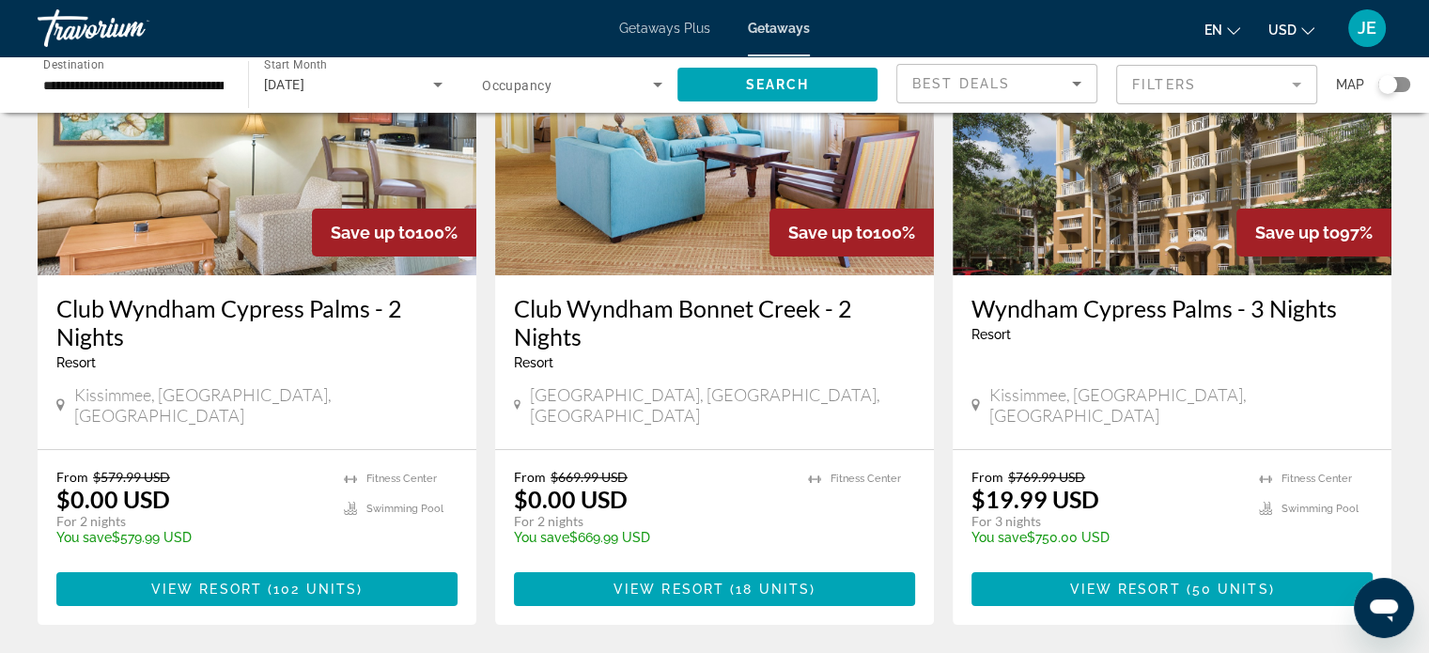
click at [754, 317] on h3 "Club Wyndham Bonnet Creek - 2 Nights" at bounding box center [714, 322] width 401 height 56
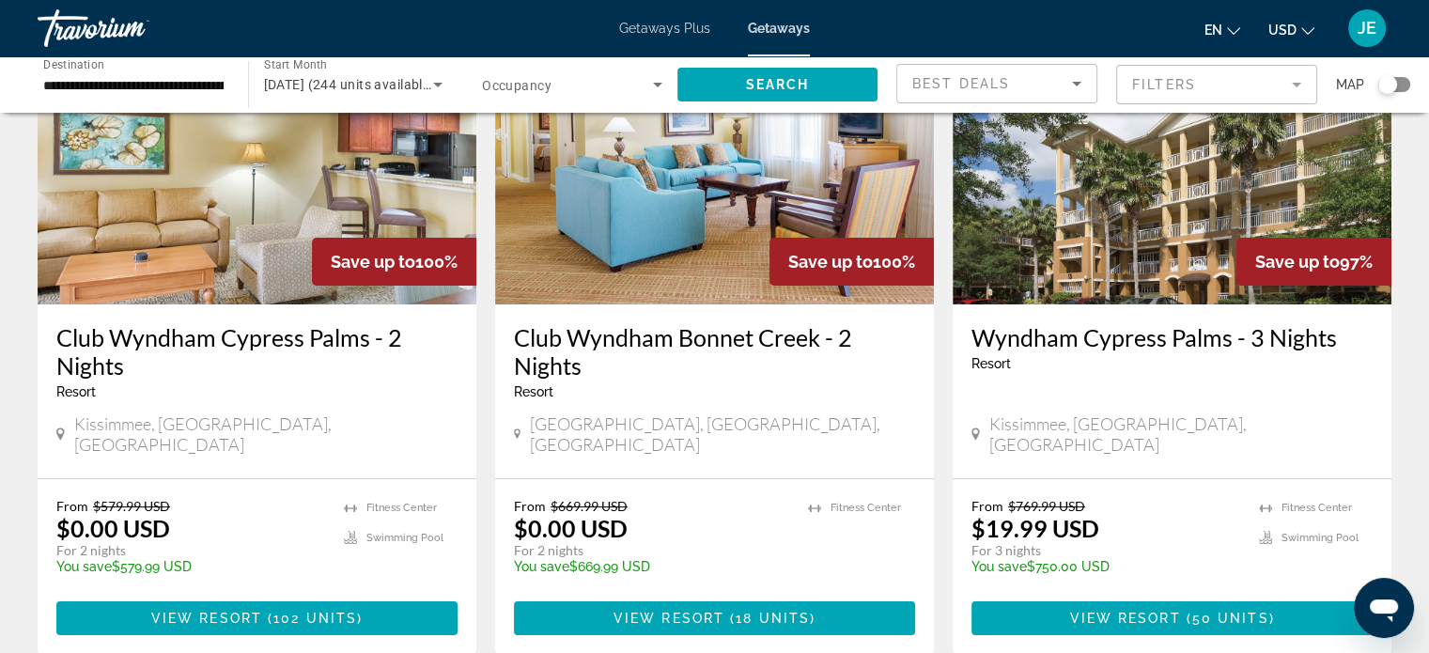
scroll to position [177, 0]
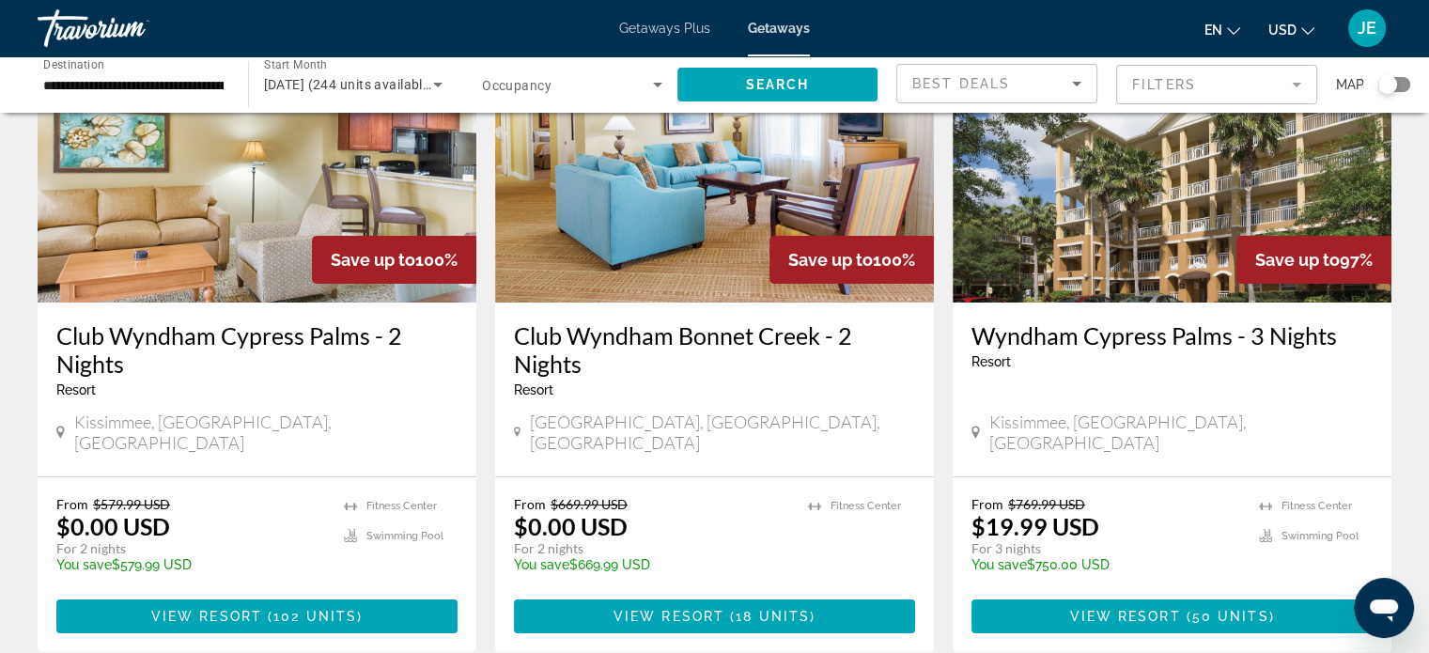
click at [306, 364] on h3 "Club Wyndham Cypress Palms - 2 Nights" at bounding box center [256, 349] width 401 height 56
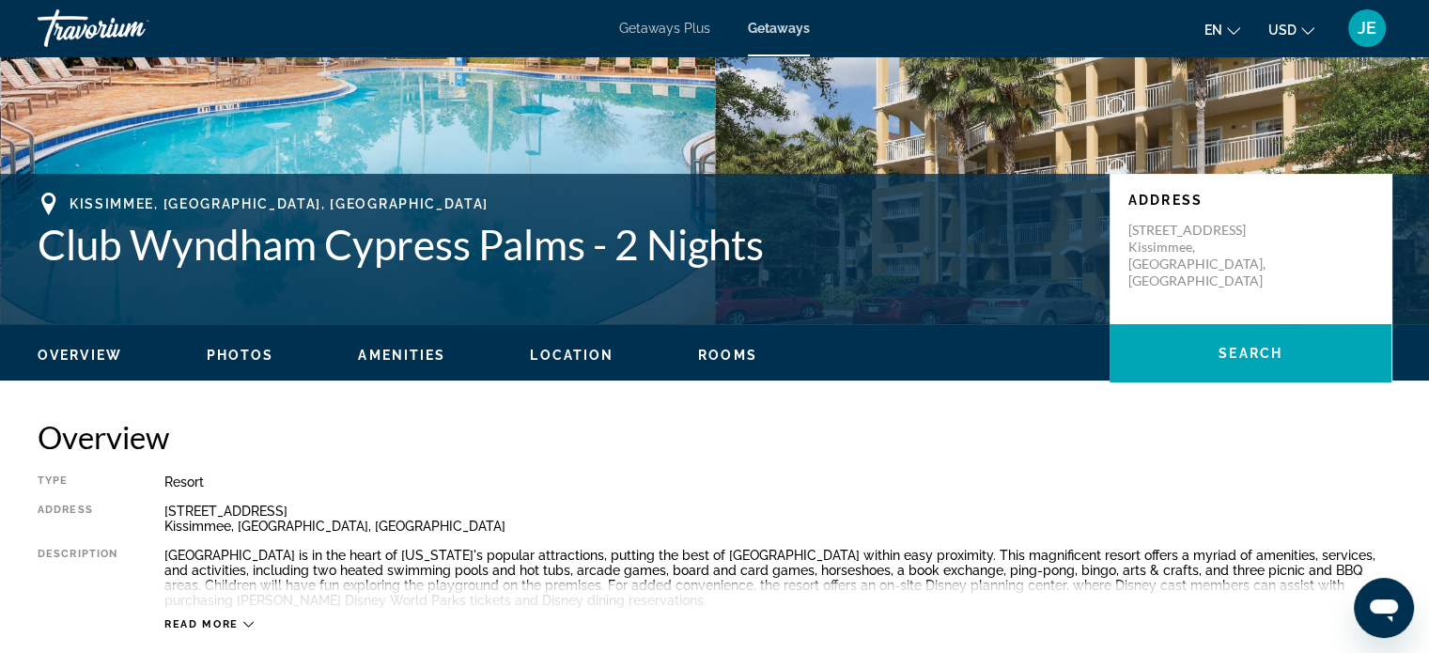
scroll to position [295, 0]
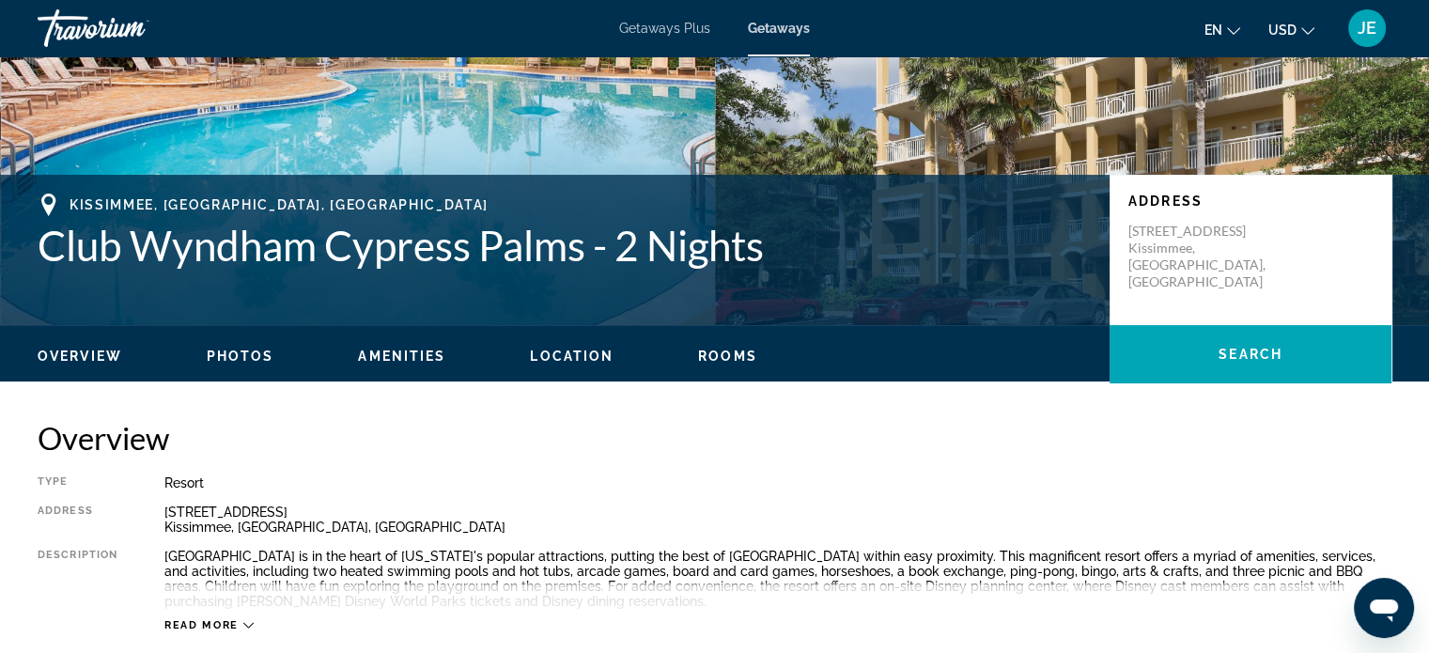
click at [658, 23] on span "Getaways Plus" at bounding box center [664, 28] width 91 height 15
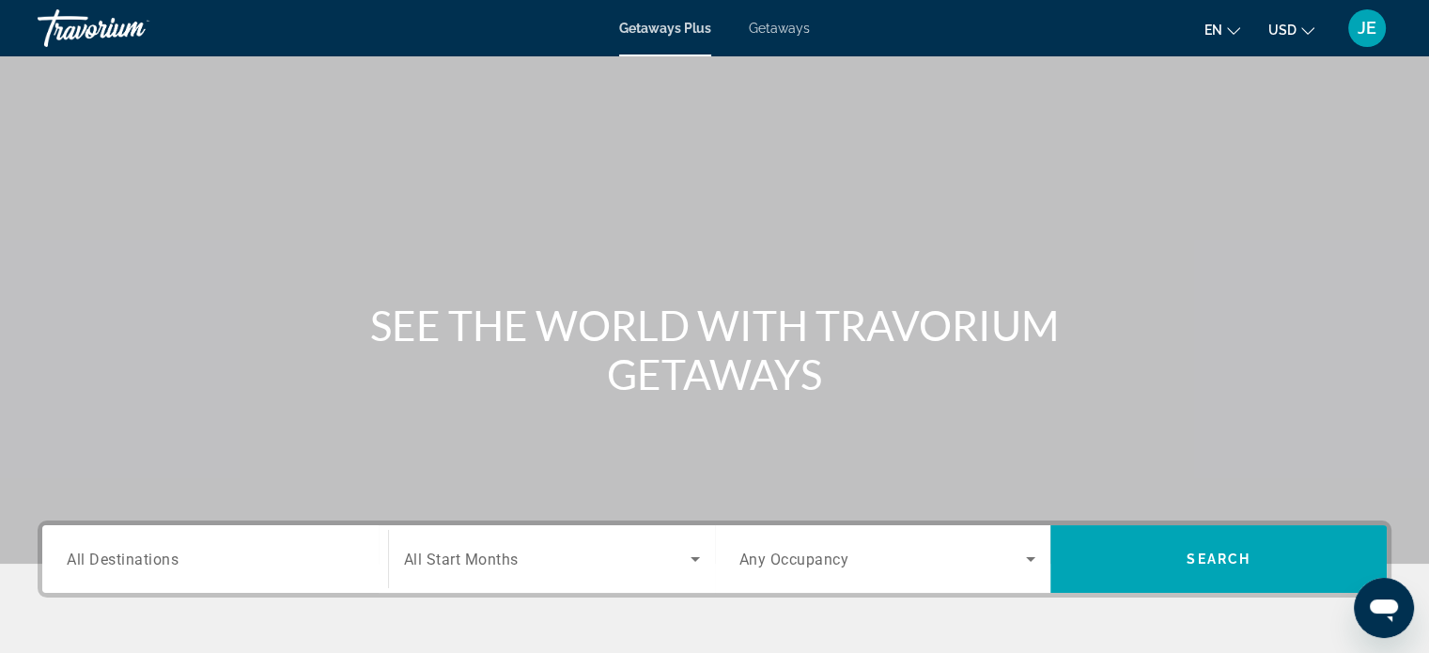
click at [255, 556] on input "Destination All Destinations" at bounding box center [215, 559] width 297 height 23
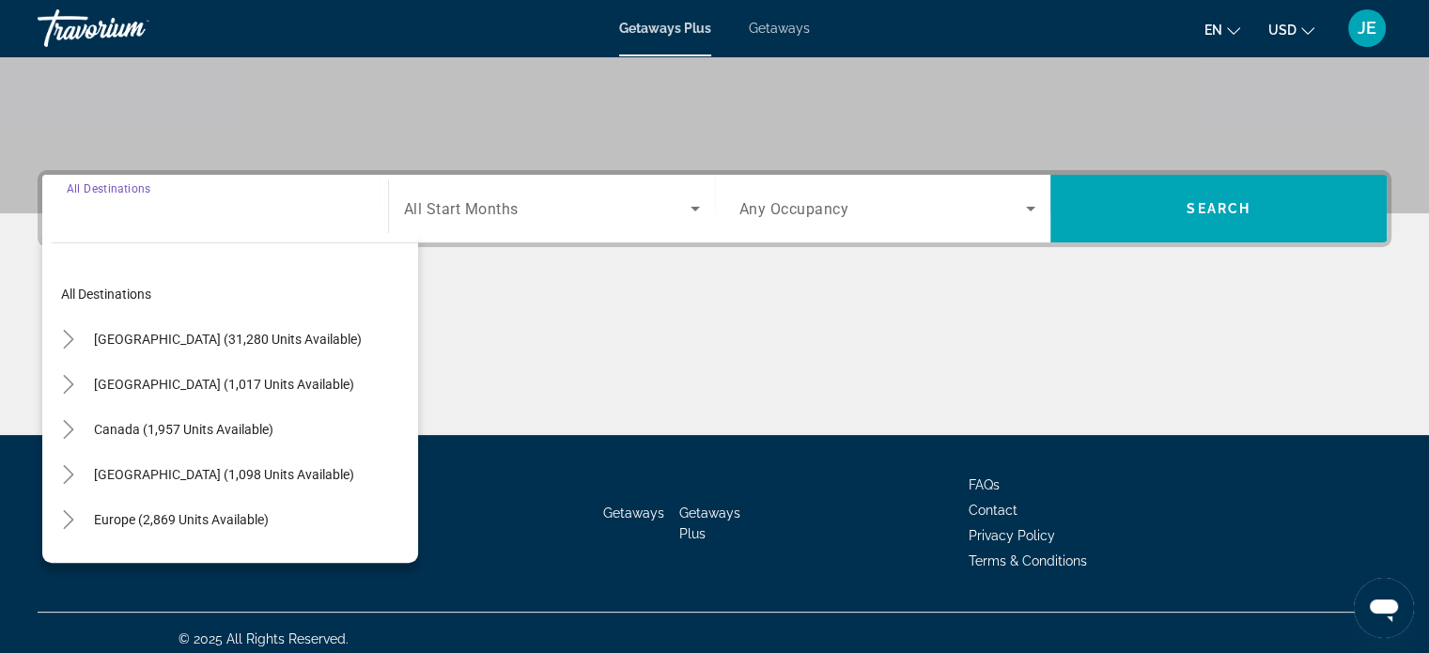
scroll to position [362, 0]
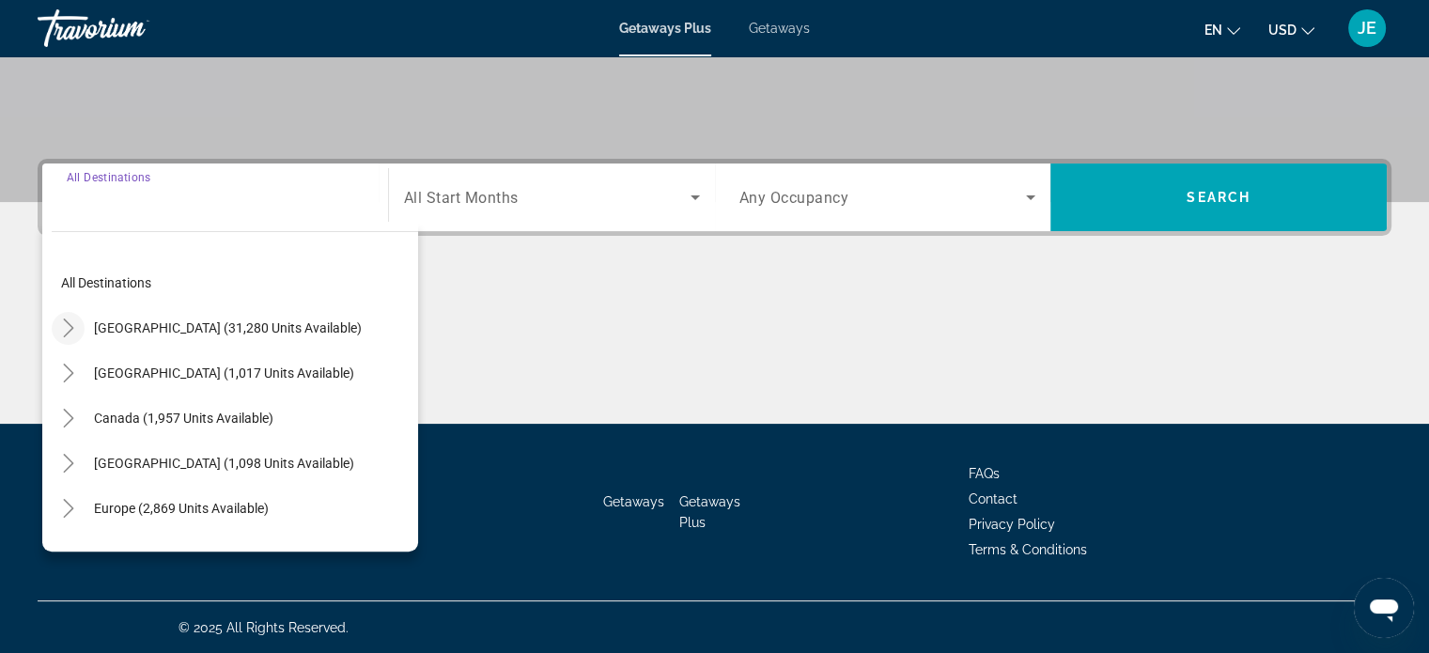
click at [65, 331] on icon "Toggle United States (31,280 units available)" at bounding box center [68, 327] width 19 height 19
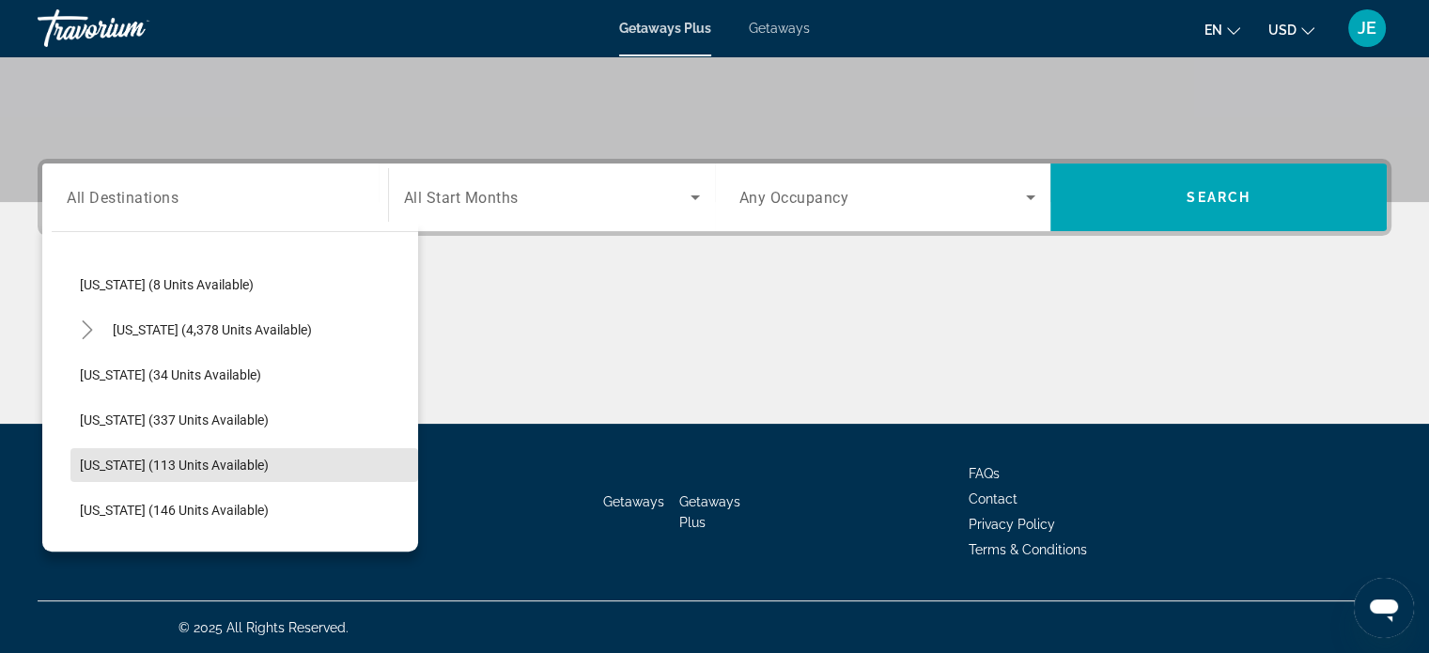
scroll to position [305, 0]
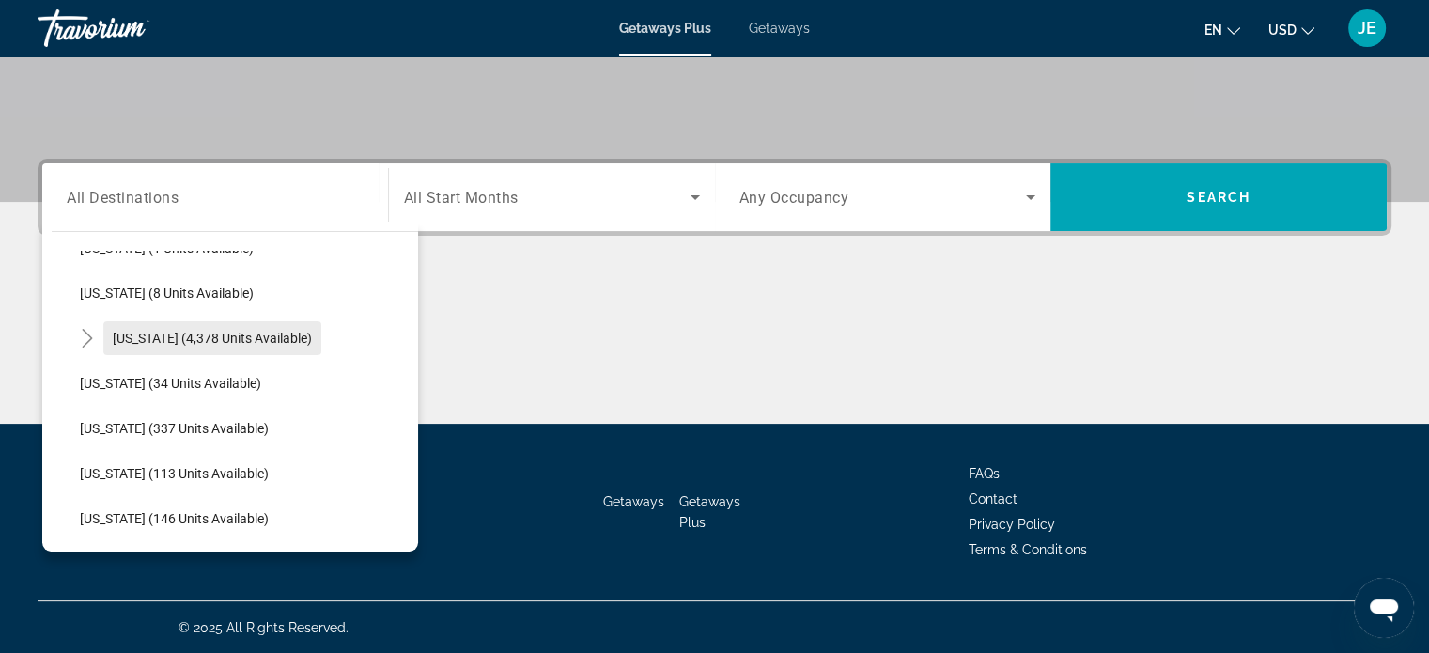
click at [213, 331] on span "[US_STATE] (4,378 units available)" at bounding box center [212, 338] width 199 height 15
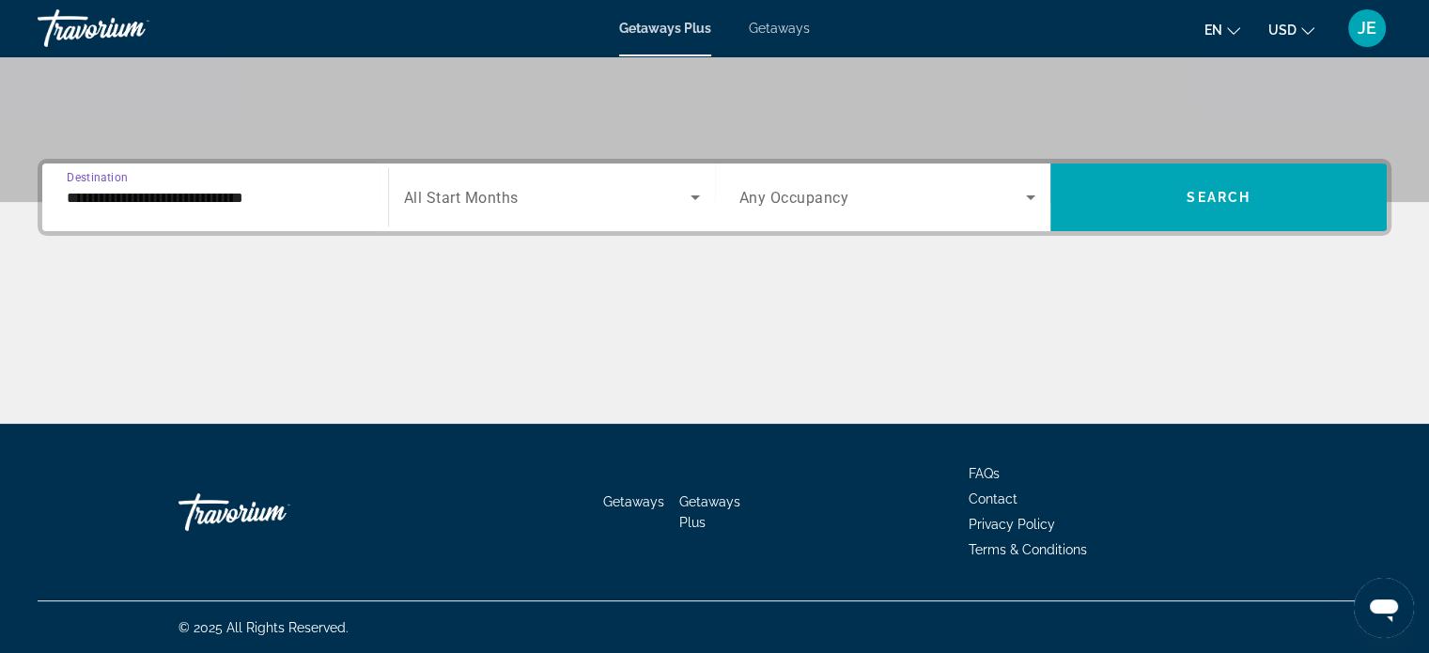
click at [154, 190] on input "**********" at bounding box center [215, 198] width 297 height 23
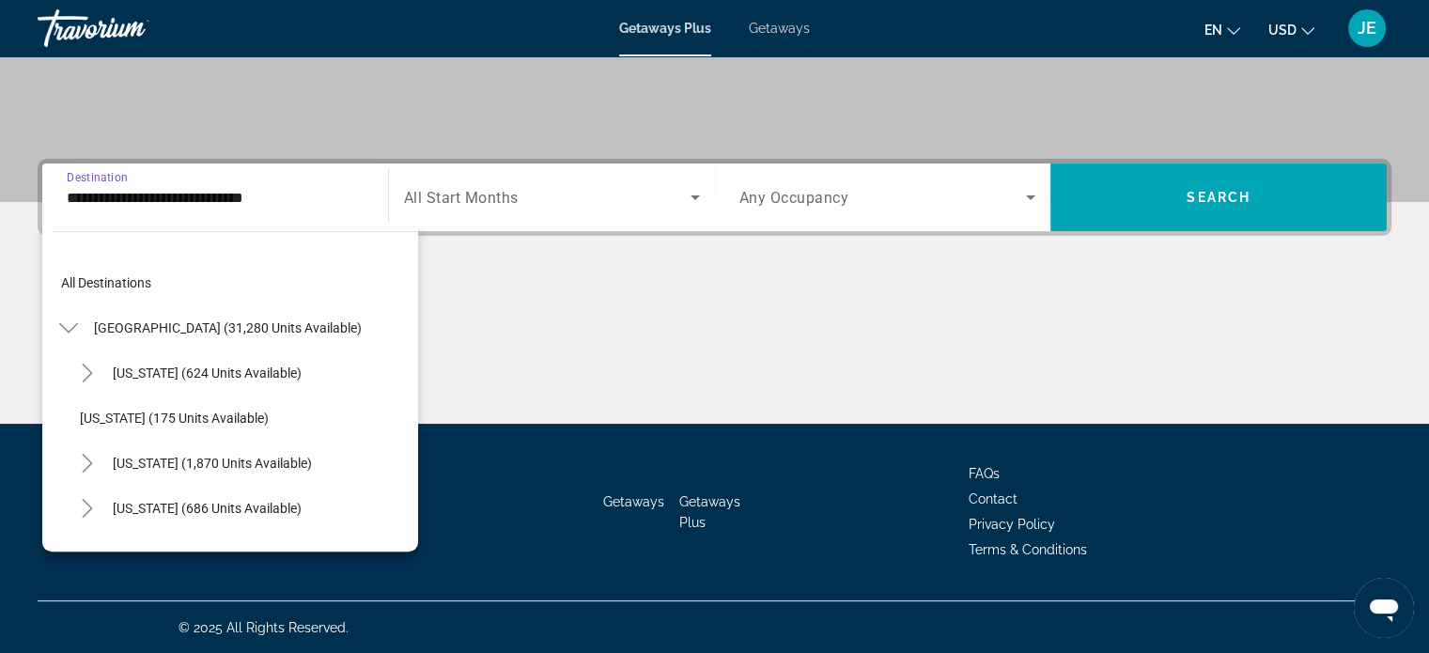
scroll to position [247, 0]
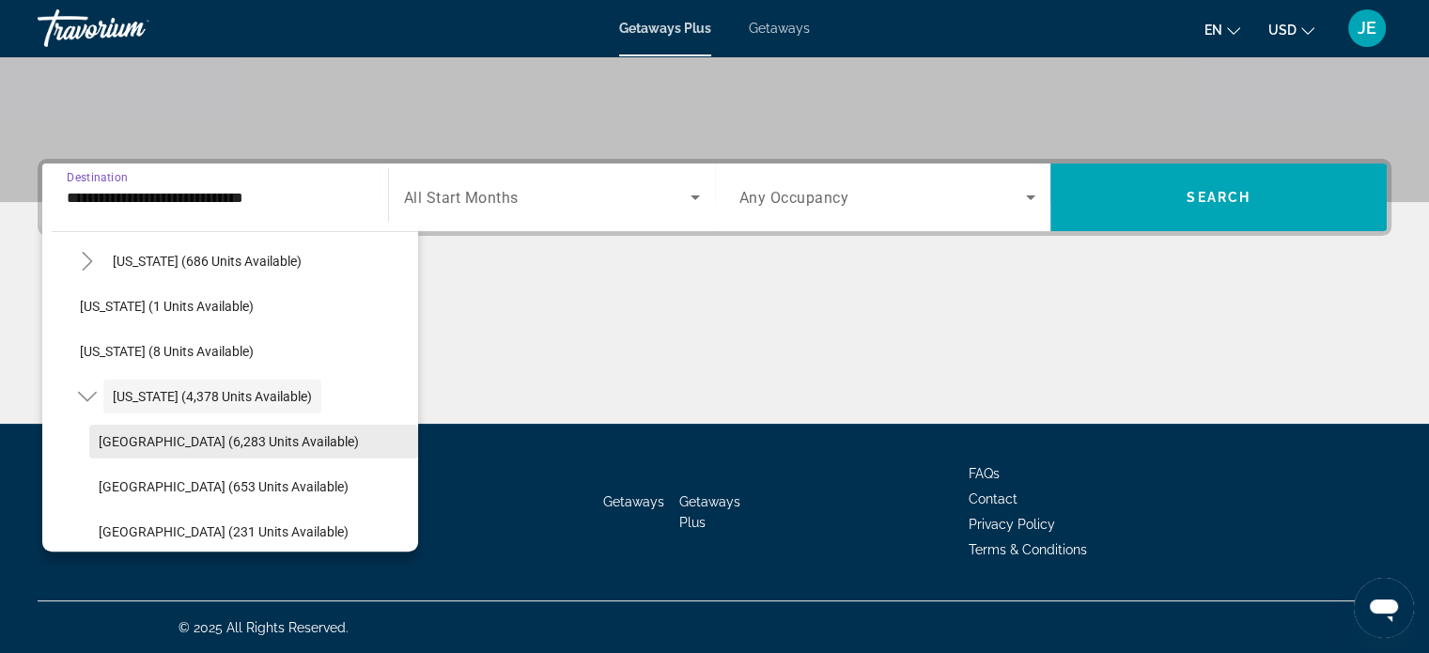
click at [191, 443] on span "[GEOGRAPHIC_DATA] (6,283 units available)" at bounding box center [229, 441] width 260 height 15
type input "**********"
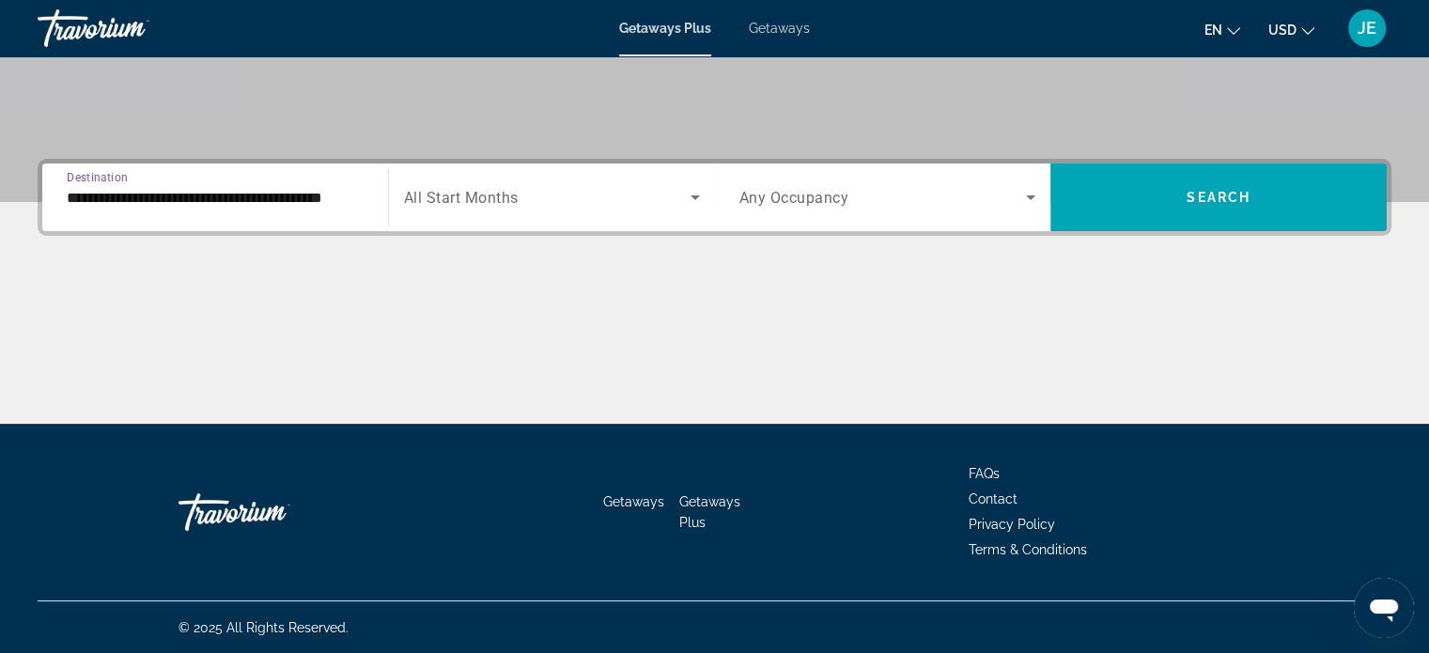
click at [674, 193] on span "Search widget" at bounding box center [547, 197] width 286 height 23
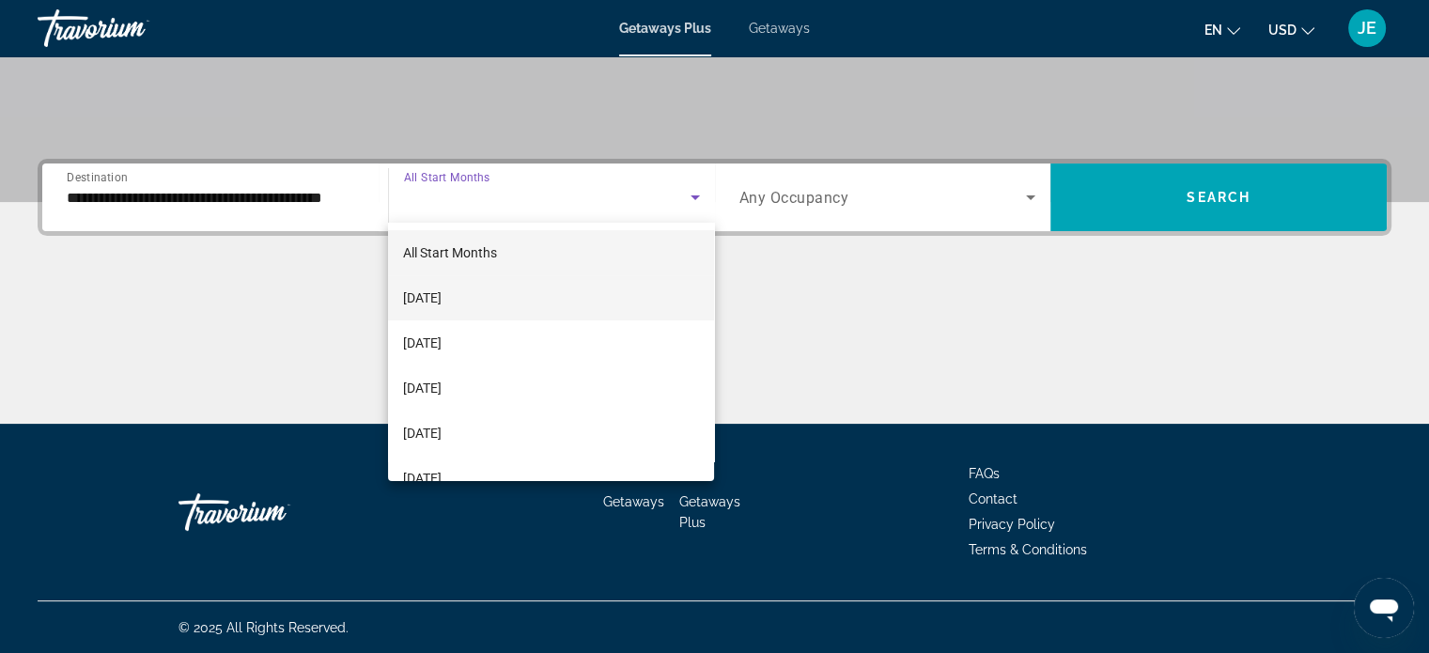
click at [441, 301] on span "[DATE]" at bounding box center [422, 297] width 39 height 23
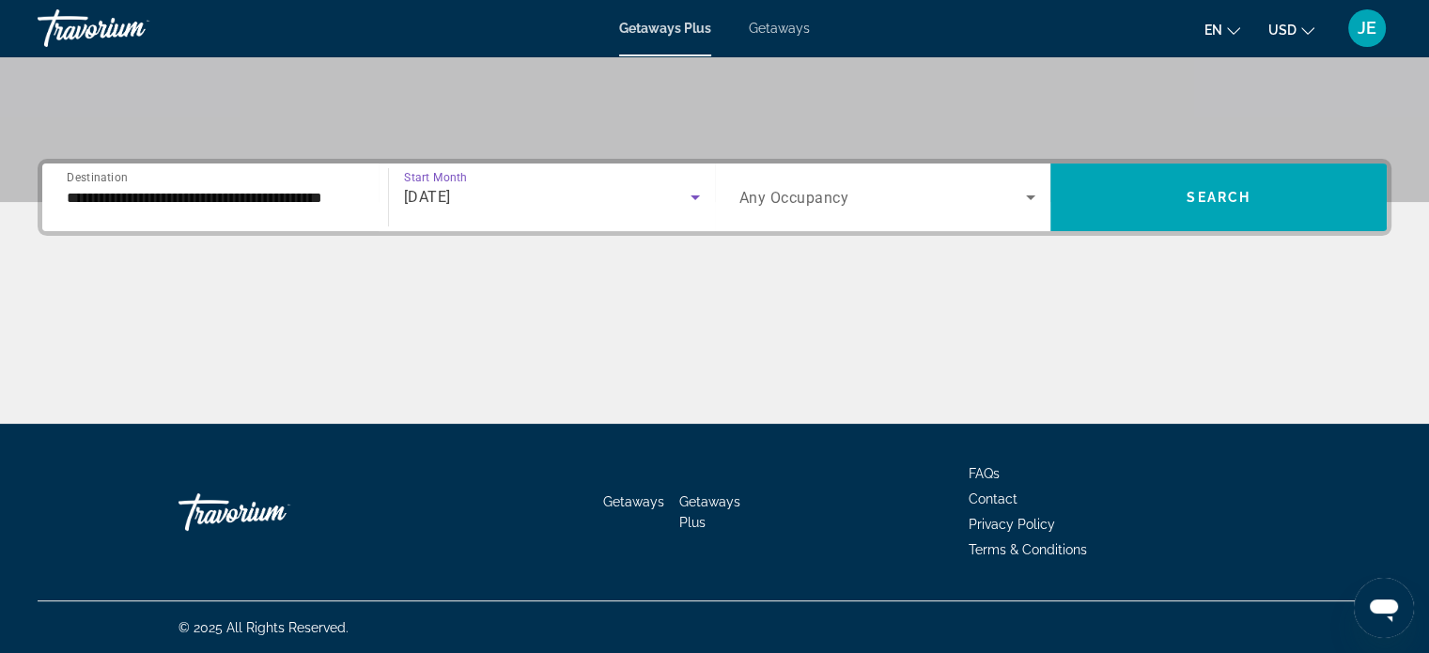
click at [1003, 197] on span "Search widget" at bounding box center [882, 197] width 287 height 23
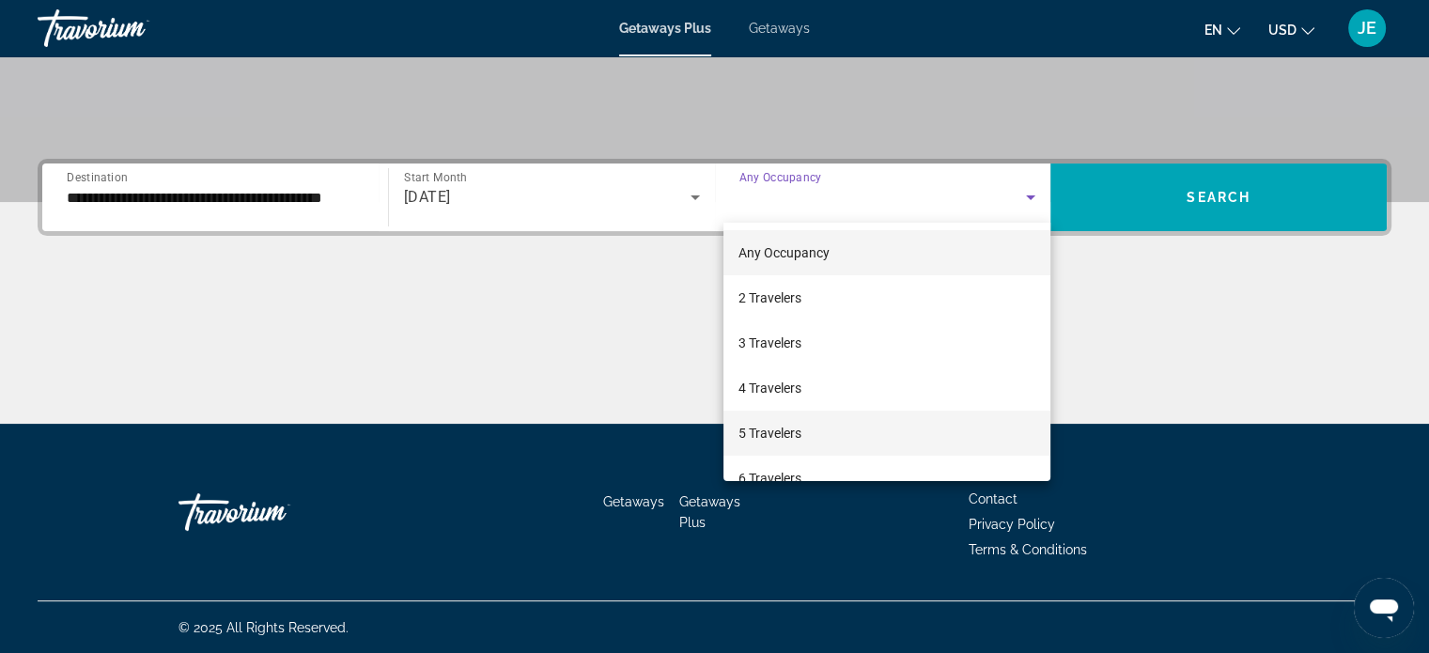
click at [781, 430] on span "5 Travelers" at bounding box center [769, 433] width 63 height 23
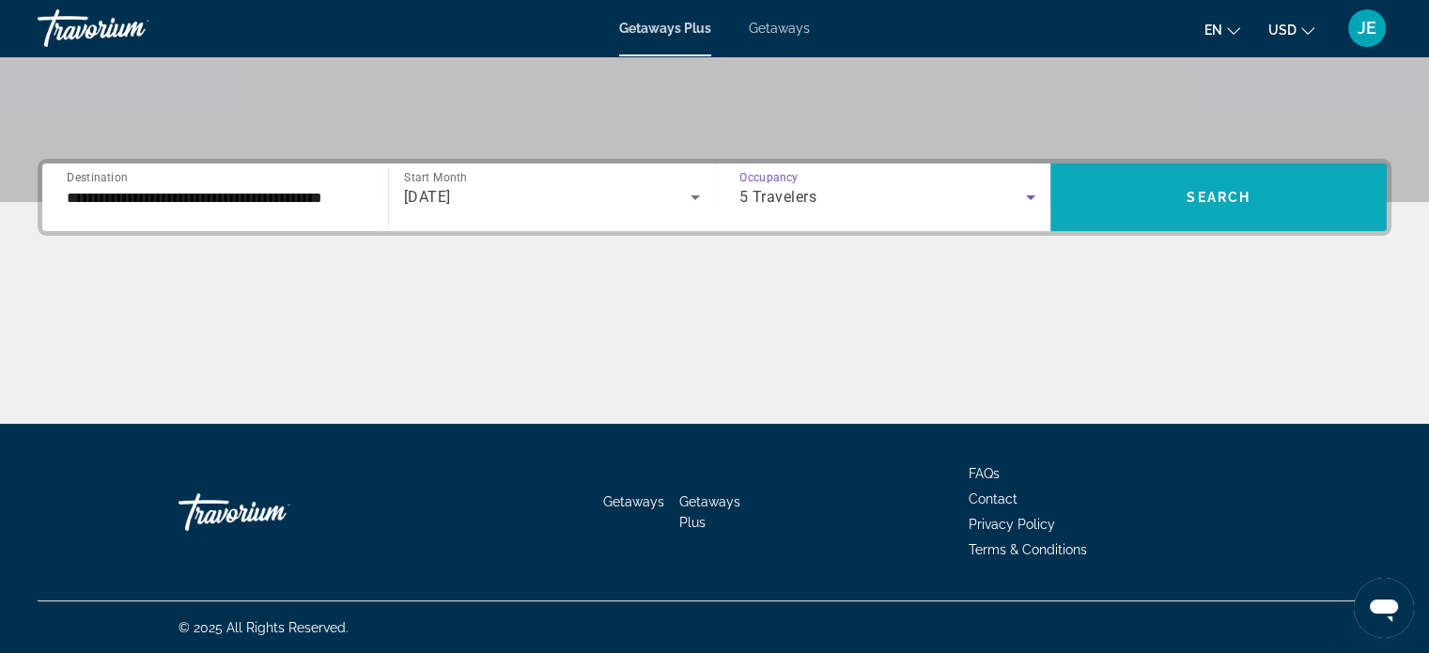
click at [1224, 192] on span "Search" at bounding box center [1218, 197] width 64 height 15
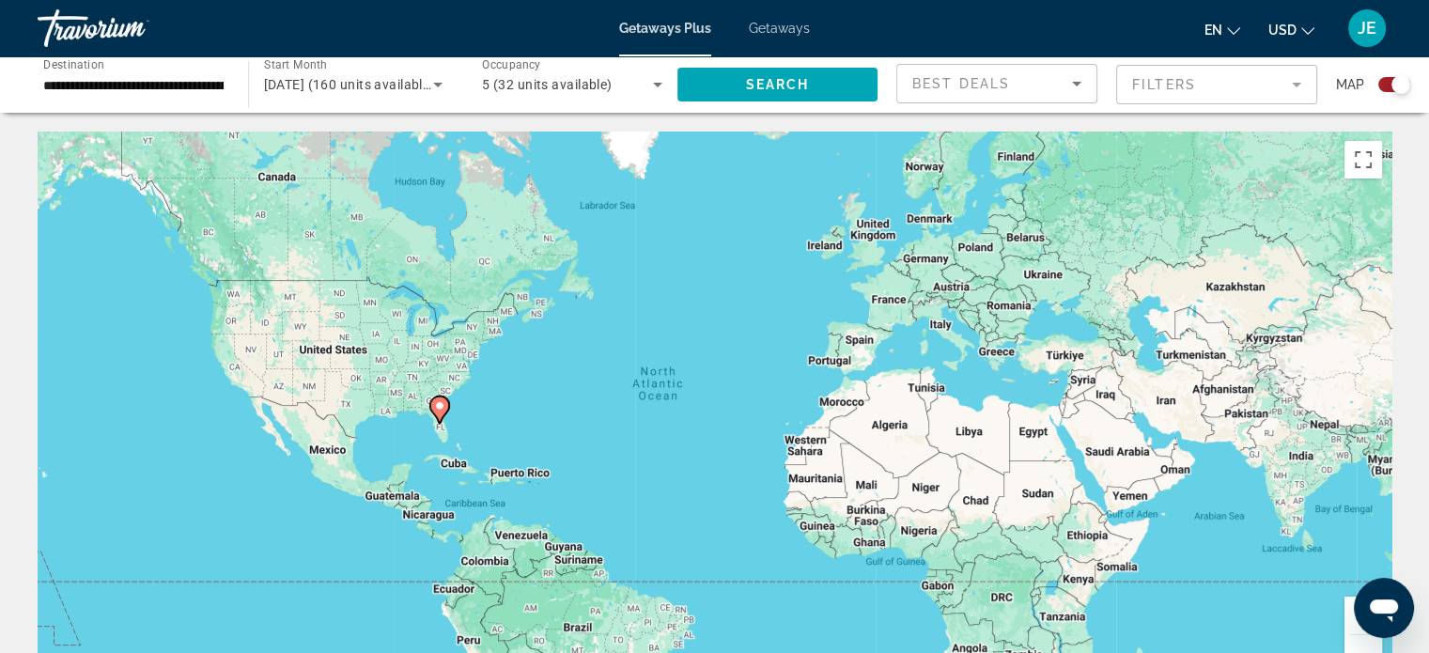
click at [1279, 95] on mat-form-field "Filters" at bounding box center [1216, 84] width 201 height 39
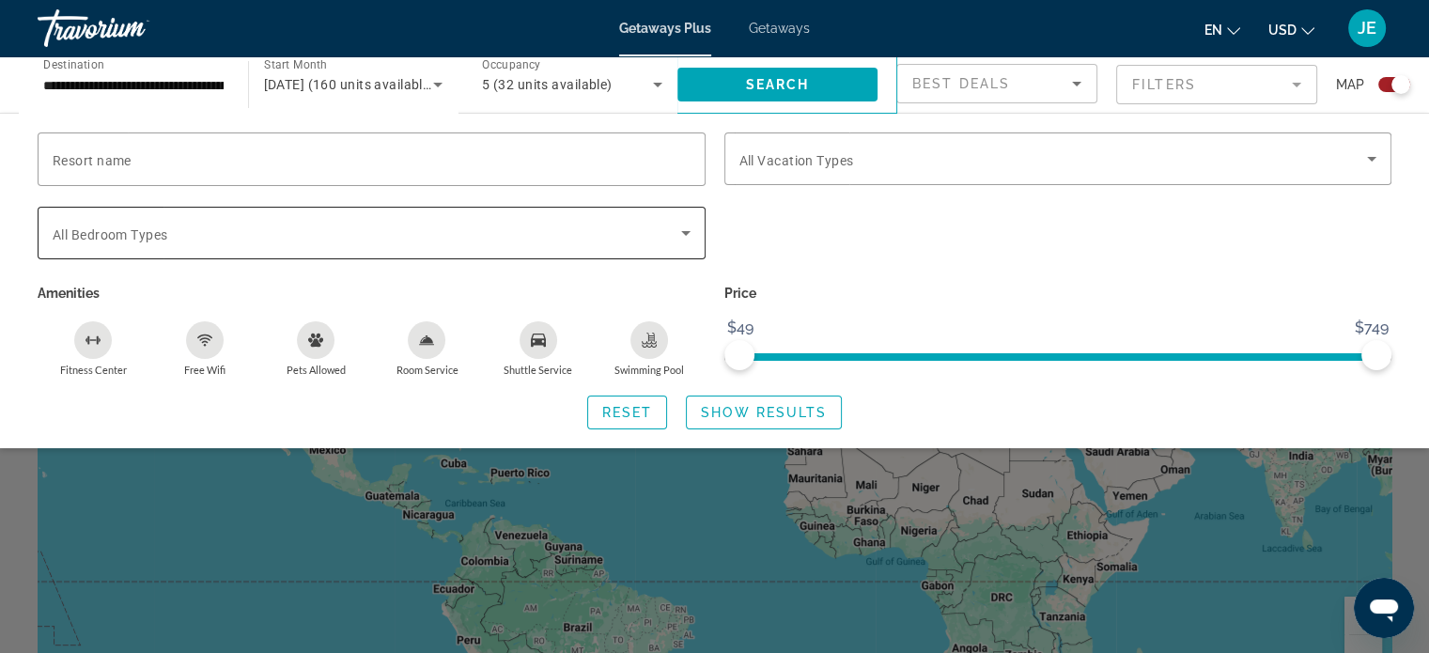
click at [653, 235] on span "Search widget" at bounding box center [367, 233] width 628 height 23
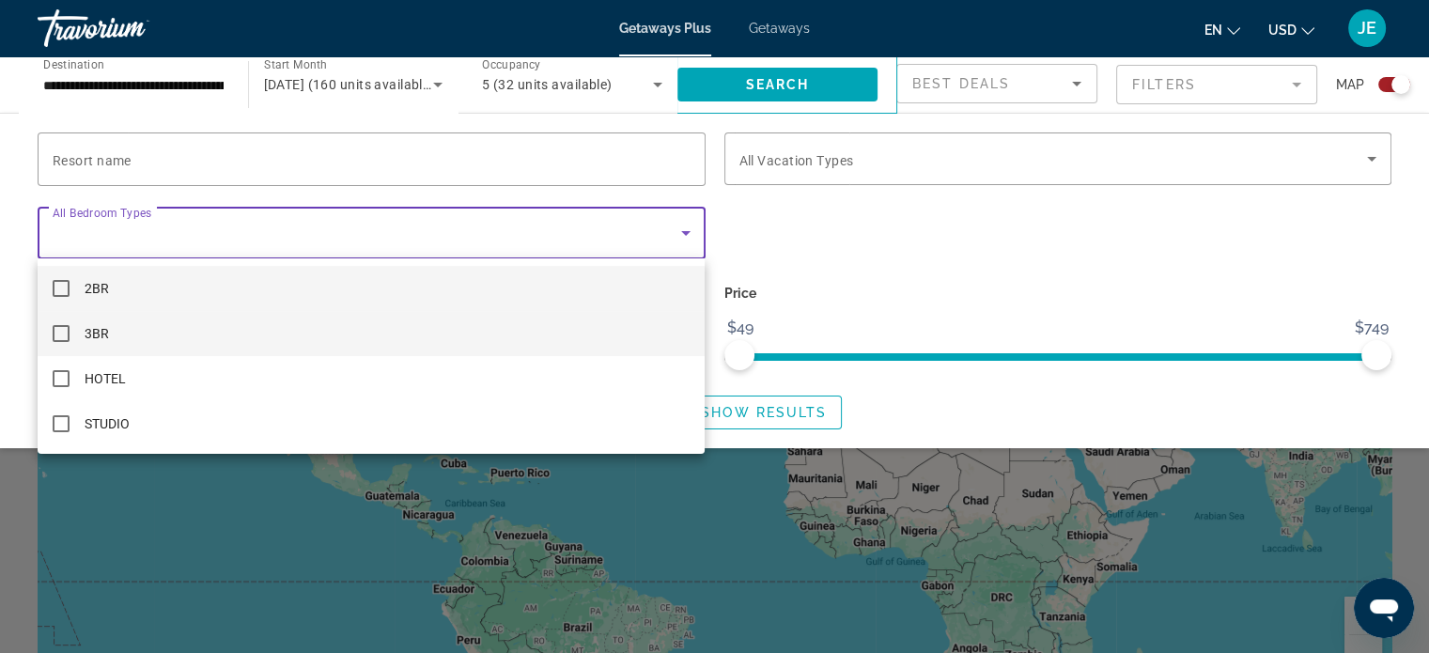
click at [64, 332] on mat-pseudo-checkbox at bounding box center [61, 333] width 17 height 17
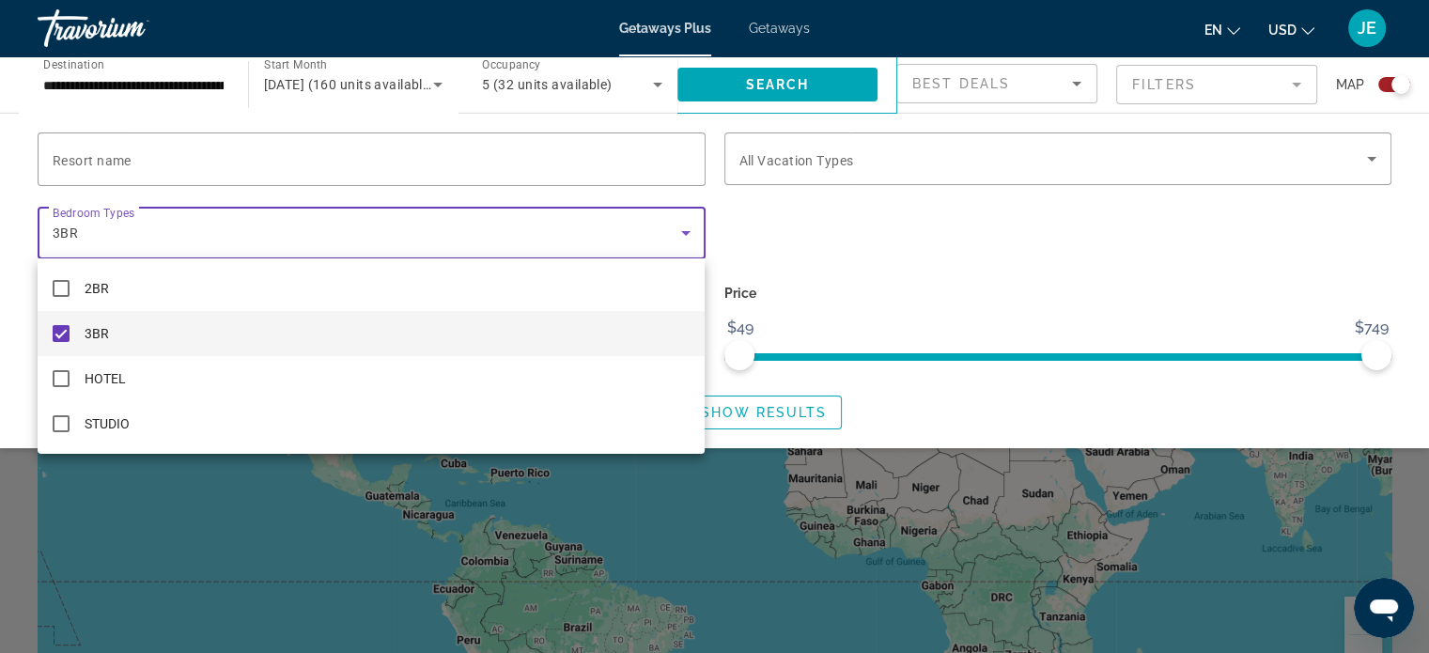
click at [782, 432] on div at bounding box center [714, 326] width 1429 height 653
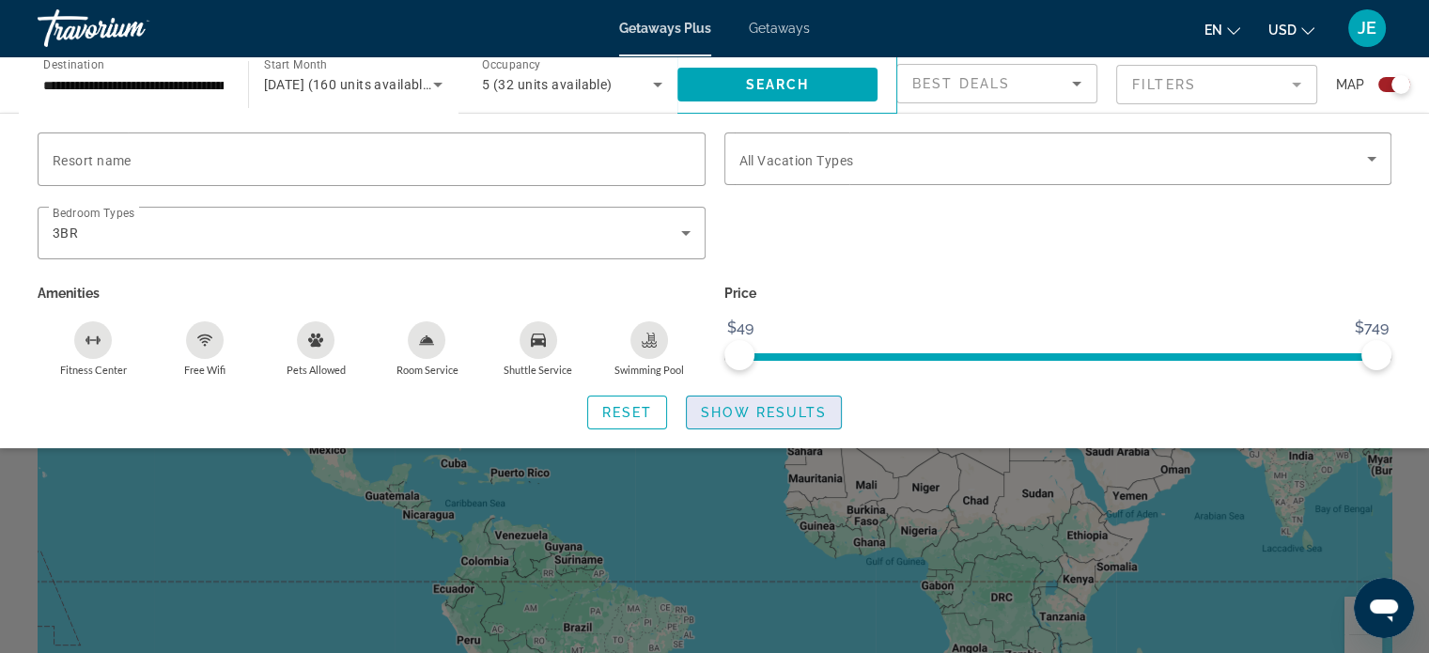
click at [782, 432] on span "Search widget" at bounding box center [764, 412] width 154 height 45
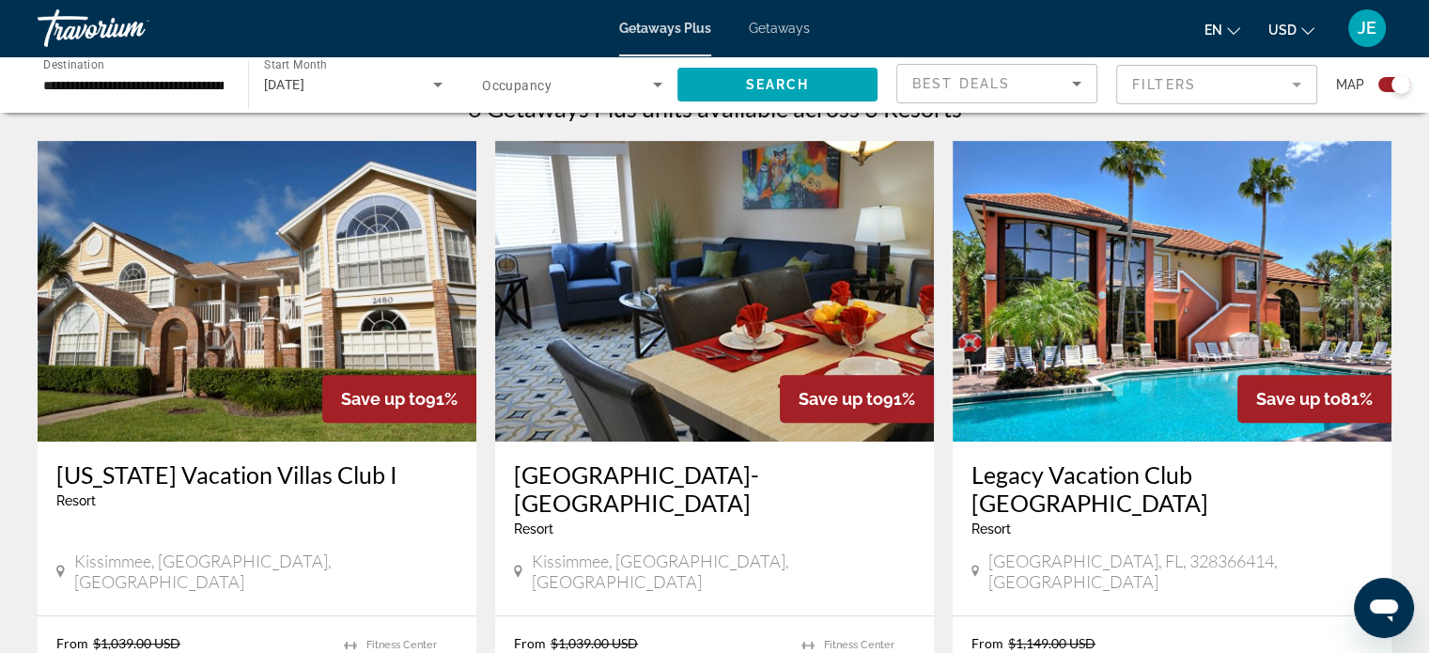
scroll to position [618, 0]
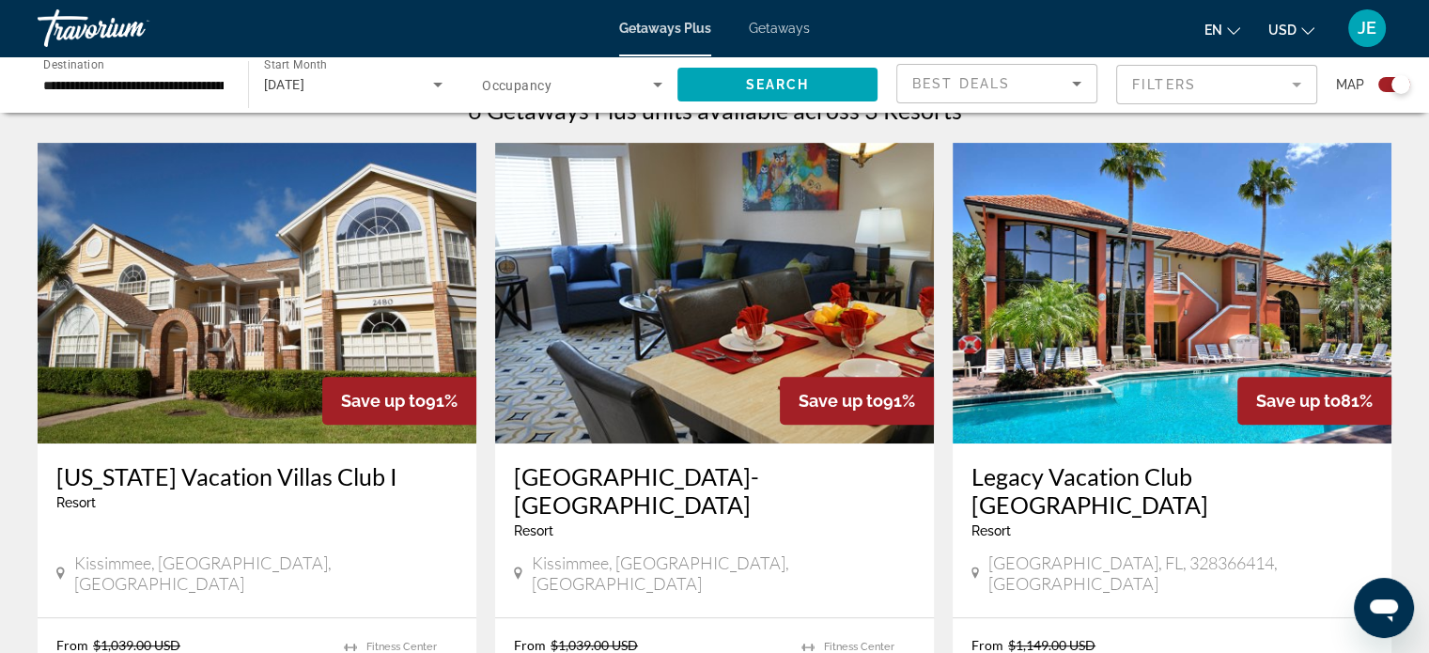
click at [1259, 484] on h3 "Legacy Vacation Club [GEOGRAPHIC_DATA]" at bounding box center [1171, 490] width 401 height 56
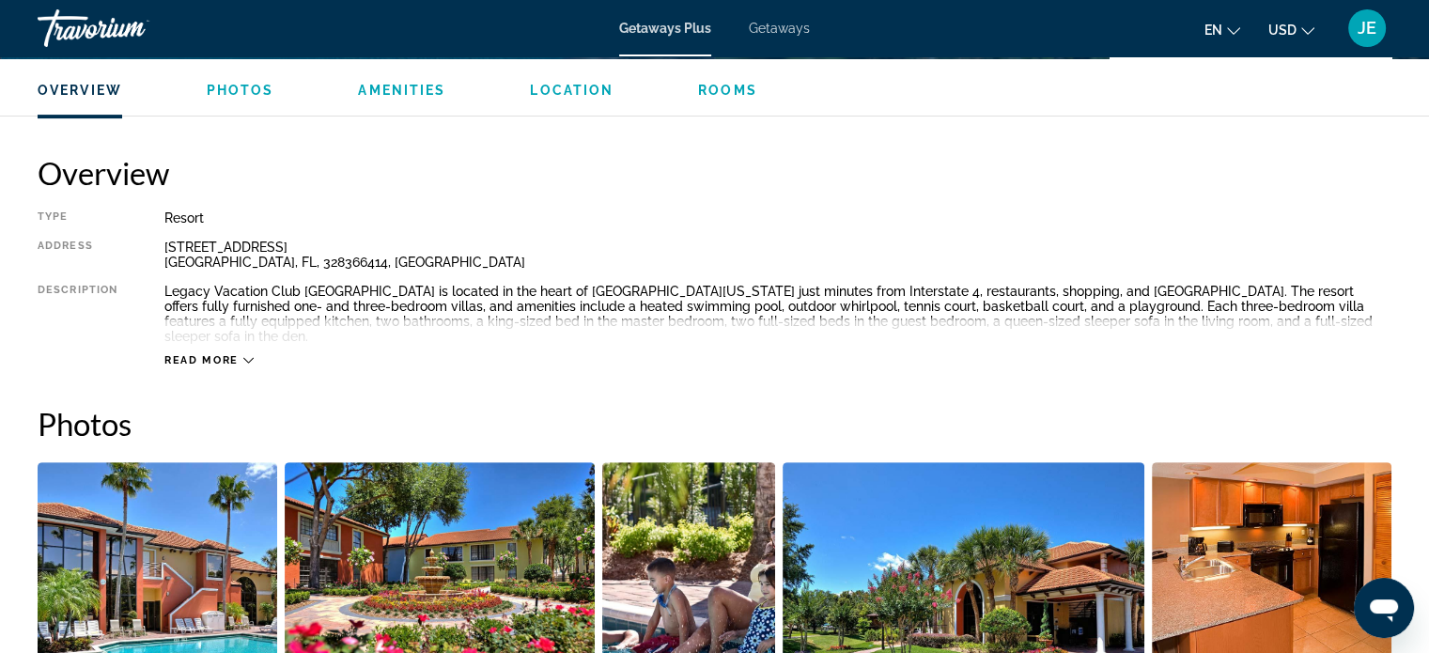
scroll to position [564, 0]
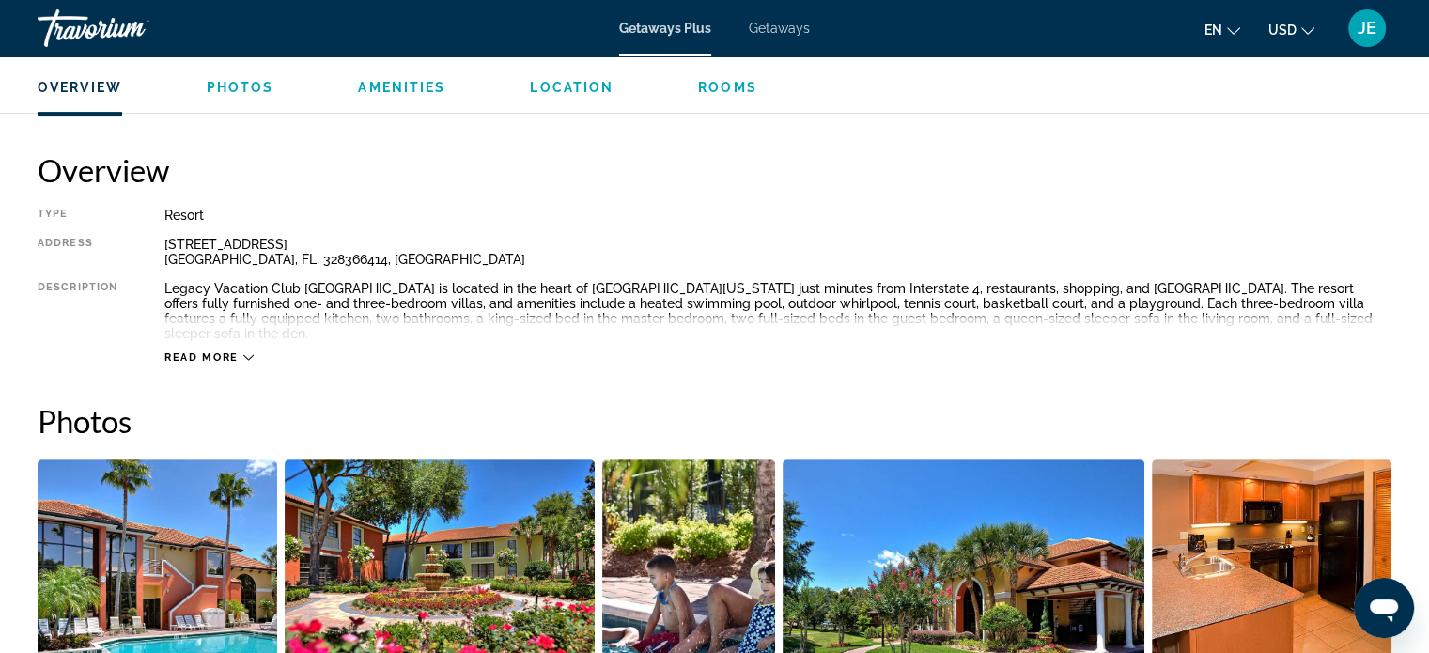
click at [237, 351] on span "Read more" at bounding box center [201, 357] width 74 height 12
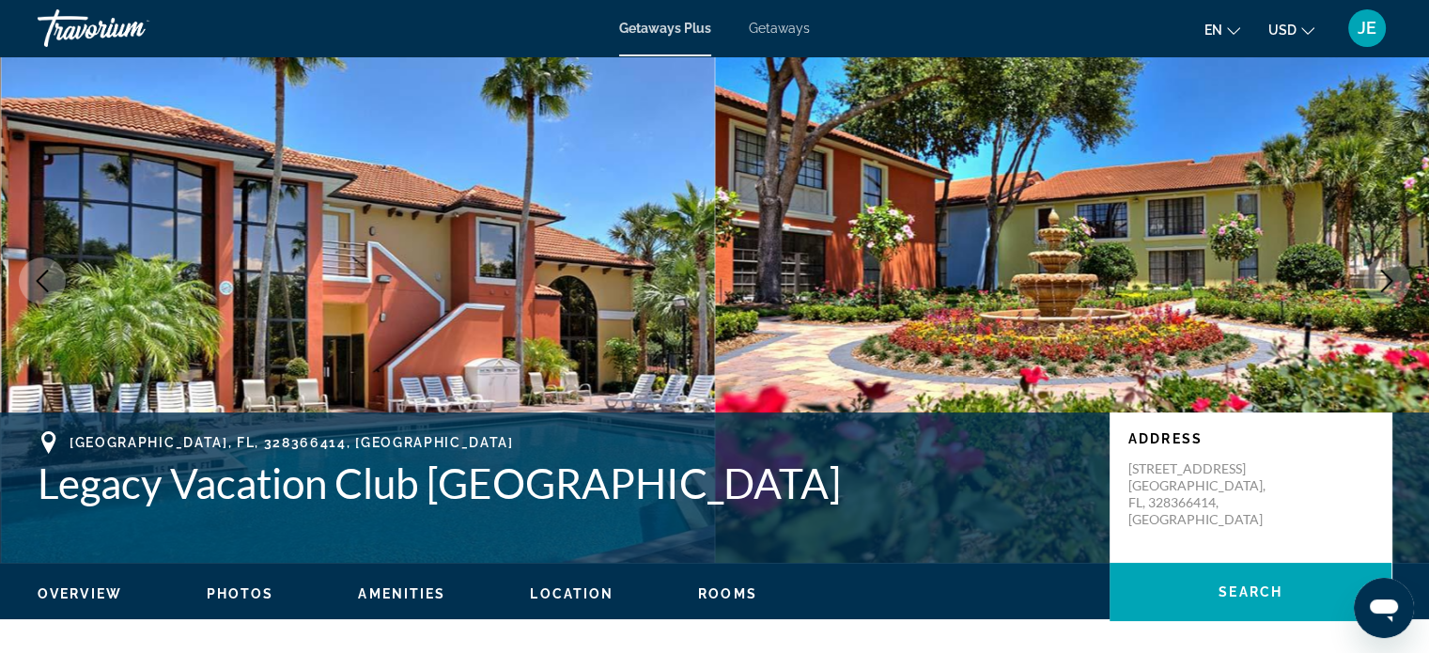
scroll to position [0, 0]
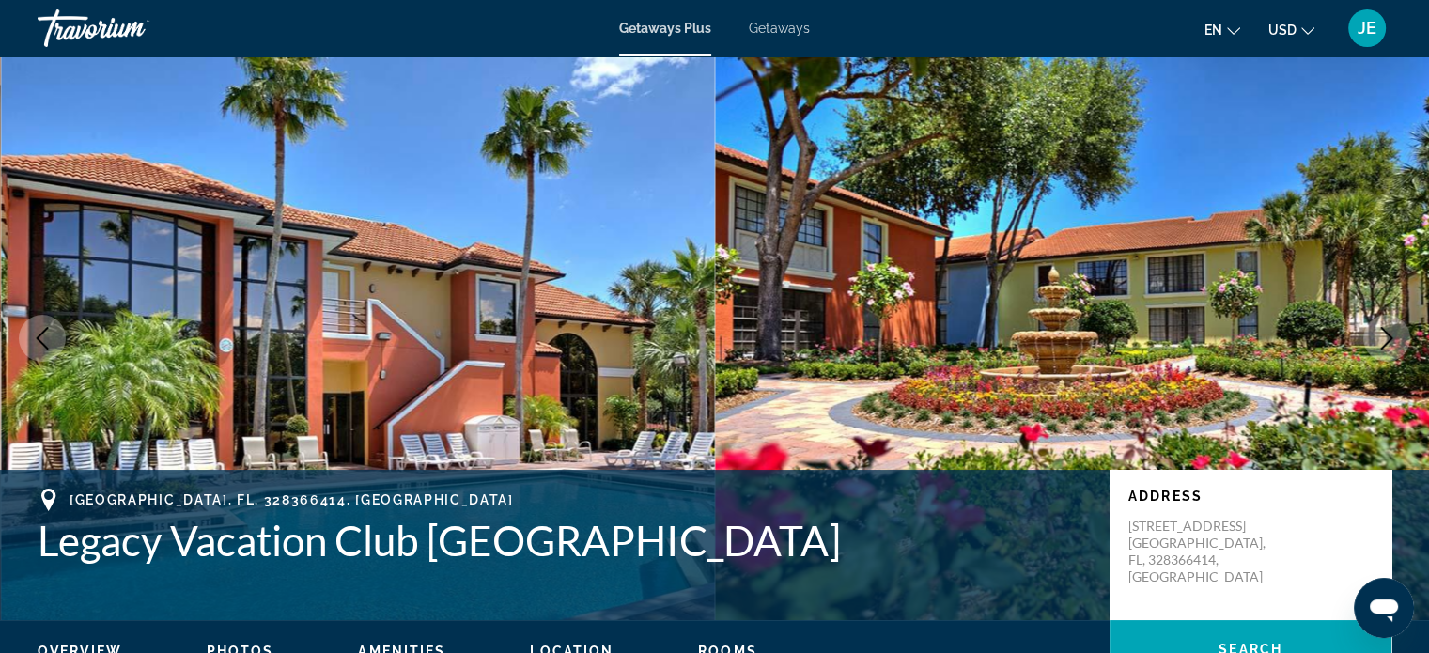
click at [801, 29] on span "Getaways" at bounding box center [779, 28] width 61 height 15
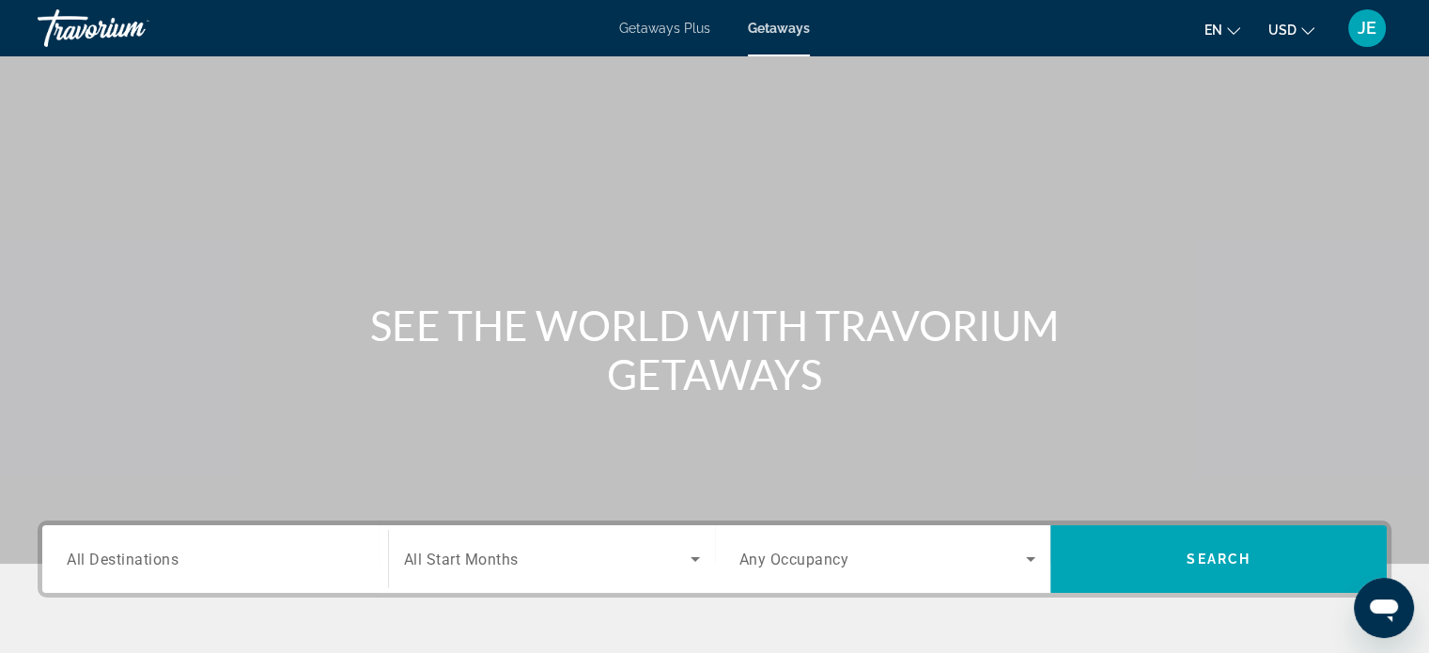
click at [208, 556] on input "Destination All Destinations" at bounding box center [215, 559] width 297 height 23
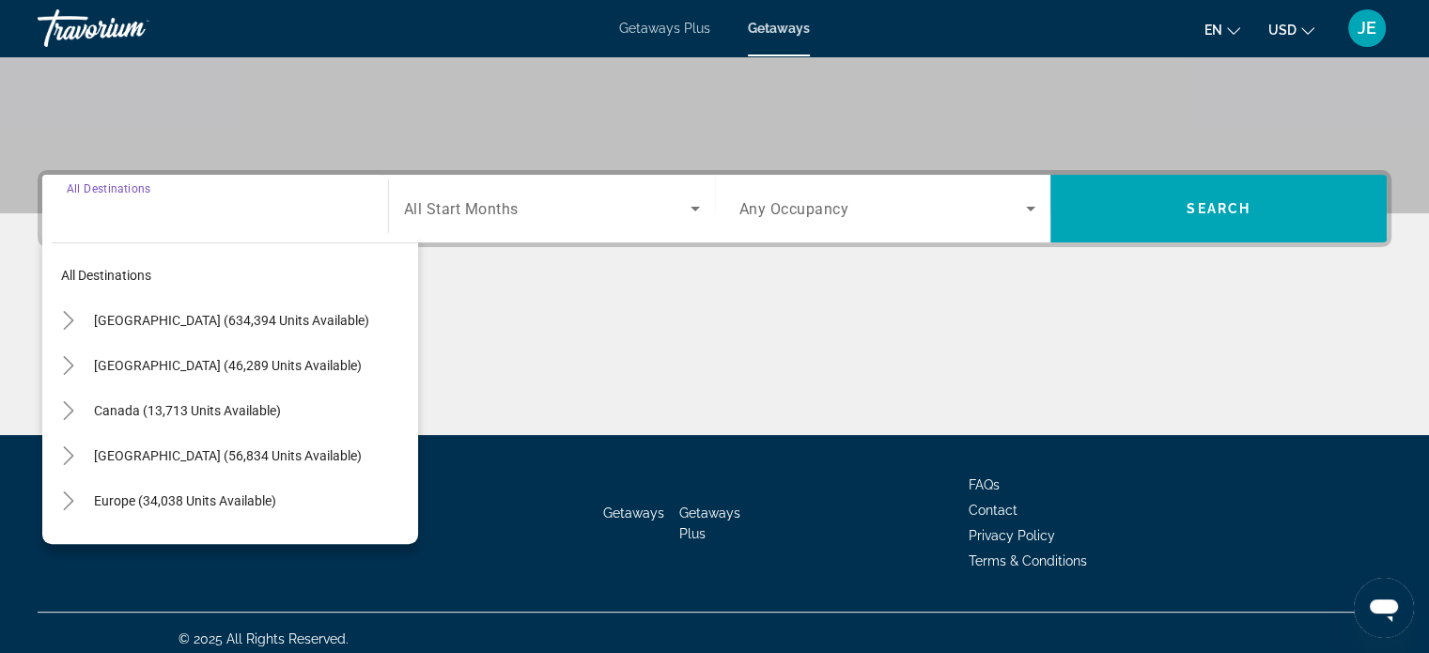
scroll to position [362, 0]
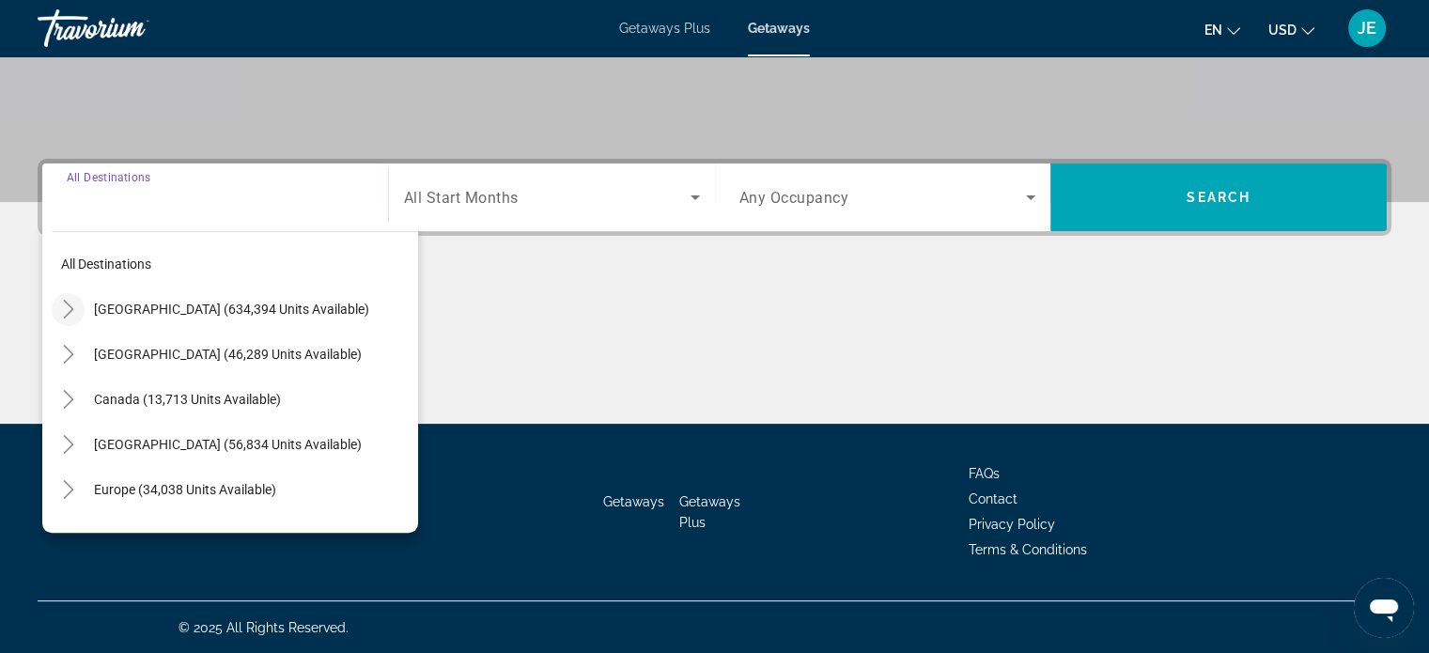
click at [78, 304] on mat-icon "Toggle United States (634,394 units available)" at bounding box center [68, 309] width 33 height 33
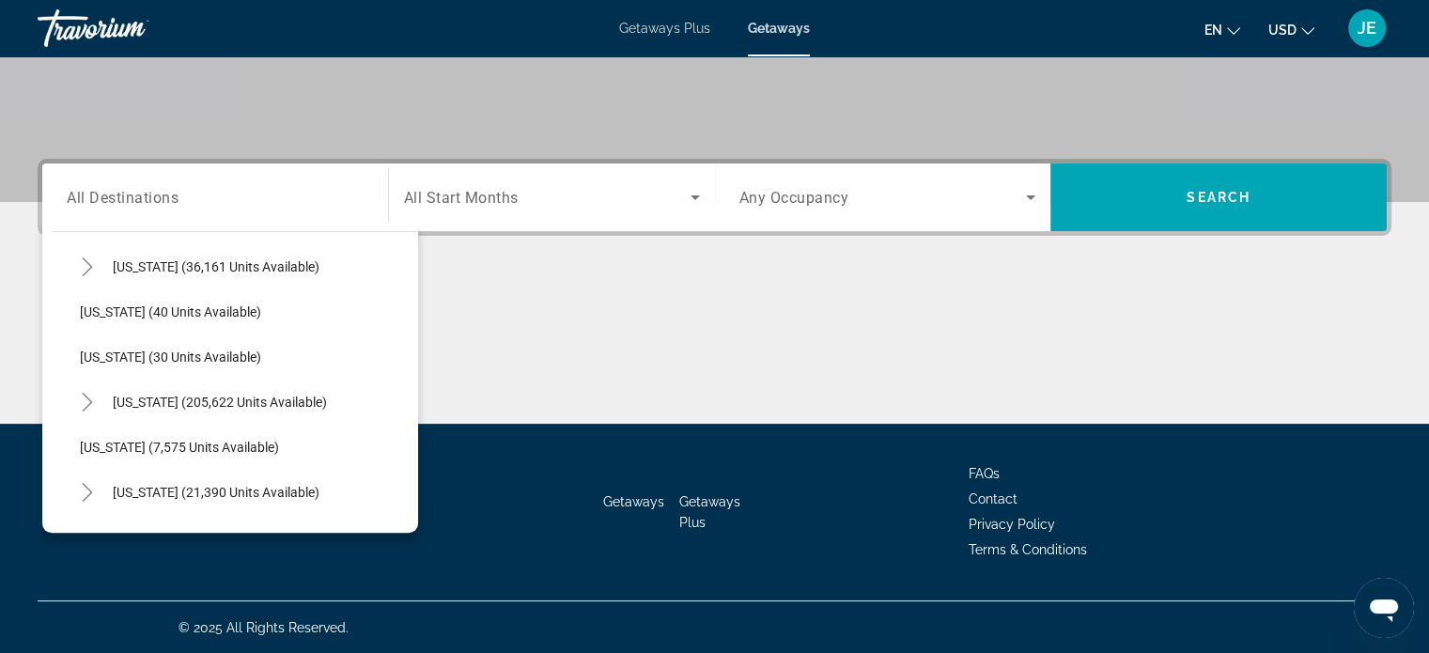
scroll to position [236, 0]
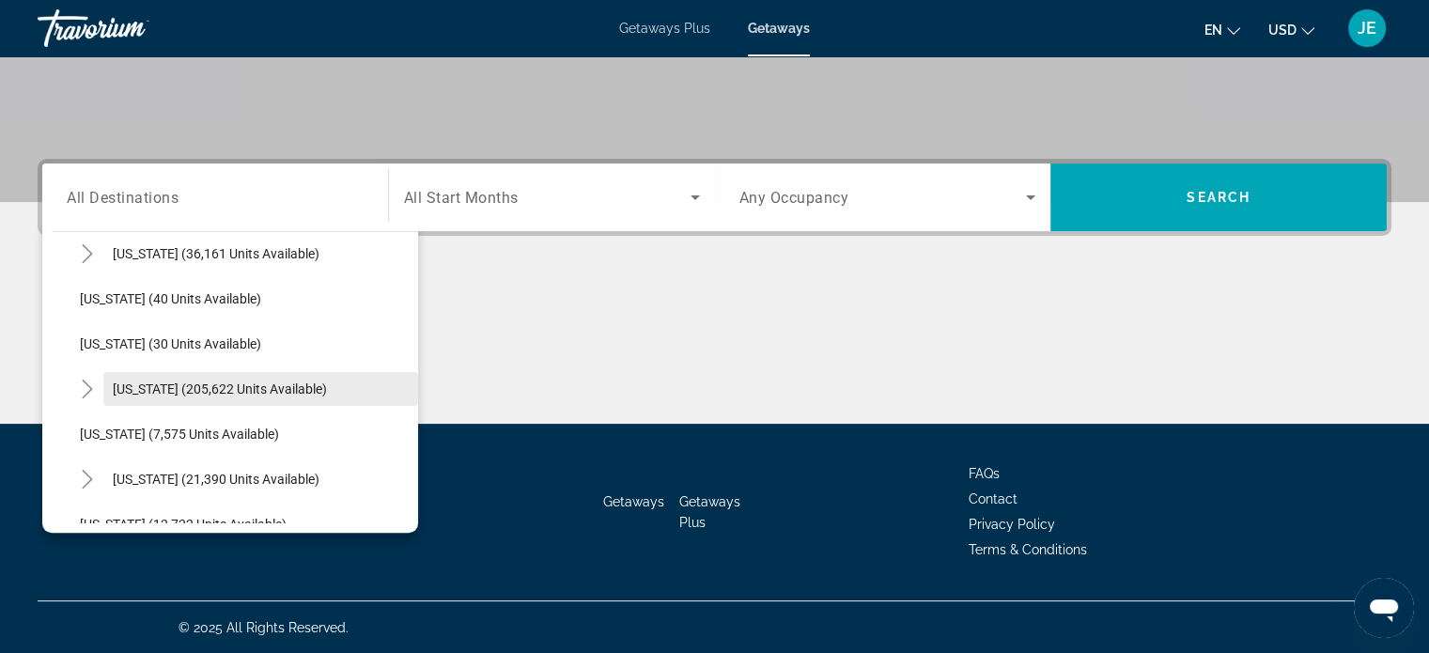
click at [133, 385] on span "[US_STATE] (205,622 units available)" at bounding box center [220, 388] width 214 height 15
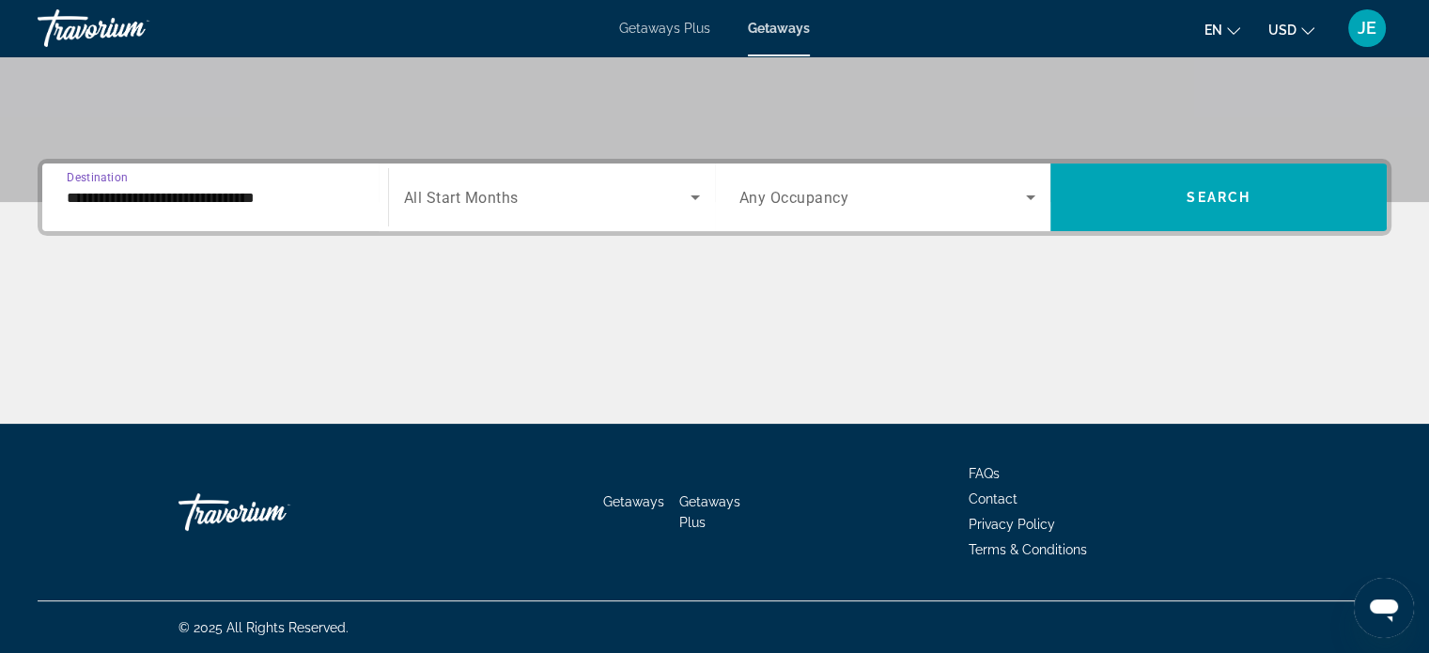
click at [181, 201] on input "**********" at bounding box center [215, 198] width 297 height 23
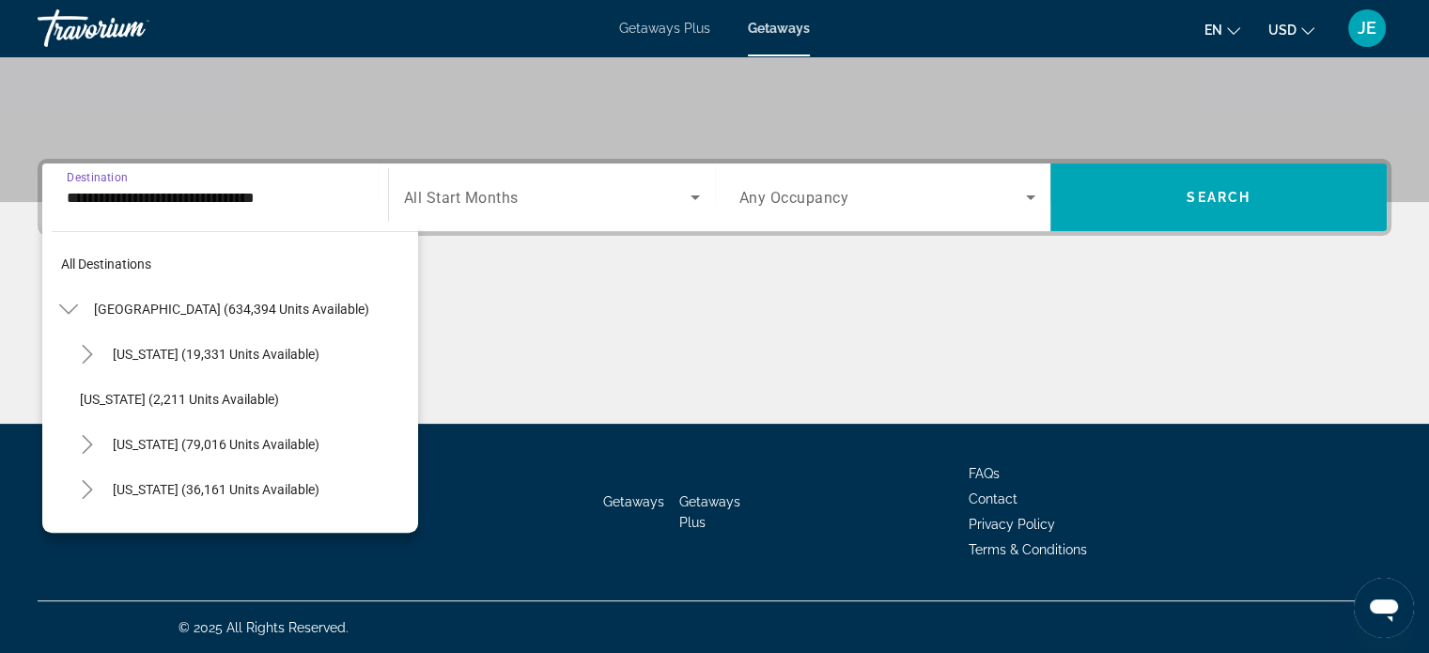
scroll to position [247, 0]
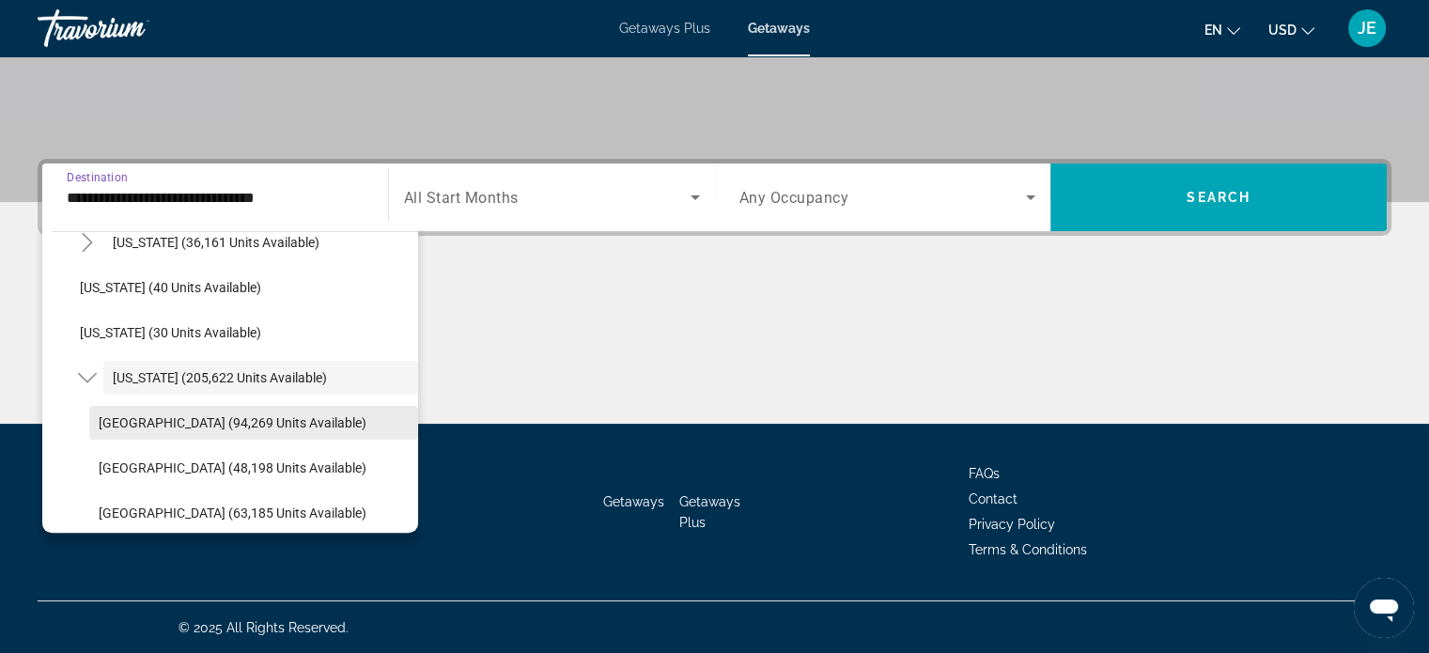
click at [231, 422] on span "[GEOGRAPHIC_DATA] (94,269 units available)" at bounding box center [233, 422] width 268 height 15
type input "**********"
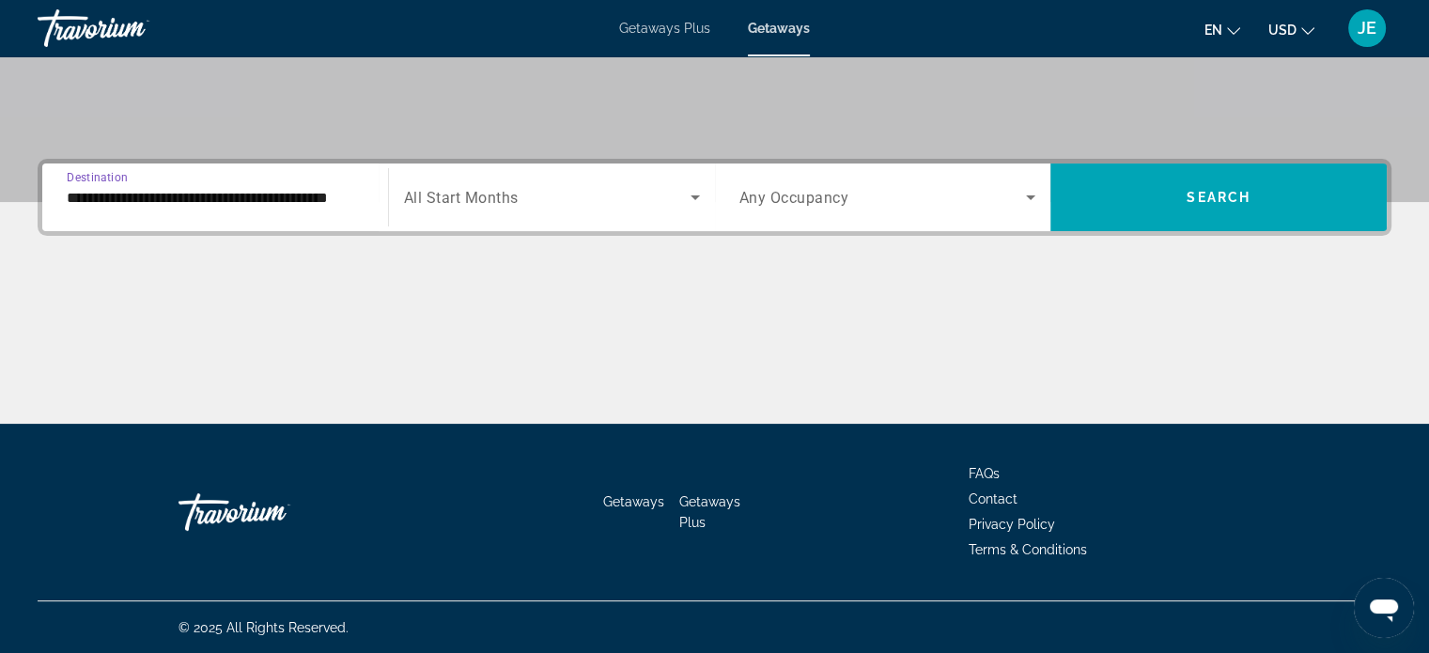
click at [675, 194] on span "Search widget" at bounding box center [547, 197] width 286 height 23
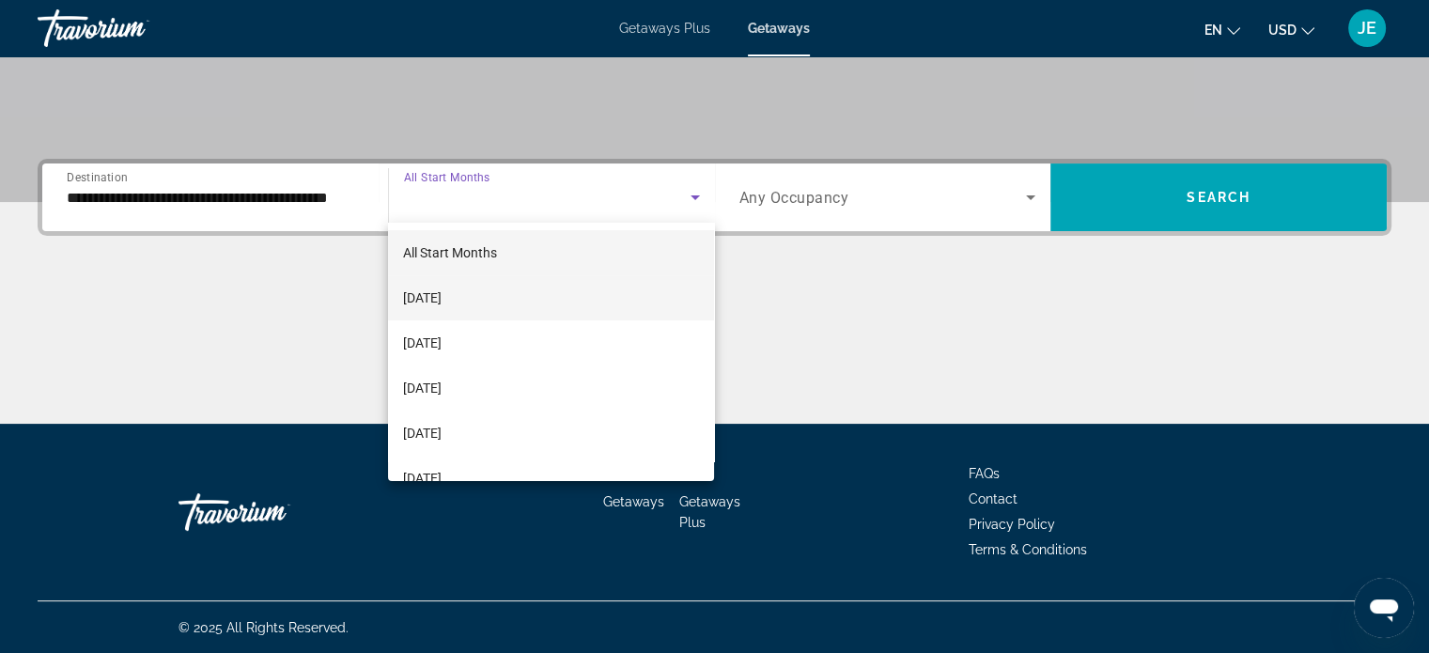
click at [441, 306] on span "[DATE]" at bounding box center [422, 297] width 39 height 23
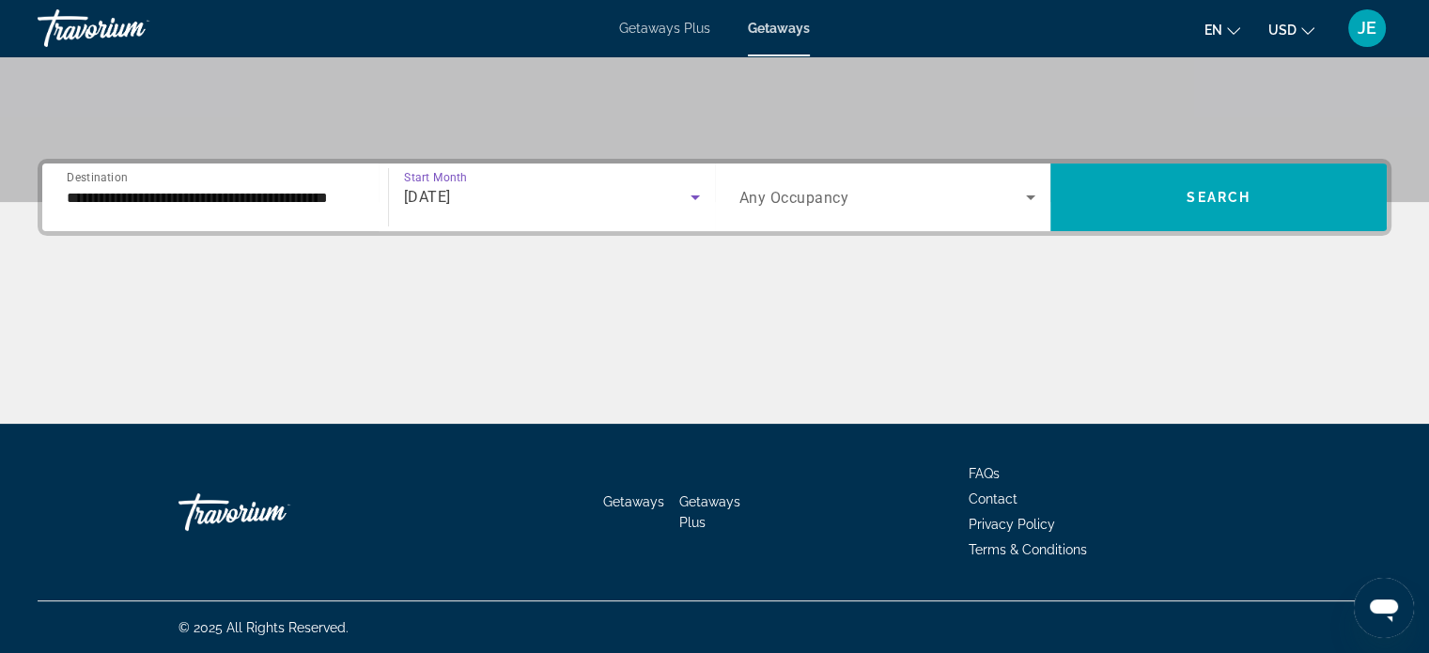
click at [1026, 197] on icon "Search widget" at bounding box center [1030, 197] width 23 height 23
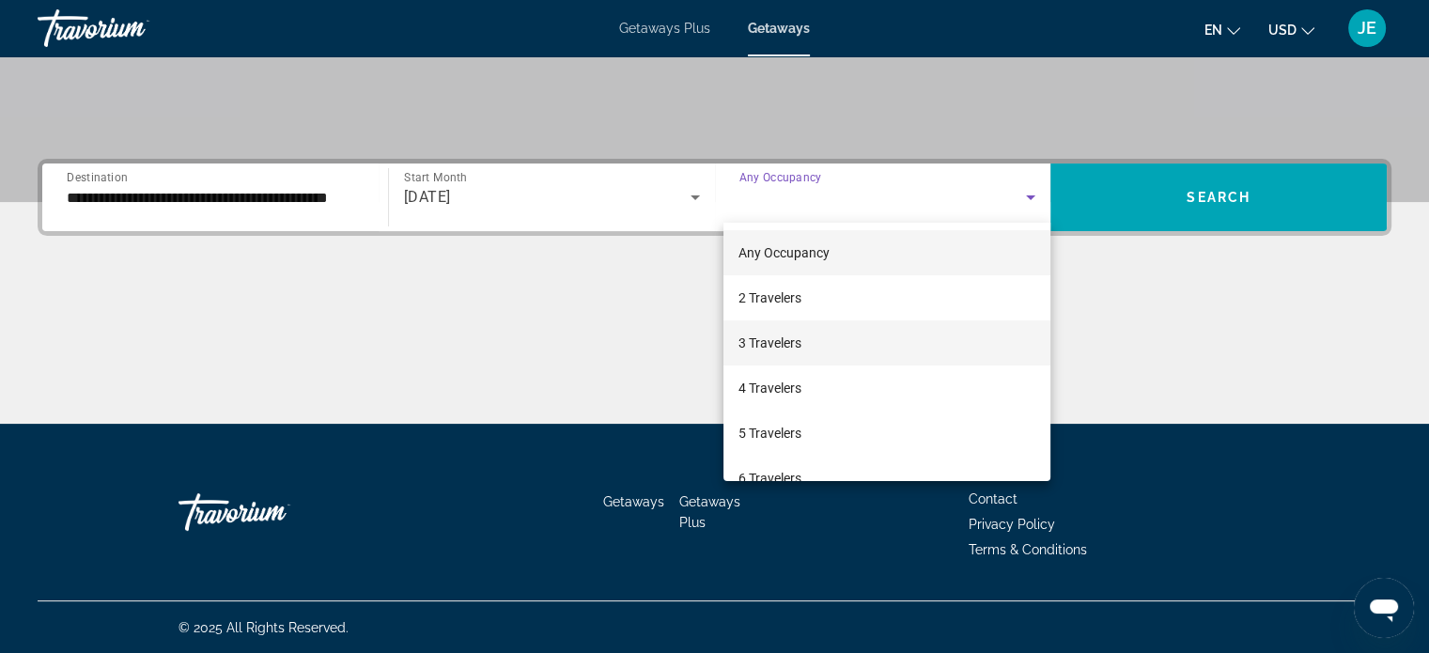
click at [789, 346] on span "3 Travelers" at bounding box center [769, 343] width 63 height 23
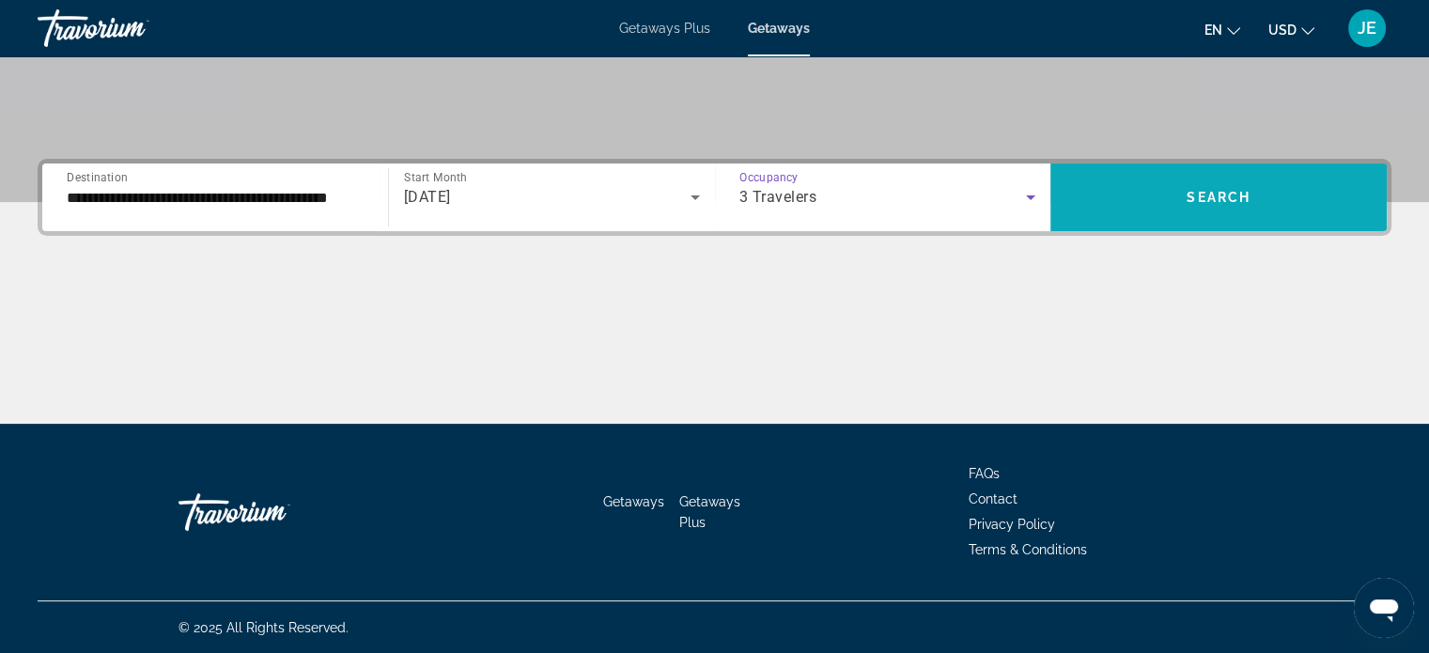
click at [1251, 197] on span "Search widget" at bounding box center [1218, 197] width 336 height 45
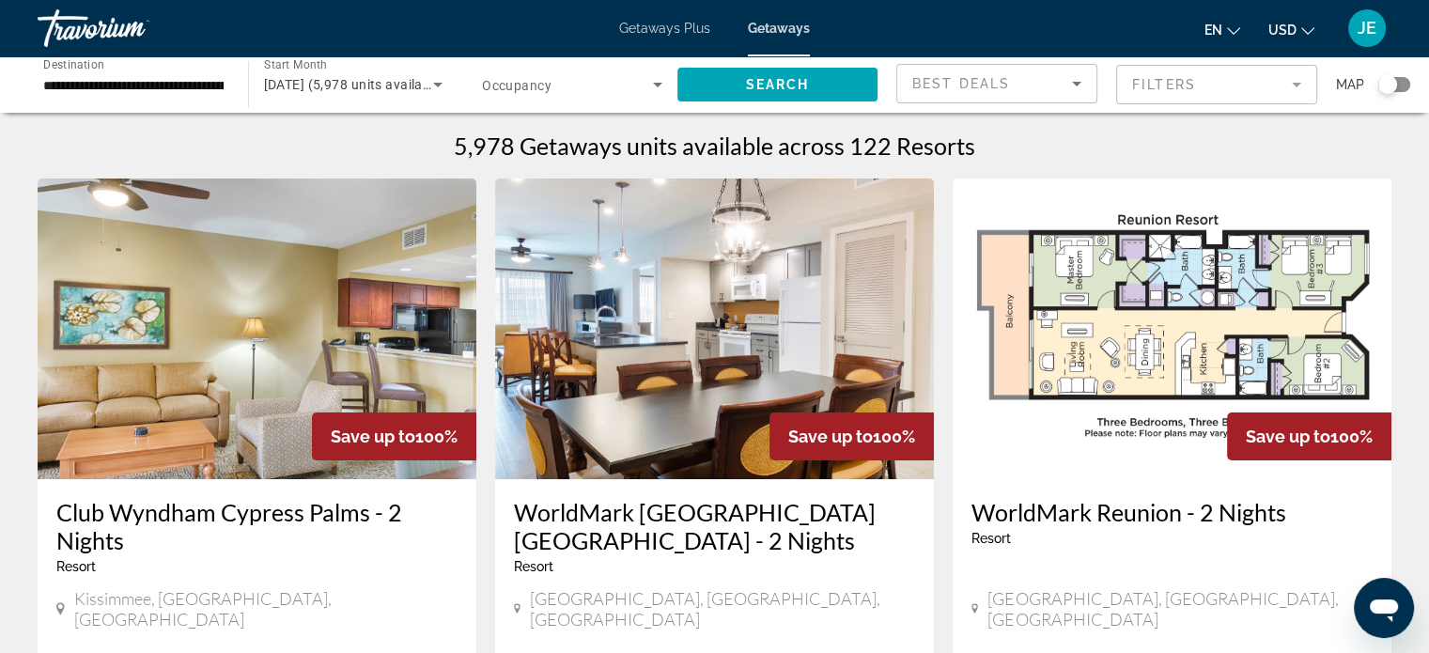
click at [1273, 91] on mat-form-field "Filters" at bounding box center [1216, 84] width 201 height 39
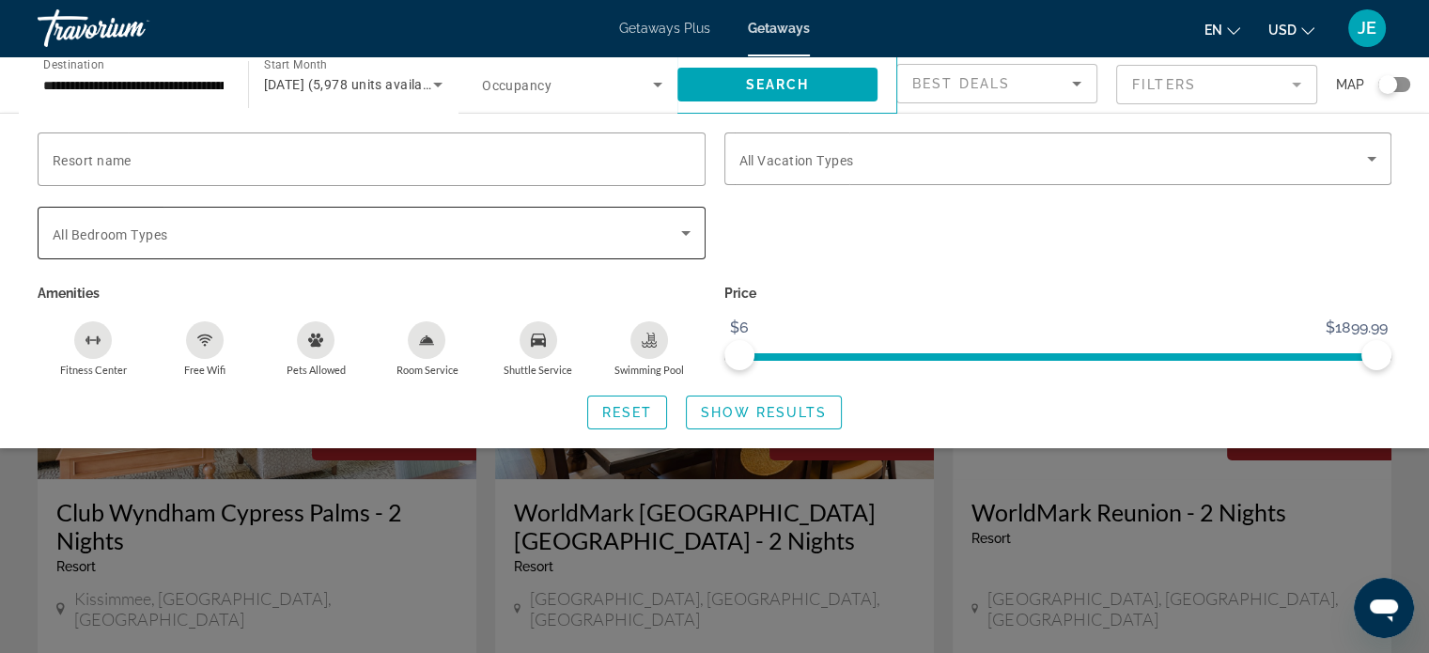
click at [681, 233] on icon "Search widget" at bounding box center [685, 233] width 23 height 23
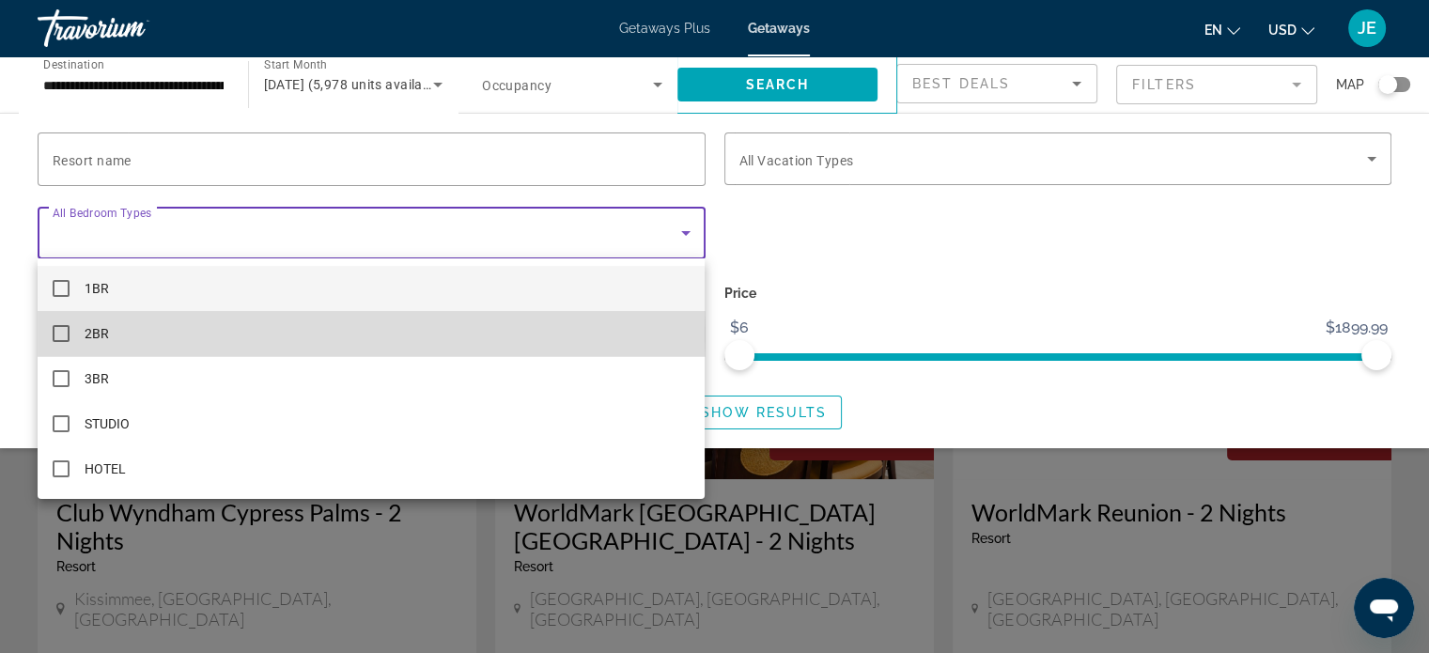
click at [63, 334] on mat-pseudo-checkbox at bounding box center [61, 333] width 17 height 17
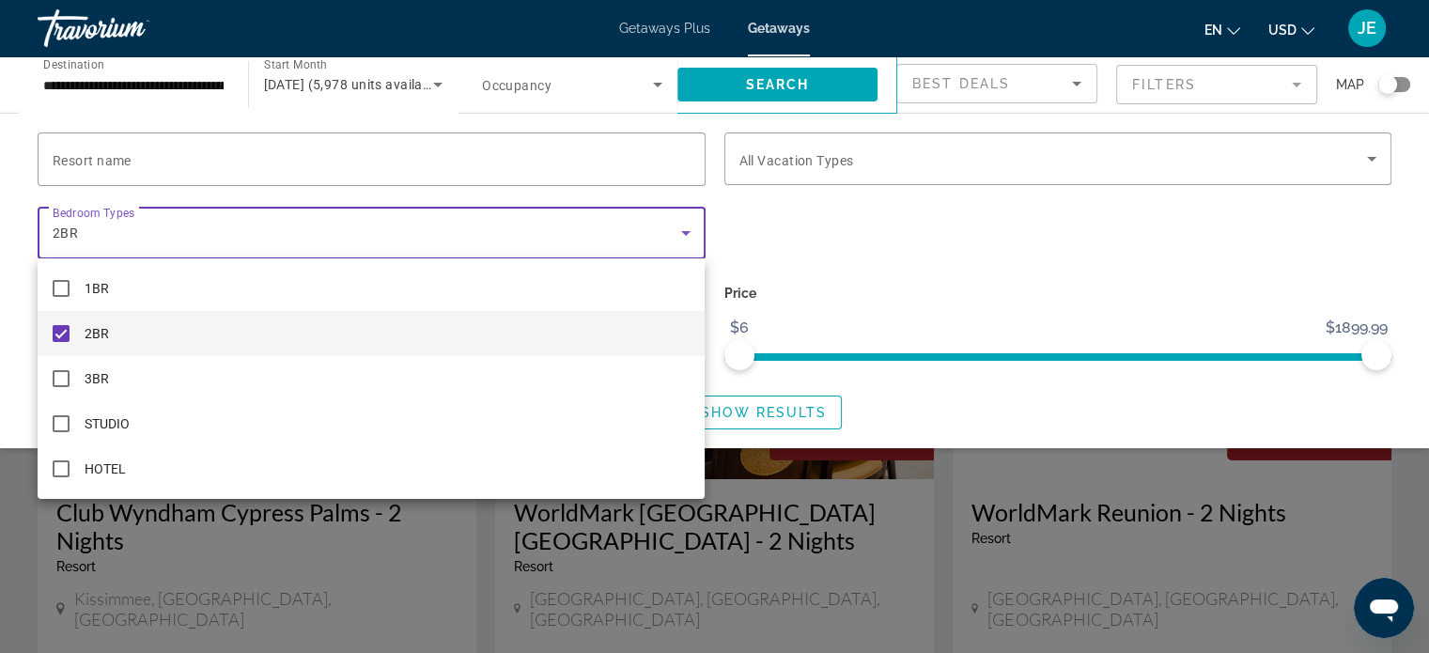
click at [1033, 274] on div at bounding box center [714, 326] width 1429 height 653
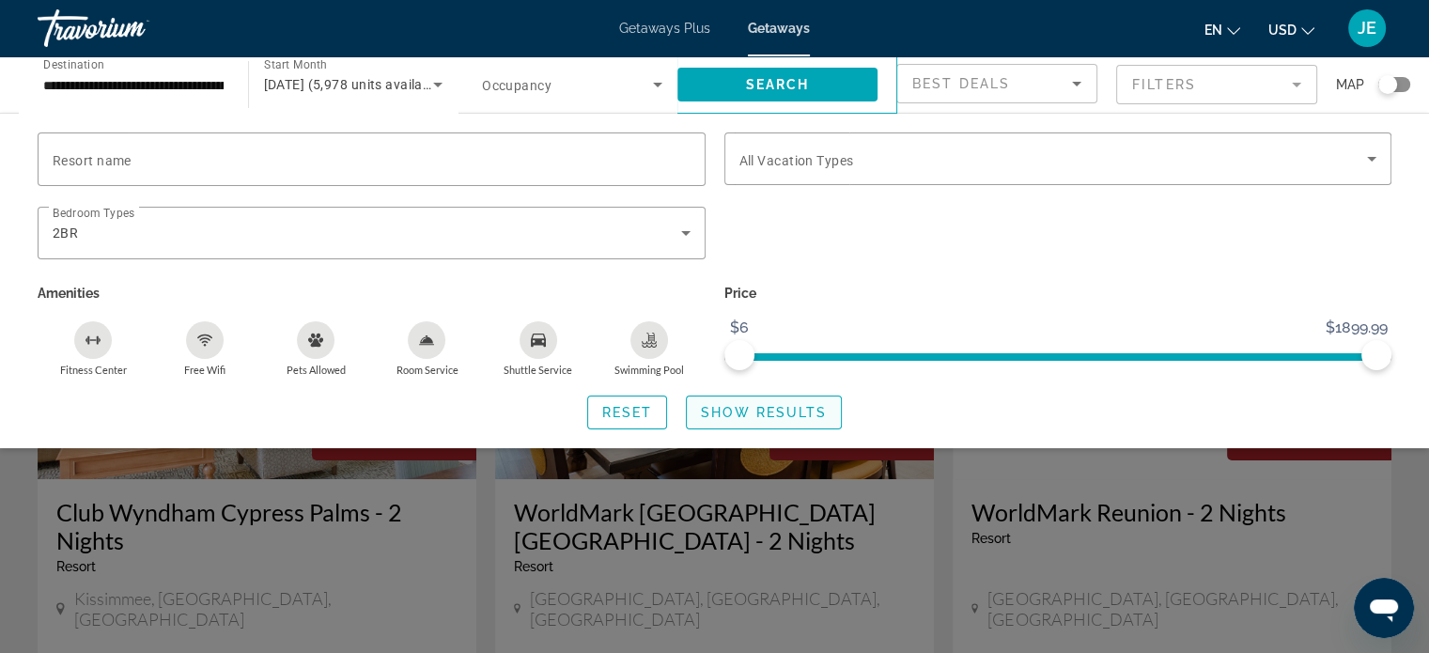
click at [789, 425] on span "Search widget" at bounding box center [764, 412] width 154 height 45
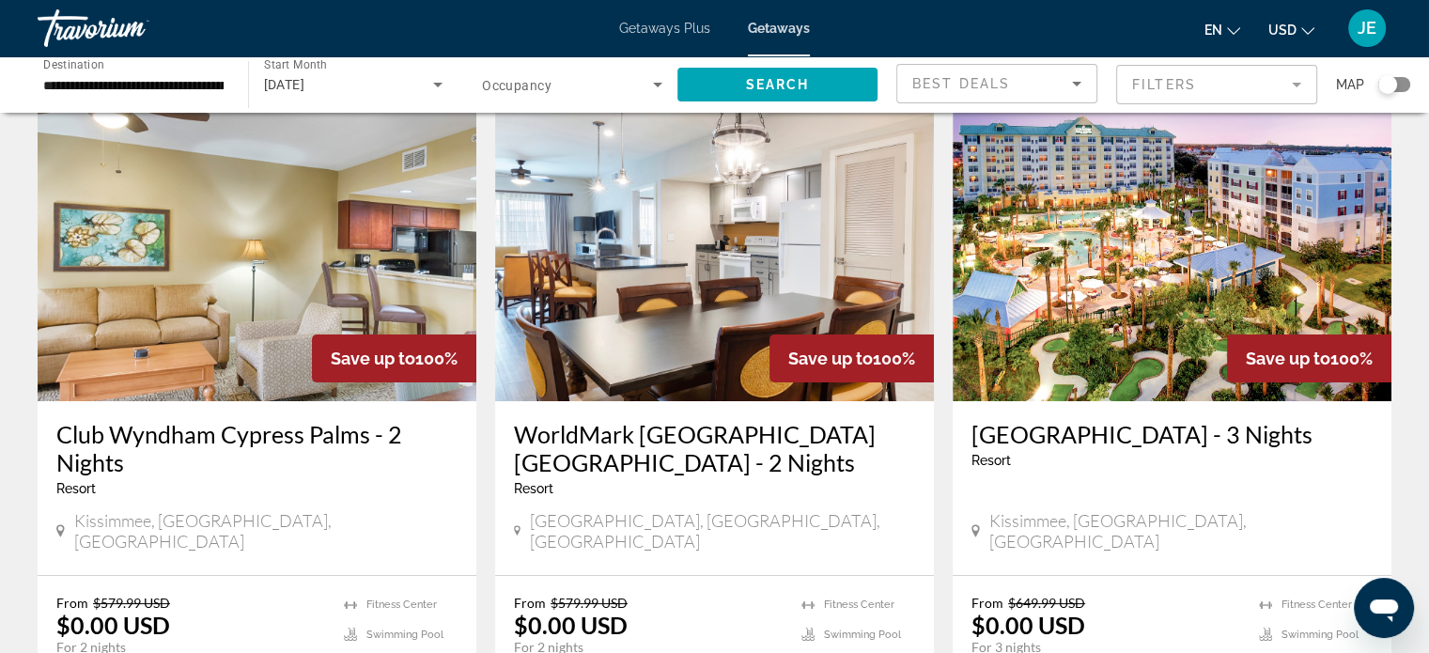
scroll to position [53, 0]
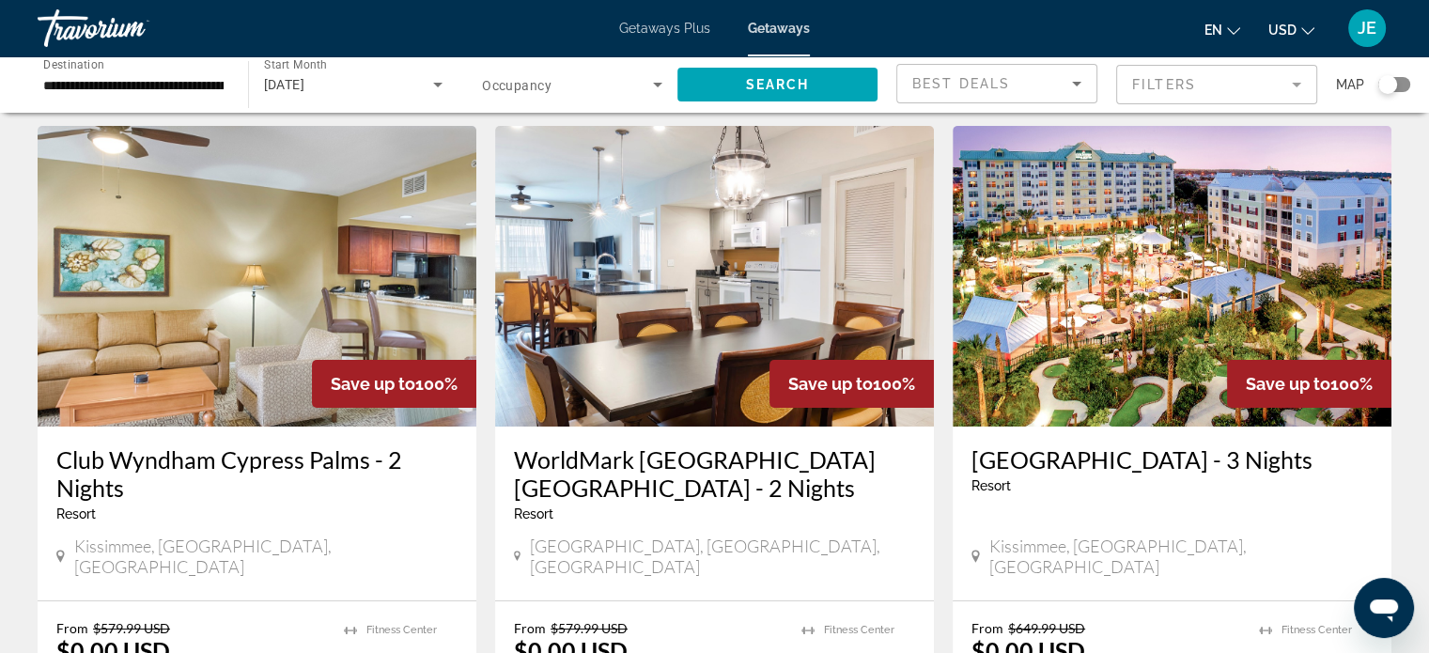
click at [748, 465] on h3 "WorldMark [GEOGRAPHIC_DATA] [GEOGRAPHIC_DATA] - 2 Nights" at bounding box center [714, 473] width 401 height 56
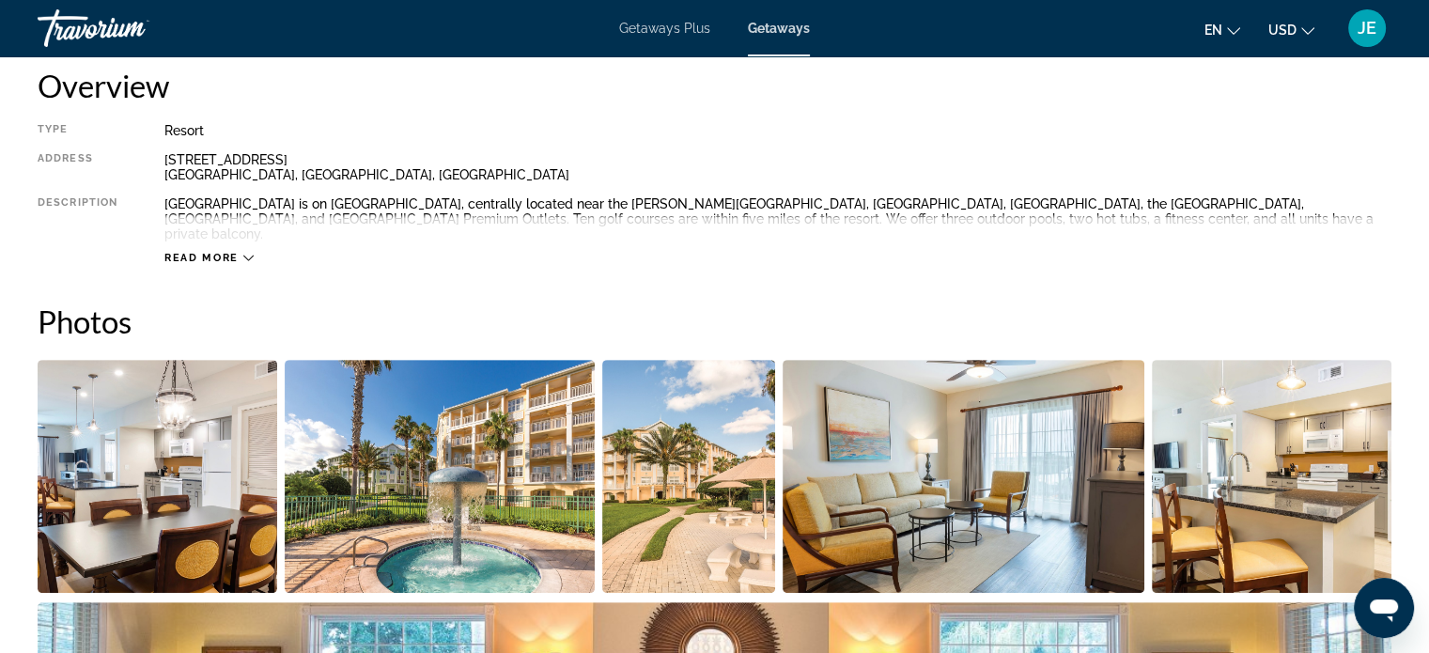
scroll to position [610, 0]
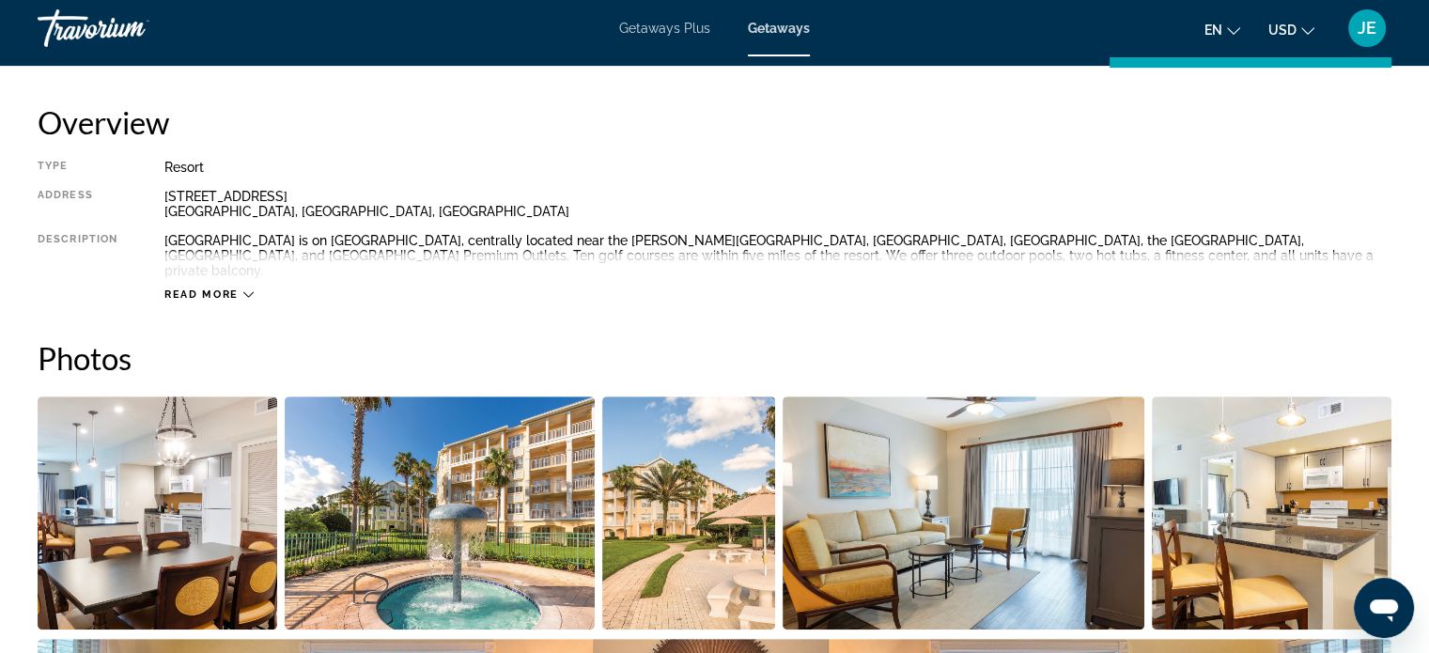
click at [211, 288] on span "Read more" at bounding box center [201, 294] width 74 height 12
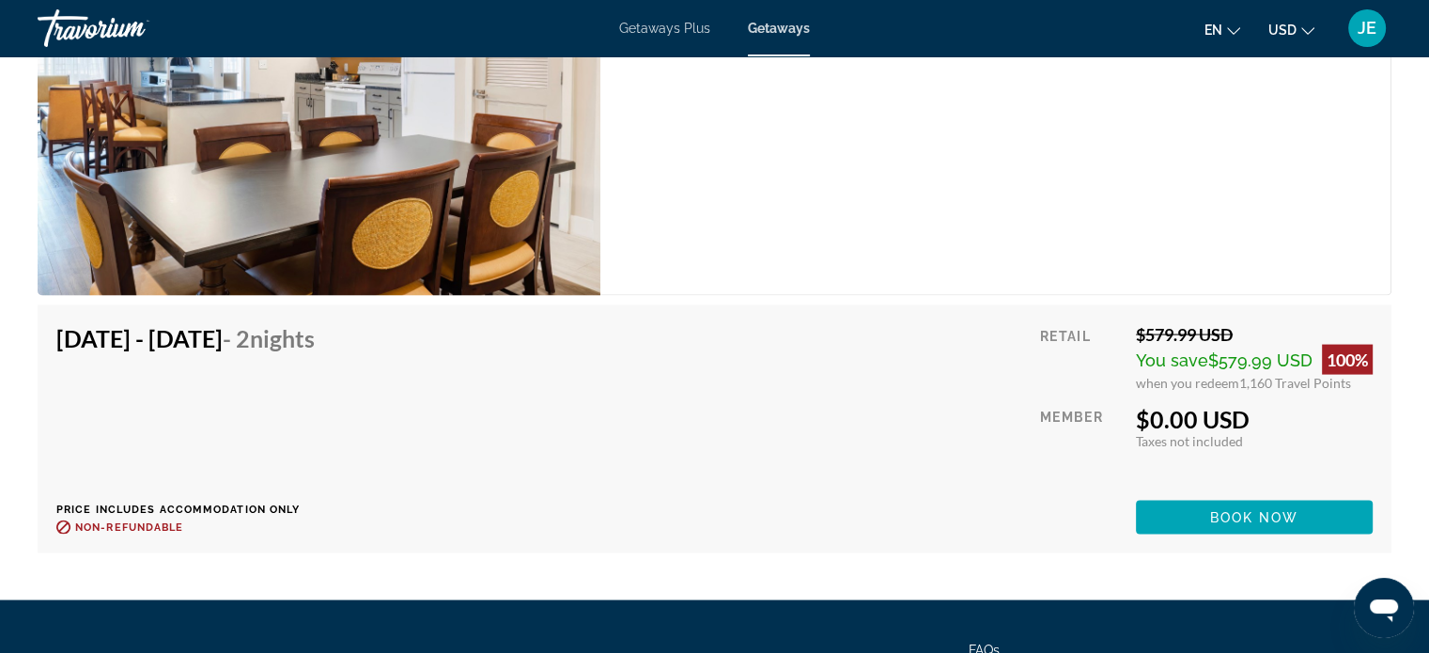
scroll to position [3821, 0]
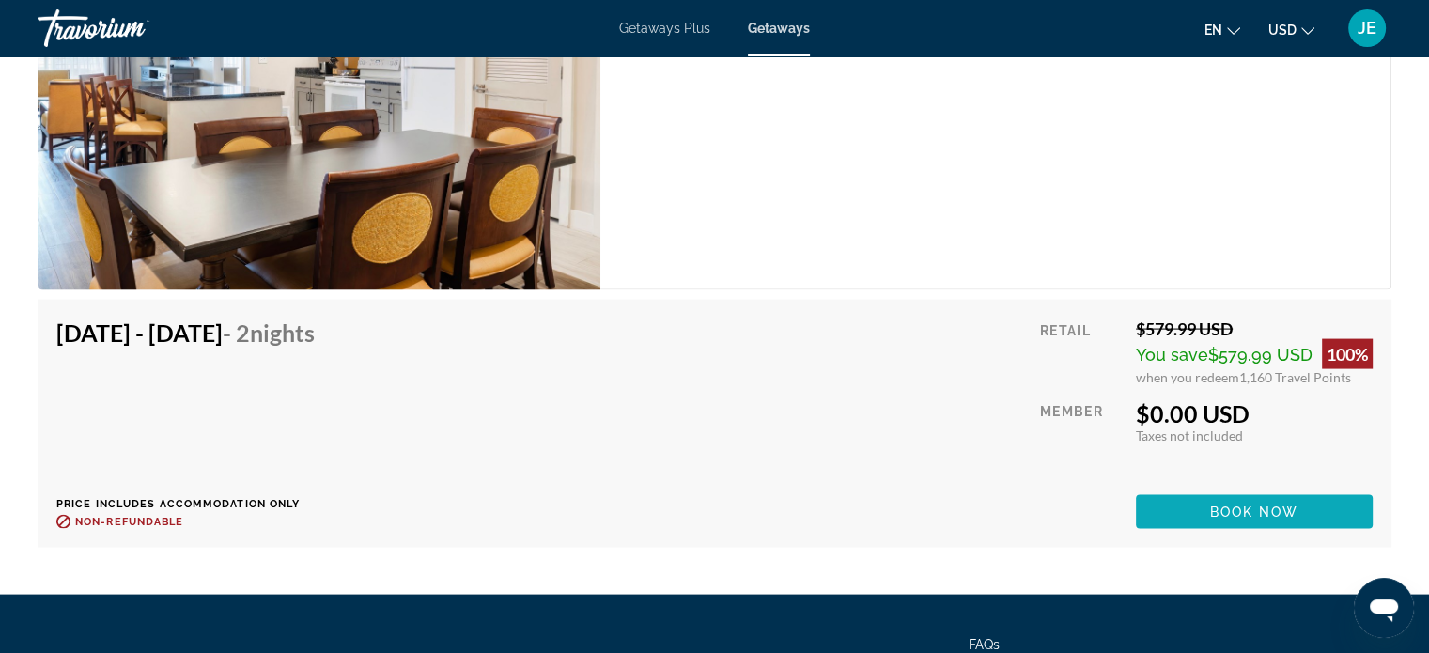
click at [1247, 489] on span "Main content" at bounding box center [1254, 511] width 237 height 45
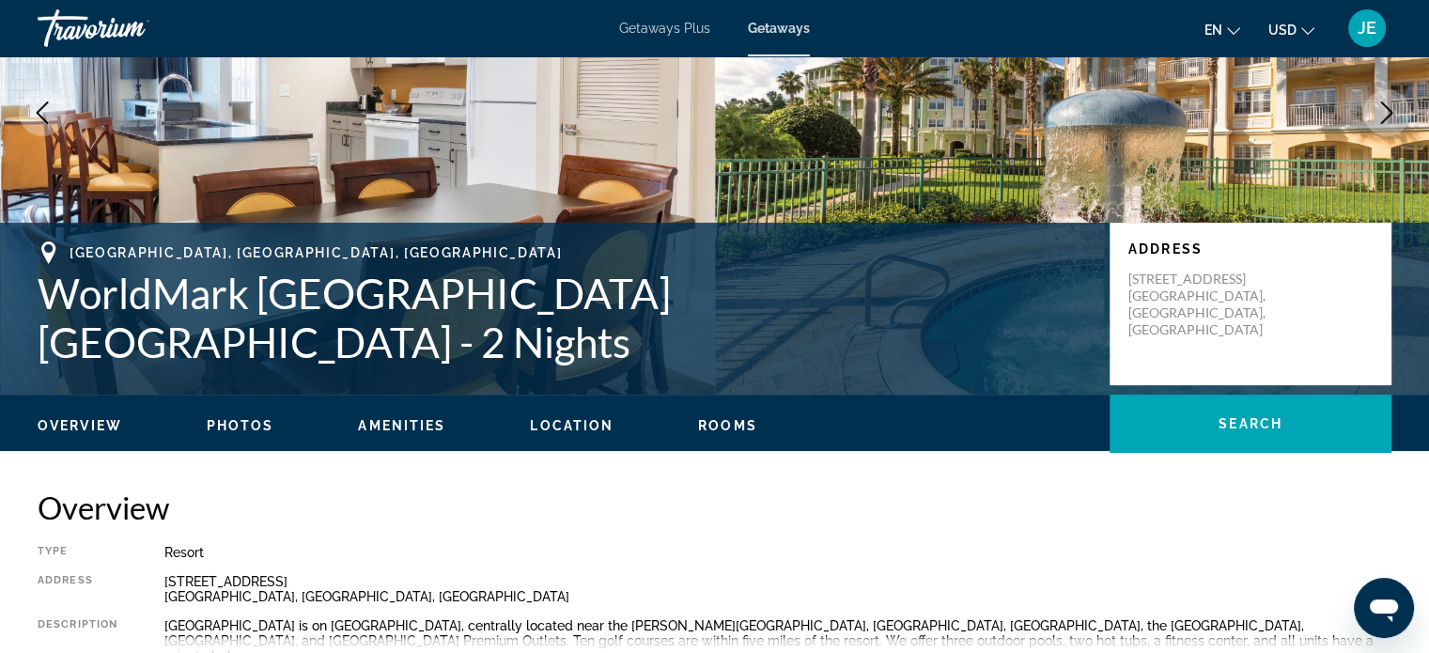
scroll to position [227, 0]
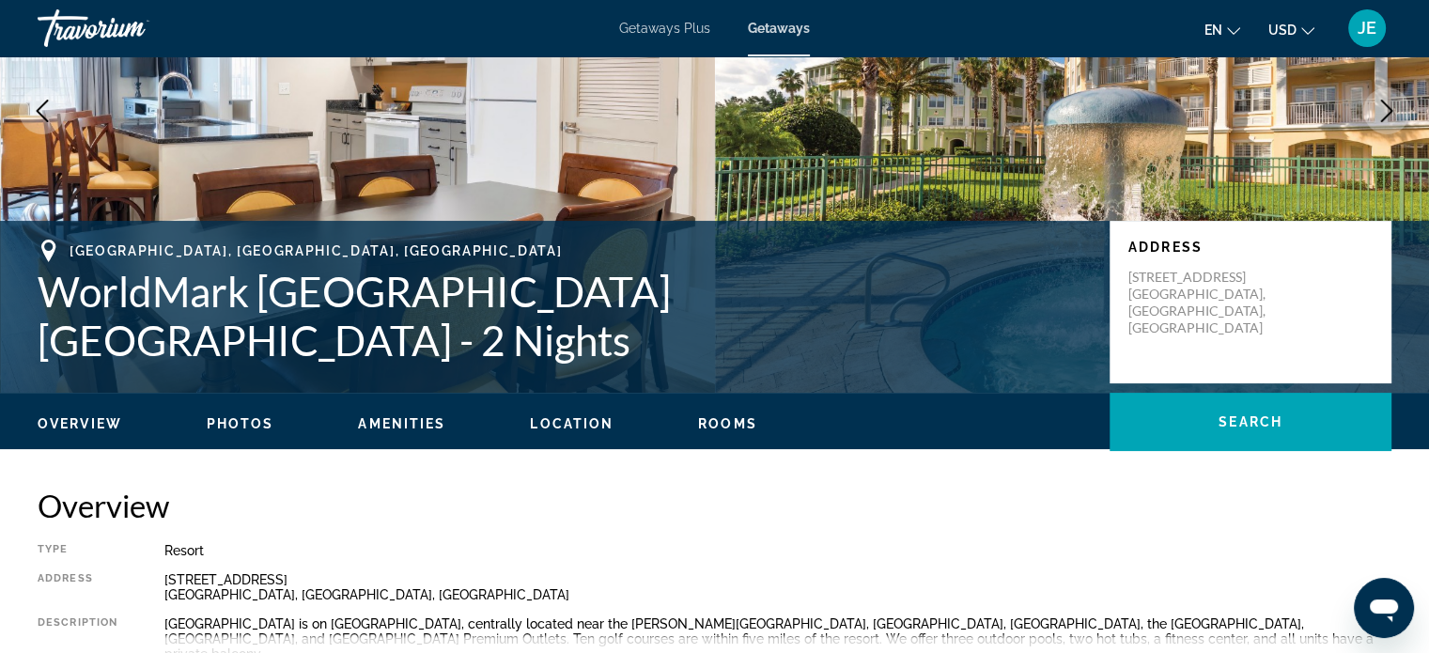
click at [244, 428] on span "Photos" at bounding box center [241, 423] width 68 height 15
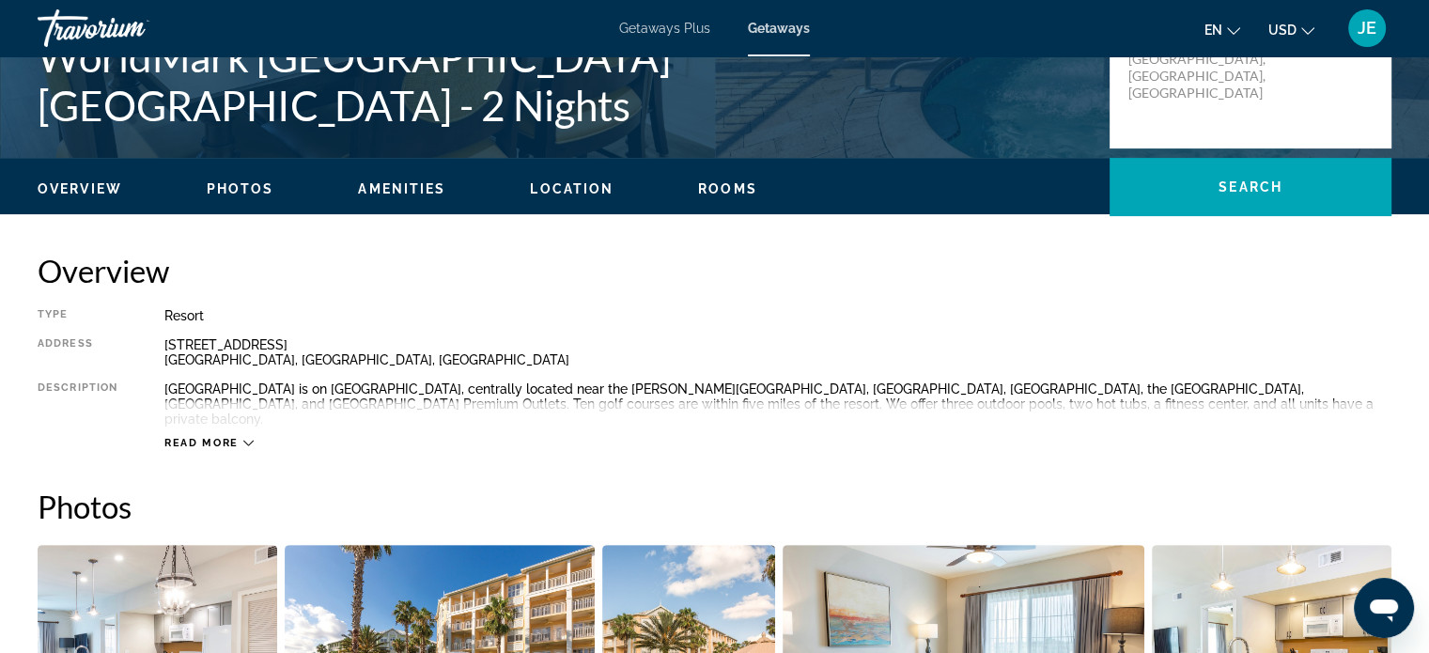
scroll to position [458, 0]
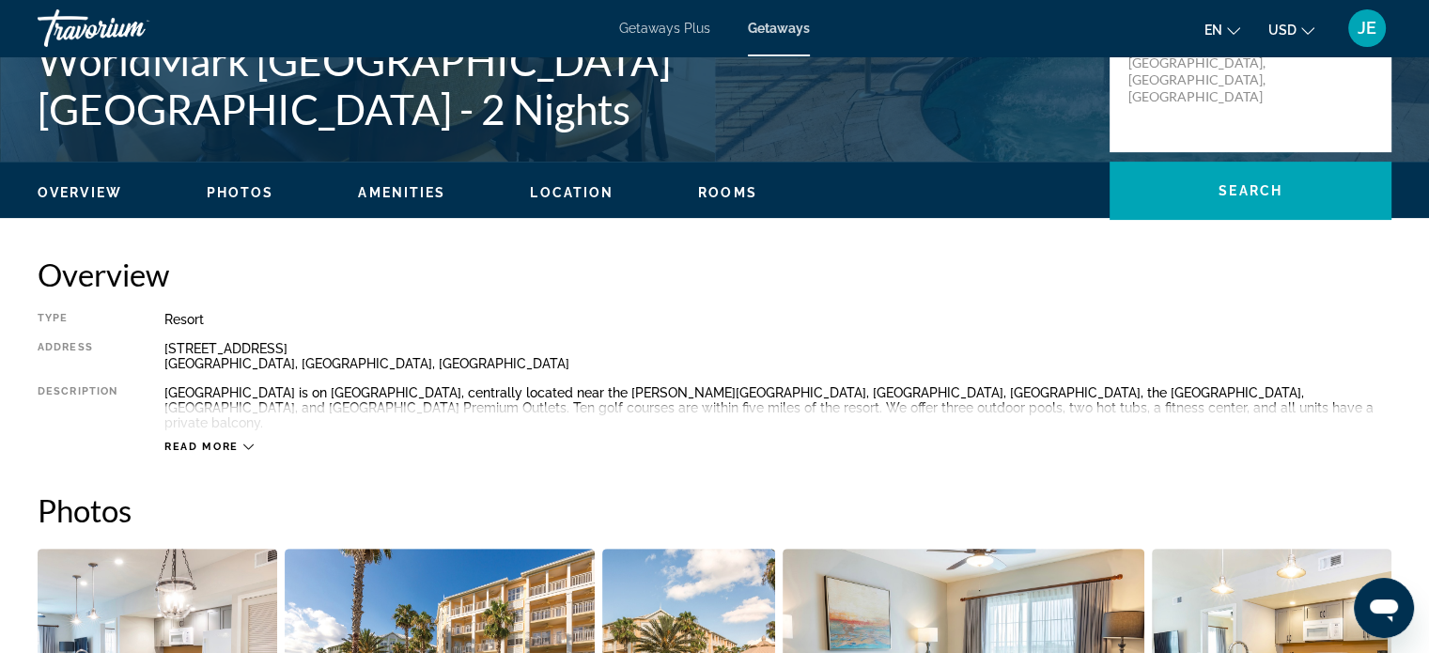
click at [414, 193] on span "Amenities" at bounding box center [401, 192] width 87 height 15
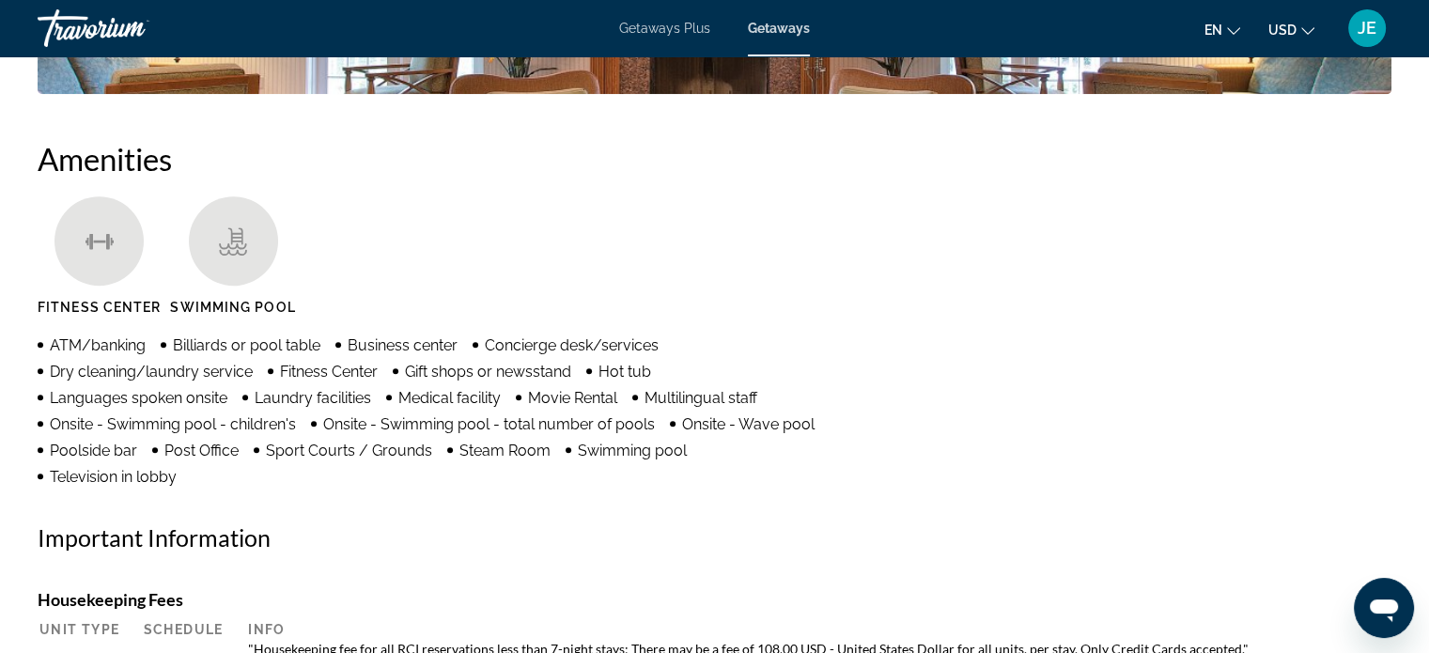
scroll to position [1400, 0]
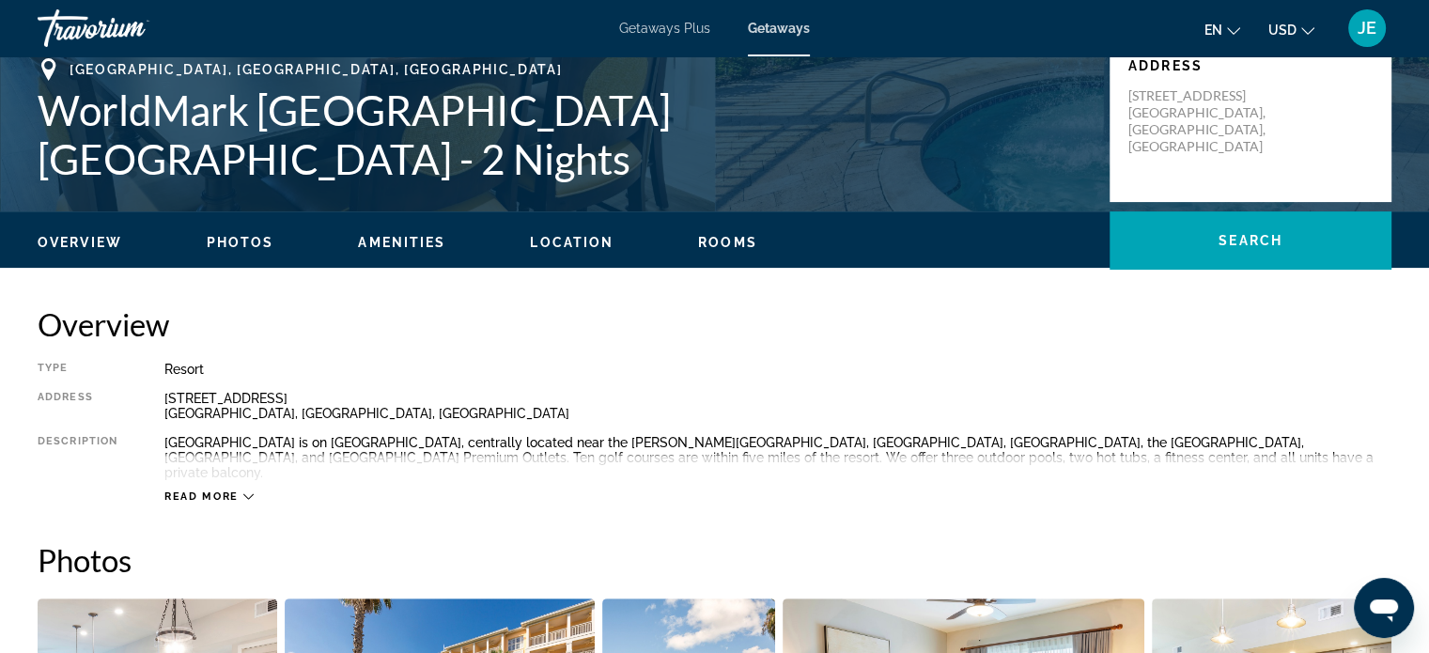
click at [729, 243] on span "Rooms" at bounding box center [727, 242] width 59 height 15
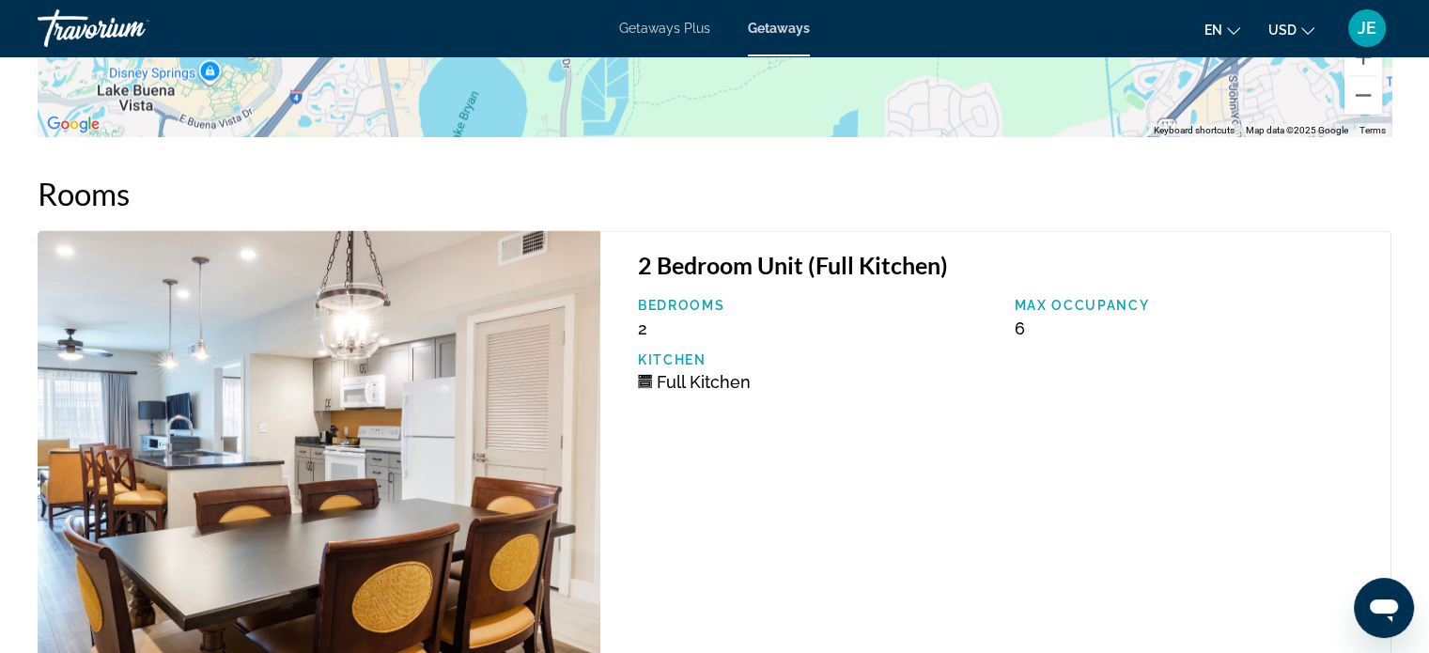
scroll to position [3469, 0]
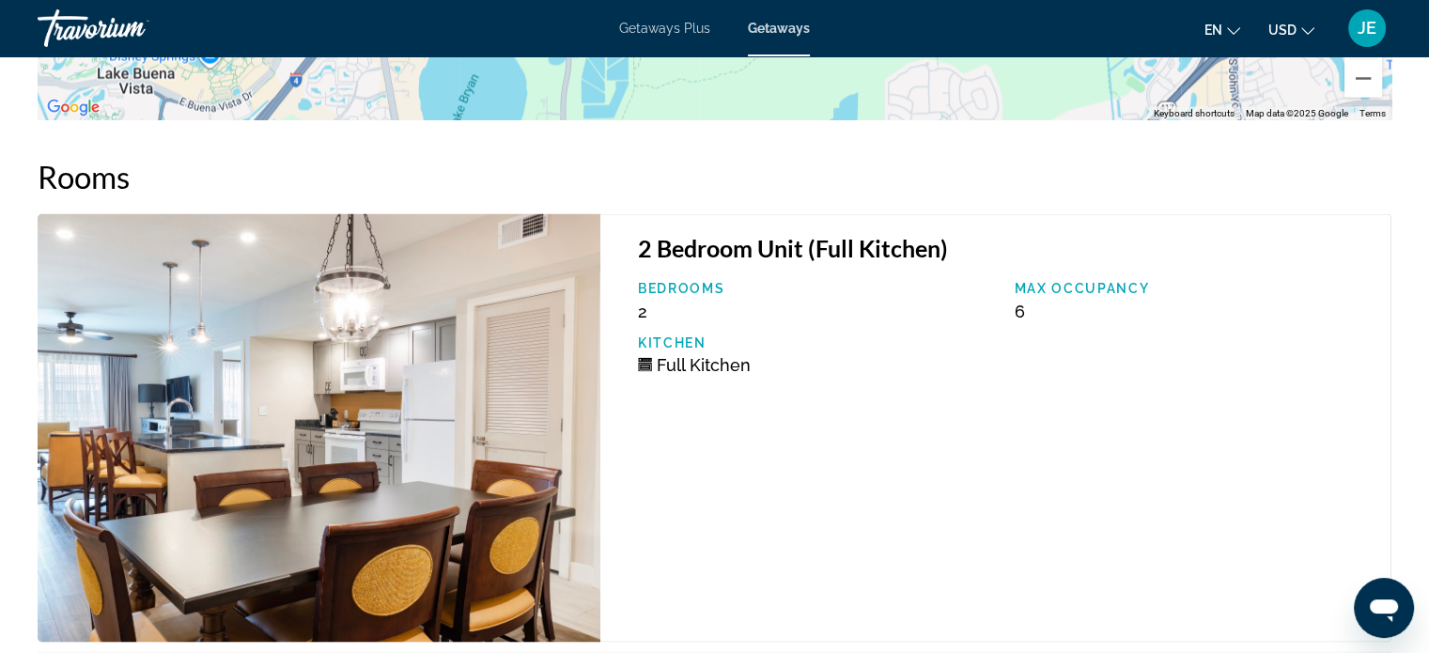
click at [859, 233] on h3 "2 Bedroom Unit (Full Kitchen)" at bounding box center [1005, 247] width 734 height 28
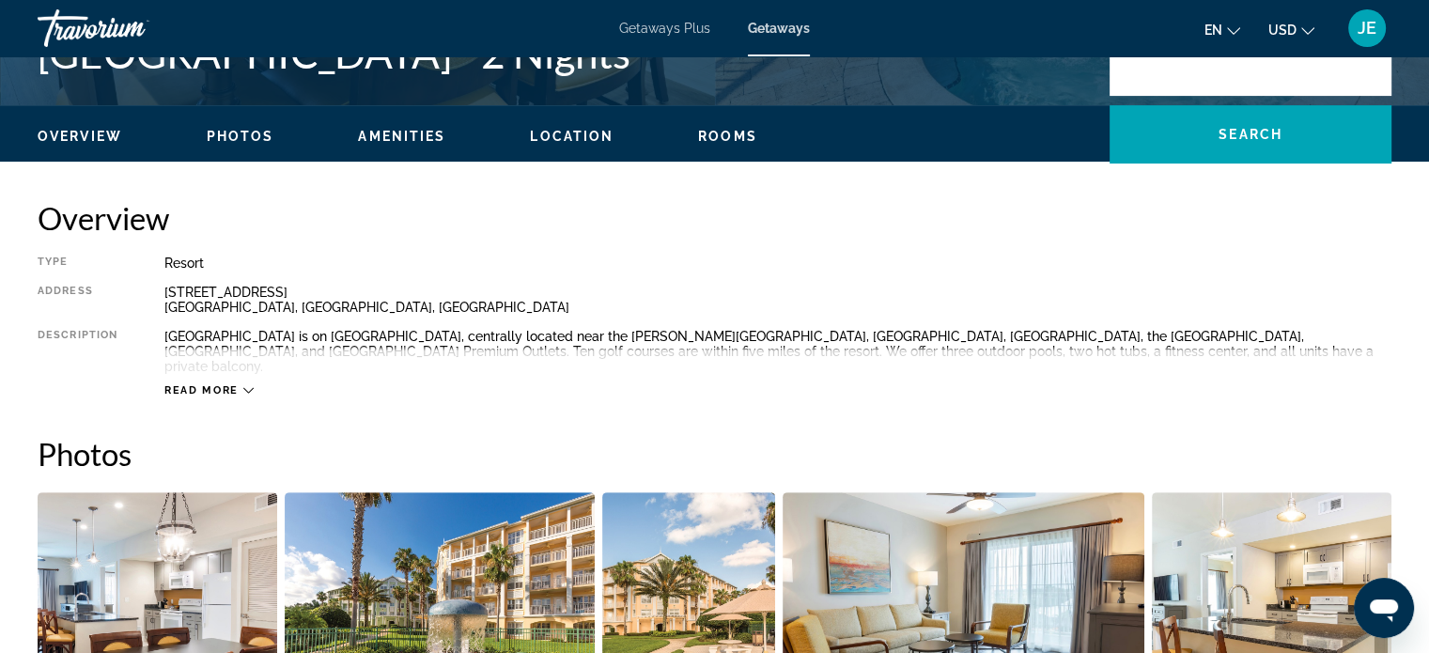
scroll to position [520, 0]
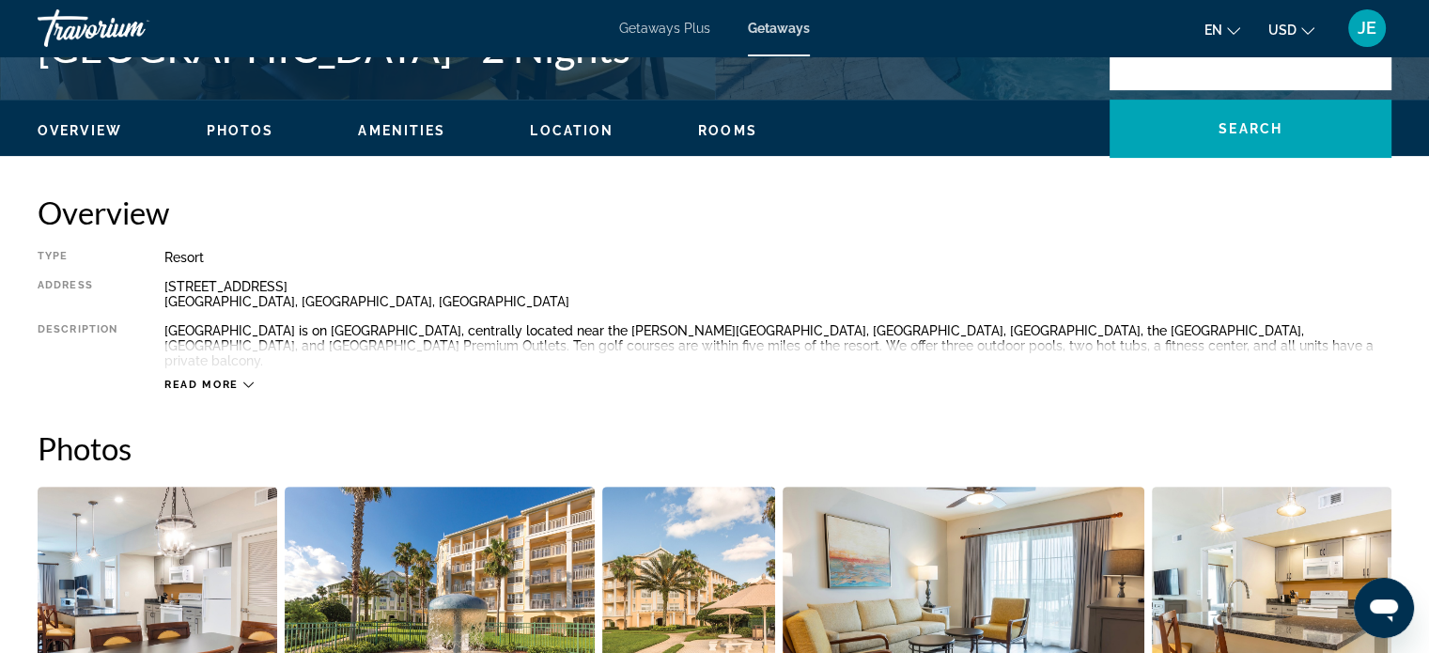
click at [218, 379] on span "Read more" at bounding box center [201, 385] width 74 height 12
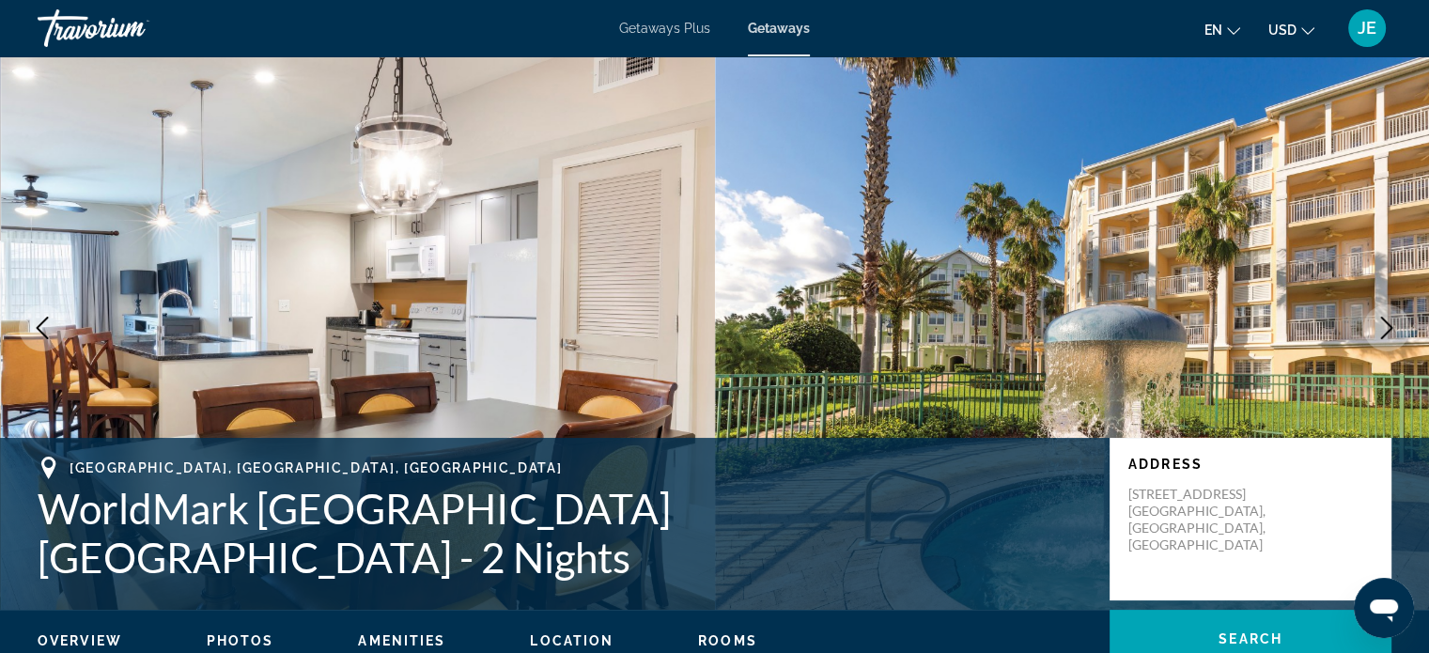
scroll to position [0, 0]
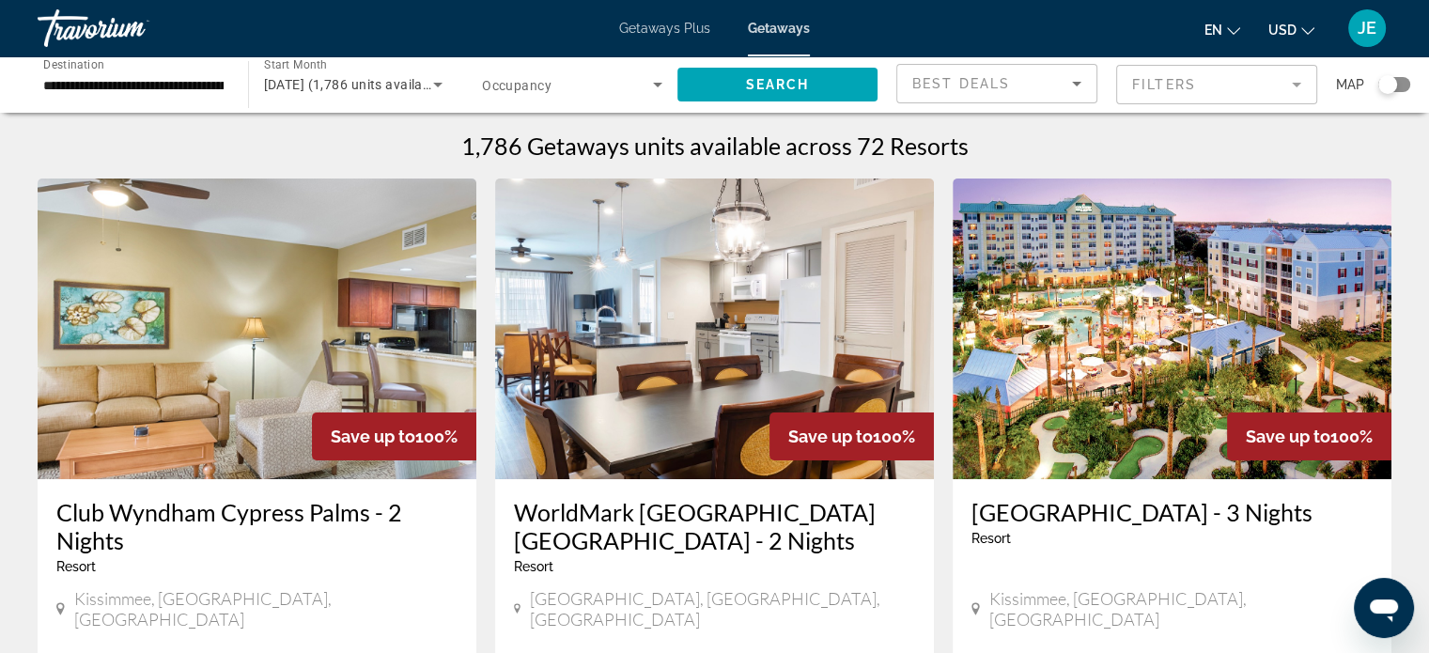
click at [162, 91] on input "**********" at bounding box center [133, 85] width 180 height 23
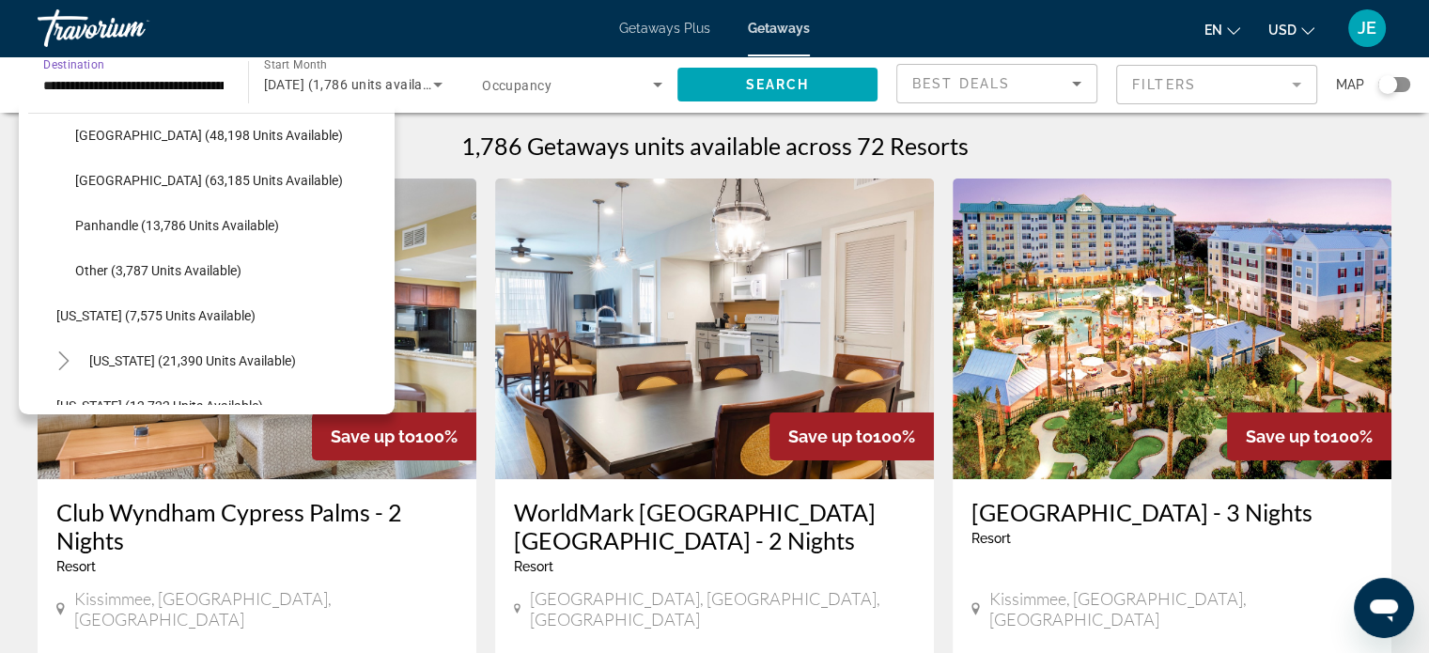
scroll to position [463, 0]
click at [215, 223] on span "Panhandle (13,786 units available)" at bounding box center [177, 223] width 204 height 15
type input "**********"
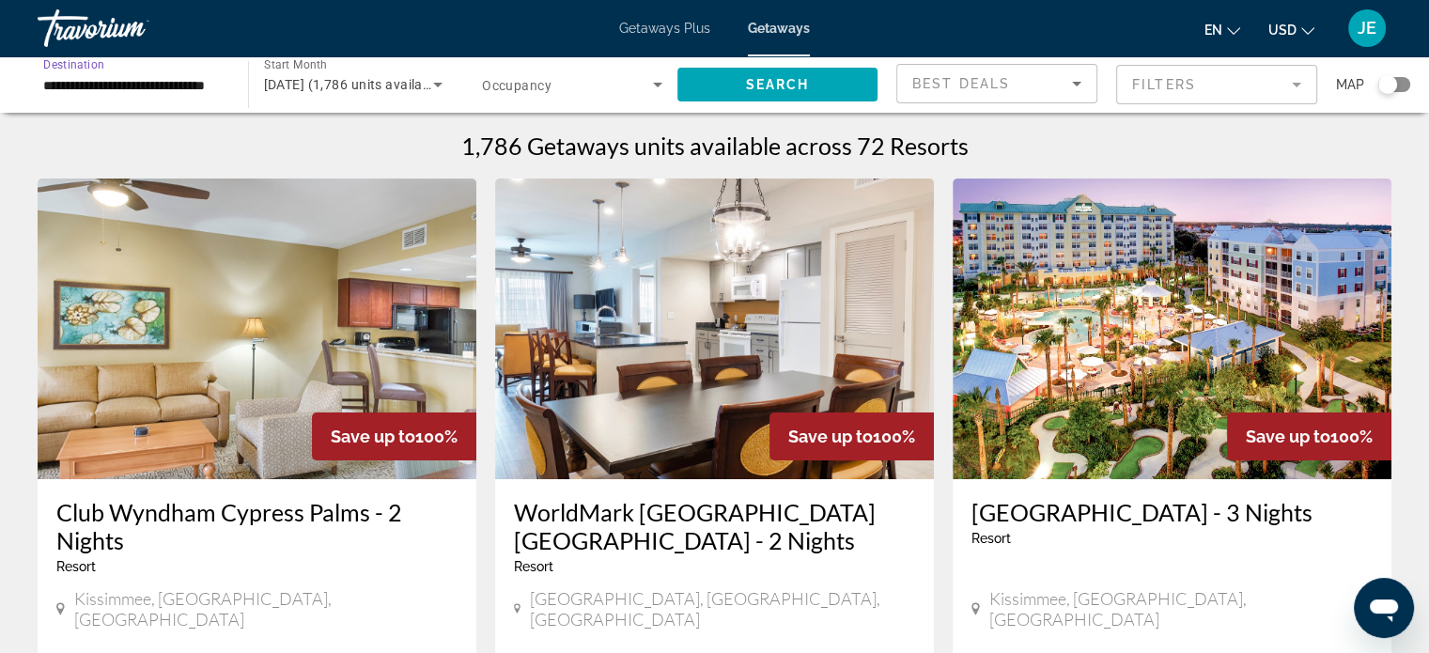
click at [644, 89] on span "Search widget" at bounding box center [567, 84] width 171 height 23
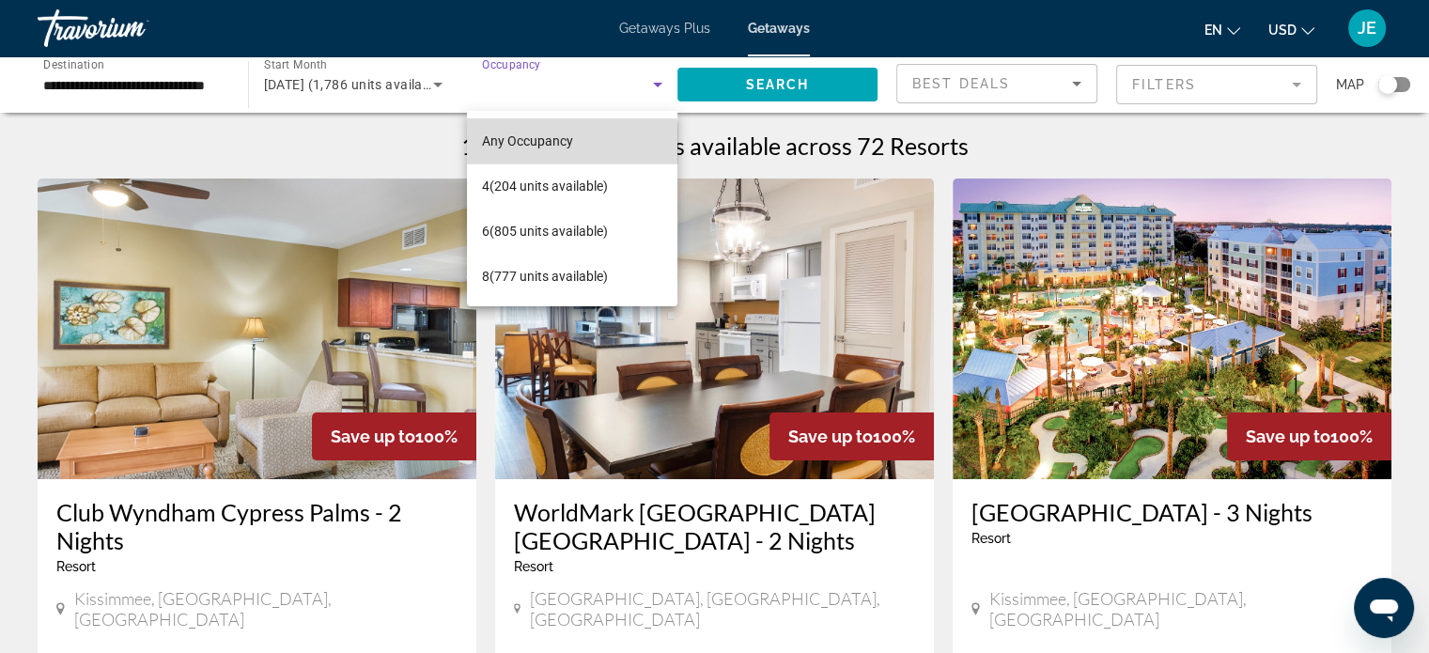
click at [556, 150] on span "Any Occupancy" at bounding box center [527, 141] width 91 height 23
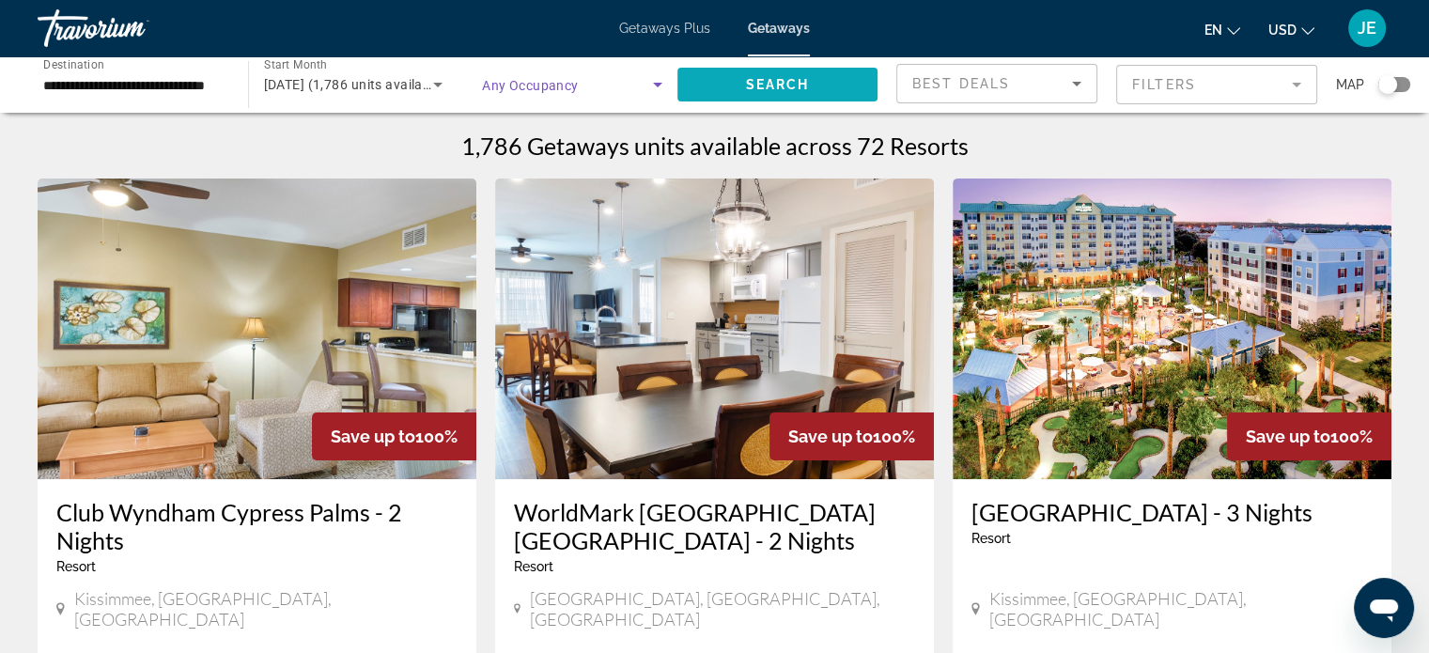
click at [780, 77] on span "Search" at bounding box center [777, 84] width 64 height 15
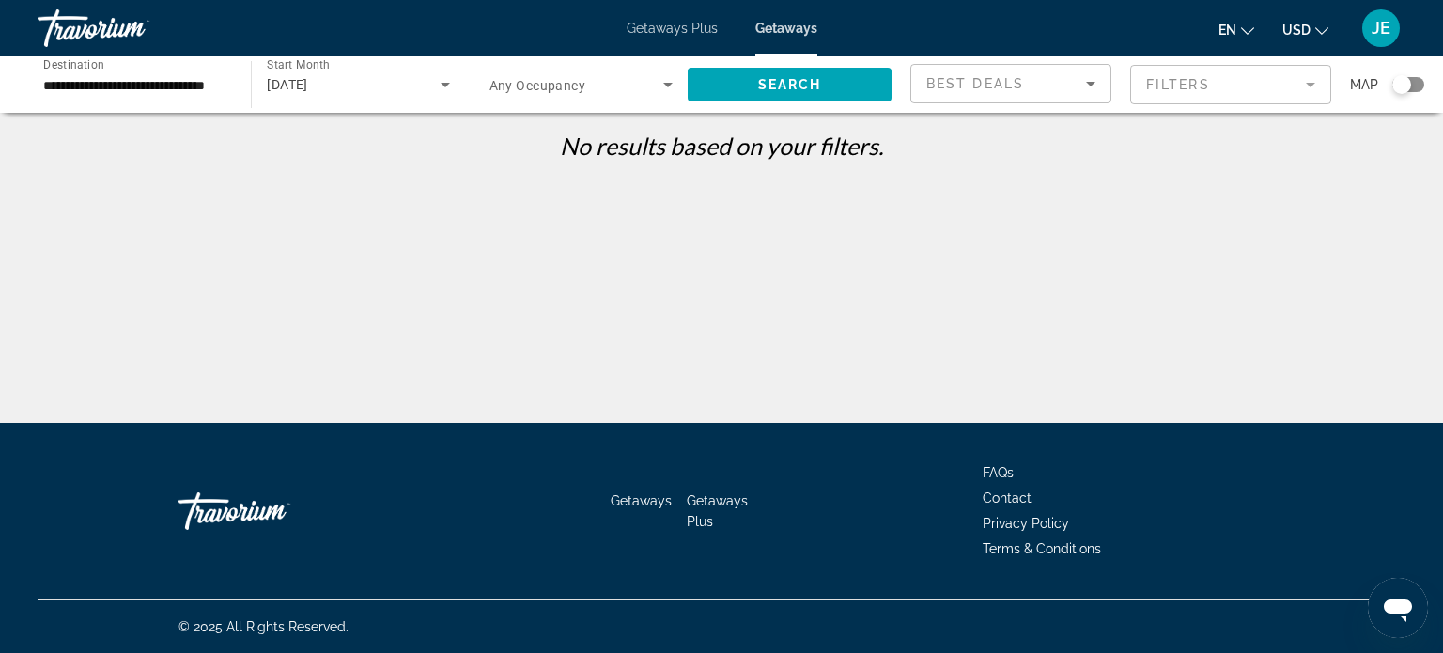
click at [663, 29] on span "Getaways Plus" at bounding box center [671, 28] width 91 height 15
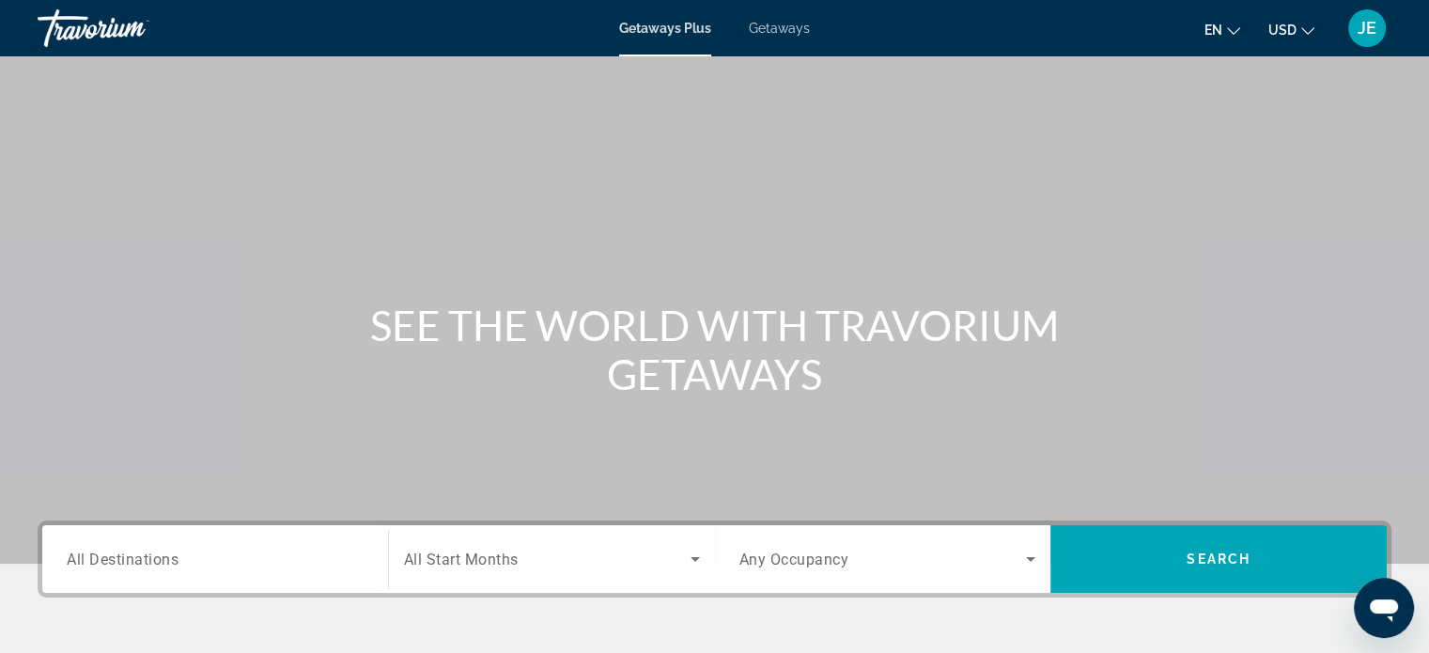
click at [167, 559] on span "All Destinations" at bounding box center [123, 558] width 112 height 18
click at [167, 559] on input "Destination All Destinations" at bounding box center [215, 559] width 297 height 23
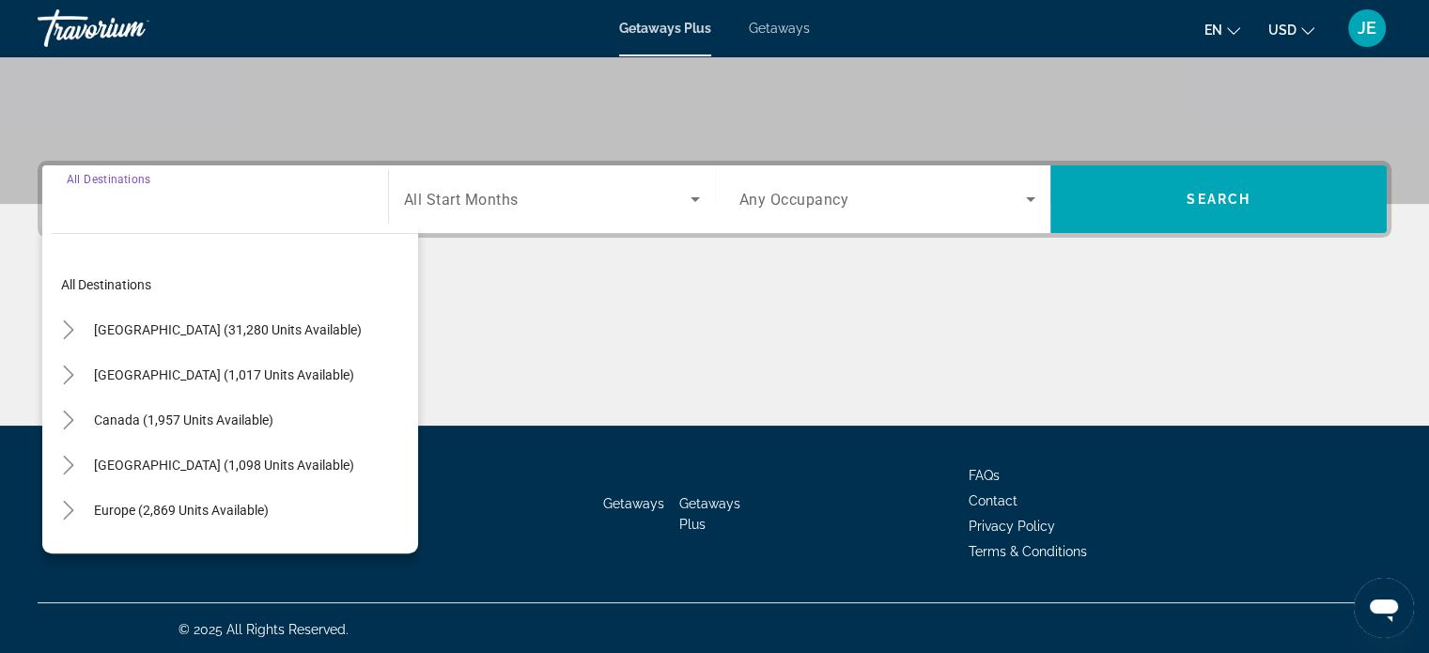
scroll to position [362, 0]
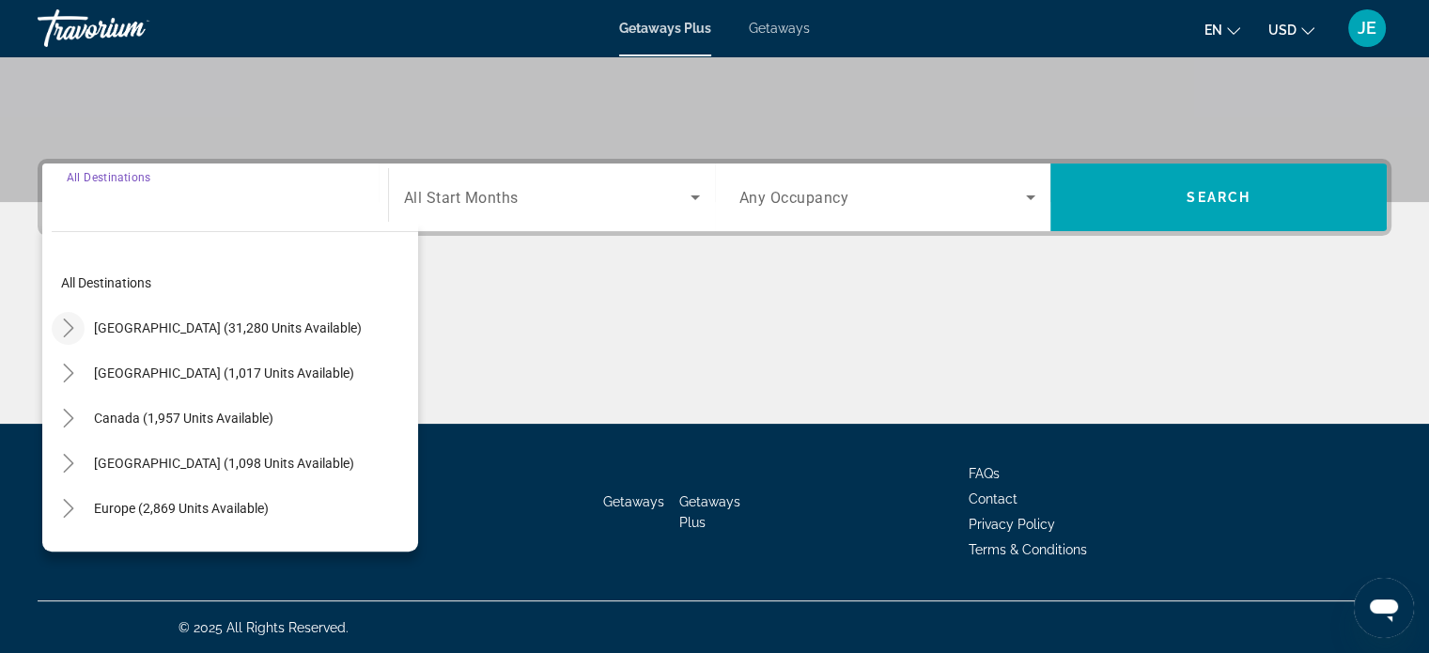
click at [71, 327] on icon "Toggle United States (31,280 units available)" at bounding box center [68, 327] width 10 height 19
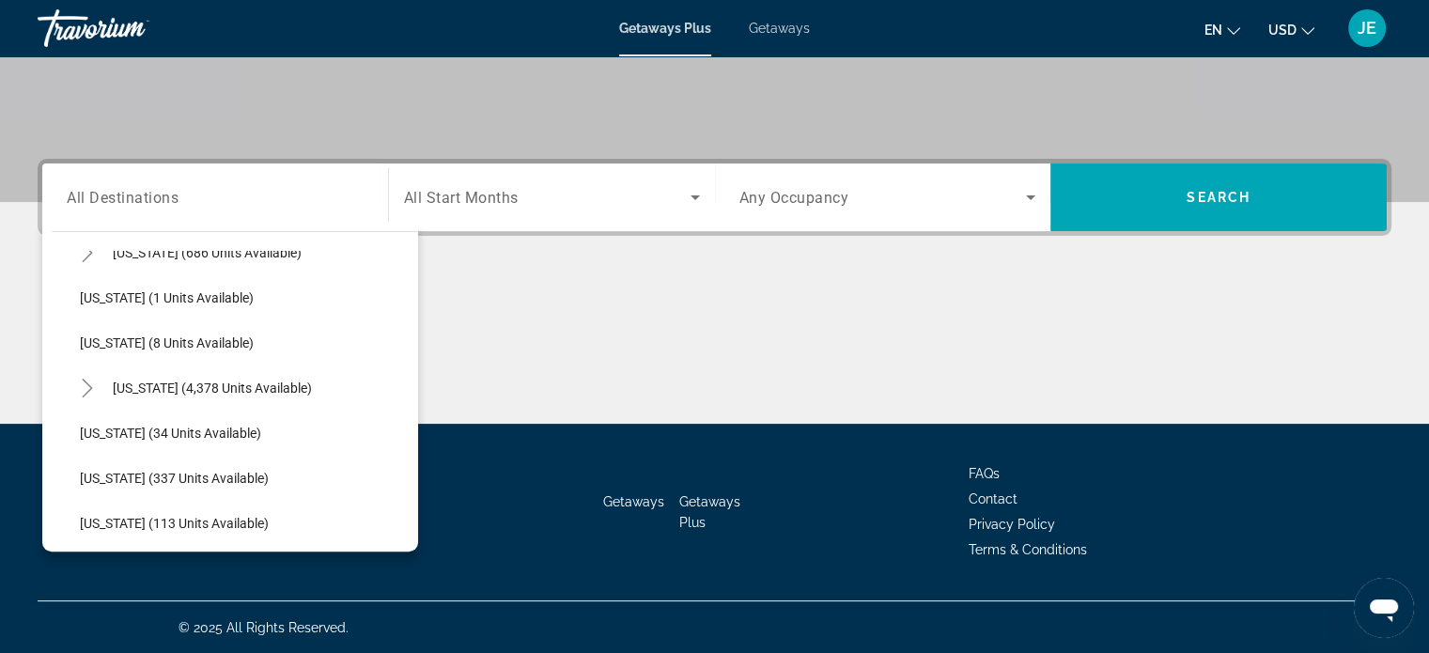
scroll to position [256, 0]
click at [81, 387] on icon "Toggle Florida (4,378 units available)" at bounding box center [87, 387] width 19 height 19
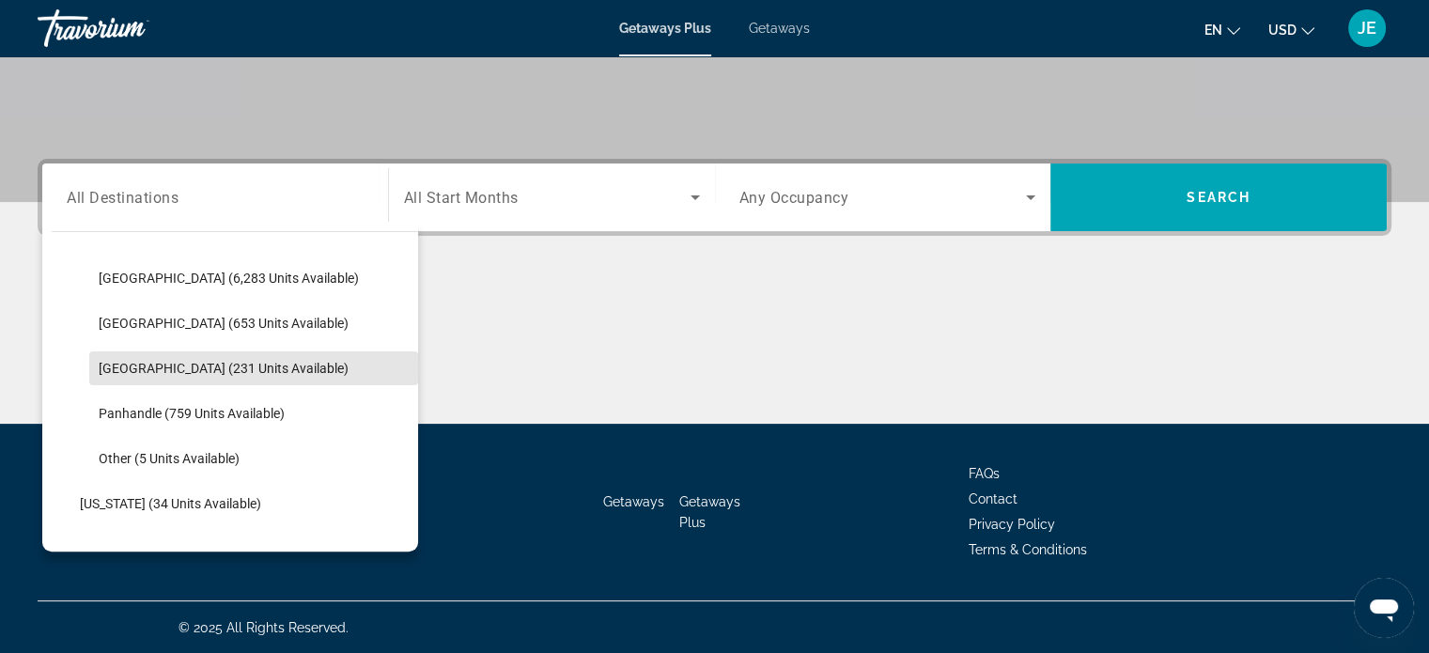
scroll to position [459, 0]
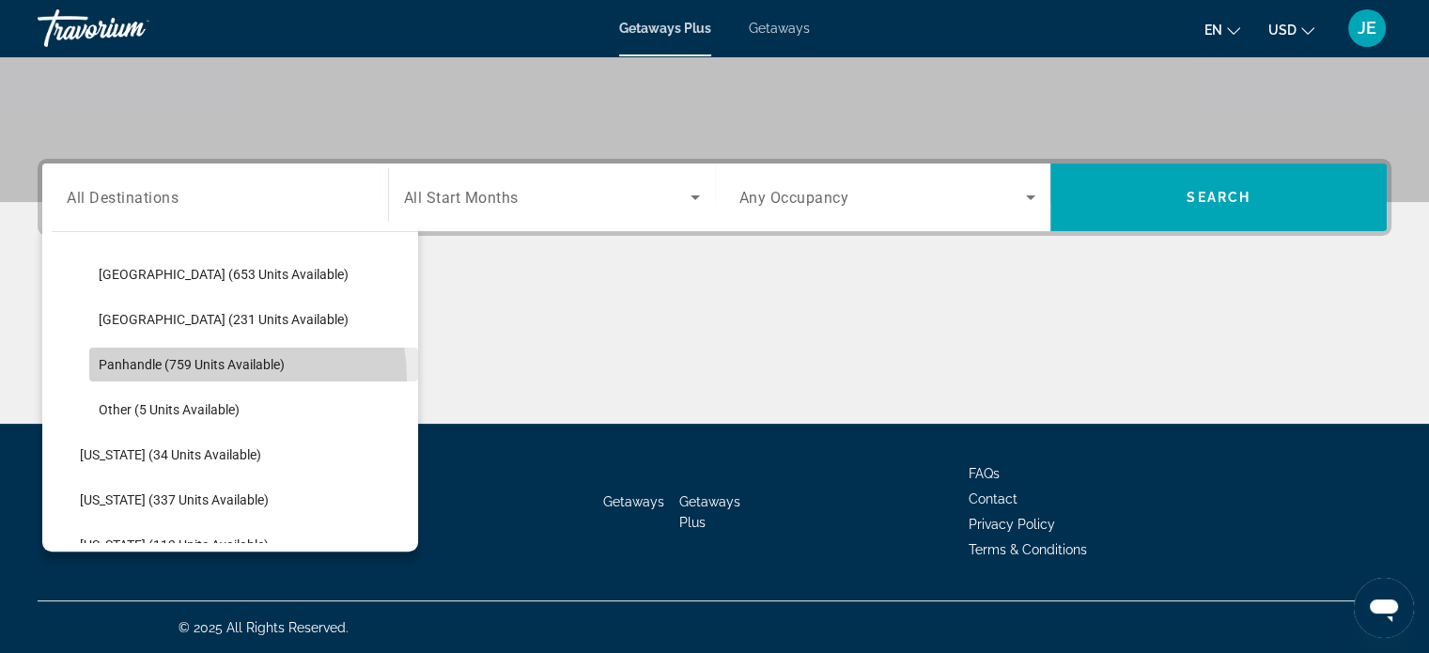
click at [237, 376] on span "Search widget" at bounding box center [253, 364] width 329 height 45
type input "**********"
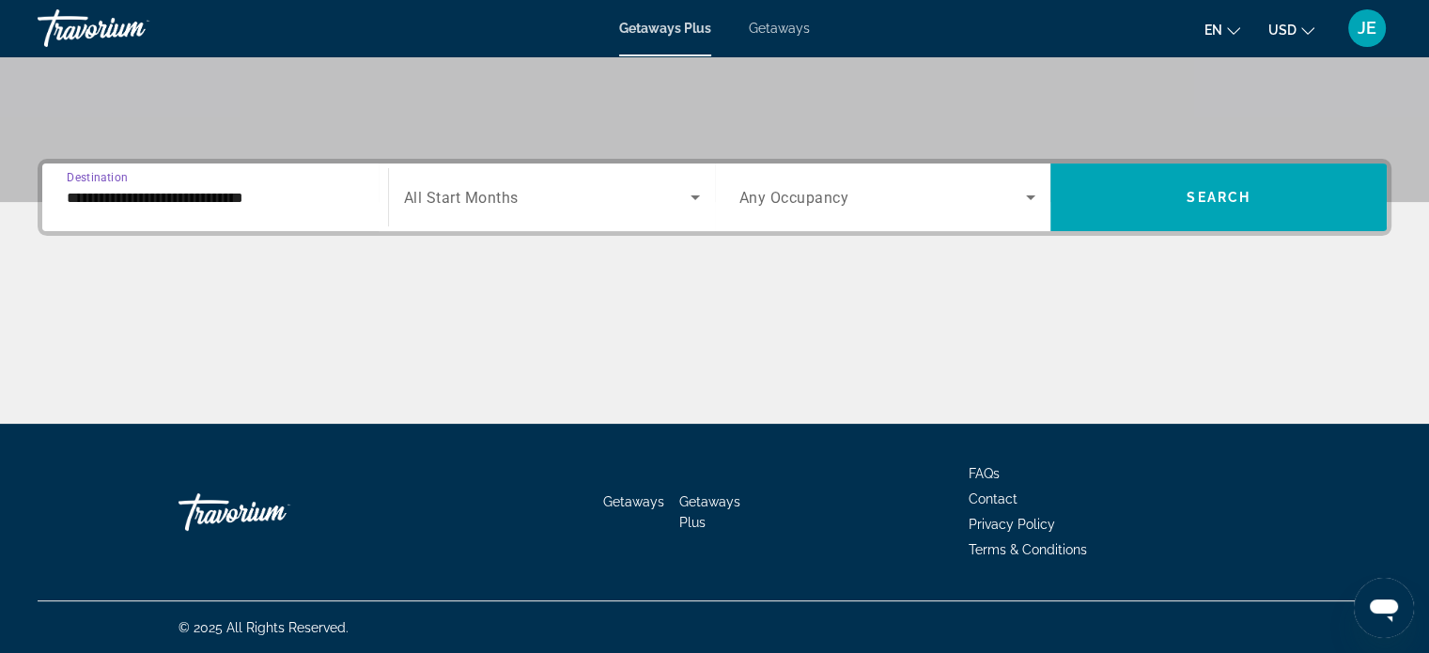
click at [638, 190] on span "Search widget" at bounding box center [547, 197] width 286 height 23
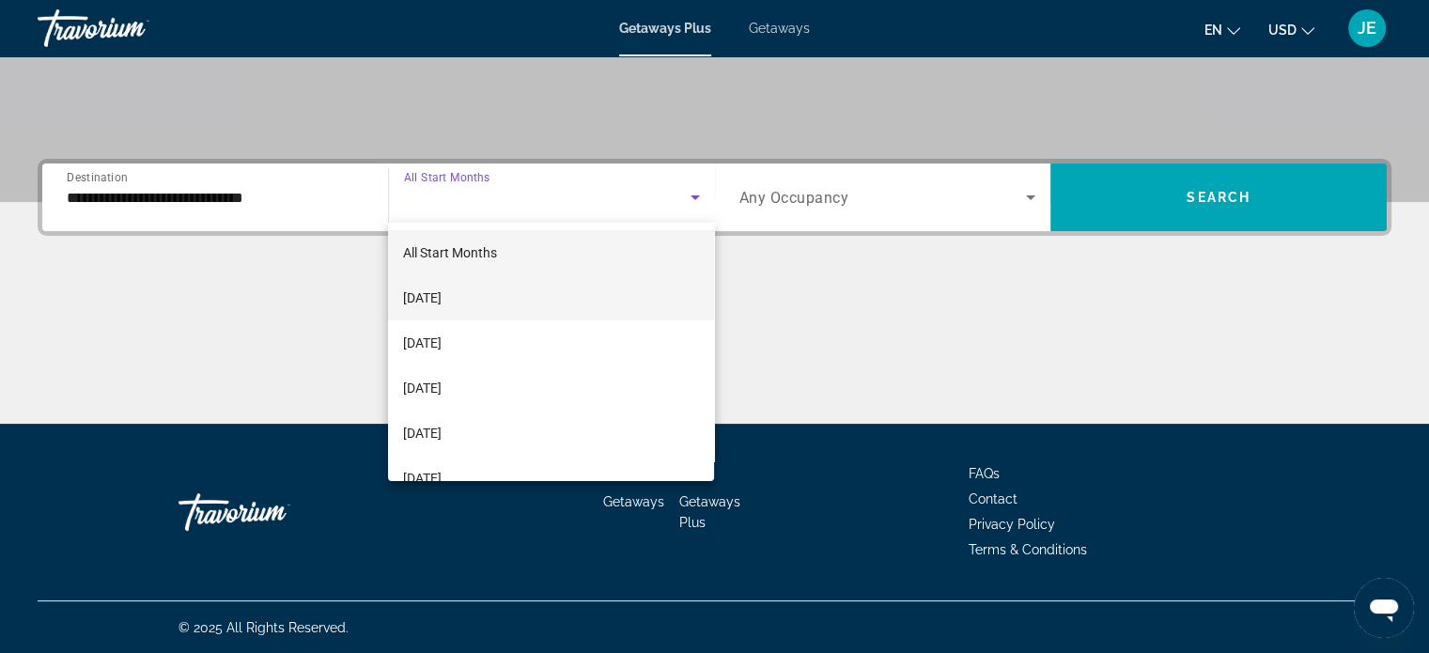
click at [441, 308] on span "[DATE]" at bounding box center [422, 297] width 39 height 23
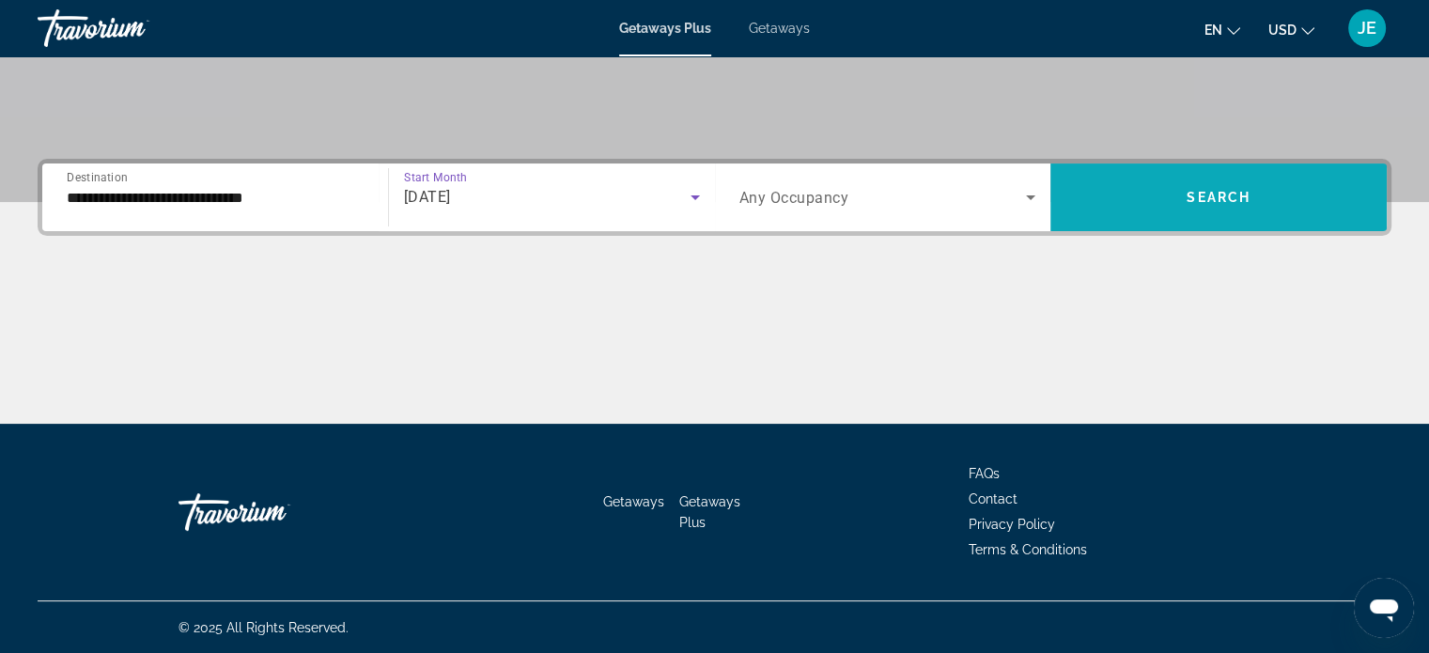
click at [1236, 196] on span "Search" at bounding box center [1218, 197] width 64 height 15
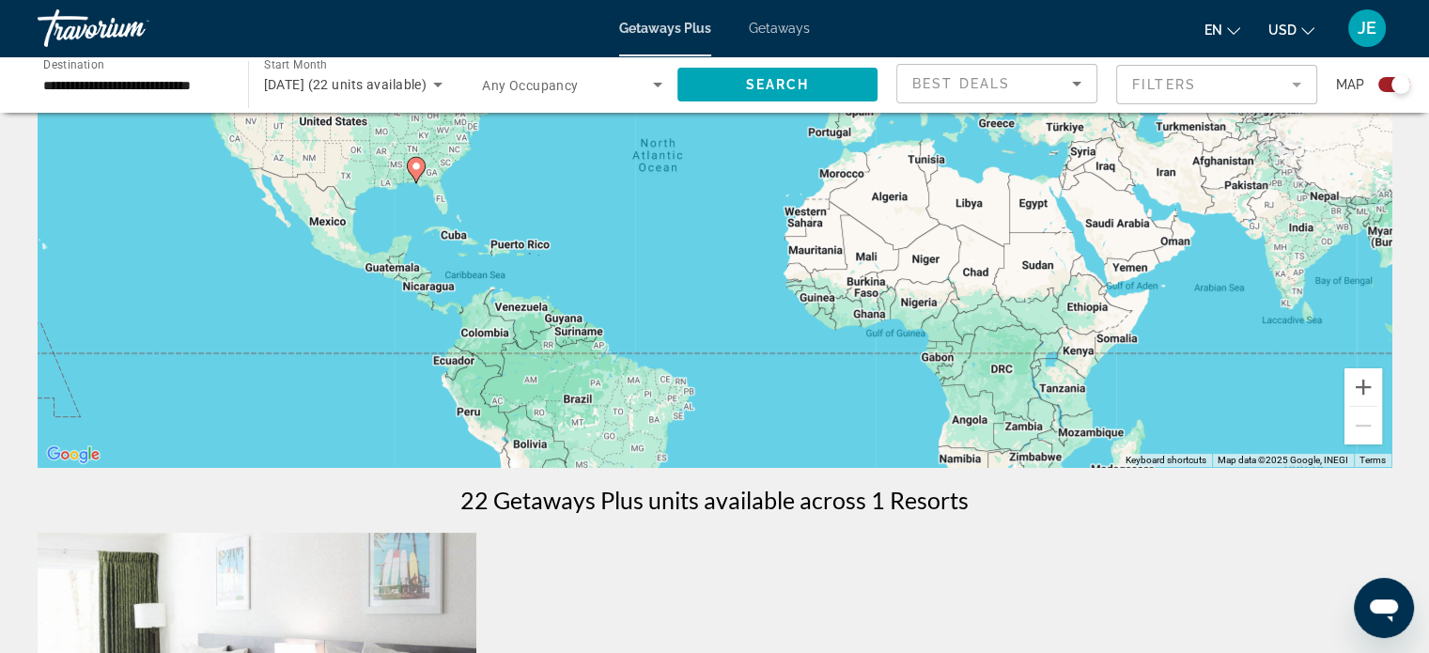
scroll to position [227, 0]
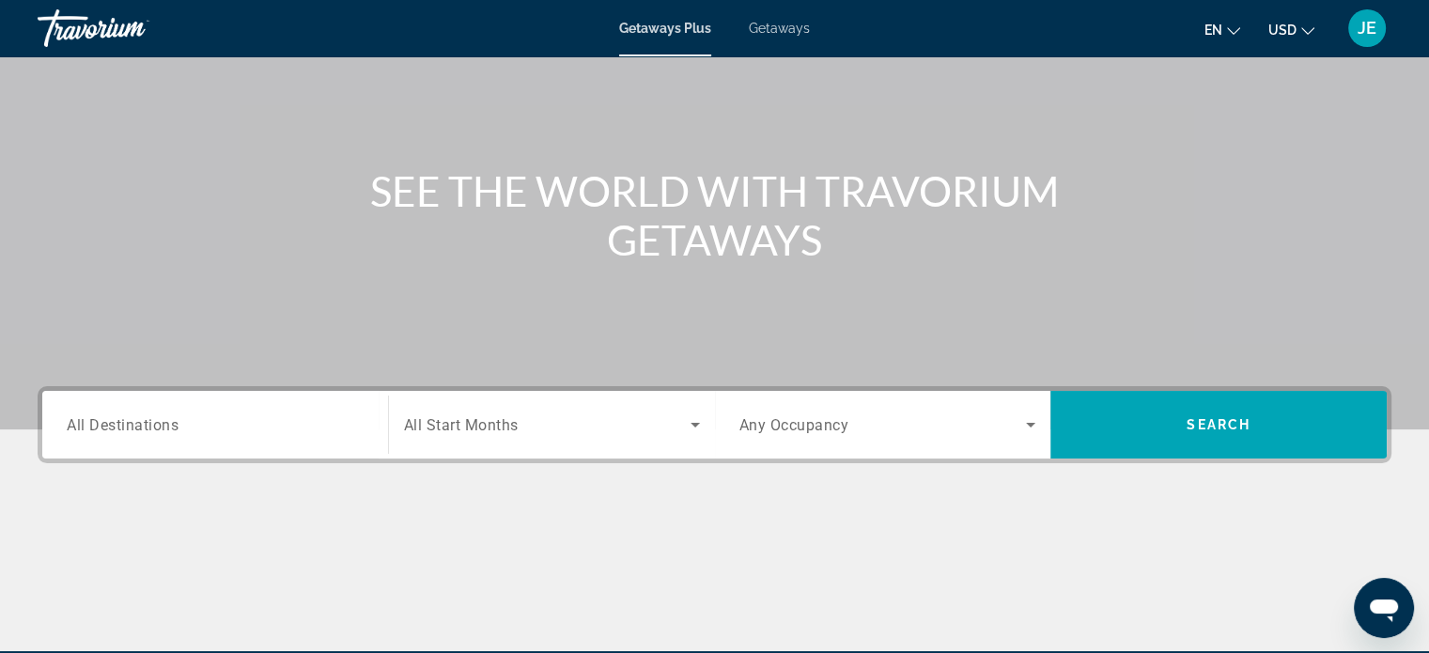
click at [143, 424] on span "All Destinations" at bounding box center [123, 424] width 112 height 18
click at [143, 424] on input "Destination All Destinations" at bounding box center [215, 425] width 297 height 23
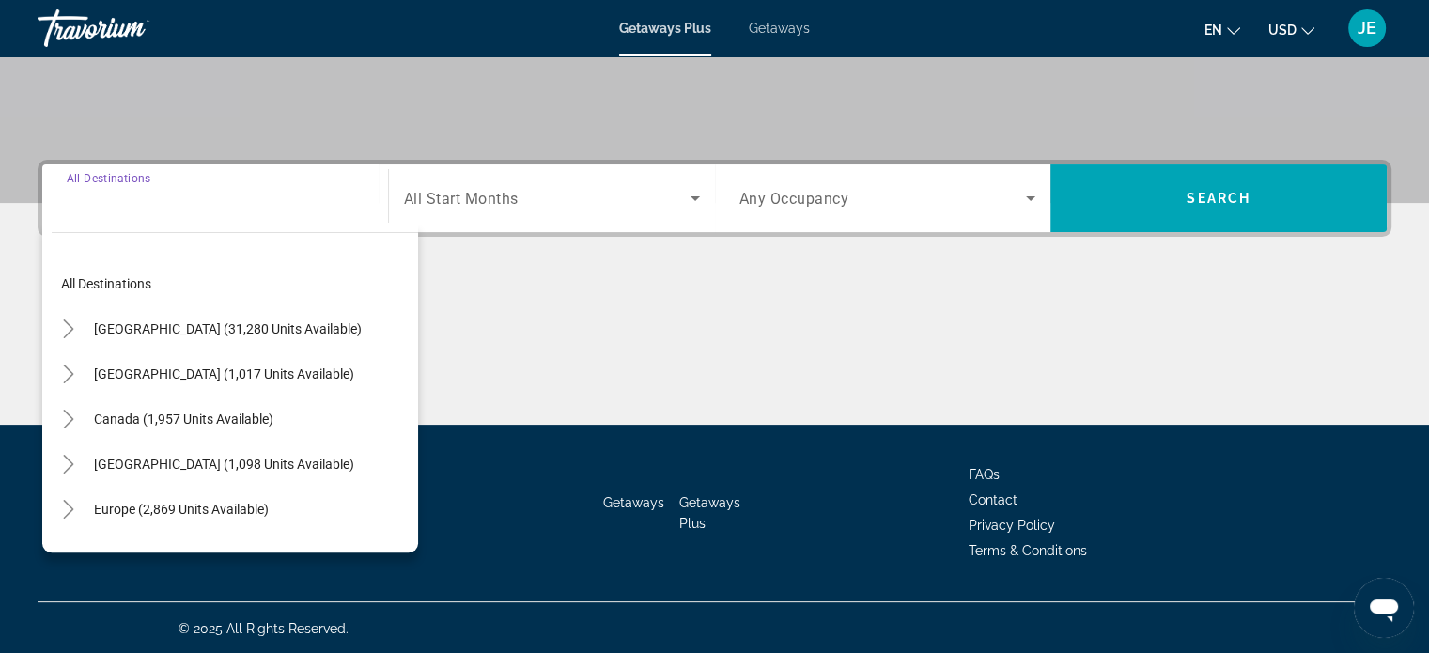
scroll to position [362, 0]
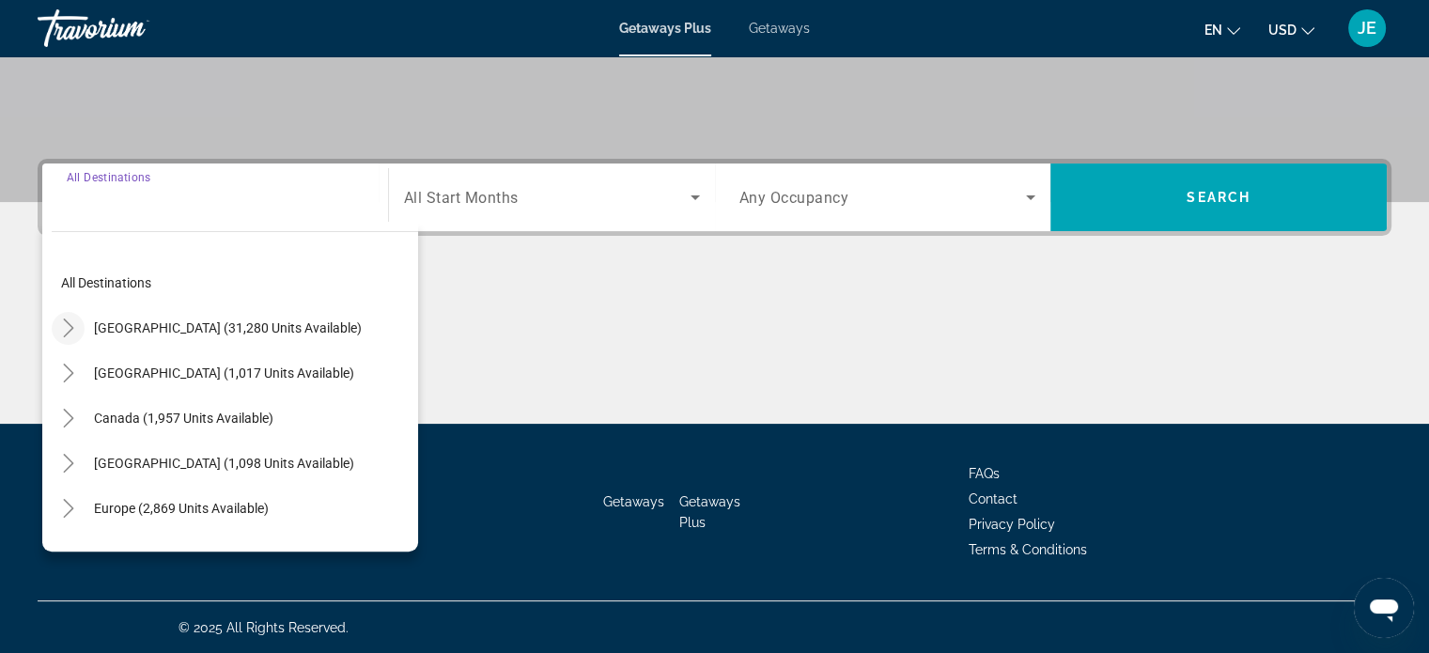
click at [80, 329] on mat-icon "Toggle United States (31,280 units available)" at bounding box center [68, 328] width 33 height 33
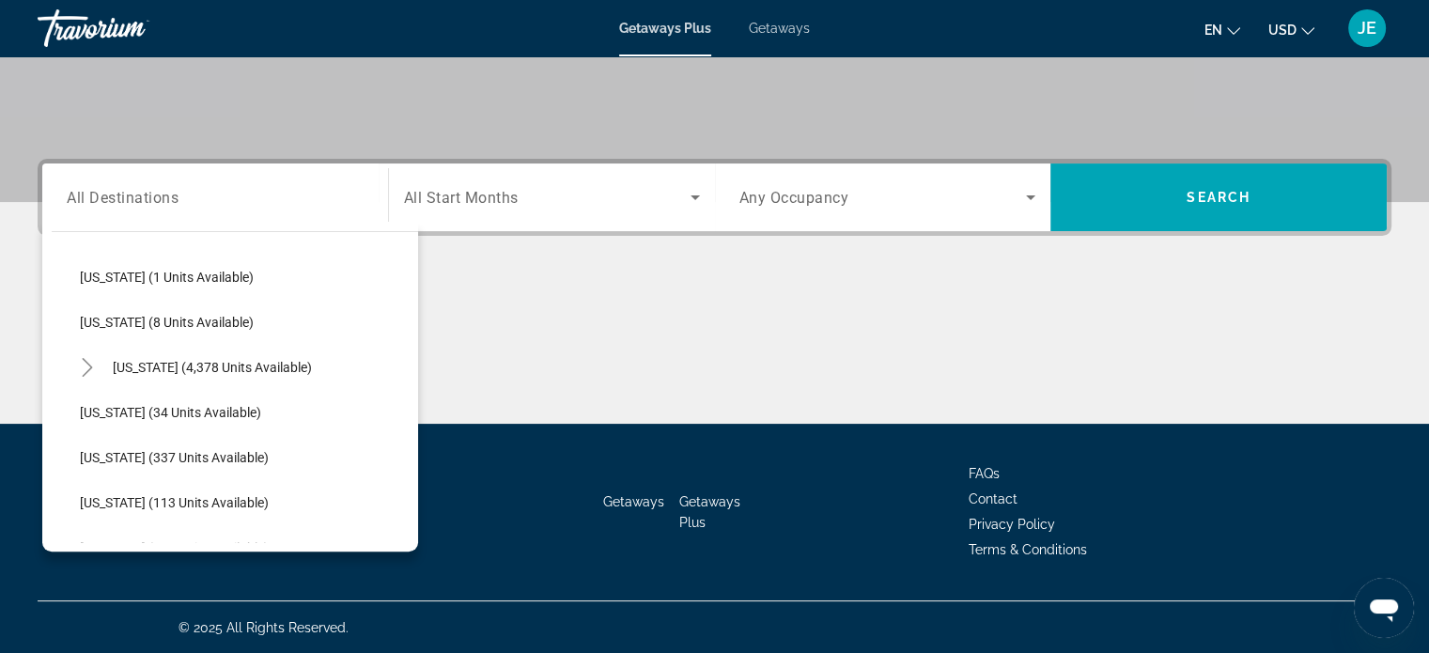
scroll to position [289, 0]
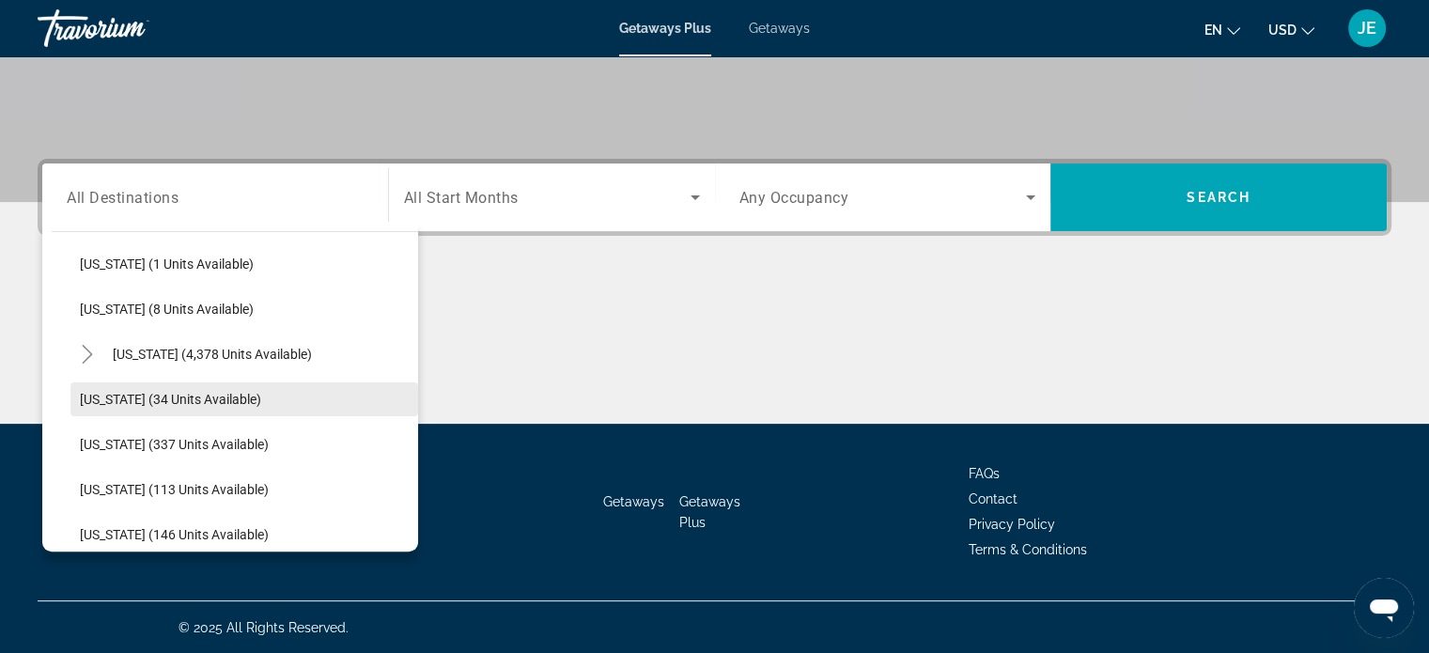
click at [184, 409] on span "Search widget" at bounding box center [244, 399] width 348 height 45
type input "**********"
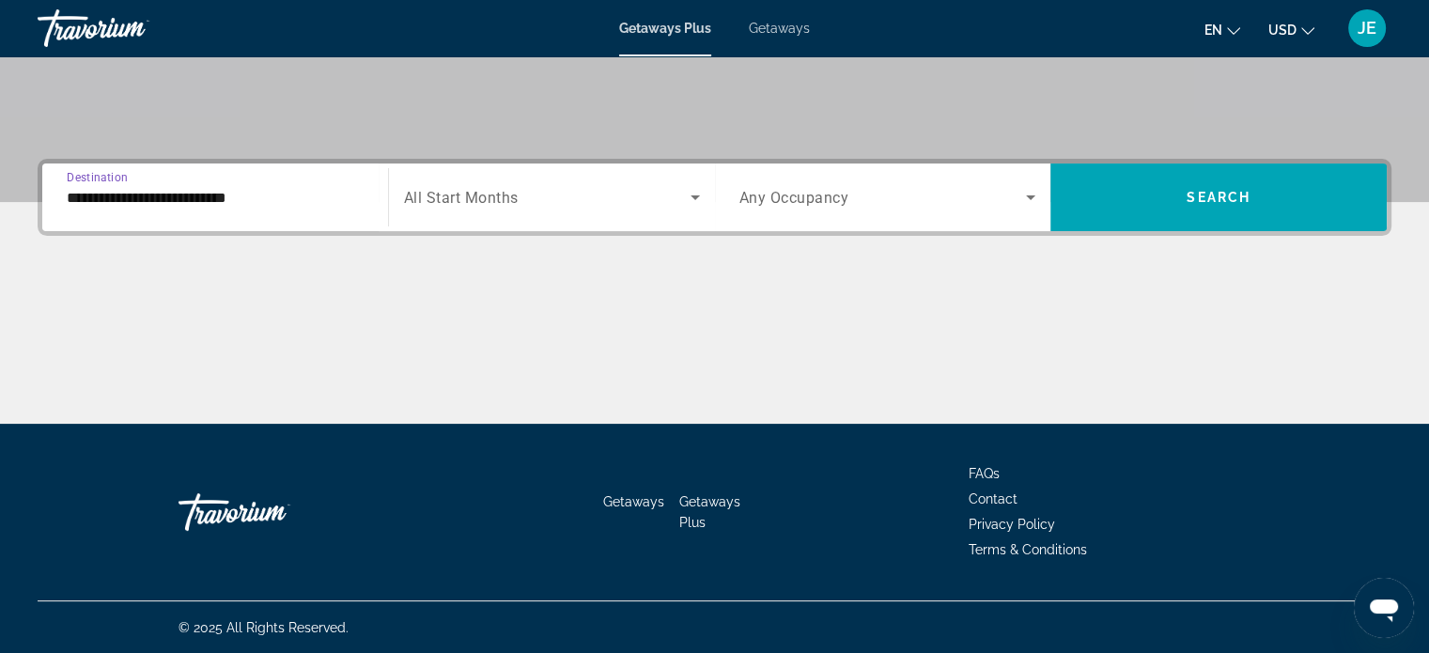
click at [678, 188] on span "Search widget" at bounding box center [547, 197] width 286 height 23
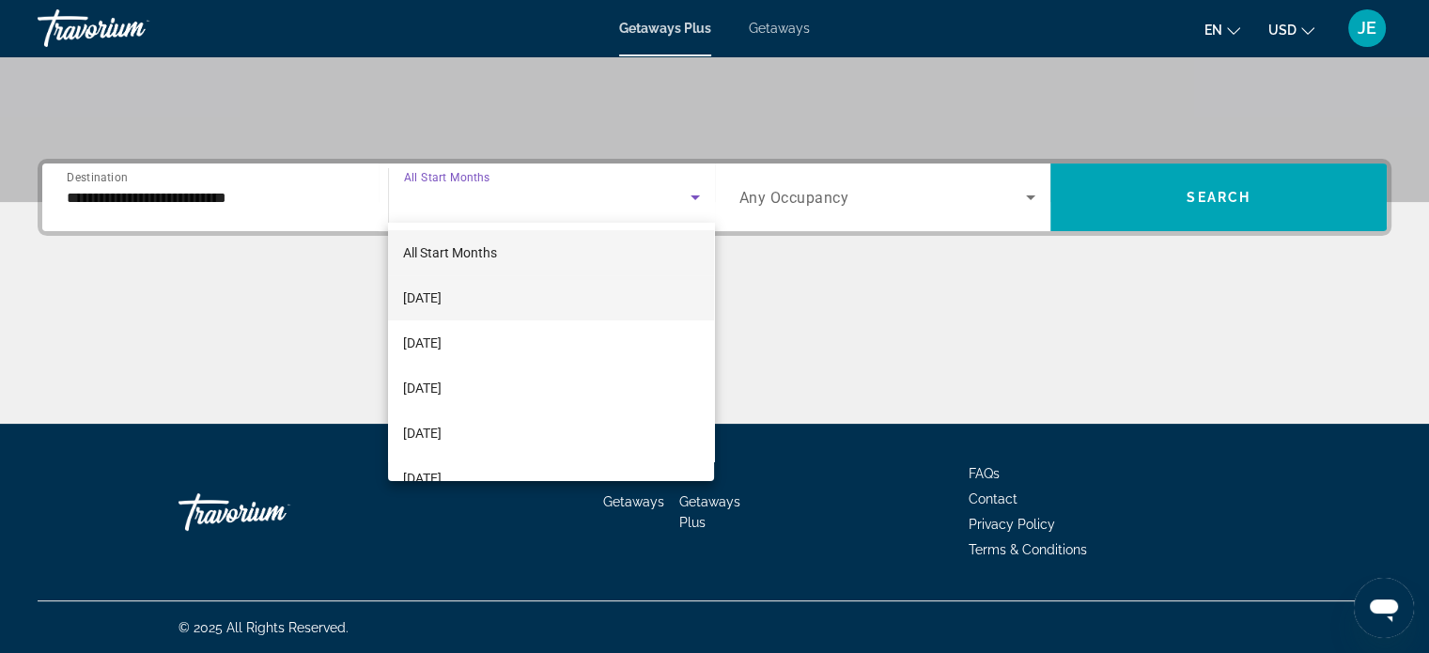
click at [441, 291] on span "[DATE]" at bounding box center [422, 297] width 39 height 23
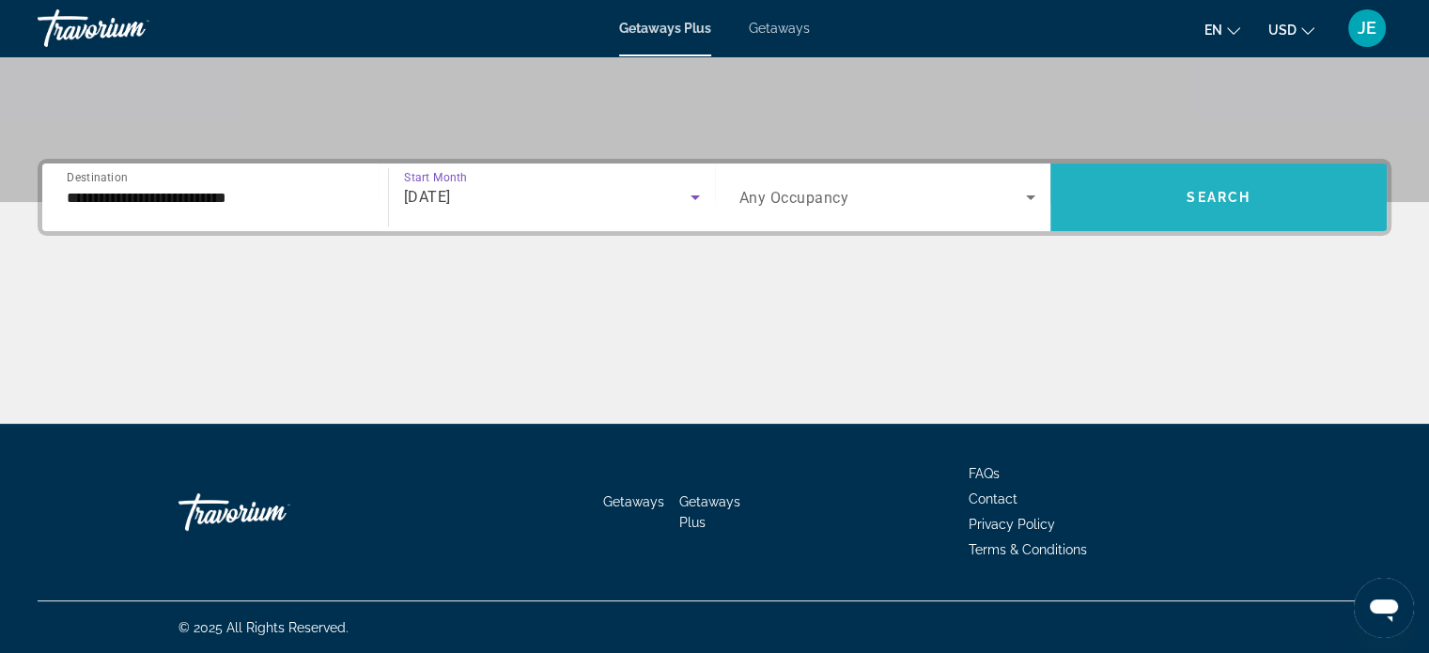
click at [1248, 205] on span "Search widget" at bounding box center [1218, 197] width 336 height 45
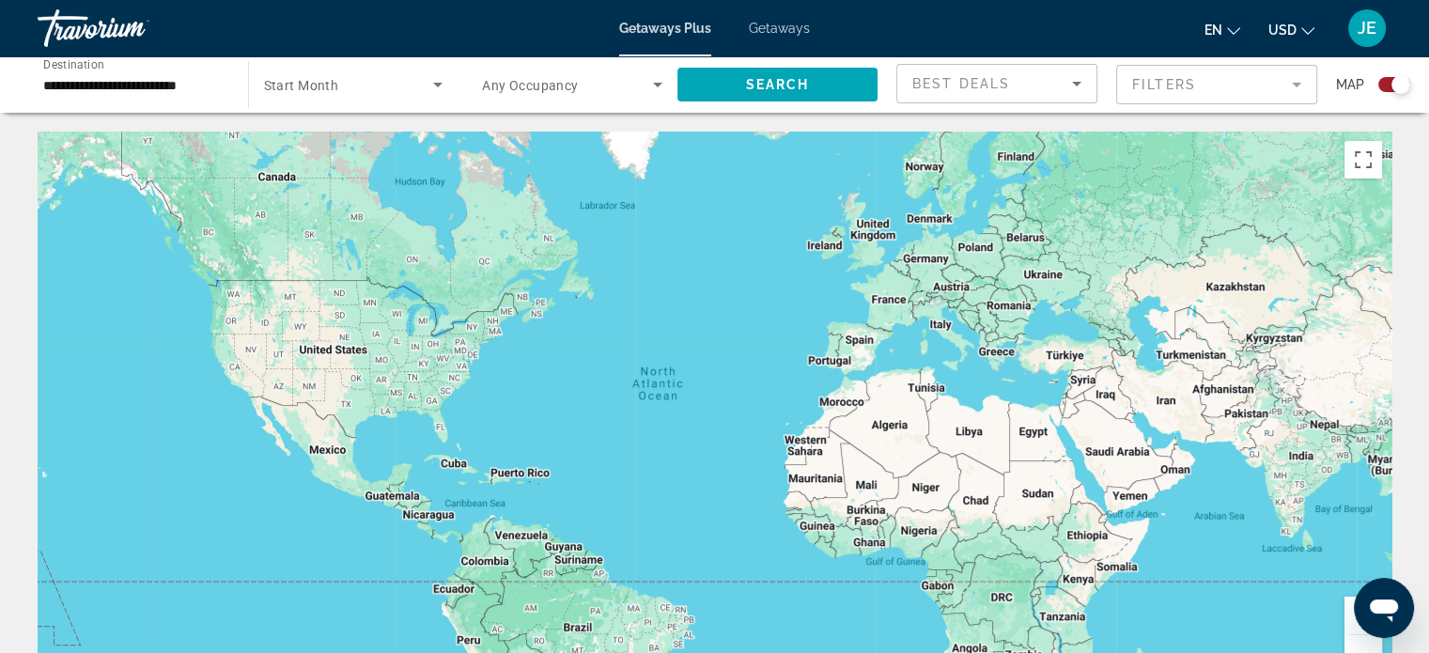
click at [785, 31] on span "Getaways" at bounding box center [779, 28] width 61 height 15
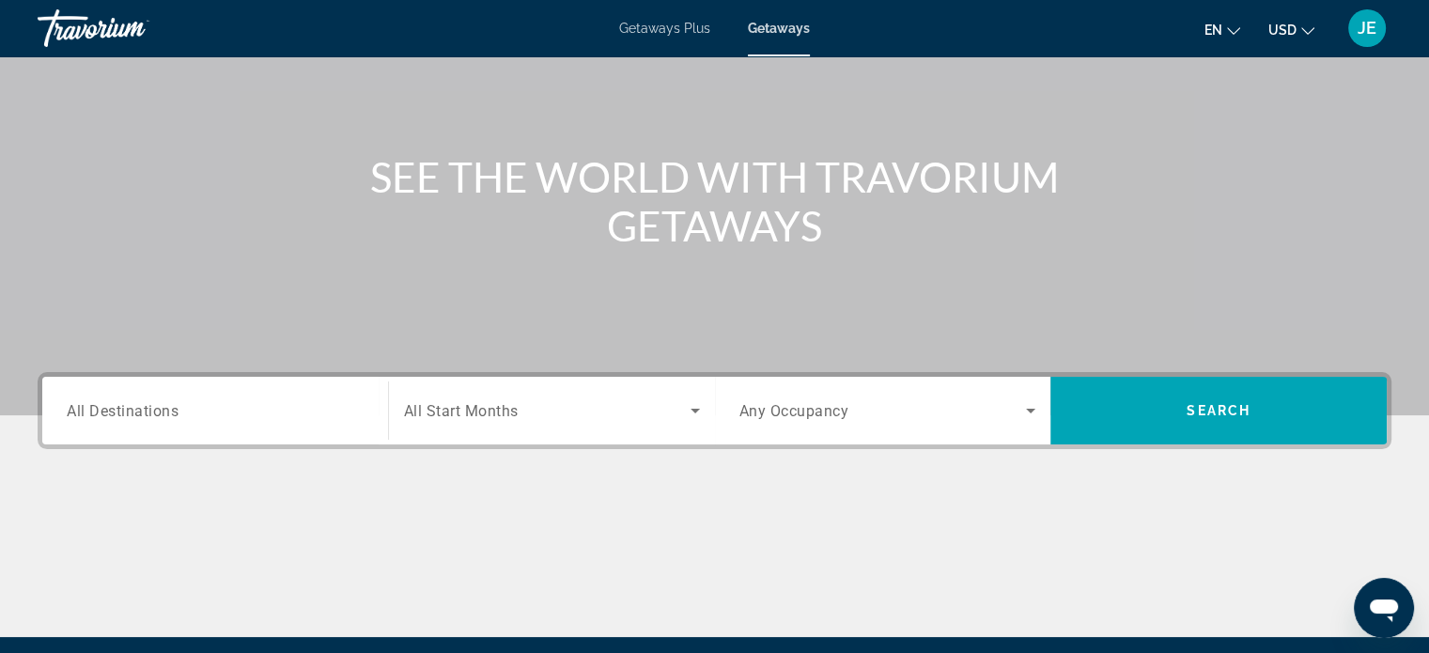
click at [205, 408] on input "Destination All Destinations" at bounding box center [215, 411] width 297 height 23
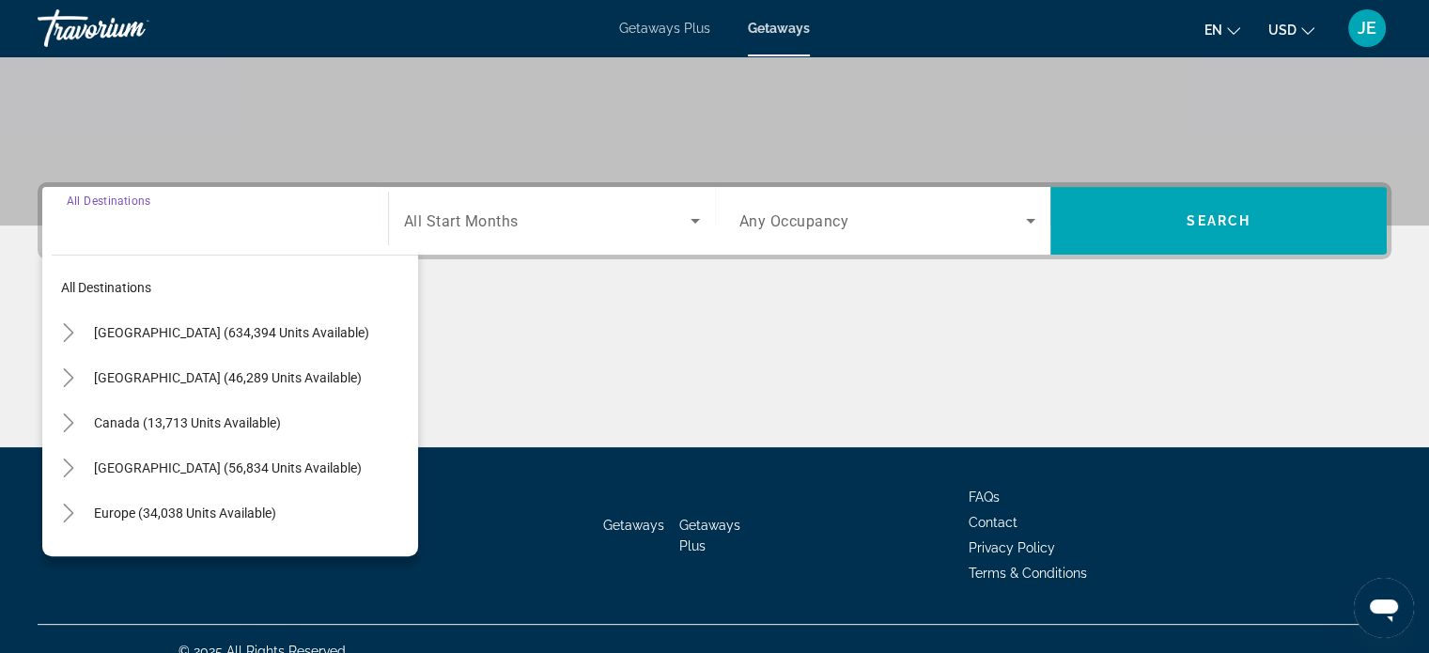
scroll to position [362, 0]
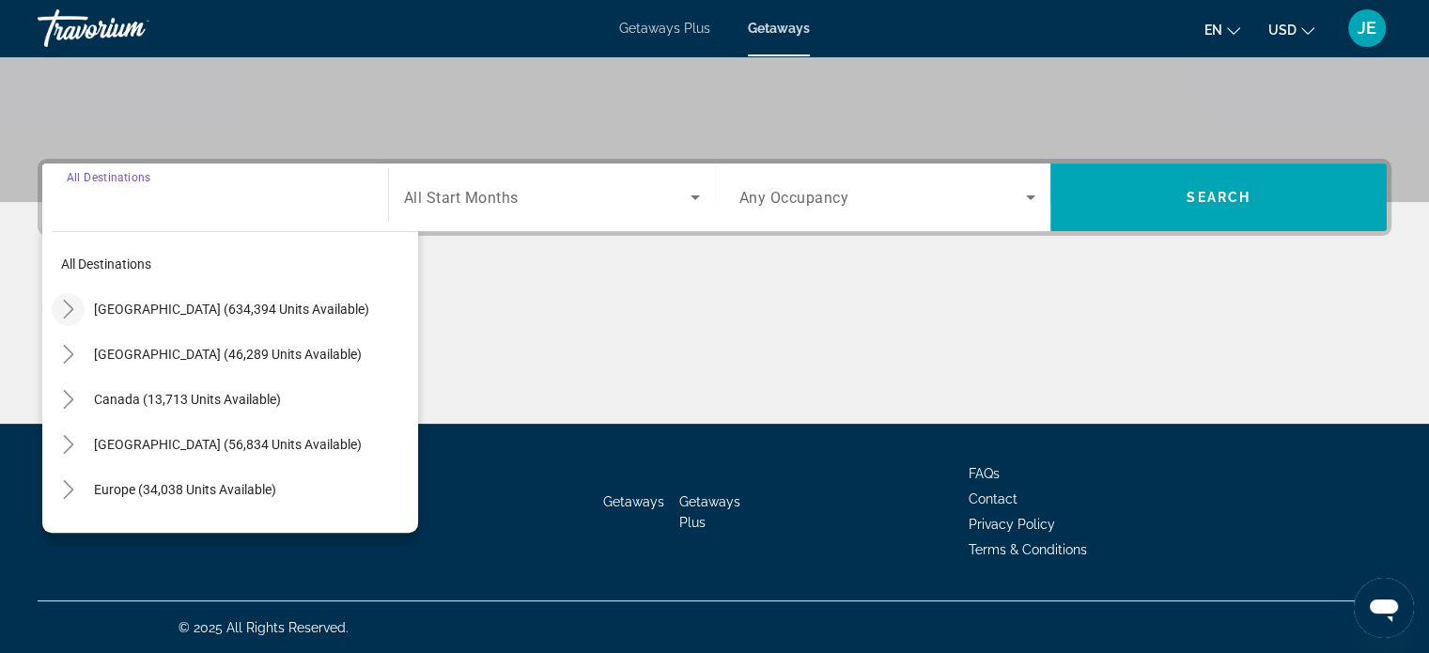
click at [68, 308] on icon "Toggle United States (634,394 units available)" at bounding box center [68, 309] width 19 height 19
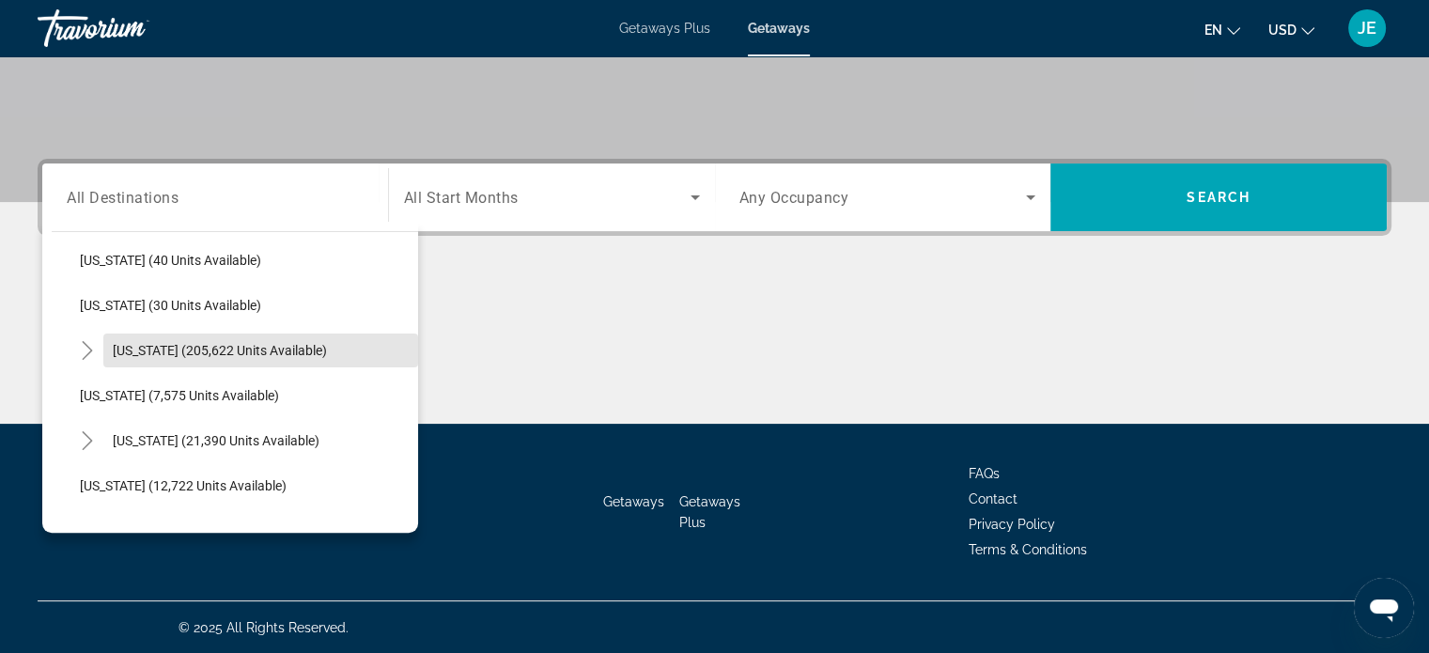
scroll to position [287, 0]
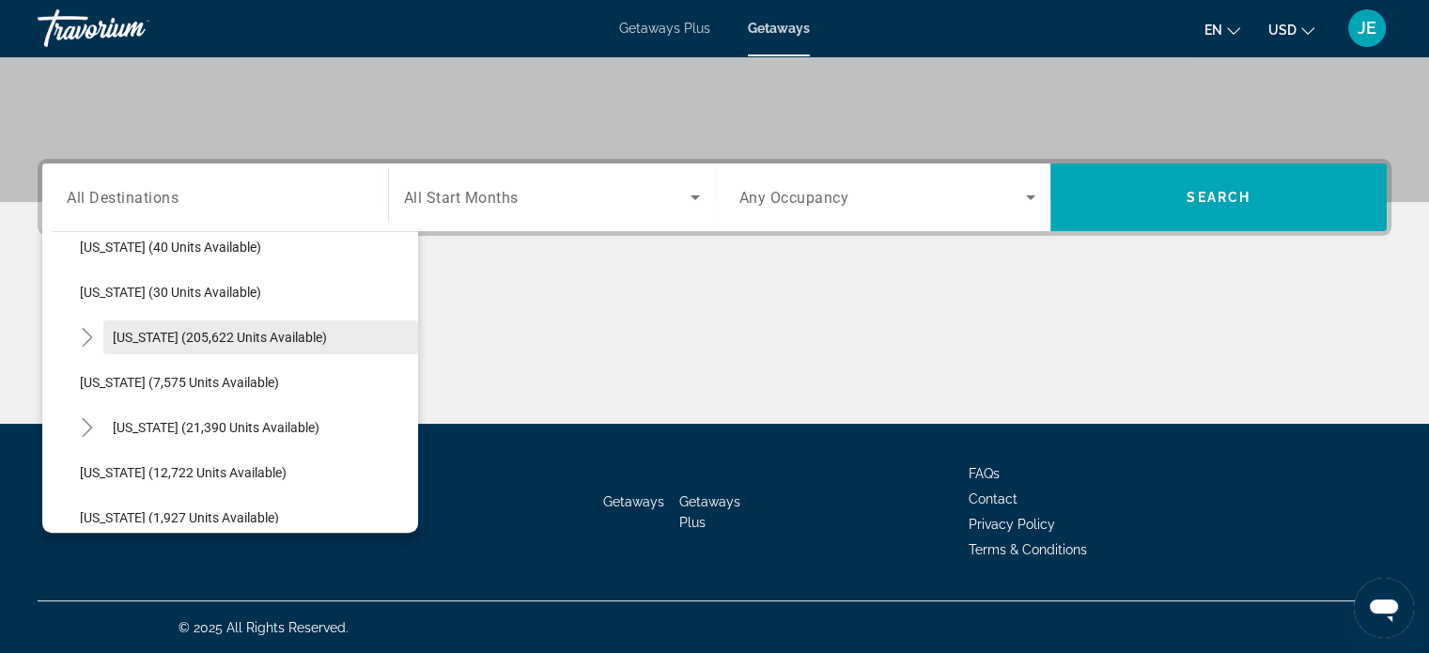
click at [215, 333] on span "[US_STATE] (205,622 units available)" at bounding box center [220, 337] width 214 height 15
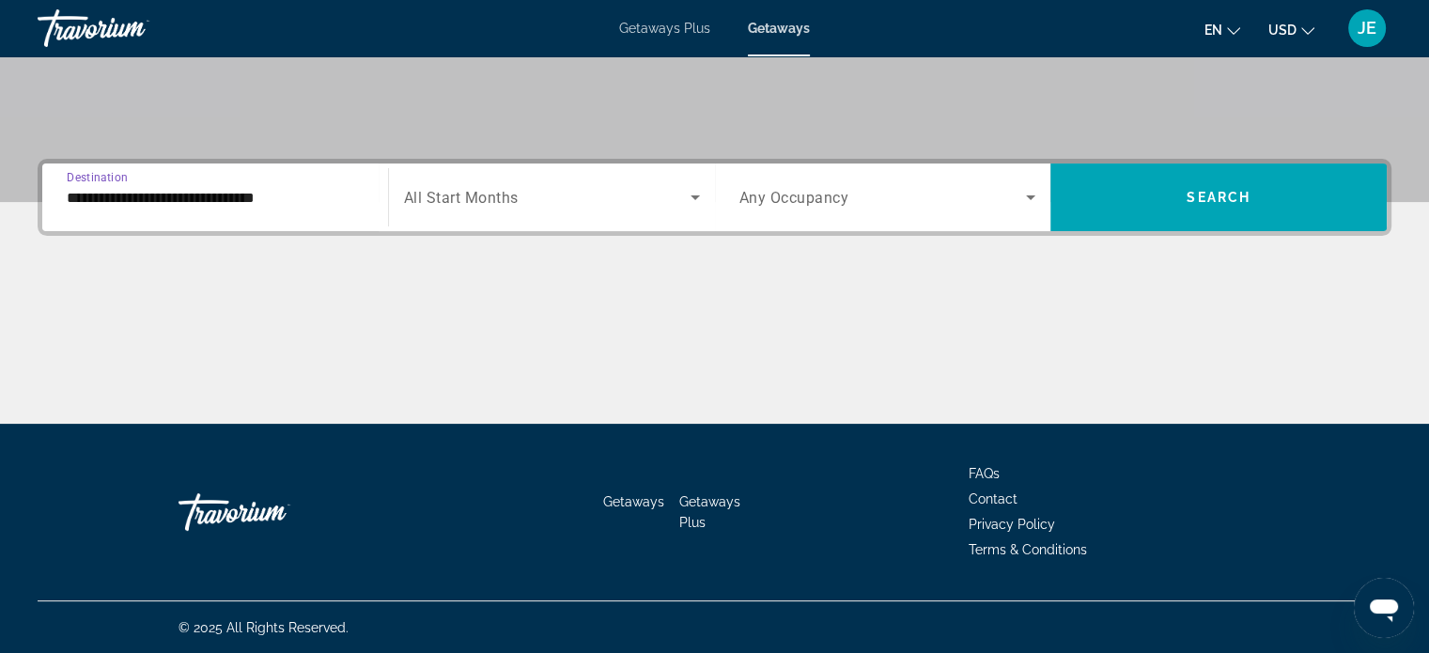
click at [233, 199] on input "**********" at bounding box center [215, 198] width 297 height 23
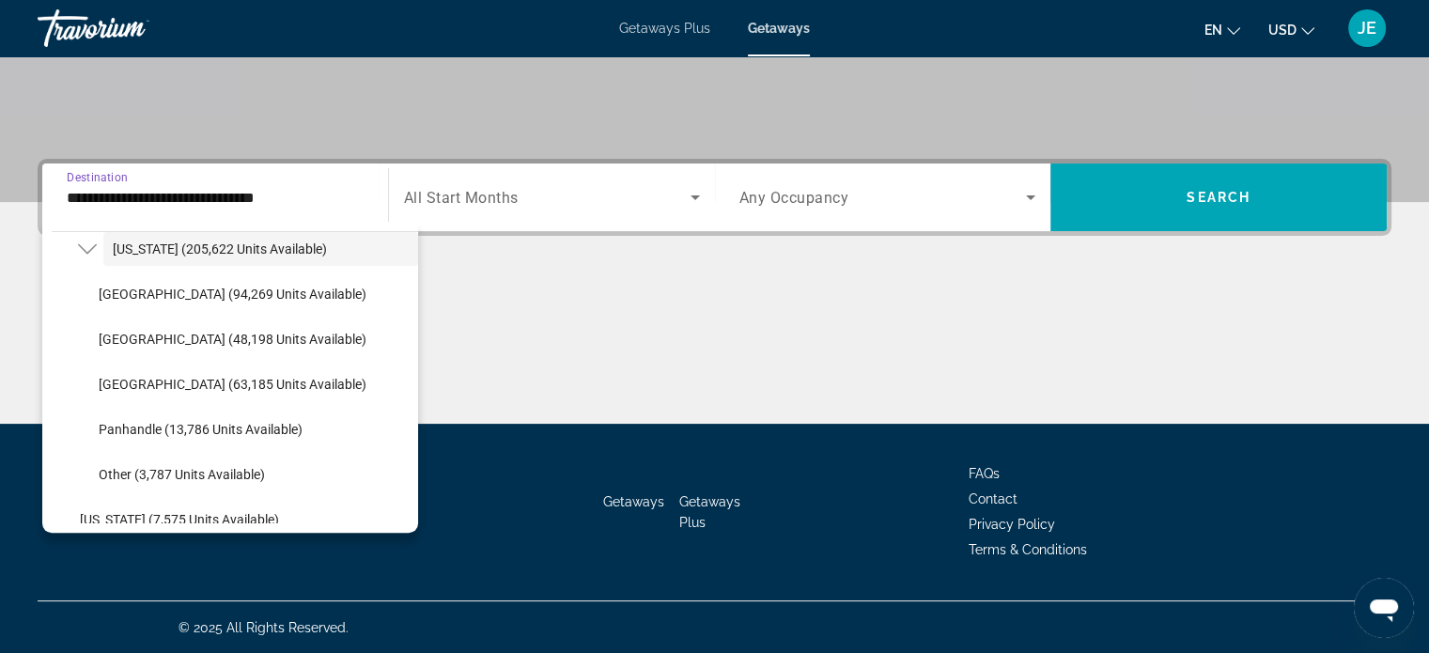
scroll to position [377, 0]
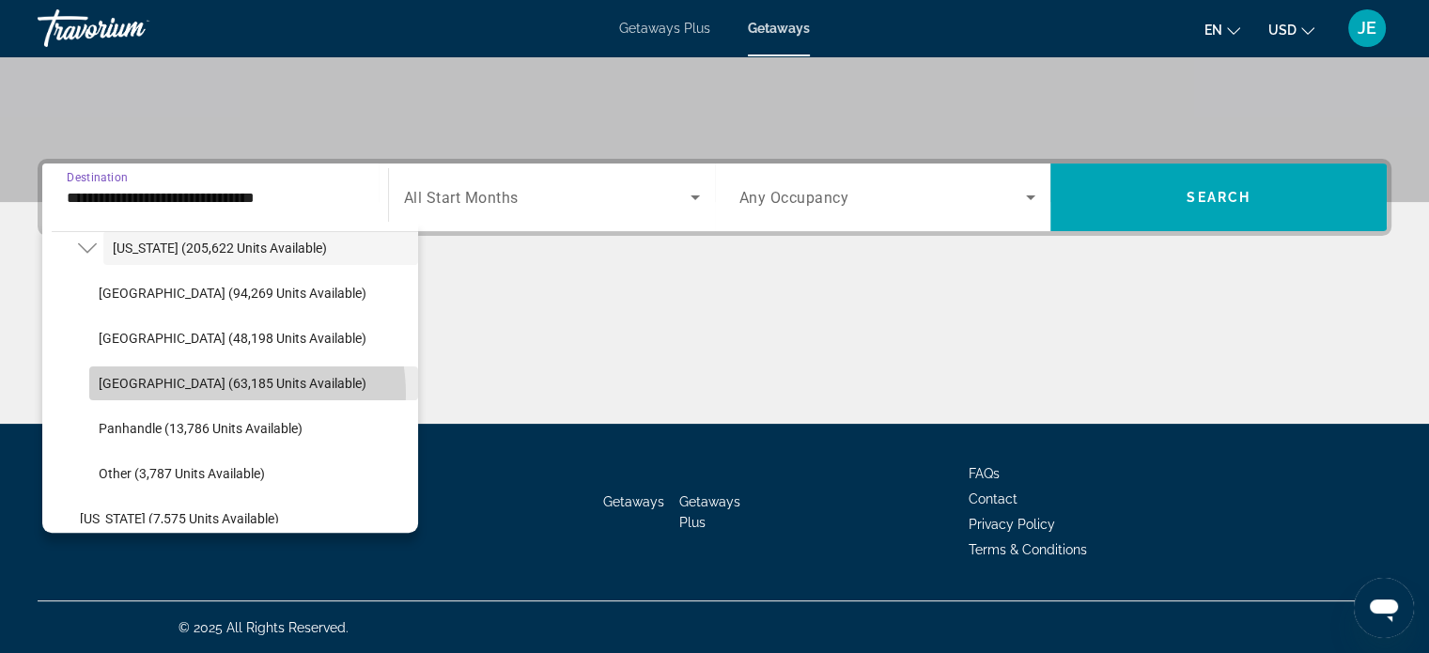
click at [224, 392] on span "Search widget" at bounding box center [253, 383] width 329 height 45
type input "**********"
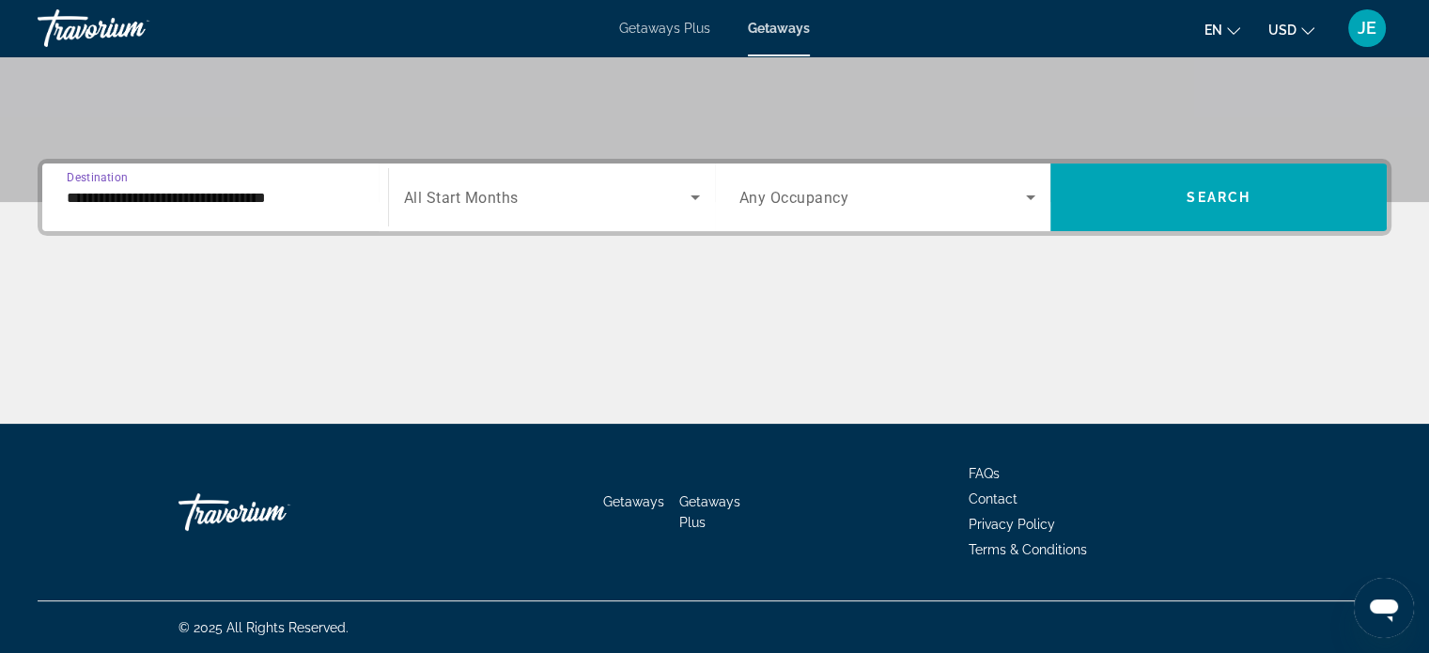
click at [661, 186] on span "Search widget" at bounding box center [547, 197] width 286 height 23
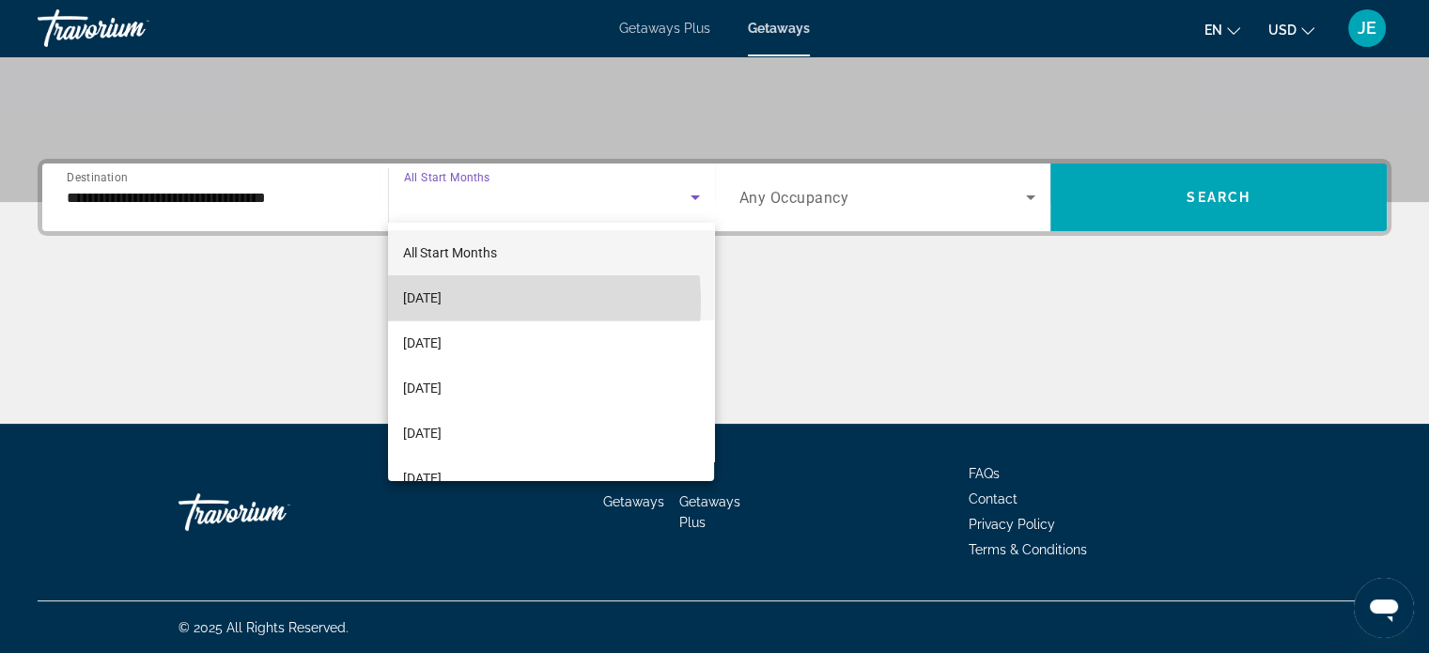
click at [441, 302] on span "[DATE]" at bounding box center [422, 297] width 39 height 23
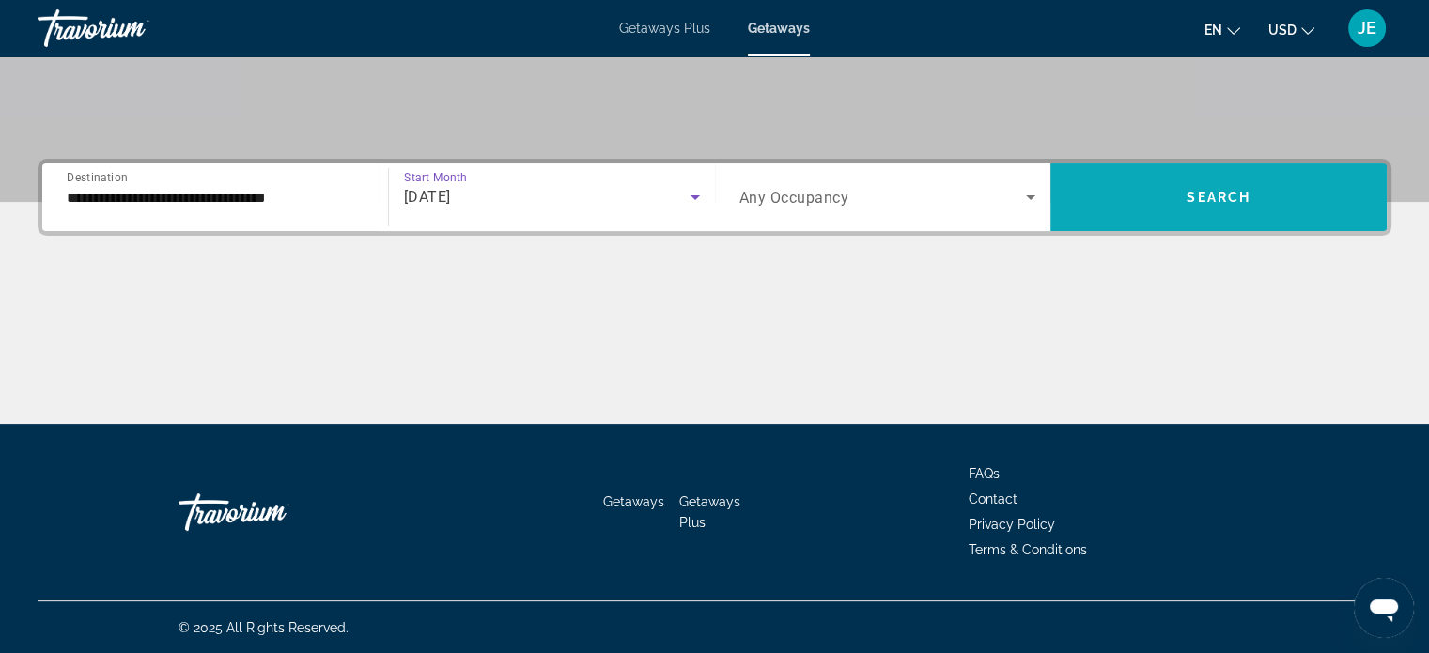
click at [1231, 201] on span "Search" at bounding box center [1218, 197] width 64 height 15
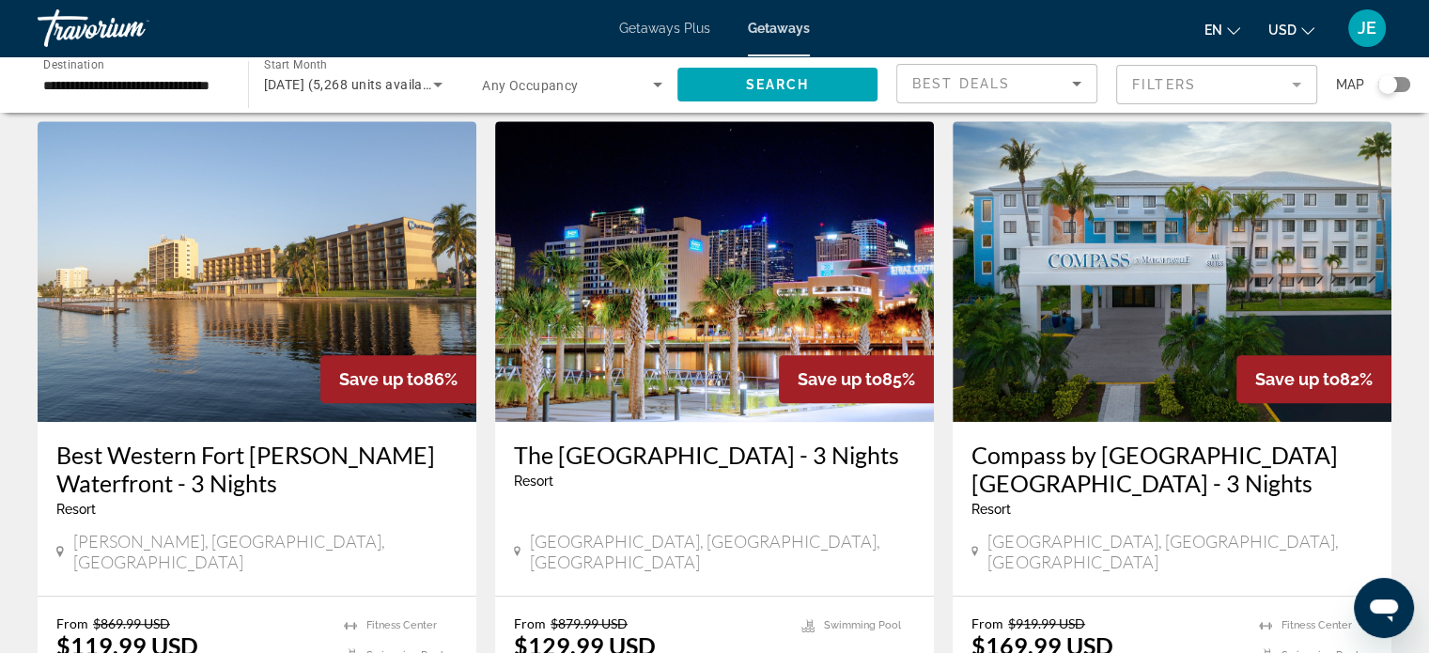
scroll to position [796, 0]
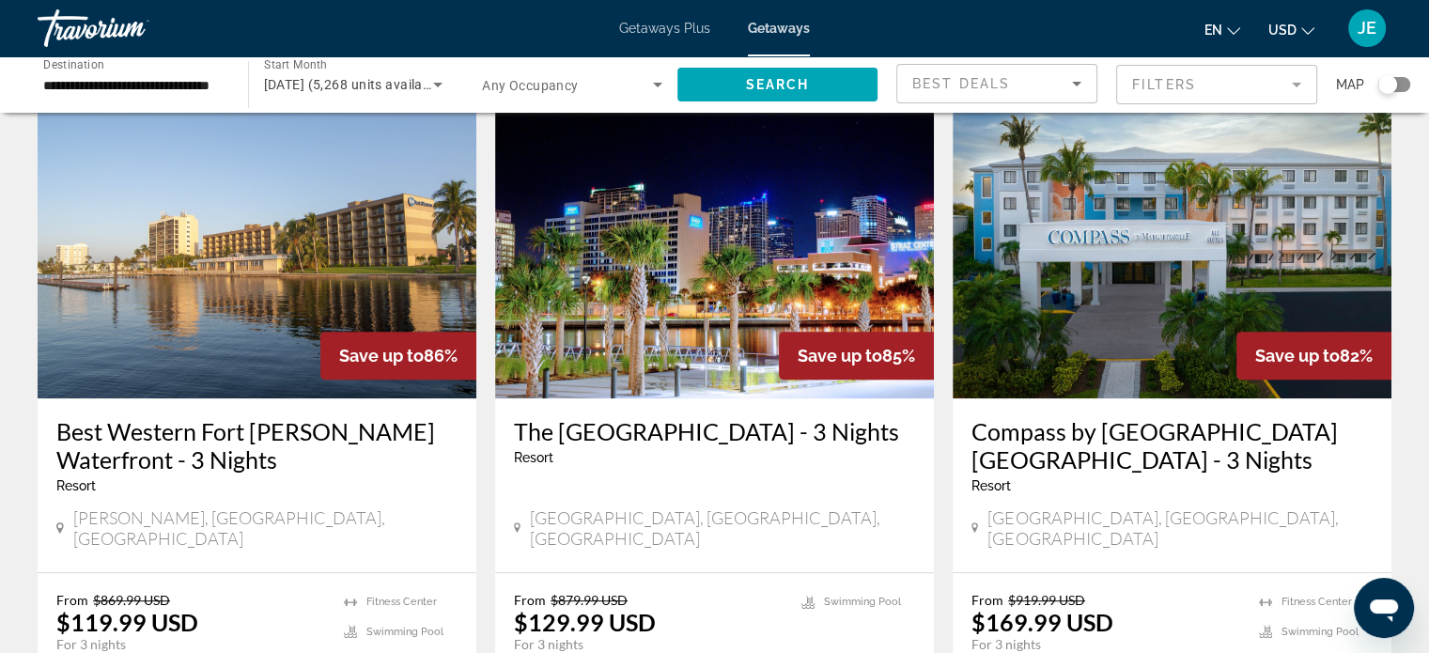
click at [740, 417] on h3 "The [GEOGRAPHIC_DATA] - 3 Nights" at bounding box center [714, 431] width 401 height 28
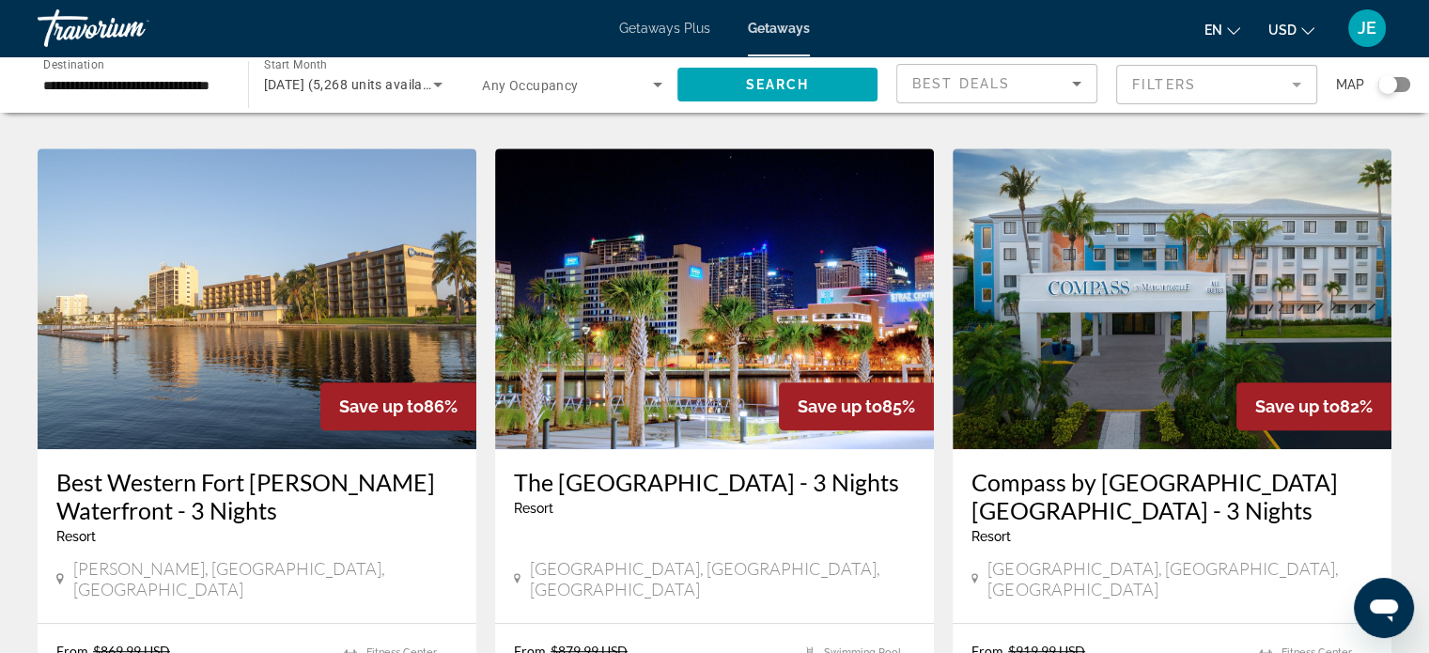
scroll to position [762, 0]
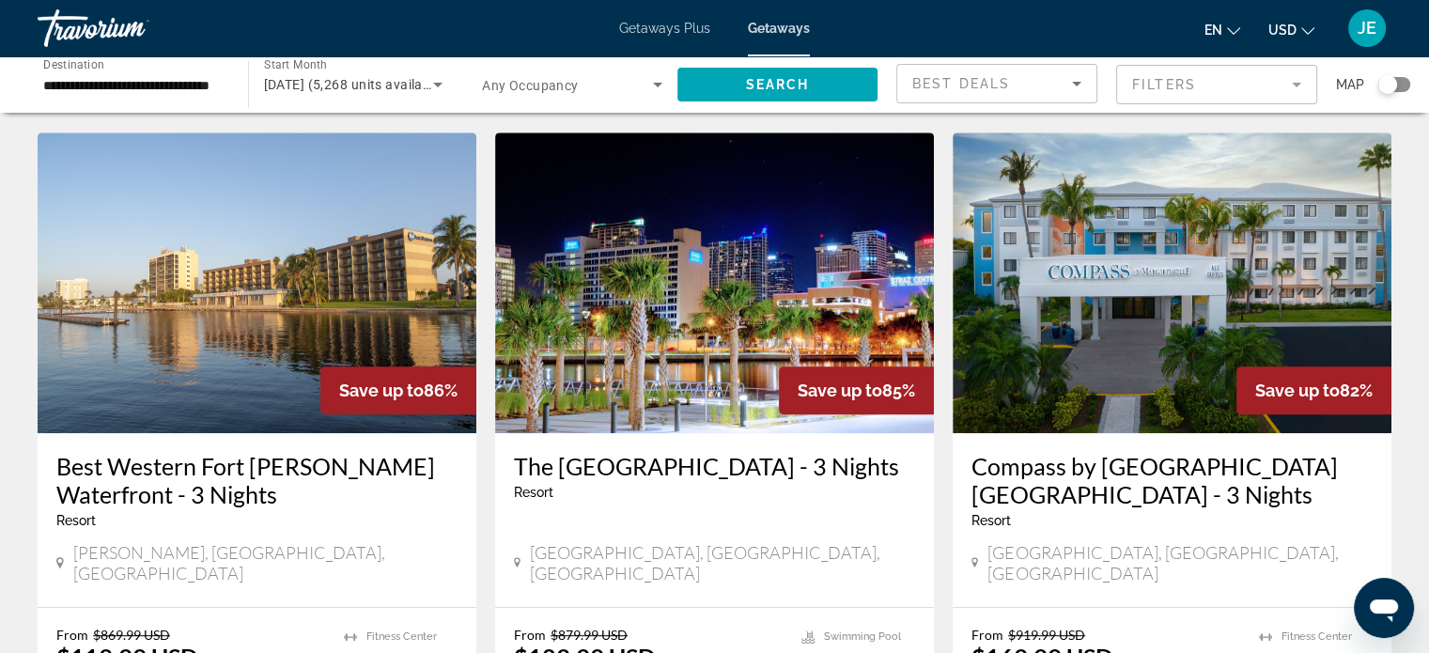
click at [1186, 452] on h3 "Compass by [GEOGRAPHIC_DATA] [GEOGRAPHIC_DATA] - 3 Nights" at bounding box center [1171, 480] width 401 height 56
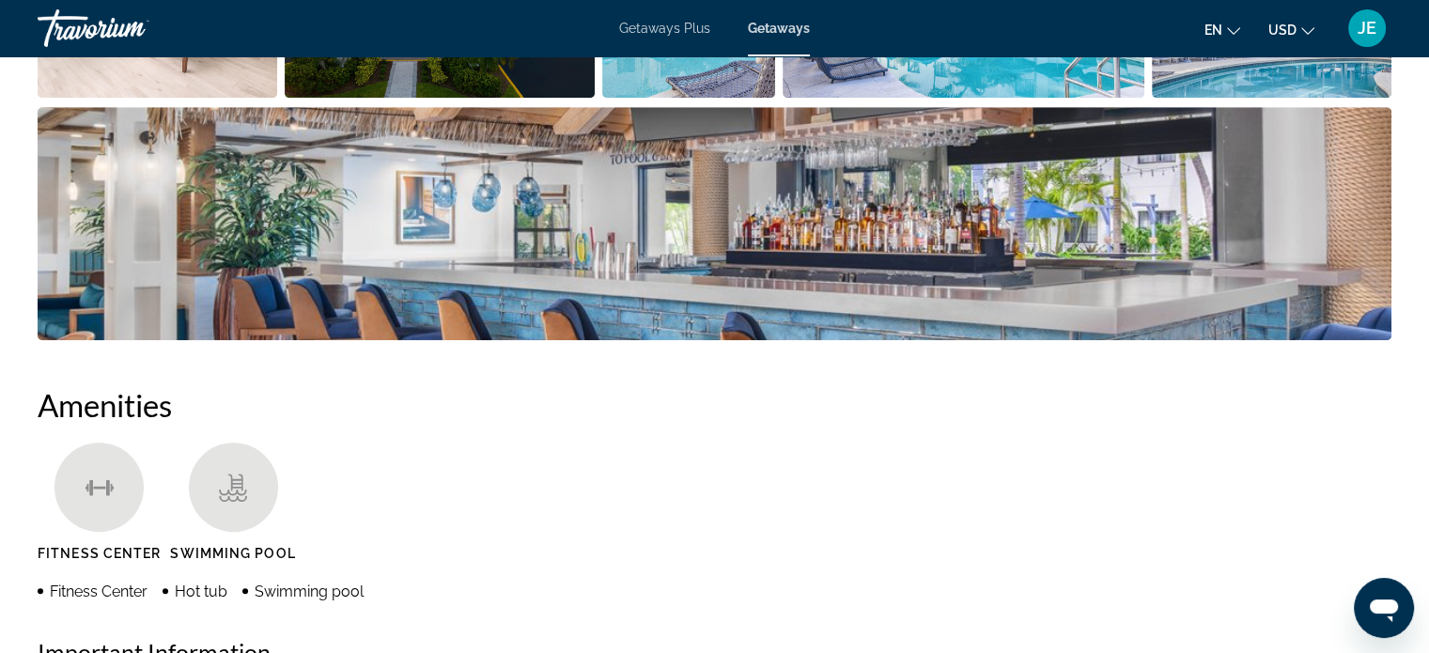
scroll to position [1139, 0]
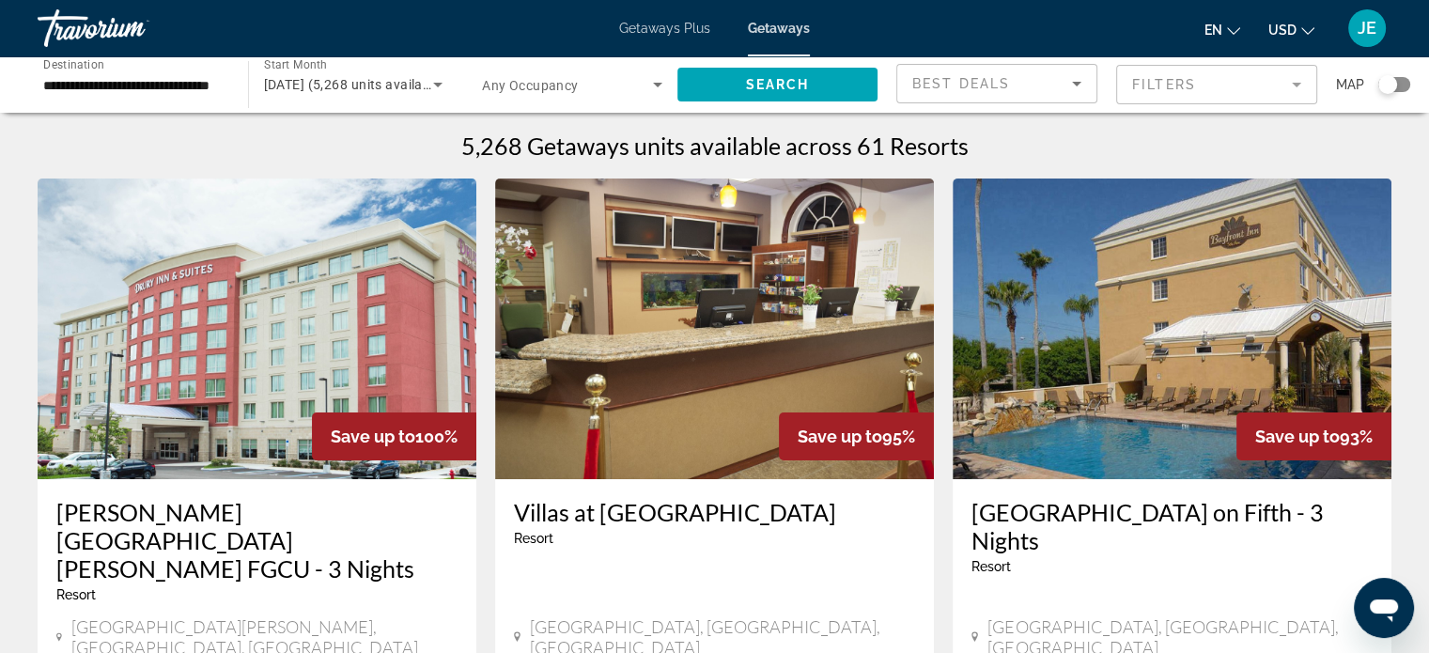
click at [1284, 92] on mat-form-field "Filters" at bounding box center [1216, 84] width 201 height 39
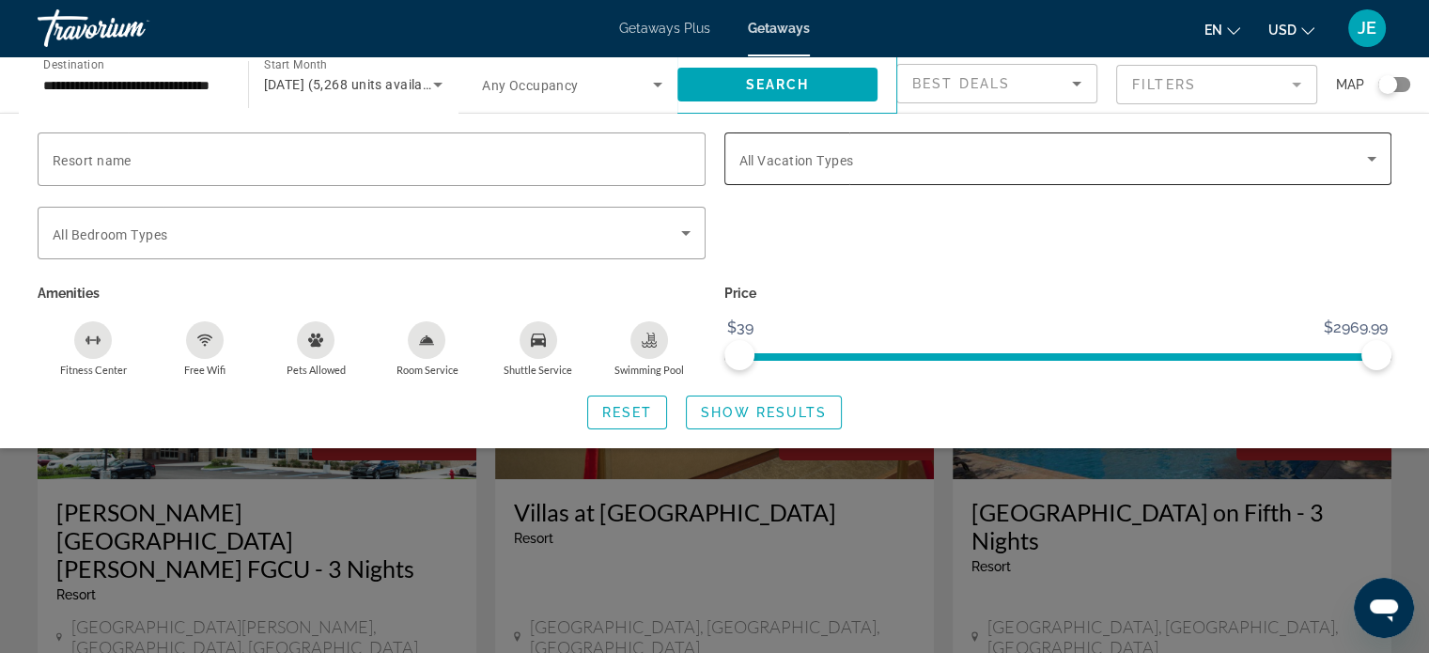
click at [1370, 158] on icon "Search widget" at bounding box center [1371, 159] width 9 height 5
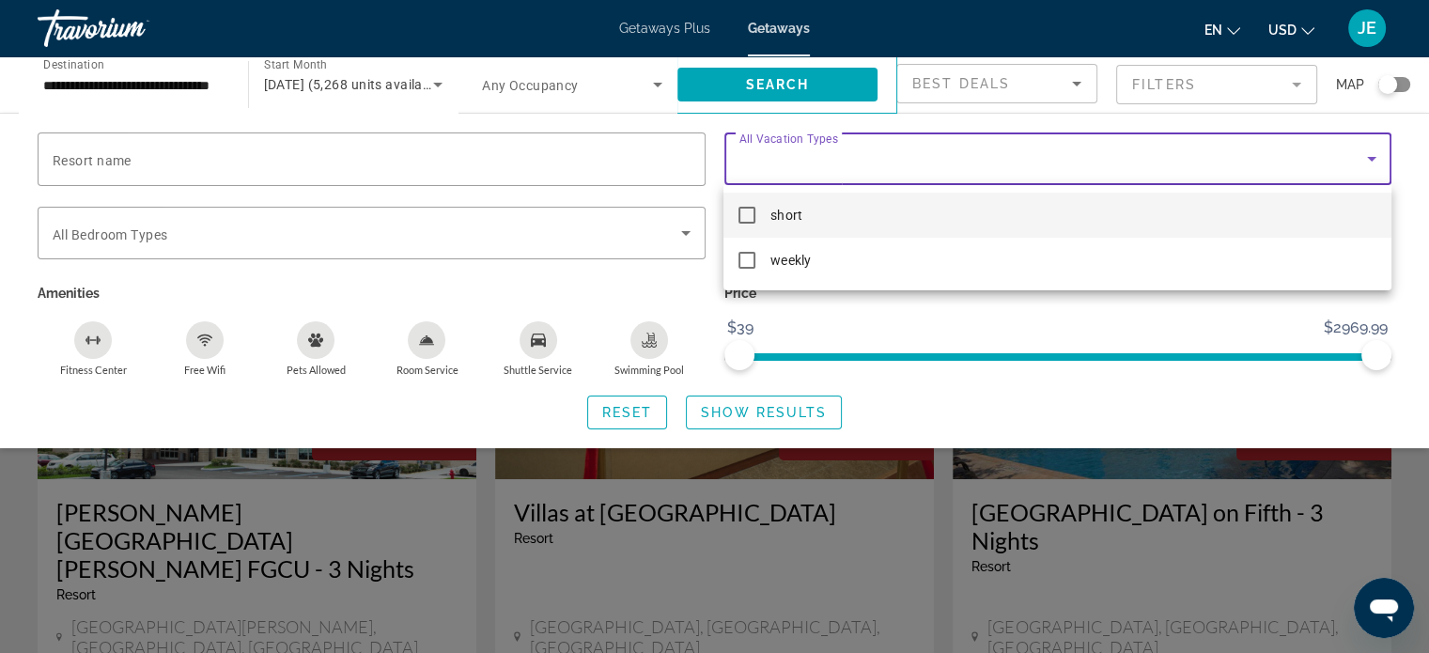
click at [741, 215] on mat-pseudo-checkbox at bounding box center [746, 215] width 17 height 17
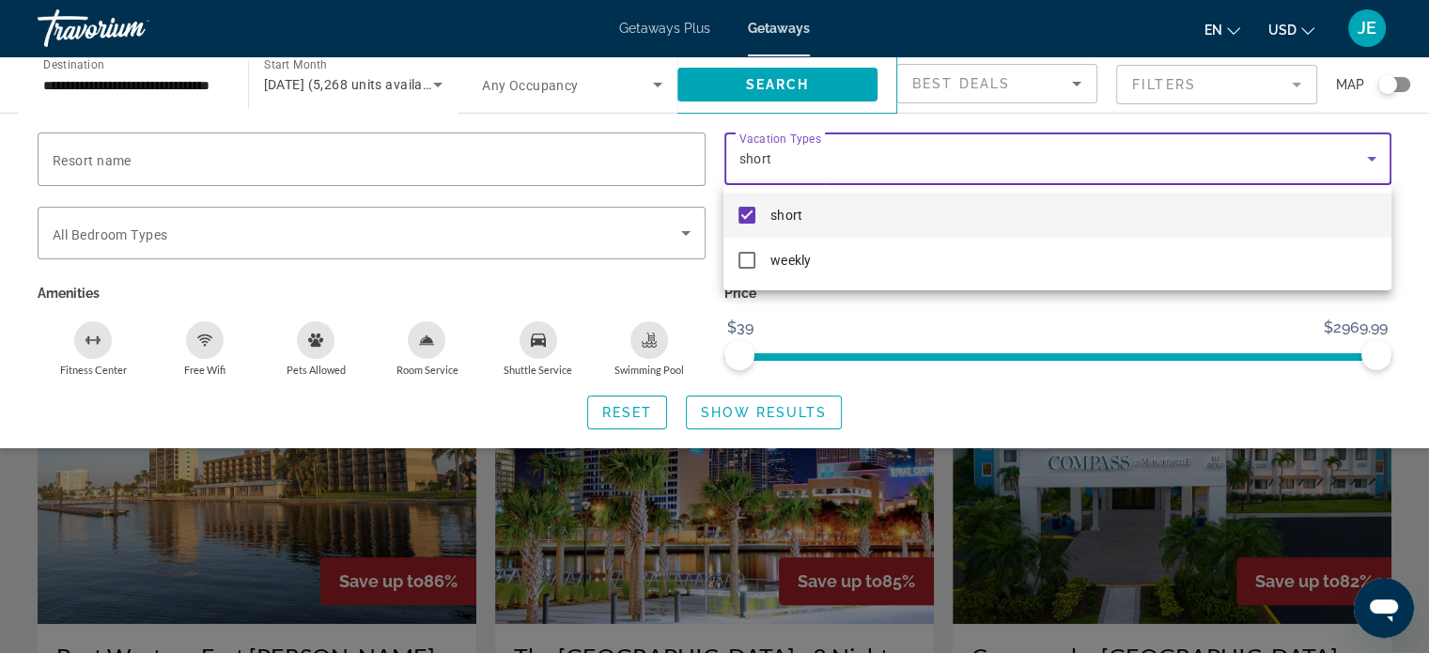
click at [774, 421] on div at bounding box center [714, 326] width 1429 height 653
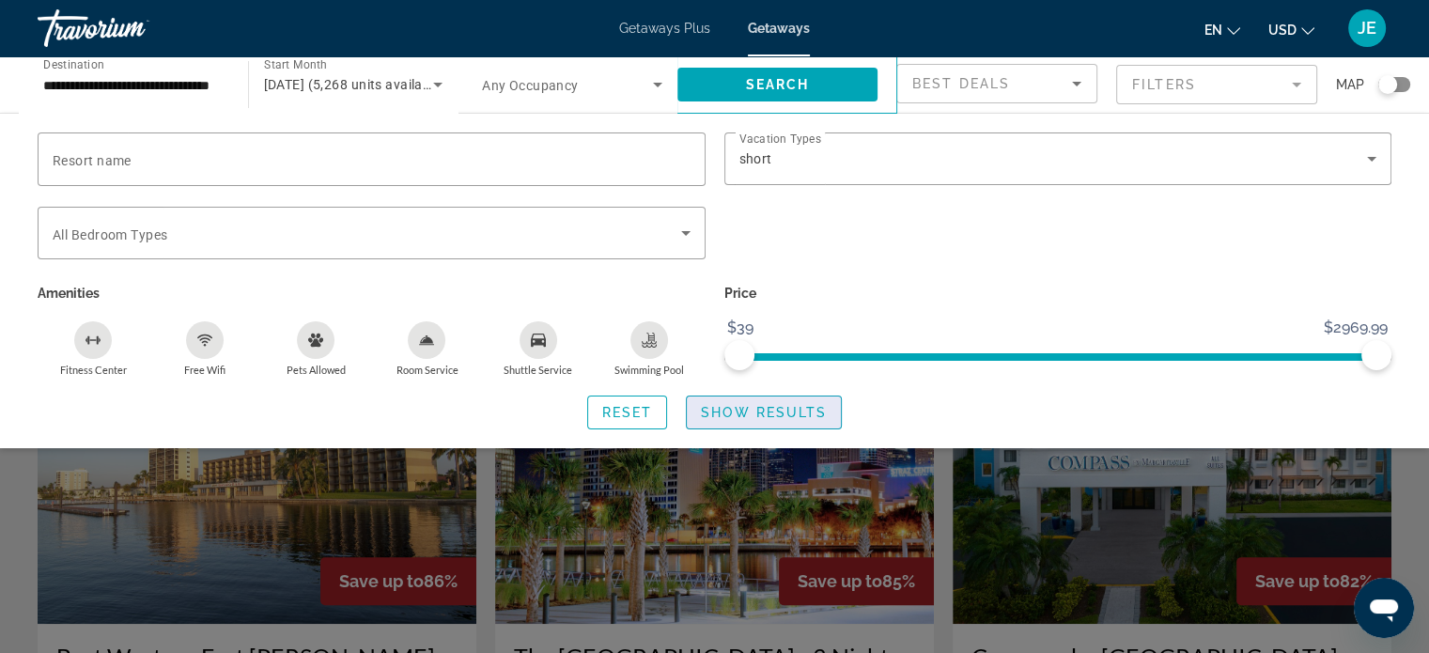
click at [774, 421] on span "Search widget" at bounding box center [764, 412] width 154 height 45
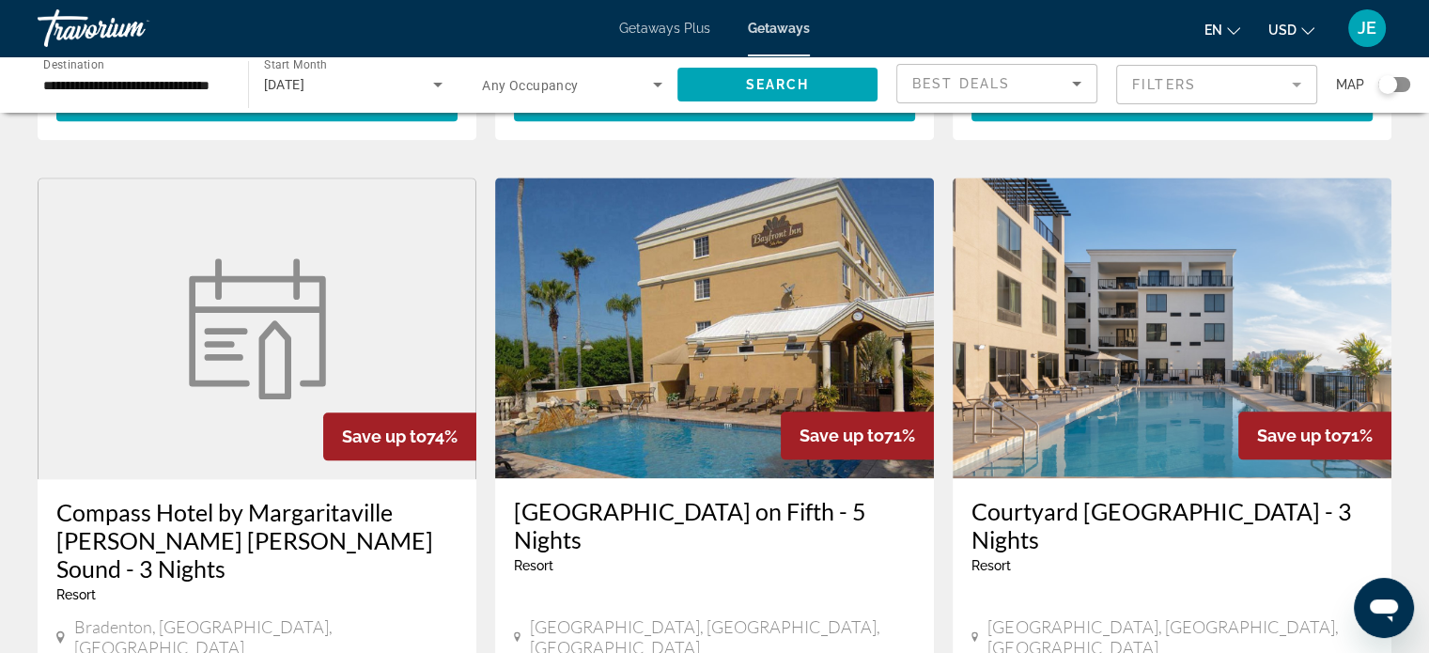
scroll to position [2122, 0]
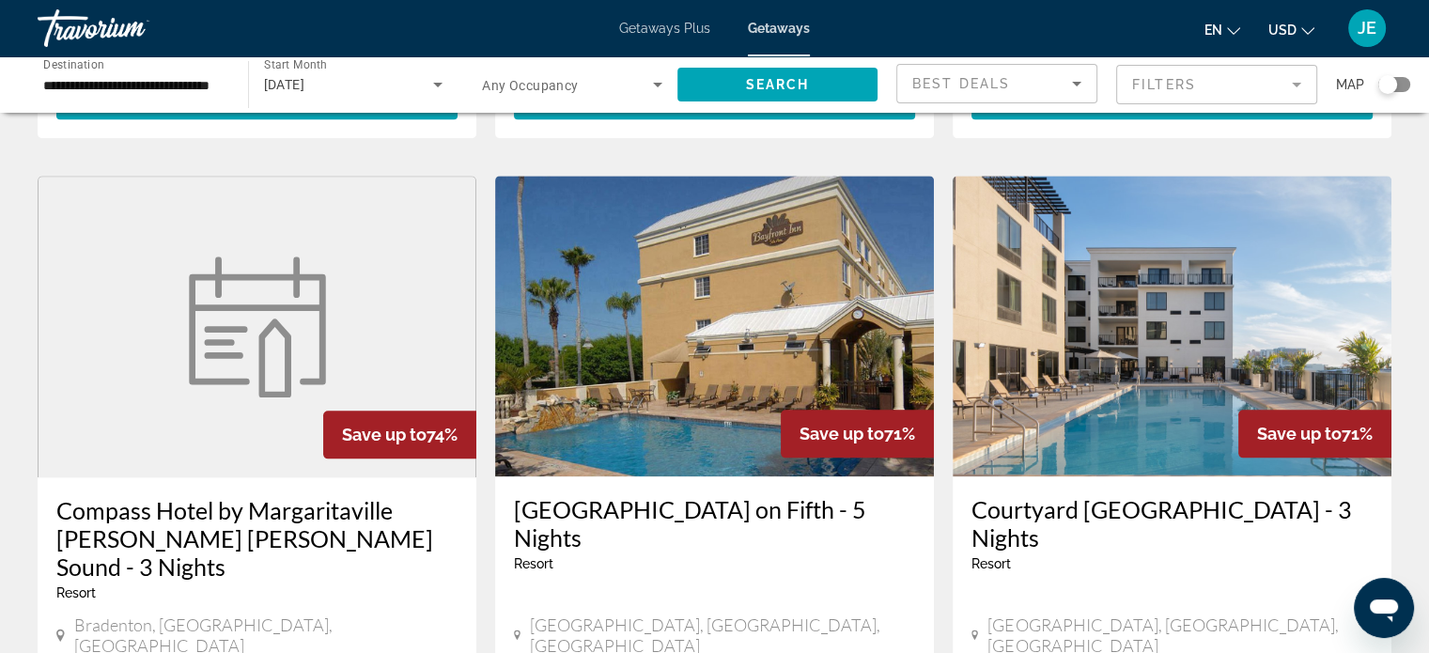
click at [287, 496] on h3 "Compass Hotel by Margaritaville [PERSON_NAME] [PERSON_NAME] Sound - 3 Nights" at bounding box center [256, 538] width 401 height 85
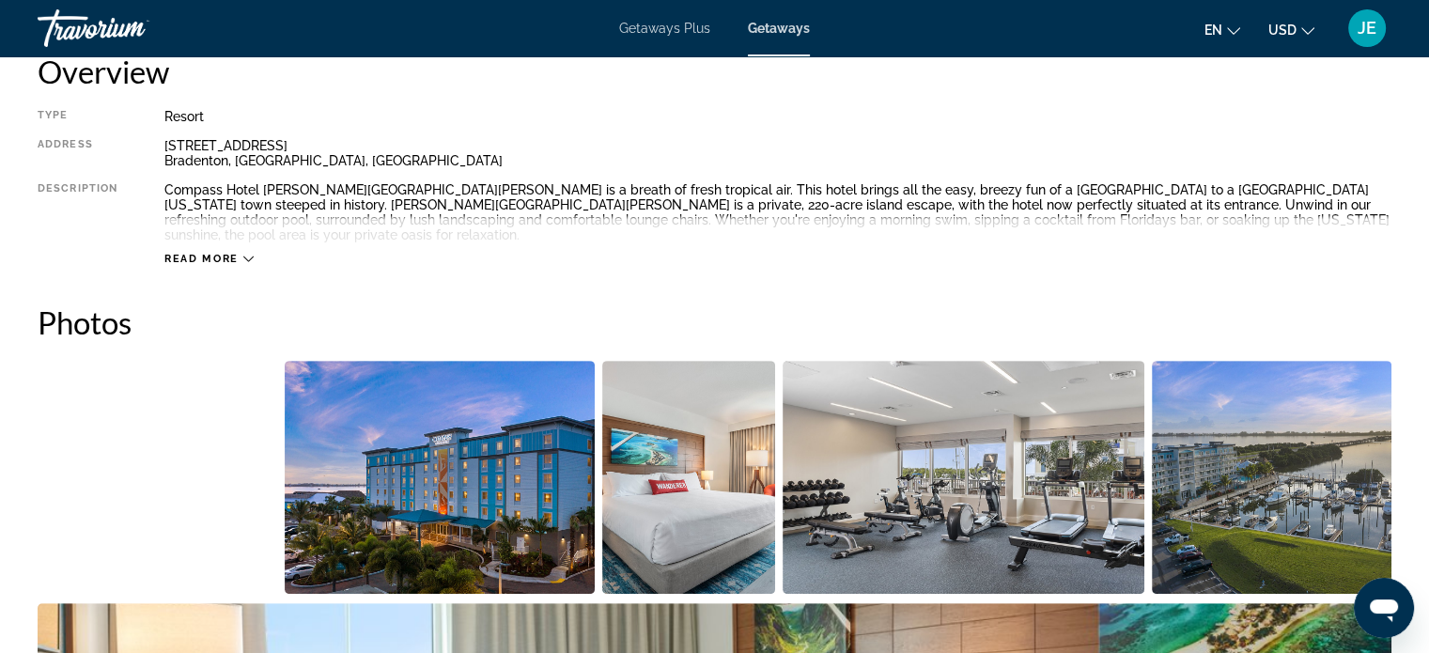
scroll to position [664, 0]
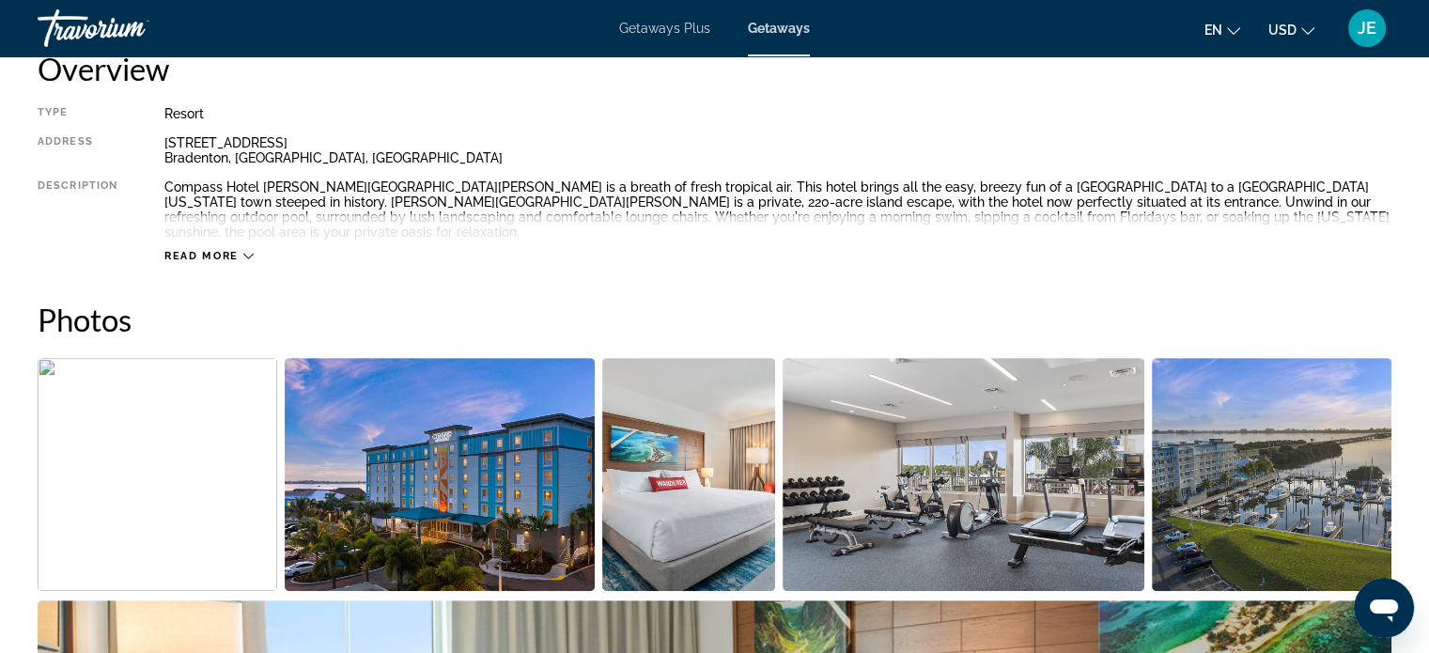
click at [233, 250] on span "Read more" at bounding box center [201, 256] width 74 height 12
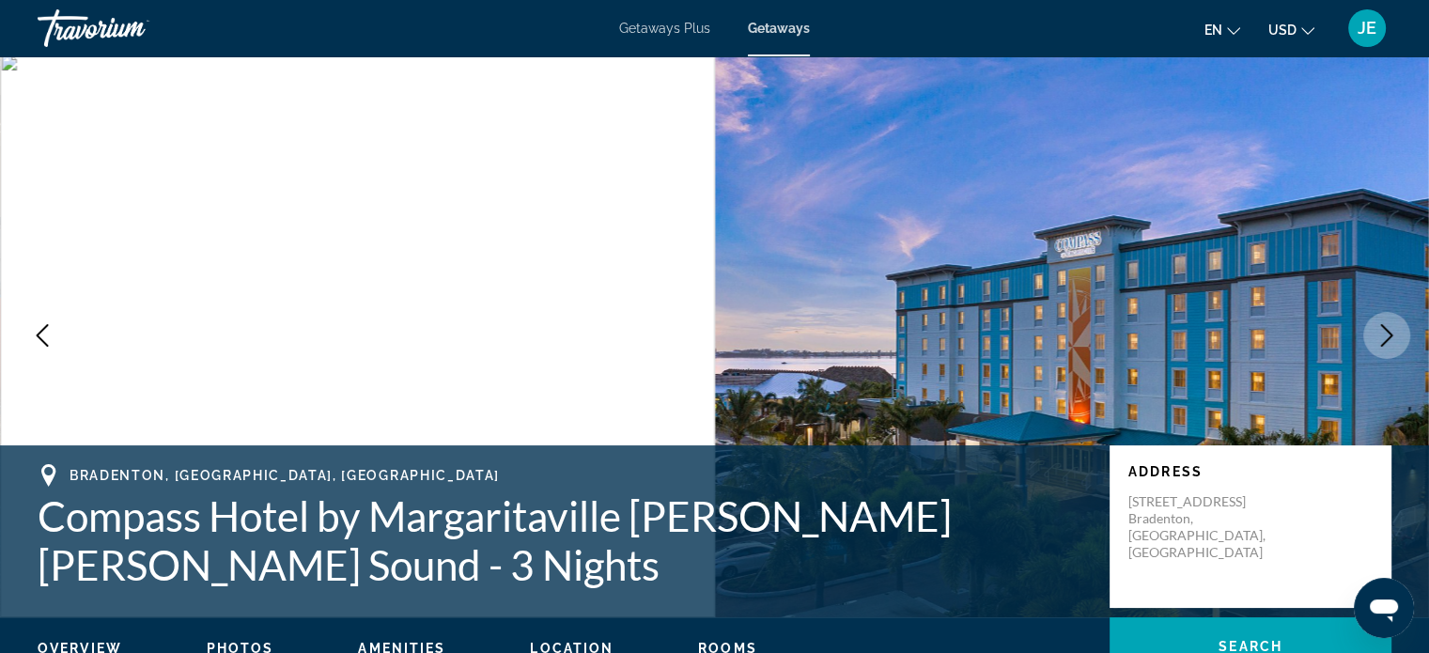
scroll to position [0, 0]
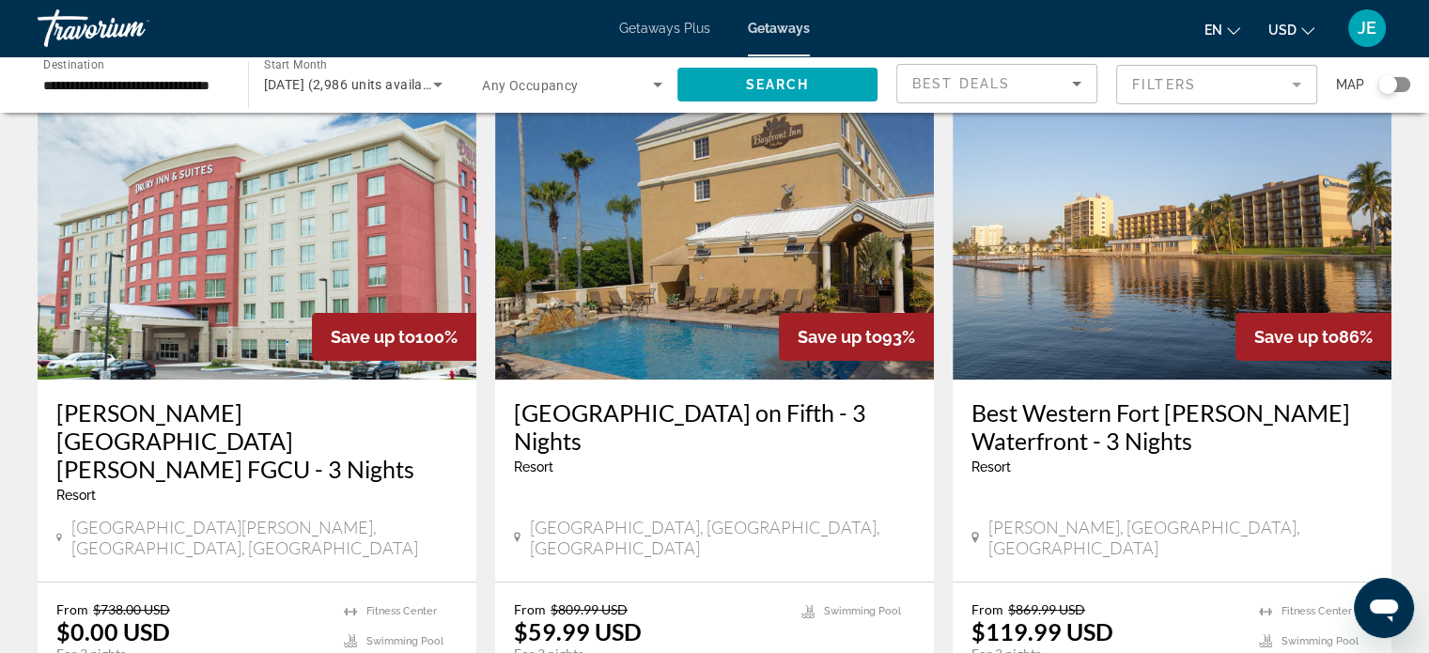
scroll to position [101, 0]
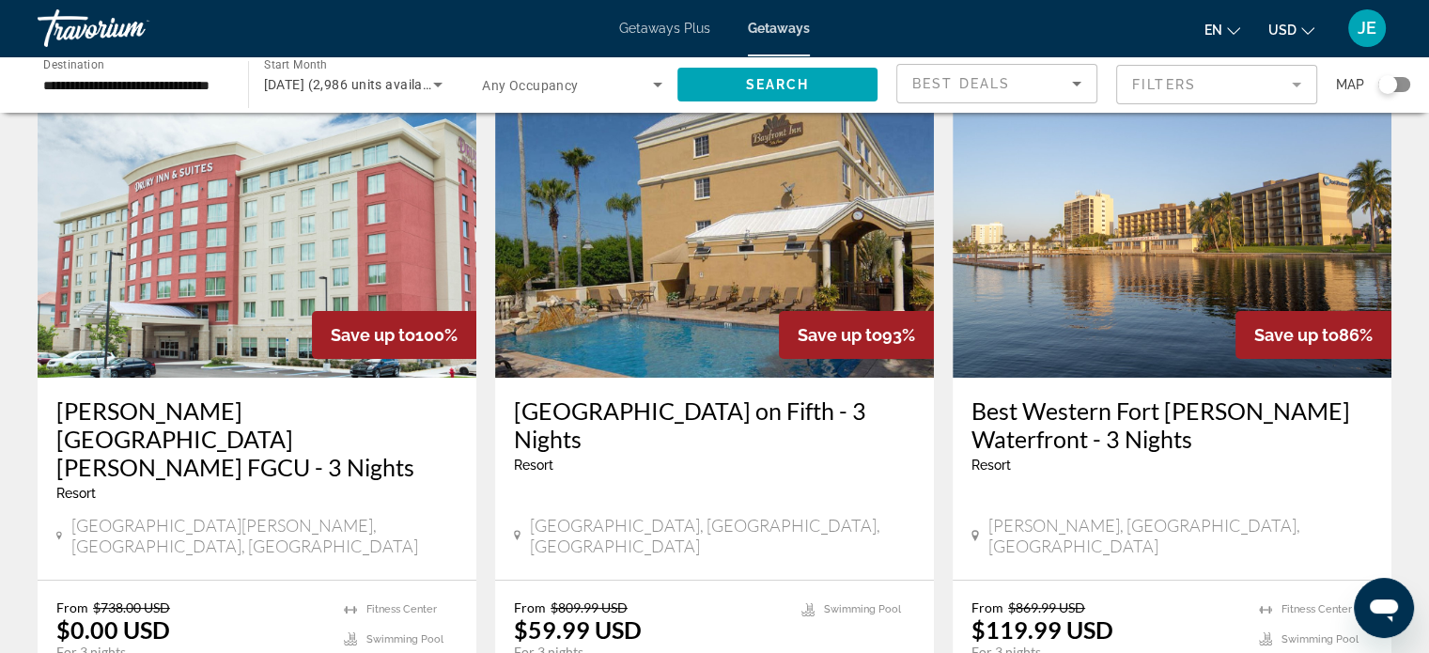
click at [1289, 425] on h3 "Best Western Fort [PERSON_NAME] Waterfront - 3 Nights" at bounding box center [1171, 424] width 401 height 56
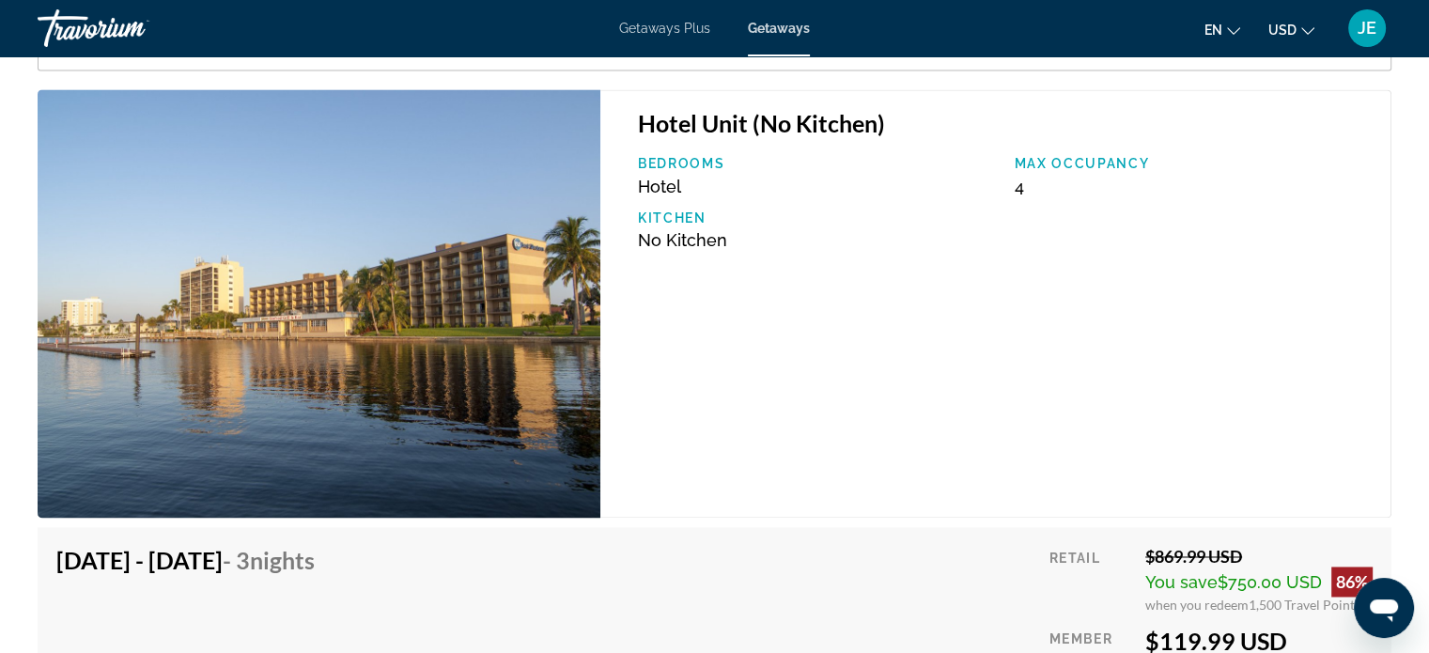
scroll to position [2810, 0]
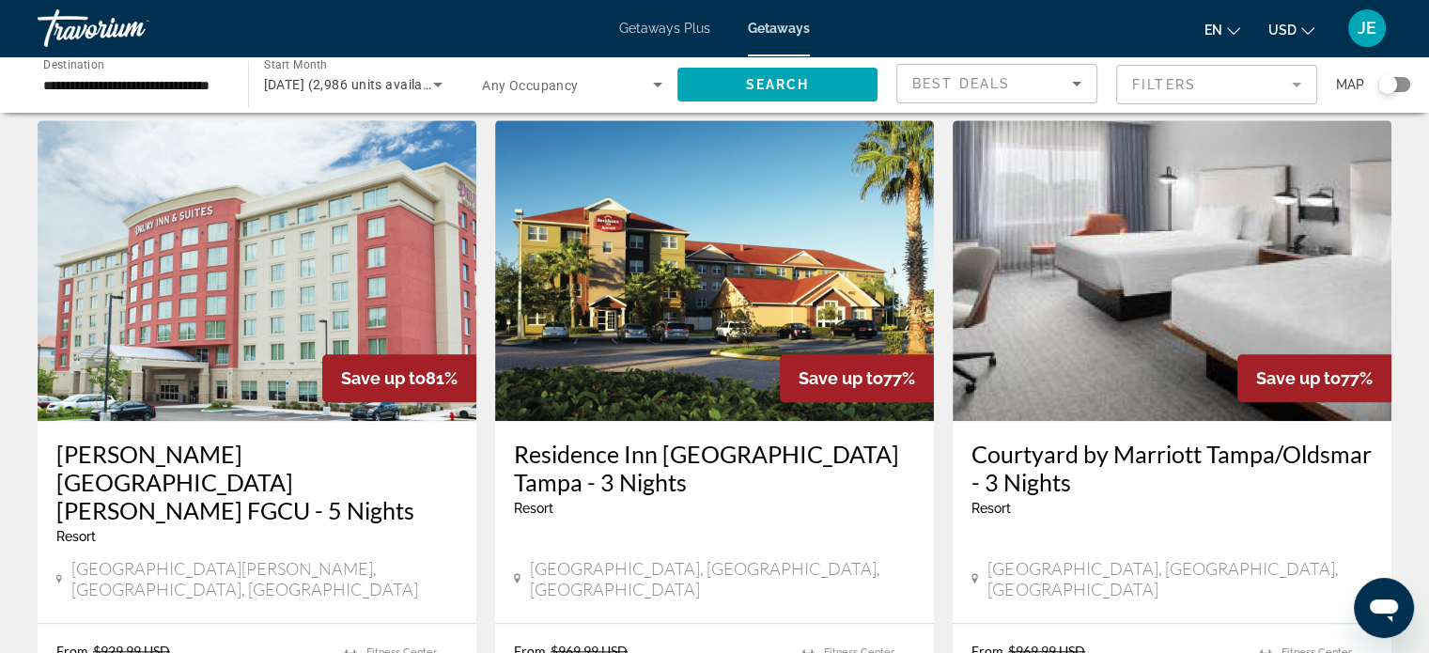
scroll to position [1472, 0]
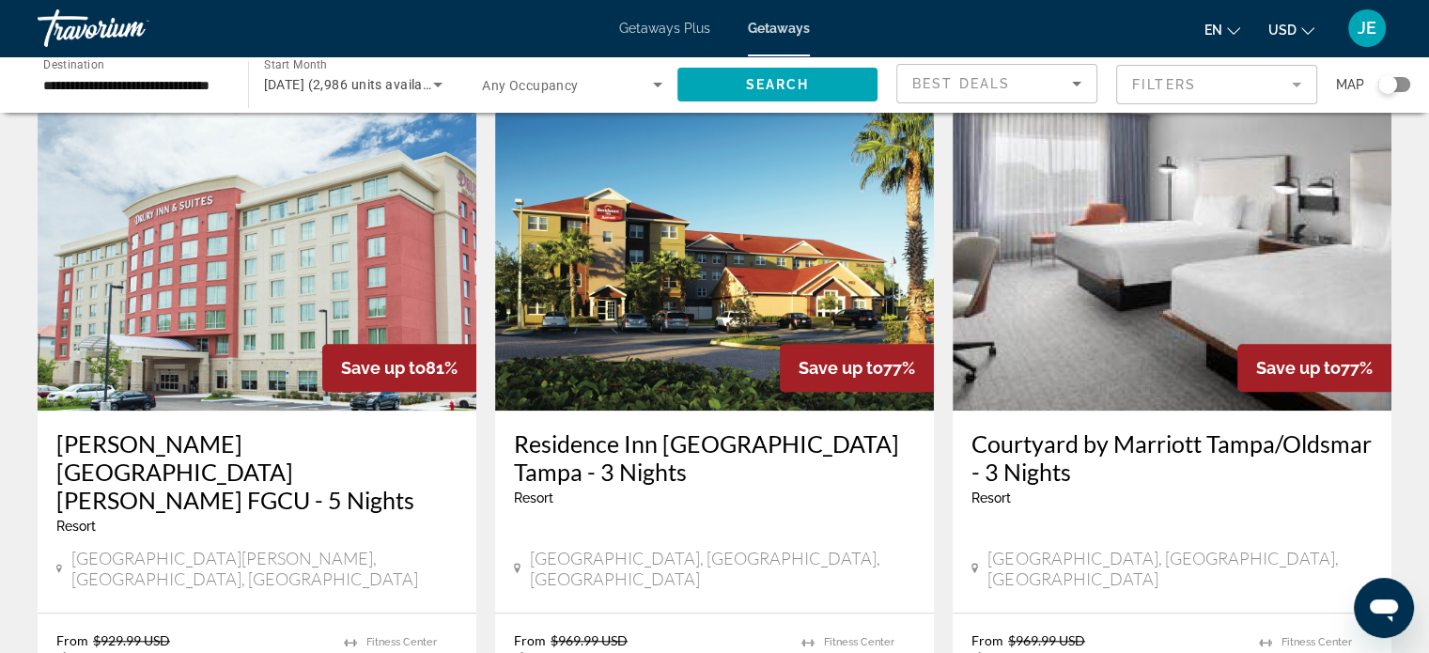
click at [1255, 429] on h3 "Courtyard by Marriott Tampa/Oldsmar - 3 Nights" at bounding box center [1171, 457] width 401 height 56
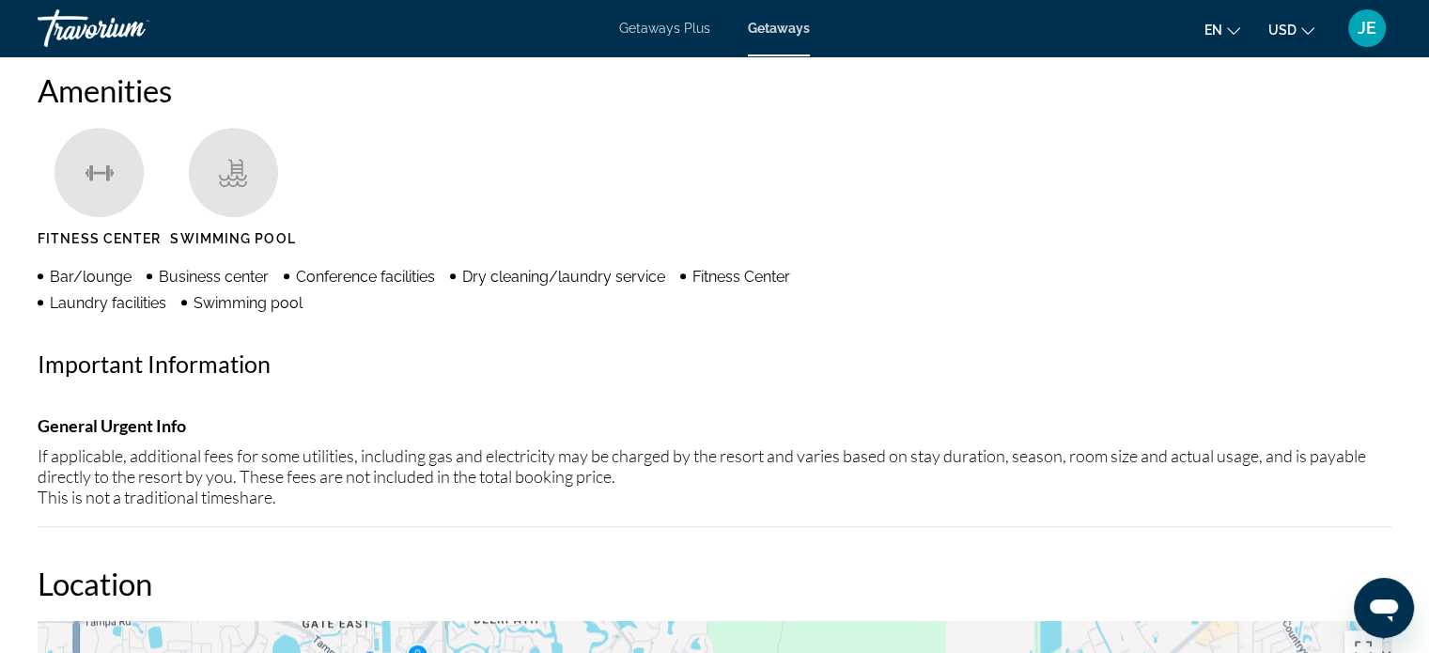
scroll to position [1440, 0]
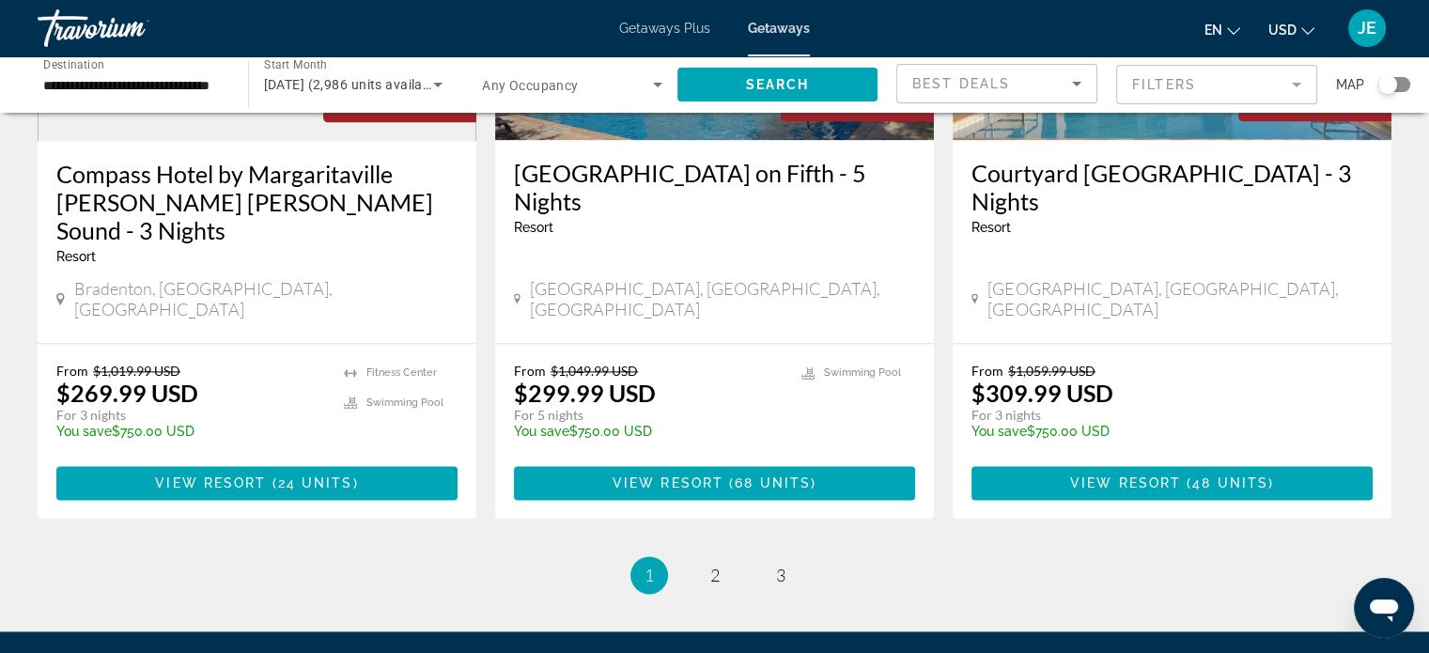
scroll to position [2498, 0]
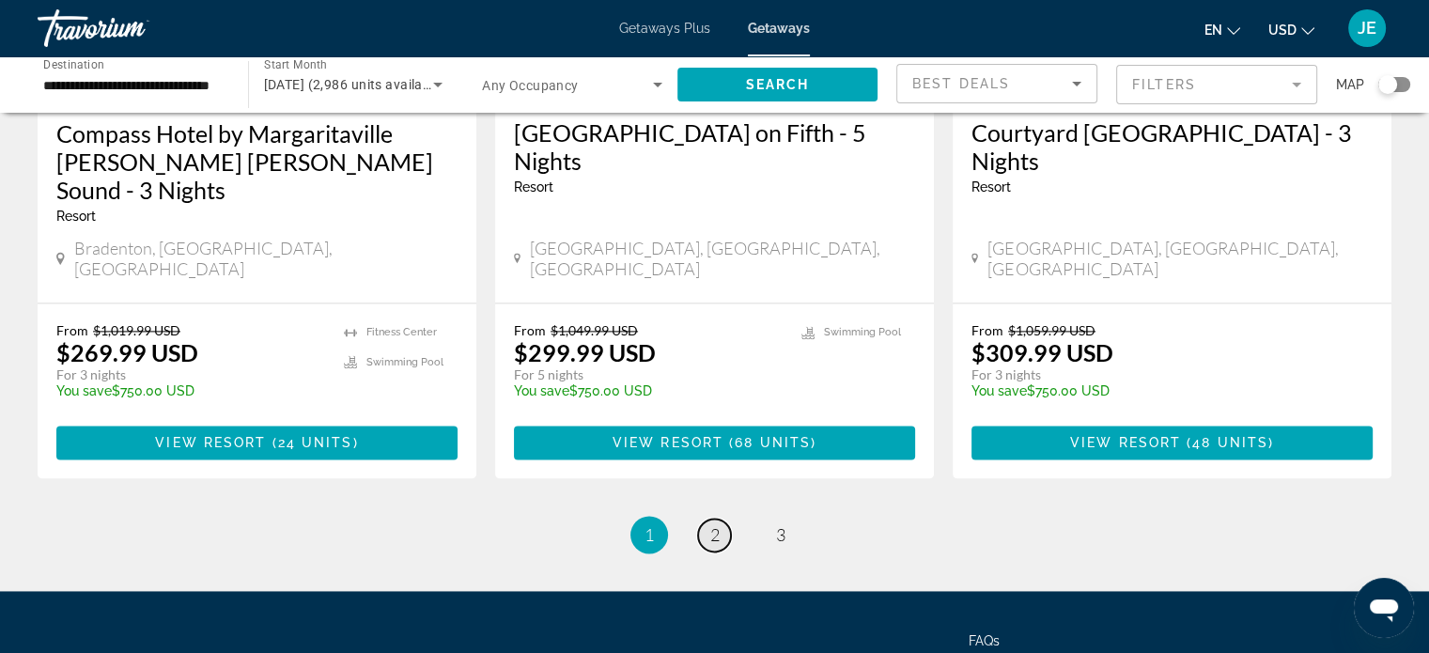
click at [702, 518] on link "page 2" at bounding box center [714, 534] width 33 height 33
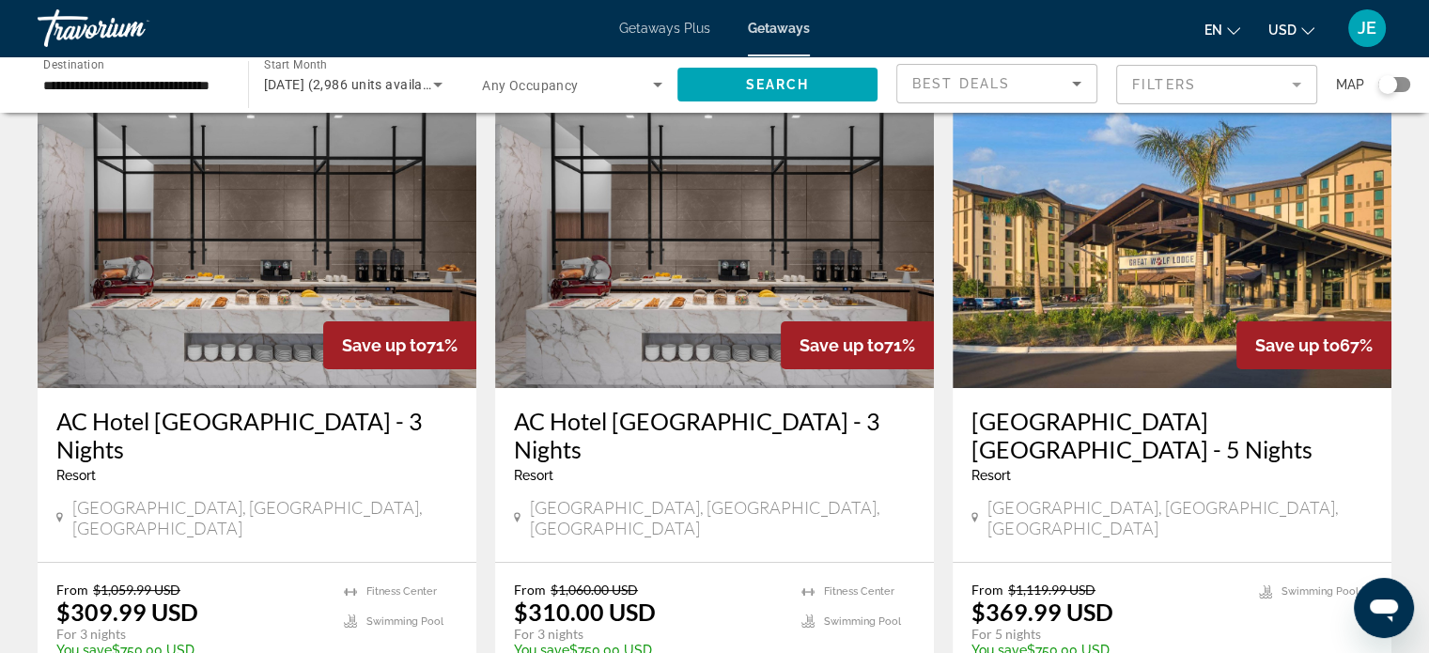
scroll to position [92, 0]
click at [339, 425] on h3 "AC Hotel [GEOGRAPHIC_DATA] - 3 Nights" at bounding box center [256, 434] width 401 height 56
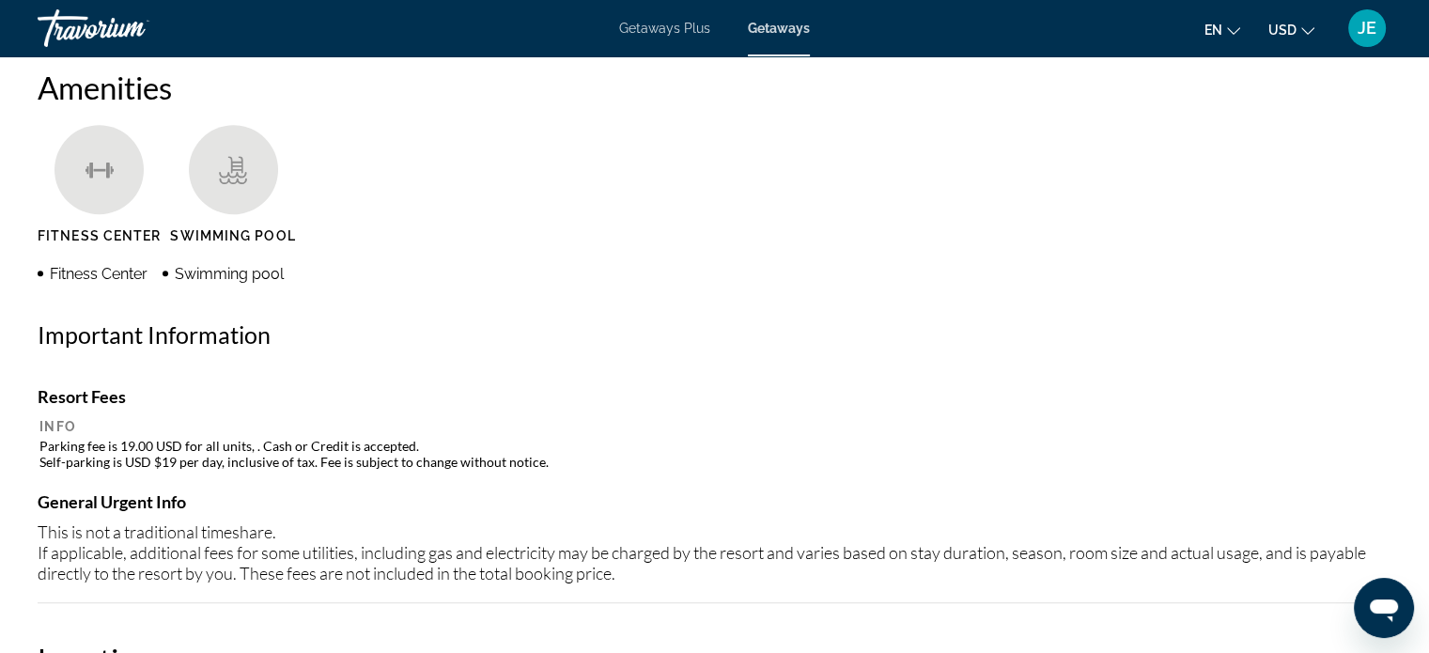
scroll to position [1459, 0]
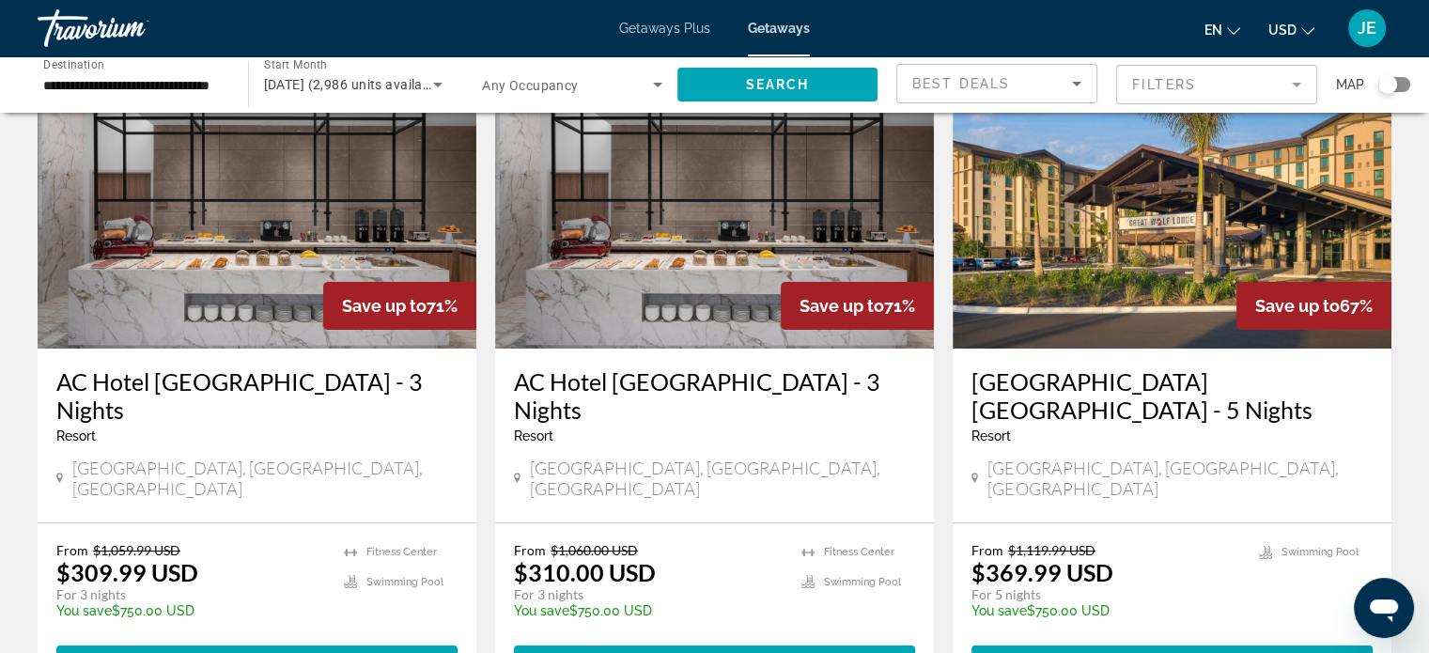
scroll to position [132, 0]
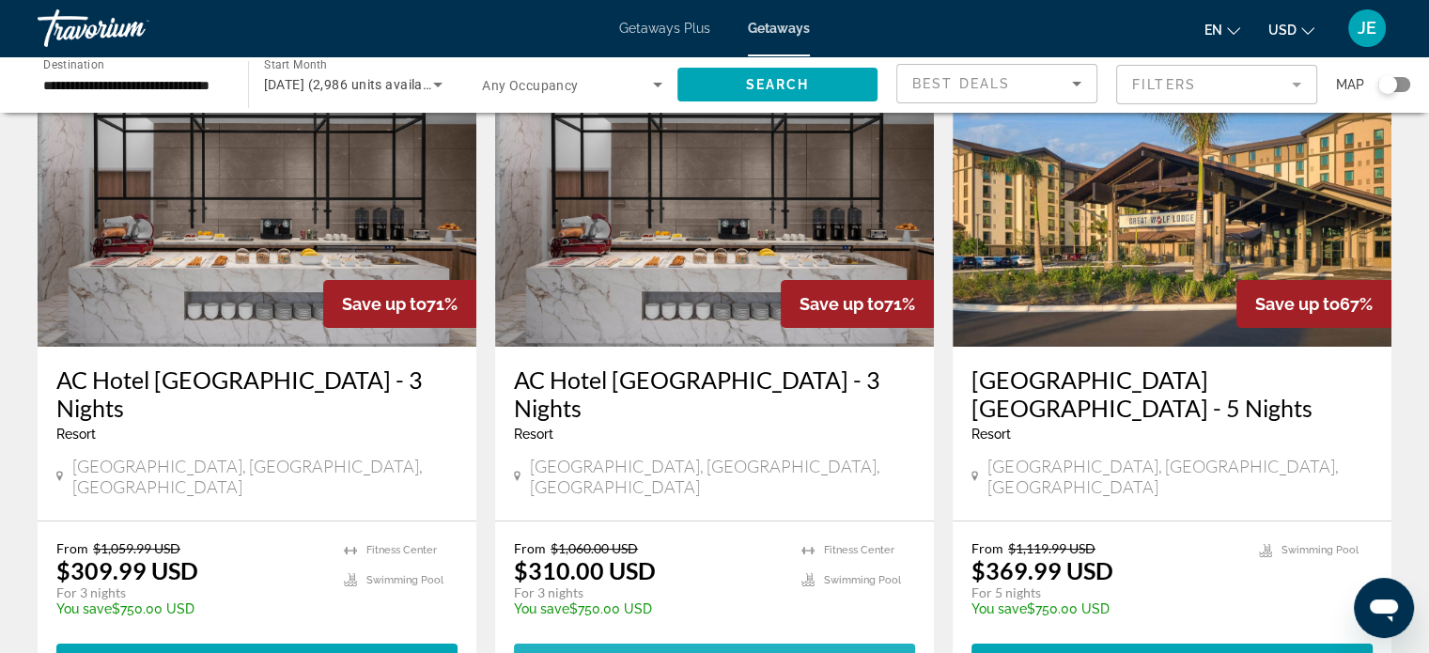
click at [742, 652] on span "2 units" at bounding box center [773, 660] width 66 height 15
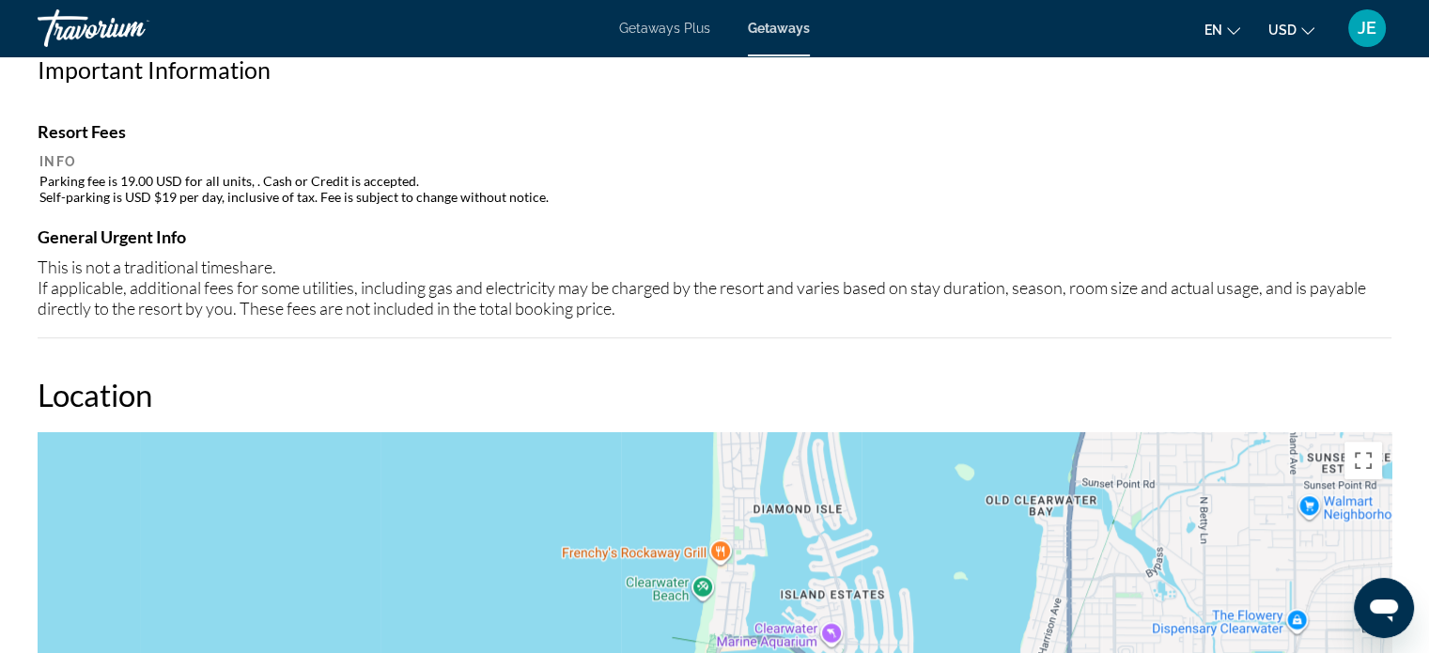
scroll to position [1721, 0]
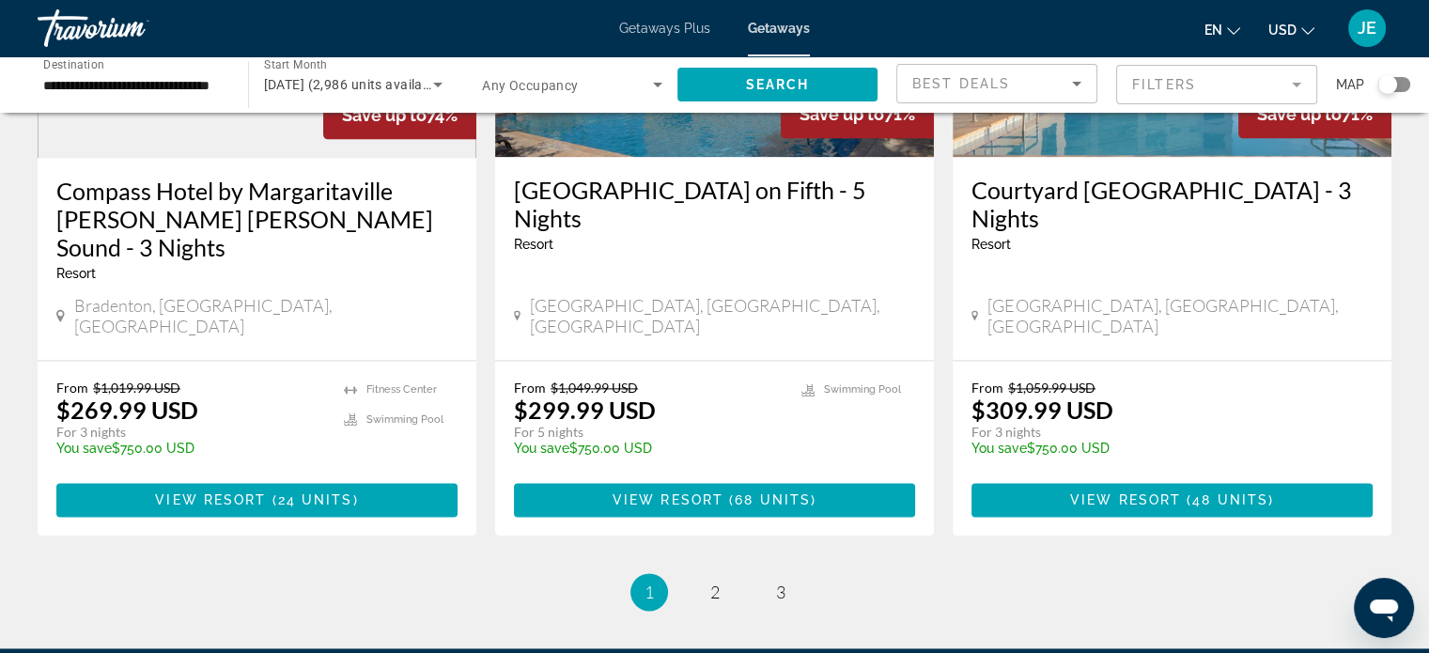
scroll to position [2449, 0]
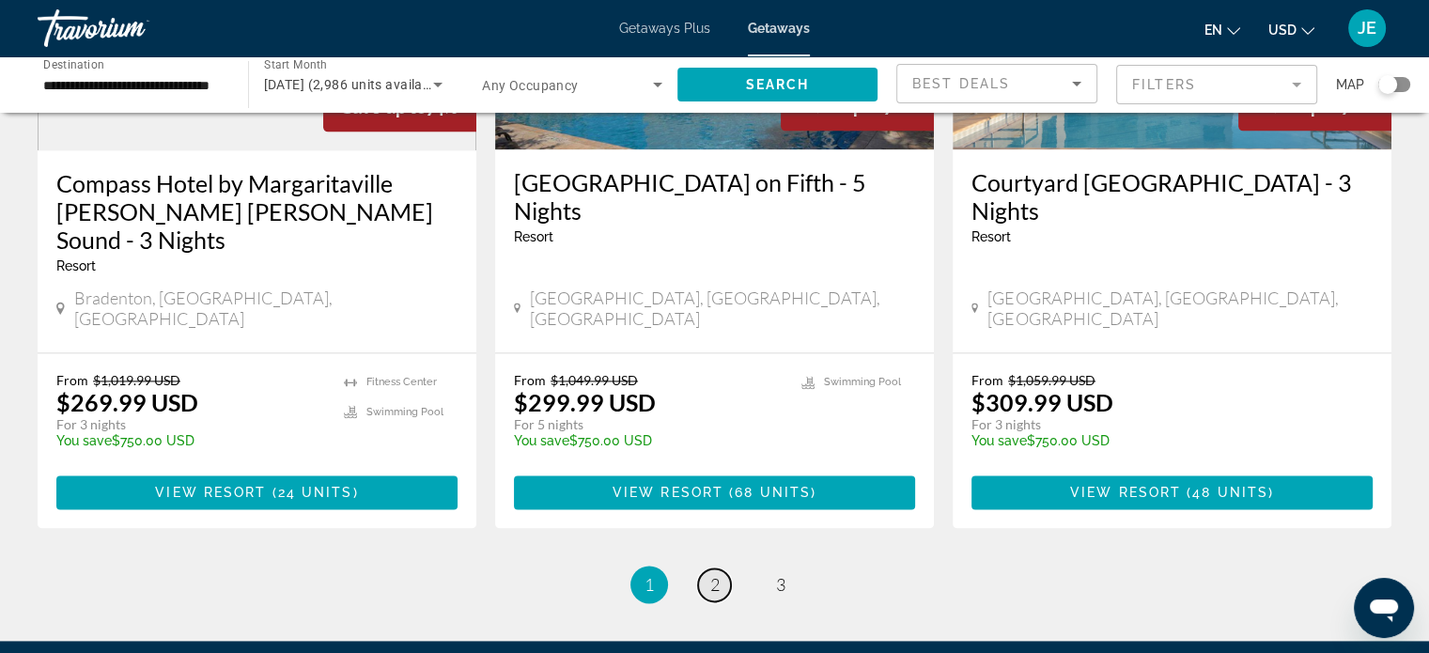
click at [710, 574] on span "2" at bounding box center [714, 584] width 9 height 21
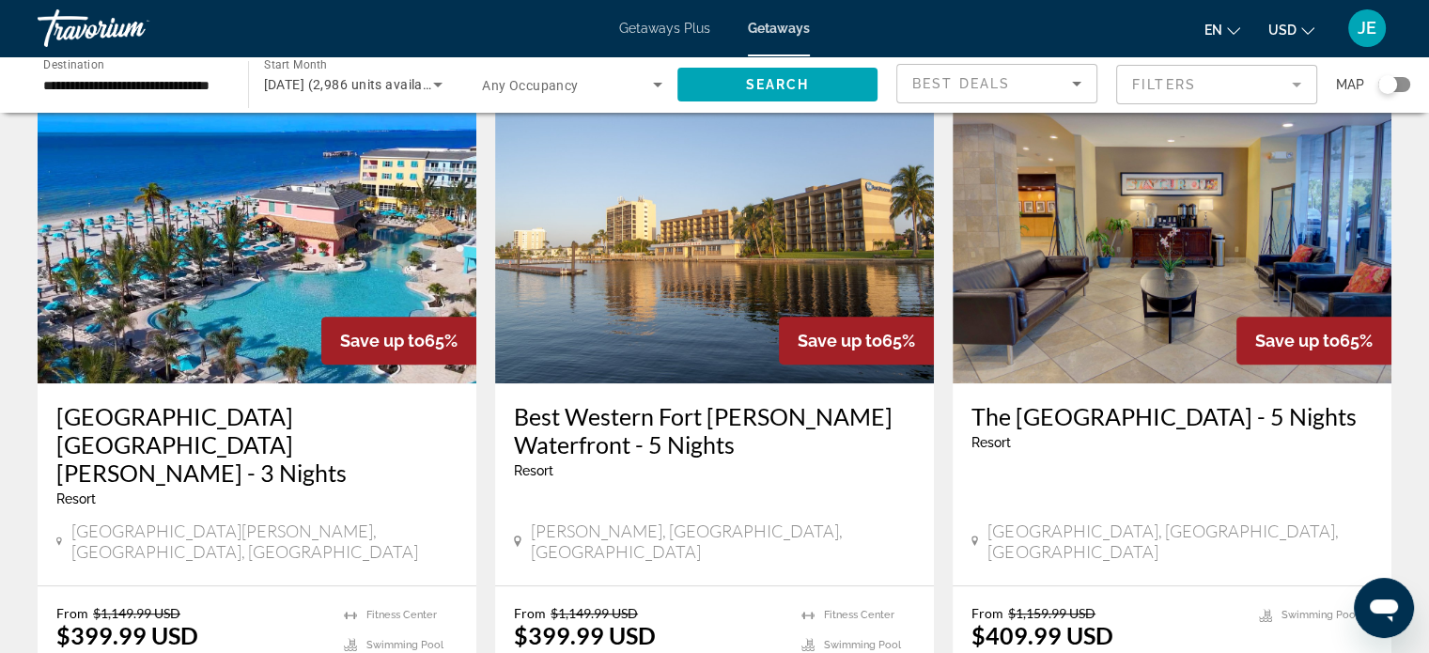
scroll to position [787, 0]
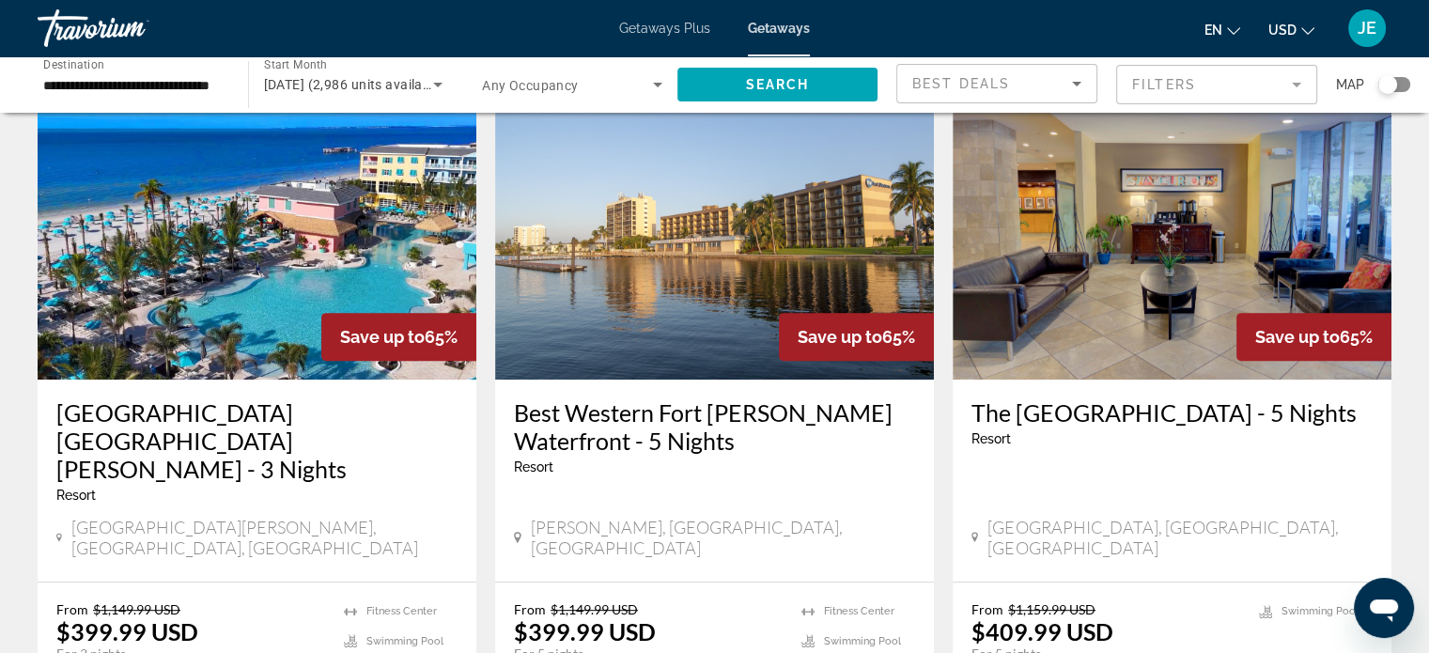
click at [278, 398] on h3 "[GEOGRAPHIC_DATA] [GEOGRAPHIC_DATA][PERSON_NAME] - 3 Nights" at bounding box center [256, 440] width 401 height 85
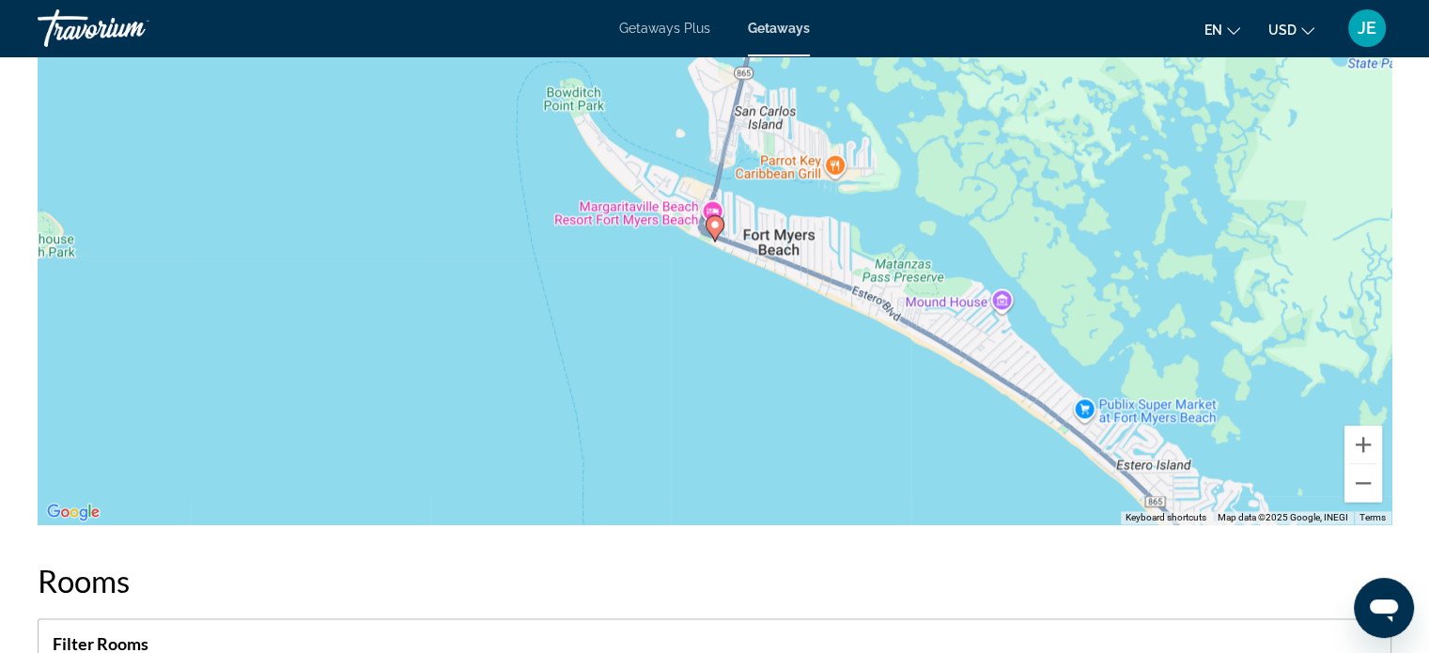
scroll to position [2300, 0]
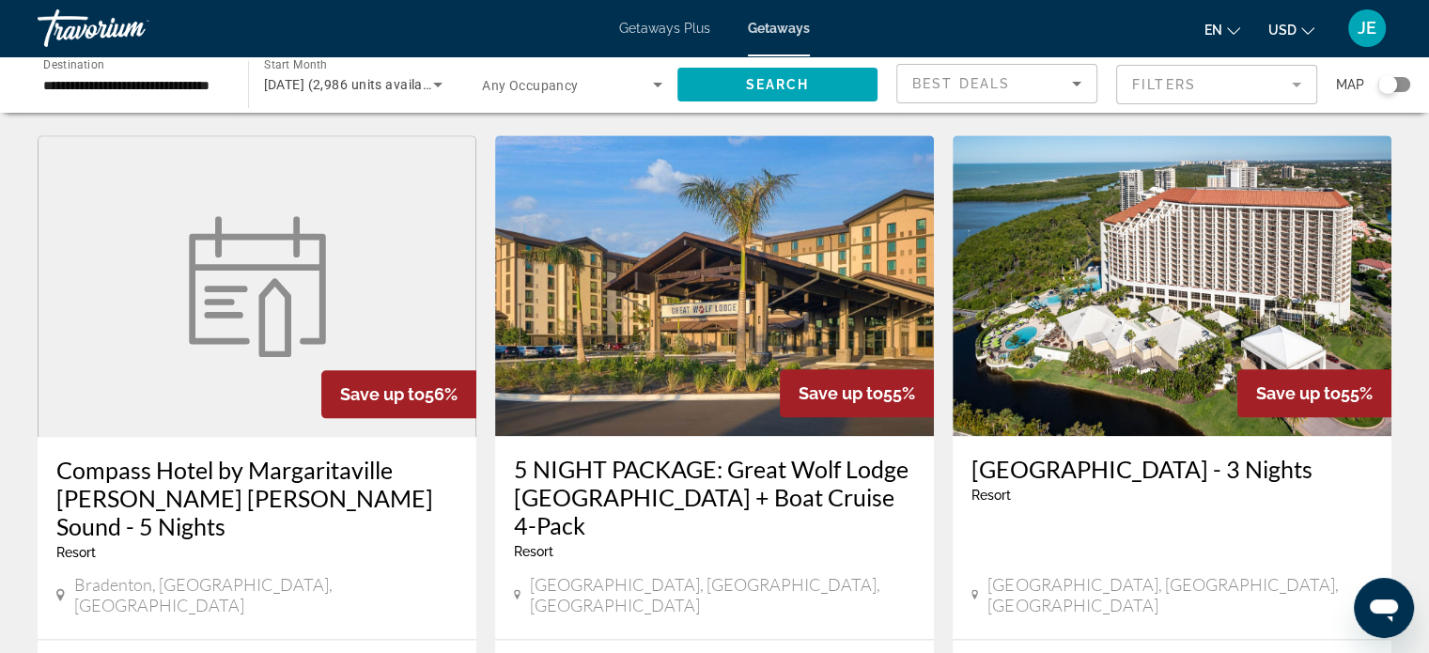
scroll to position [2138, 0]
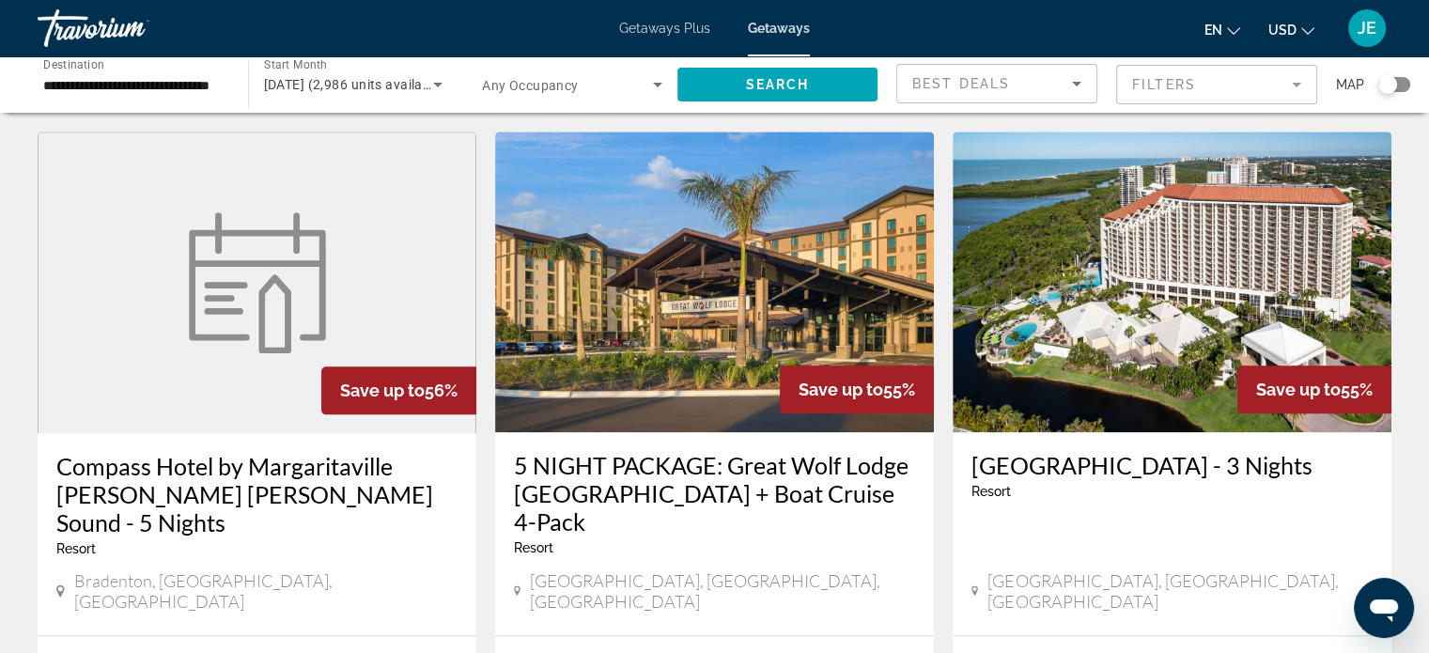
click at [1266, 451] on h3 "[GEOGRAPHIC_DATA] - 3 Nights" at bounding box center [1171, 465] width 401 height 28
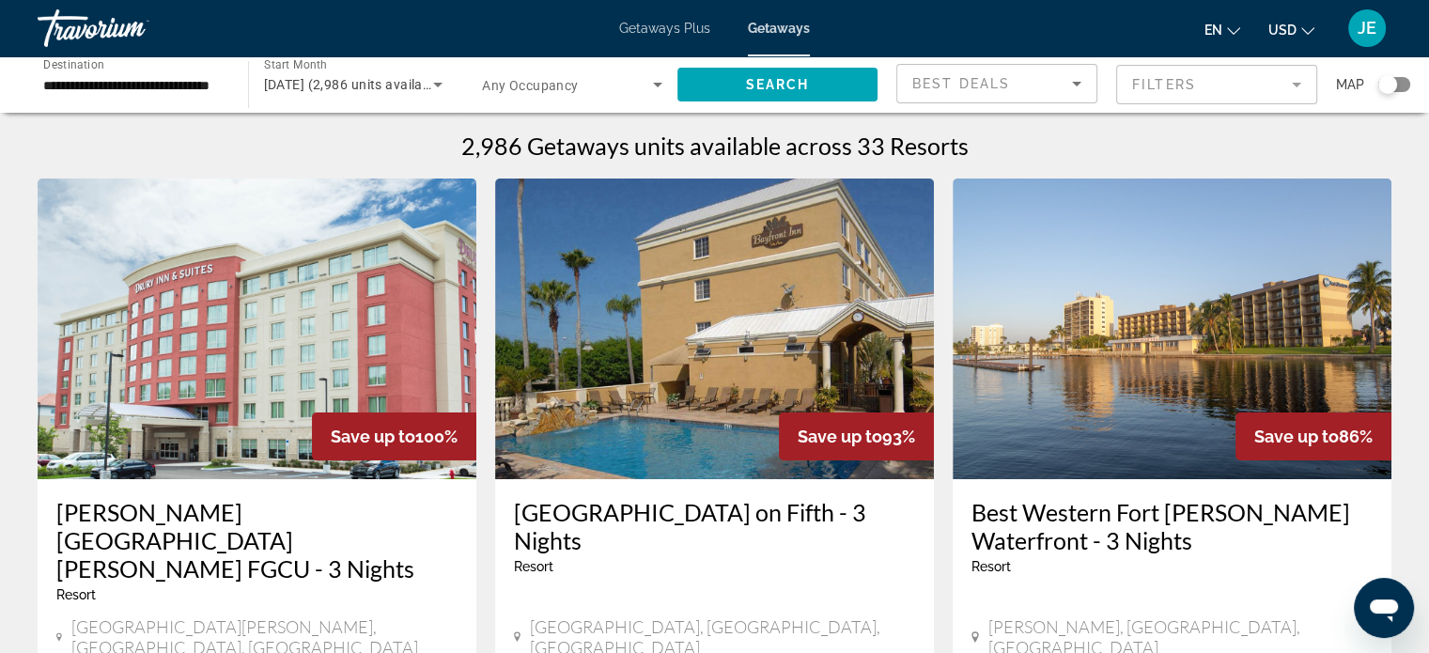
click at [108, 85] on input "**********" at bounding box center [133, 85] width 180 height 23
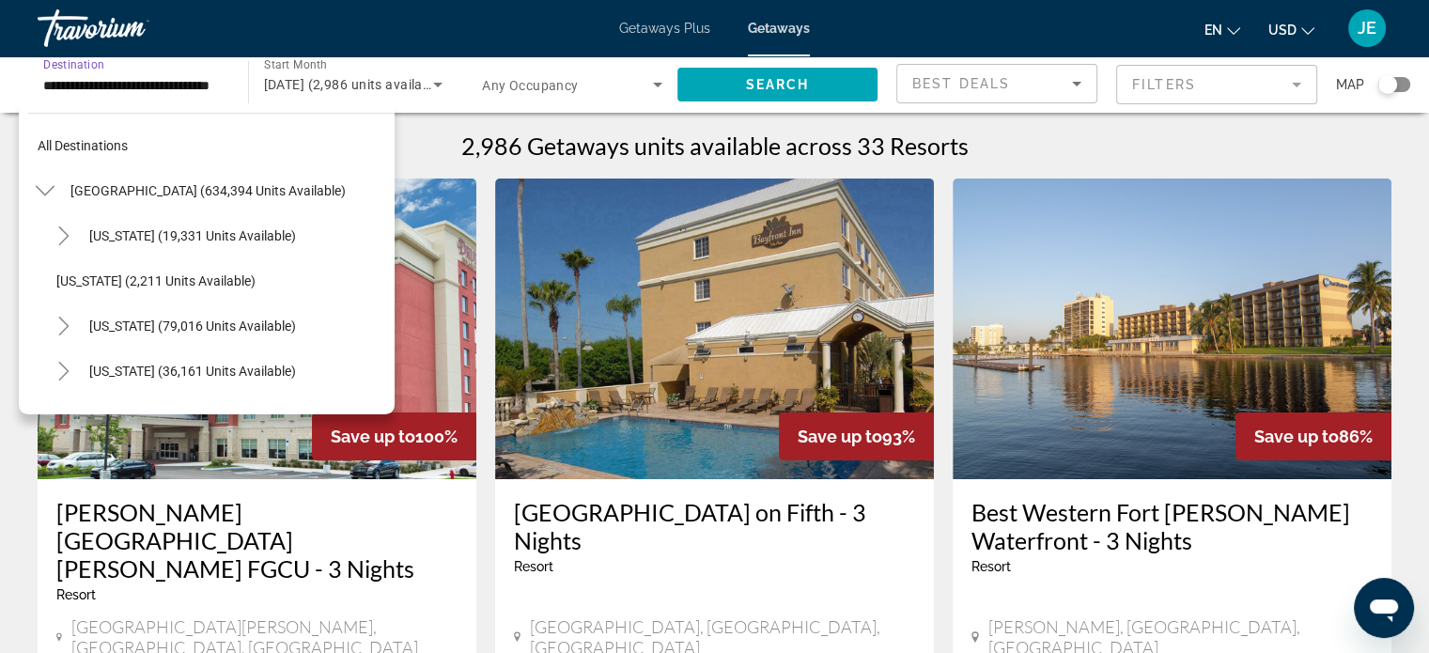
scroll to position [382, 0]
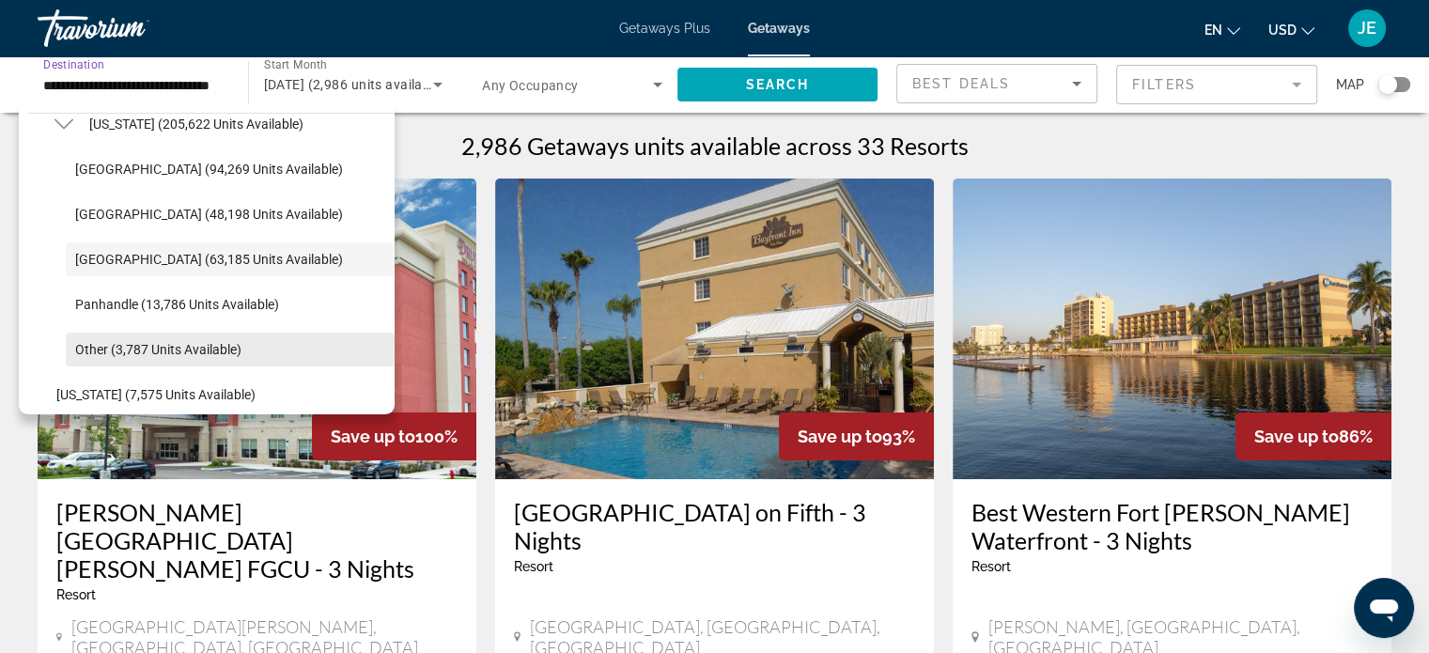
click at [166, 347] on span "Other (3,787 units available)" at bounding box center [158, 349] width 166 height 15
type input "**********"
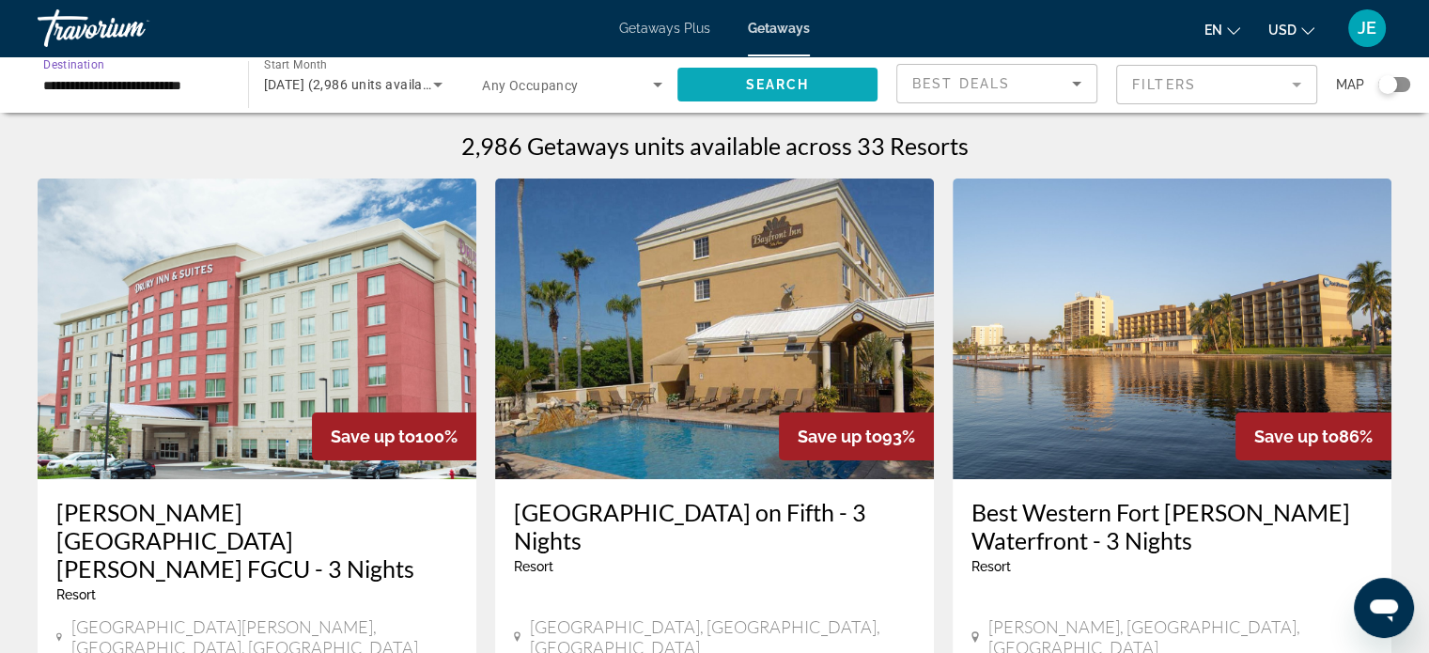
click at [815, 83] on span "Search widget" at bounding box center [777, 84] width 201 height 45
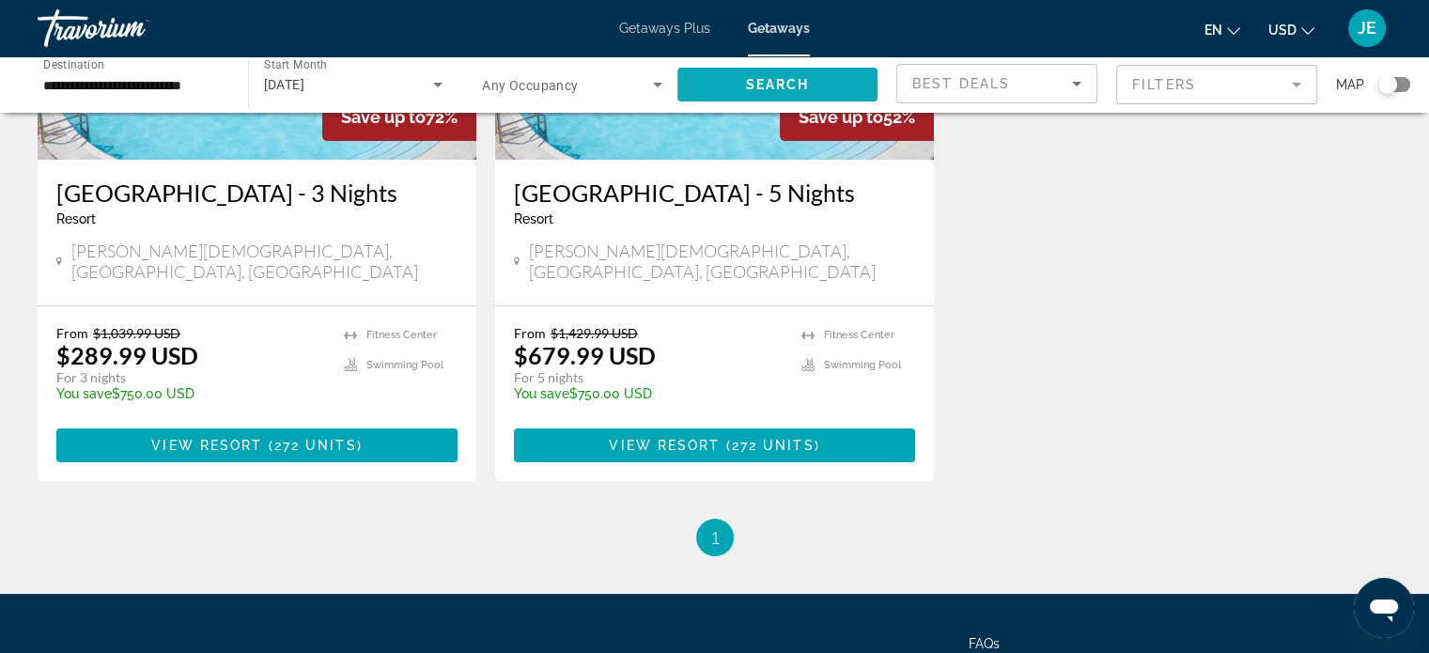
scroll to position [324, 0]
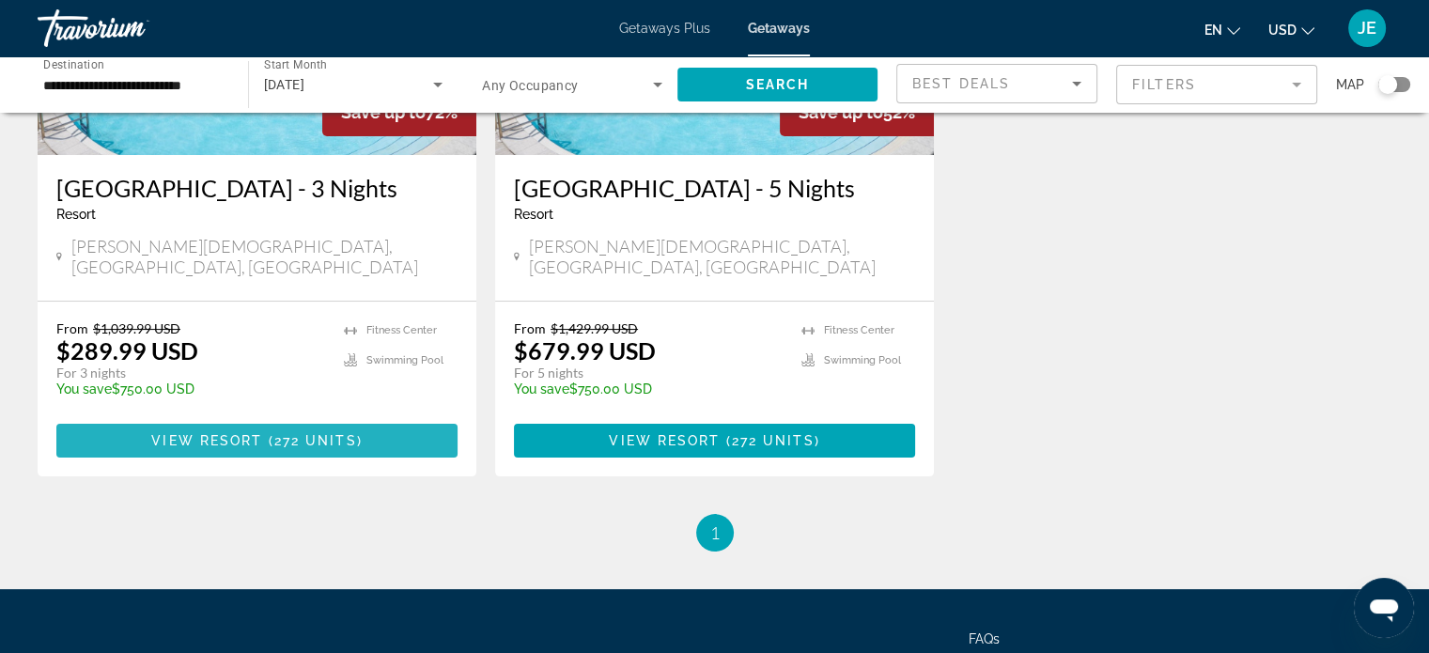
click at [331, 433] on span "272 units" at bounding box center [315, 440] width 83 height 15
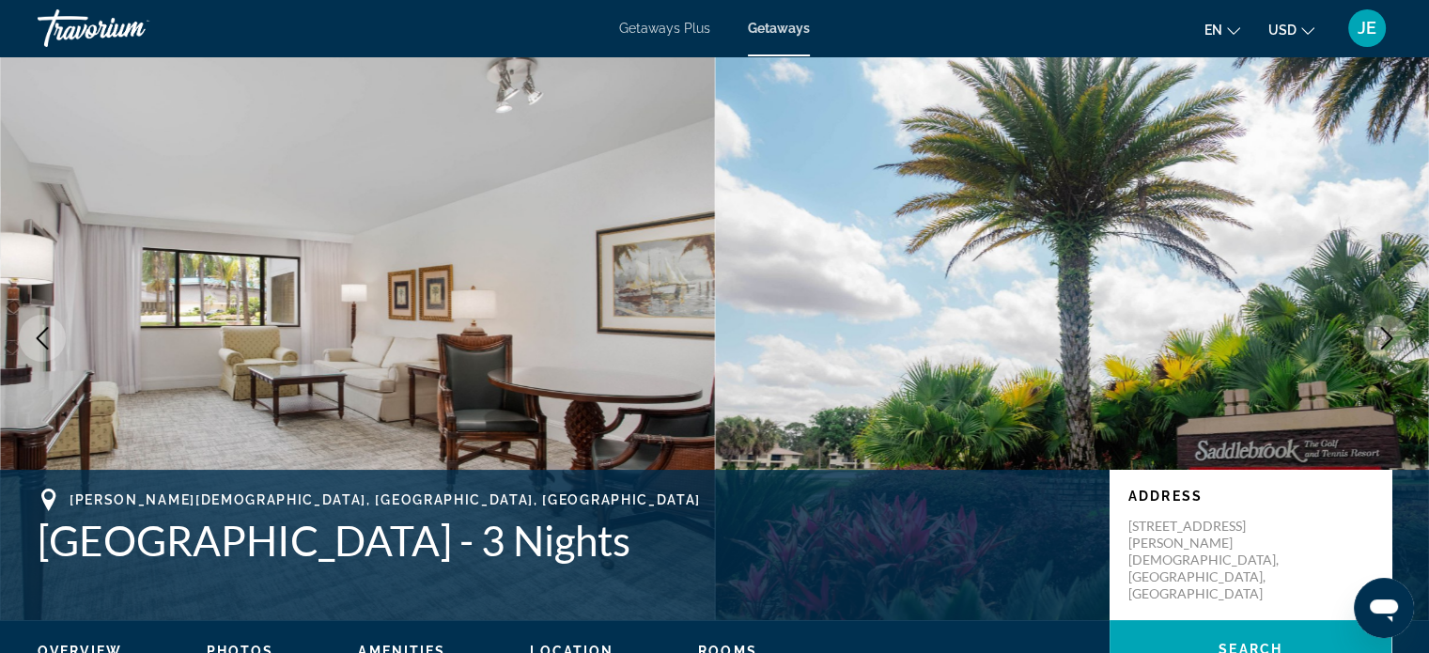
click at [650, 23] on span "Getaways Plus" at bounding box center [664, 28] width 91 height 15
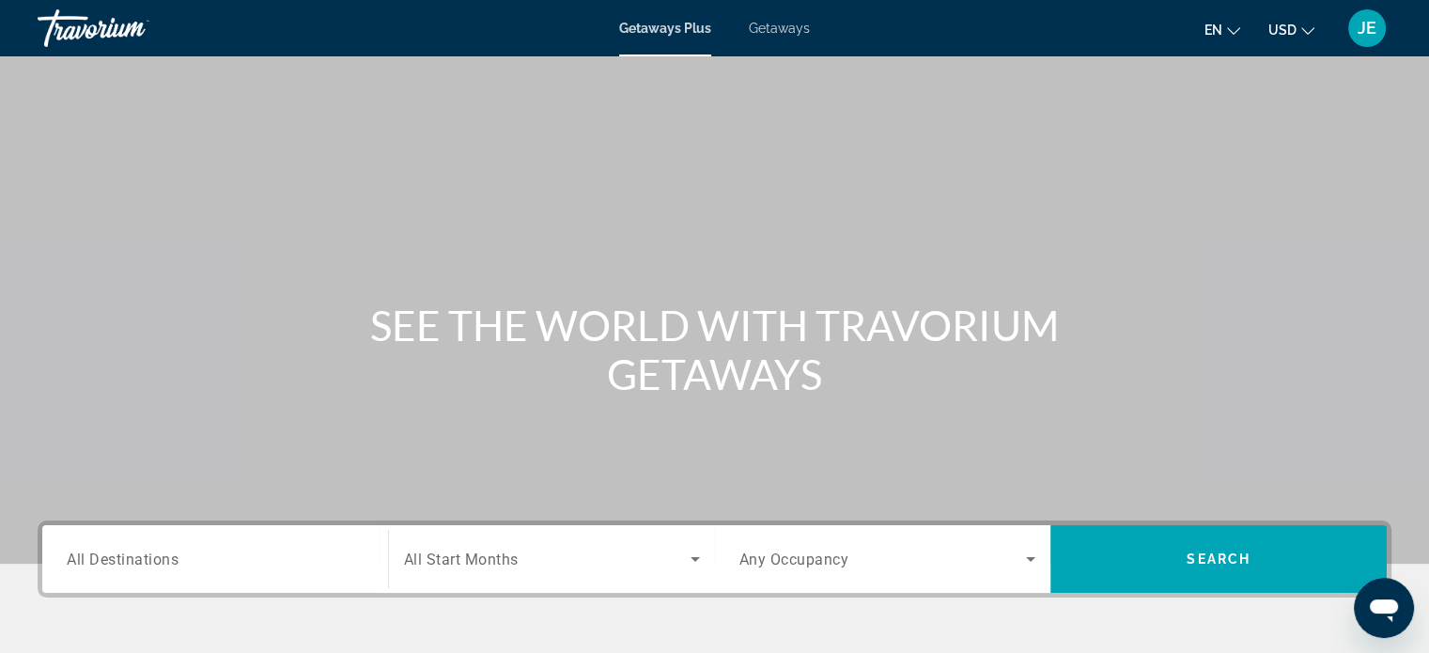
click at [130, 560] on span "All Destinations" at bounding box center [123, 558] width 112 height 18
click at [130, 560] on input "Destination All Destinations" at bounding box center [215, 559] width 297 height 23
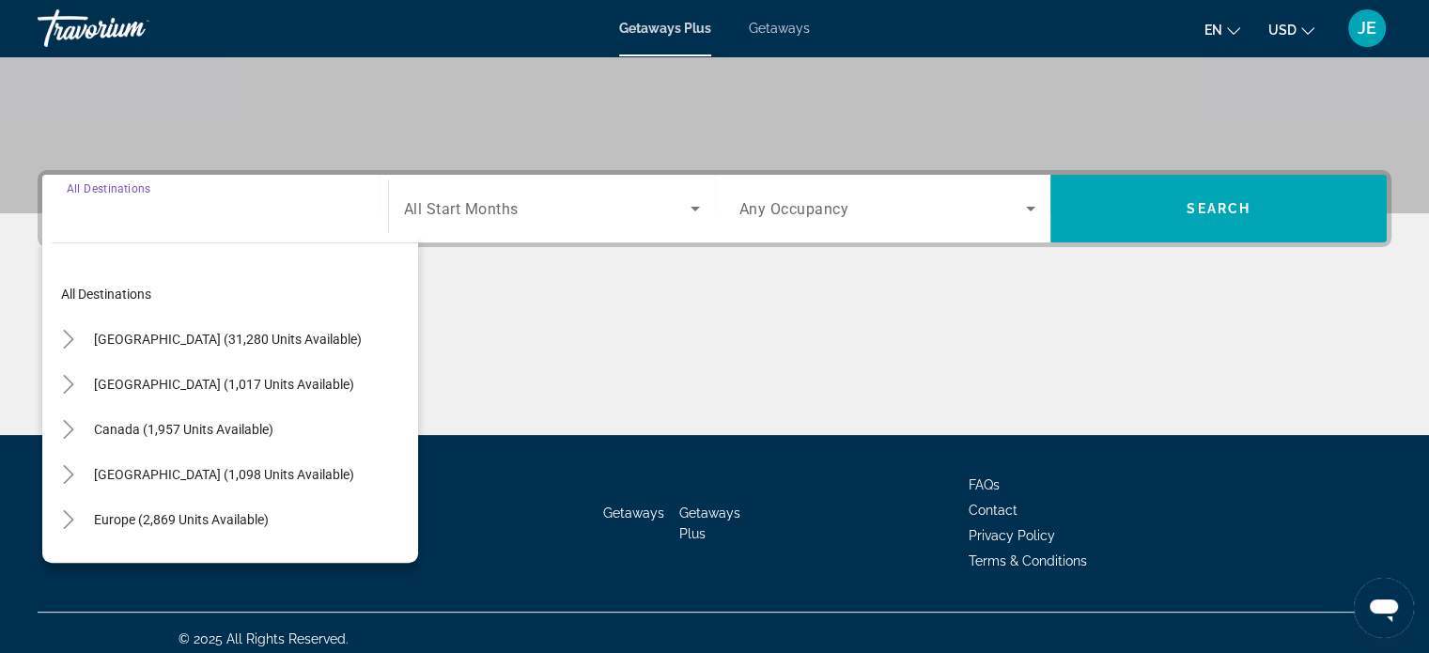
scroll to position [362, 0]
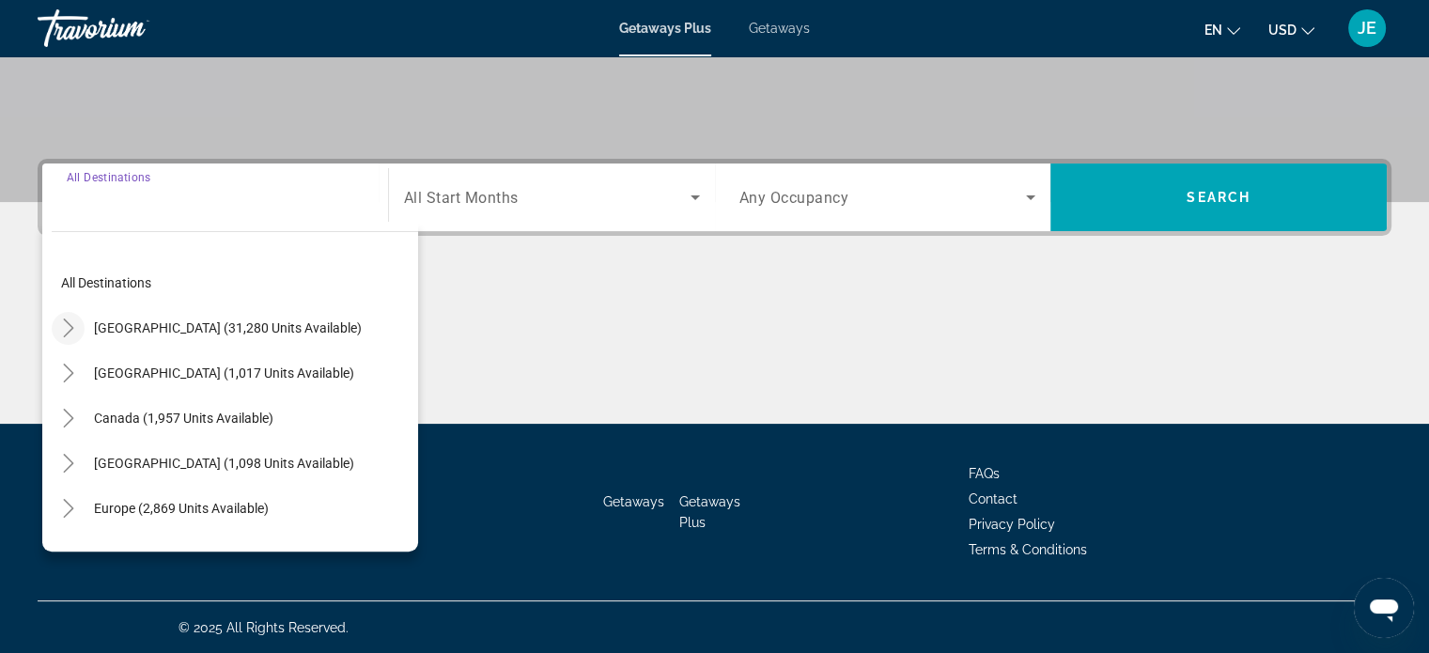
click at [67, 323] on icon "Toggle United States (31,280 units available)" at bounding box center [68, 327] width 19 height 19
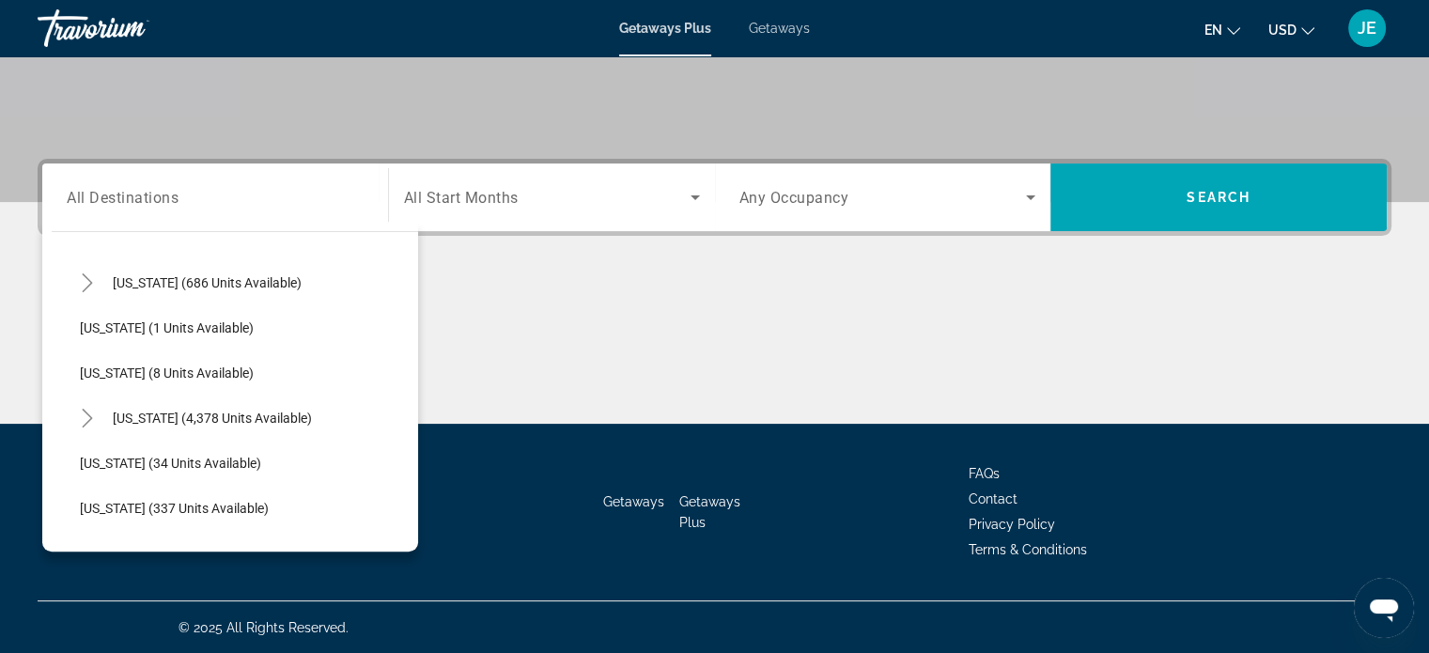
scroll to position [225, 0]
click at [75, 424] on mat-icon "Toggle Florida (4,378 units available)" at bounding box center [86, 418] width 33 height 33
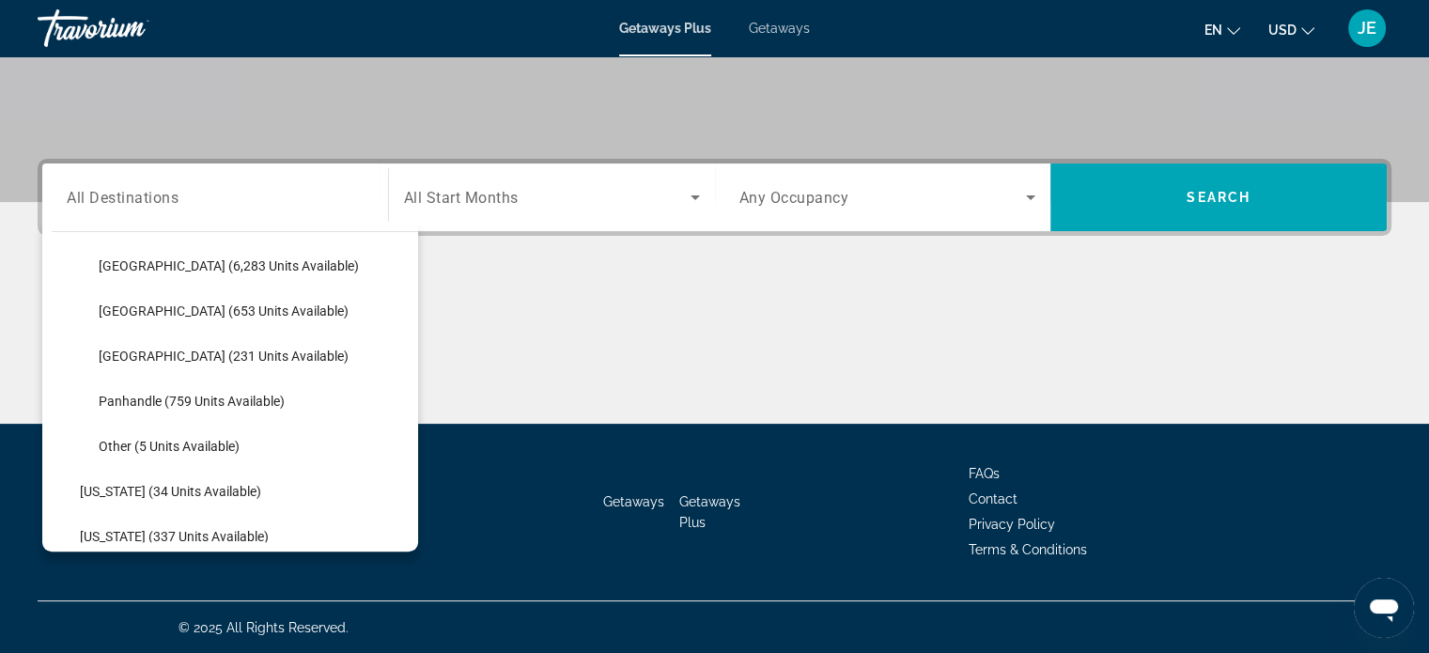
scroll to position [432, 0]
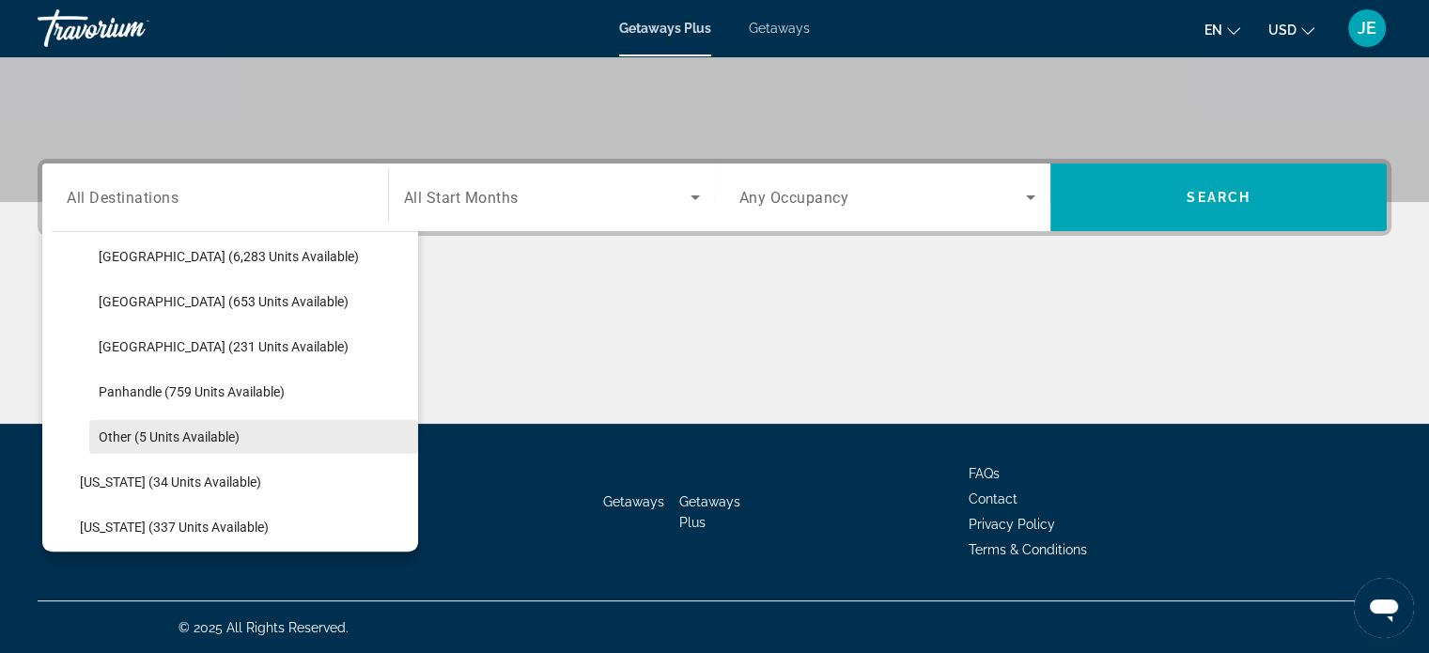
click at [209, 450] on span "Search widget" at bounding box center [253, 436] width 329 height 45
type input "**********"
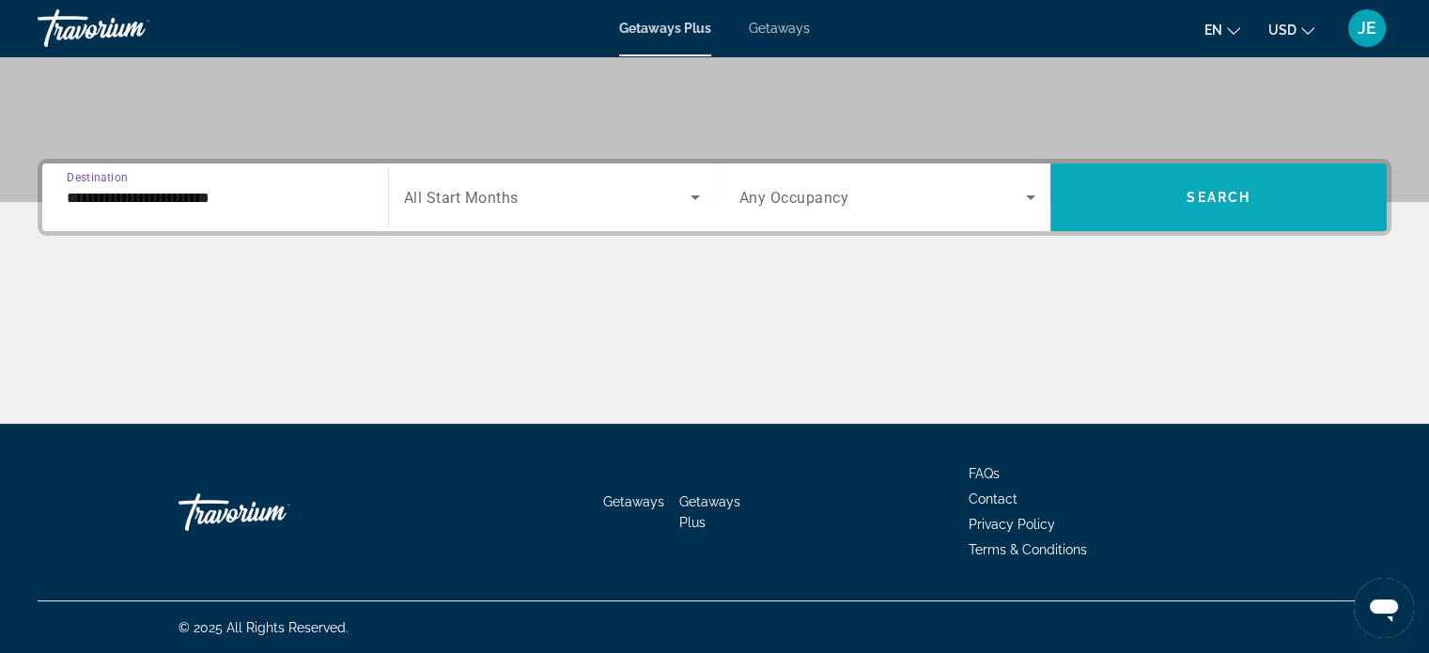
click at [1246, 209] on span "Search widget" at bounding box center [1218, 197] width 336 height 45
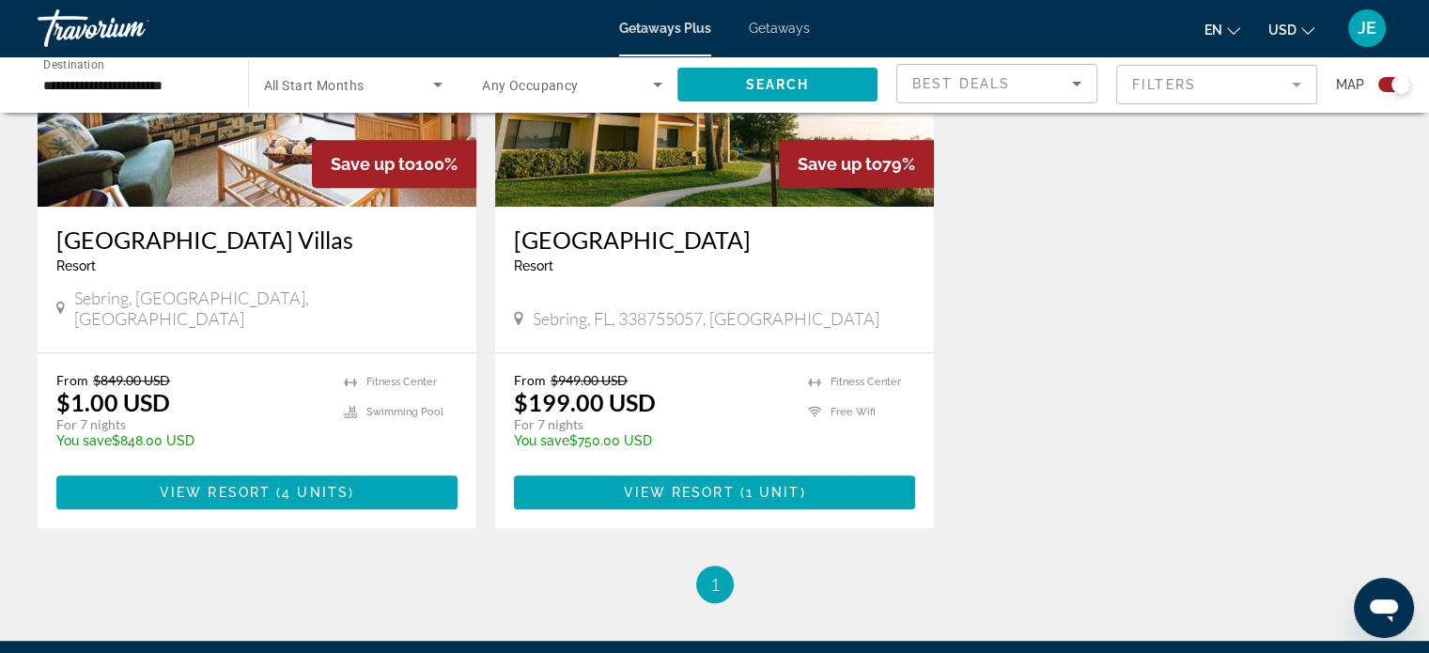
scroll to position [868, 0]
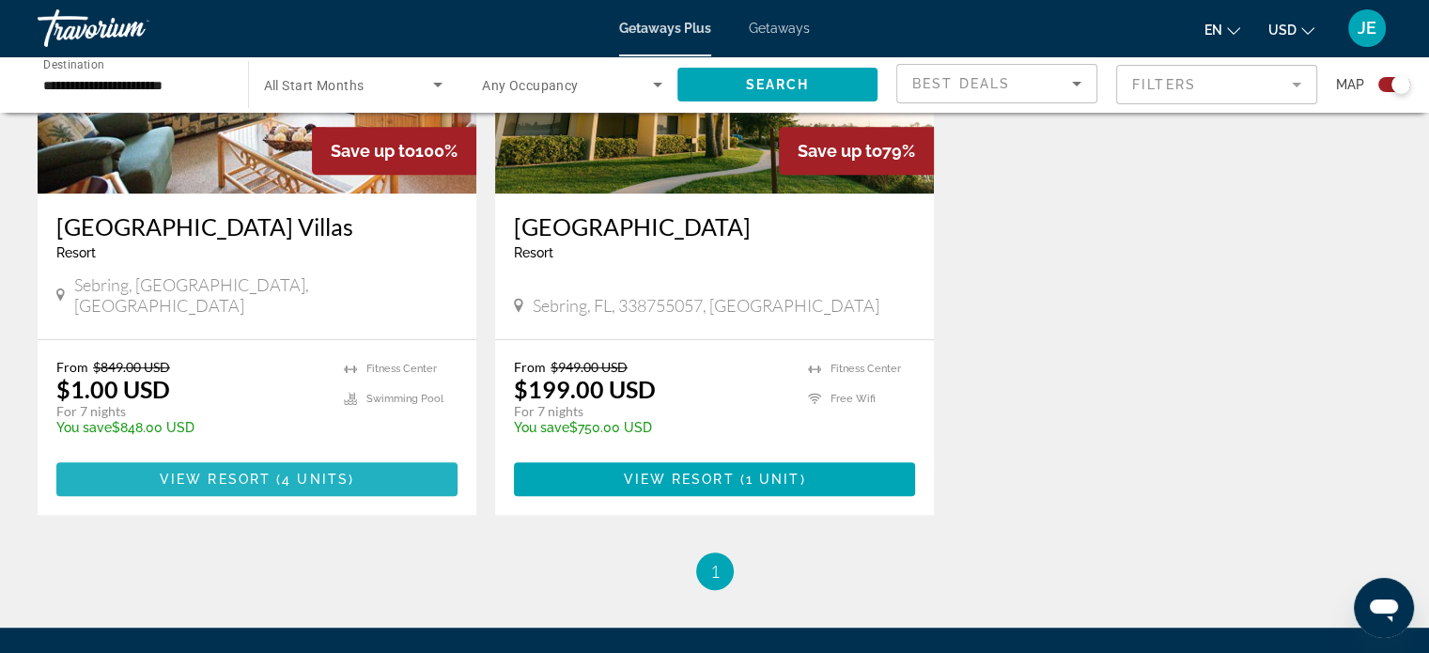
click at [319, 471] on span "4 units" at bounding box center [315, 478] width 67 height 15
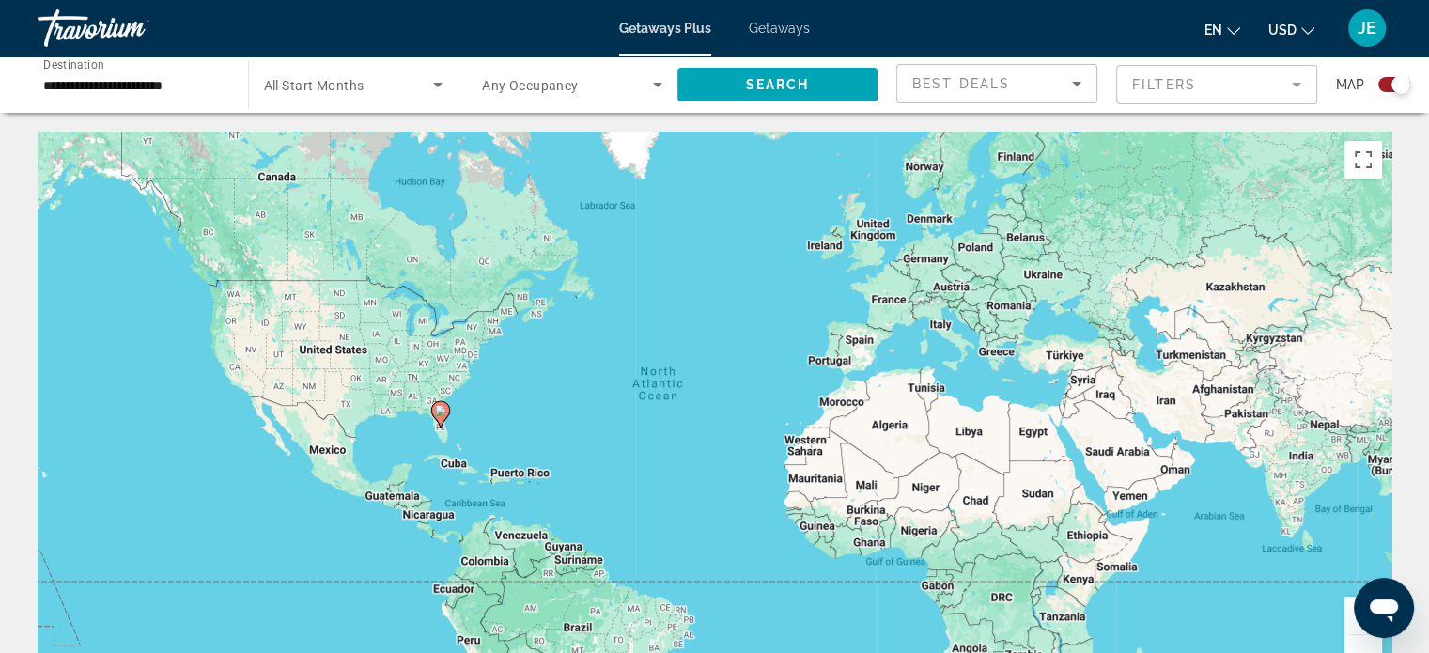
click at [160, 80] on input "**********" at bounding box center [133, 85] width 180 height 23
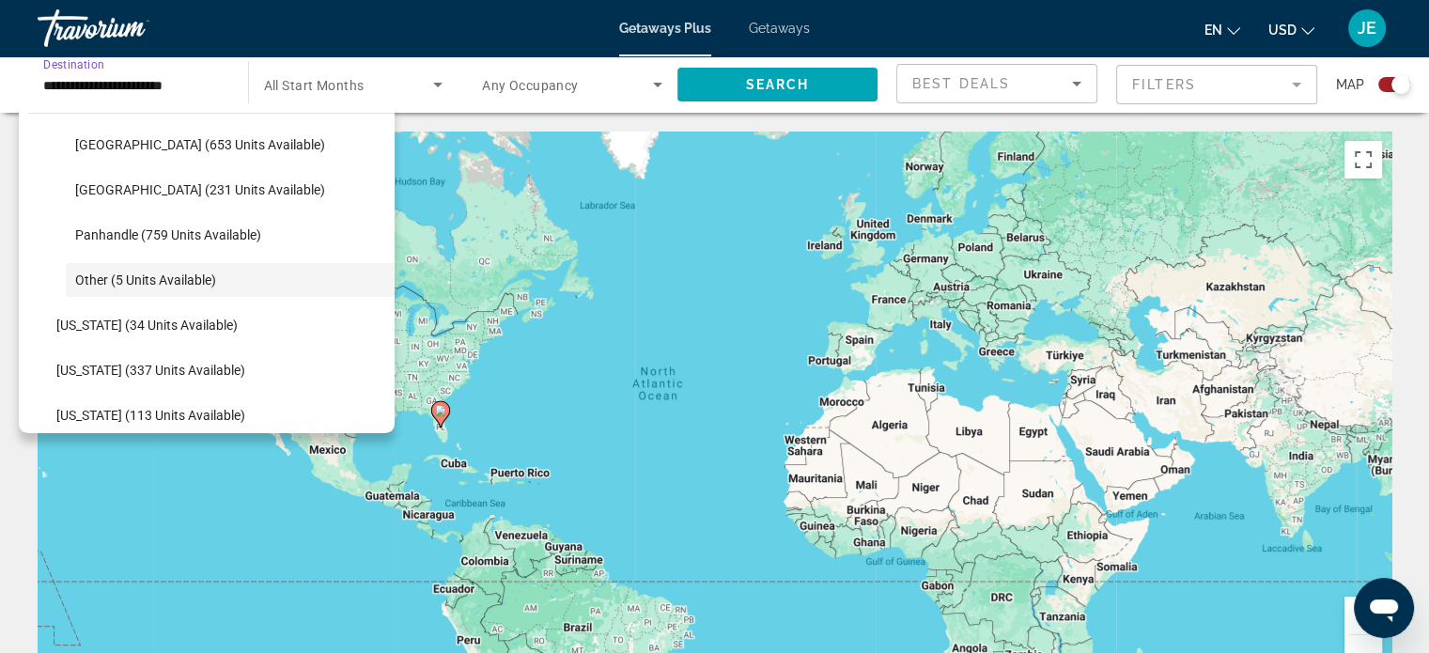
scroll to position [474, 0]
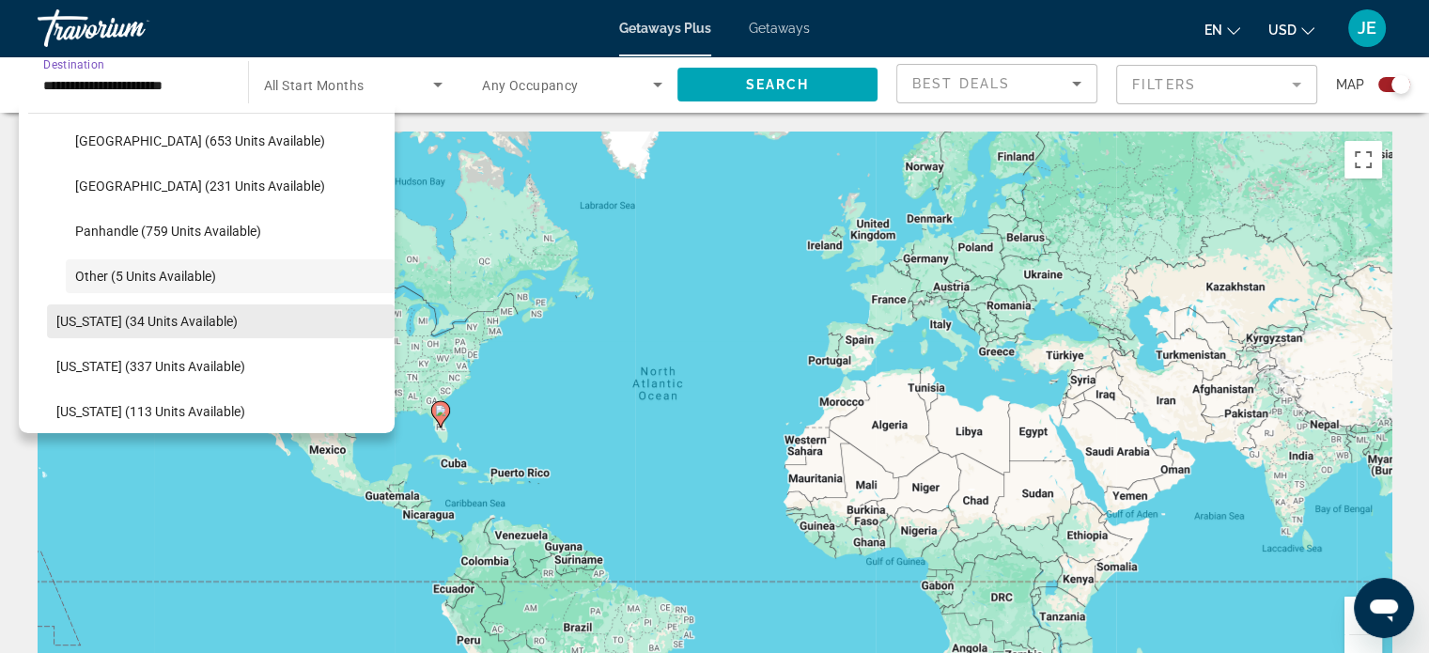
click at [186, 323] on span "[US_STATE] (34 units available)" at bounding box center [146, 321] width 181 height 15
type input "**********"
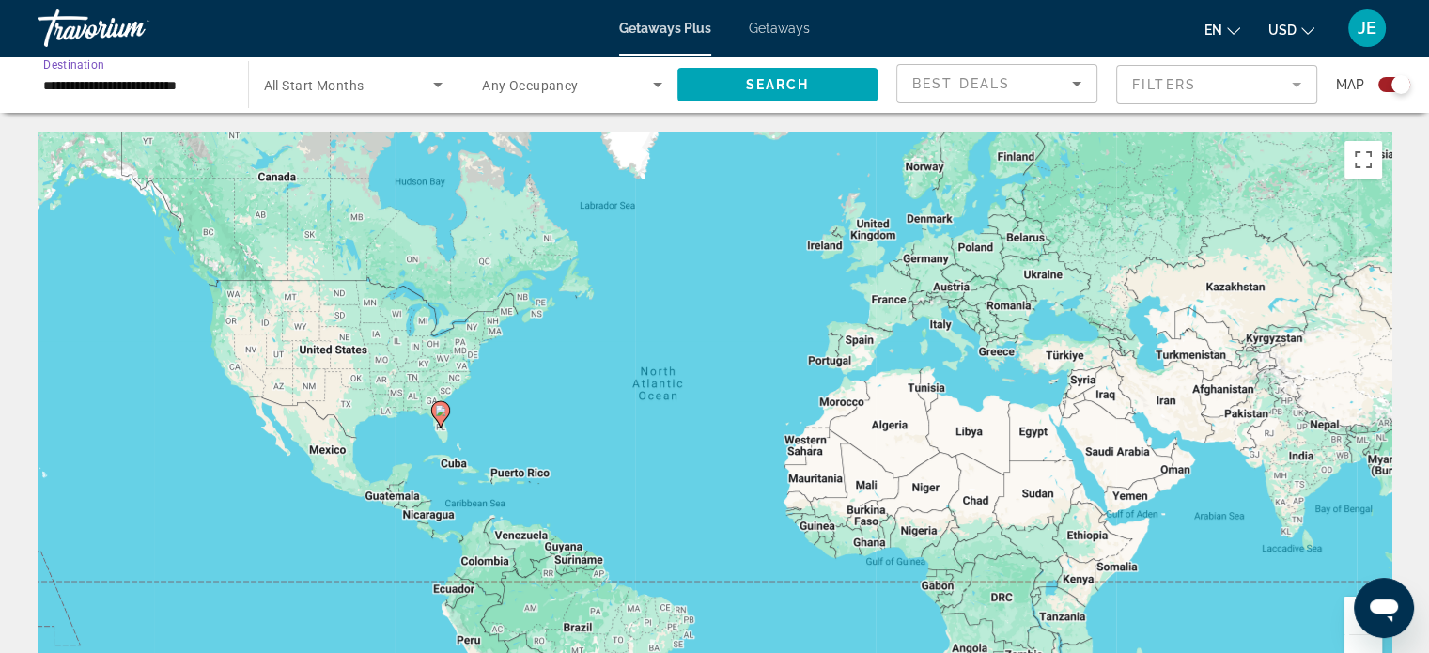
click at [786, 30] on span "Getaways" at bounding box center [779, 28] width 61 height 15
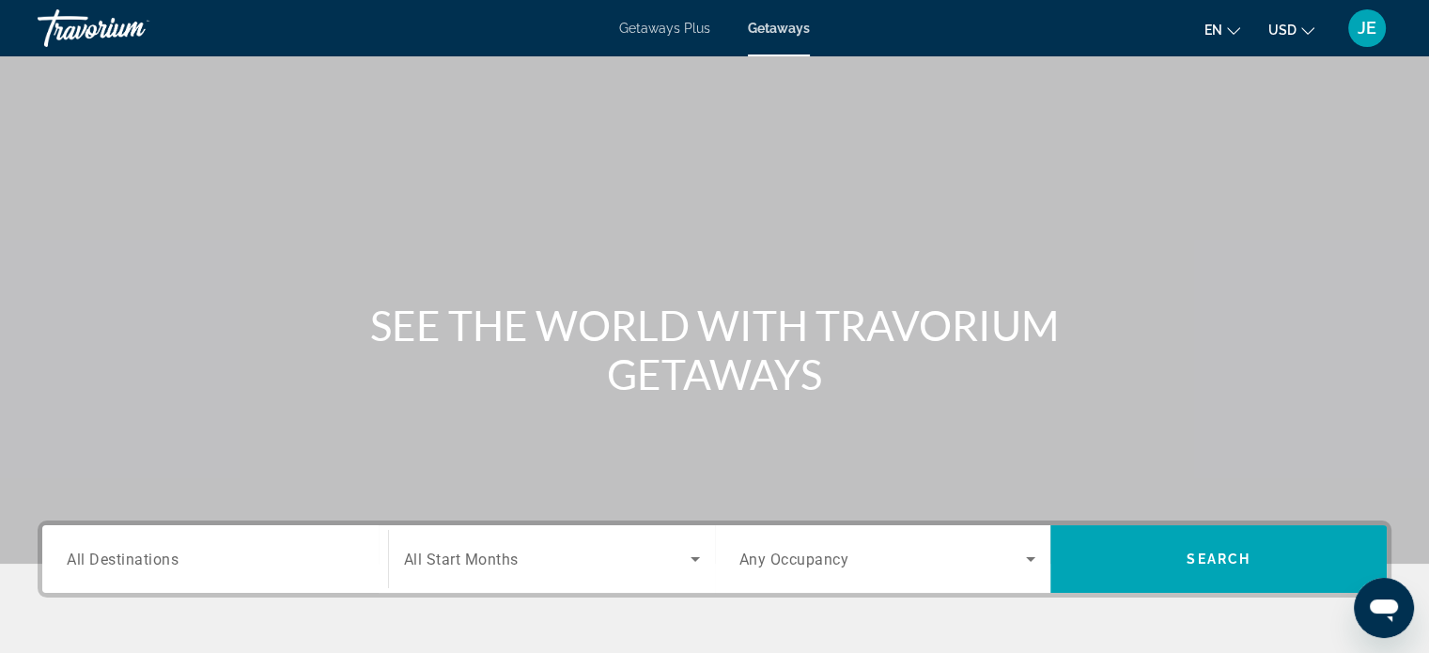
click at [169, 557] on span "All Destinations" at bounding box center [123, 558] width 112 height 18
click at [169, 557] on input "Destination All Destinations" at bounding box center [215, 559] width 297 height 23
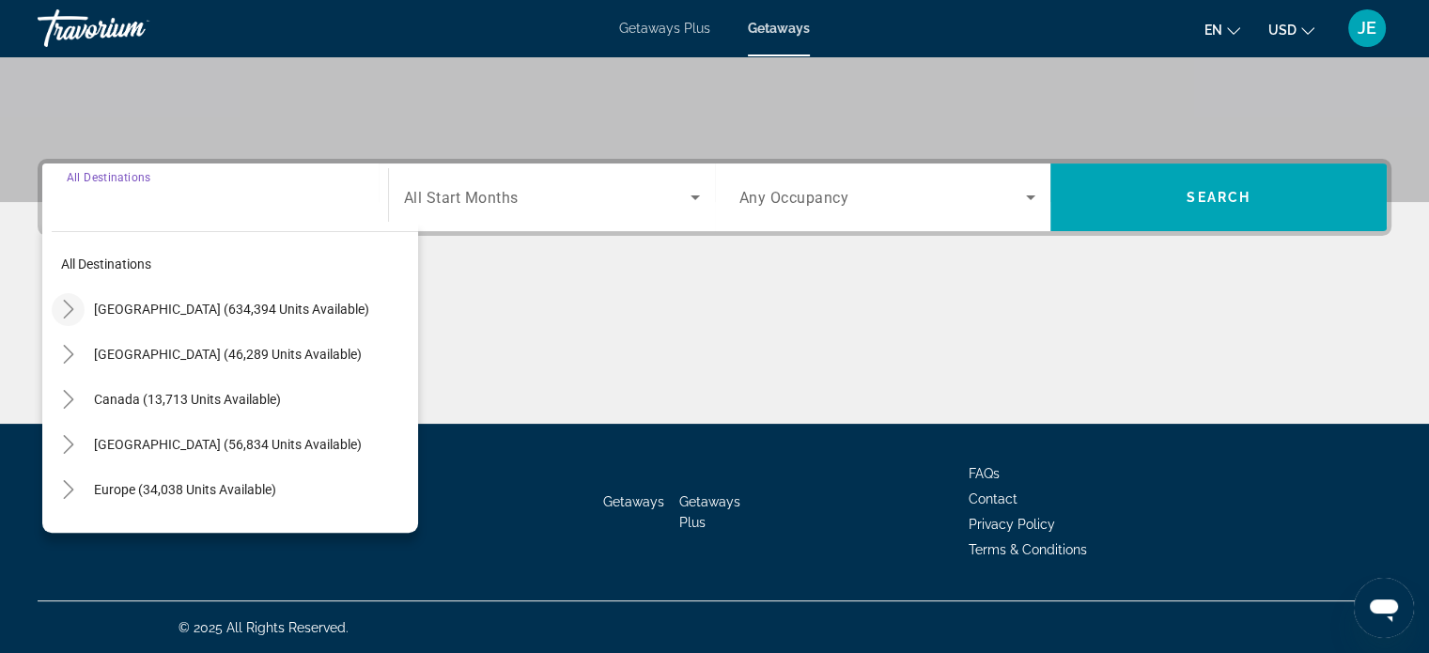
click at [68, 308] on icon "Toggle United States (634,394 units available)" at bounding box center [68, 309] width 19 height 19
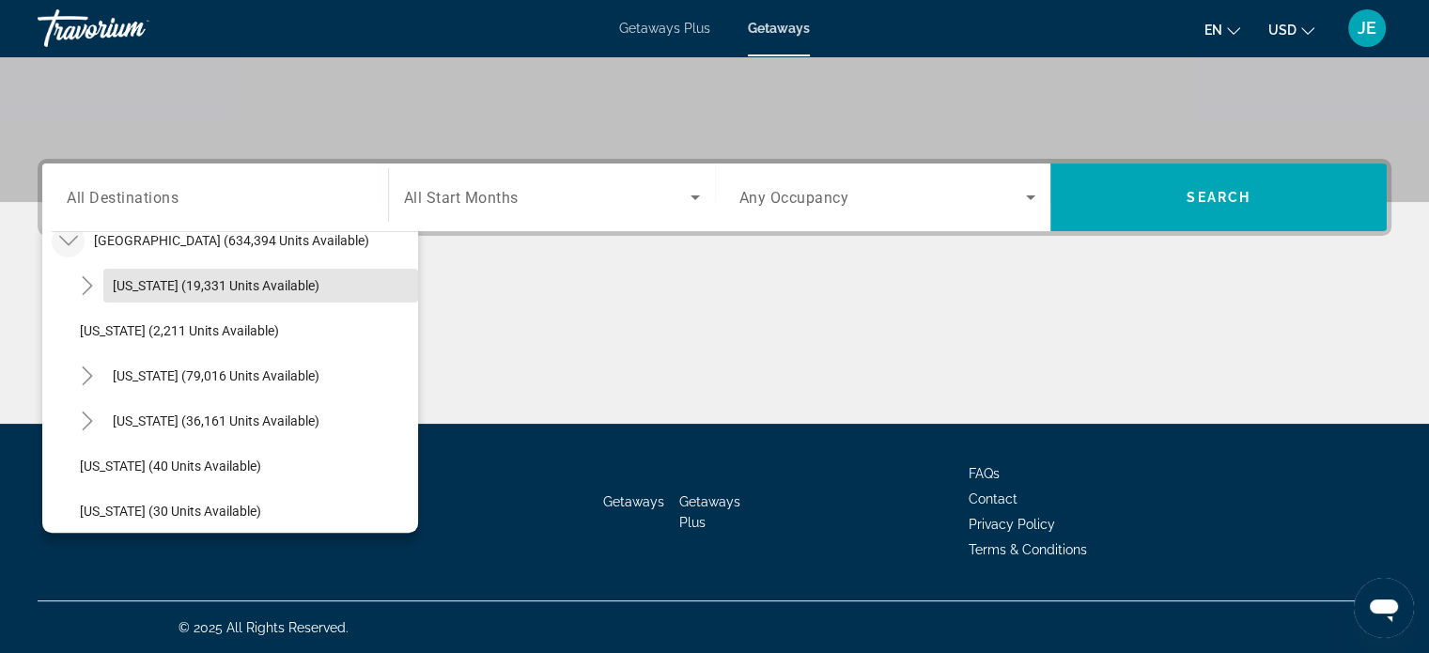
scroll to position [85, 0]
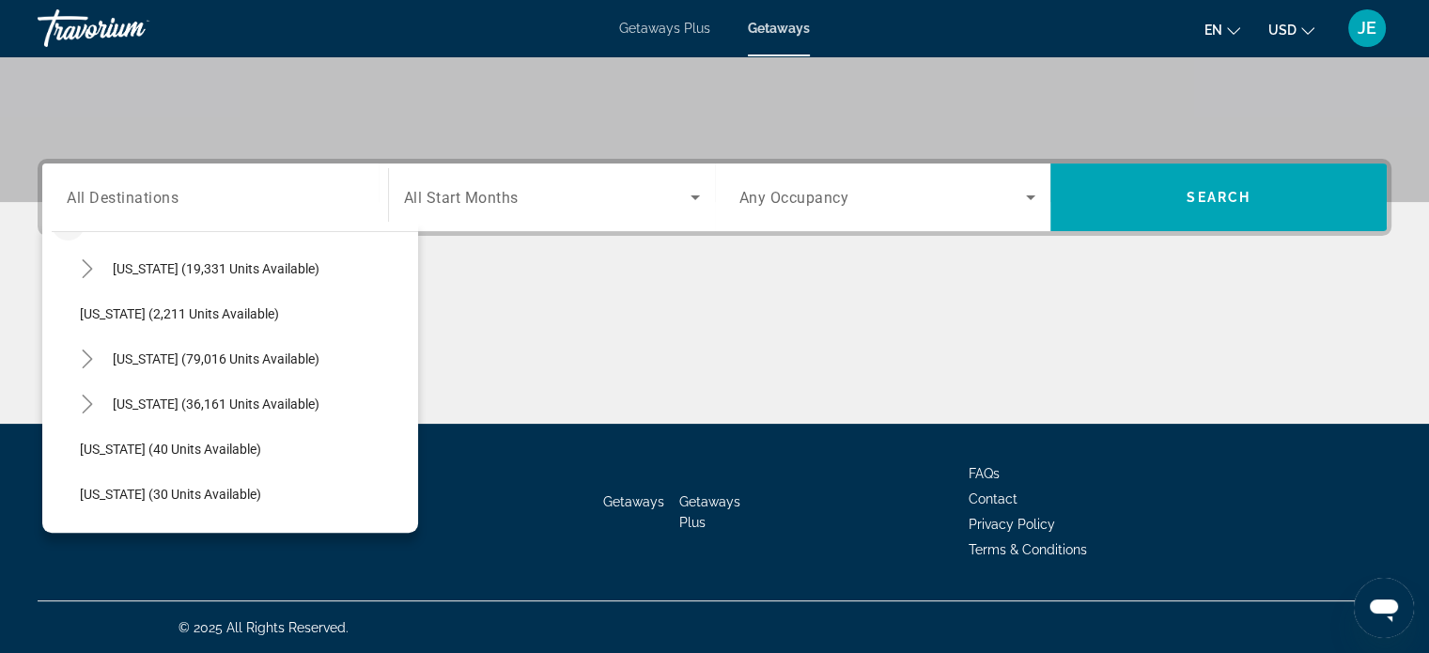
click at [218, 311] on span "[US_STATE] (2,211 units available)" at bounding box center [179, 313] width 199 height 15
type input "**********"
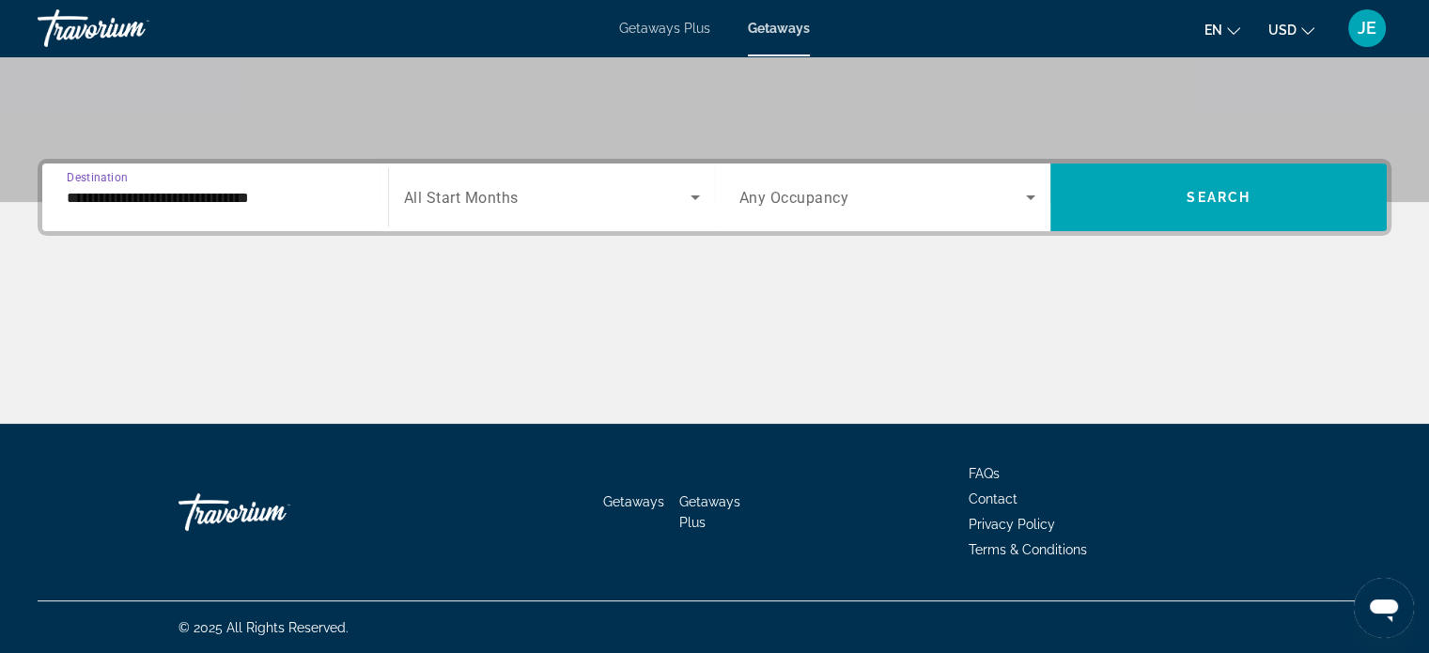
click at [671, 191] on span "Search widget" at bounding box center [547, 197] width 286 height 23
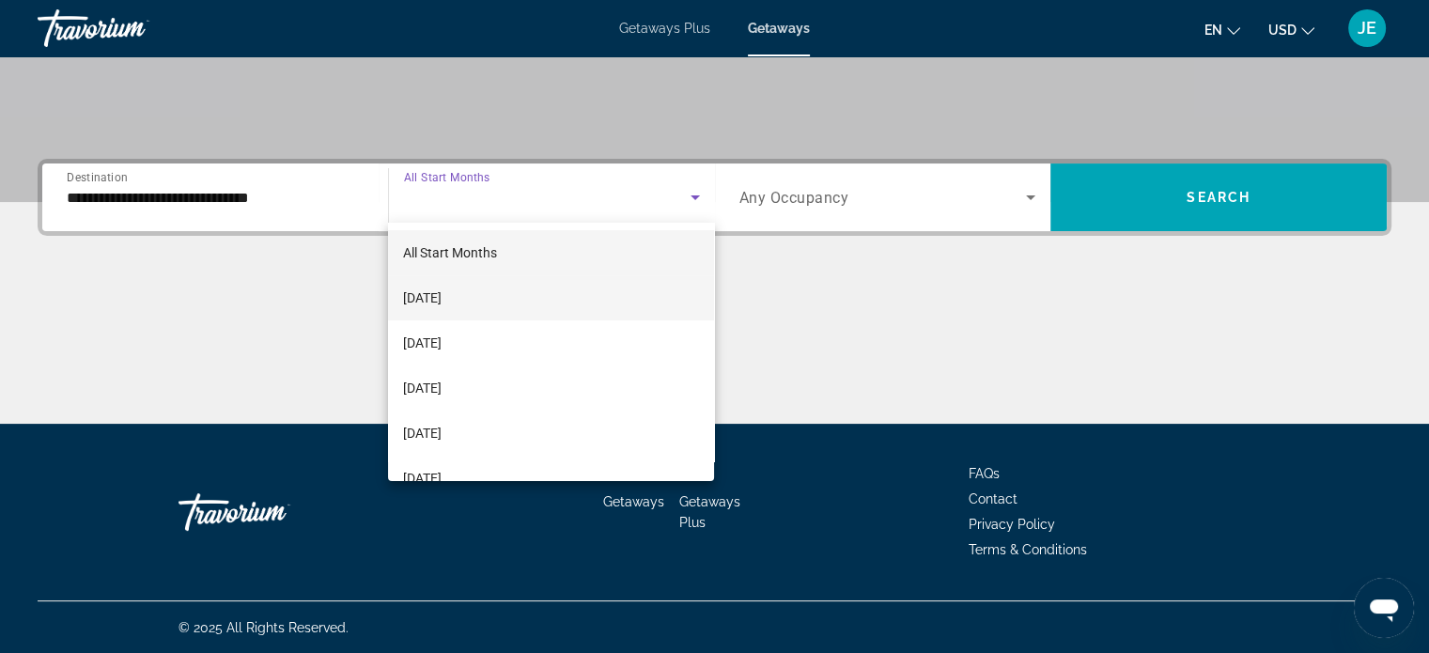
click at [441, 294] on span "[DATE]" at bounding box center [422, 297] width 39 height 23
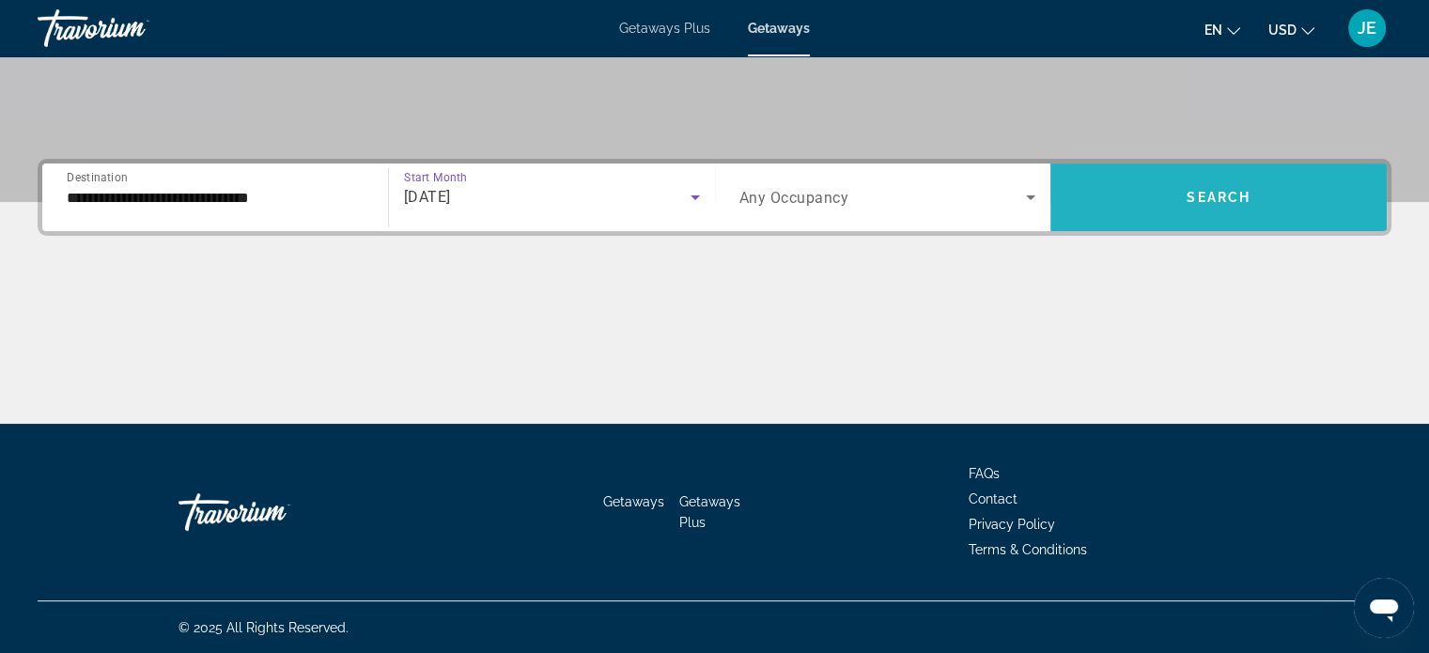
click at [1243, 198] on span "Search" at bounding box center [1218, 197] width 64 height 15
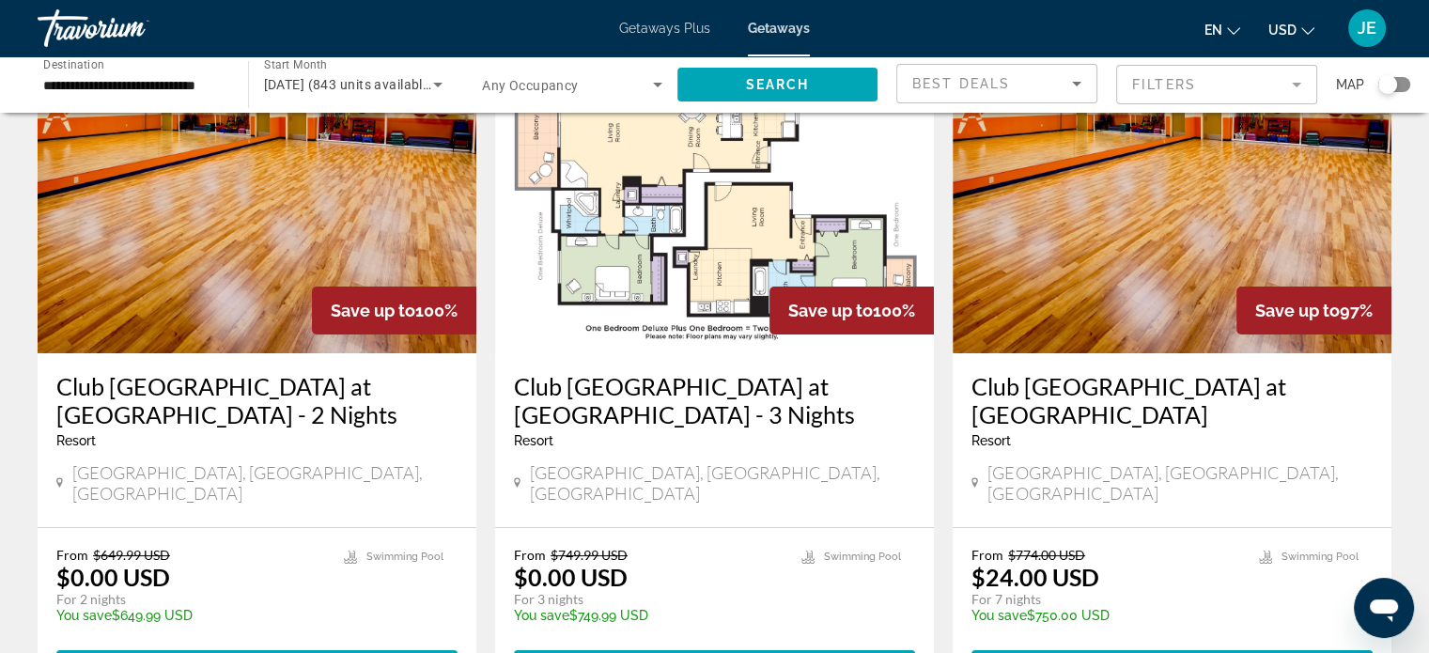
scroll to position [139, 0]
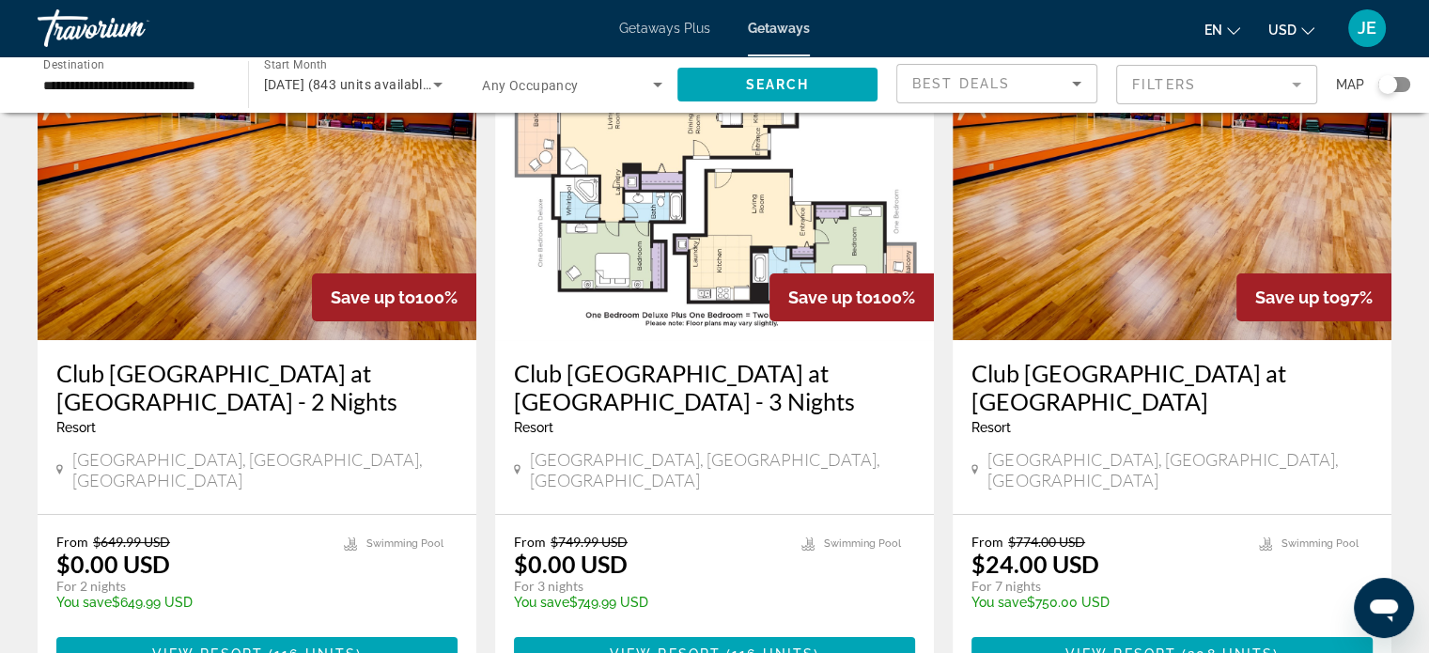
click at [286, 374] on h3 "Club [GEOGRAPHIC_DATA] at [GEOGRAPHIC_DATA] - 2 Nights" at bounding box center [256, 387] width 401 height 56
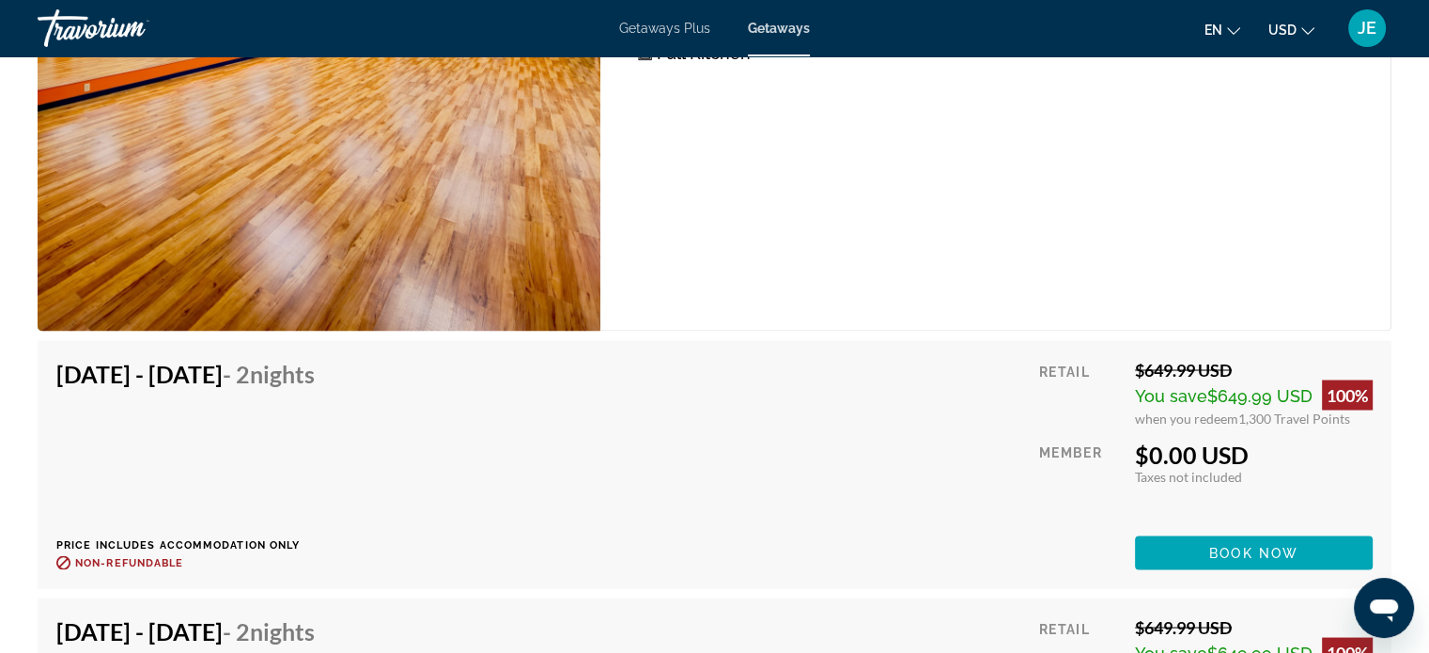
scroll to position [3131, 0]
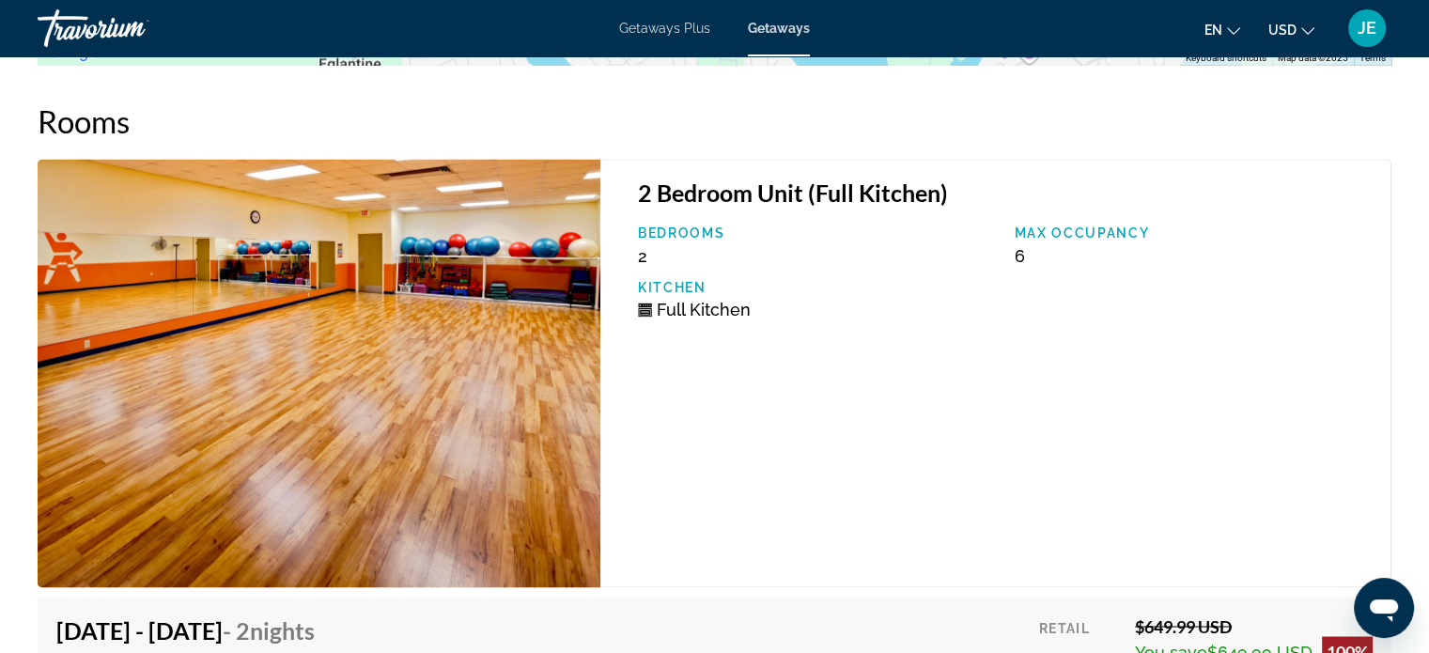
click at [927, 332] on div "Bedrooms 2 Max Occupancy 6 Kitchen Full Kitchen" at bounding box center [1004, 279] width 752 height 108
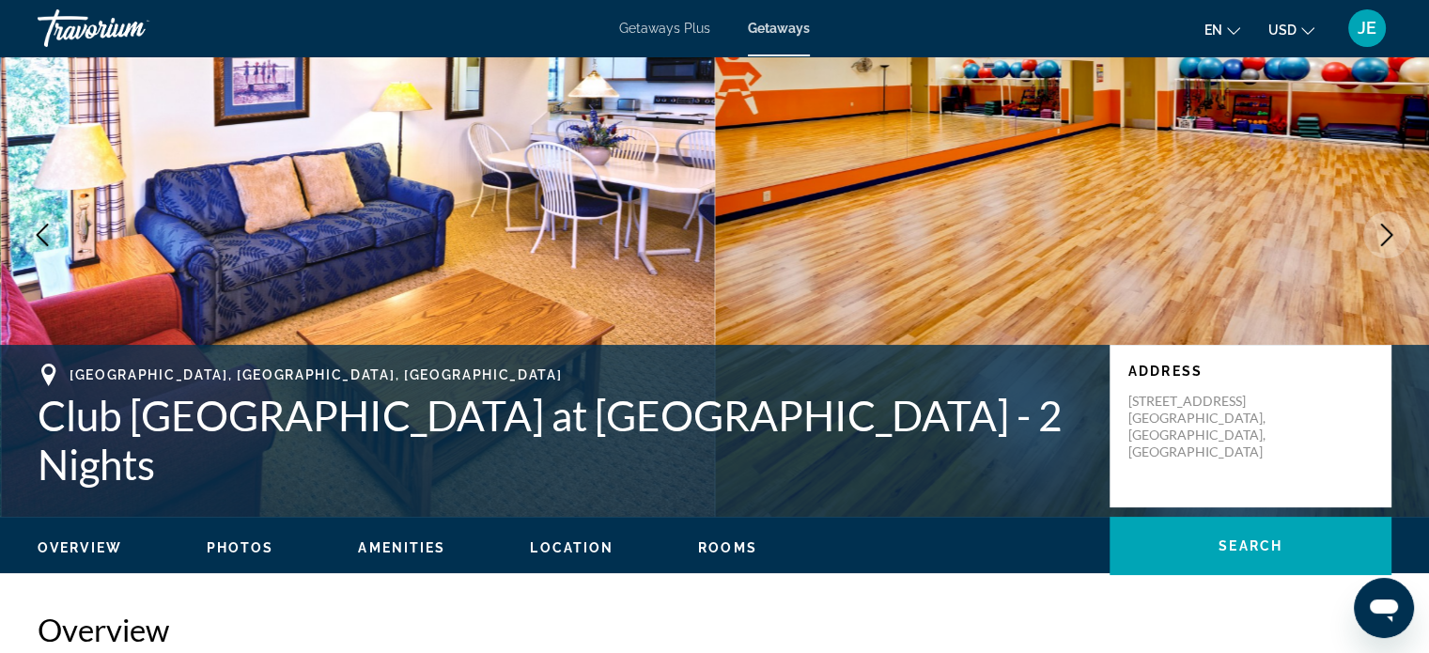
scroll to position [0, 0]
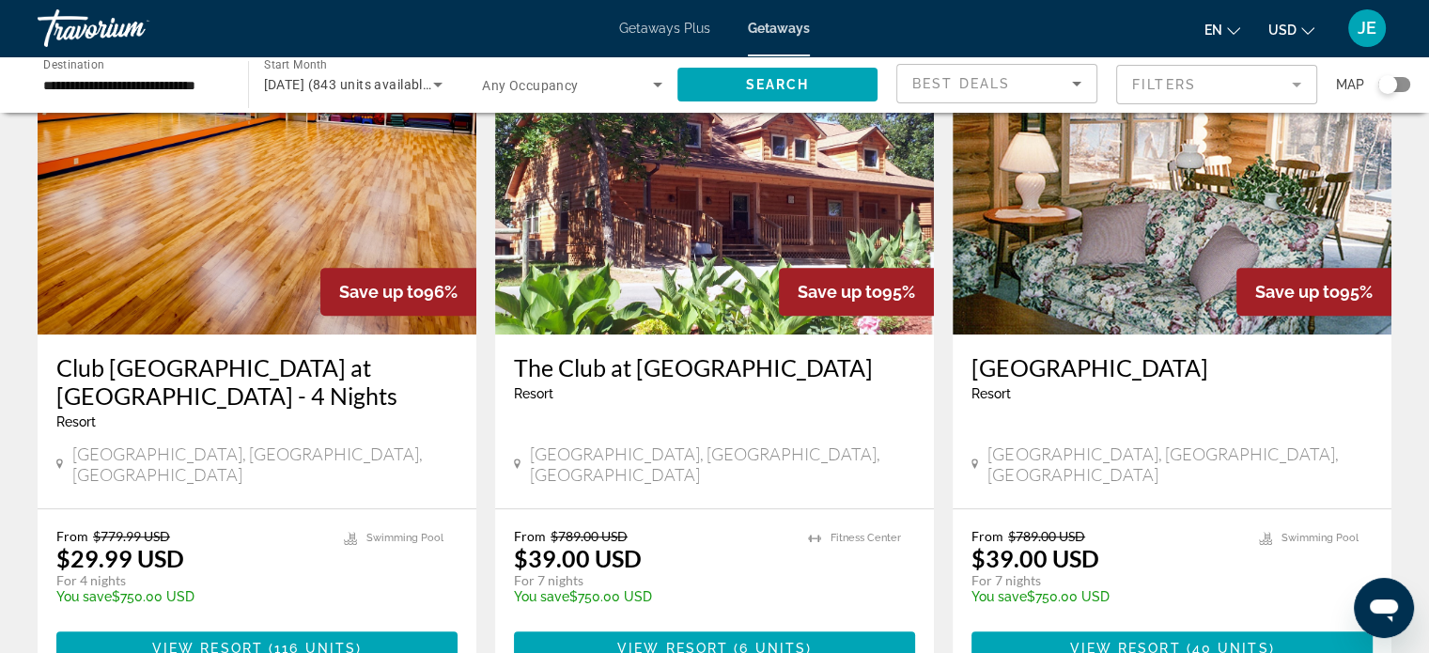
scroll to position [833, 0]
